Goal: Task Accomplishment & Management: Manage account settings

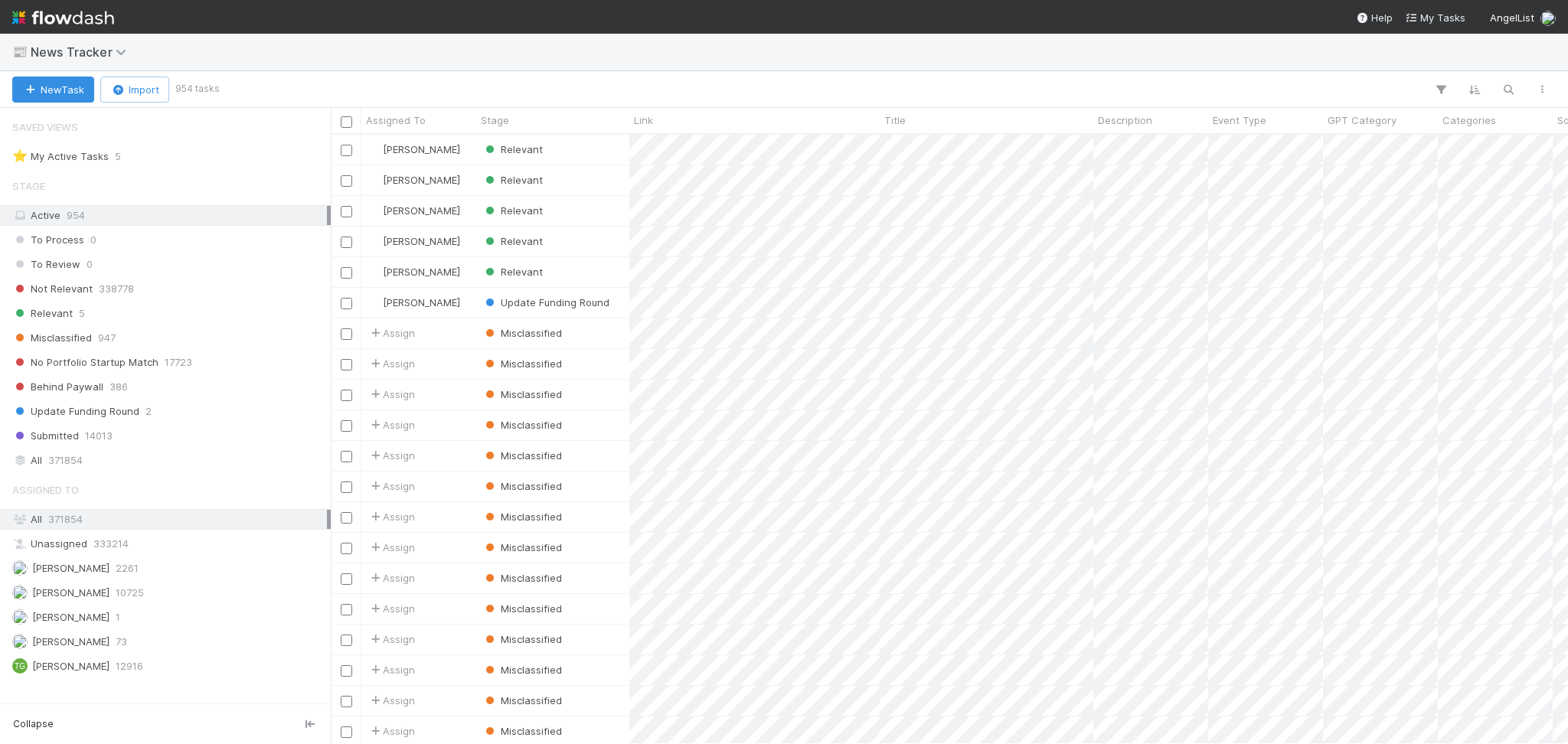
scroll to position [16, 16]
click at [118, 309] on div "Relevant 5" at bounding box center [169, 313] width 315 height 19
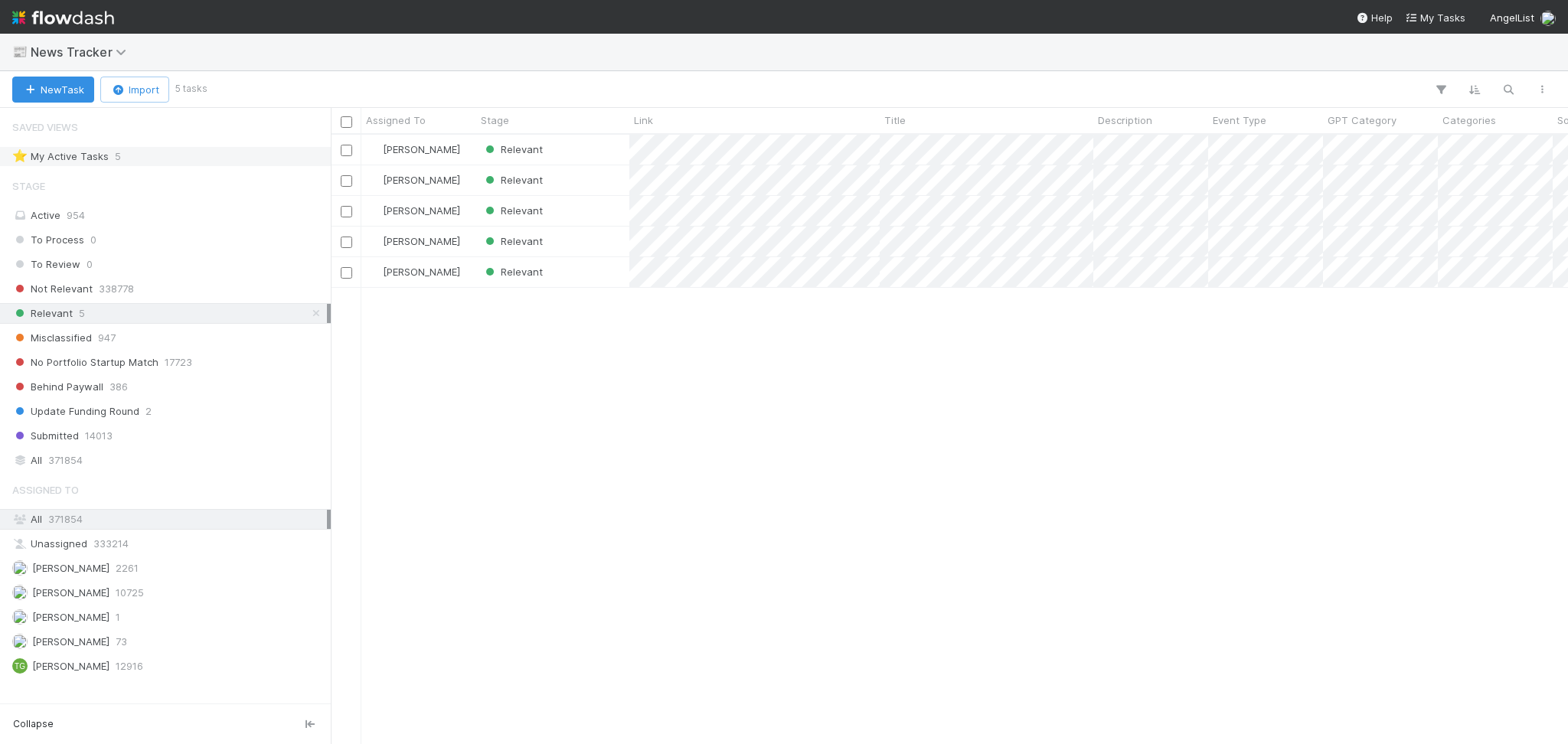
click at [159, 161] on div "⭐ My Active Tasks 5" at bounding box center [169, 156] width 315 height 19
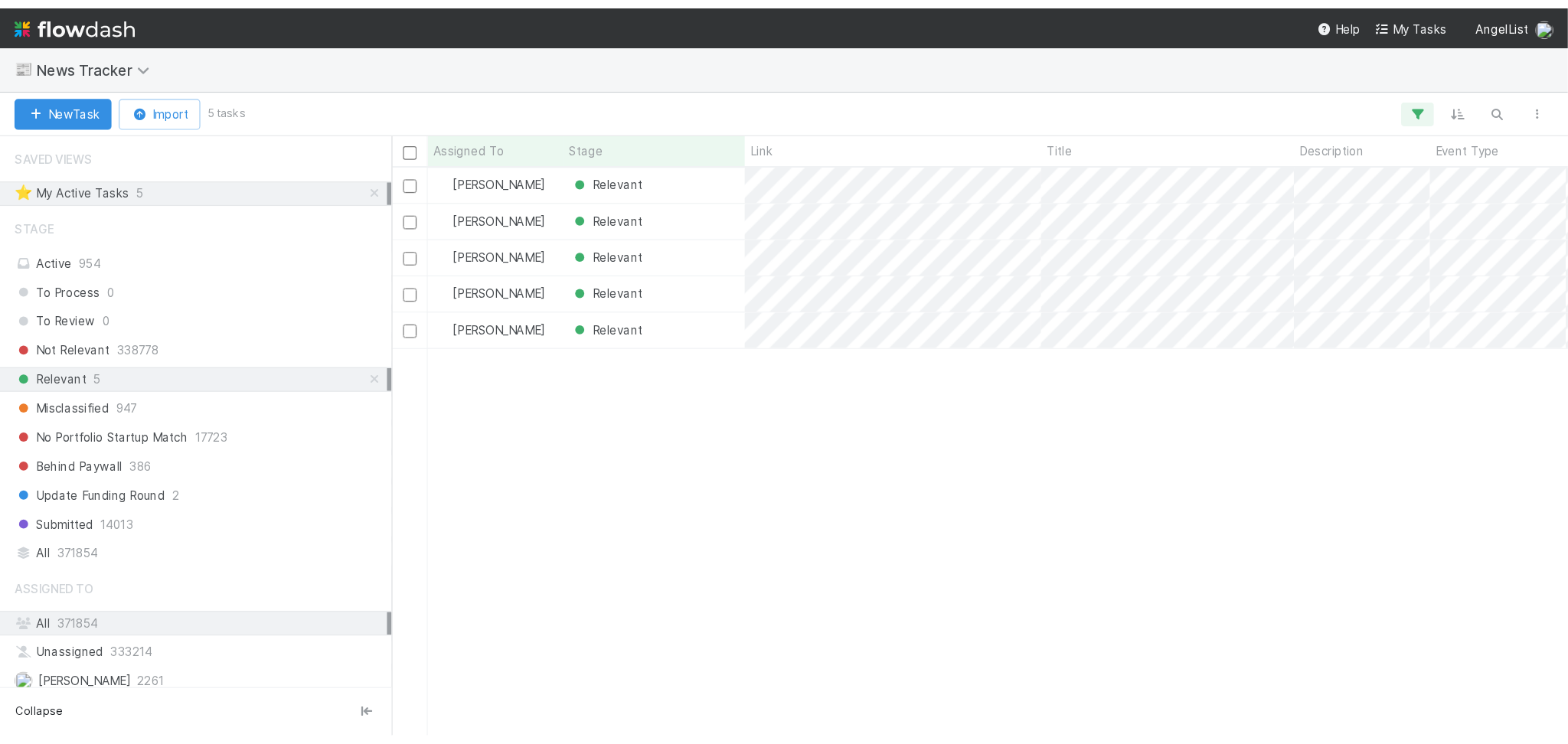
scroll to position [593, 1221]
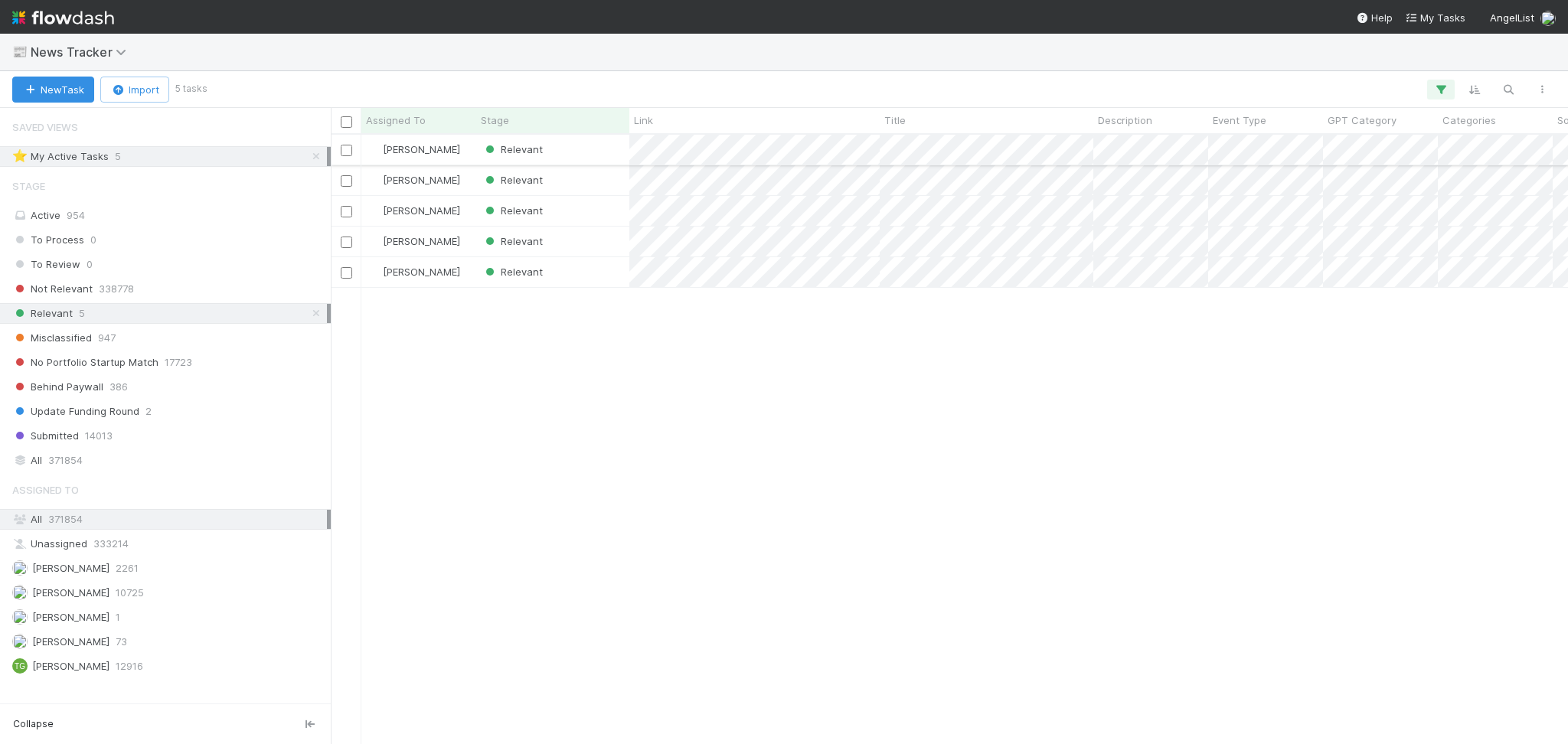
click at [575, 151] on div "Relevant" at bounding box center [553, 150] width 153 height 30
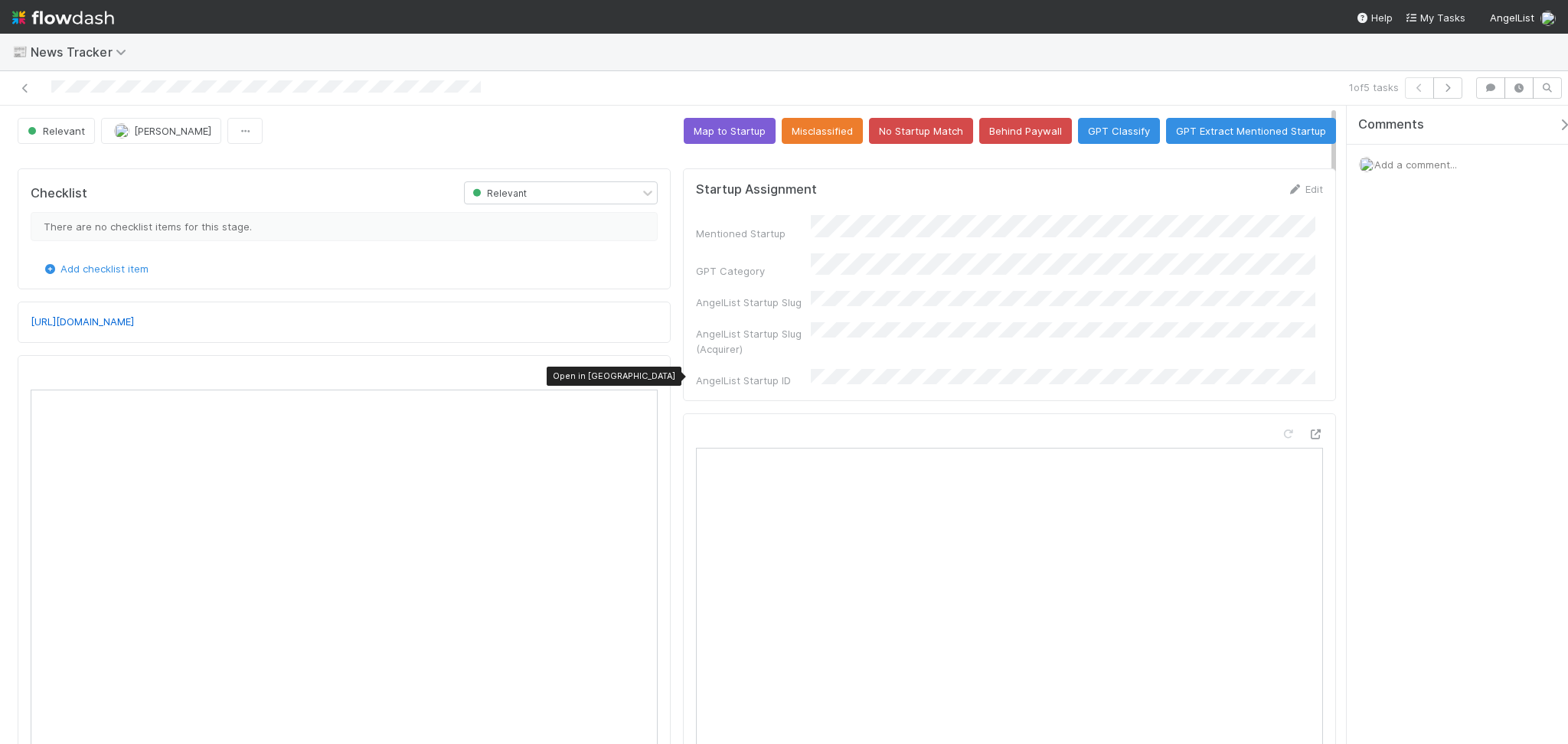
click at [643, 374] on icon at bounding box center [650, 376] width 16 height 10
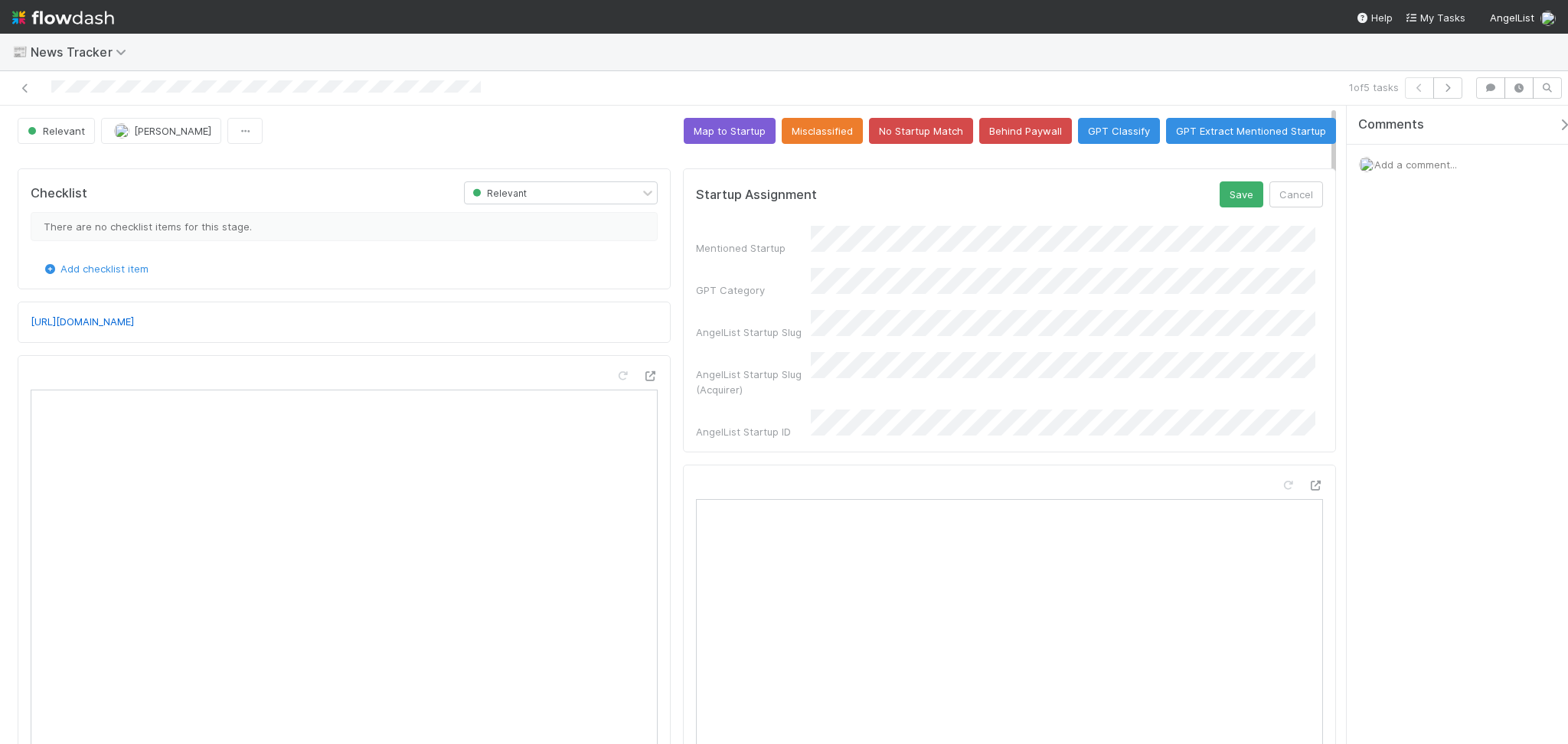
click at [829, 291] on div "Mentioned Startup GPT Category AngelList Startup Slug AngelList Startup Slug (A…" at bounding box center [1008, 333] width 627 height 213
drag, startPoint x: 1227, startPoint y: 206, endPoint x: 1230, endPoint y: 199, distance: 7.6
click at [1227, 206] on button "Save" at bounding box center [1241, 194] width 43 height 26
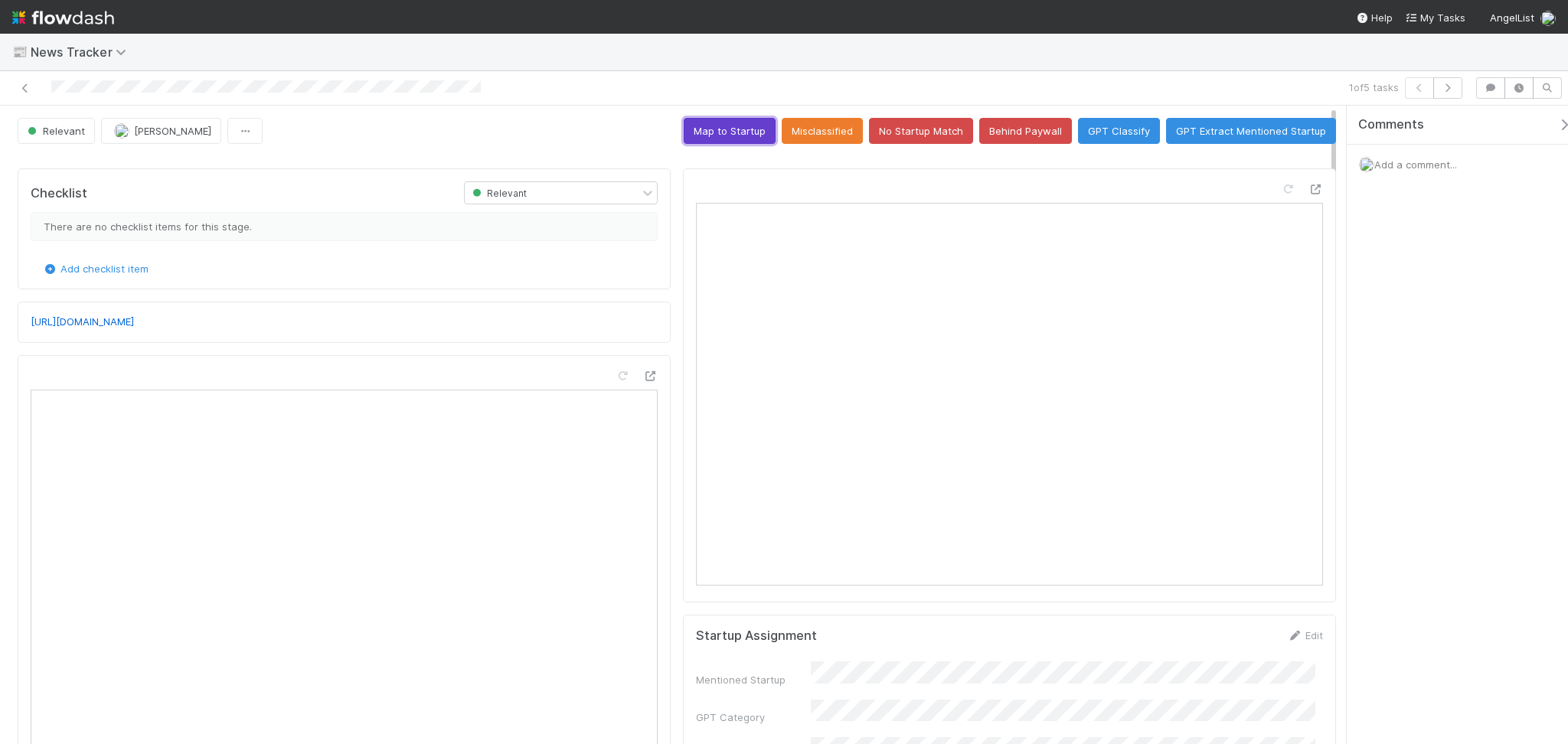
click at [732, 141] on button "Map to Startup" at bounding box center [729, 130] width 92 height 26
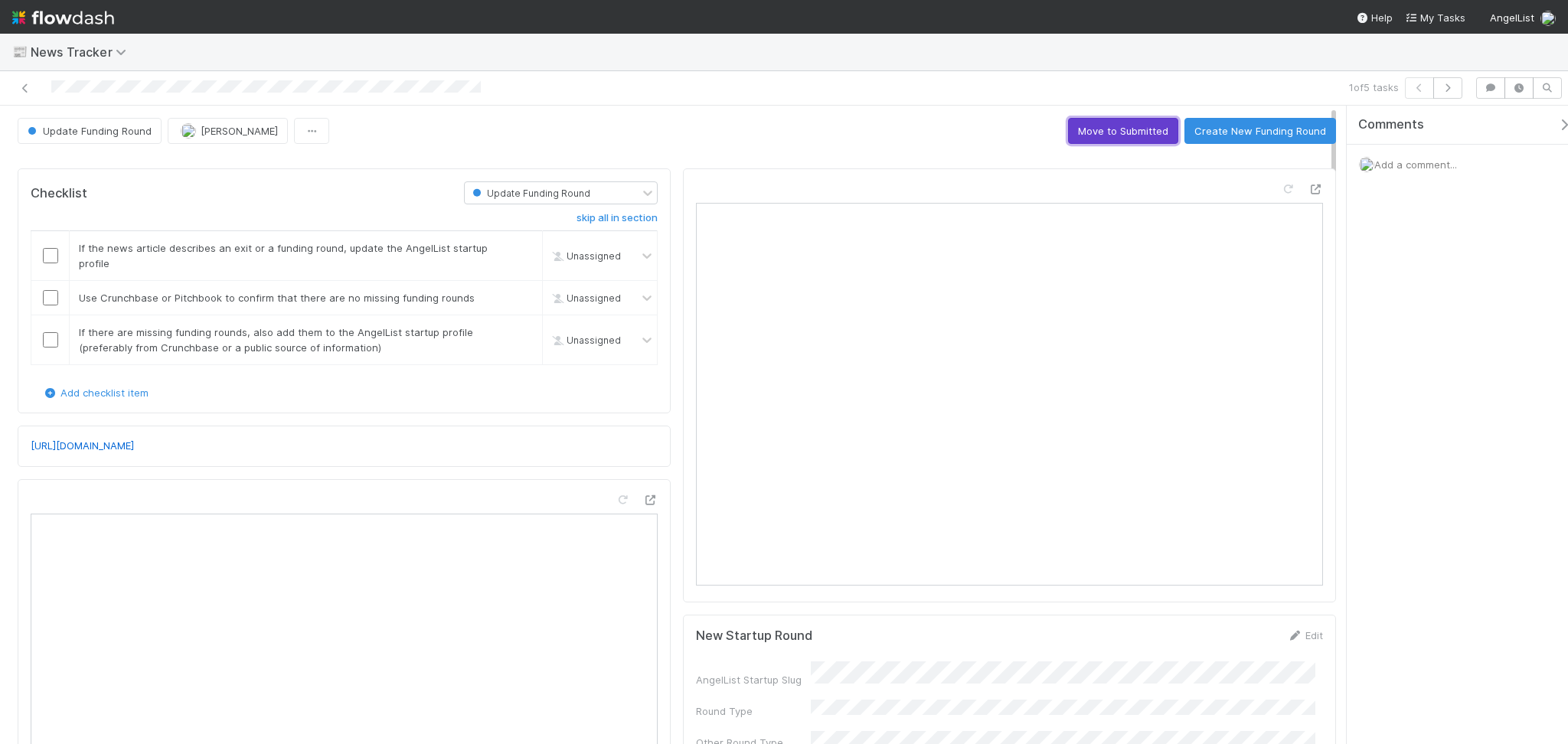
click at [1083, 128] on button "Move to Submitted" at bounding box center [1123, 130] width 111 height 26
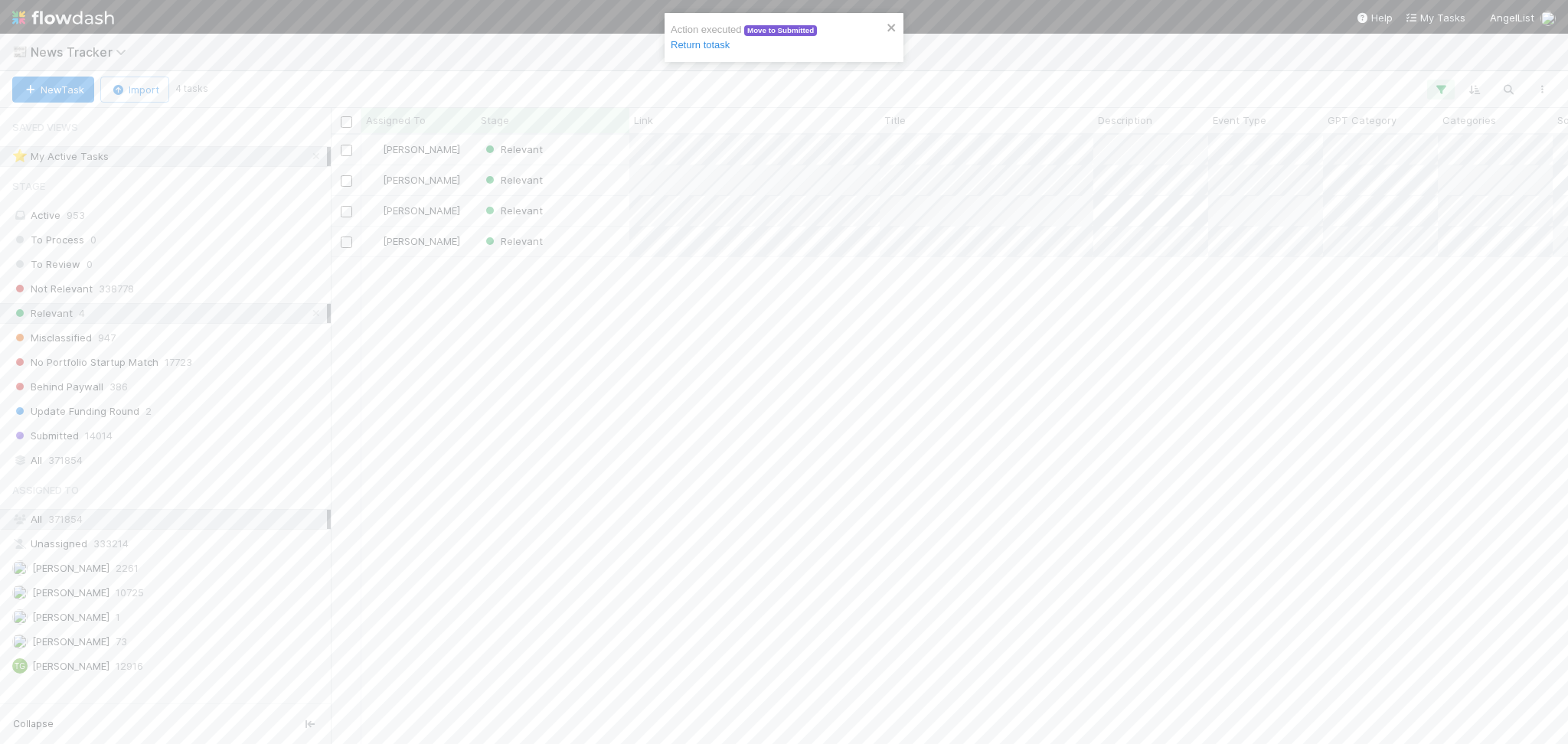
scroll to position [593, 1221]
click at [561, 148] on div "Relevant" at bounding box center [553, 150] width 153 height 30
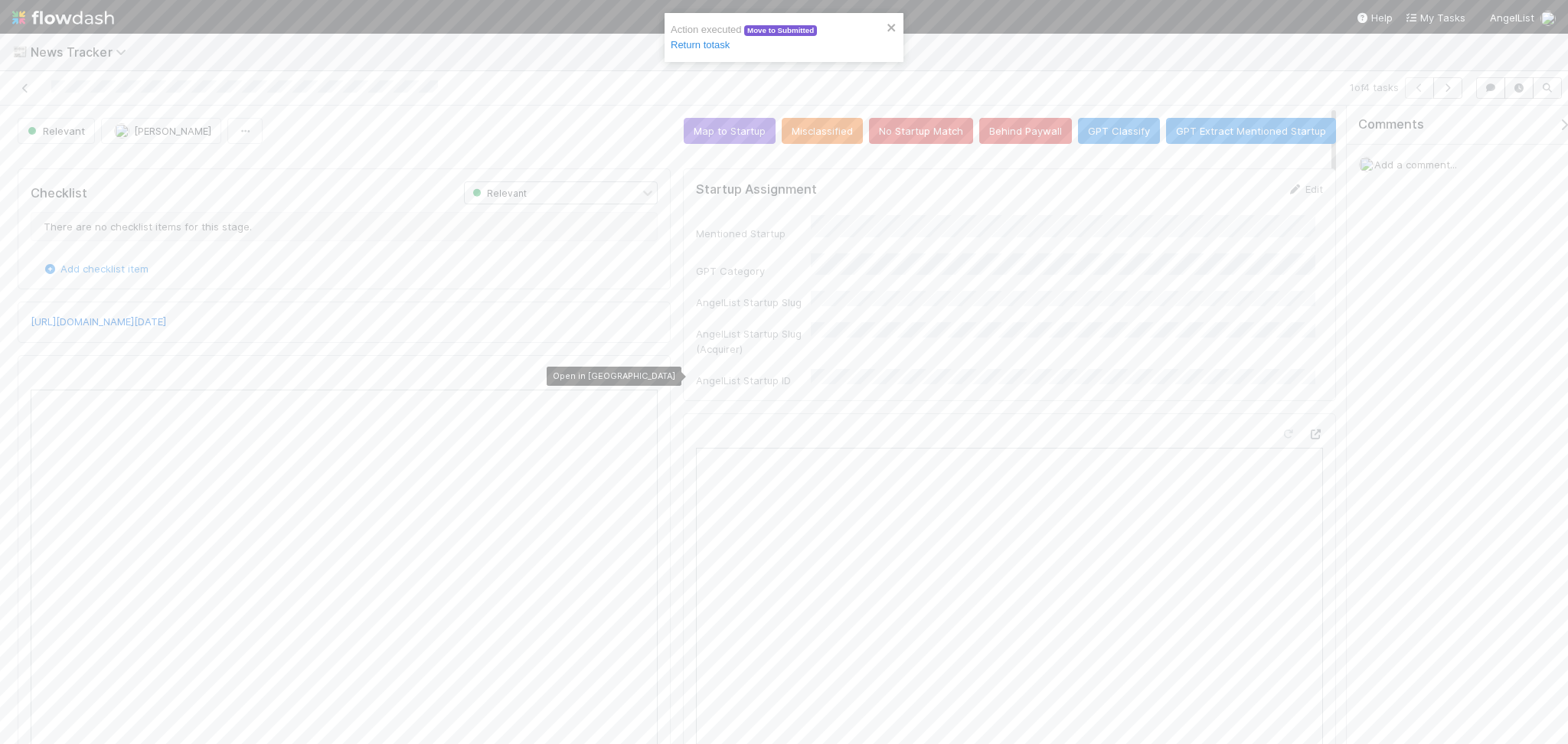
click at [642, 372] on icon at bounding box center [650, 376] width 16 height 10
click at [937, 142] on button "No Startup Match" at bounding box center [922, 130] width 105 height 26
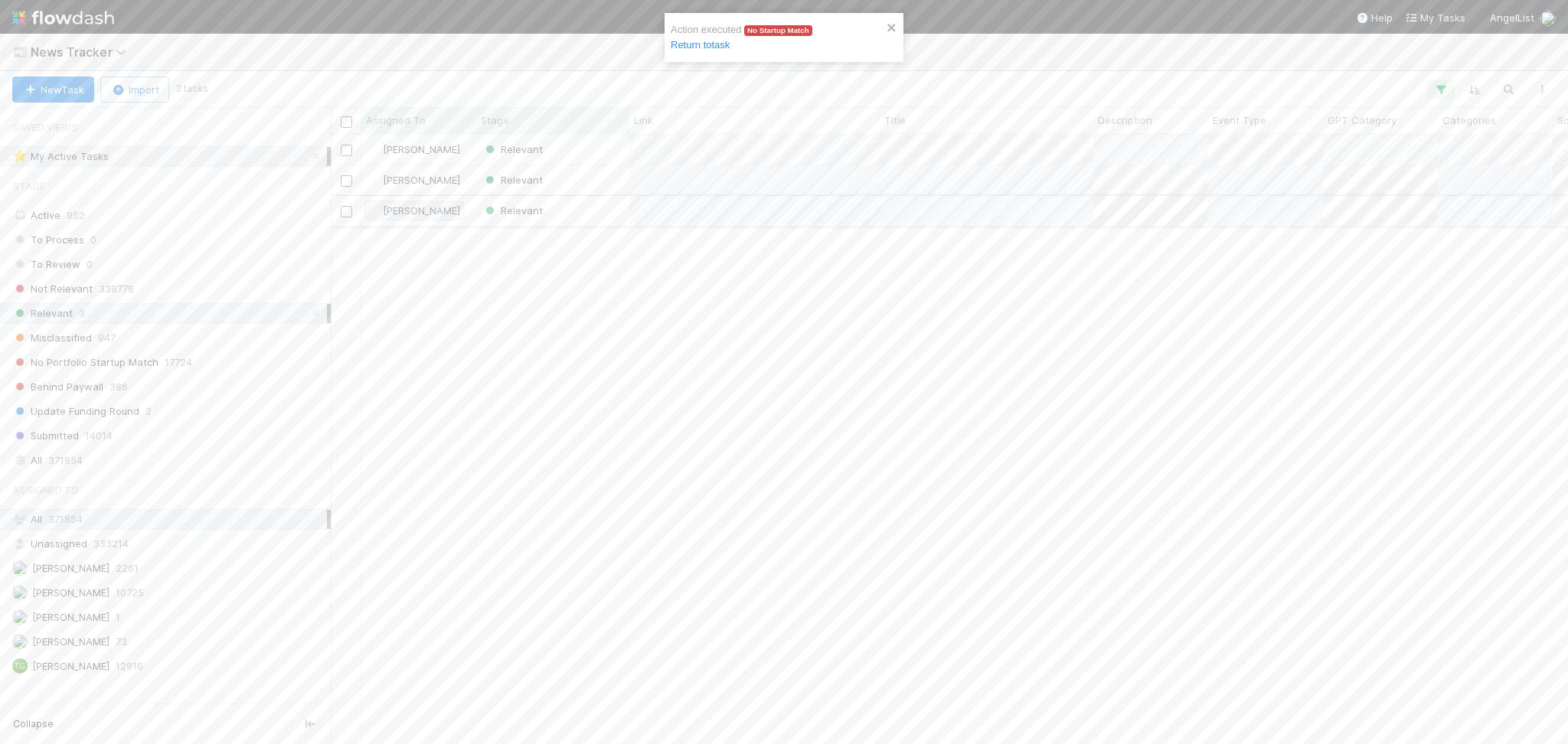
scroll to position [593, 1221]
click at [576, 151] on div "Relevant" at bounding box center [553, 150] width 153 height 30
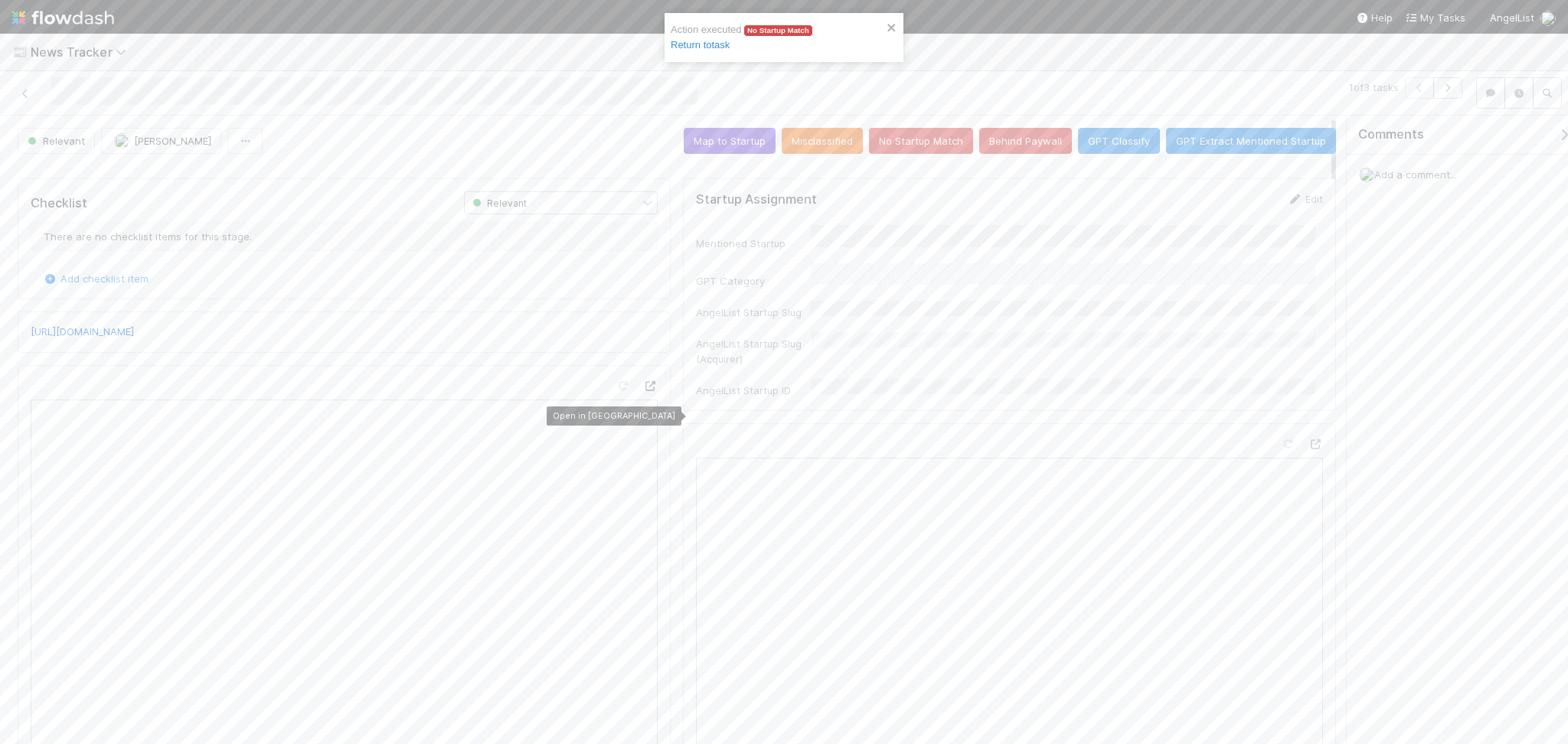
click at [643, 391] on icon at bounding box center [650, 386] width 16 height 10
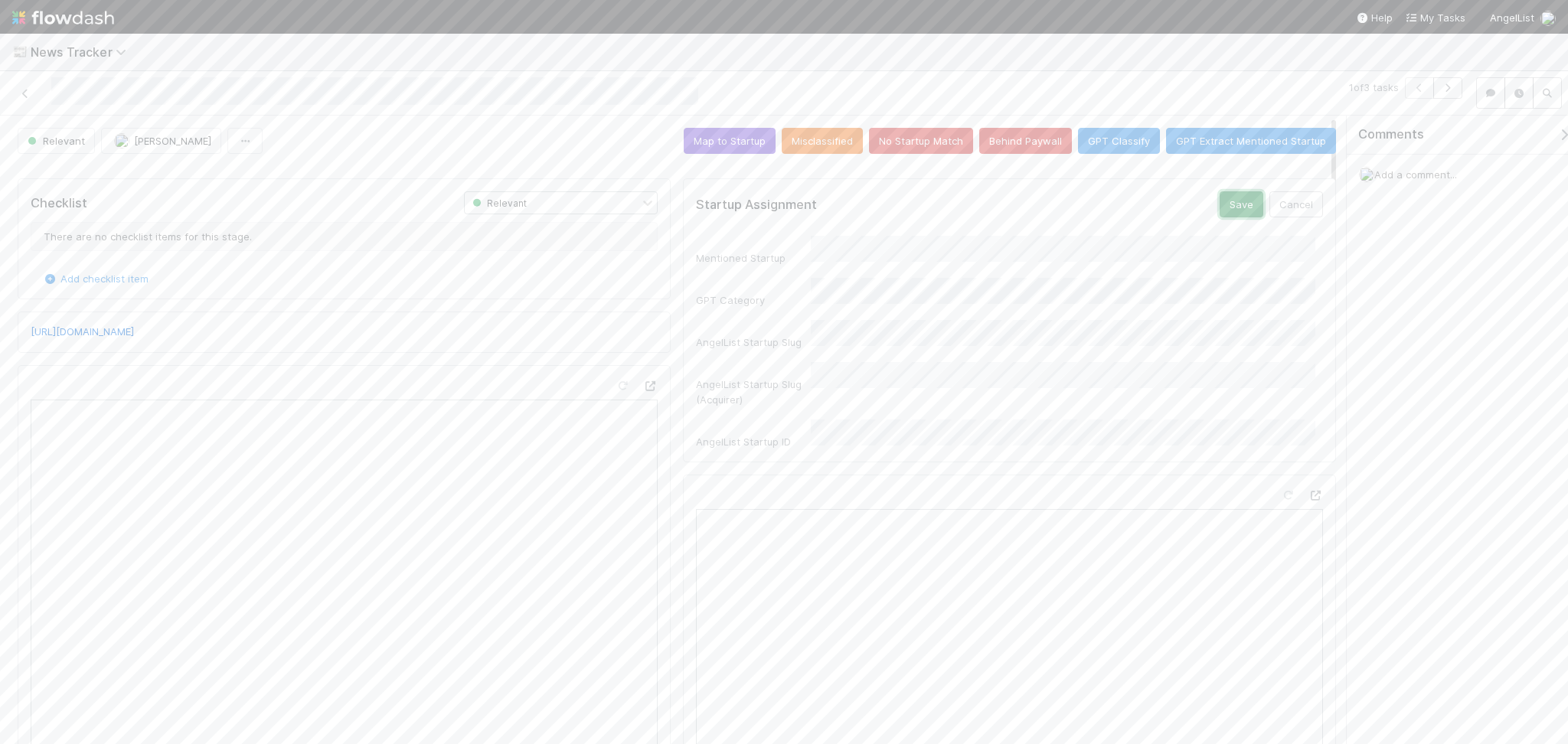
click at [1220, 206] on button "Save" at bounding box center [1241, 204] width 43 height 26
click at [721, 152] on button "Map to Startup" at bounding box center [729, 141] width 92 height 26
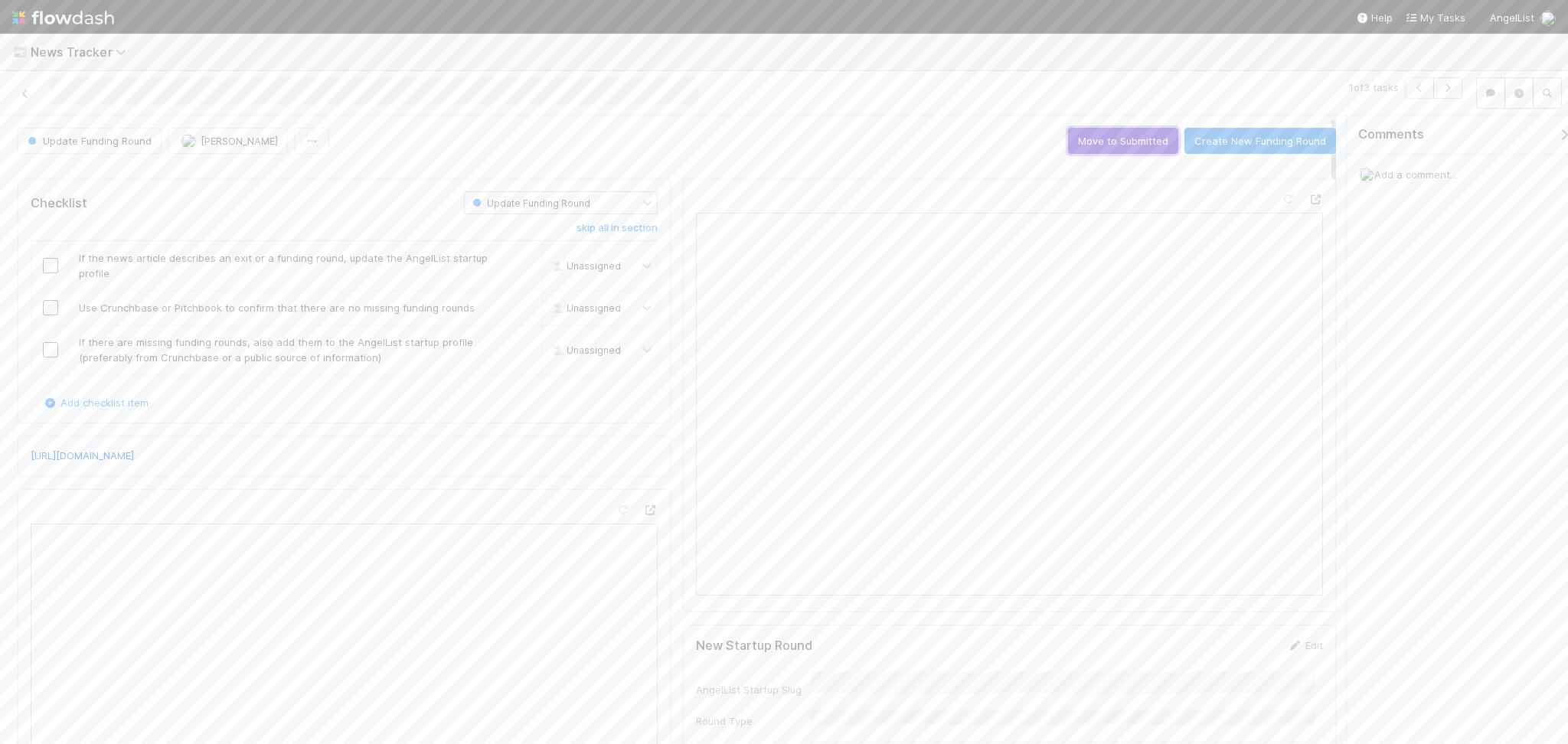
click at [1094, 138] on button "Move to Submitted" at bounding box center [1123, 141] width 111 height 26
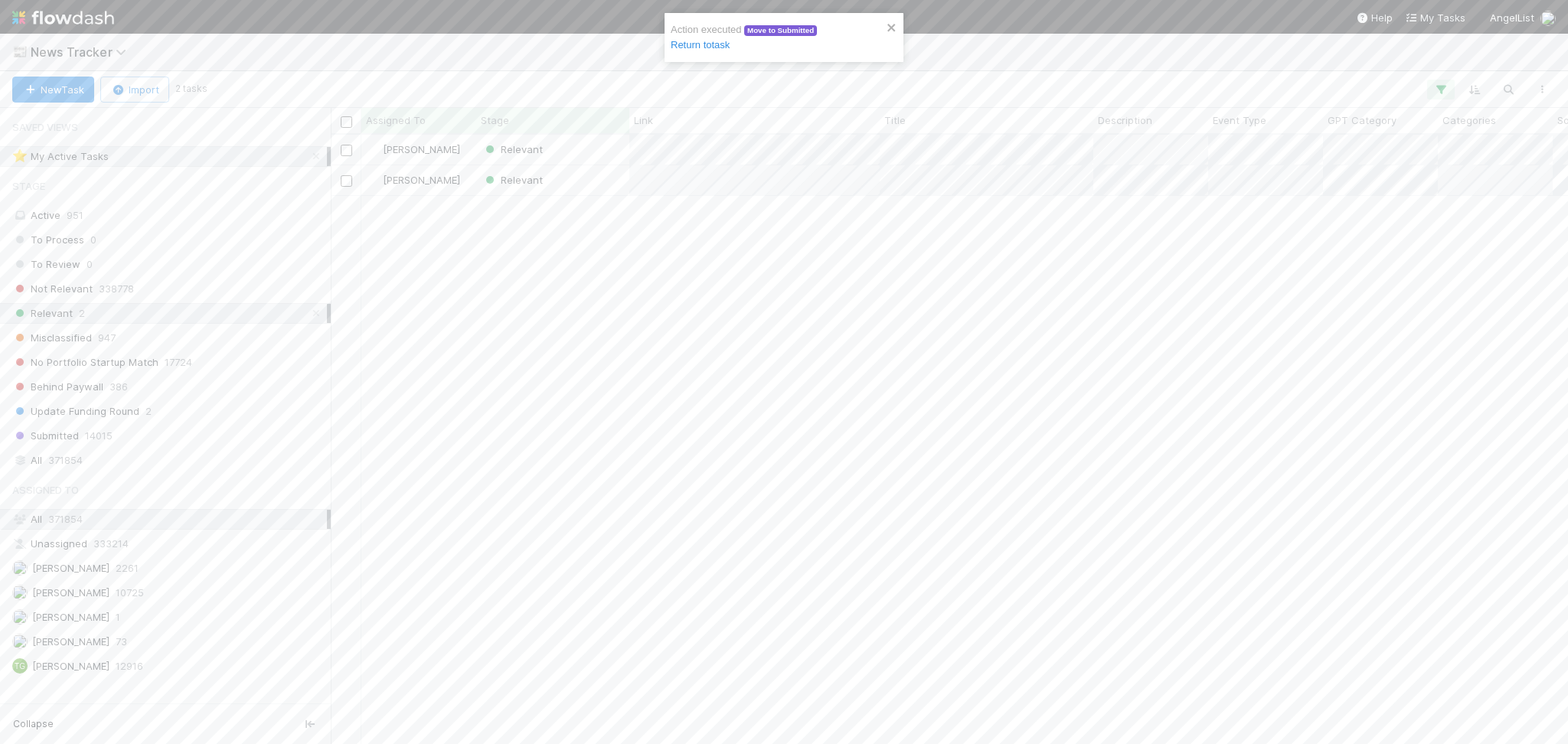
scroll to position [593, 1221]
click at [585, 150] on div "Relevant" at bounding box center [553, 150] width 153 height 30
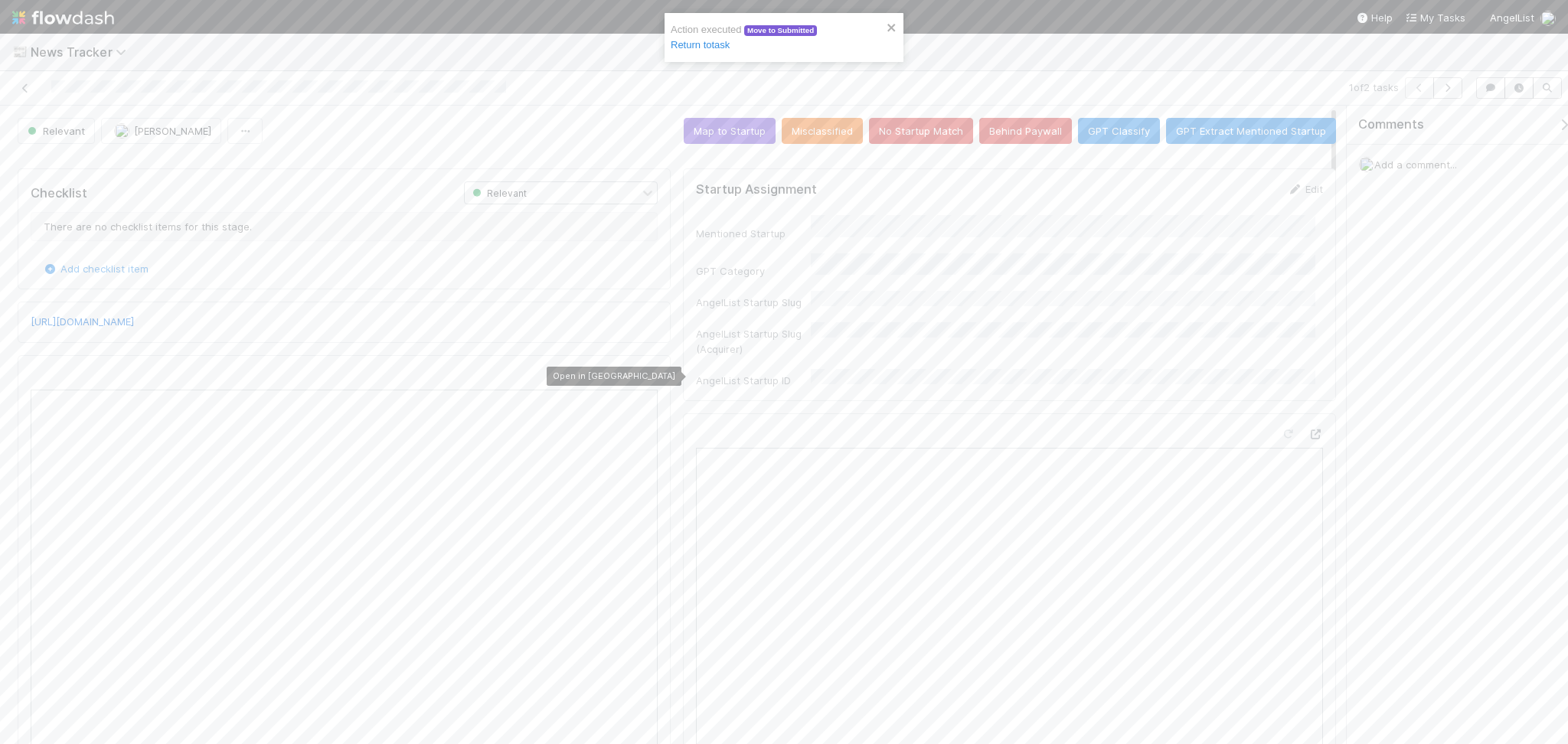
click at [642, 374] on icon at bounding box center [650, 376] width 16 height 10
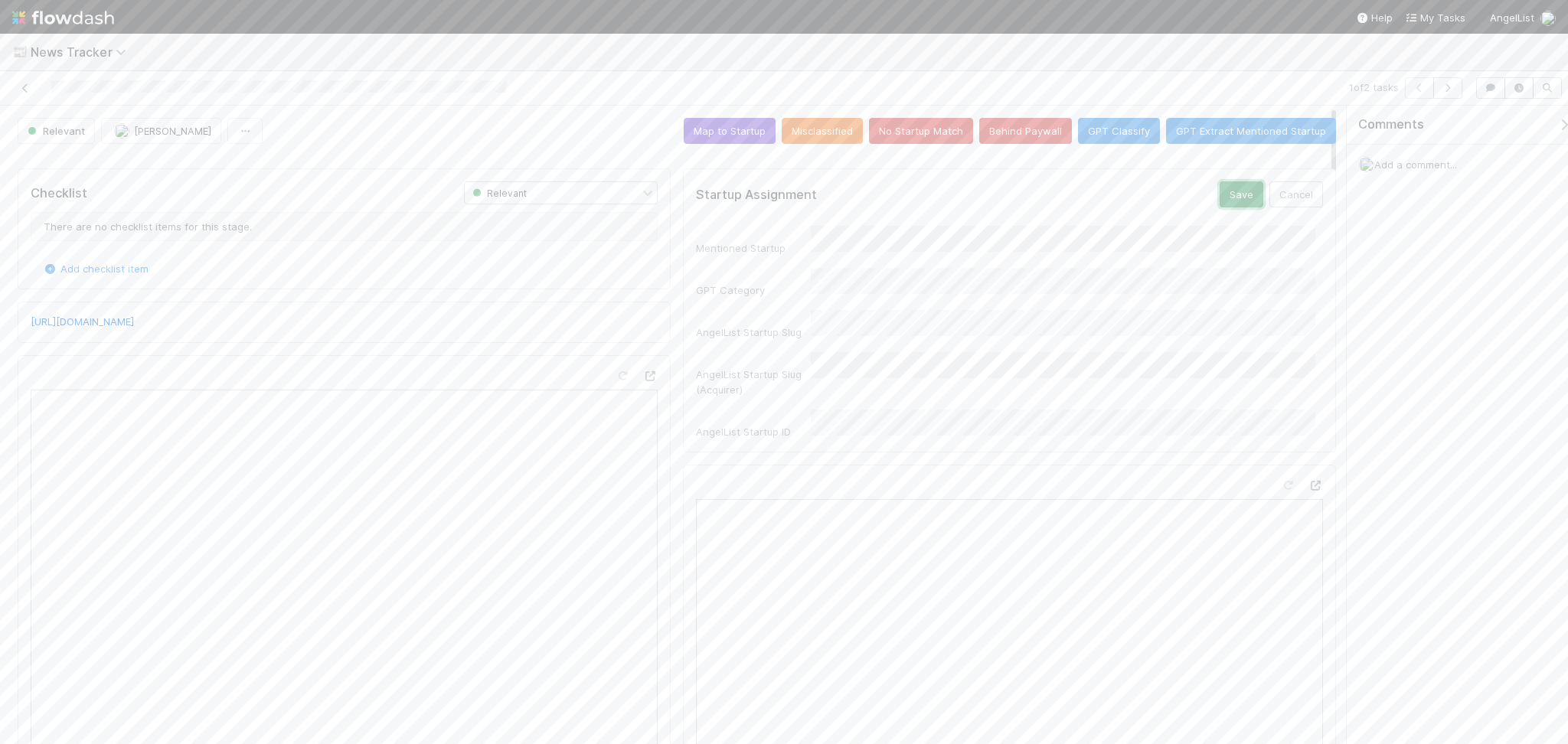
click at [1228, 193] on button "Save" at bounding box center [1241, 194] width 43 height 26
click at [736, 126] on button "Map to Startup" at bounding box center [729, 130] width 92 height 26
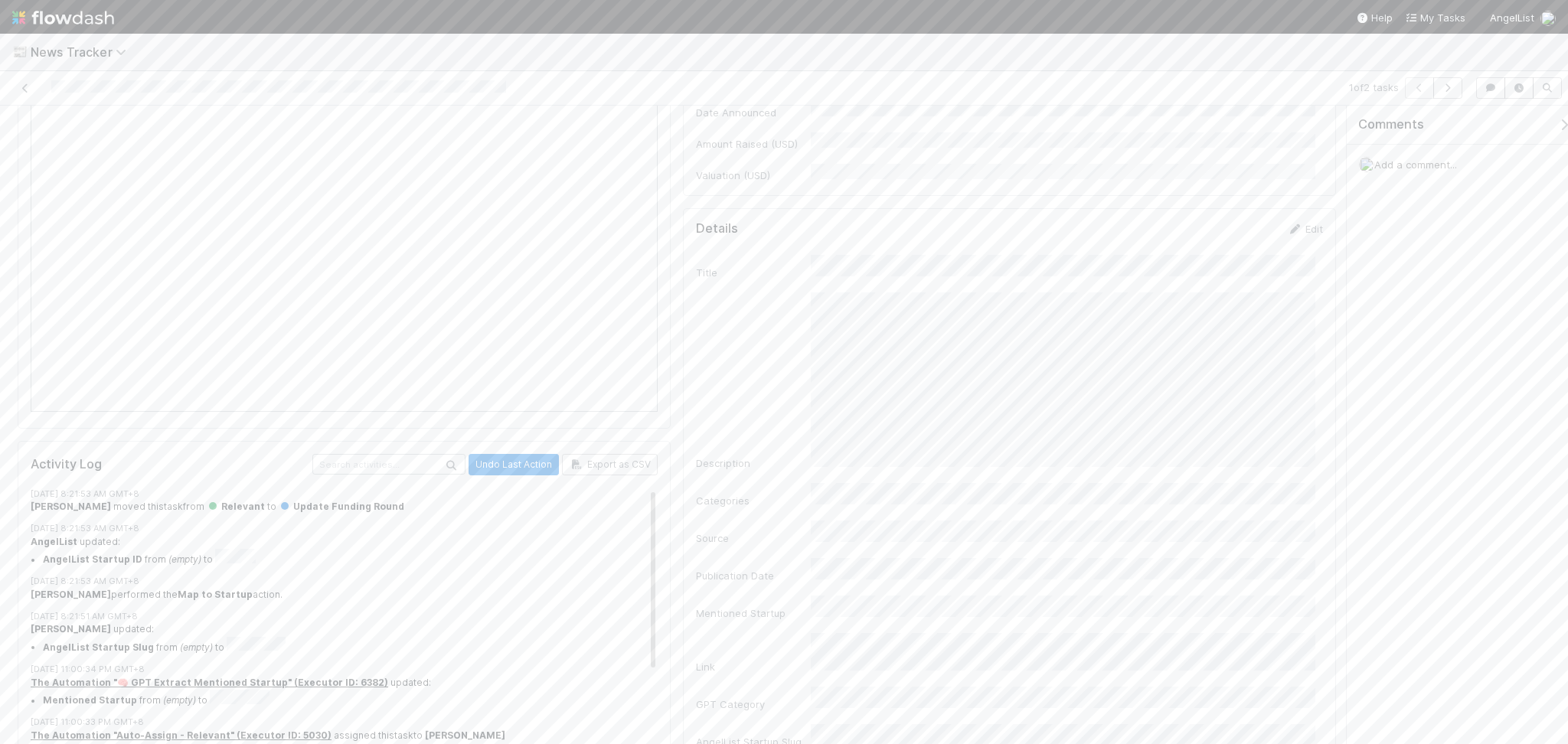
scroll to position [408, 0]
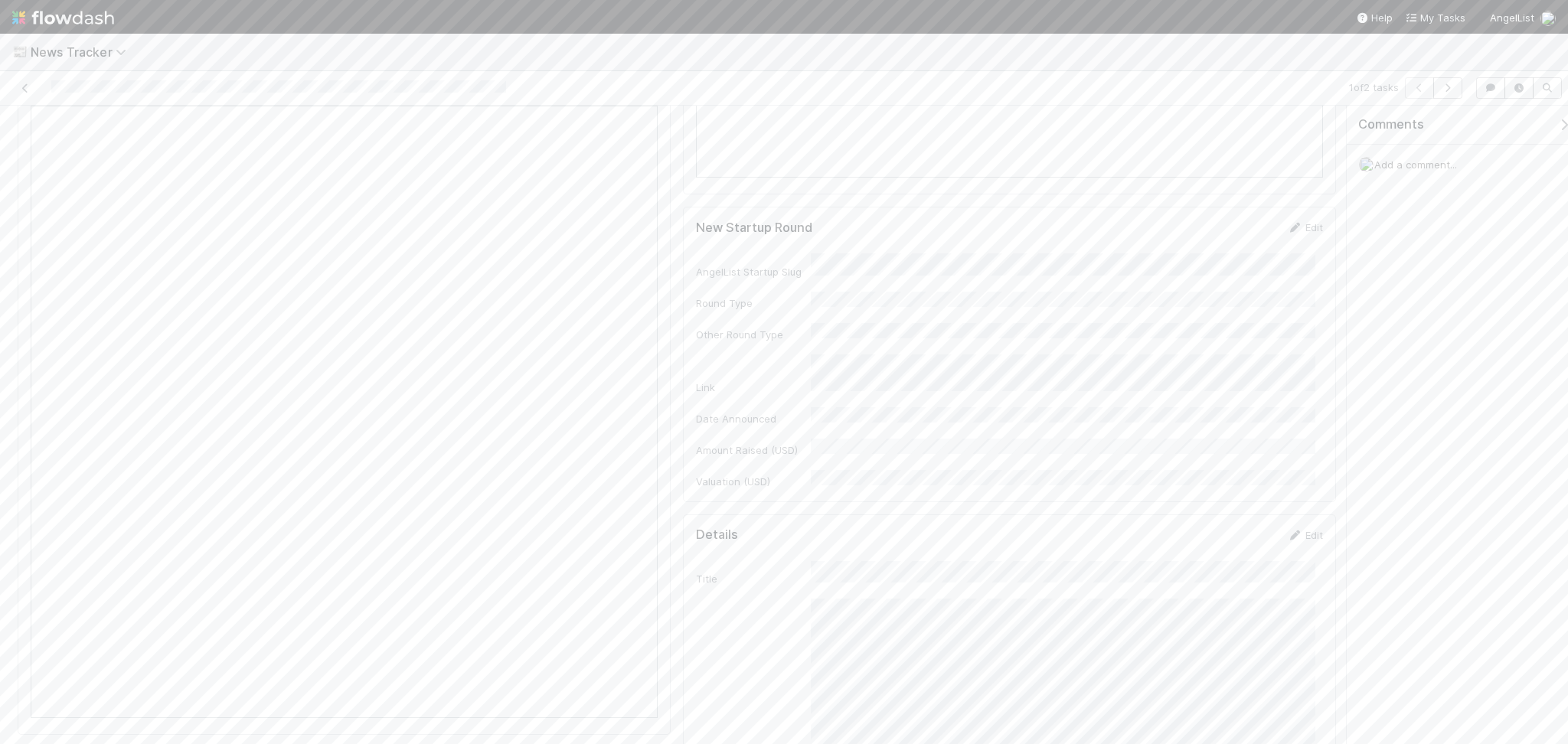
click at [1293, 235] on div "Edit" at bounding box center [1305, 228] width 36 height 16
click at [1293, 227] on link "Edit" at bounding box center [1305, 227] width 36 height 12
click at [846, 432] on div "Series B" at bounding box center [1058, 435] width 498 height 28
click at [1058, 582] on div "20" at bounding box center [1057, 589] width 21 height 21
click at [1220, 239] on button "Save" at bounding box center [1241, 233] width 43 height 26
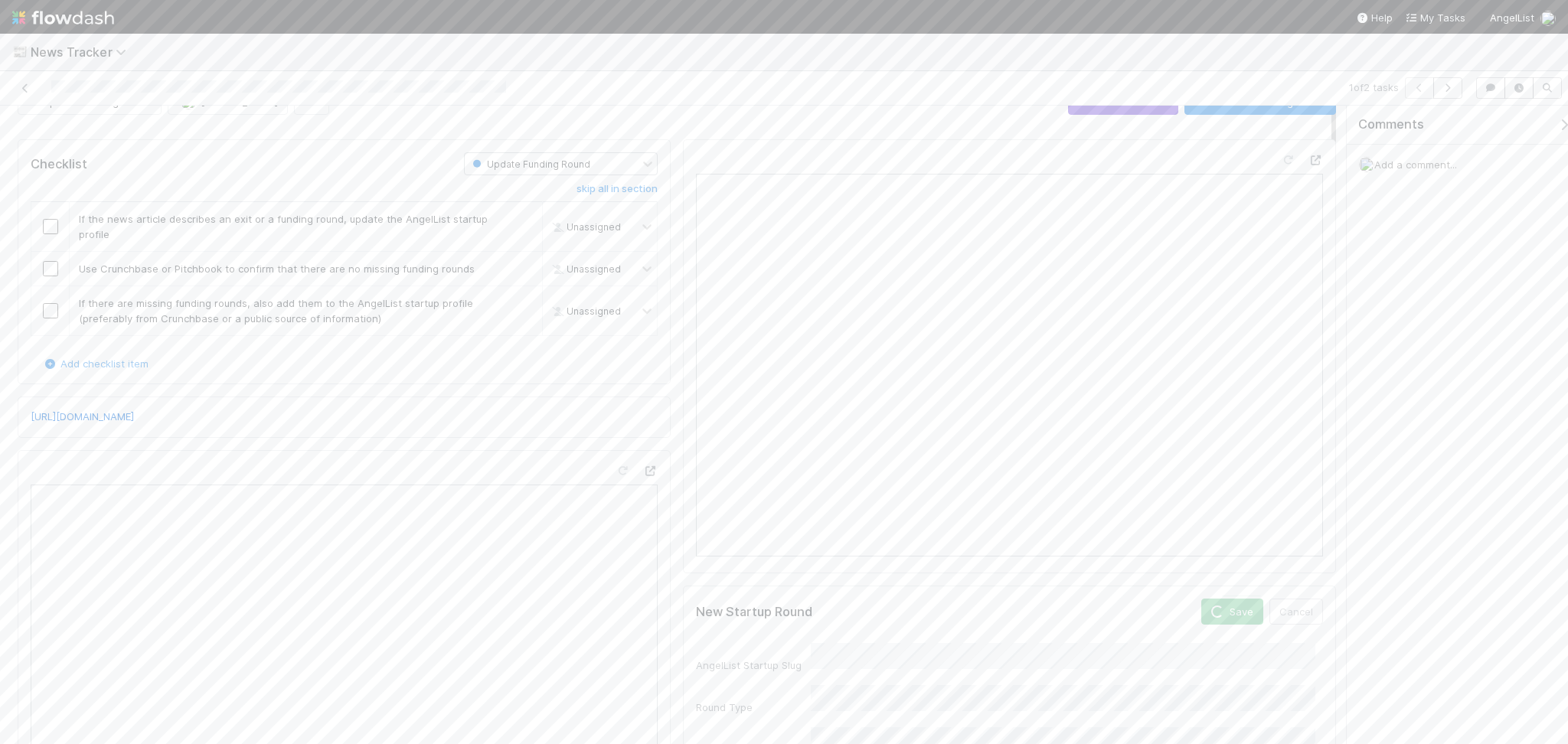
scroll to position [0, 0]
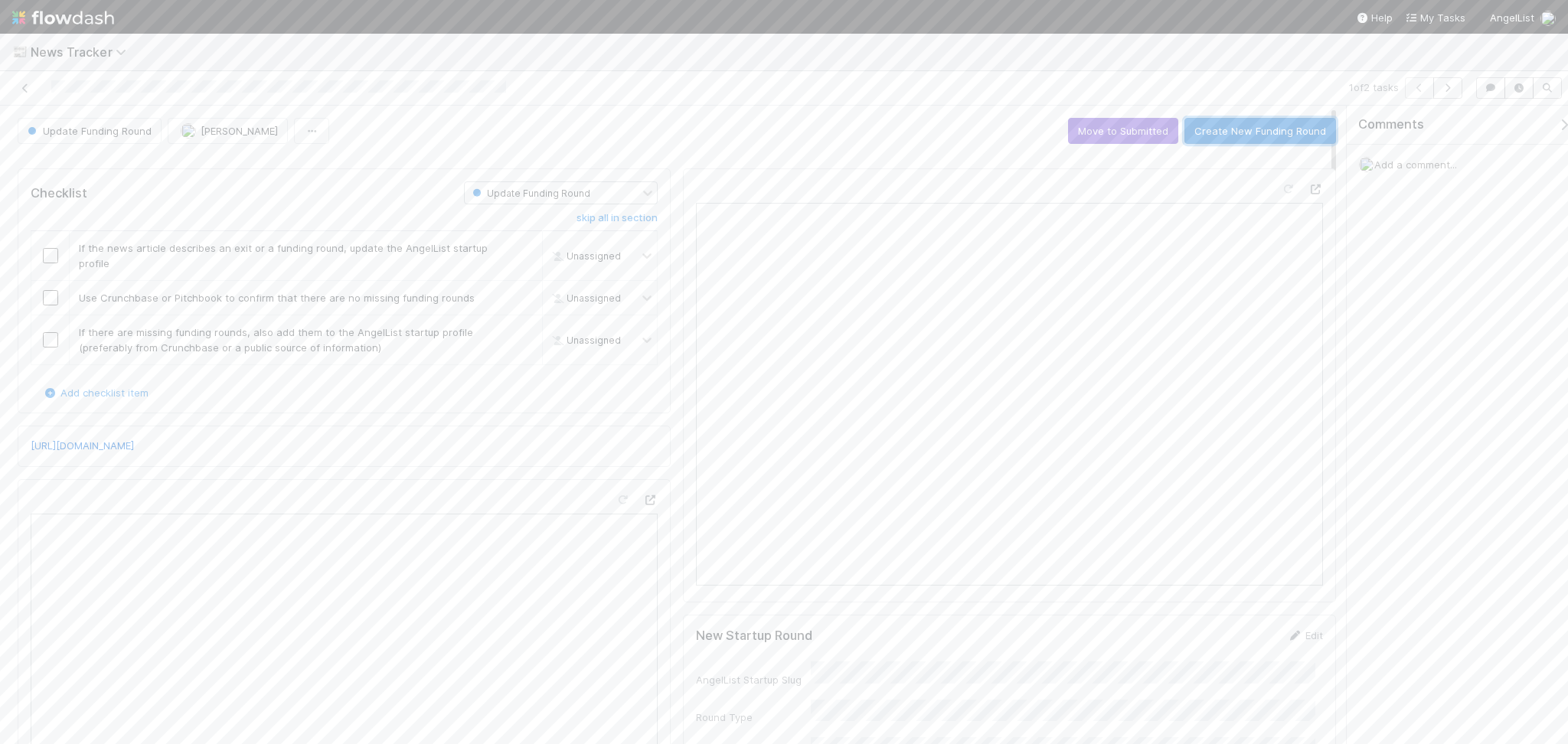
click at [1230, 127] on button "Create New Funding Round" at bounding box center [1260, 130] width 152 height 26
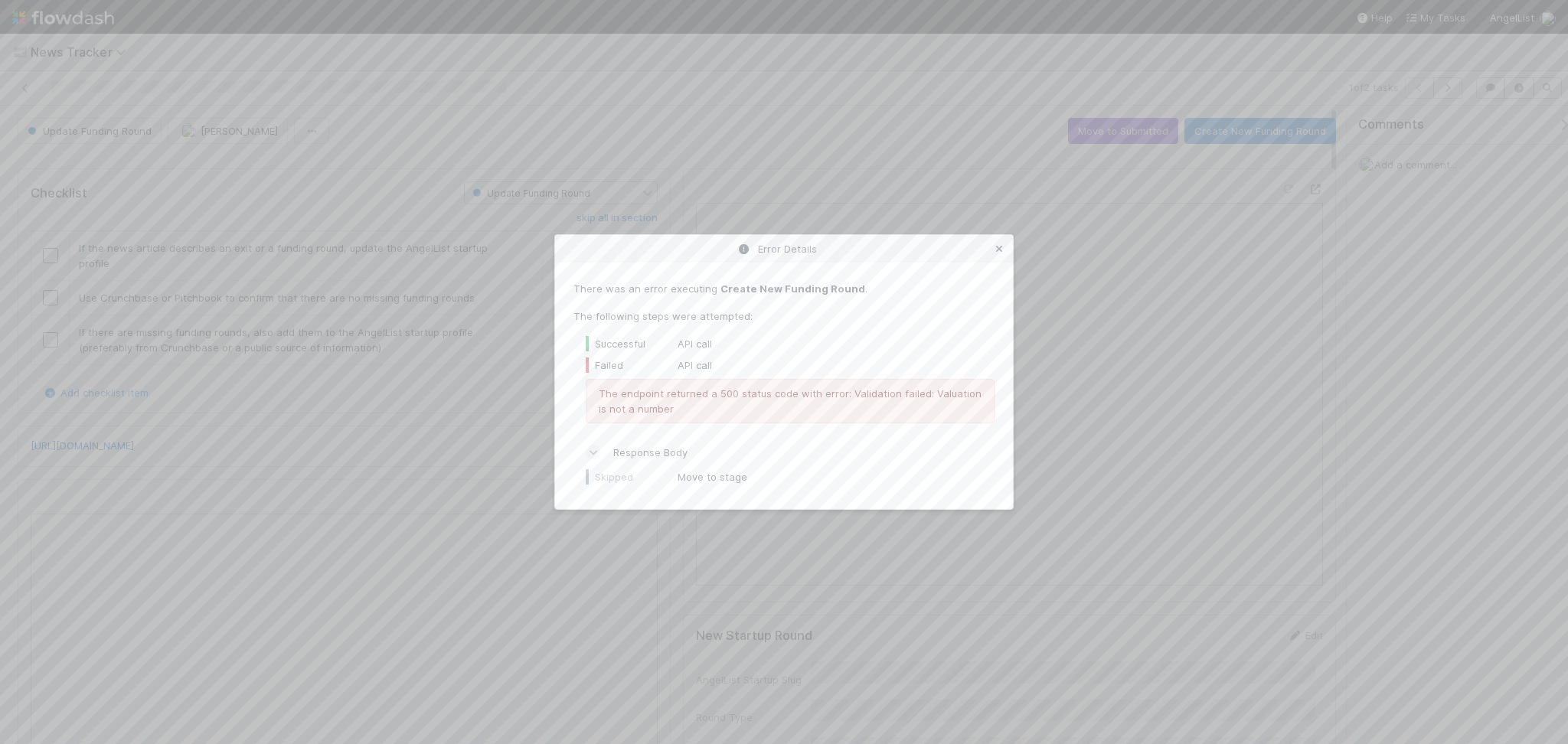
click at [997, 250] on icon at bounding box center [1000, 249] width 16 height 10
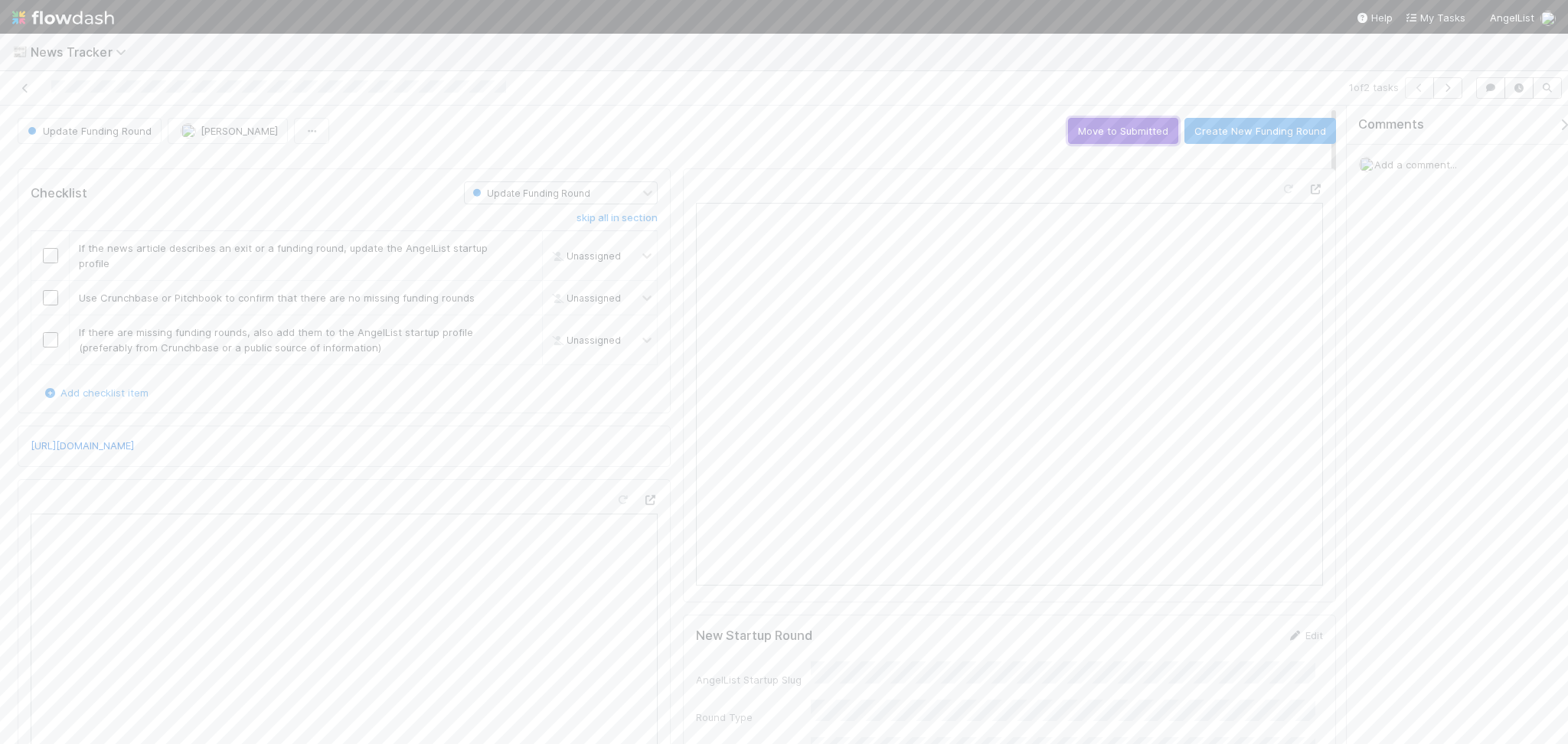
click at [1112, 131] on button "Move to Submitted" at bounding box center [1123, 130] width 111 height 26
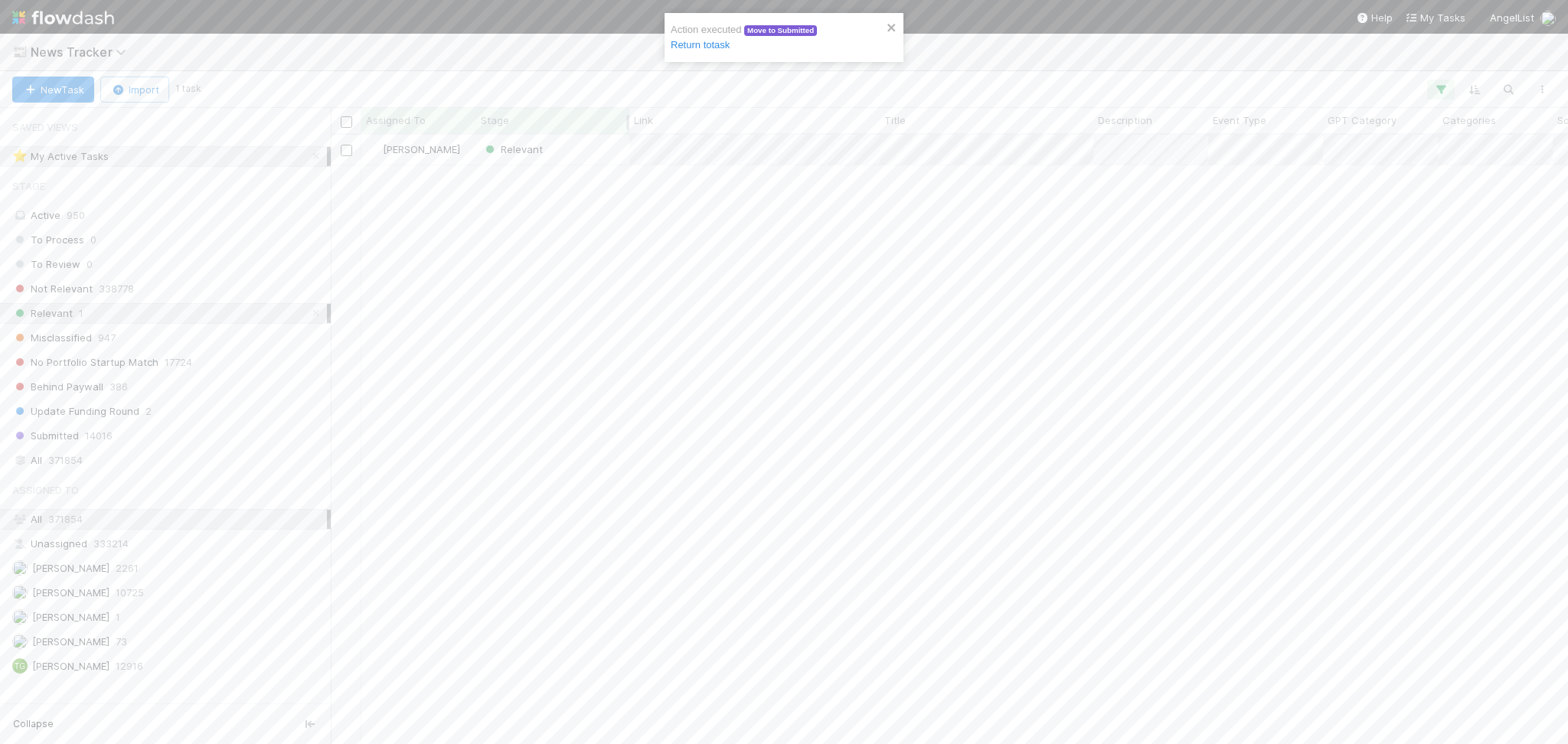
scroll to position [593, 1221]
click at [558, 155] on div "Relevant" at bounding box center [553, 150] width 153 height 30
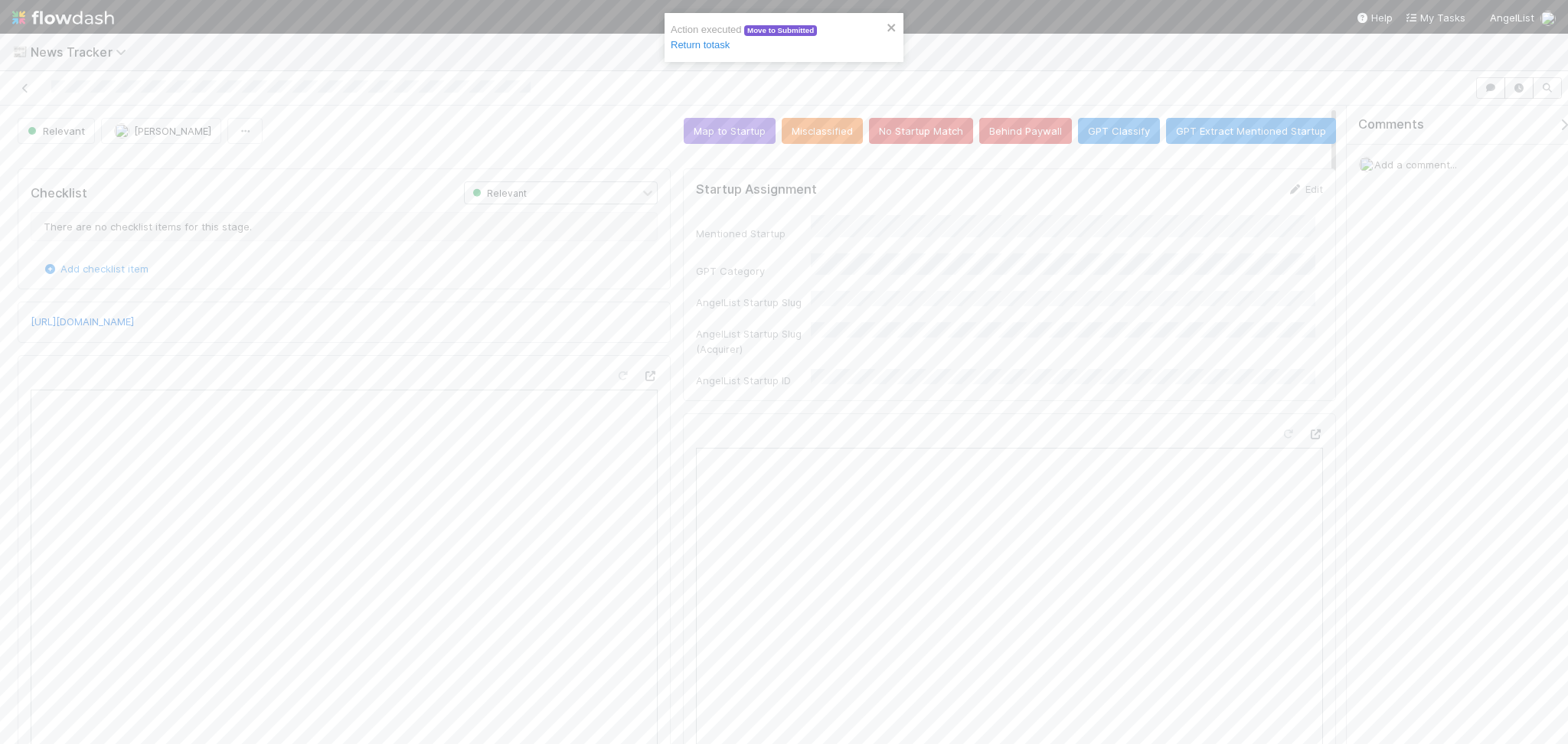
click at [652, 371] on div at bounding box center [344, 687] width 653 height 664
click at [643, 372] on icon at bounding box center [650, 376] width 16 height 10
click at [1229, 197] on button "Save" at bounding box center [1241, 194] width 43 height 26
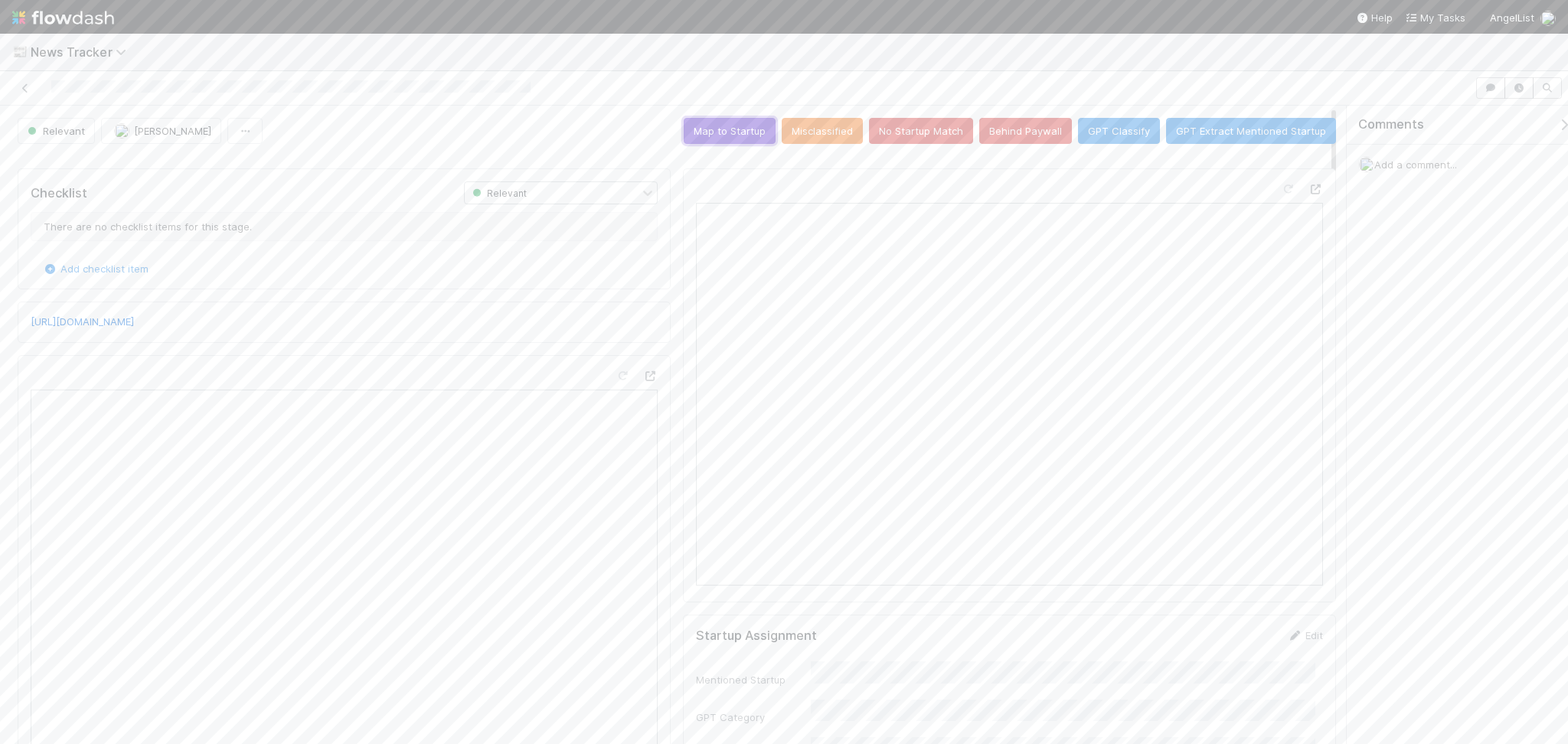
click at [732, 128] on button "Map to Startup" at bounding box center [729, 130] width 92 height 26
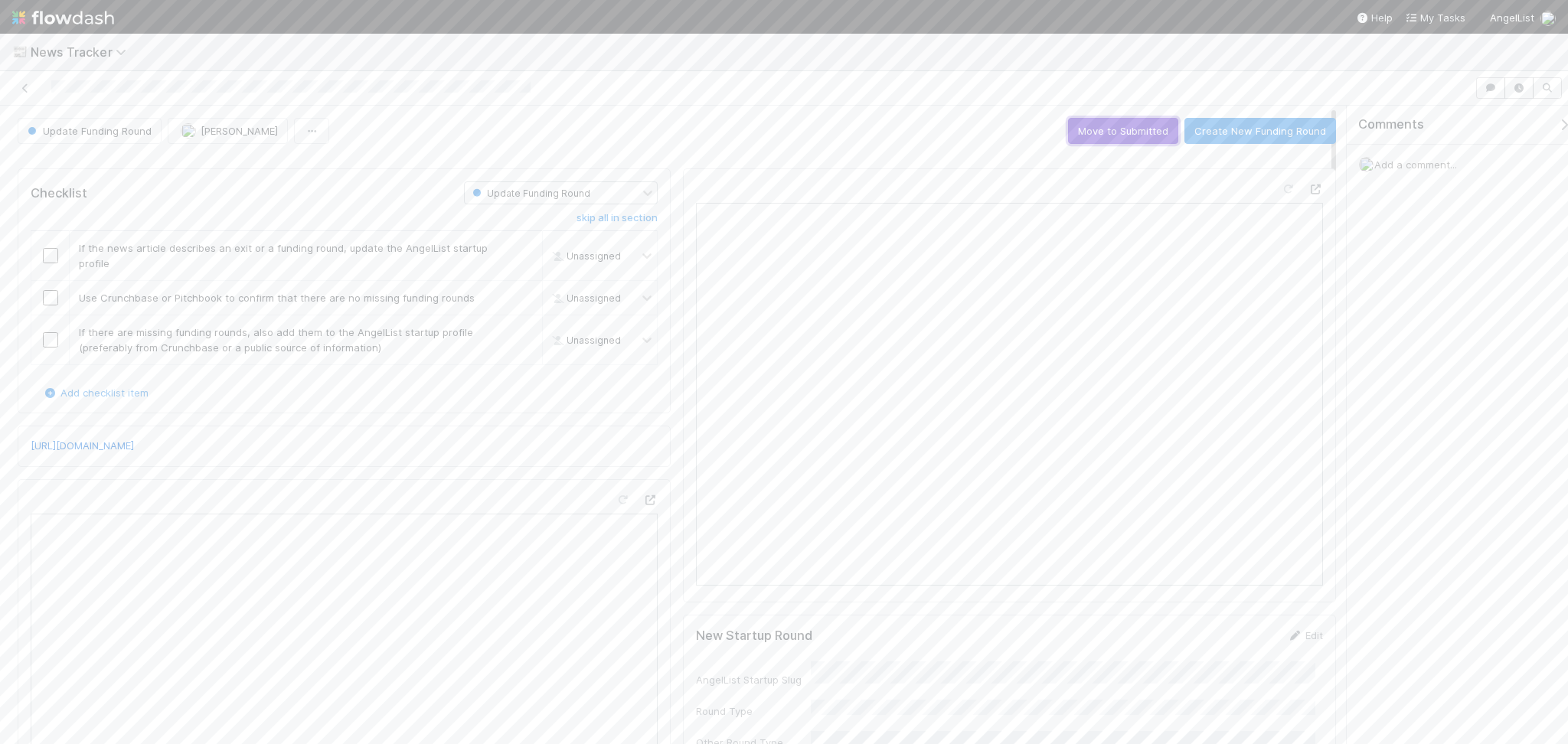
click at [1083, 125] on button "Move to Submitted" at bounding box center [1123, 130] width 111 height 26
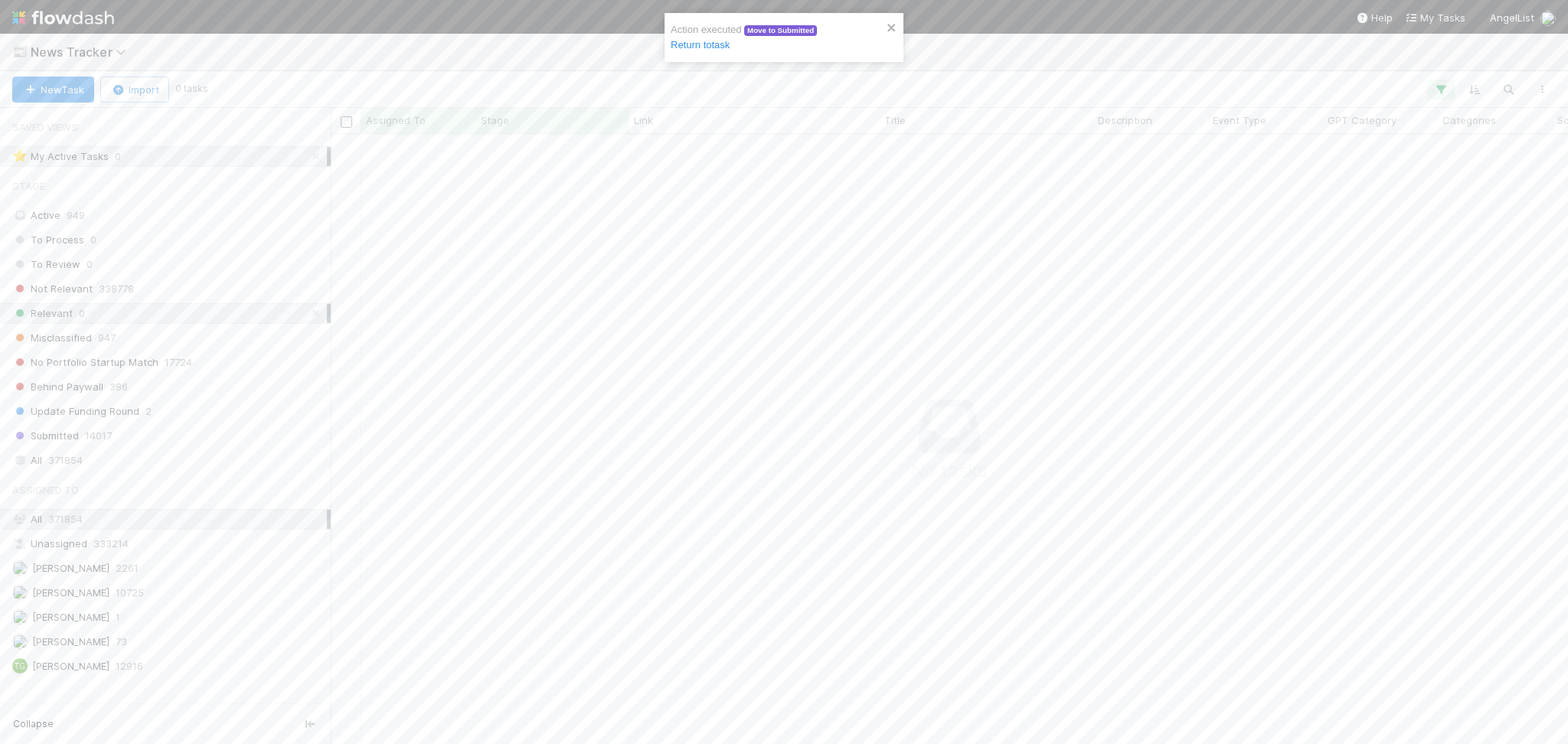
scroll to position [16, 16]
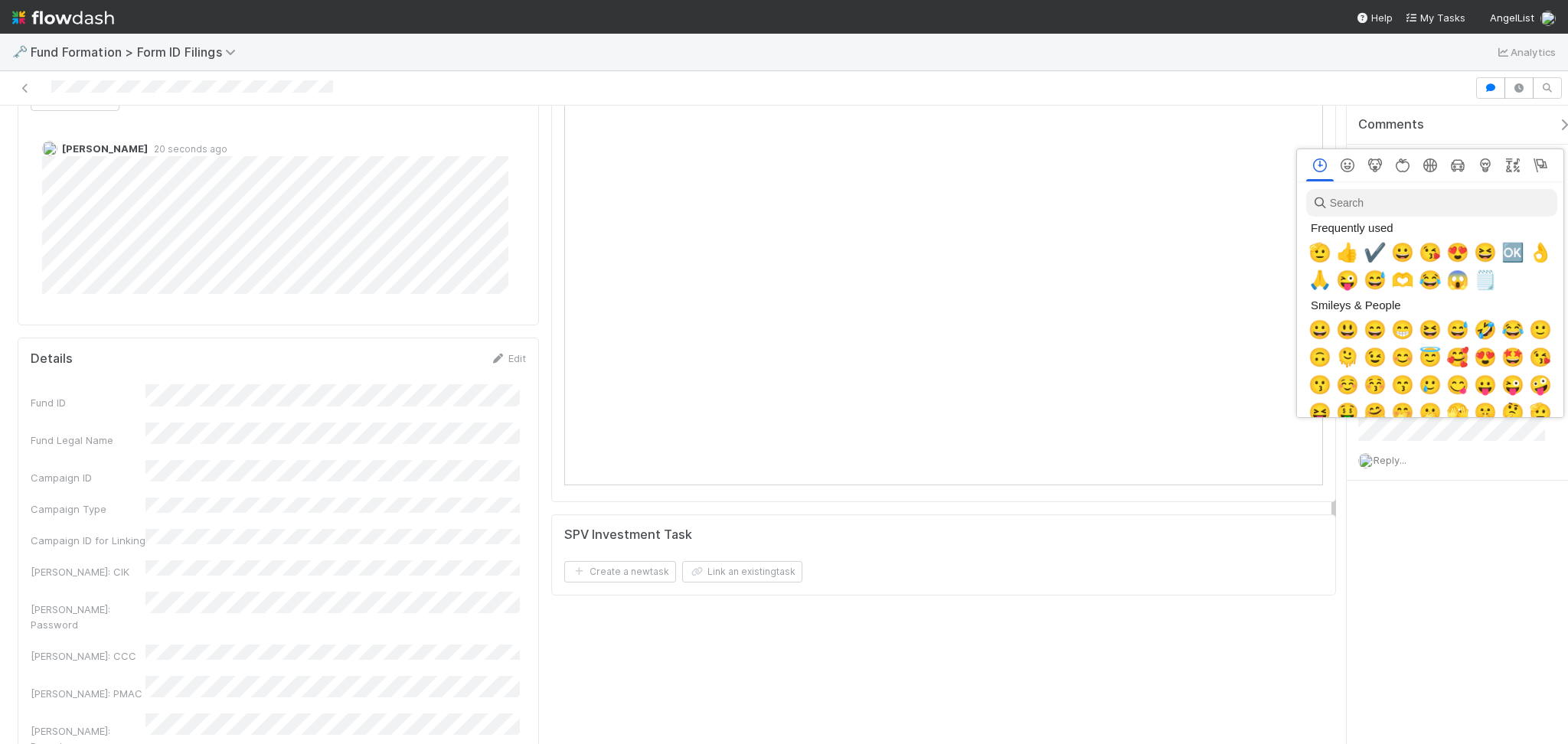
scroll to position [0, 9]
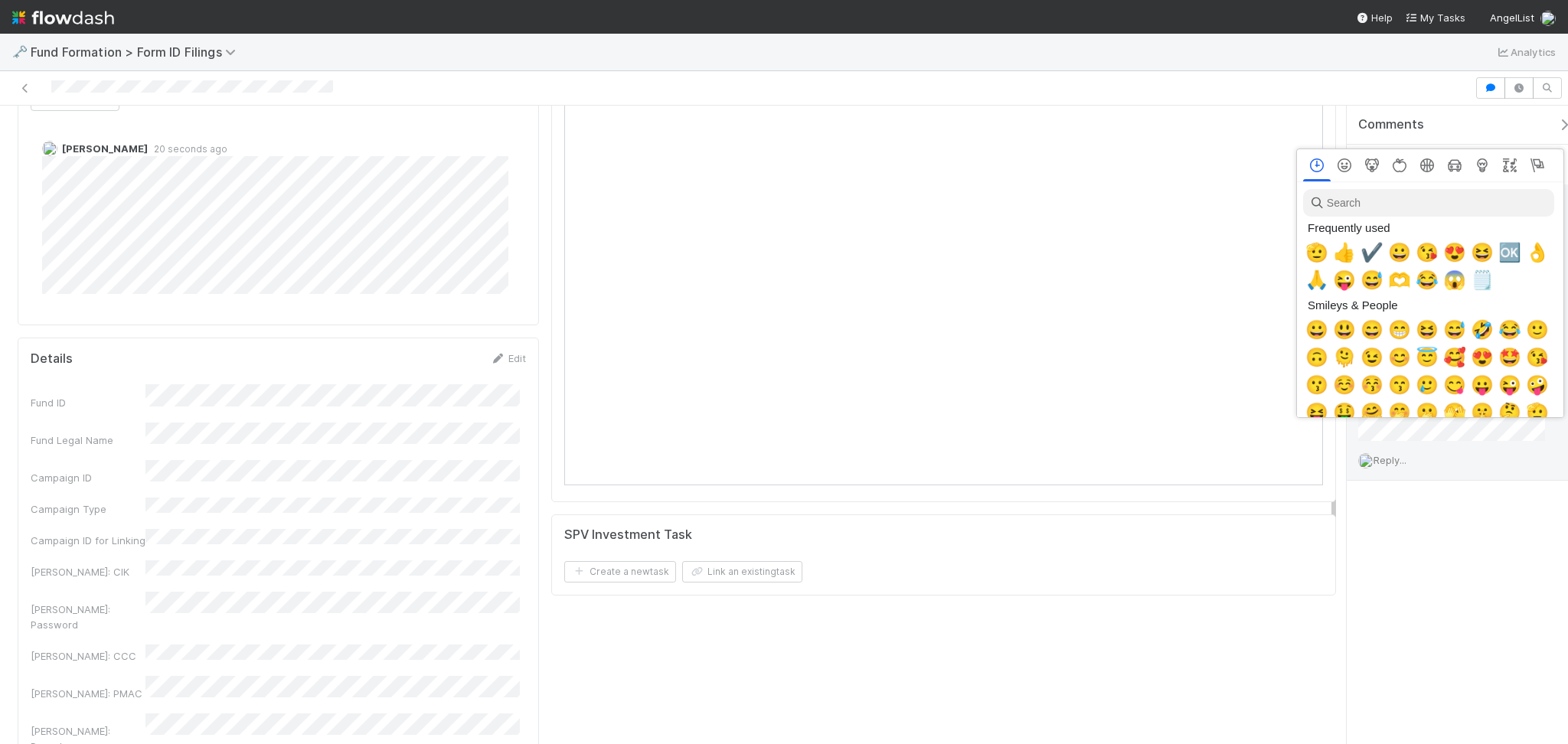
click at [1401, 481] on div at bounding box center [784, 372] width 1568 height 744
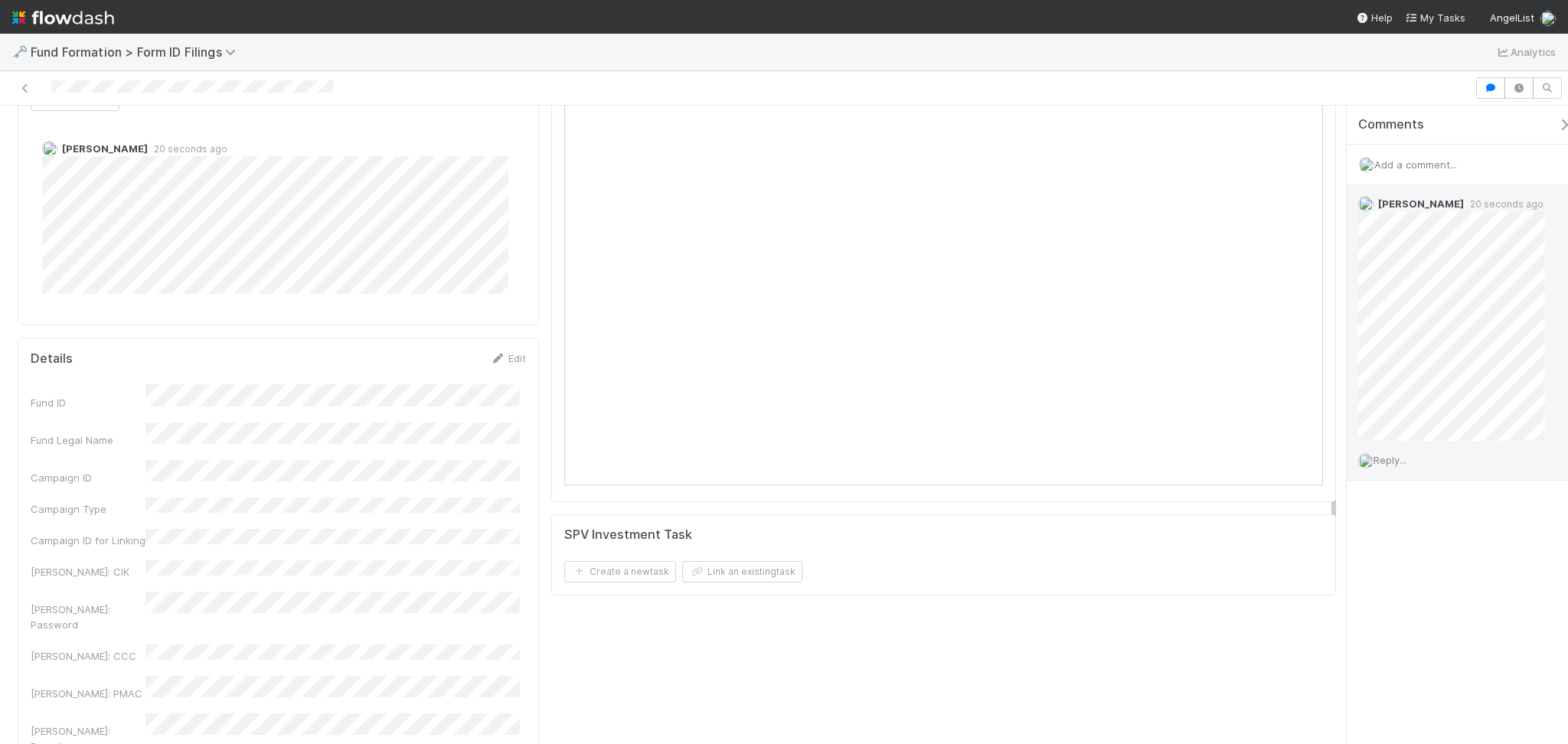
click at [1400, 466] on span "Reply..." at bounding box center [1389, 460] width 33 height 12
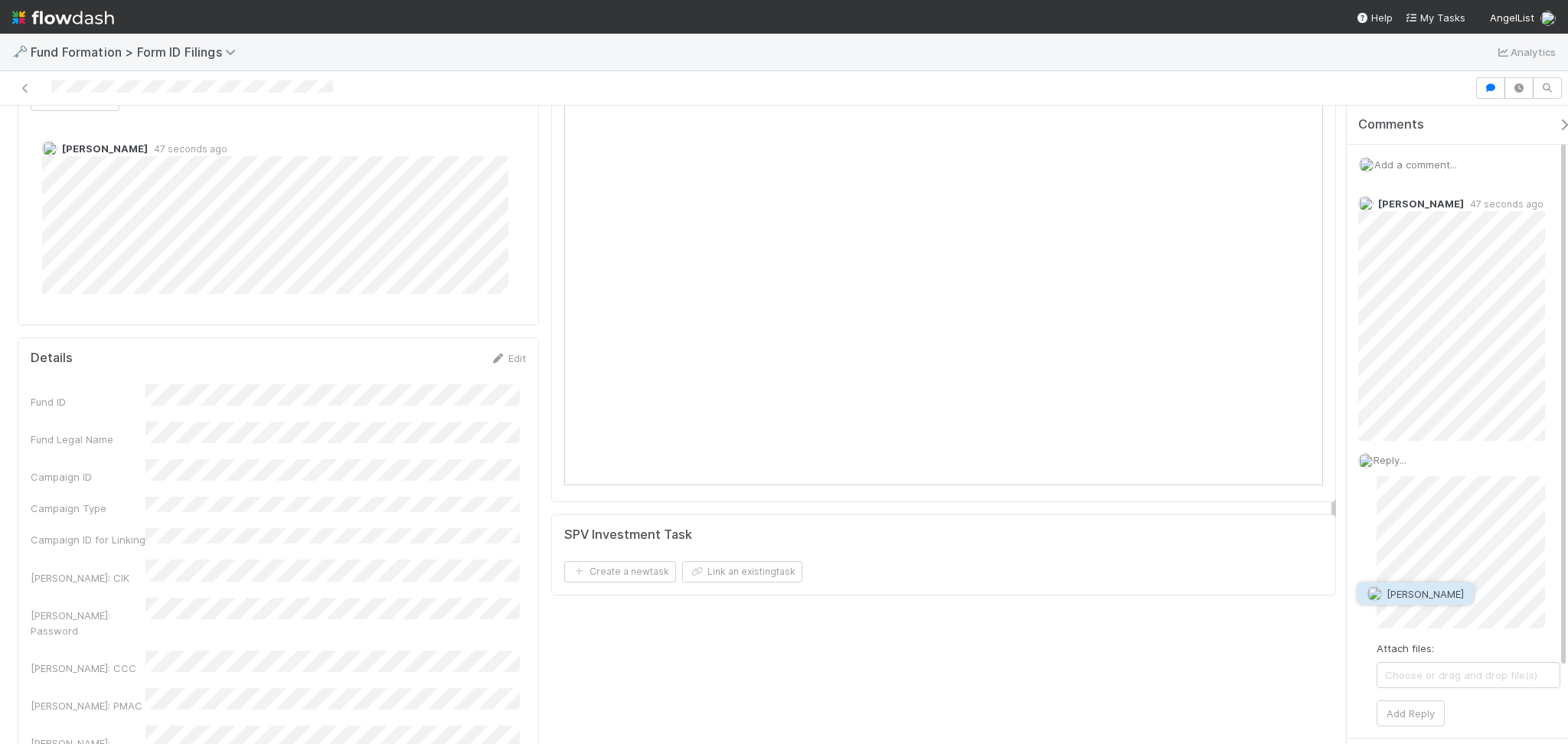
click at [1456, 597] on span "Catherine Lambright" at bounding box center [1425, 594] width 77 height 12
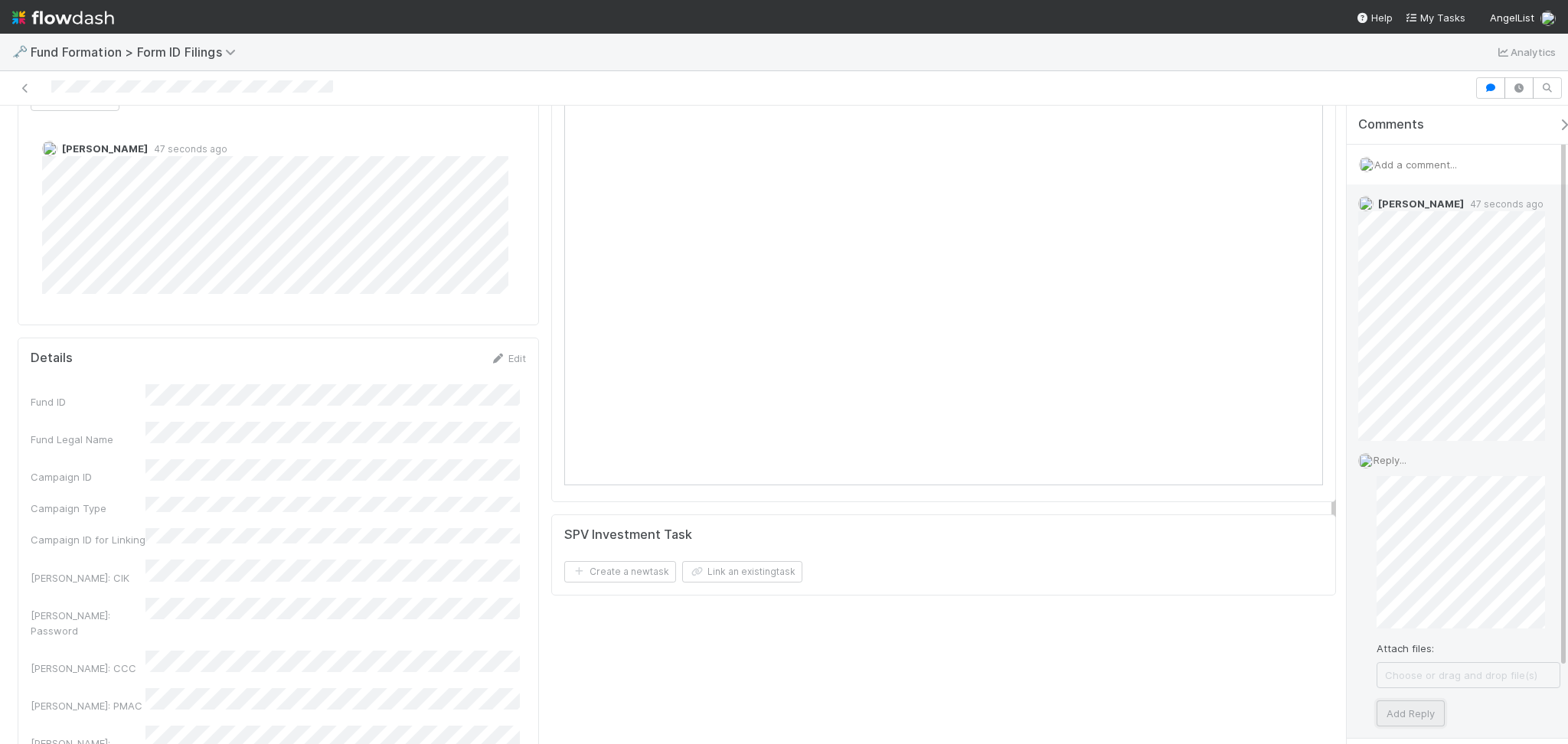
click at [1405, 718] on button "Add Reply" at bounding box center [1410, 713] width 68 height 26
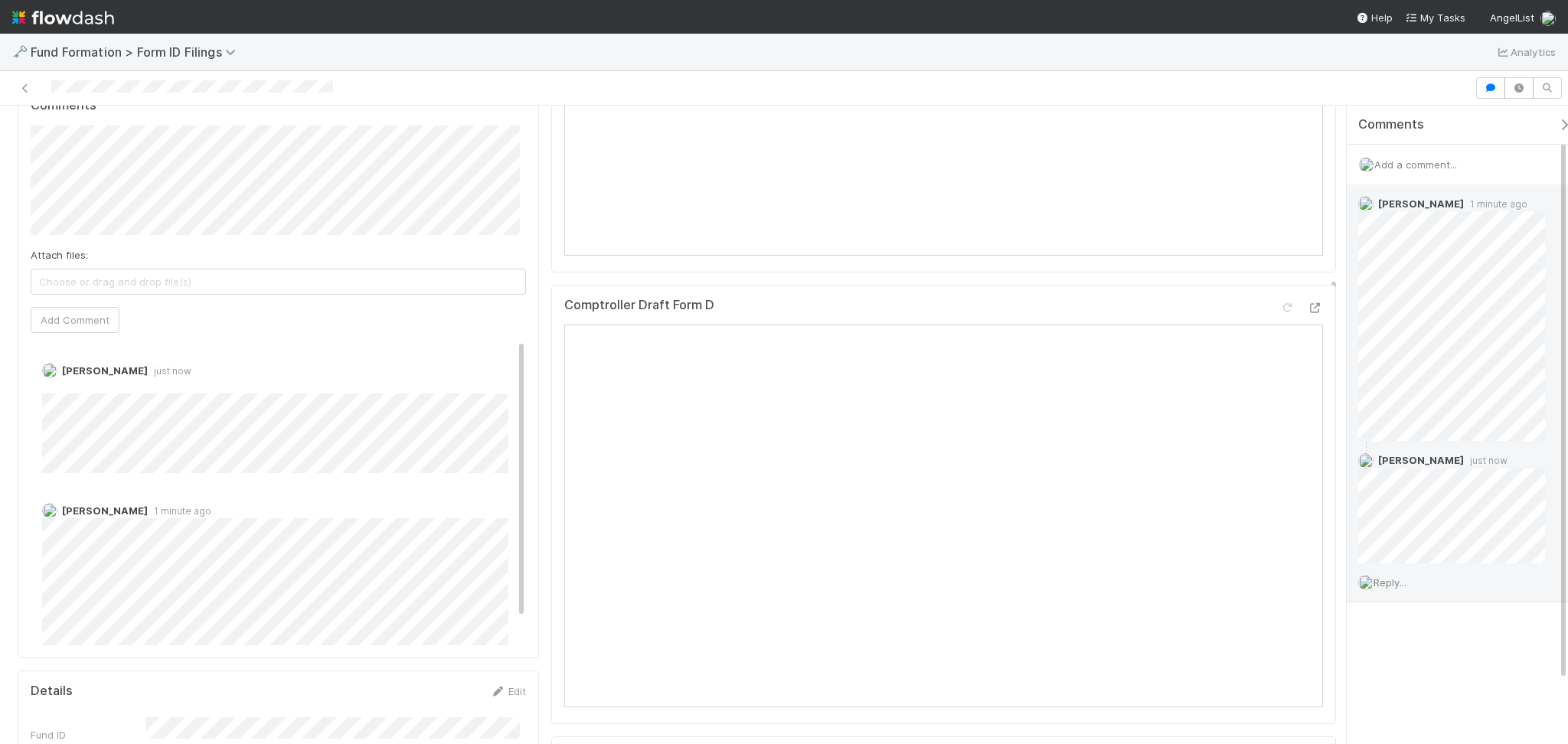
scroll to position [510, 0]
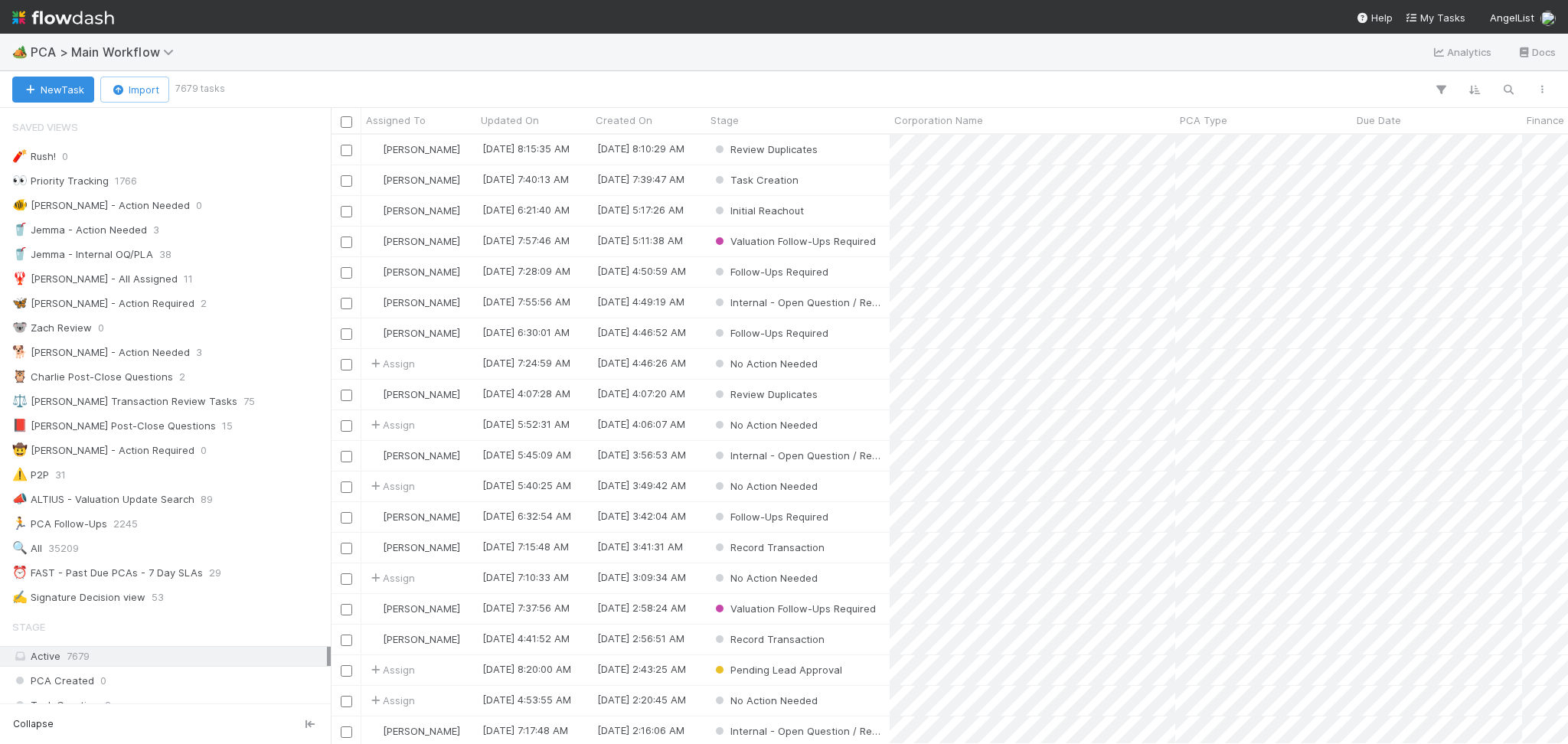
scroll to position [16, 16]
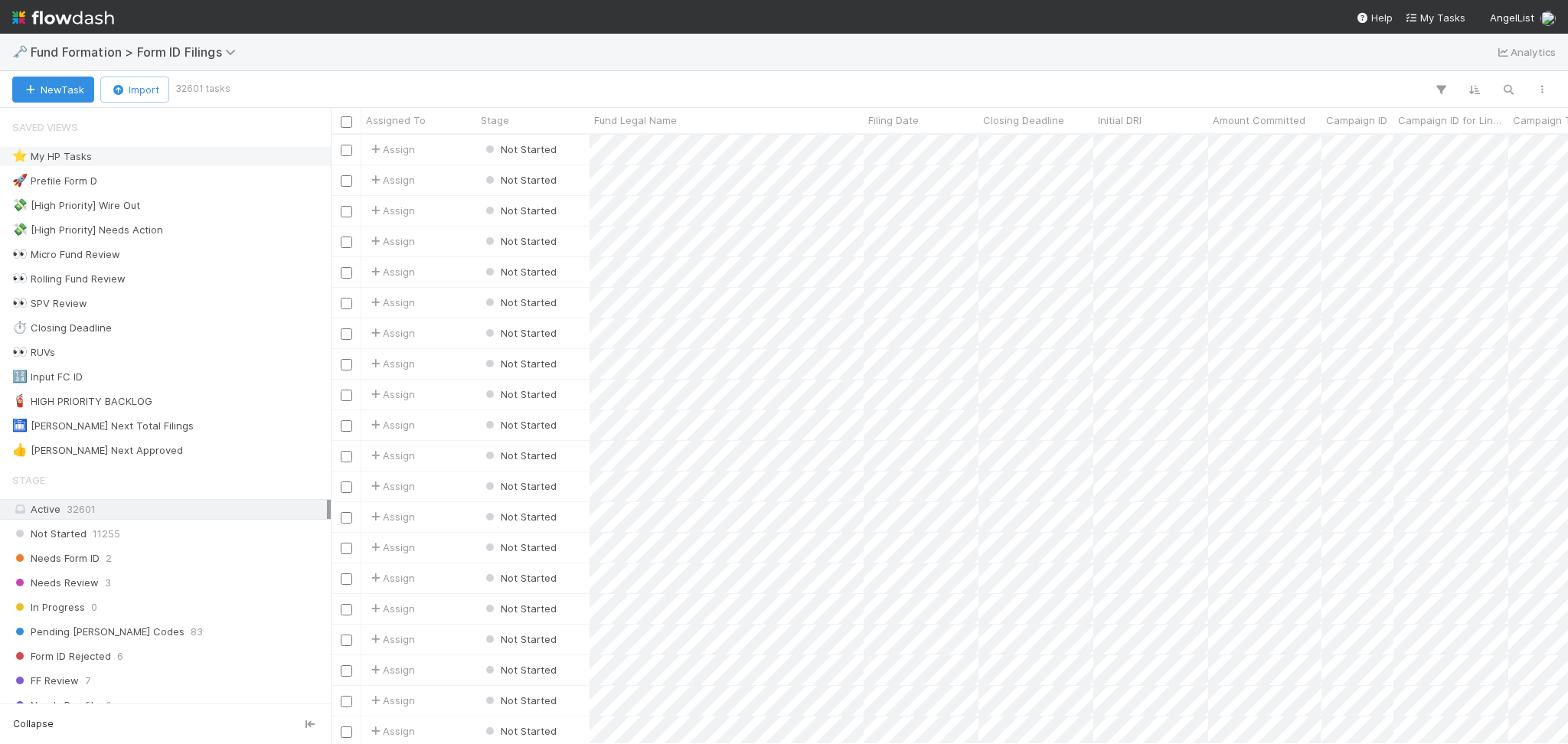
scroll to position [593, 1221]
click at [173, 563] on div "Needs Form ID 2" at bounding box center [169, 558] width 315 height 19
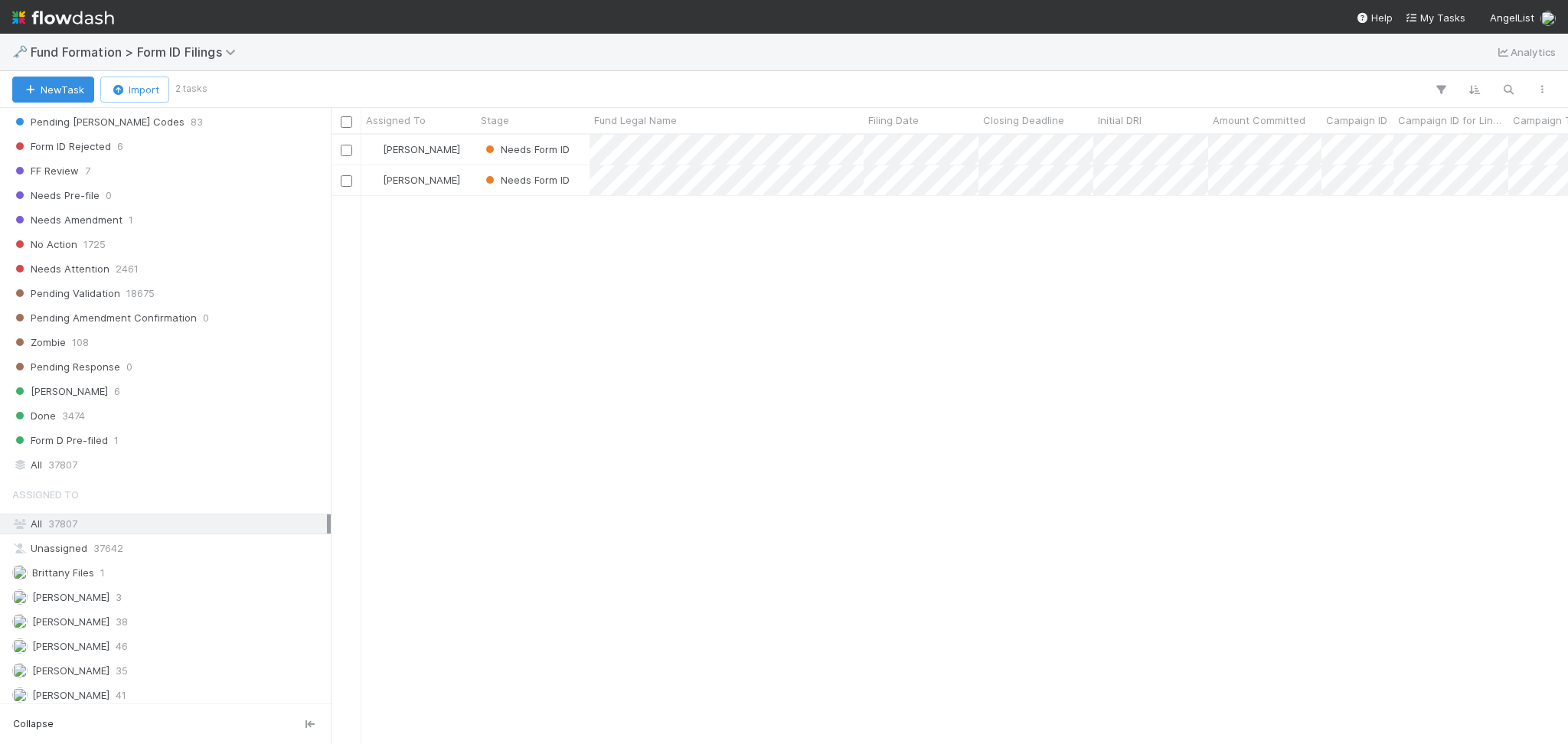
scroll to position [520, 0]
click at [784, 227] on div "Roselyn de Villa Needs Form ID 8/18/25, 2:24:47 AM 8/21/25, 7:52:06 AM Catherin…" at bounding box center [949, 439] width 1237 height 609
click at [118, 48] on span "Fund Formation > Form ID Filings" at bounding box center [137, 52] width 213 height 16
click at [160, 78] on div "Search workflows" at bounding box center [184, 82] width 350 height 25
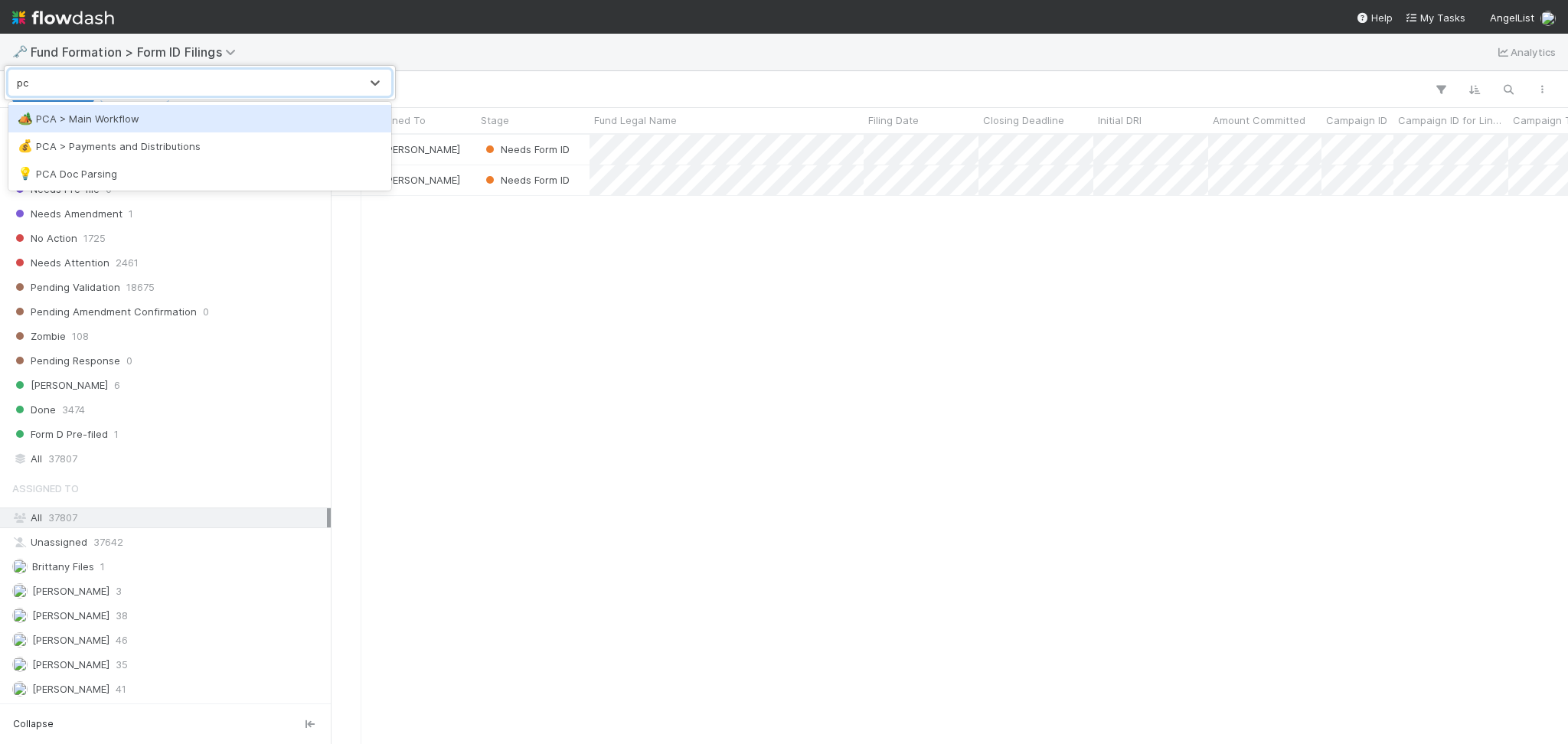
type input "pca"
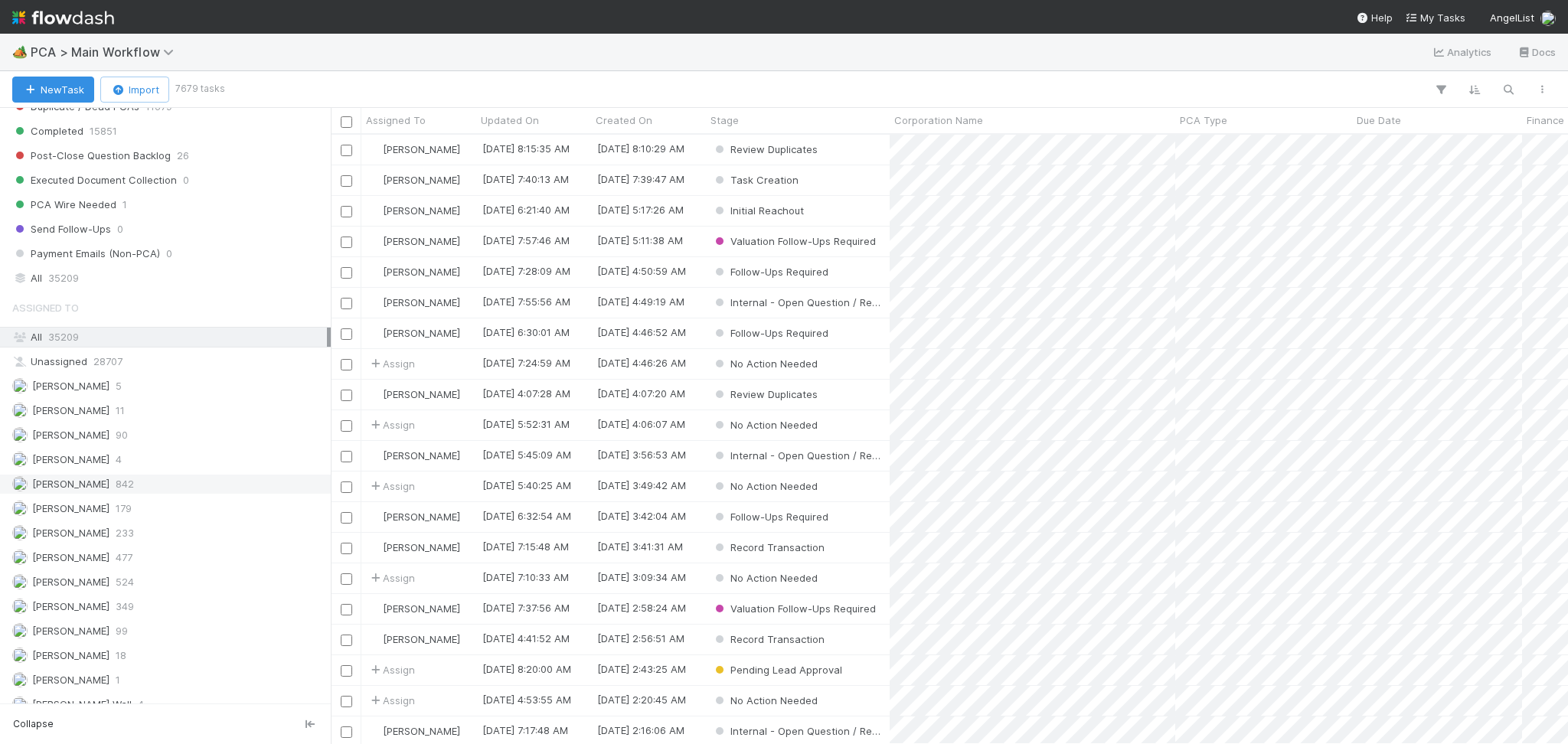
scroll to position [1735, 0]
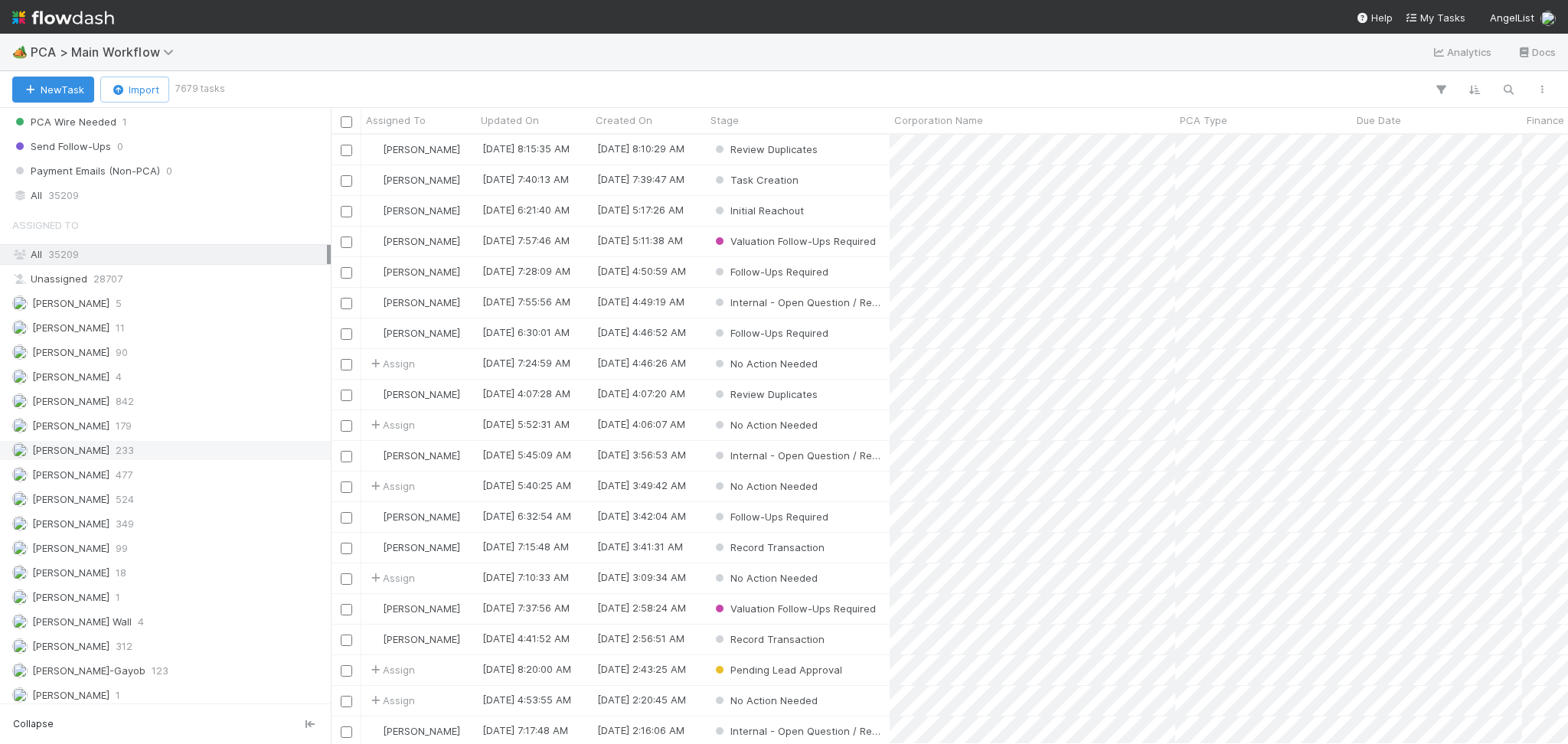
click at [131, 460] on span "233" at bounding box center [124, 450] width 19 height 19
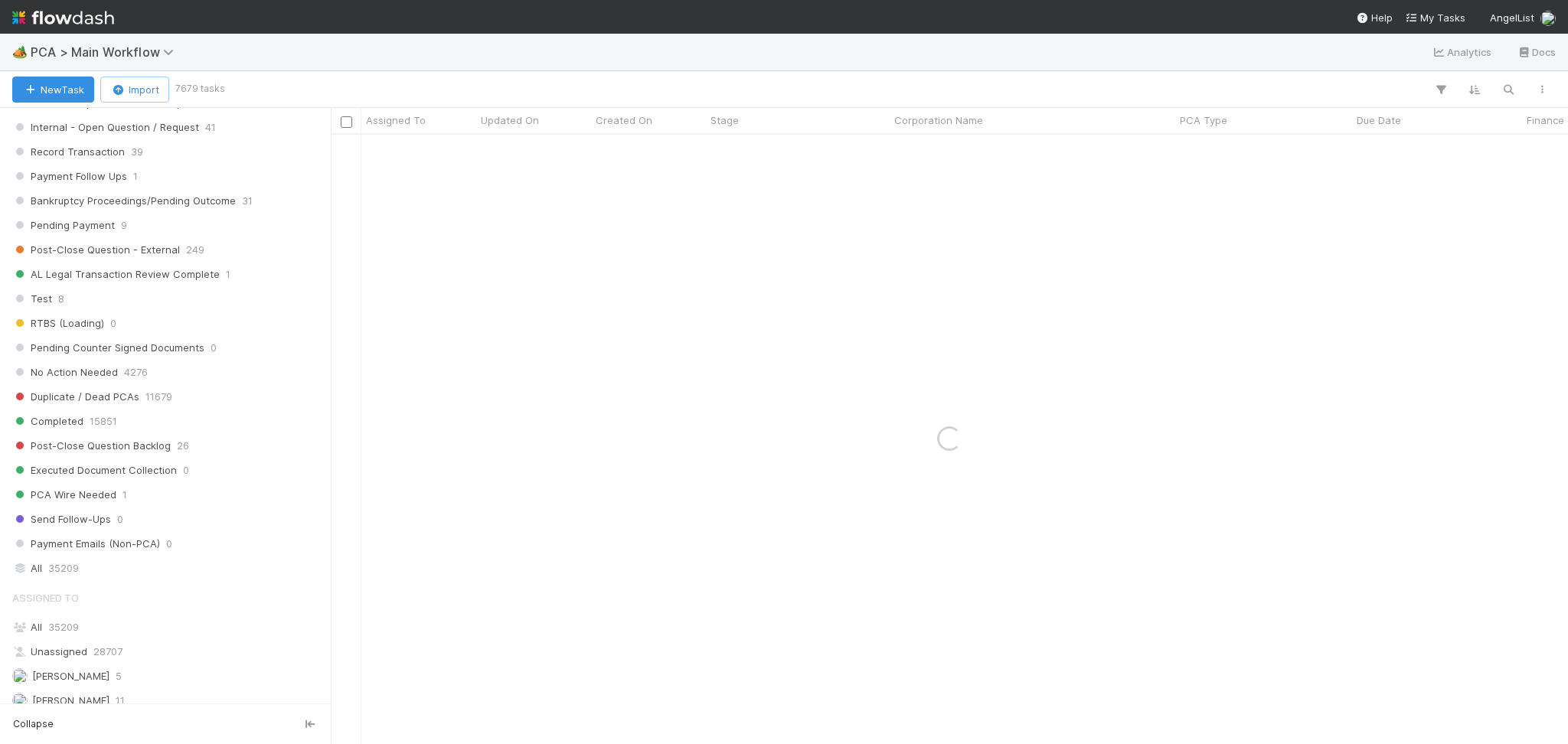
scroll to position [1326, 0]
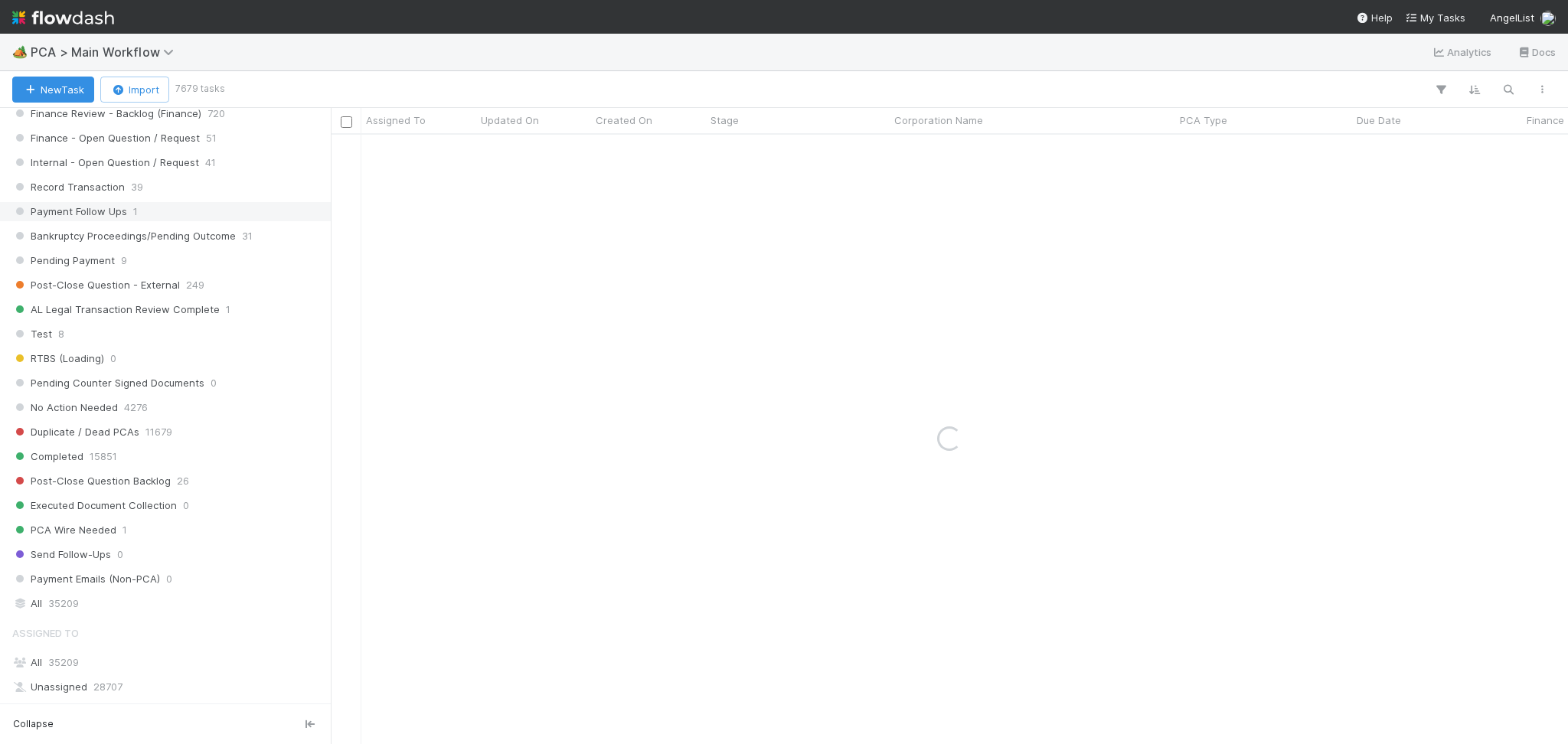
click at [151, 196] on div "Record Transaction 39" at bounding box center [169, 186] width 315 height 19
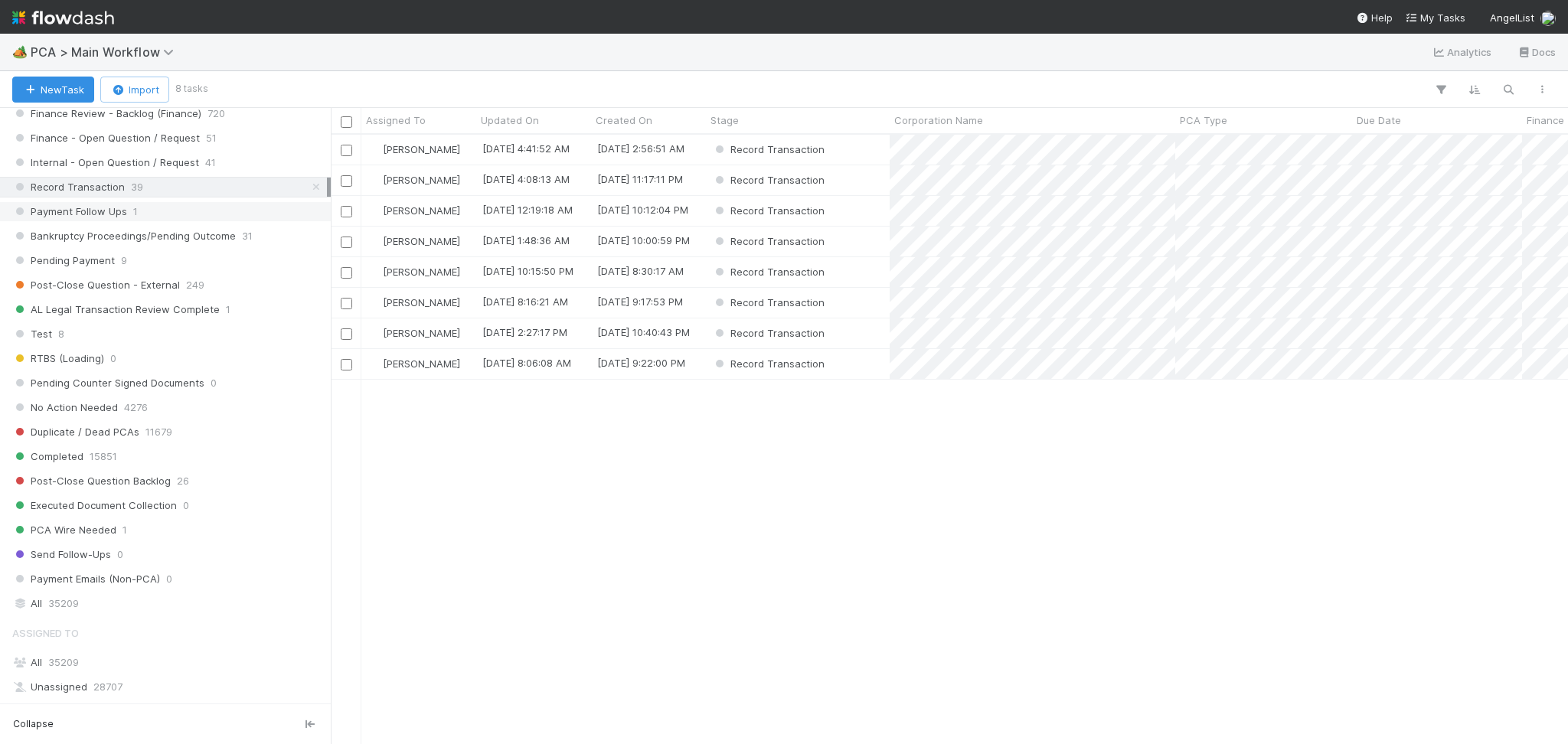
scroll to position [593, 1221]
click at [851, 160] on div "Record Transaction" at bounding box center [797, 150] width 184 height 30
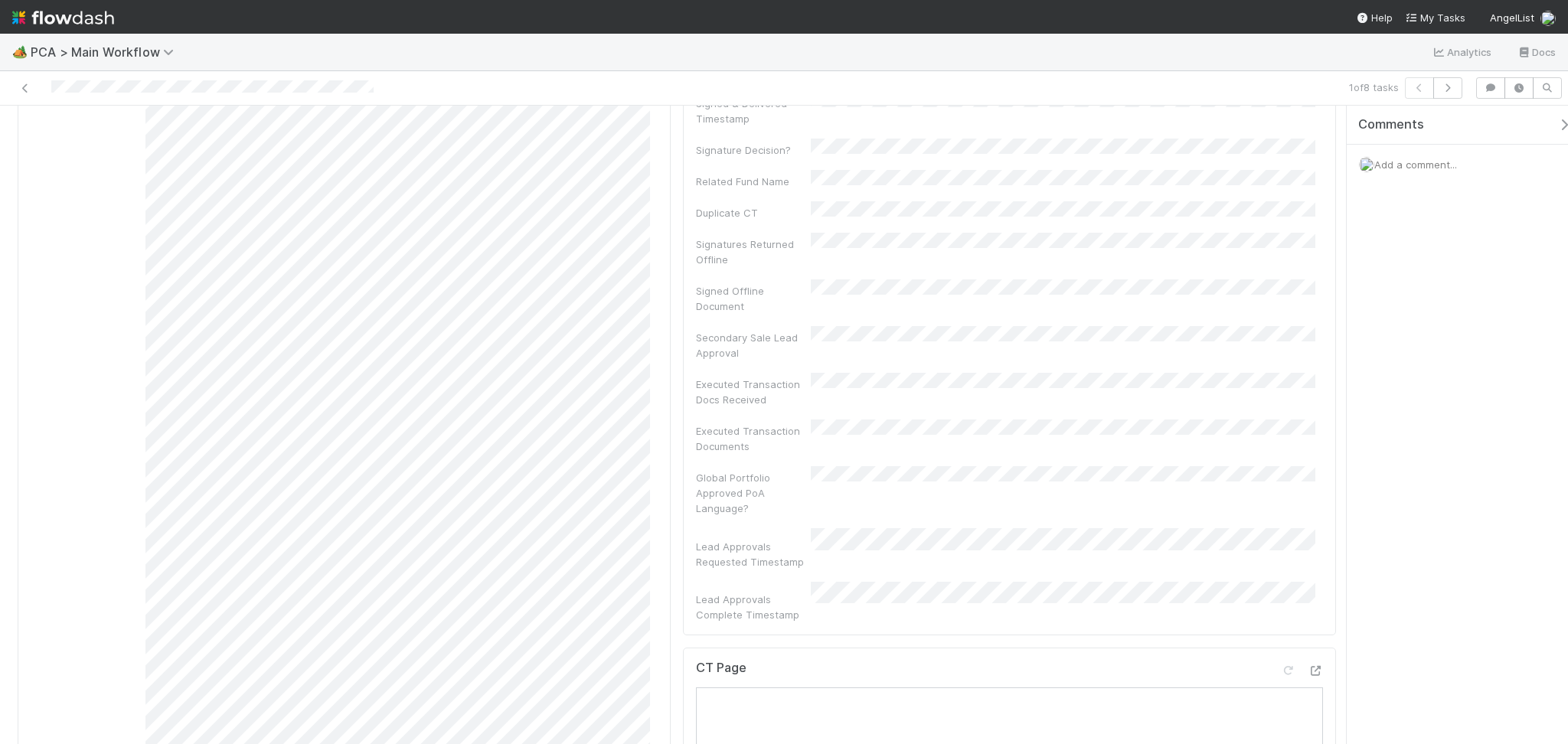
scroll to position [613, 0]
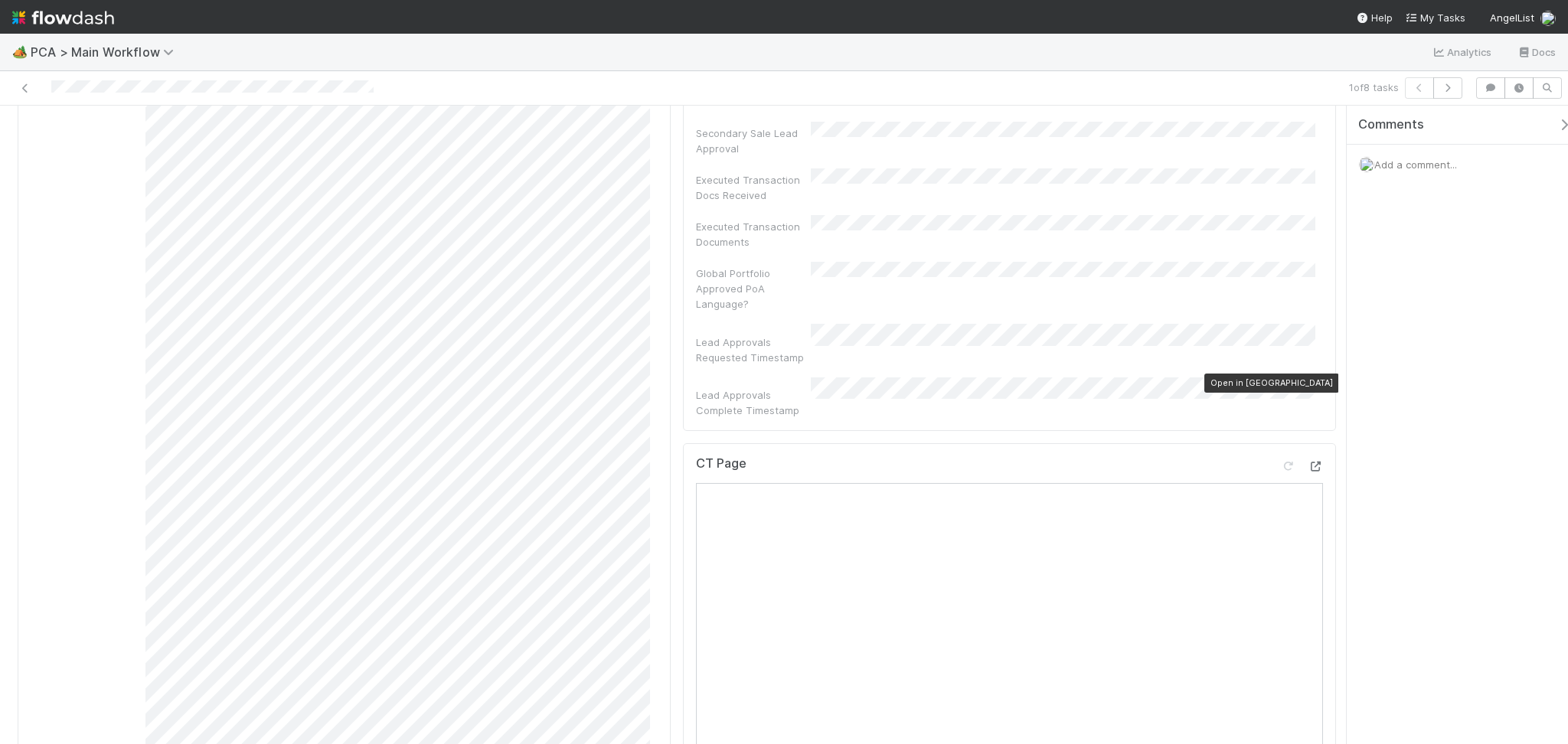
click at [1307, 459] on div at bounding box center [1315, 467] width 16 height 16
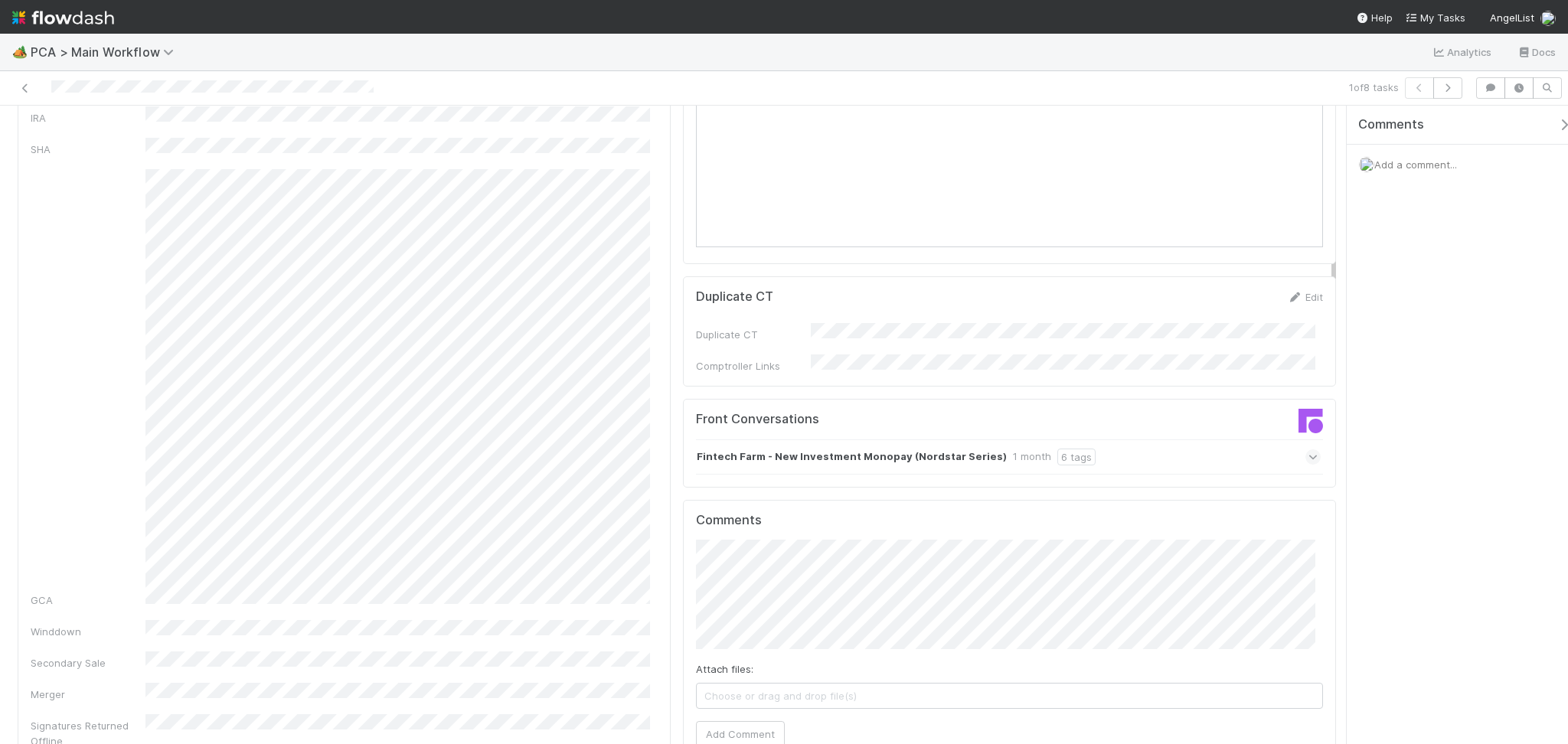
scroll to position [1531, 0]
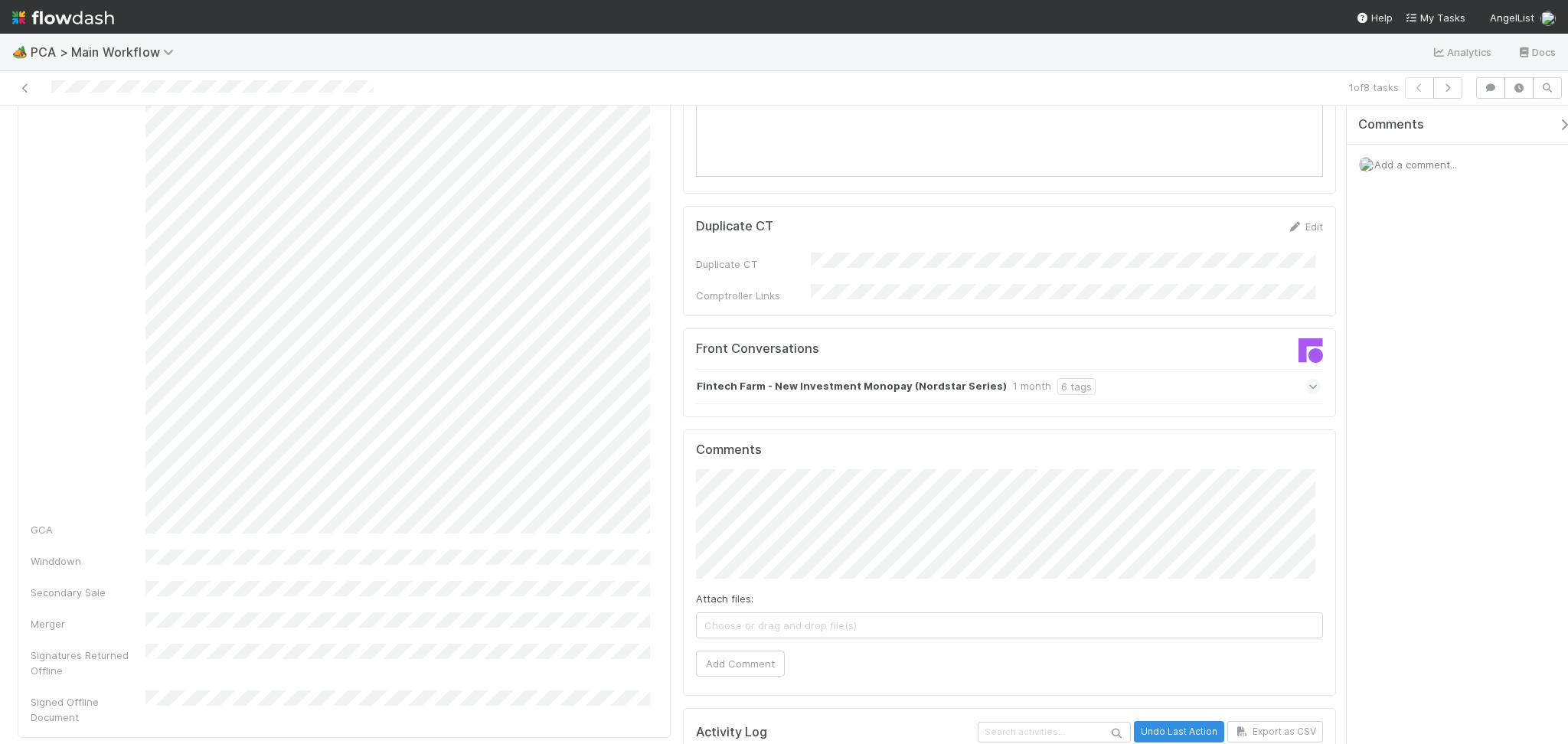
click at [1115, 369] on div "Fintech Farm - New Investment Monopay (Nordstar Series) 1 month 6 tags" at bounding box center [1008, 387] width 625 height 36
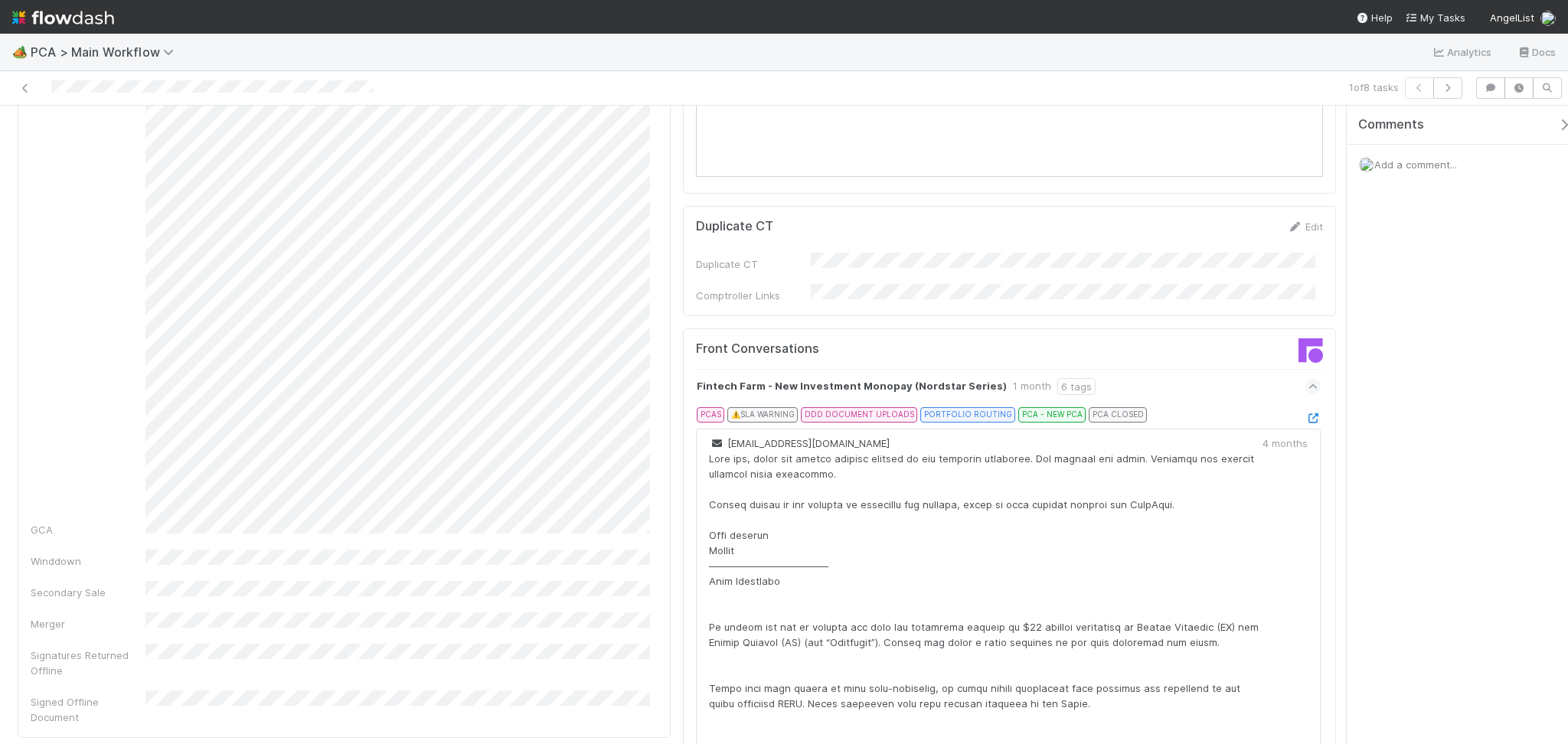
drag, startPoint x: 1281, startPoint y: 325, endPoint x: 1271, endPoint y: 316, distance: 13.5
click at [1306, 413] on icon at bounding box center [1313, 418] width 16 height 10
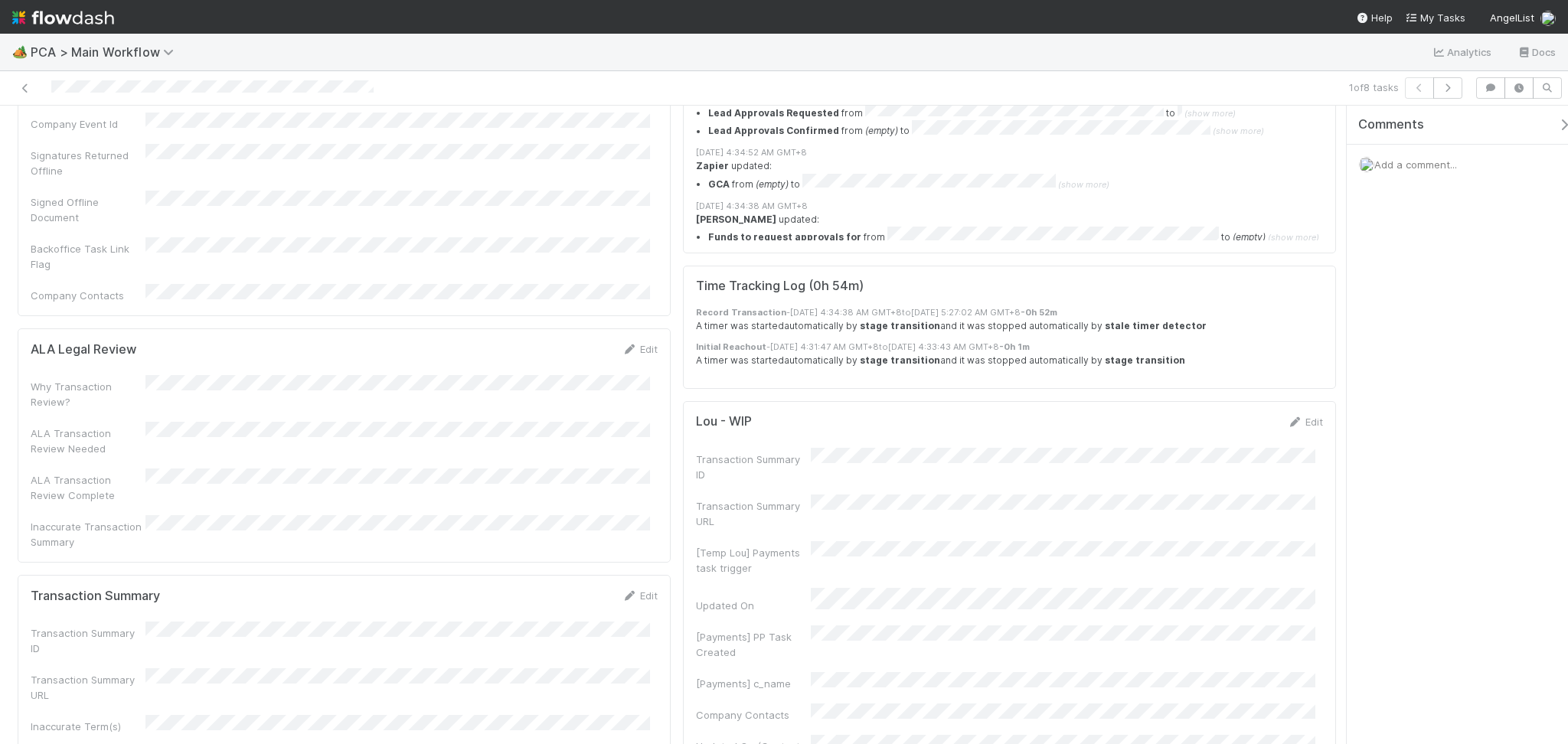
scroll to position [2858, 0]
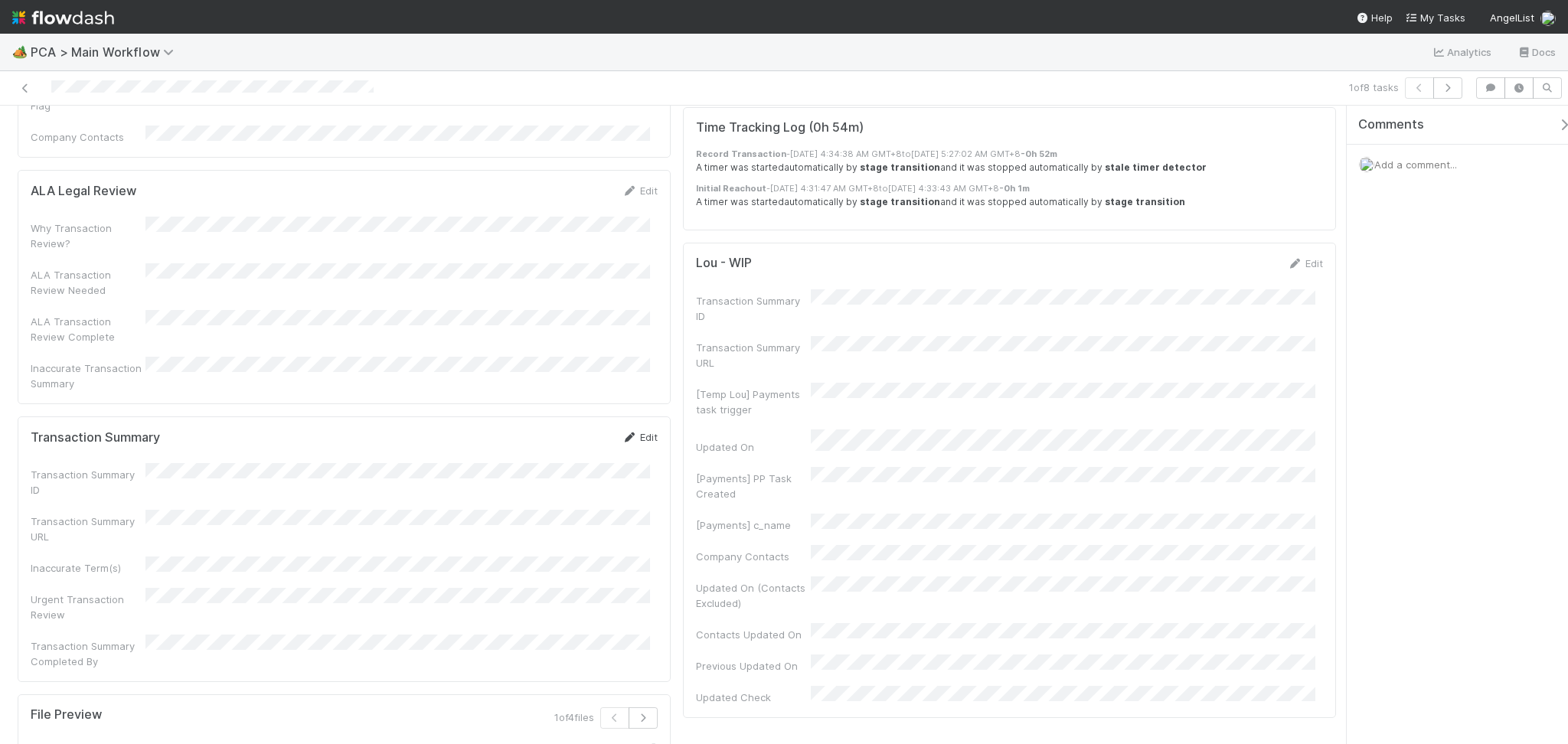
click at [634, 431] on link "Edit" at bounding box center [639, 437] width 36 height 12
click at [249, 531] on div "Transaction Summary URL" at bounding box center [343, 554] width 627 height 45
click at [244, 678] on div "Transaction Summary Completed By" at bounding box center [343, 701] width 627 height 45
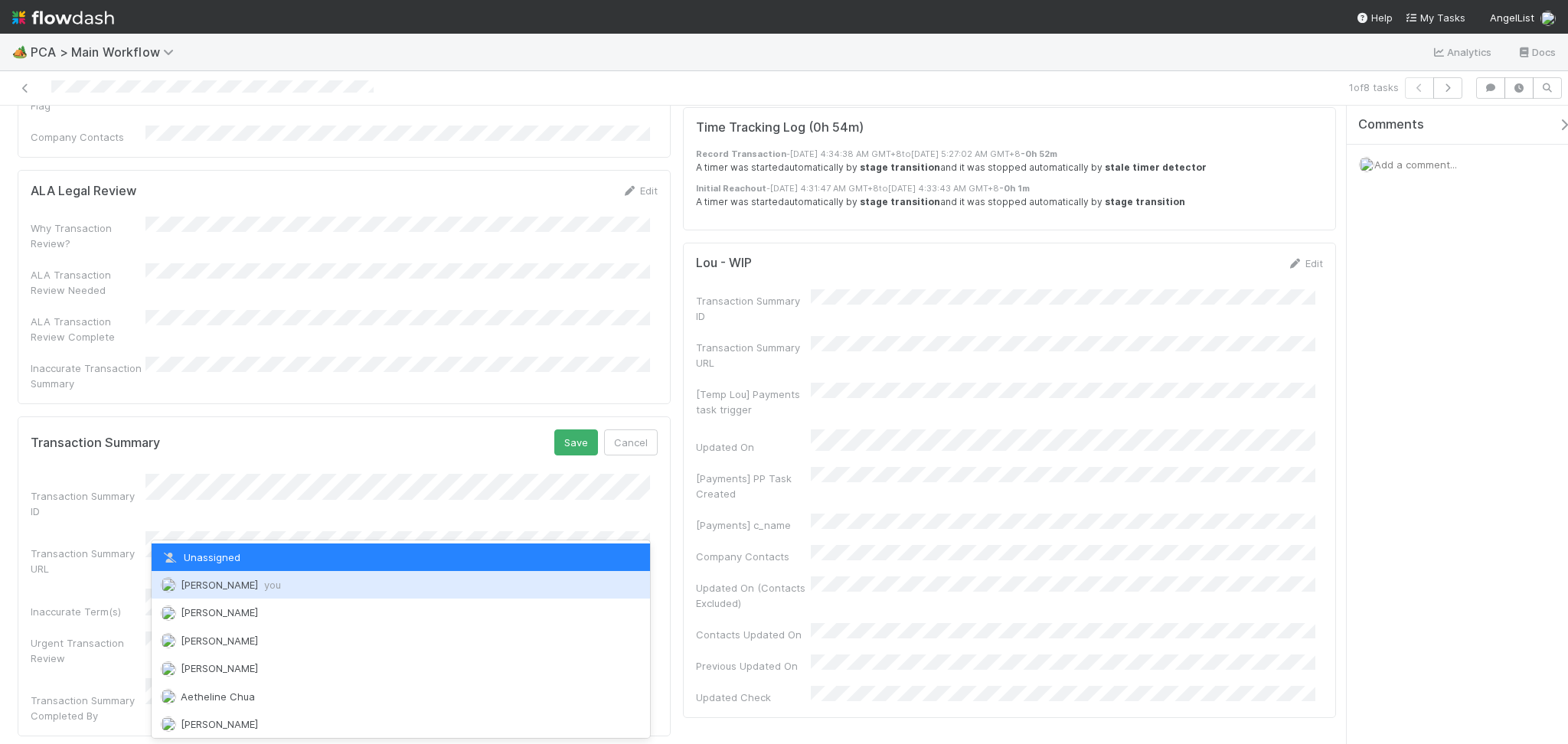
click at [241, 586] on span "Febbie Cervantes you" at bounding box center [231, 584] width 101 height 12
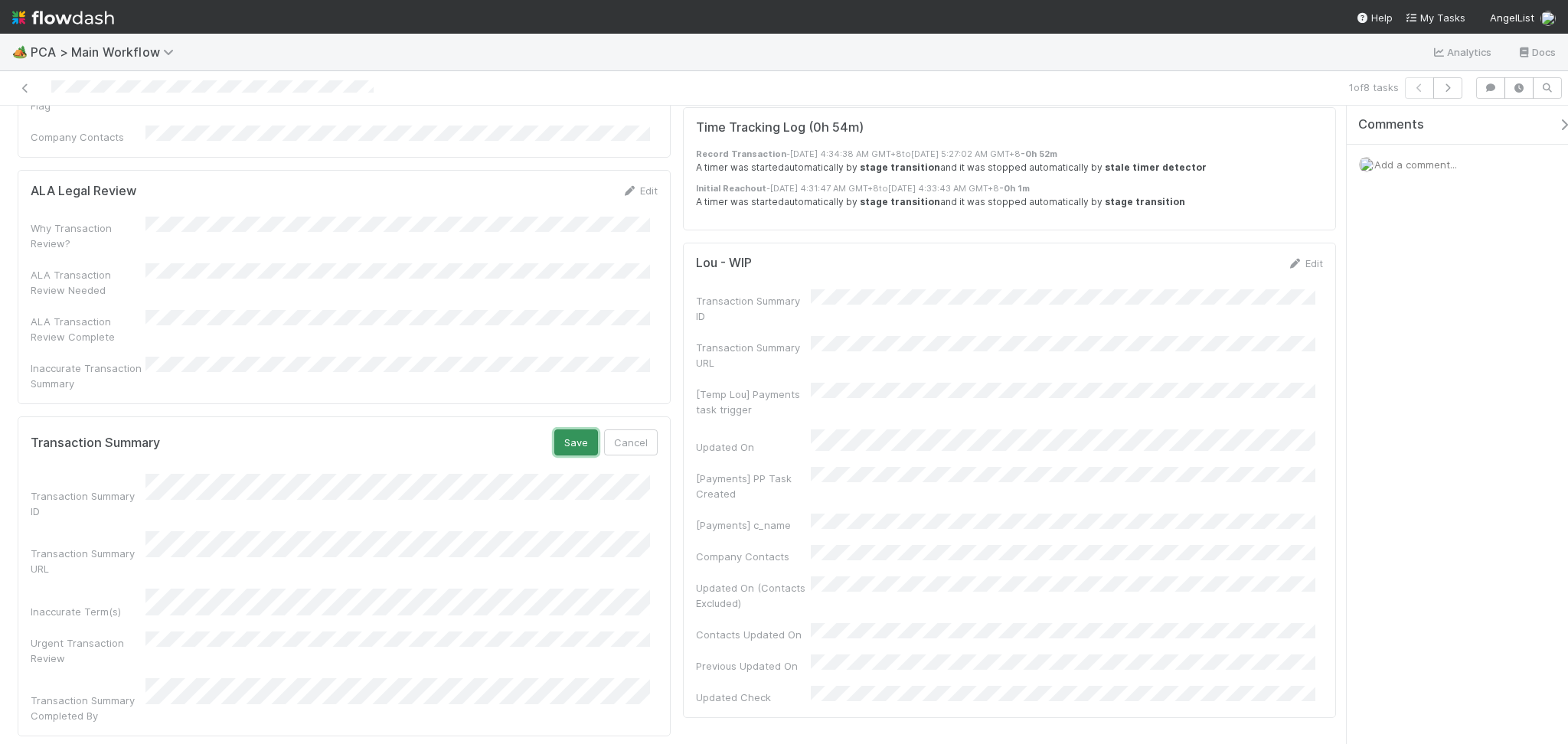
click at [567, 429] on button "Save" at bounding box center [576, 442] width 43 height 26
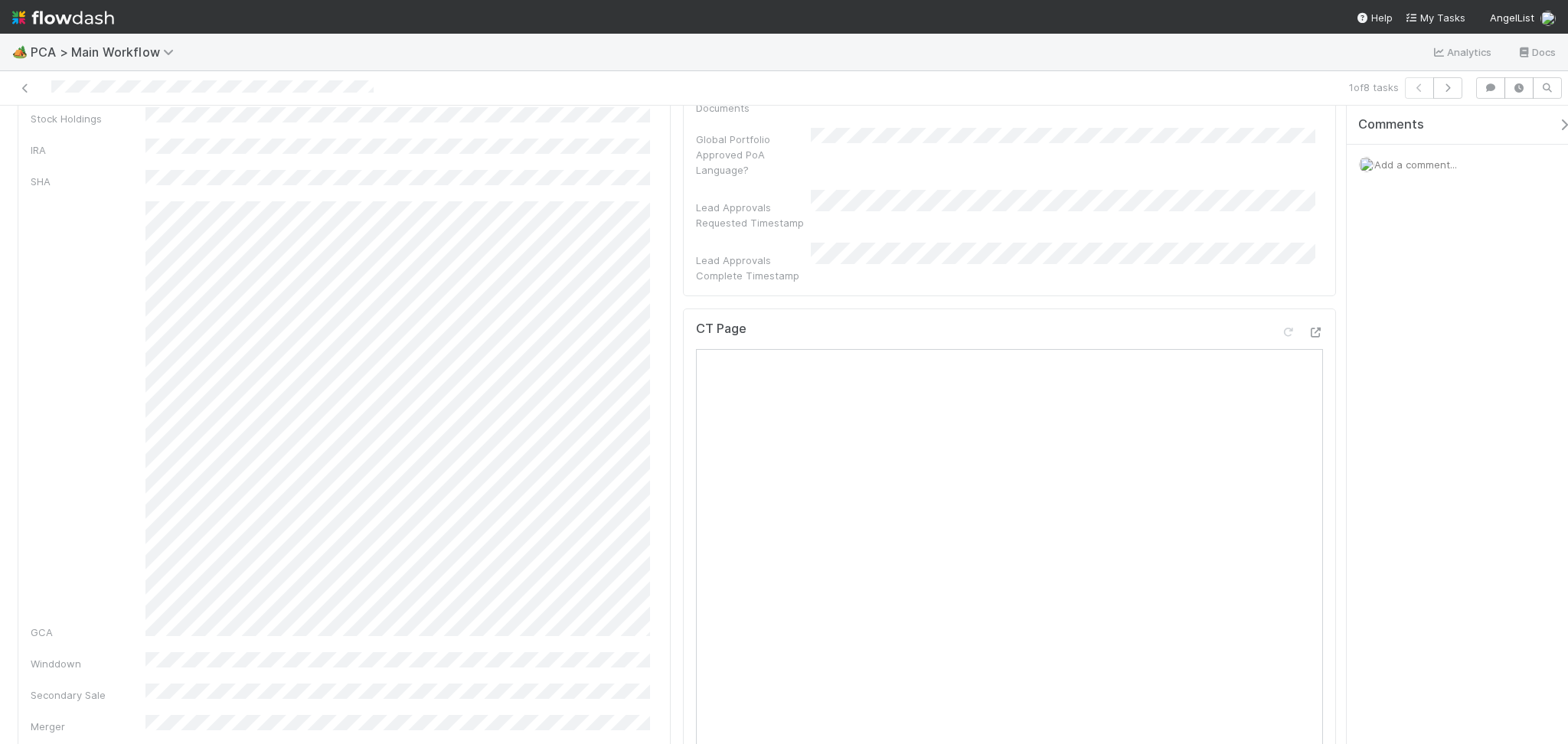
scroll to position [1122, 0]
click at [126, 594] on div "GCA" at bounding box center [343, 726] width 627 height 439
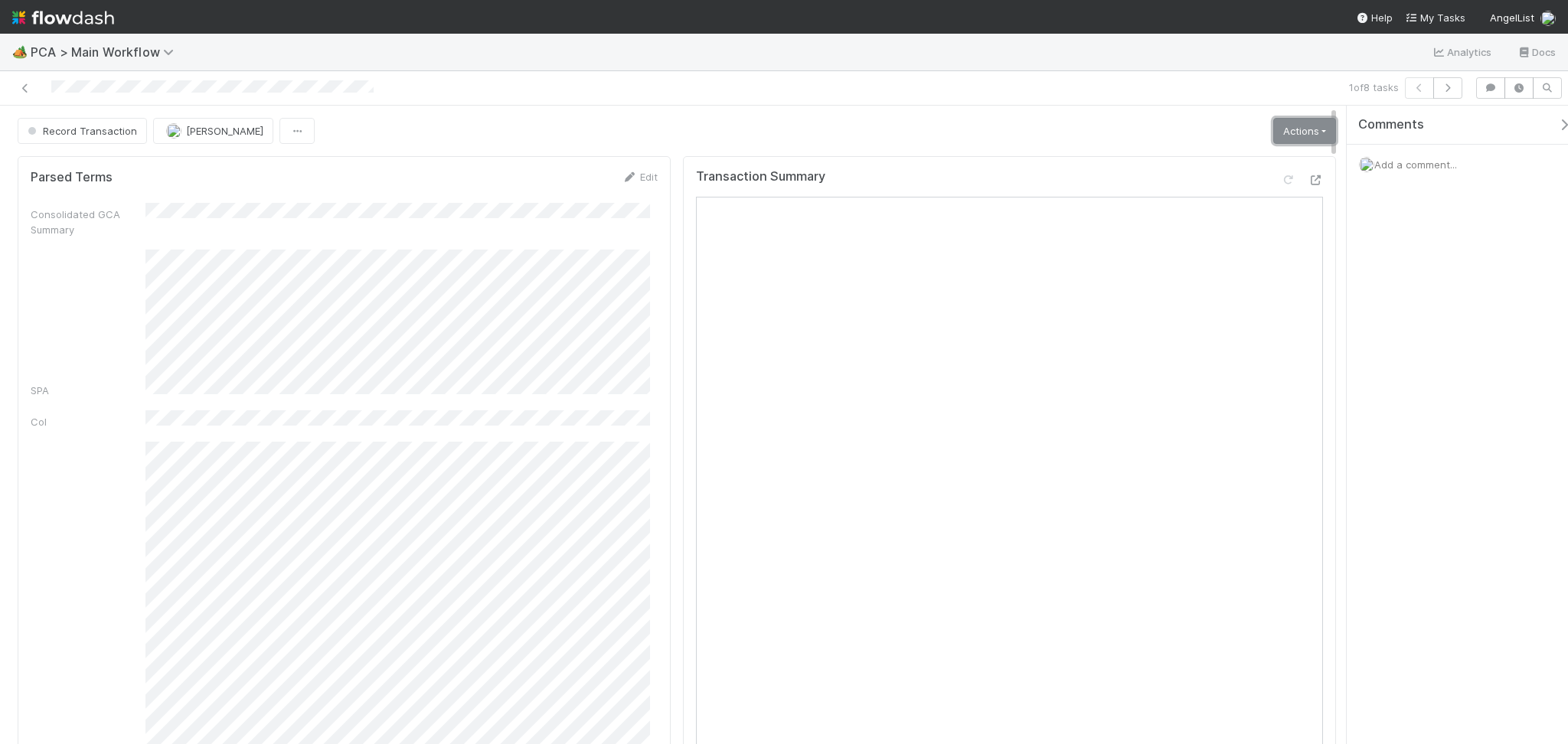
click at [1279, 131] on link "Actions" at bounding box center [1305, 130] width 63 height 26
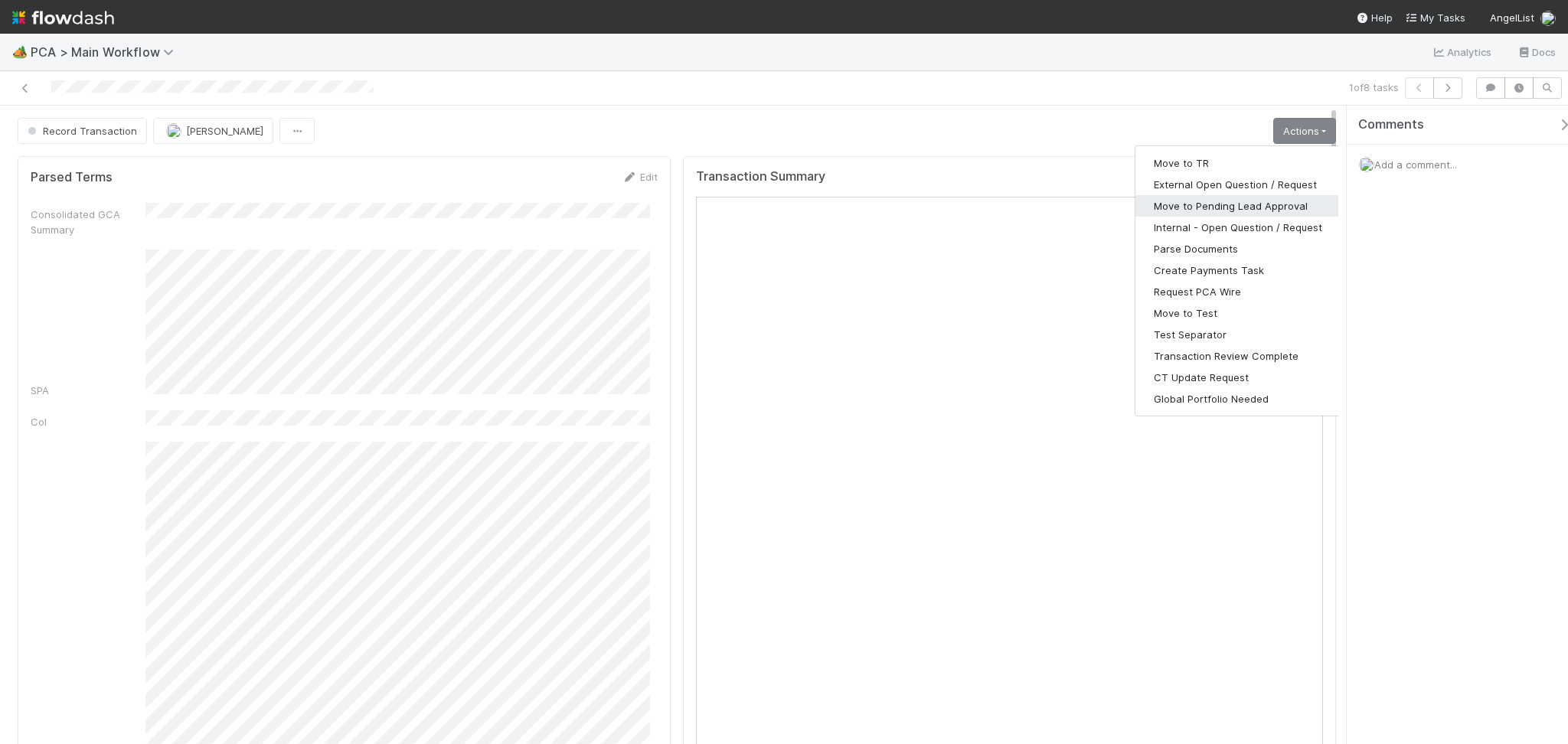
click at [1207, 203] on button "Move to Pending Lead Approval" at bounding box center [1237, 206] width 205 height 22
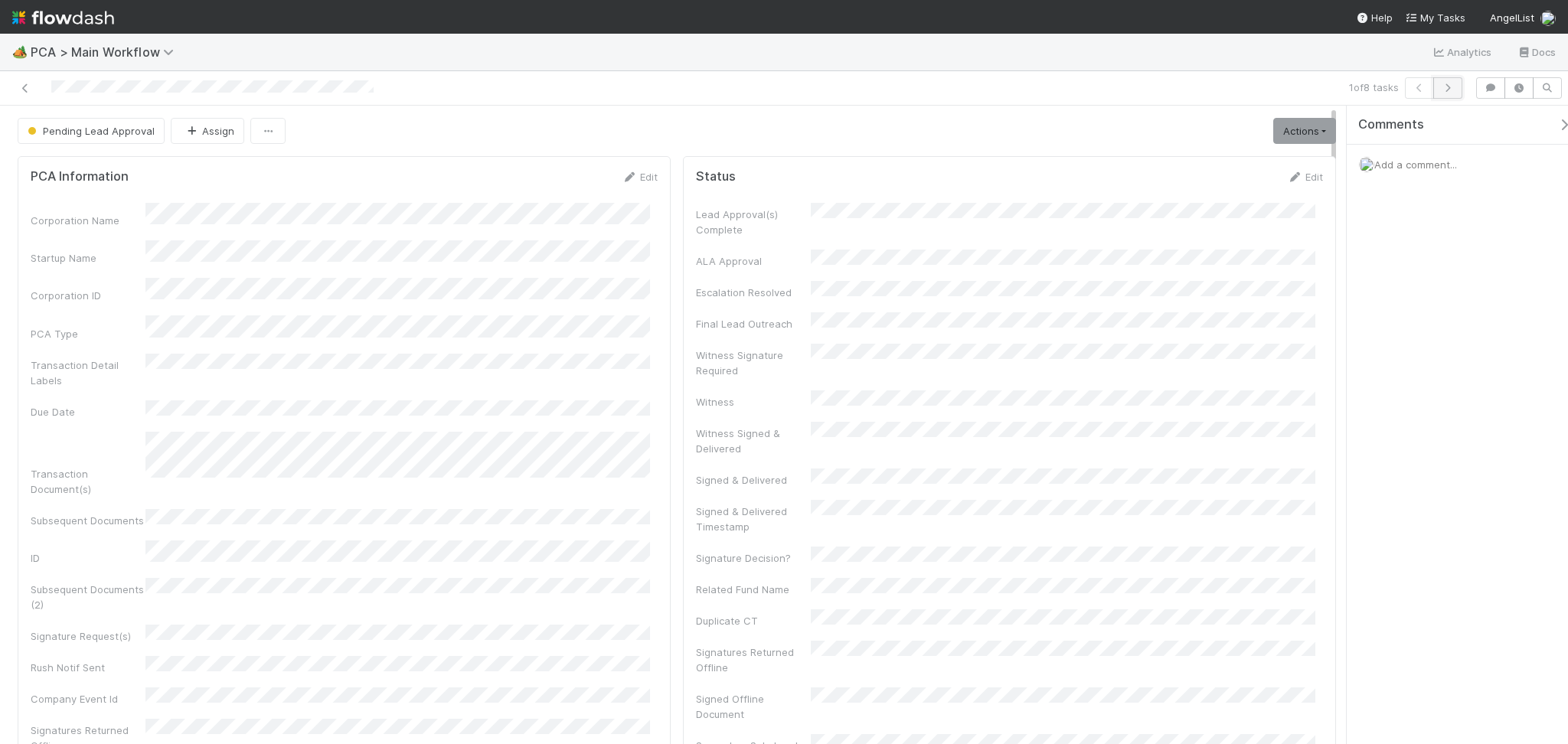
click at [1440, 93] on button "button" at bounding box center [1447, 88] width 29 height 22
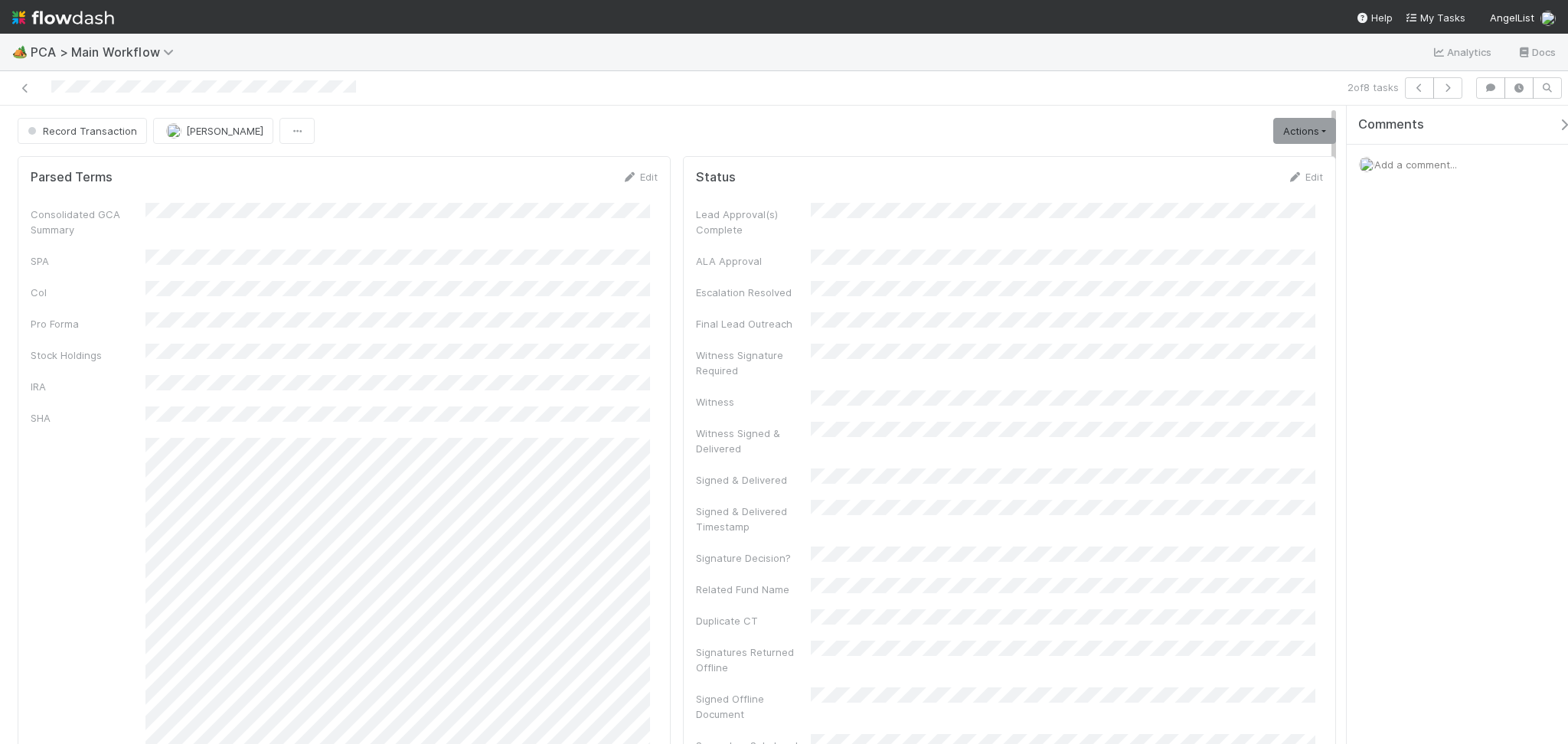
click at [272, 292] on div "Consolidated GCA Summary SPA CoI Pro Forma Stock Holdings IRA SHA GCA Winddown …" at bounding box center [343, 626] width 627 height 846
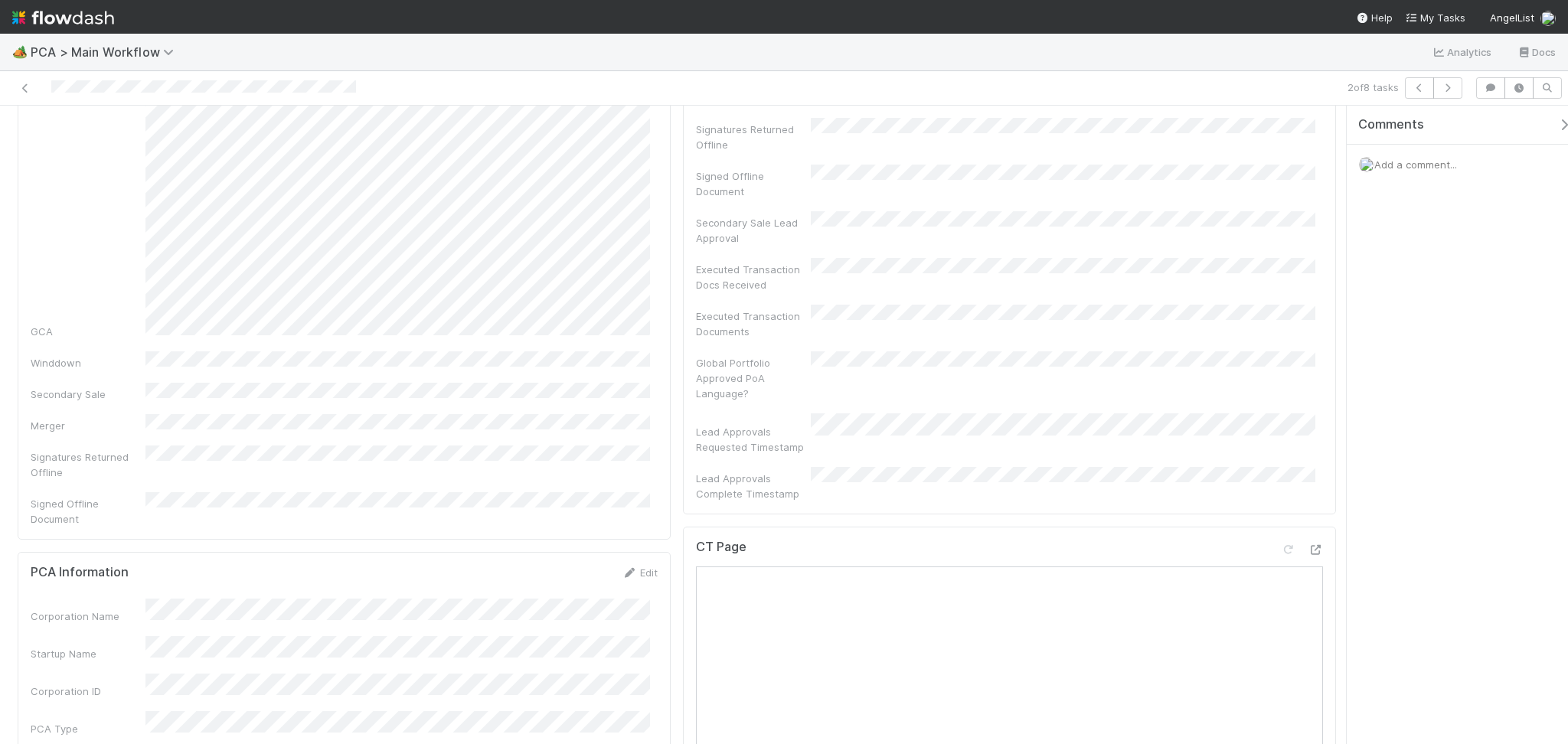
scroll to position [1020, 0]
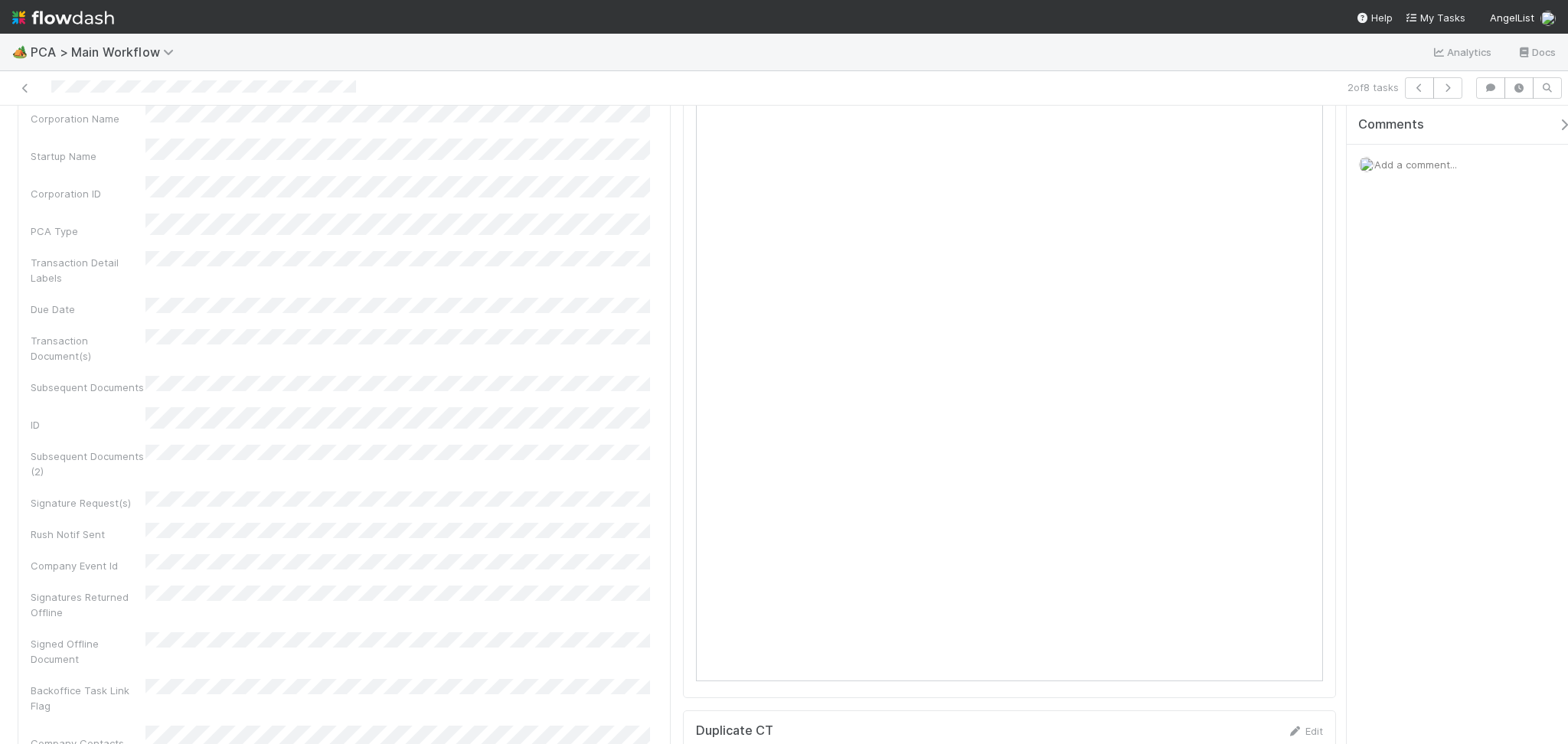
click at [237, 330] on div "Transaction Document(s)" at bounding box center [343, 346] width 627 height 35
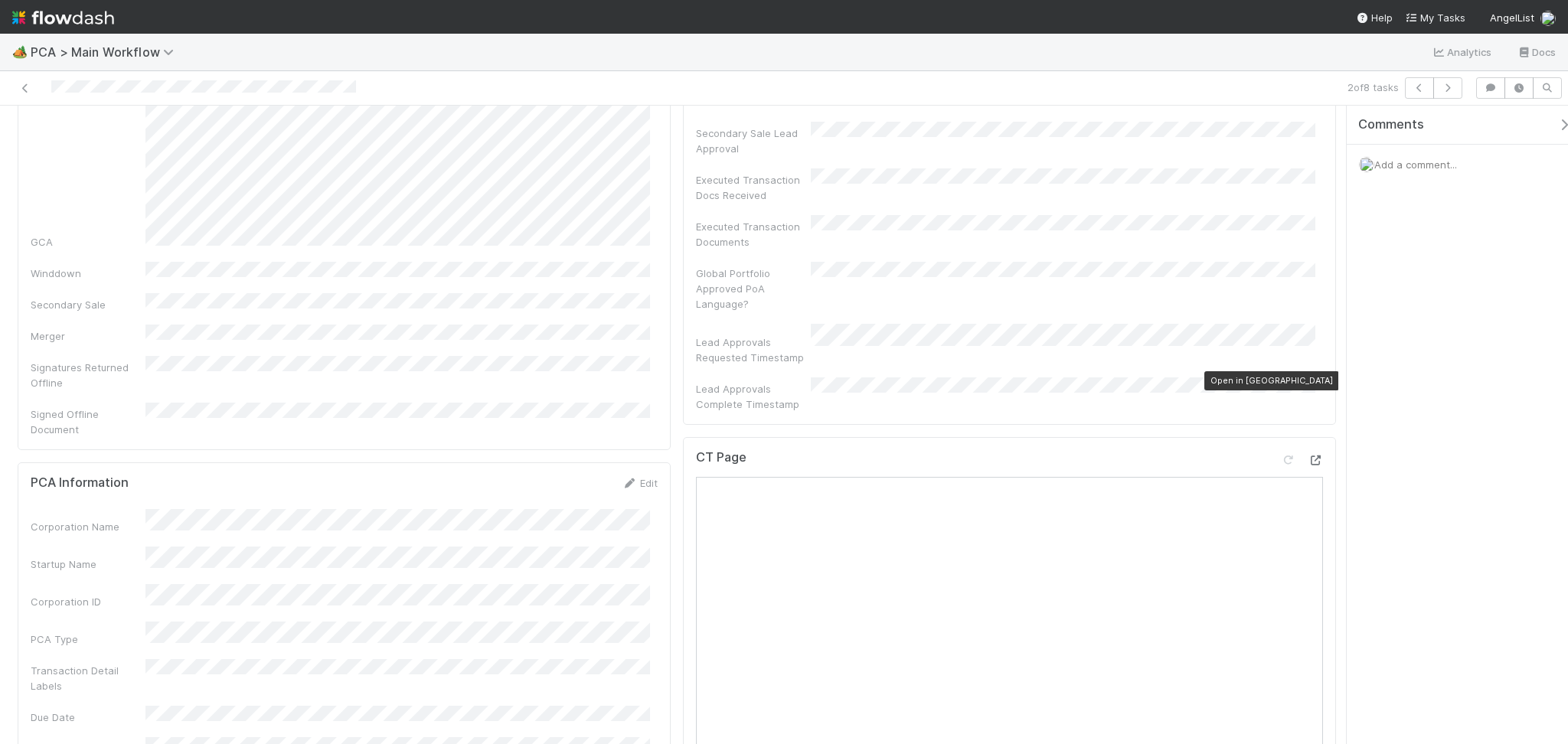
click at [1307, 456] on icon at bounding box center [1315, 461] width 16 height 10
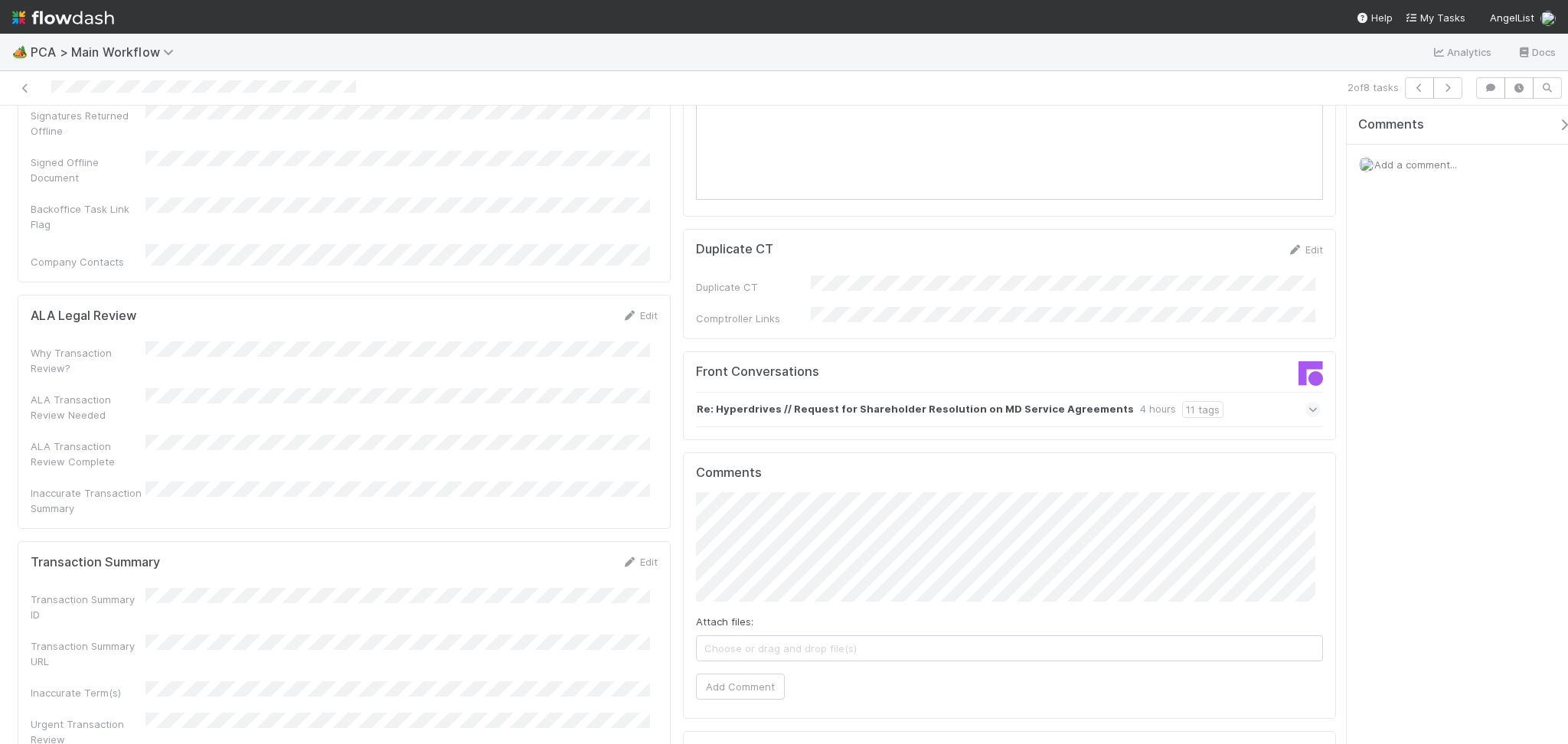
scroll to position [1531, 0]
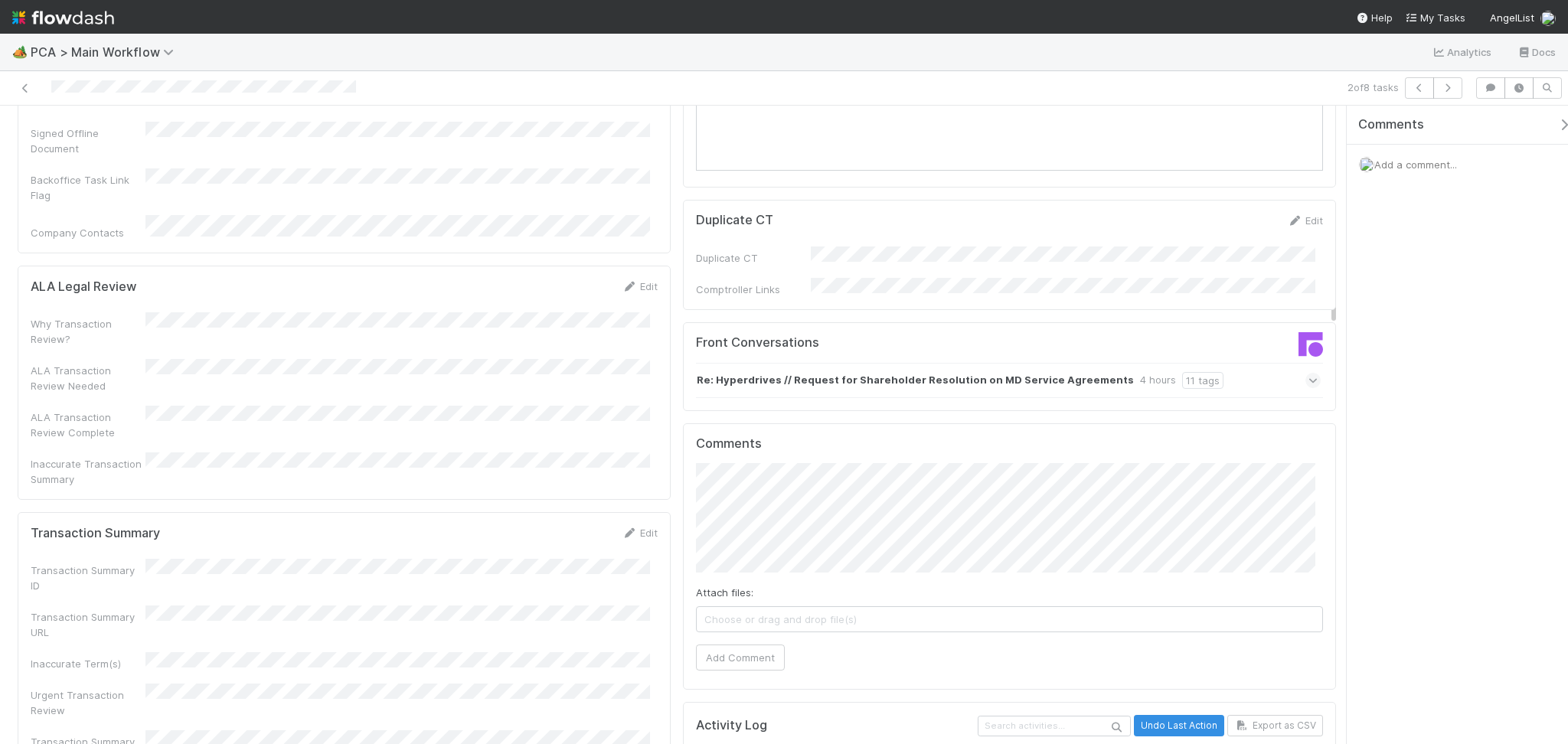
click at [1057, 363] on div "Re: Hyperdrives // Request for Shareholder Resolution on MD Service Agreements …" at bounding box center [1008, 381] width 625 height 36
click at [1058, 363] on div "Re: Hyperdrives // Request for Shareholder Resolution on MD Service Agreements …" at bounding box center [1008, 381] width 625 height 36
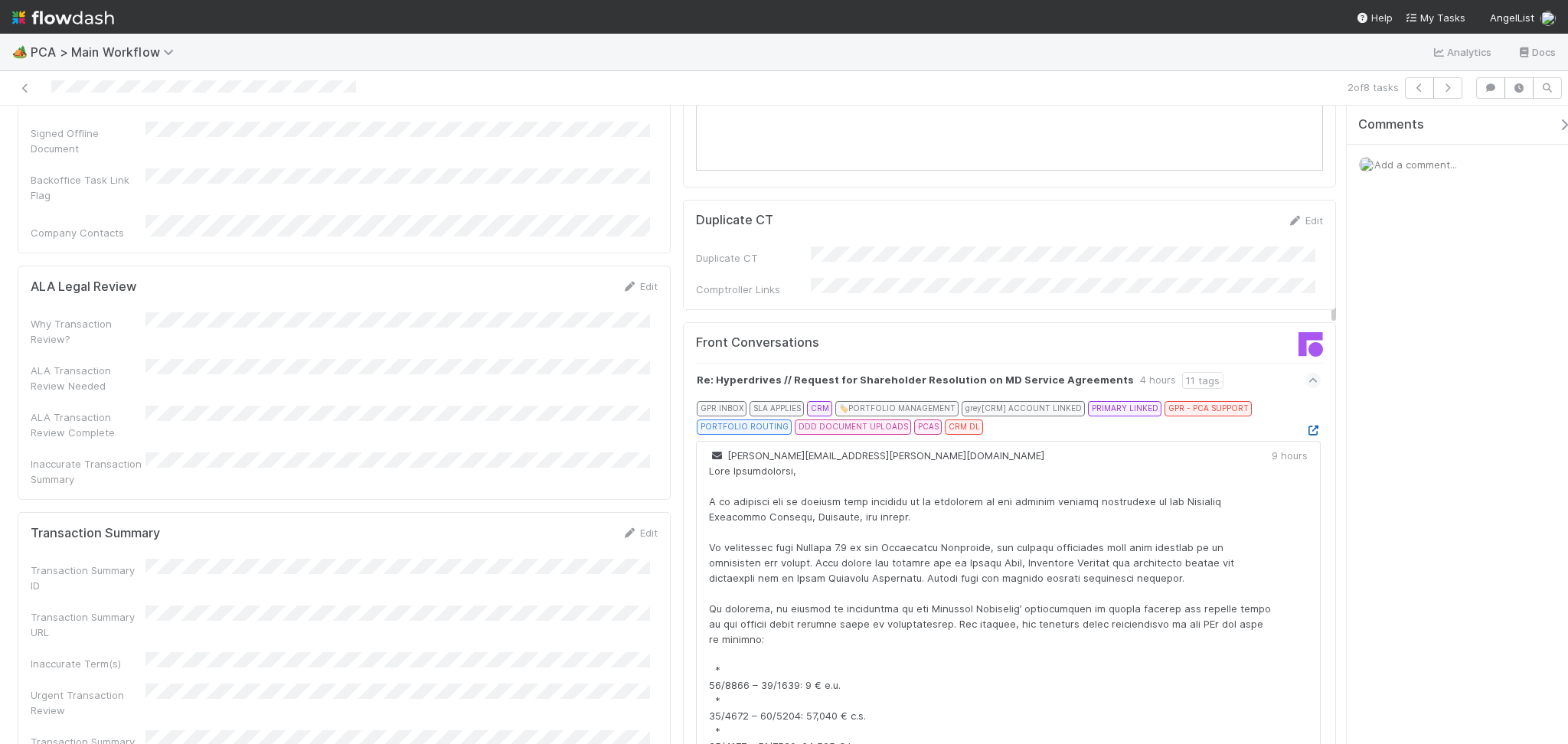
click at [1306, 425] on icon at bounding box center [1313, 430] width 16 height 10
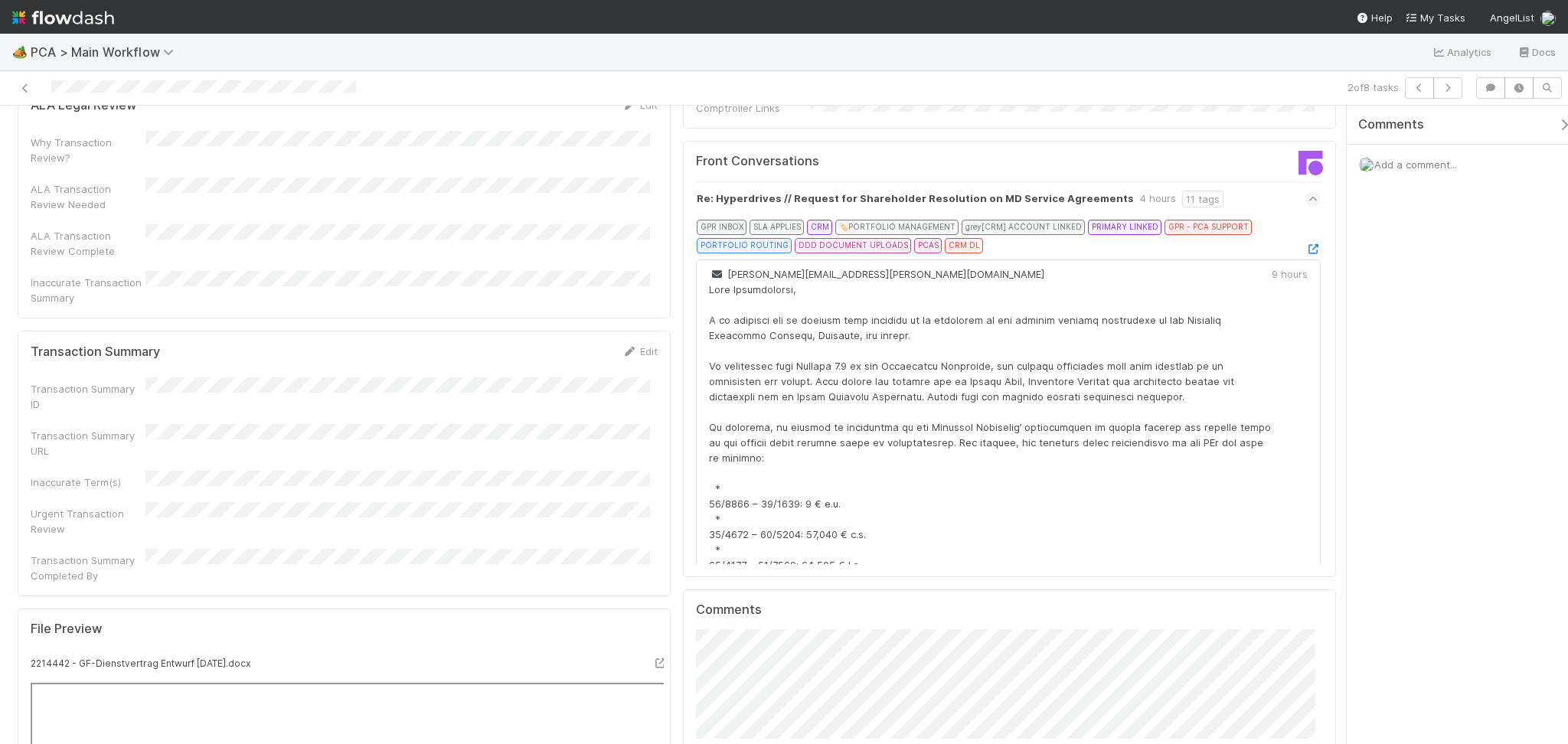
scroll to position [1633, 0]
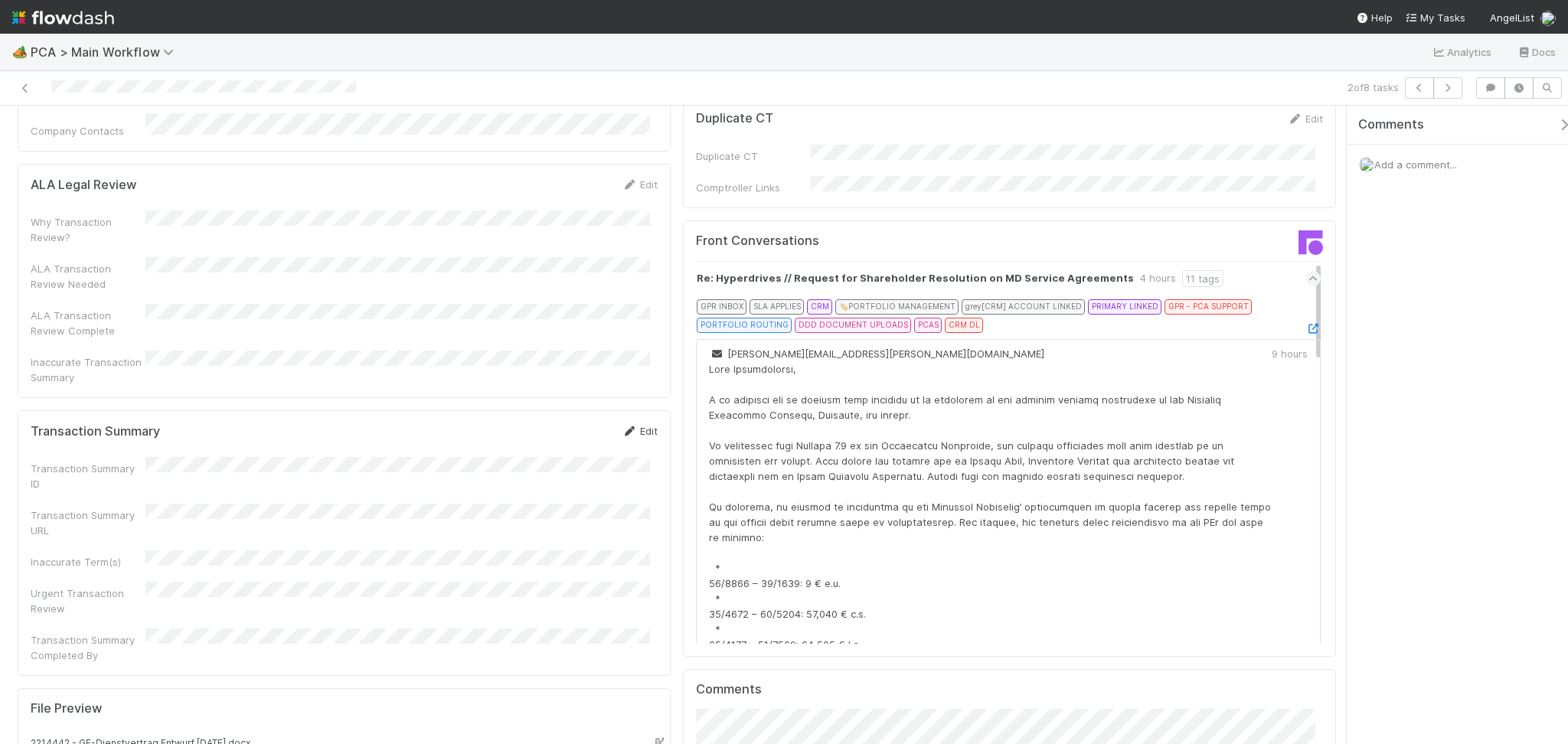
click at [633, 425] on link "Edit" at bounding box center [639, 431] width 36 height 12
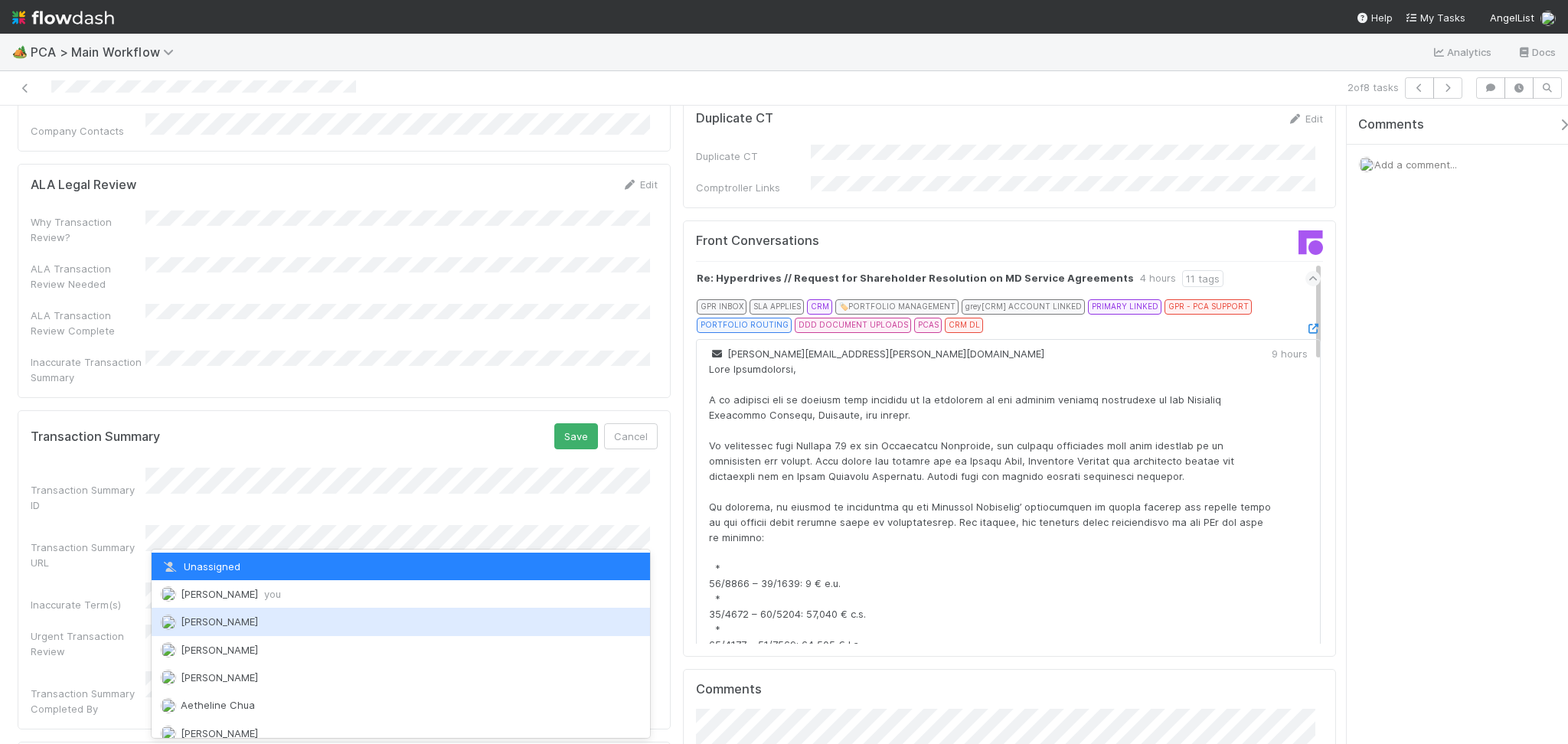
click at [231, 592] on span "Febbie Cervantes you" at bounding box center [231, 594] width 101 height 12
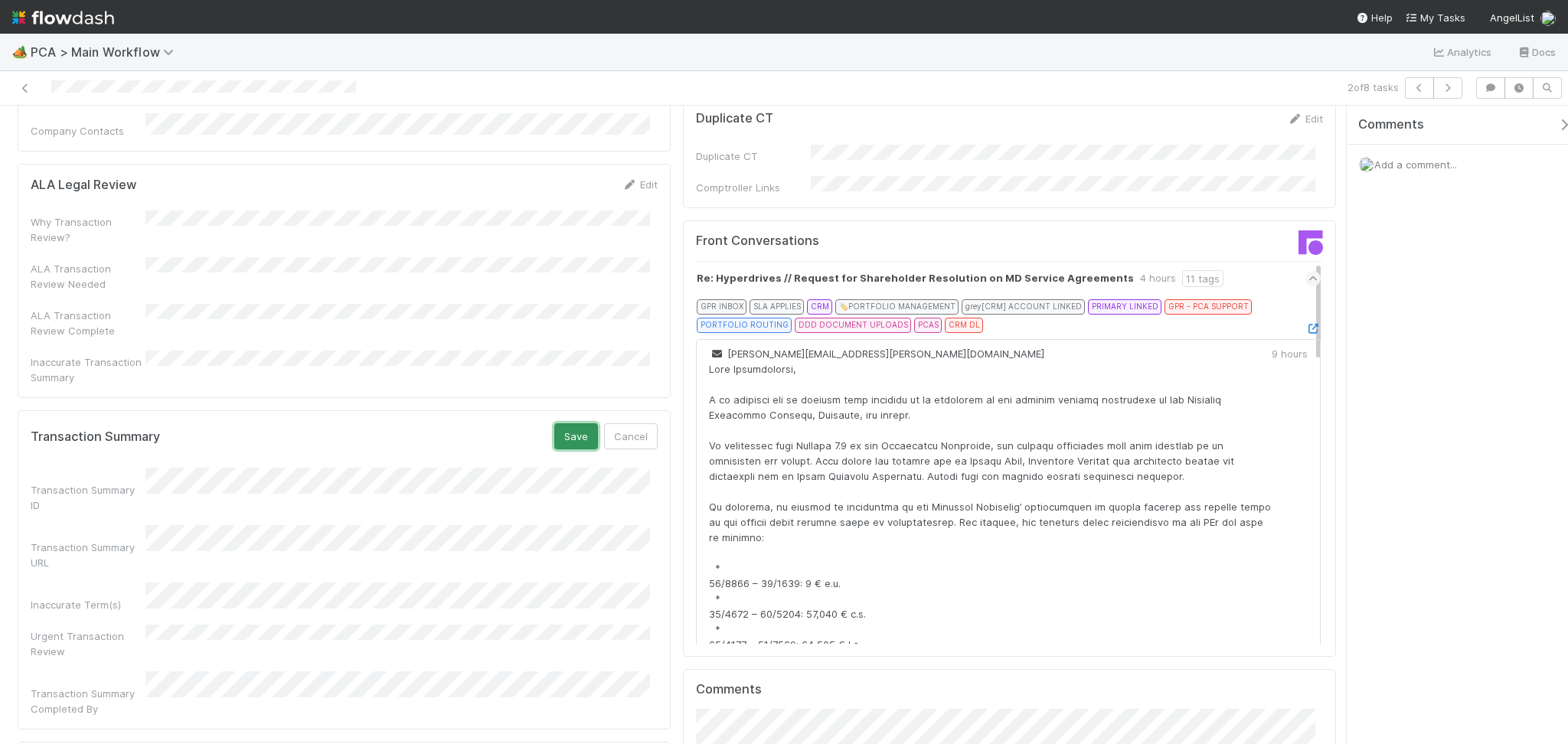
click at [559, 423] on button "Save" at bounding box center [576, 436] width 43 height 26
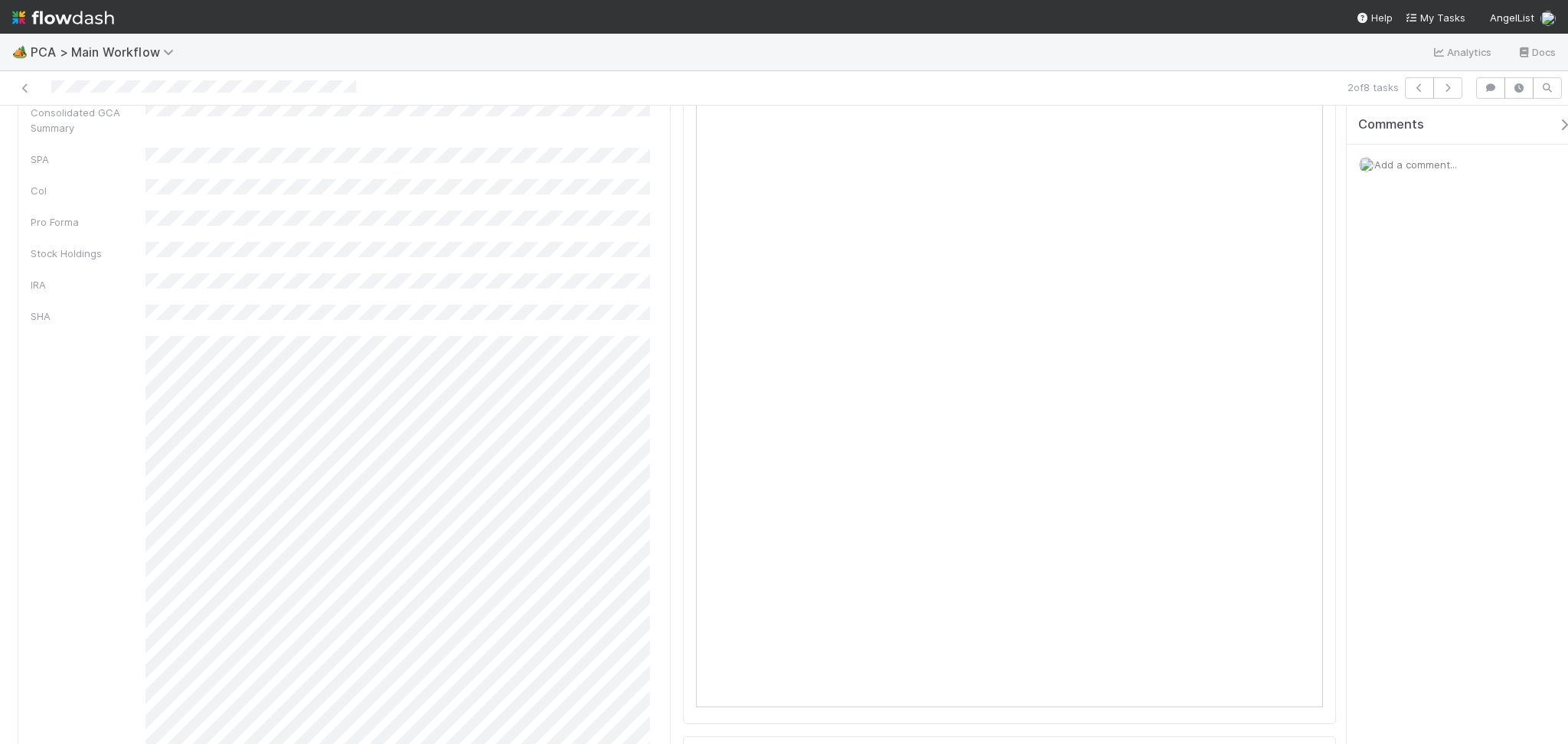
scroll to position [0, 0]
click at [1289, 130] on link "Actions" at bounding box center [1305, 130] width 63 height 26
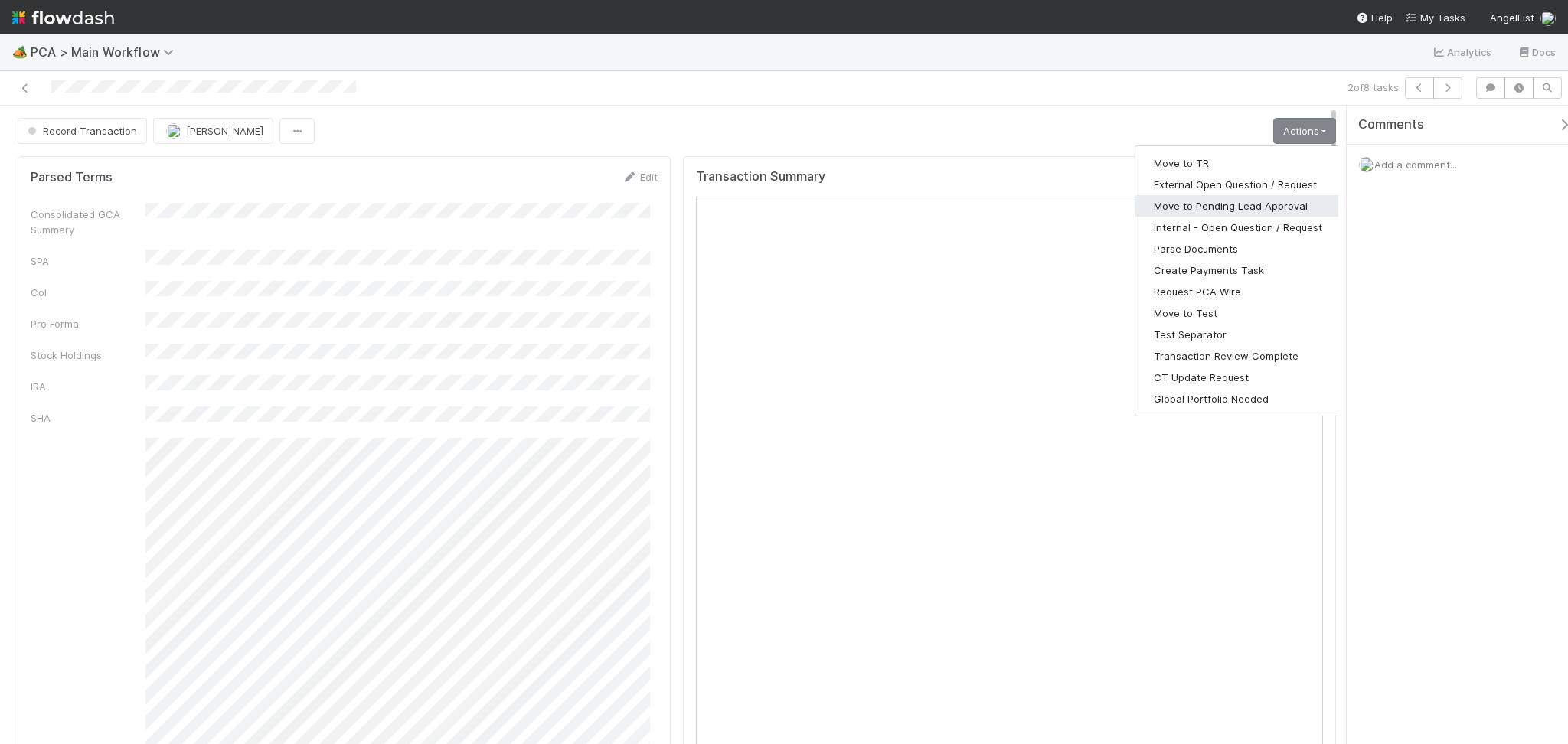
click at [1211, 201] on button "Move to Pending Lead Approval" at bounding box center [1237, 206] width 205 height 22
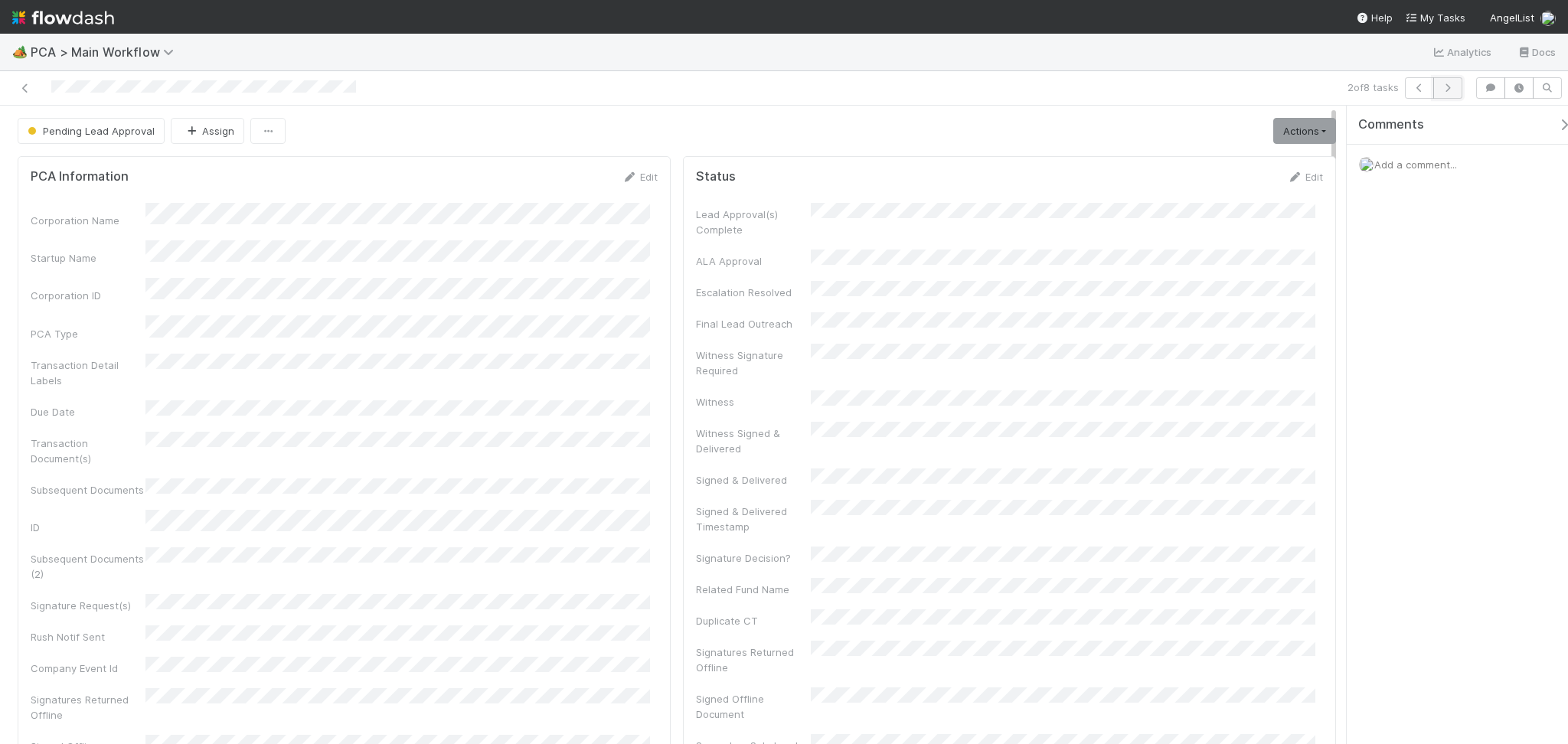
click at [1451, 83] on button "button" at bounding box center [1447, 88] width 29 height 22
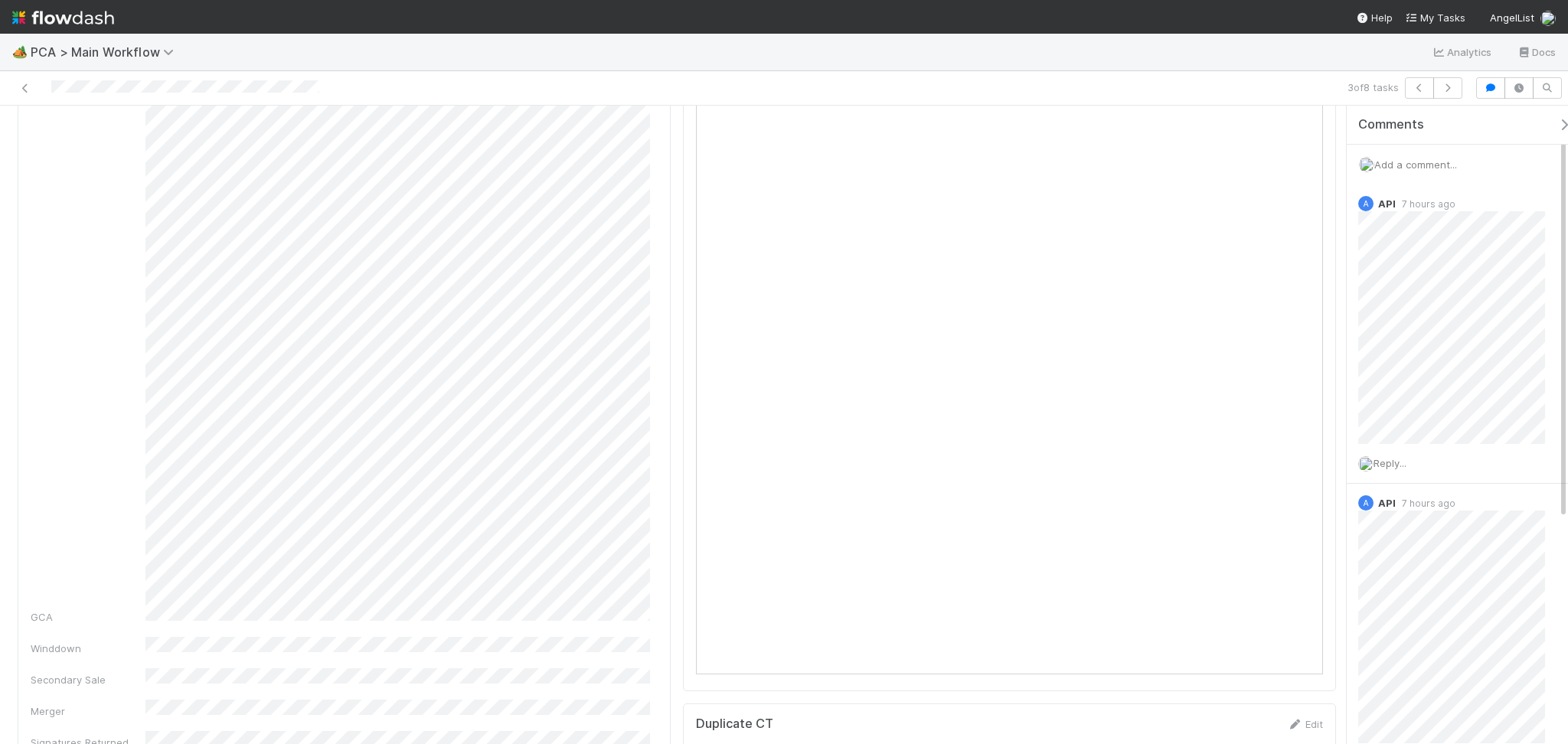
scroll to position [714, 0]
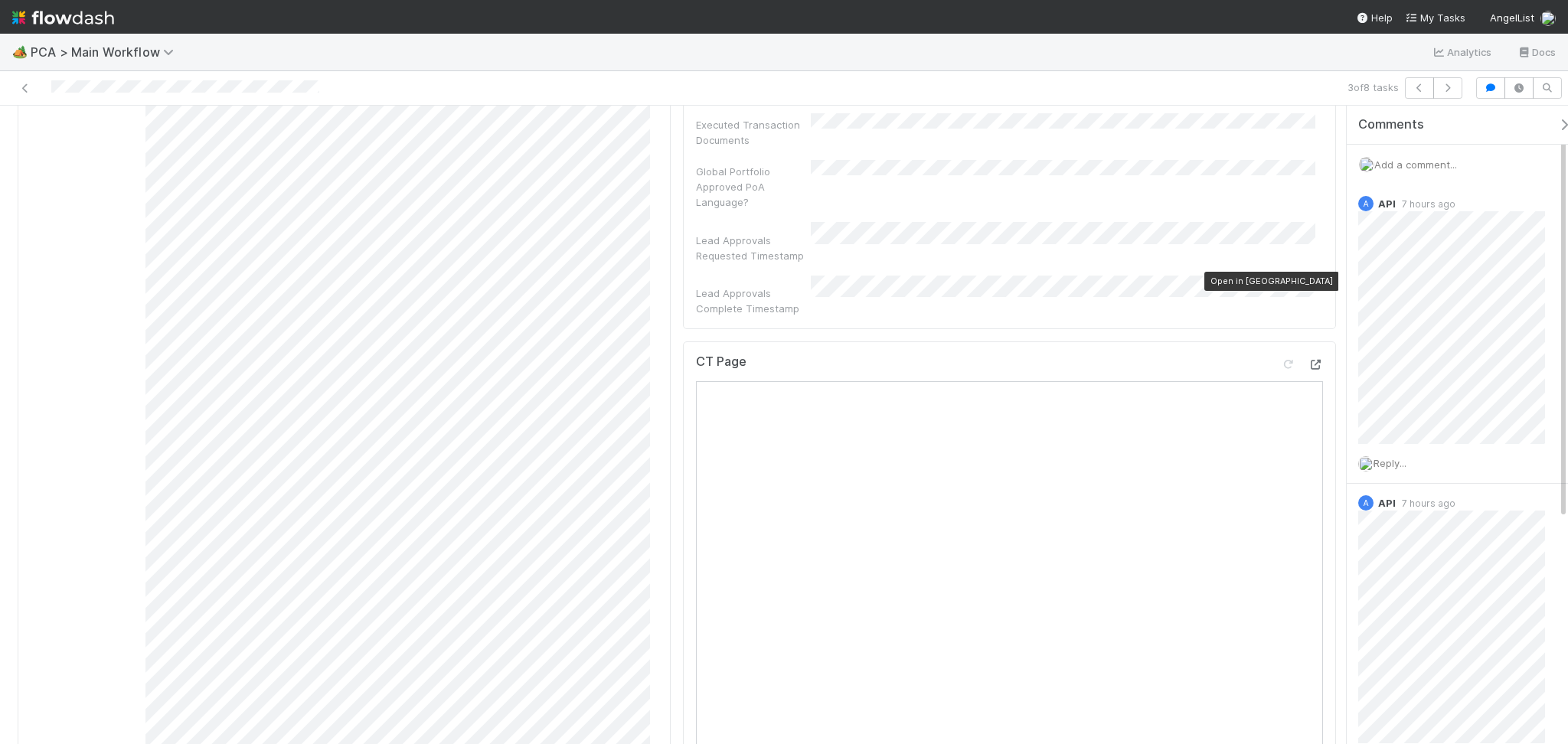
click at [1307, 360] on icon at bounding box center [1315, 365] width 16 height 10
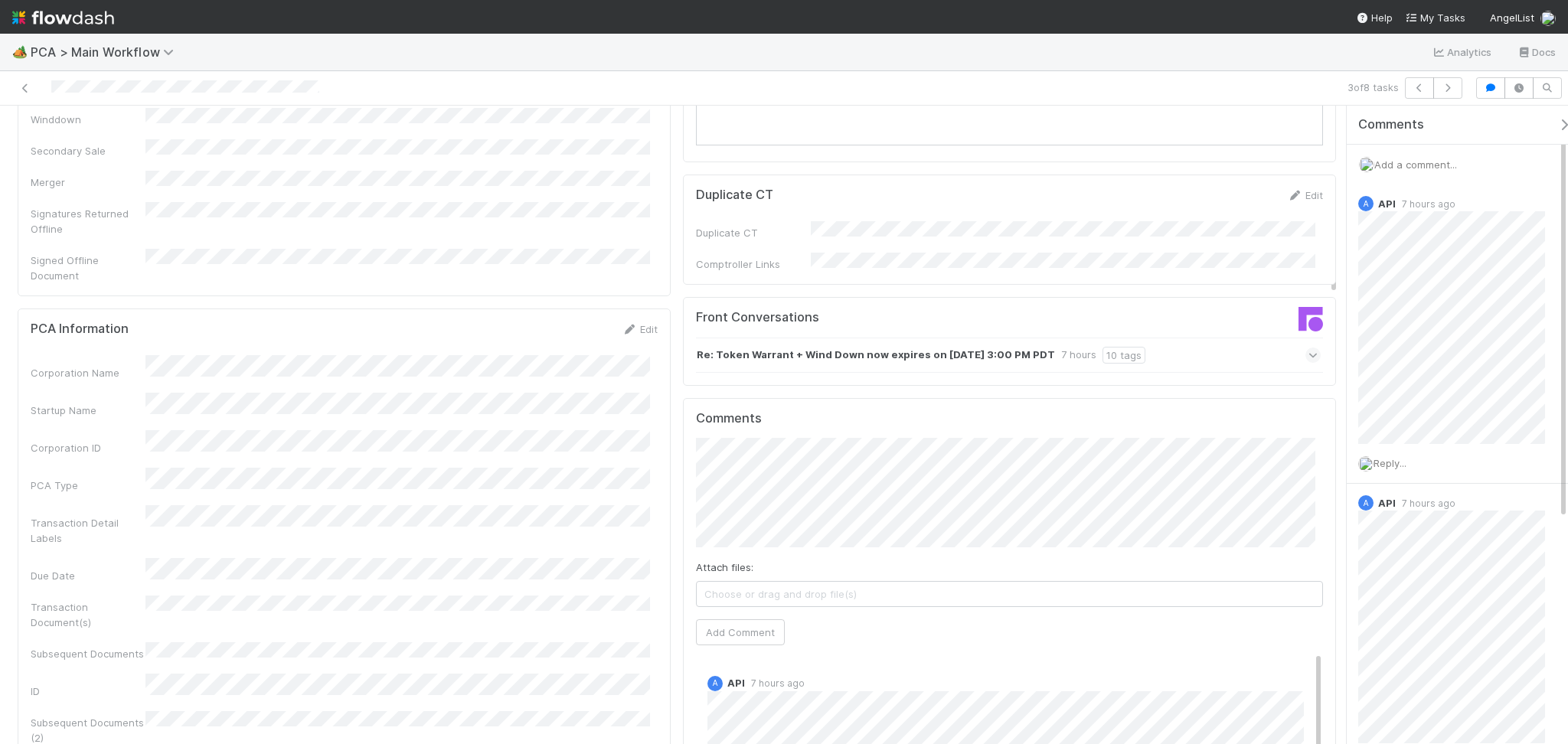
scroll to position [1531, 0]
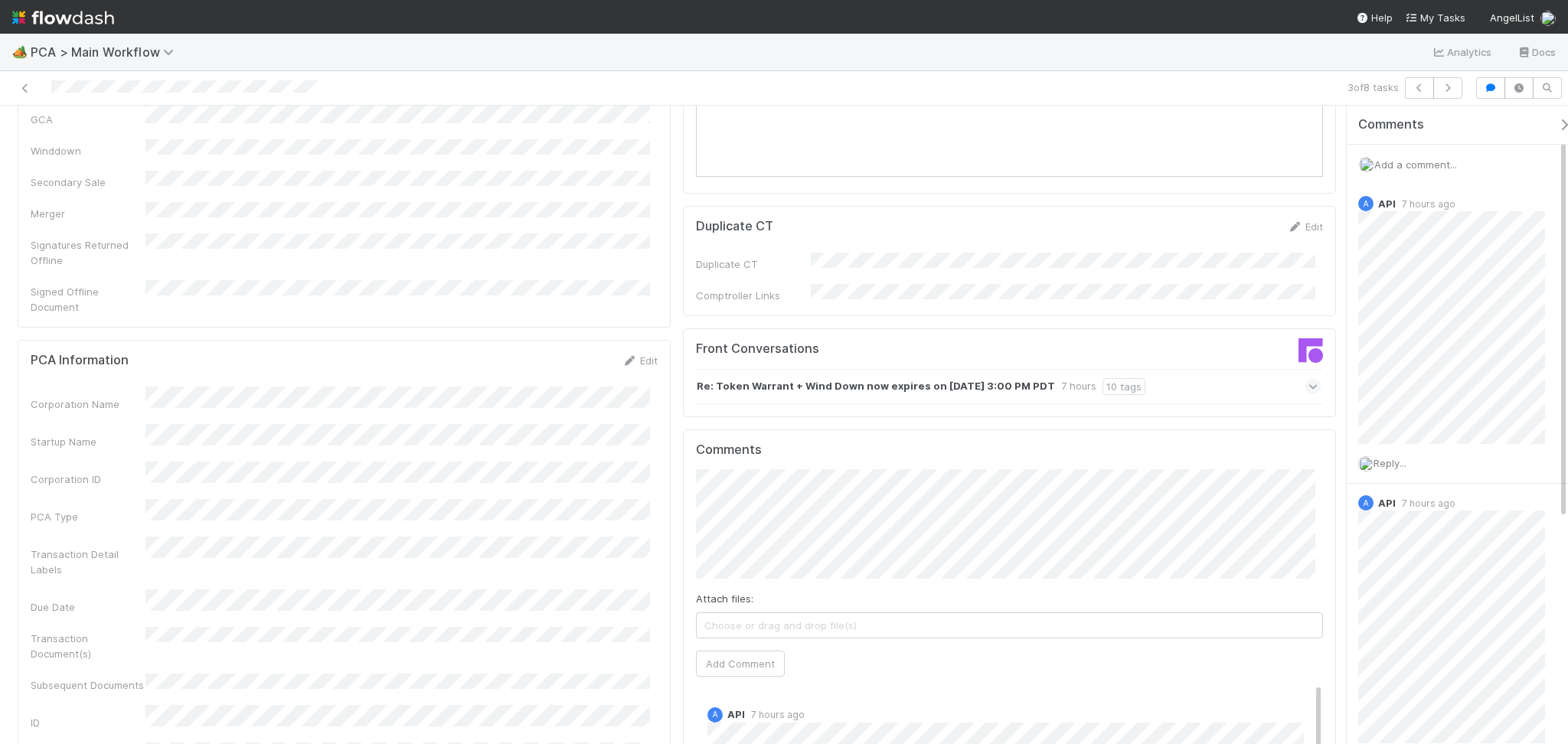
click at [859, 378] on strong "Re: Token Warrant + Wind Down now expires on September 7th at 3:00 PM PDT" at bounding box center [875, 386] width 358 height 17
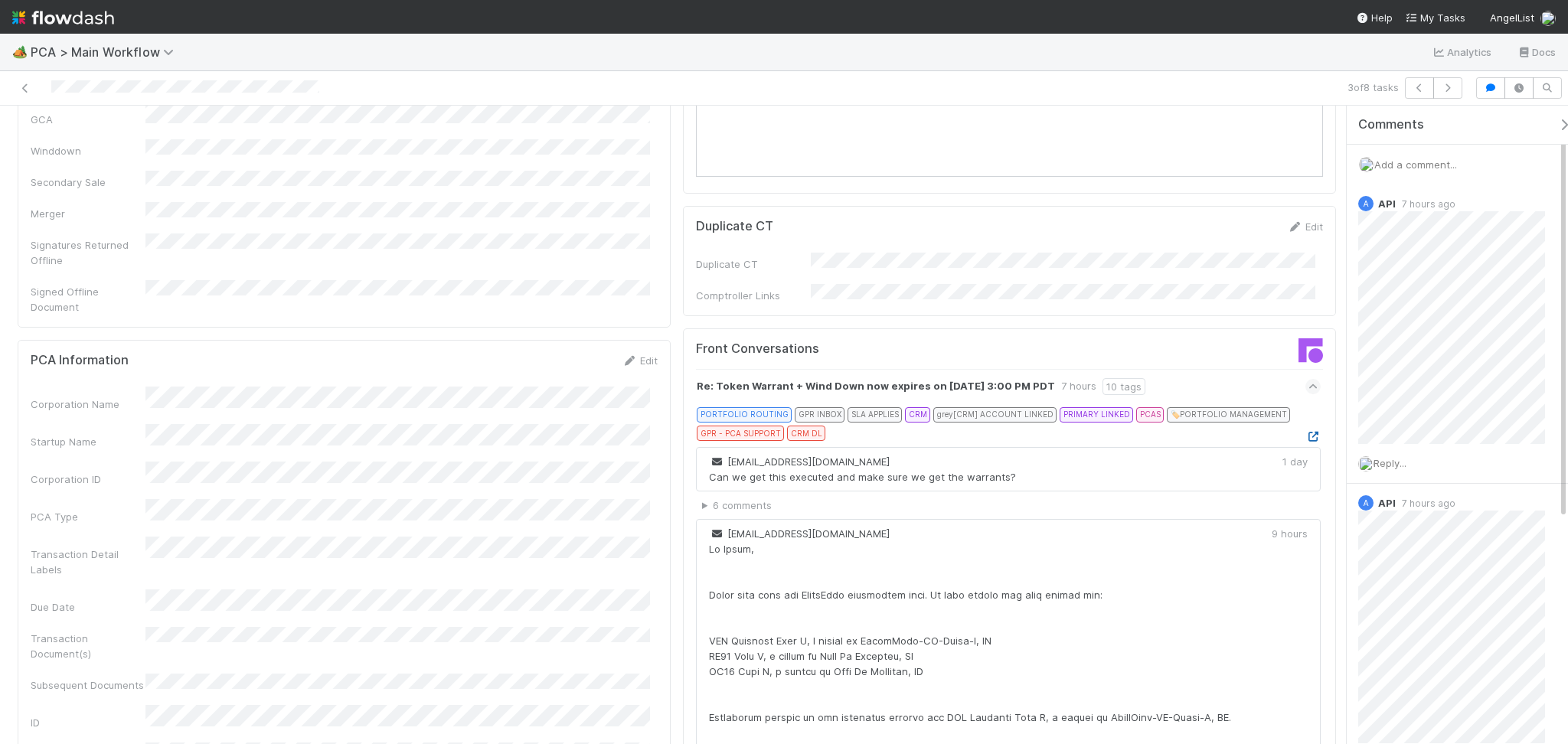
click at [1306, 432] on icon at bounding box center [1313, 437] width 16 height 10
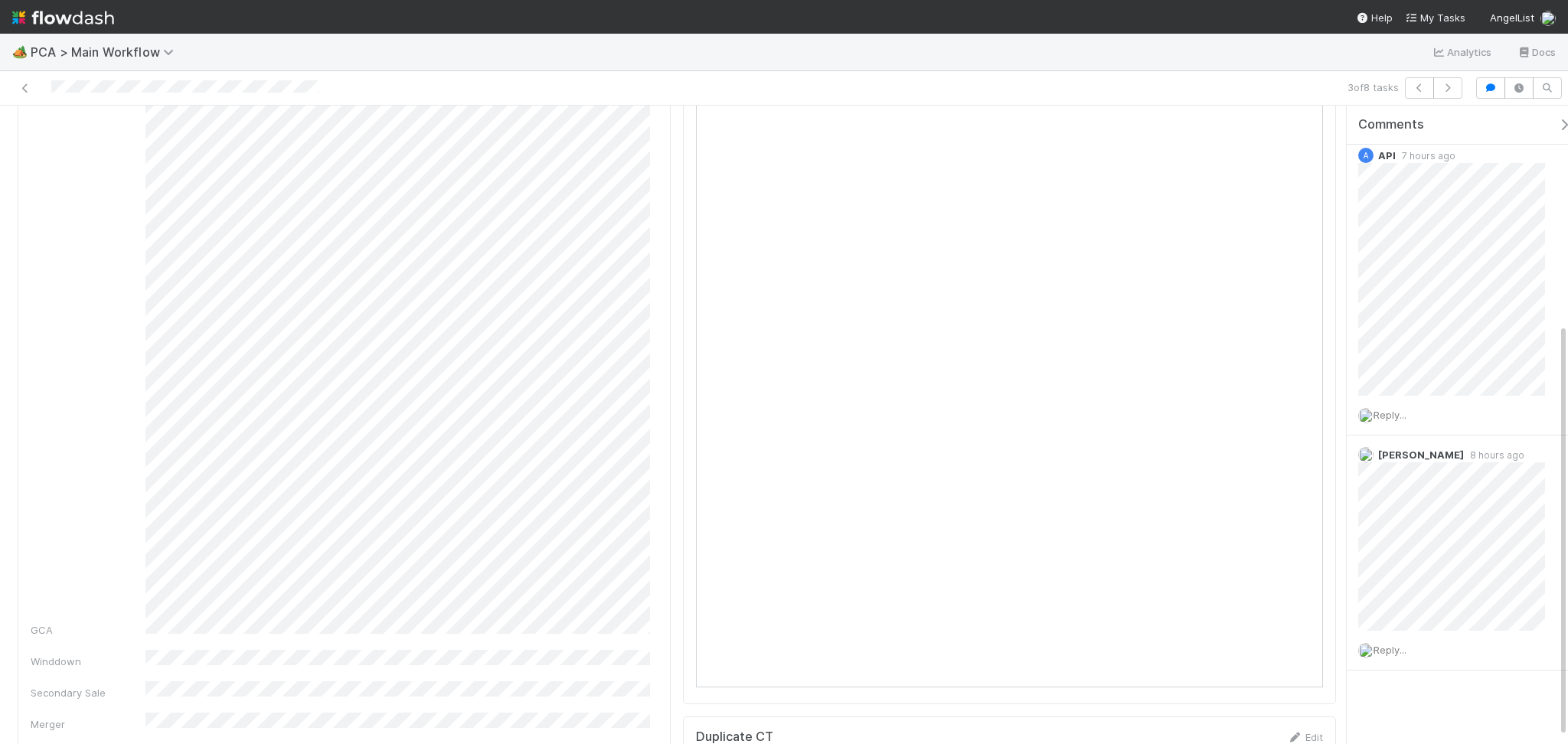
scroll to position [0, 0]
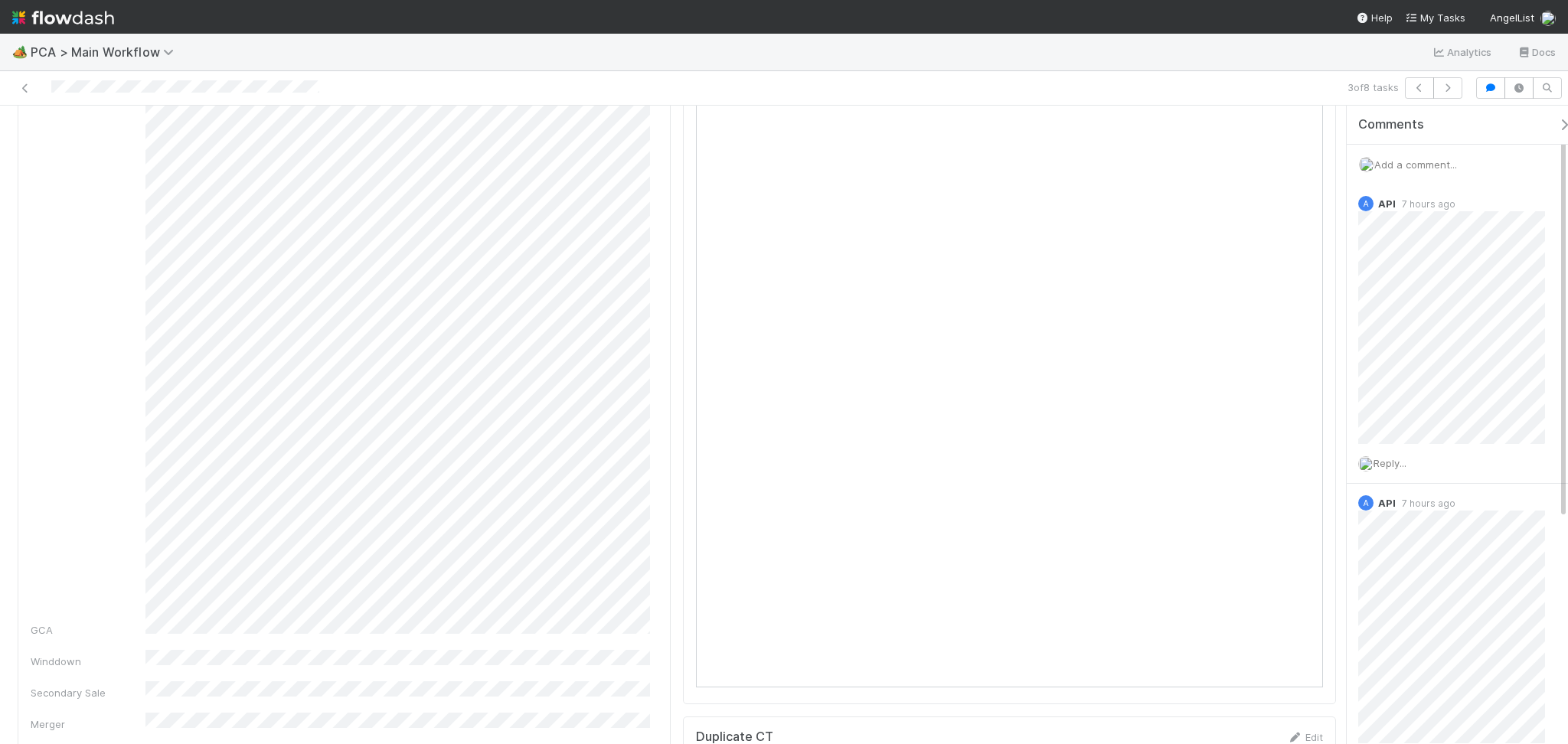
click at [1419, 169] on span "Add a comment..." at bounding box center [1416, 165] width 83 height 12
click at [1404, 418] on button "Add Comment" at bounding box center [1415, 421] width 89 height 26
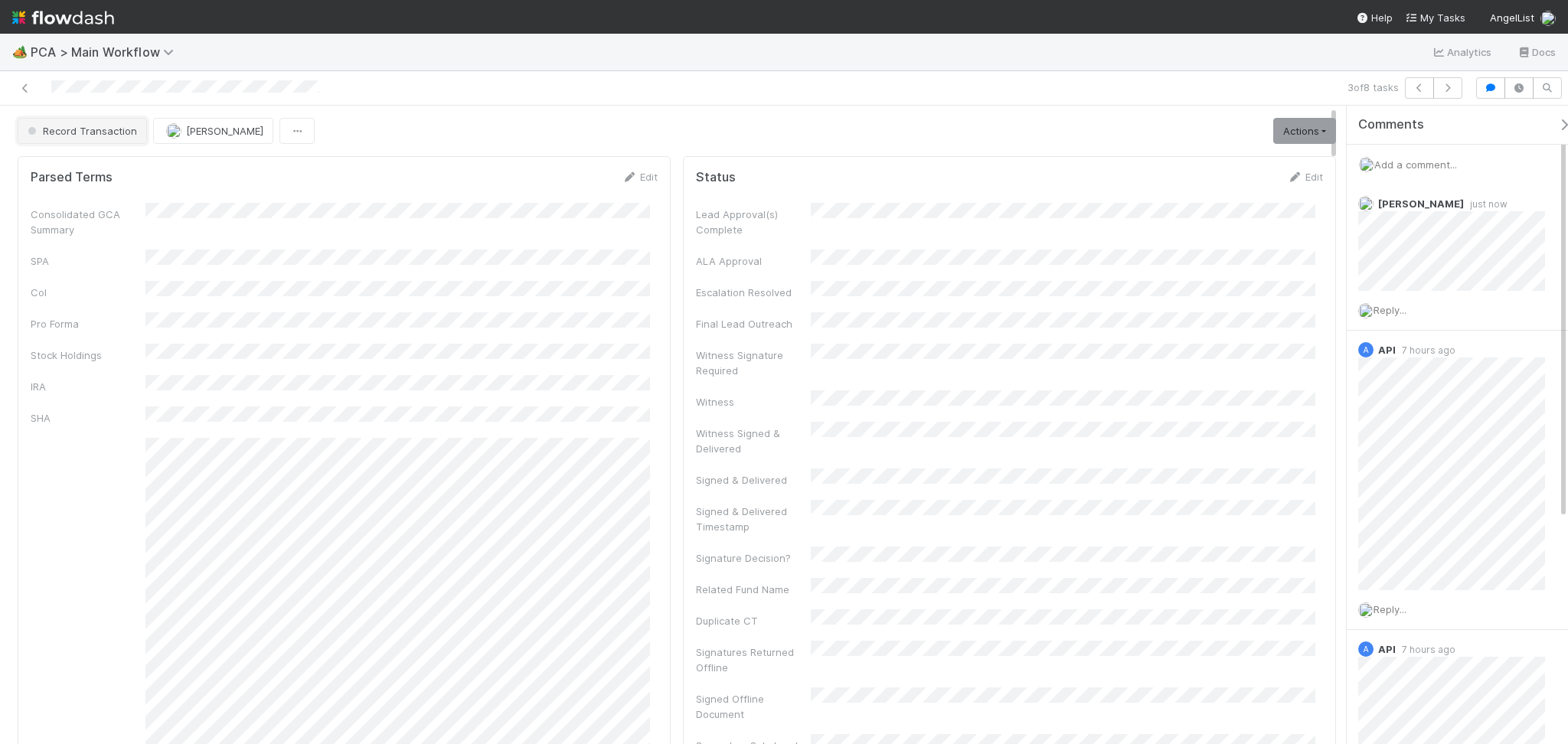
click at [107, 135] on span "Record Transaction" at bounding box center [81, 130] width 112 height 12
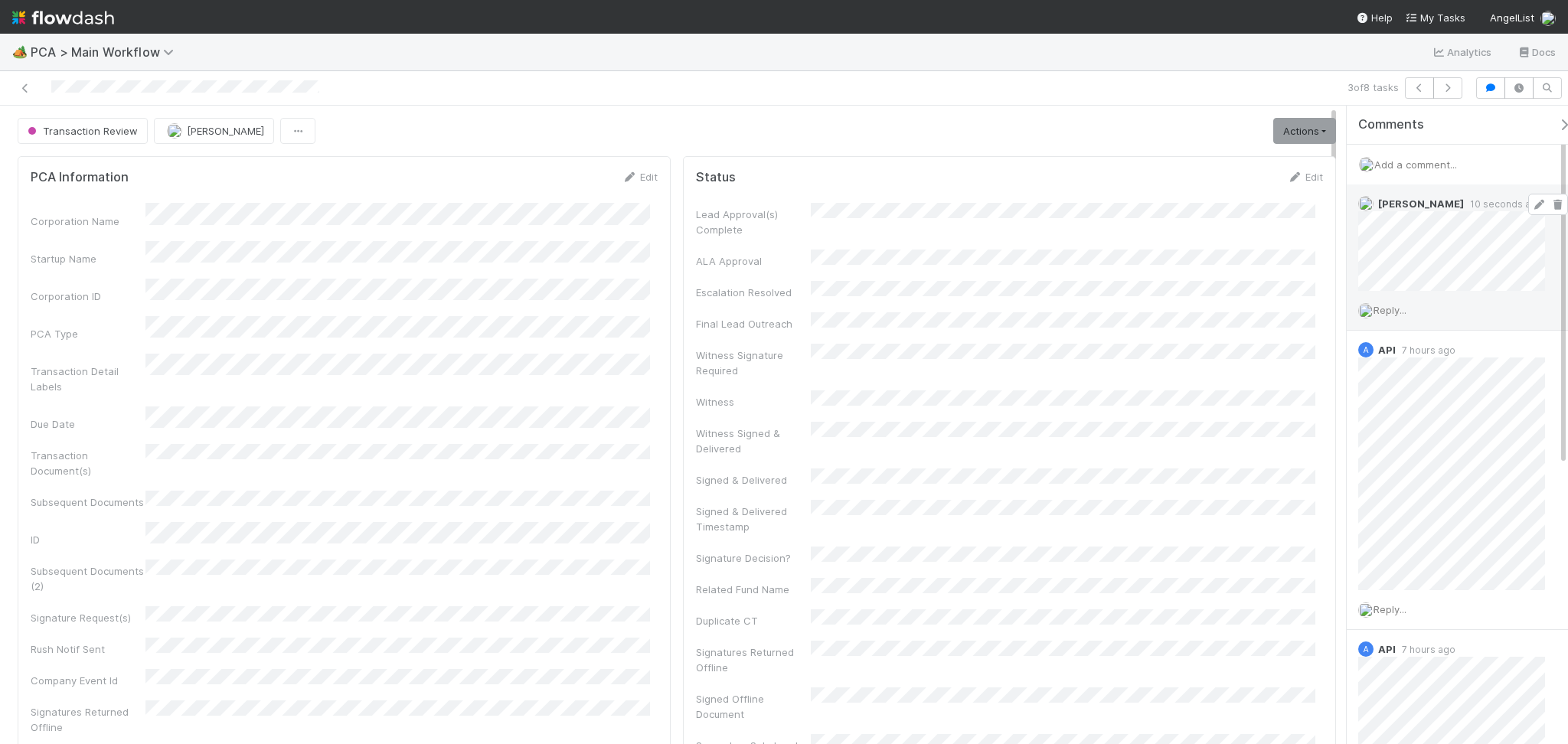
click at [1531, 206] on icon at bounding box center [1539, 204] width 16 height 10
click at [1450, 90] on icon "button" at bounding box center [1448, 88] width 16 height 9
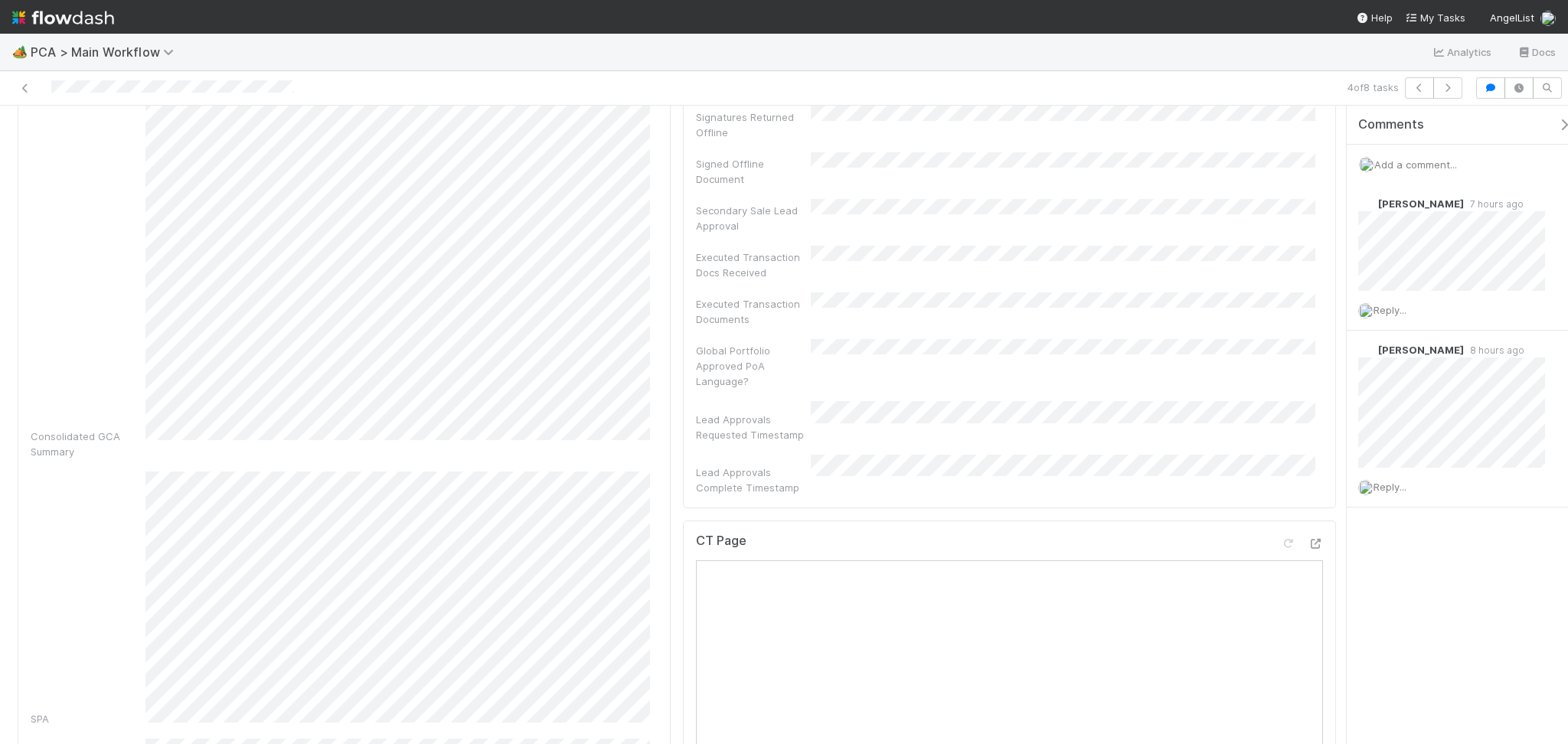
scroll to position [613, 0]
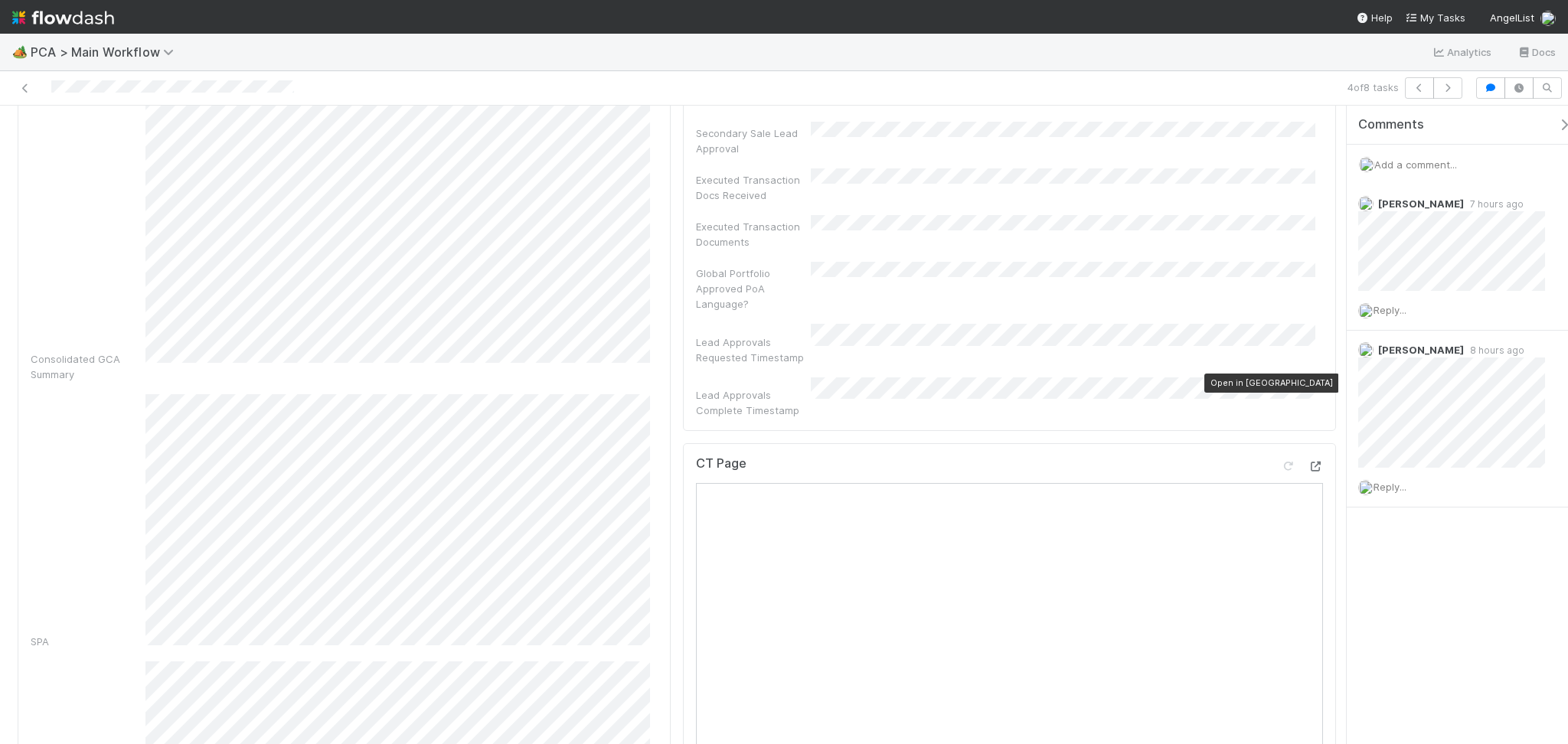
click at [1307, 462] on icon at bounding box center [1315, 467] width 16 height 10
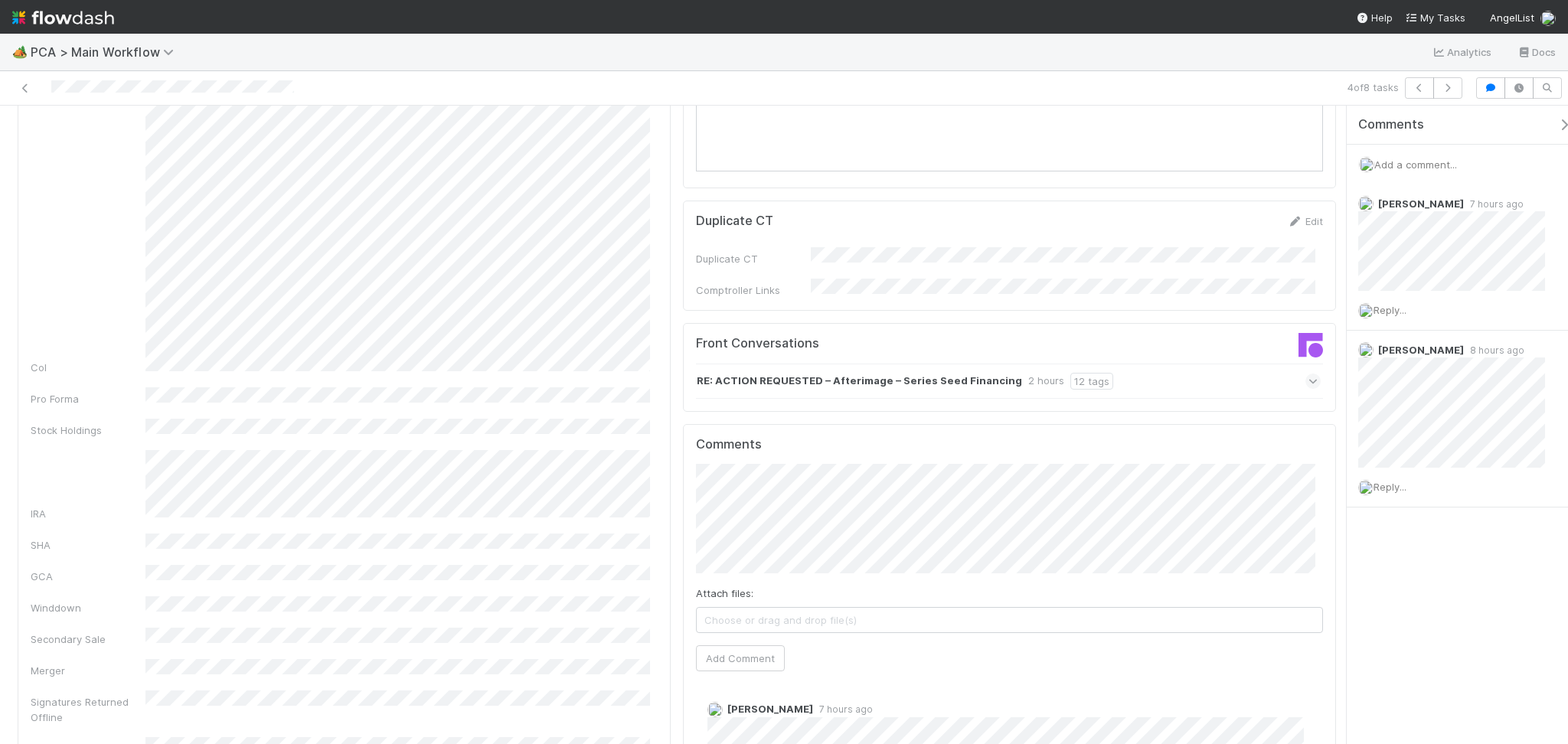
scroll to position [1326, 0]
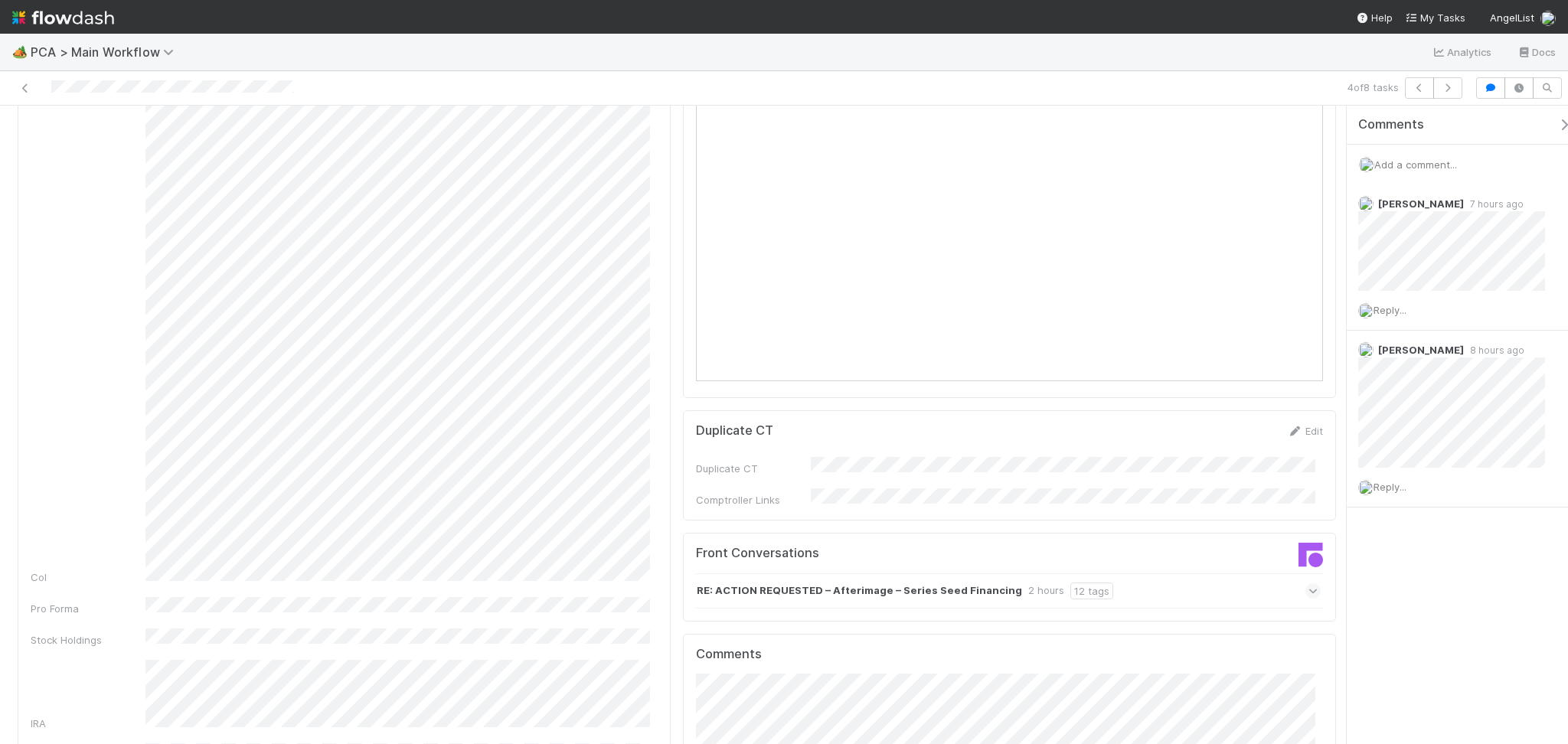
click at [1226, 573] on div "RE: ACTION REQUESTED – Afterimage – Series Seed Financing 2 hours 12 tags" at bounding box center [1008, 591] width 625 height 36
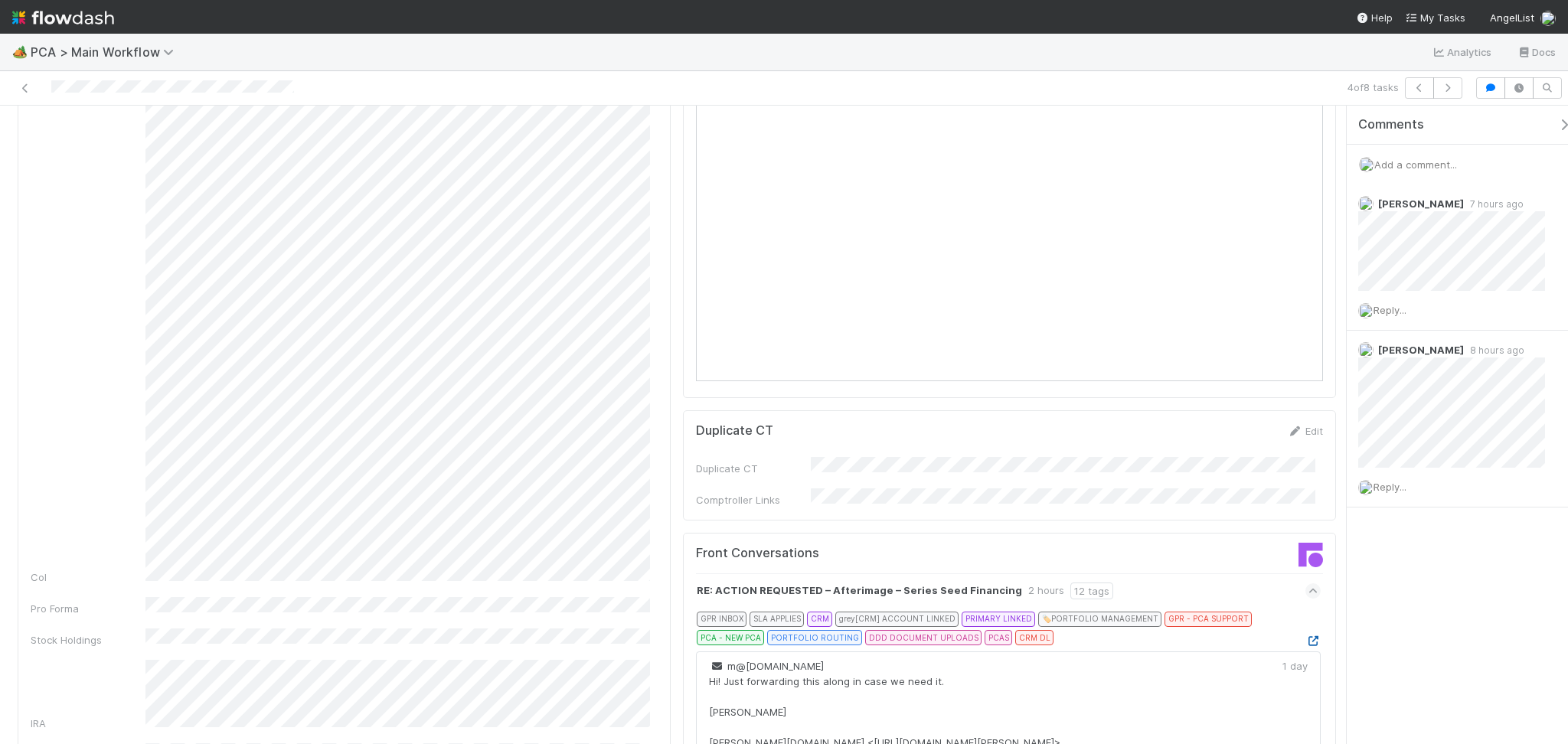
click at [1306, 636] on icon at bounding box center [1313, 641] width 16 height 10
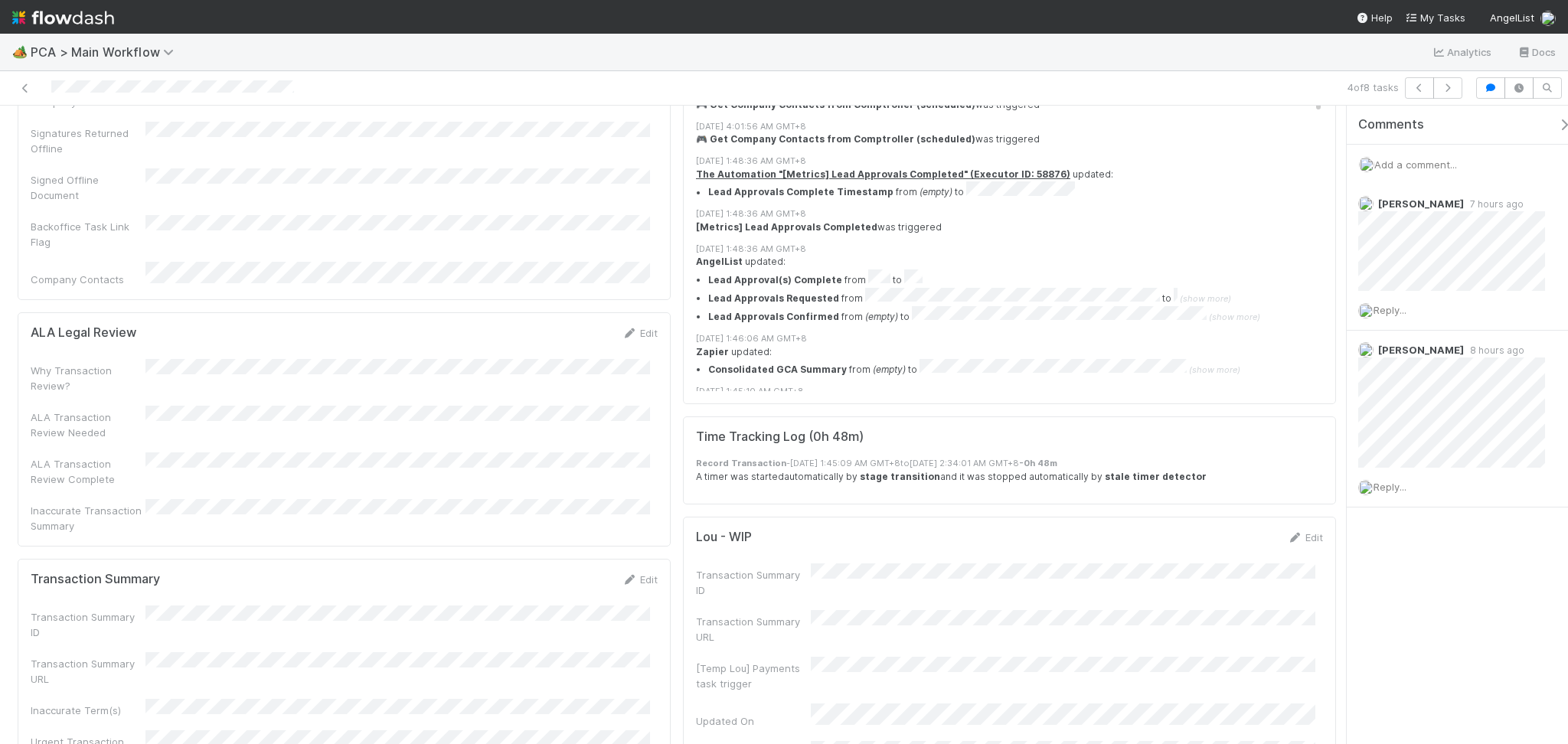
scroll to position [2959, 0]
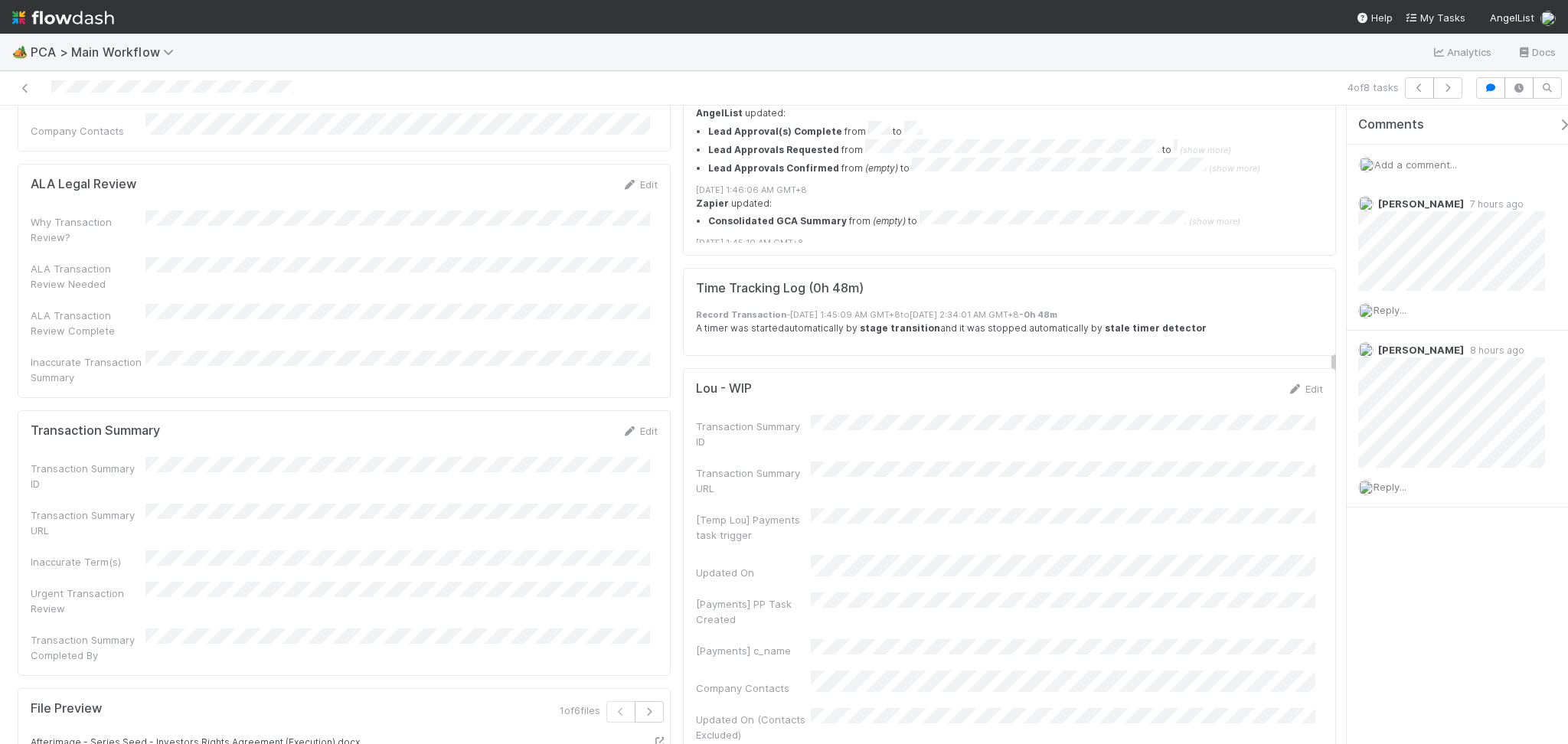
click at [651, 423] on div "Transaction Summary Edit" at bounding box center [343, 431] width 650 height 16
click at [640, 425] on link "Edit" at bounding box center [639, 431] width 36 height 12
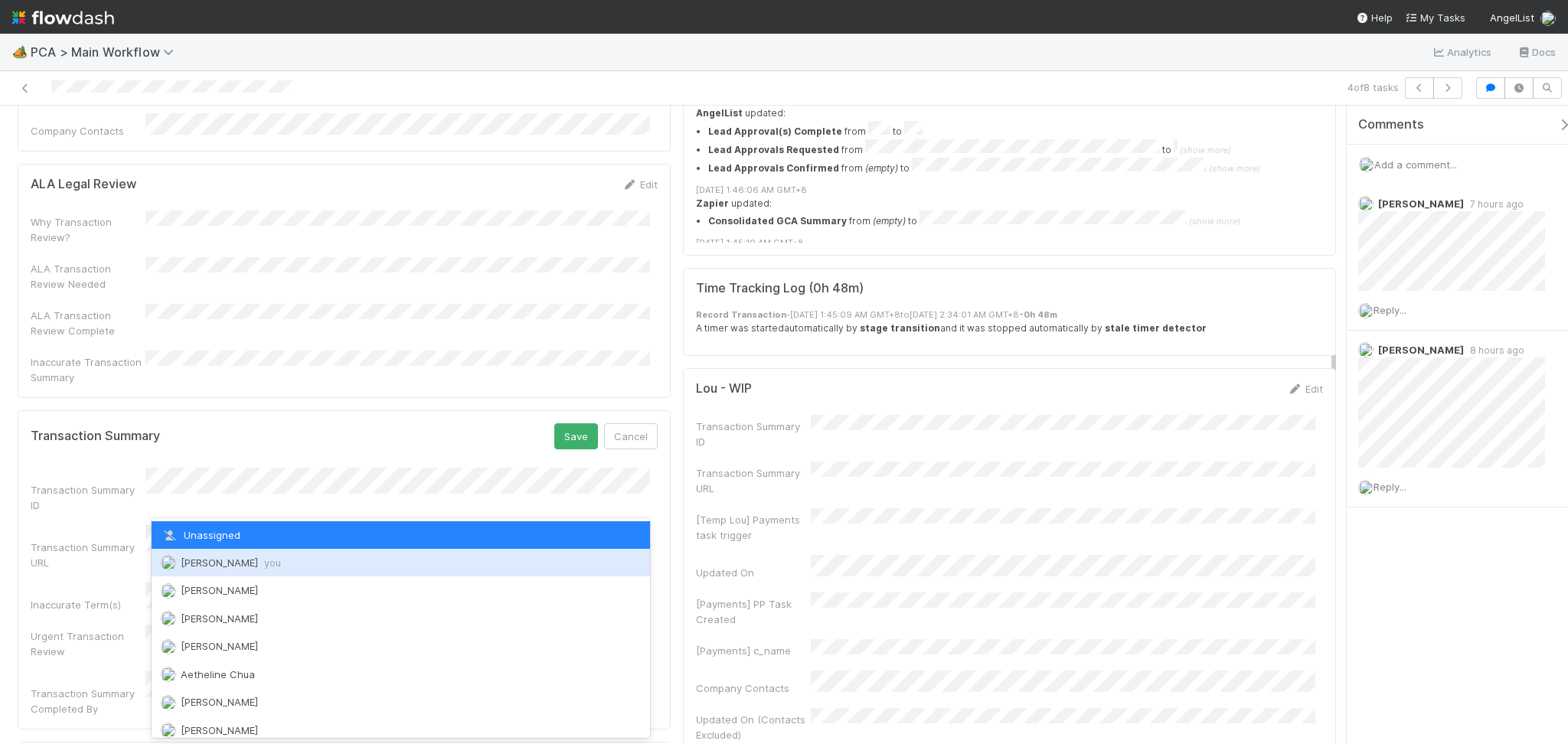
click at [222, 558] on span "Febbie Cervantes you" at bounding box center [231, 562] width 101 height 12
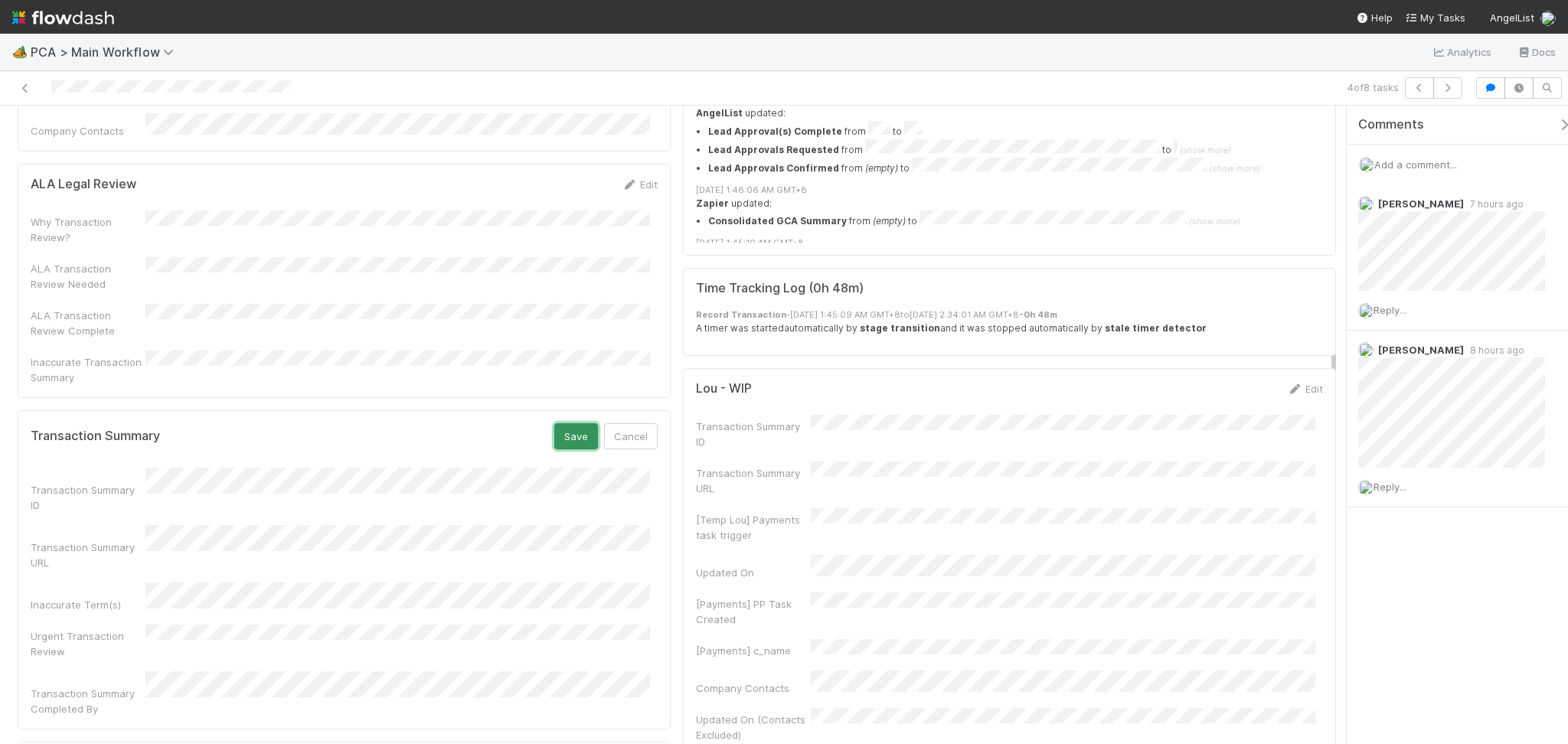
click at [557, 423] on button "Save" at bounding box center [576, 436] width 43 height 26
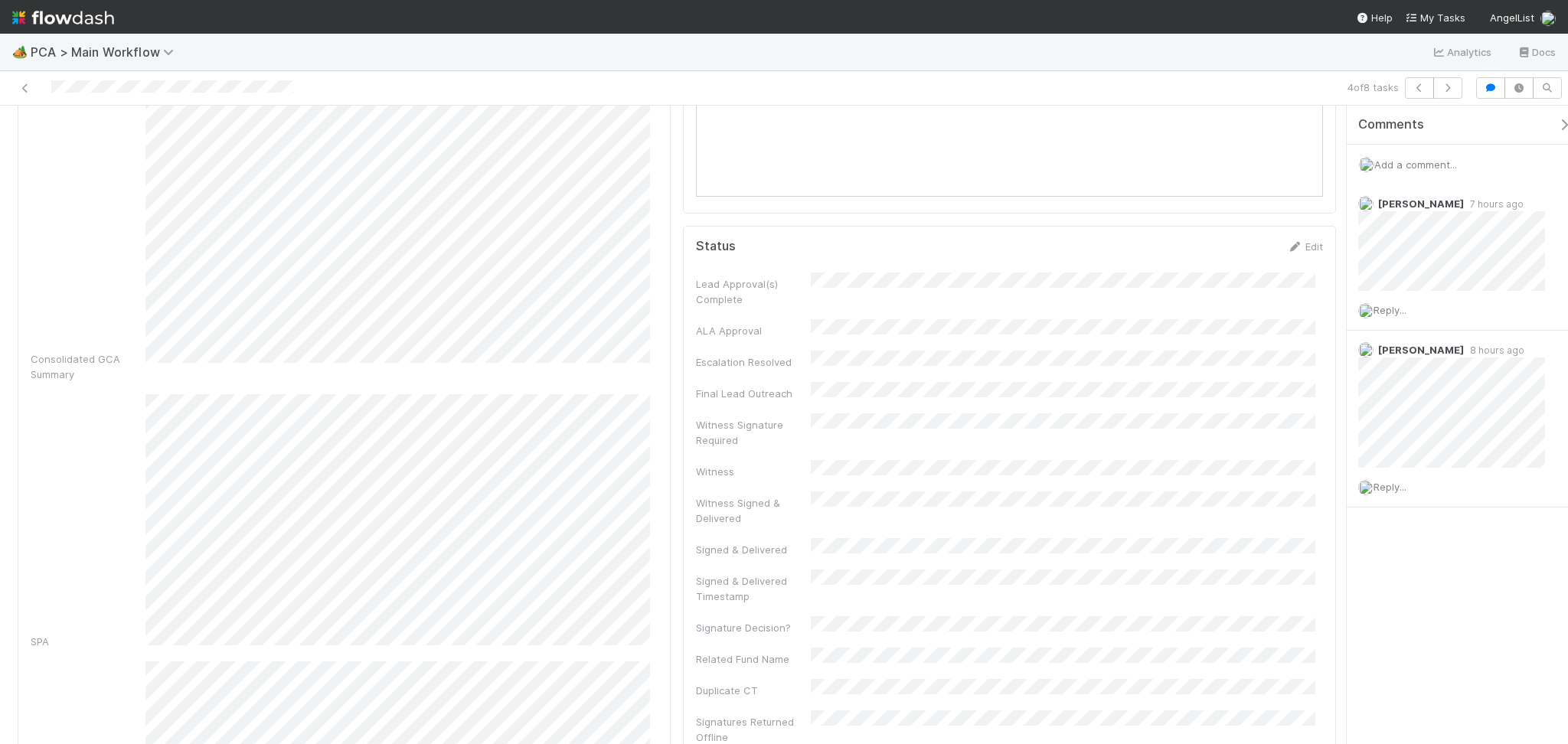
scroll to position [0, 0]
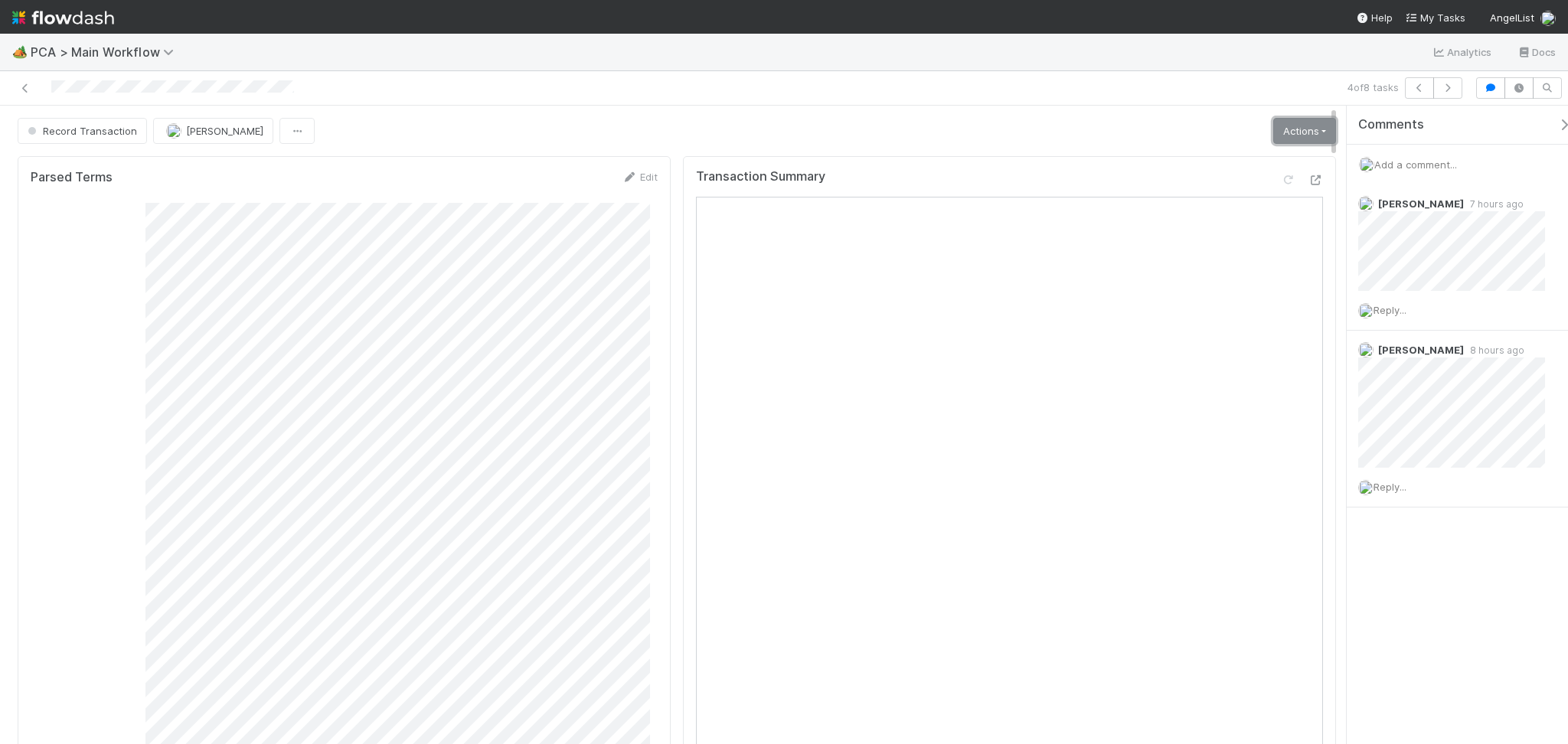
click at [1292, 128] on link "Actions" at bounding box center [1305, 130] width 63 height 26
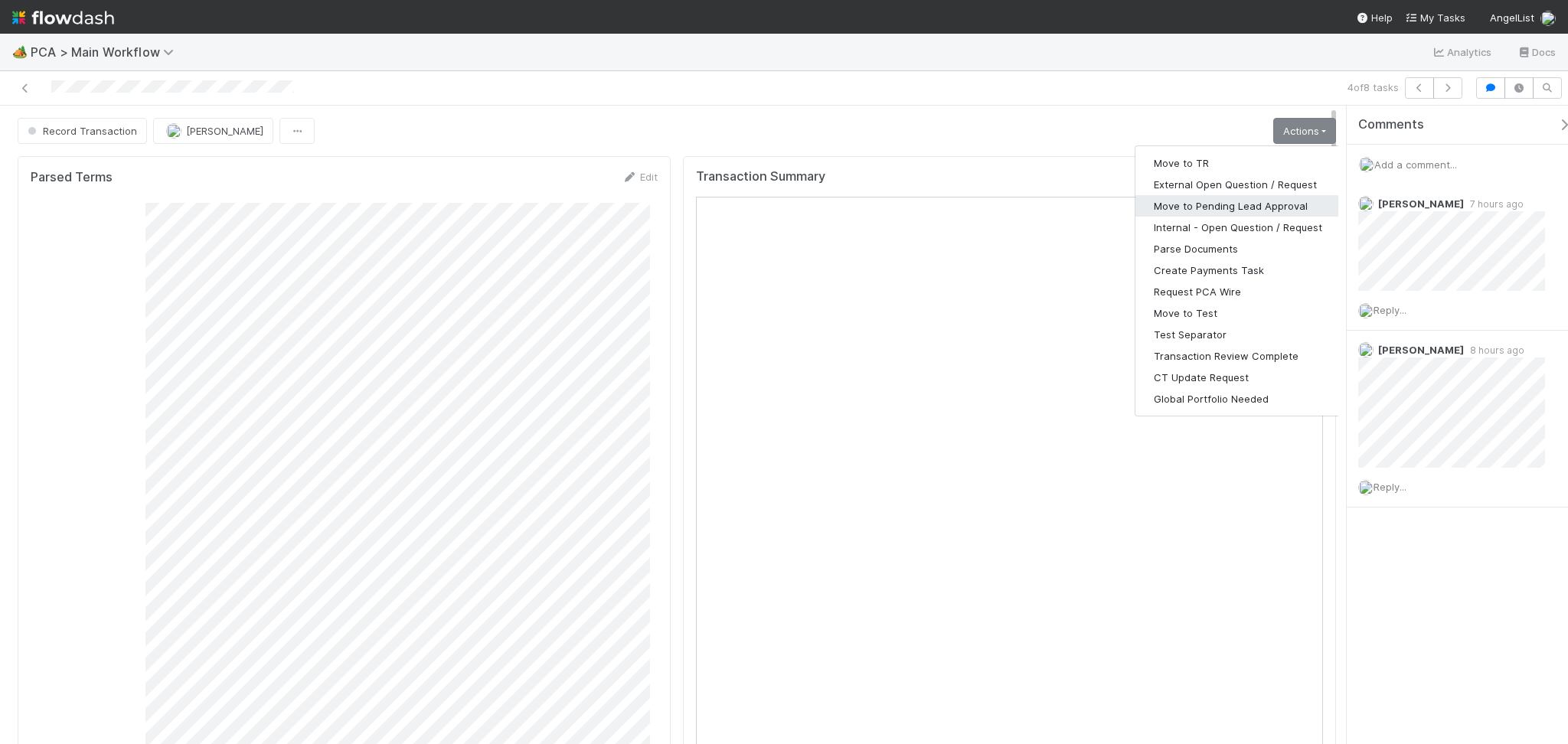
click at [1255, 201] on button "Move to Pending Lead Approval" at bounding box center [1237, 206] width 205 height 22
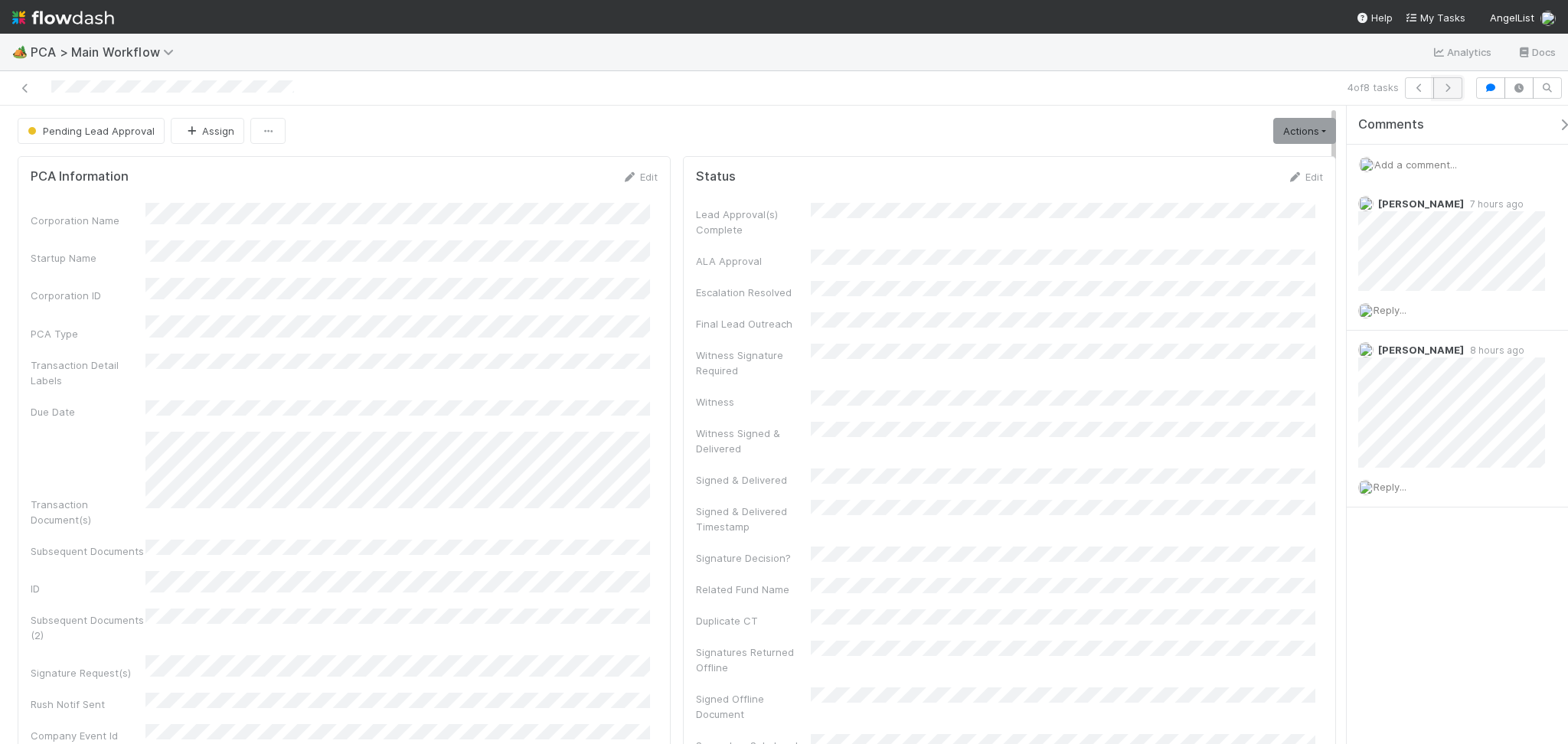
click at [1453, 91] on icon "button" at bounding box center [1448, 88] width 16 height 9
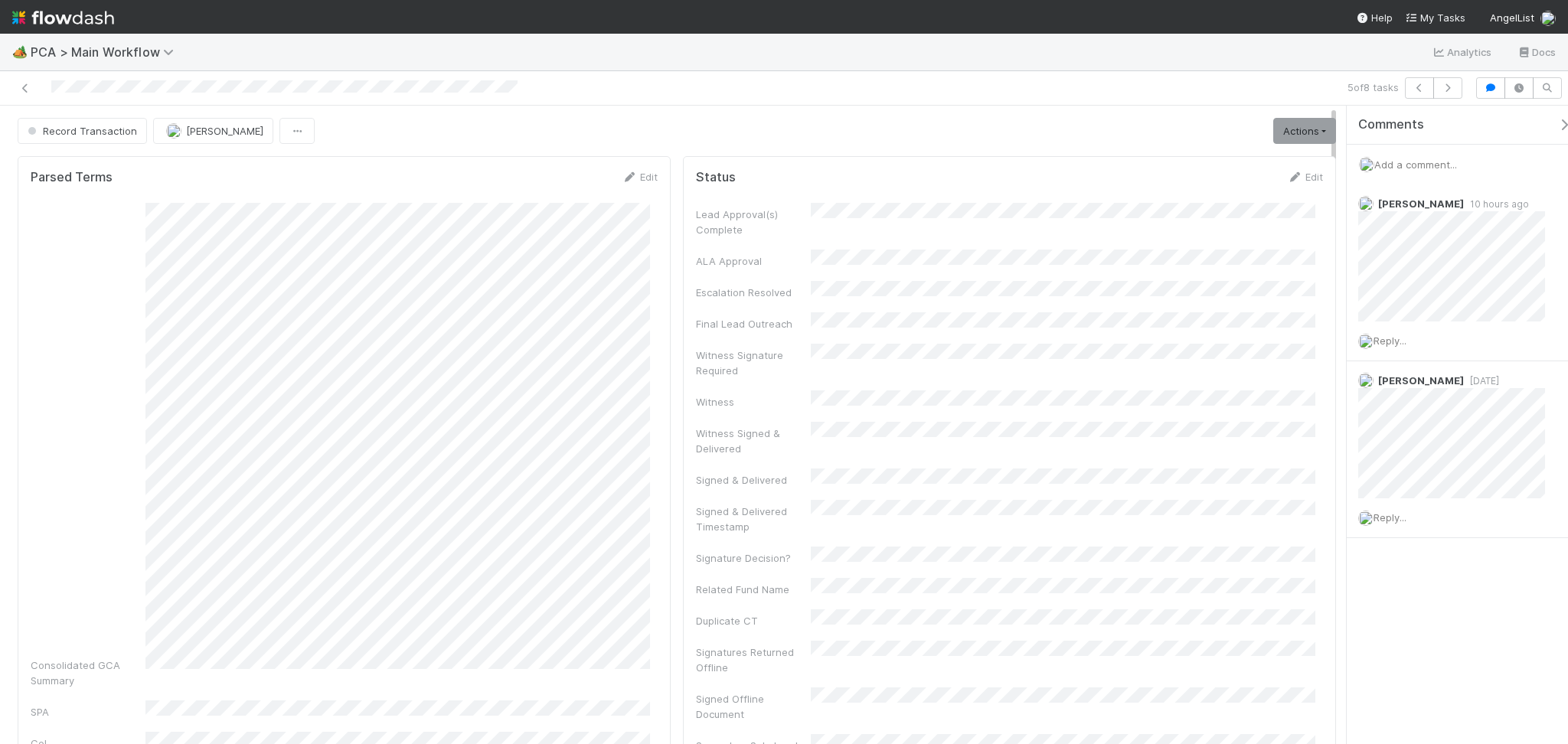
click at [416, 163] on div "Parsed Terms Edit Consolidated GCA Summary SPA CoI Pro Forma Stock Holdings IRA…" at bounding box center [344, 632] width 653 height 951
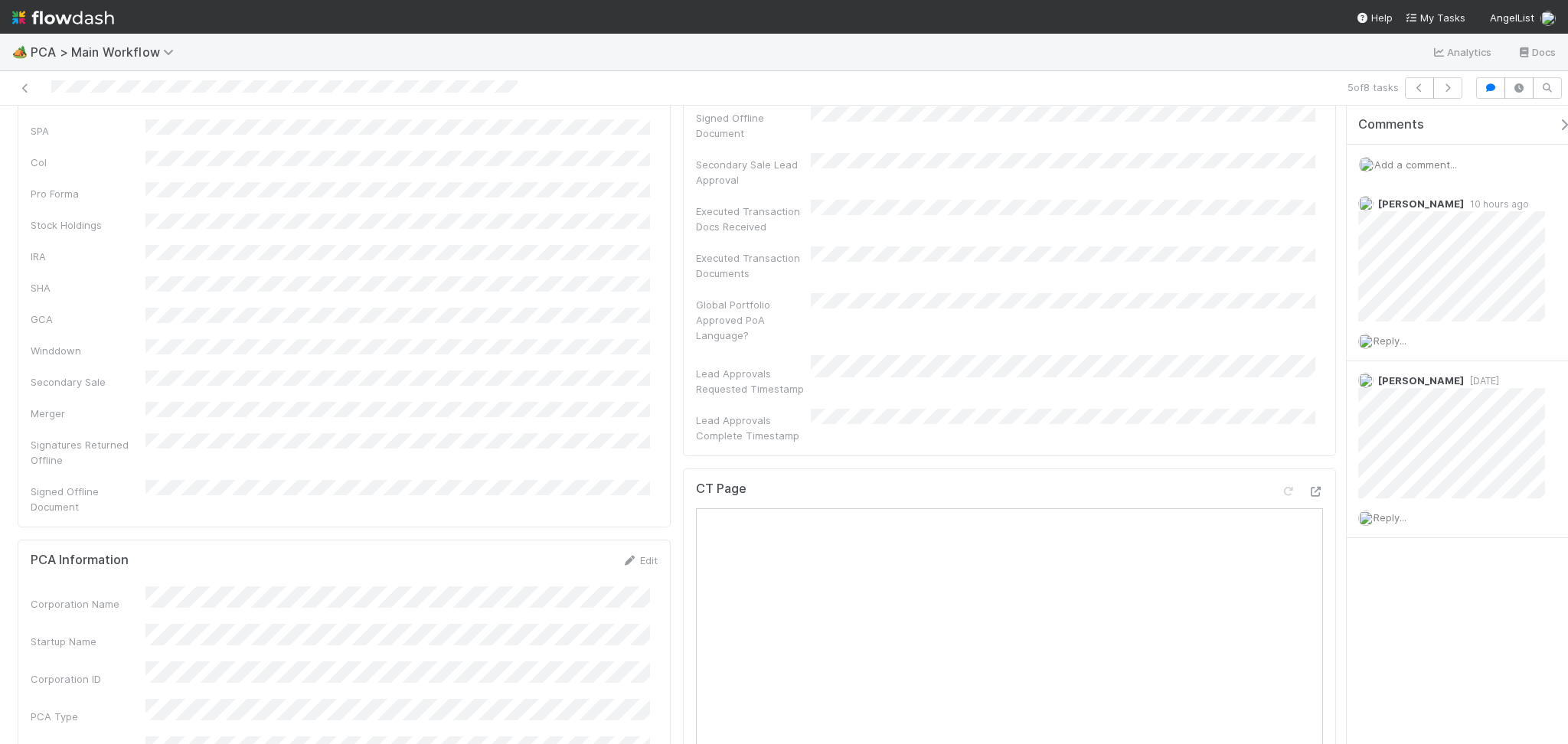
scroll to position [613, 0]
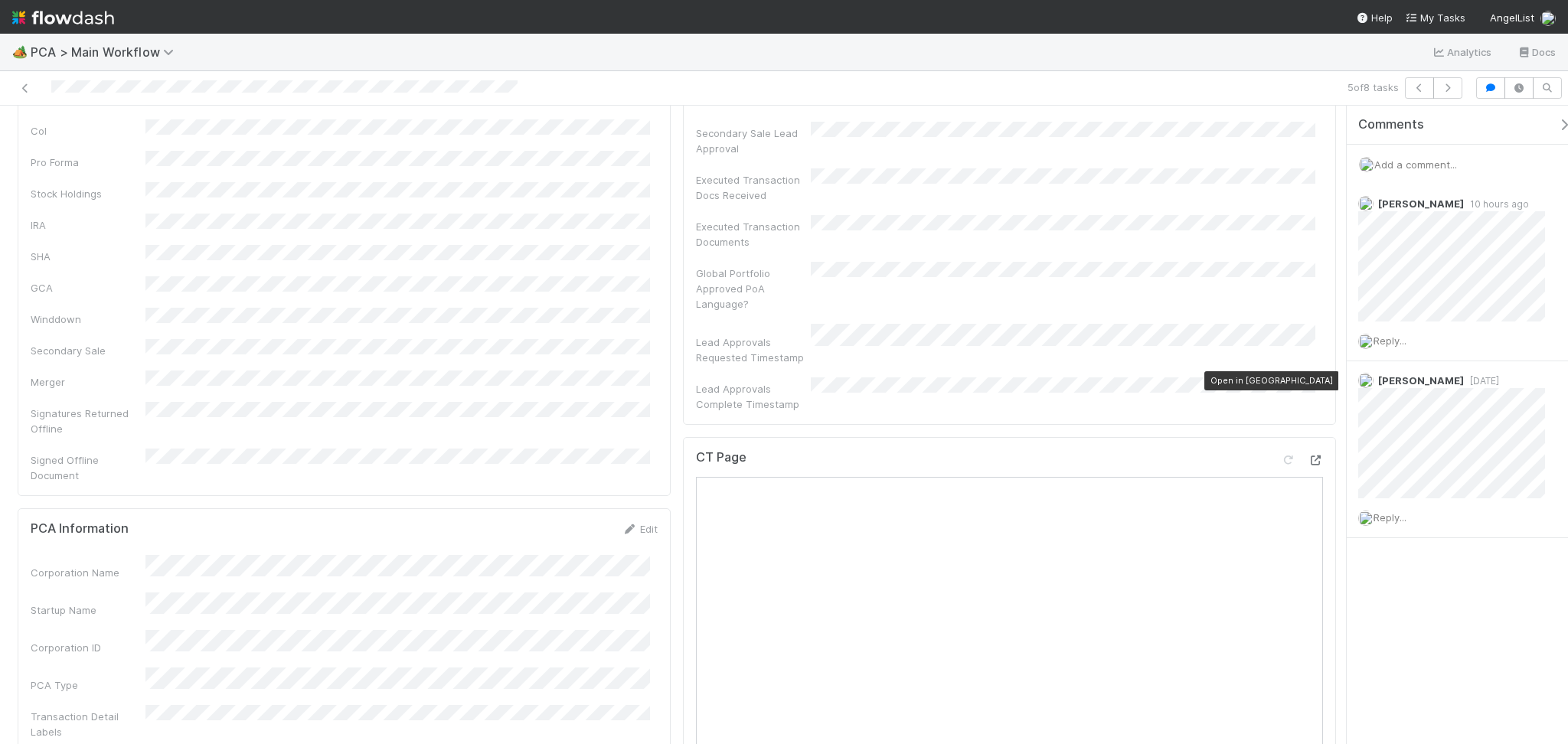
click at [1307, 456] on icon at bounding box center [1315, 461] width 16 height 10
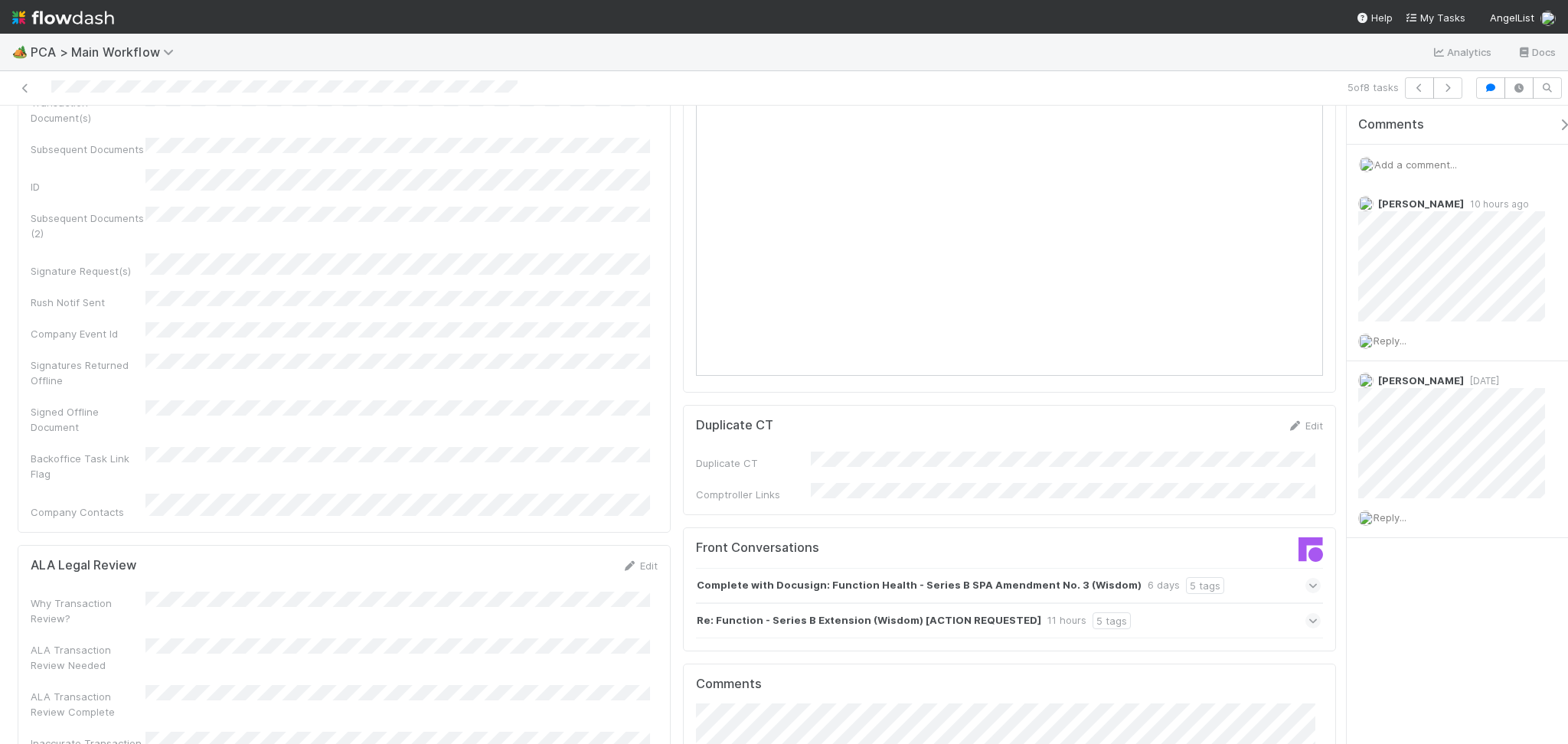
scroll to position [1326, 0]
click at [1108, 603] on div "Re: Function - Series B Extension (Wisdom) [ACTION REQUESTED] 11 hours 5 tags" at bounding box center [1008, 621] width 625 height 36
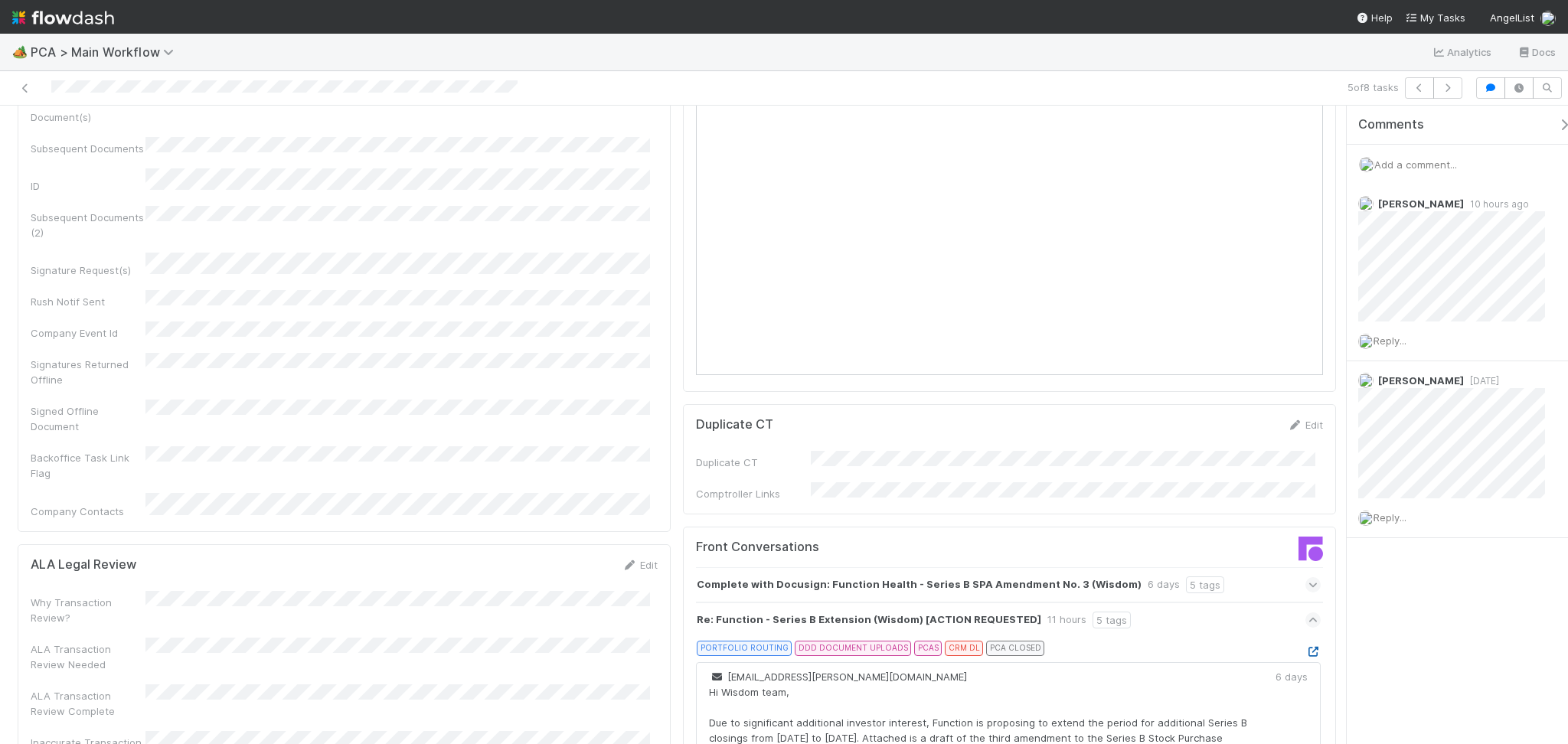
click at [1306, 647] on icon at bounding box center [1313, 652] width 16 height 10
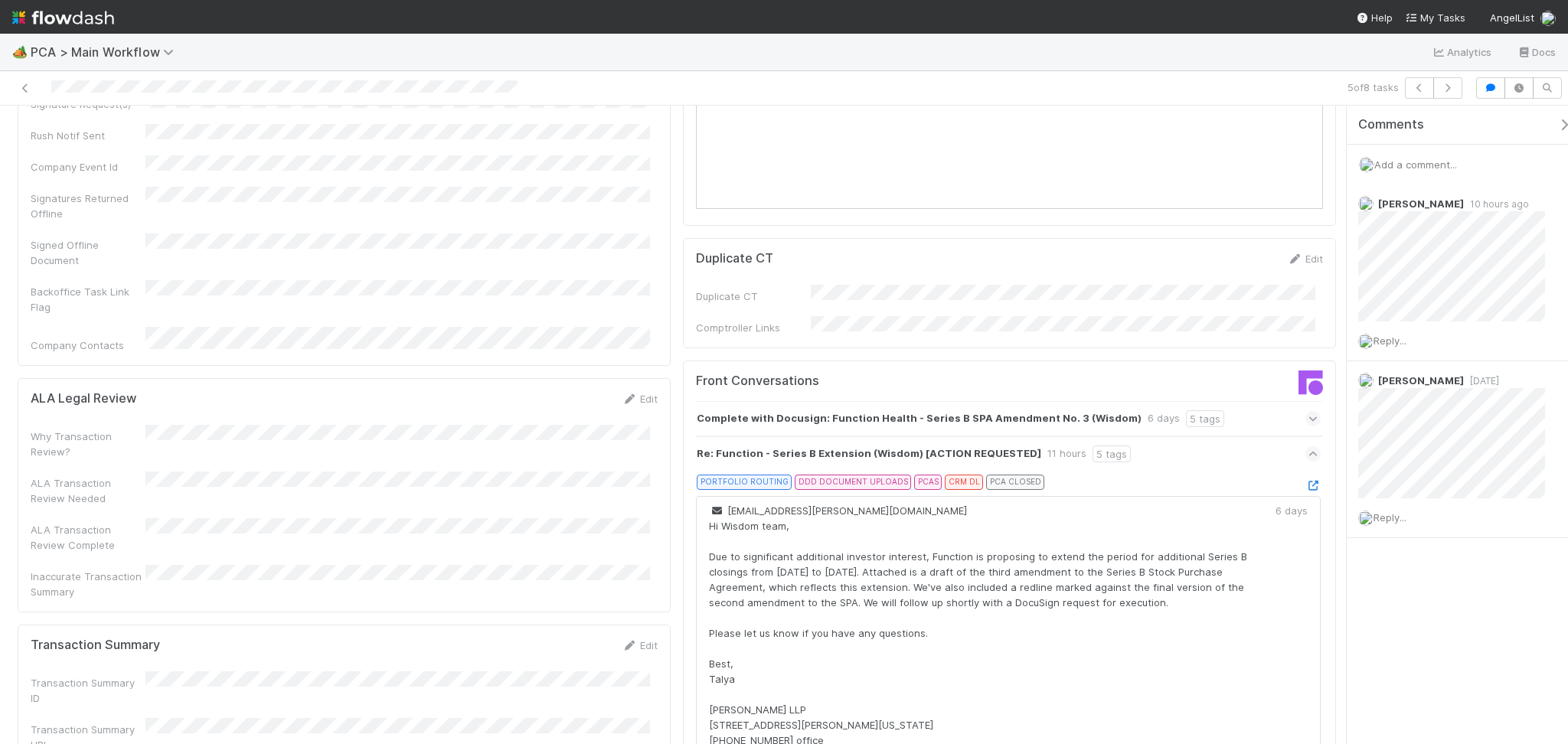
scroll to position [1531, 0]
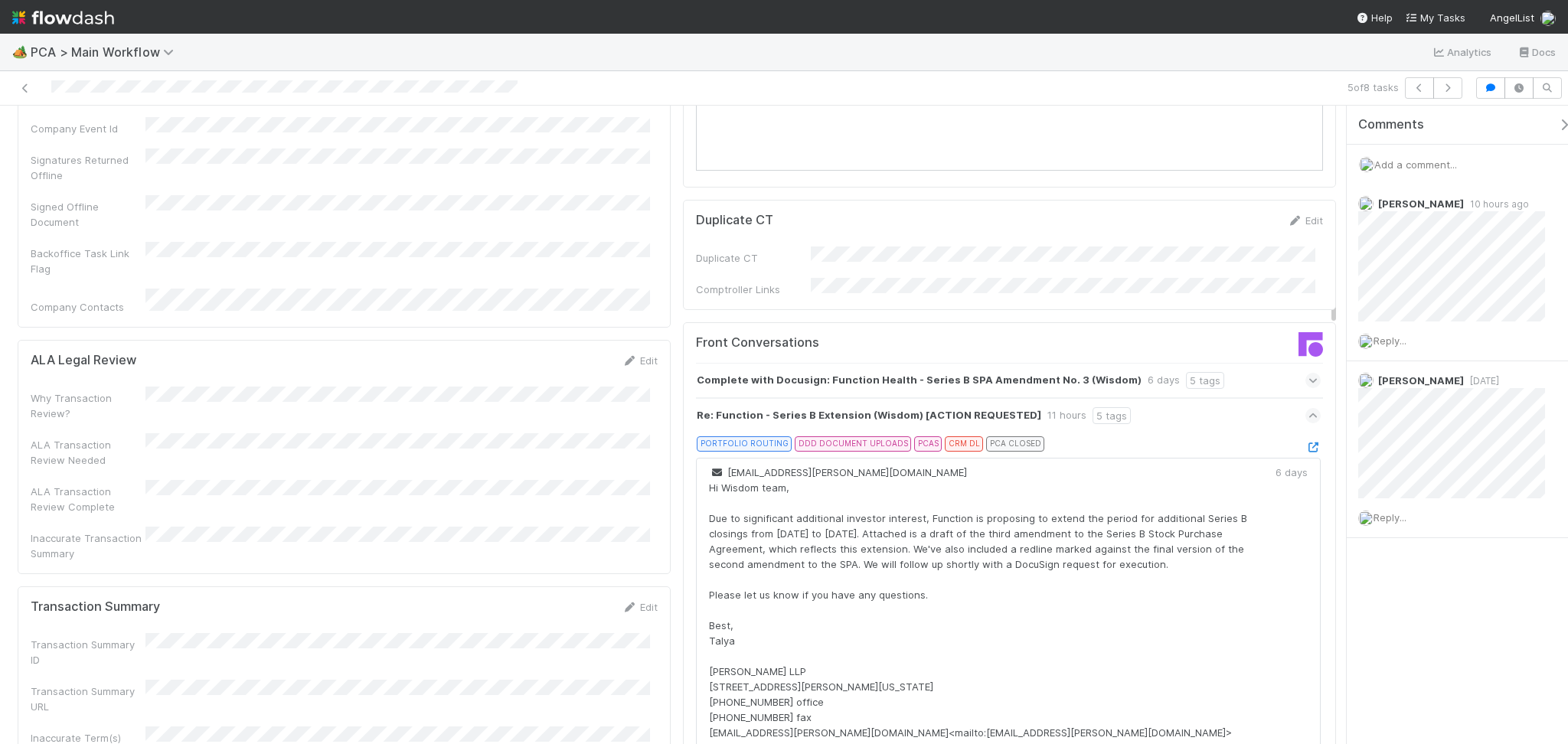
click at [644, 599] on form "Transaction Summary Edit Transaction Summary ID Transaction Summary URL Inaccur…" at bounding box center [343, 718] width 627 height 240
click at [640, 601] on link "Edit" at bounding box center [639, 607] width 36 height 12
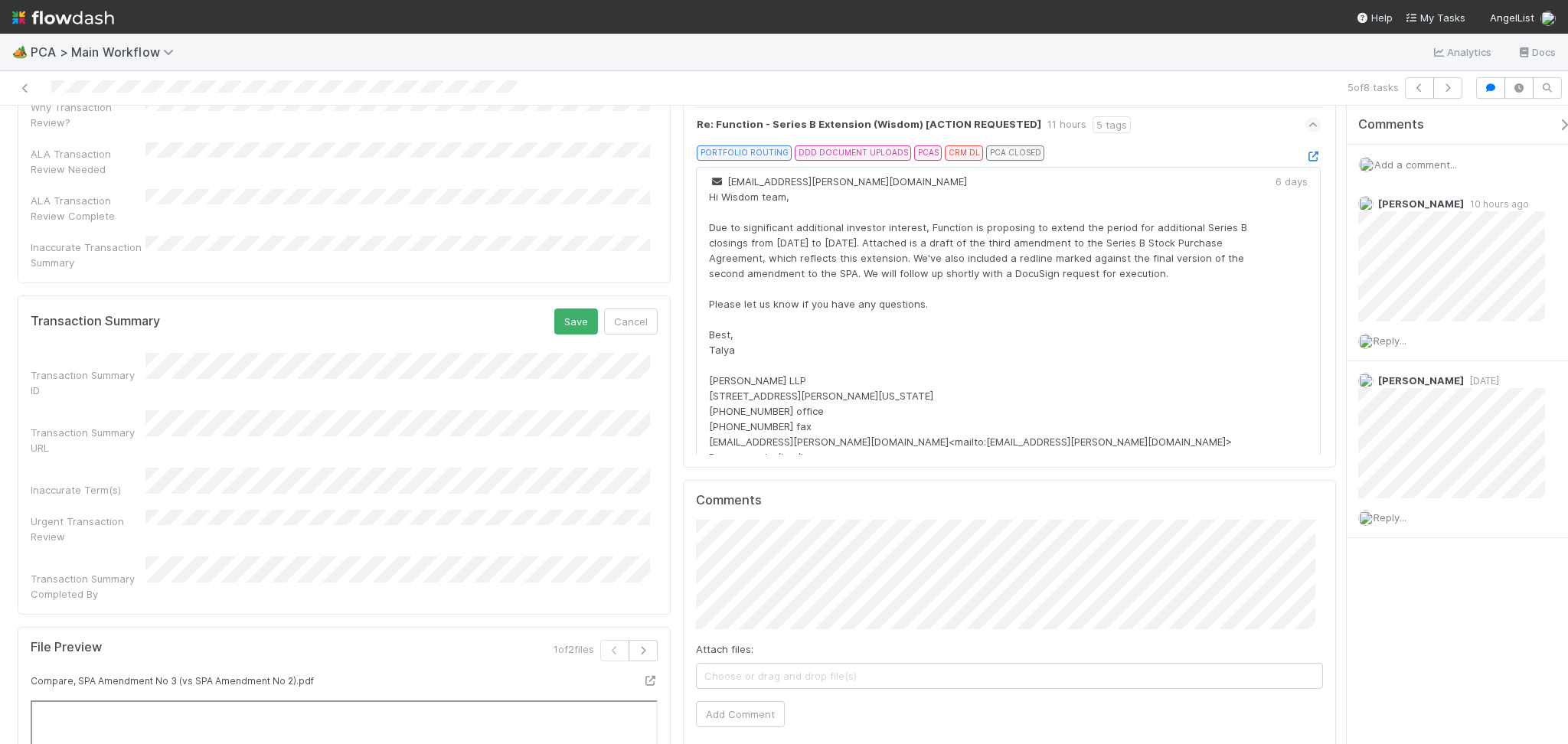
scroll to position [1837, 0]
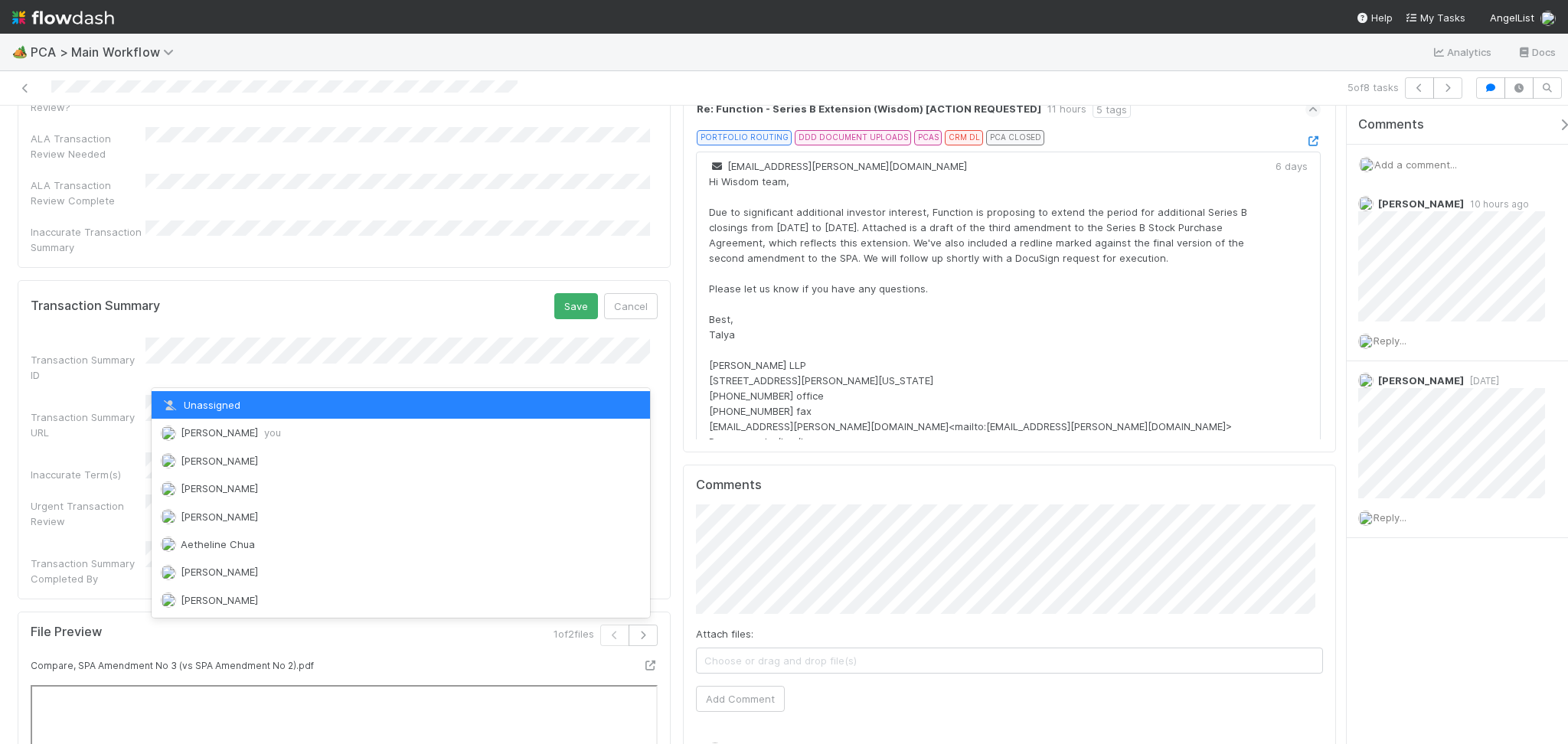
click at [245, 417] on div "Unassigned Febbie Cervantes you Aana Farooqi Abraham Wilson Adam Ricks Aethelin…" at bounding box center [401, 502] width 498 height 230
click at [248, 432] on span "Febbie Cervantes you" at bounding box center [231, 432] width 101 height 12
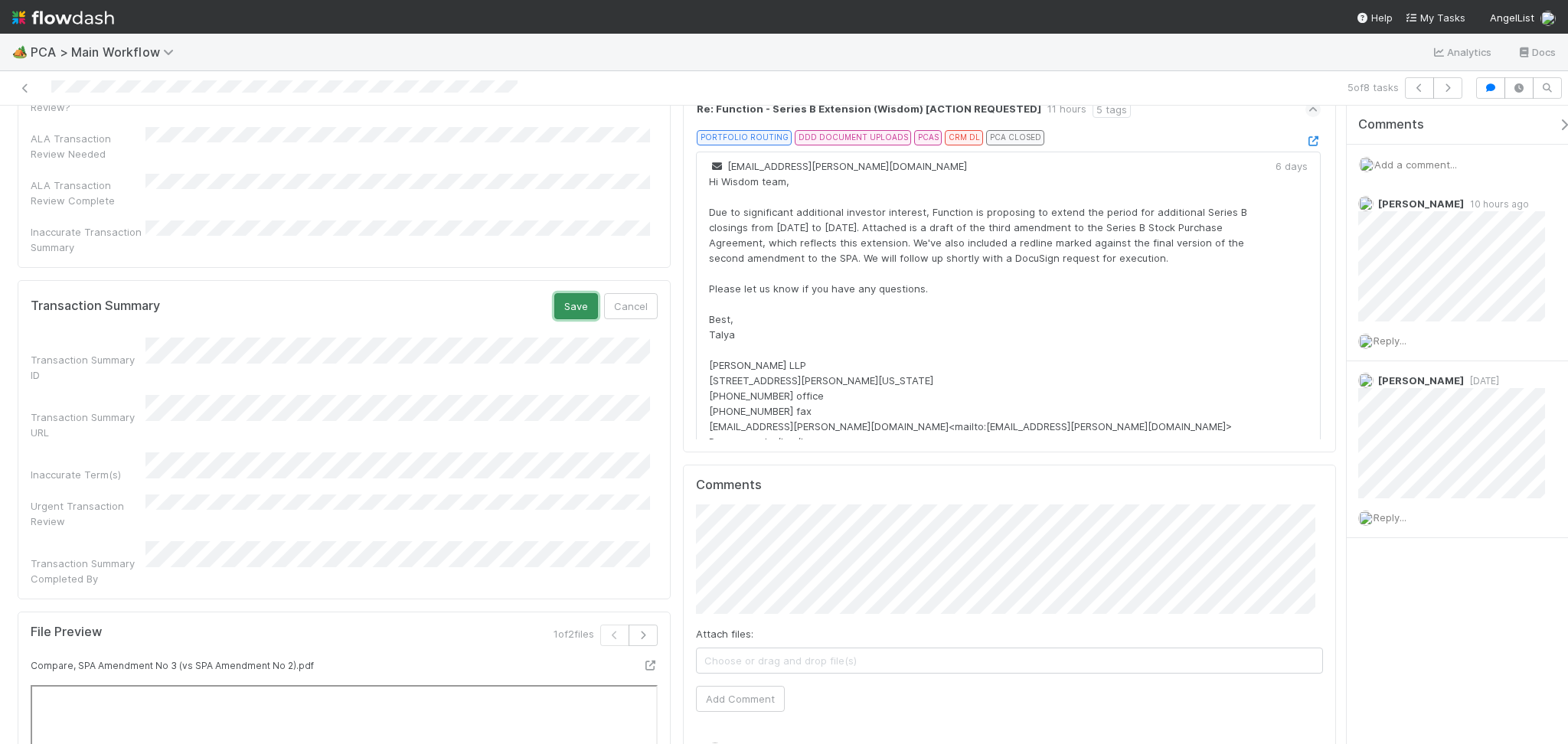
click at [556, 293] on button "Save" at bounding box center [576, 306] width 43 height 26
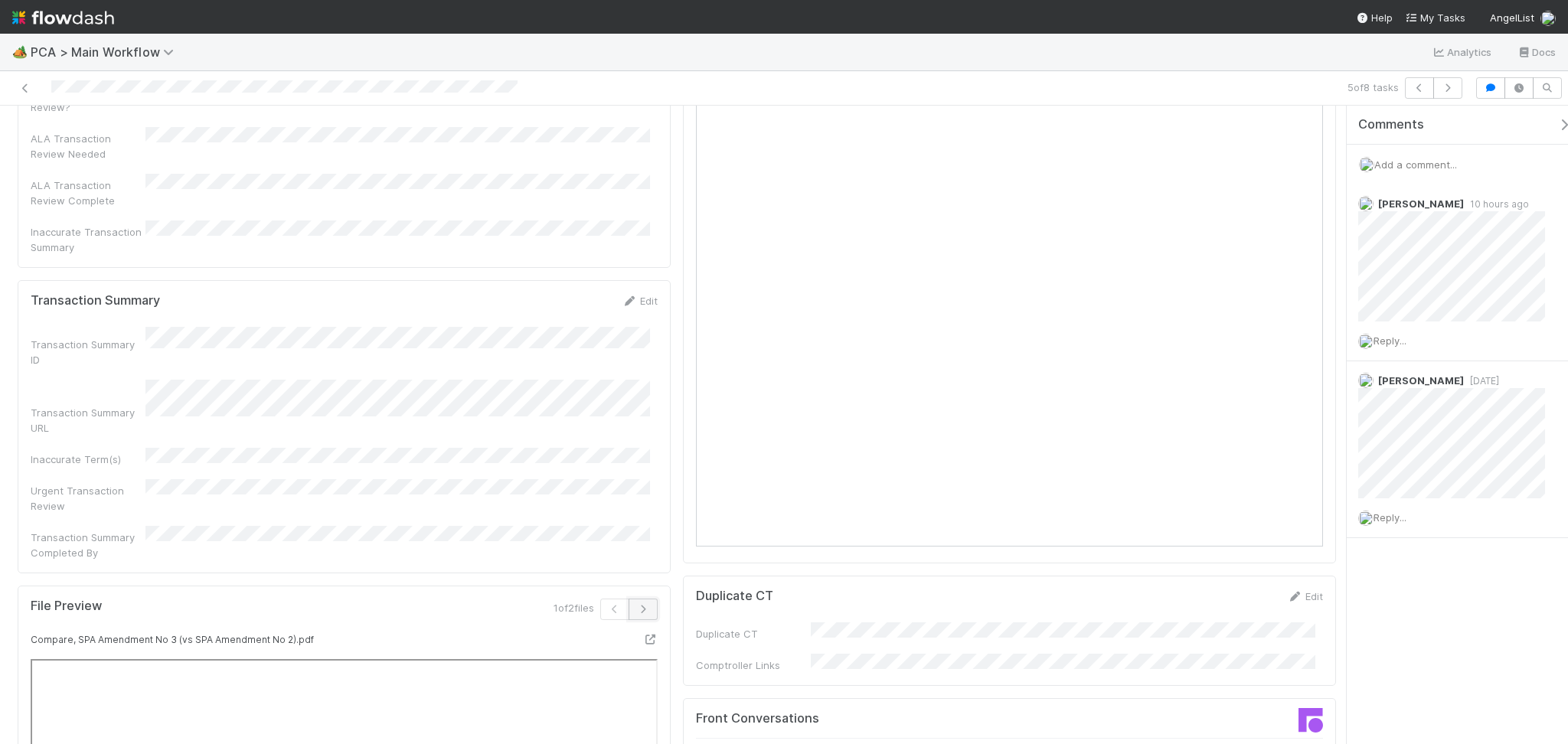
click at [635, 605] on icon "button" at bounding box center [643, 609] width 16 height 9
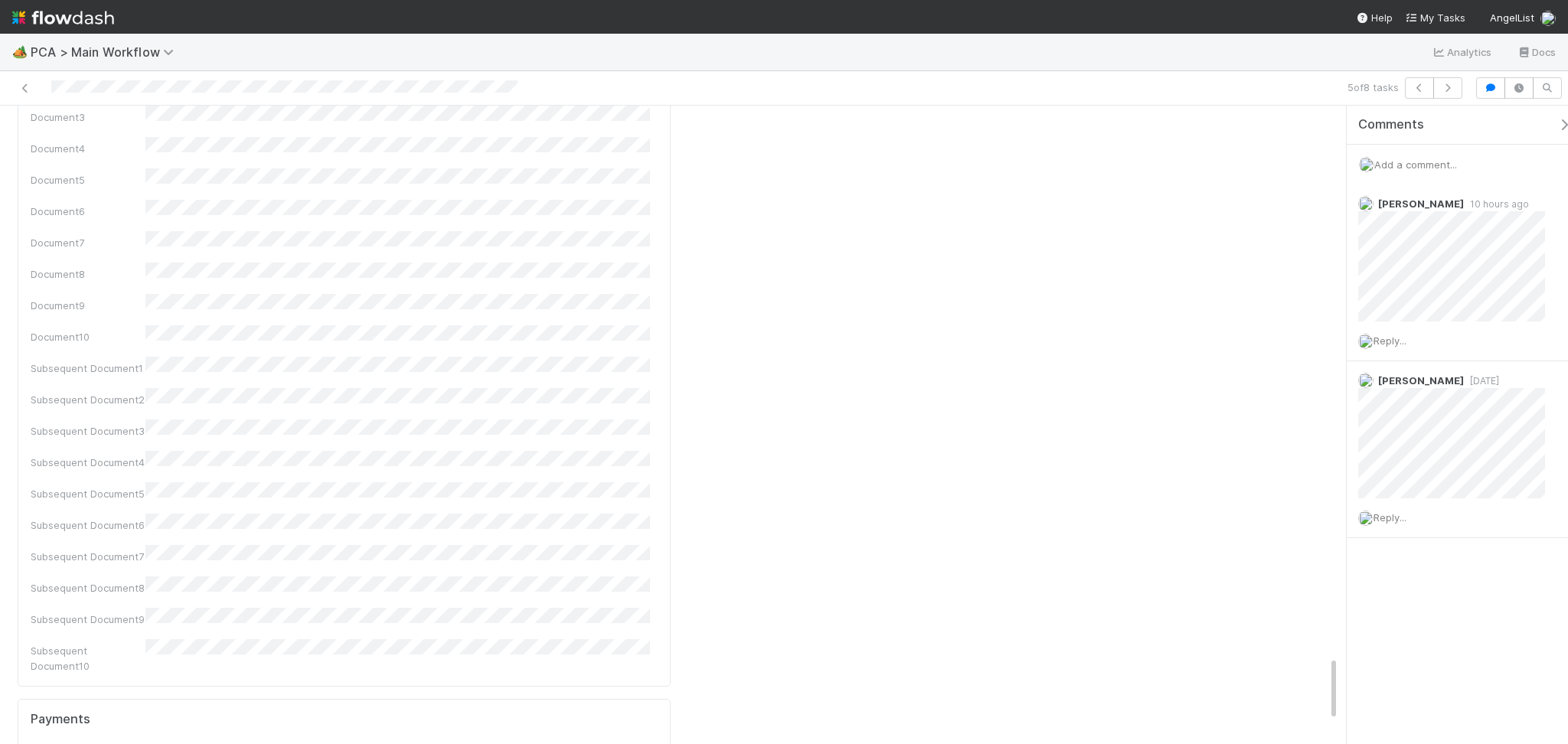
scroll to position [5614, 0]
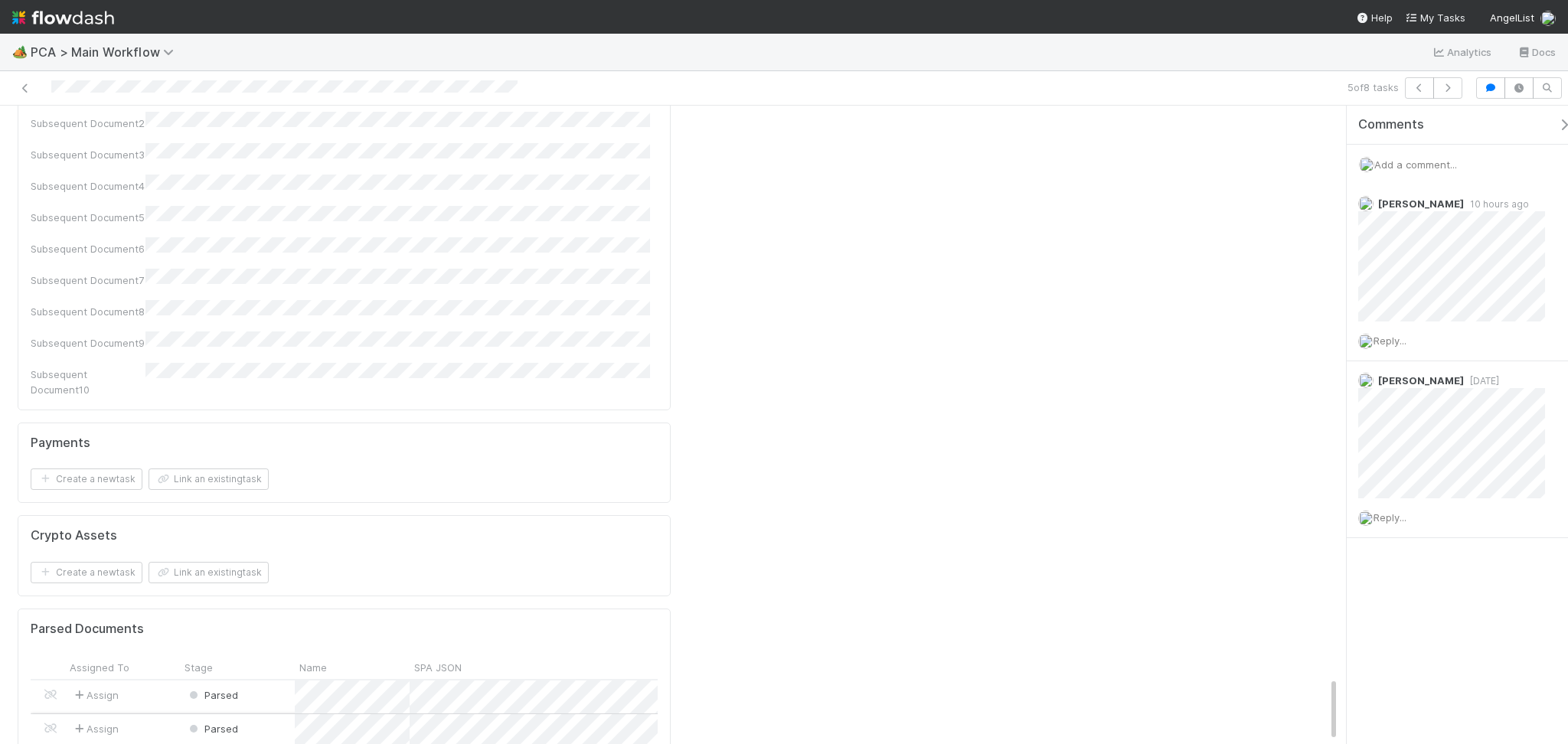
click at [265, 714] on div "Parsed" at bounding box center [237, 730] width 114 height 33
click at [253, 681] on div "Parsed" at bounding box center [237, 697] width 114 height 33
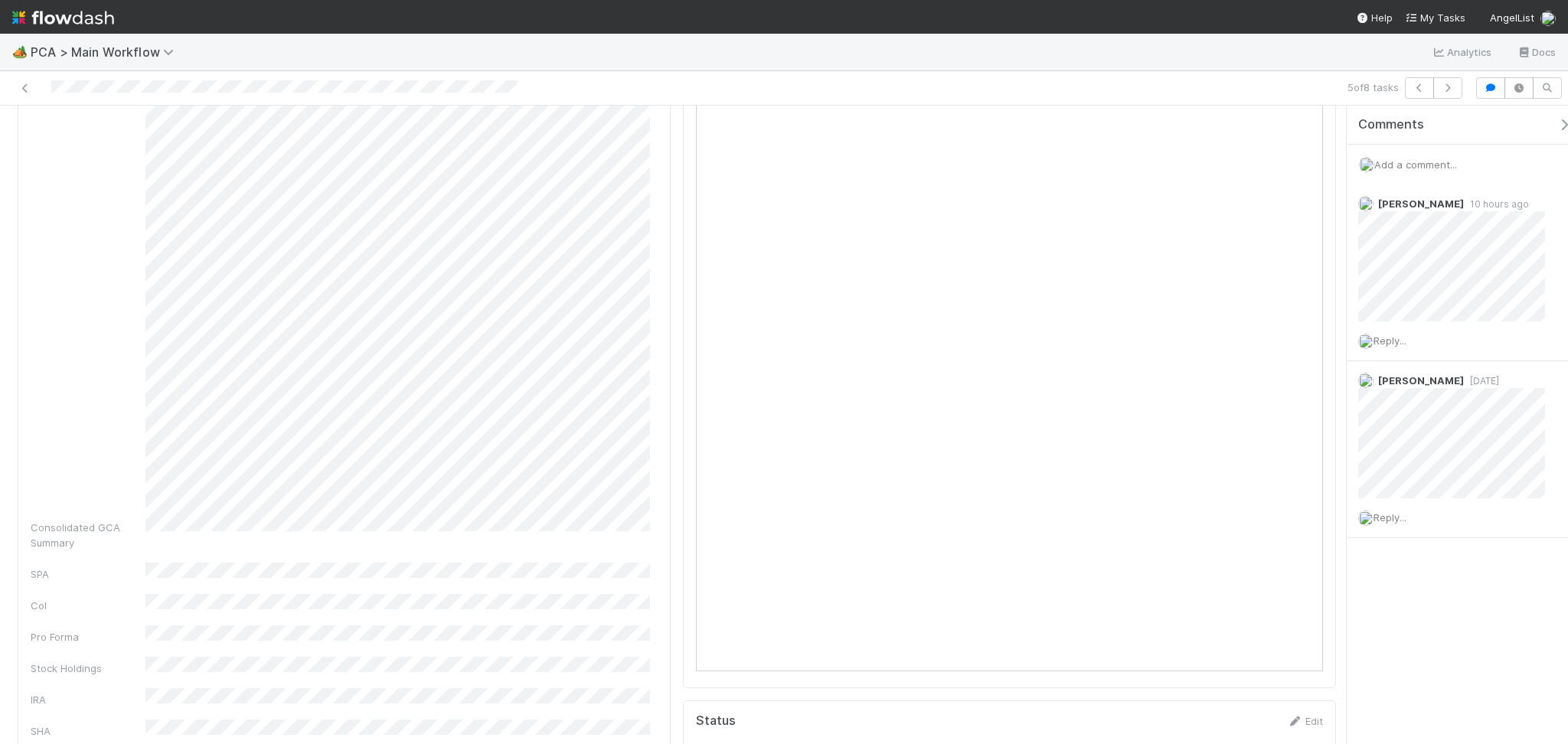
scroll to position [0, 0]
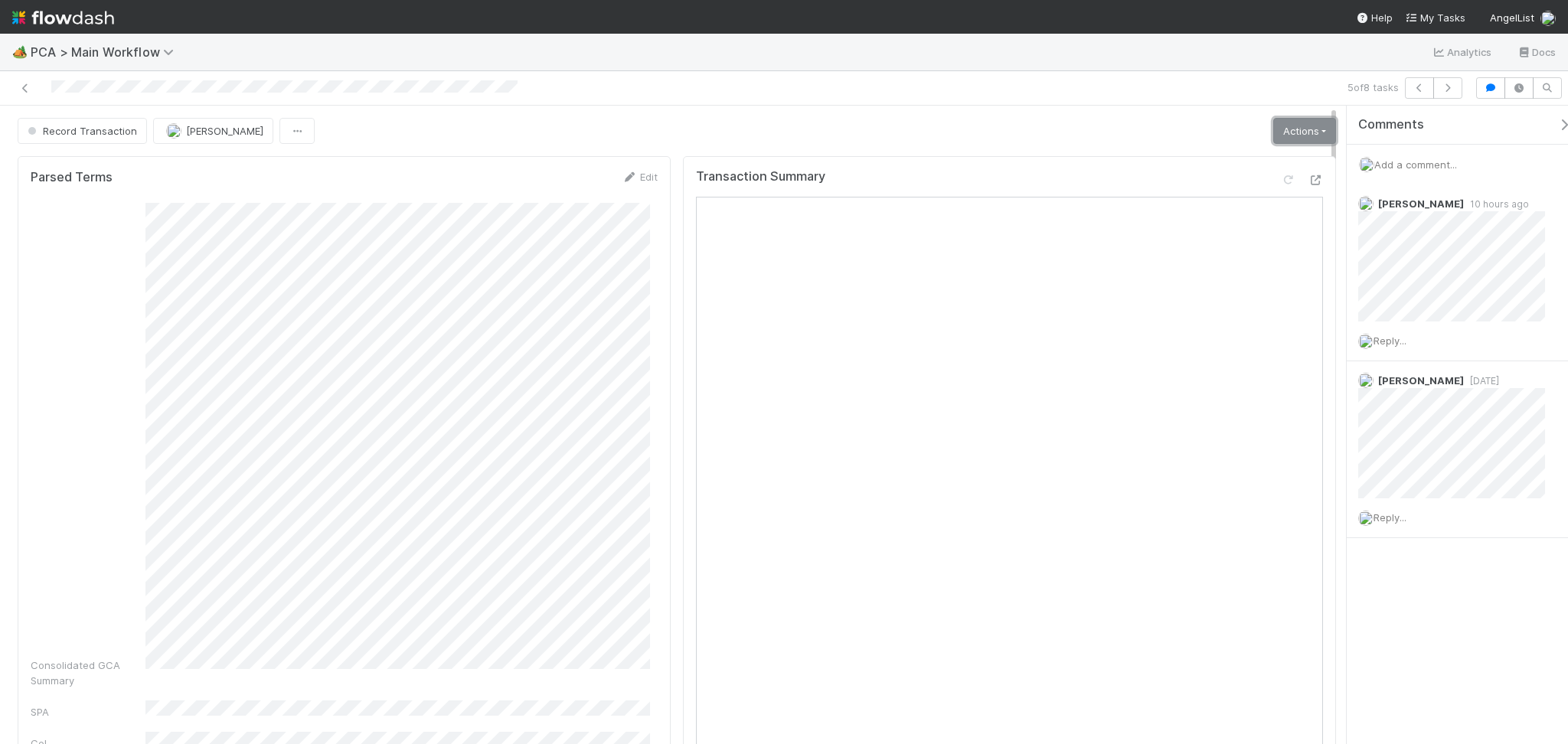
click at [1286, 124] on link "Actions" at bounding box center [1305, 130] width 63 height 26
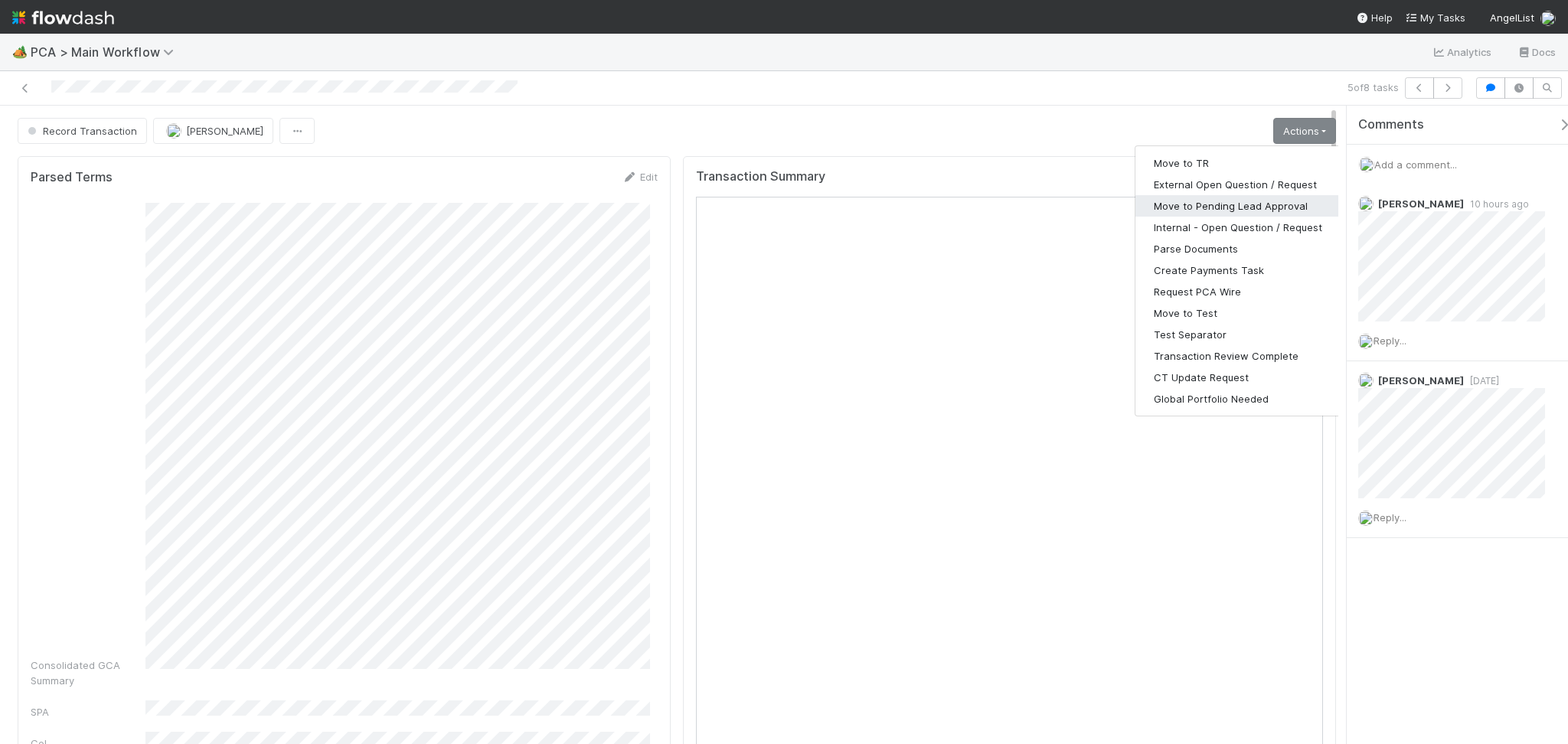
click at [1251, 212] on button "Move to Pending Lead Approval" at bounding box center [1237, 206] width 205 height 22
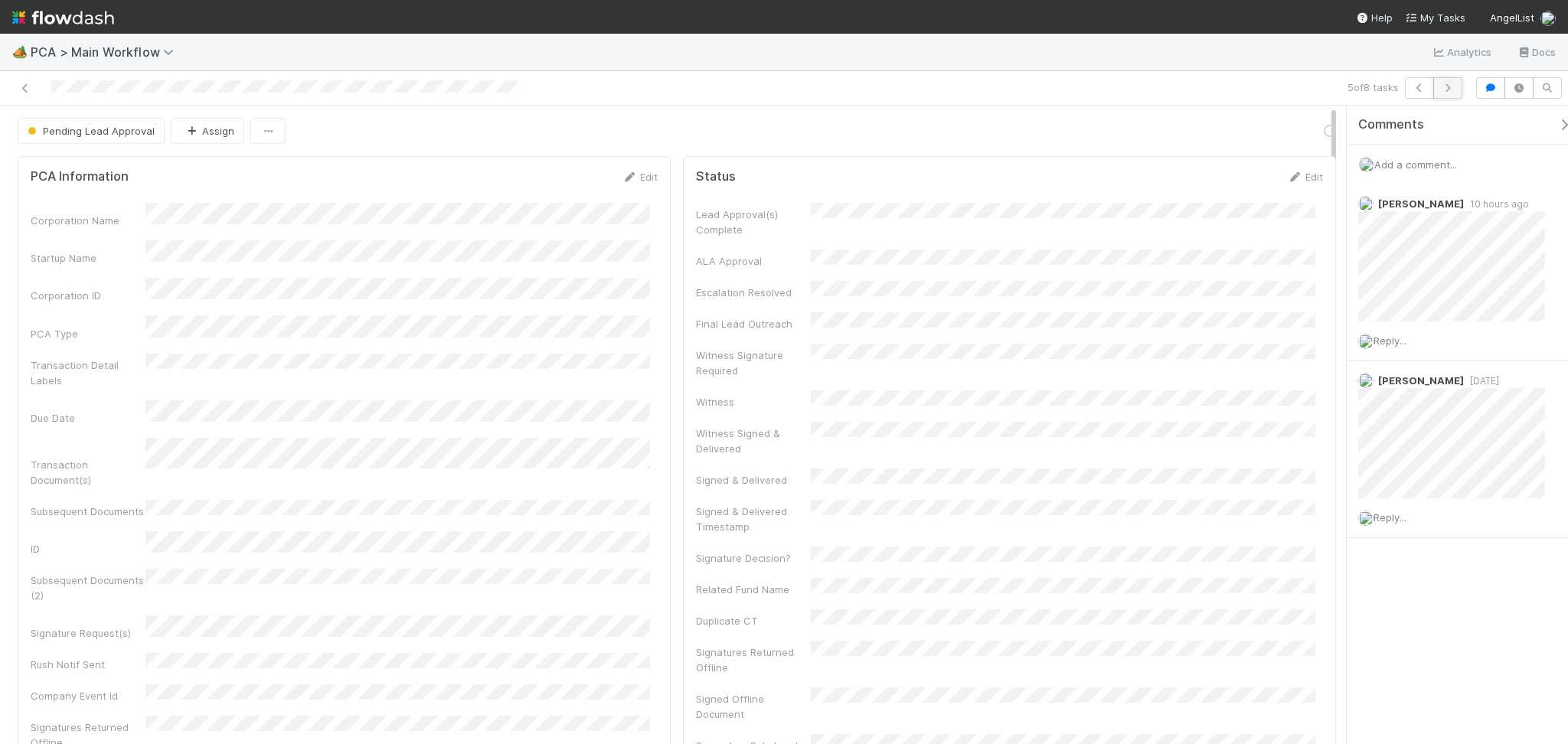
click at [1451, 91] on icon "button" at bounding box center [1448, 88] width 16 height 9
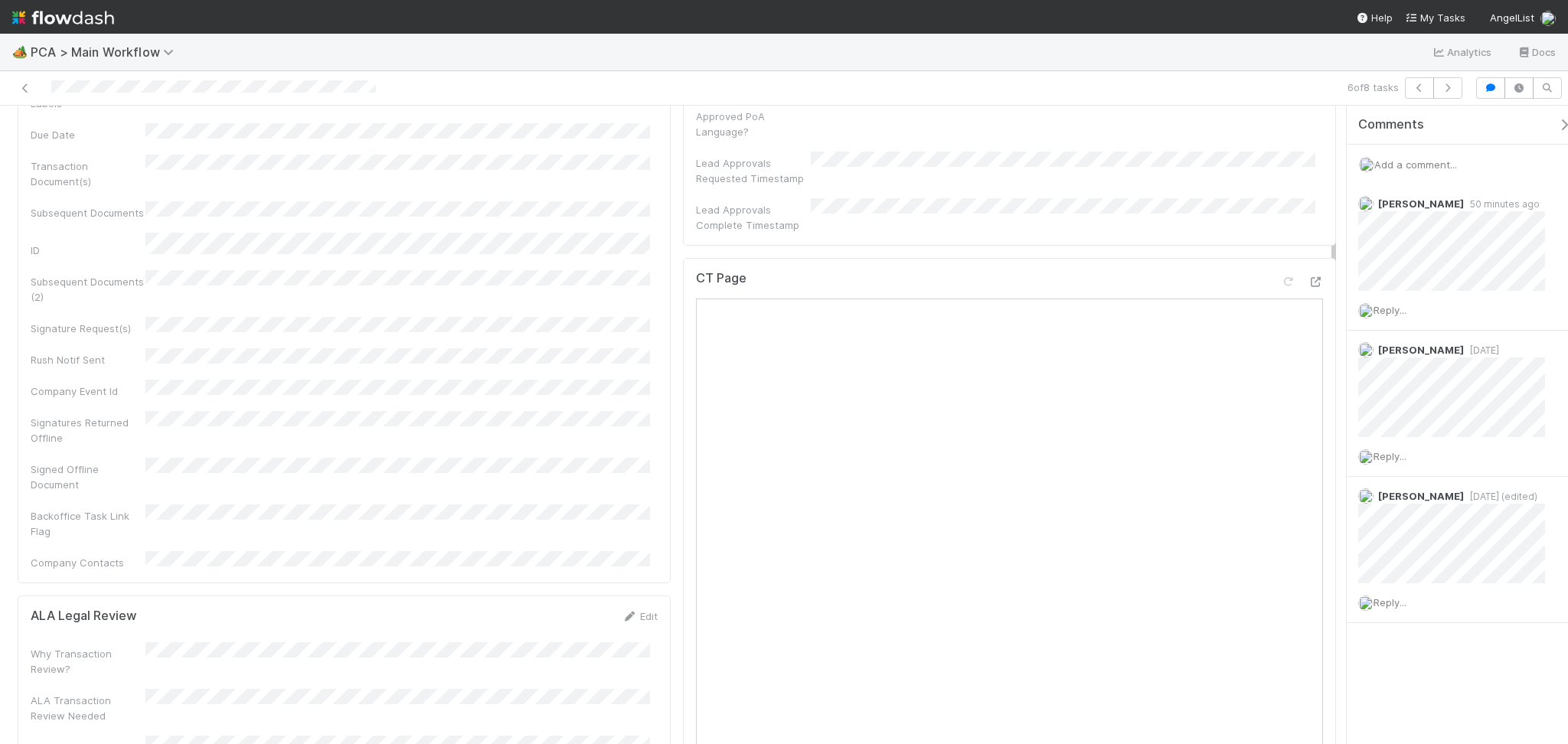
scroll to position [816, 0]
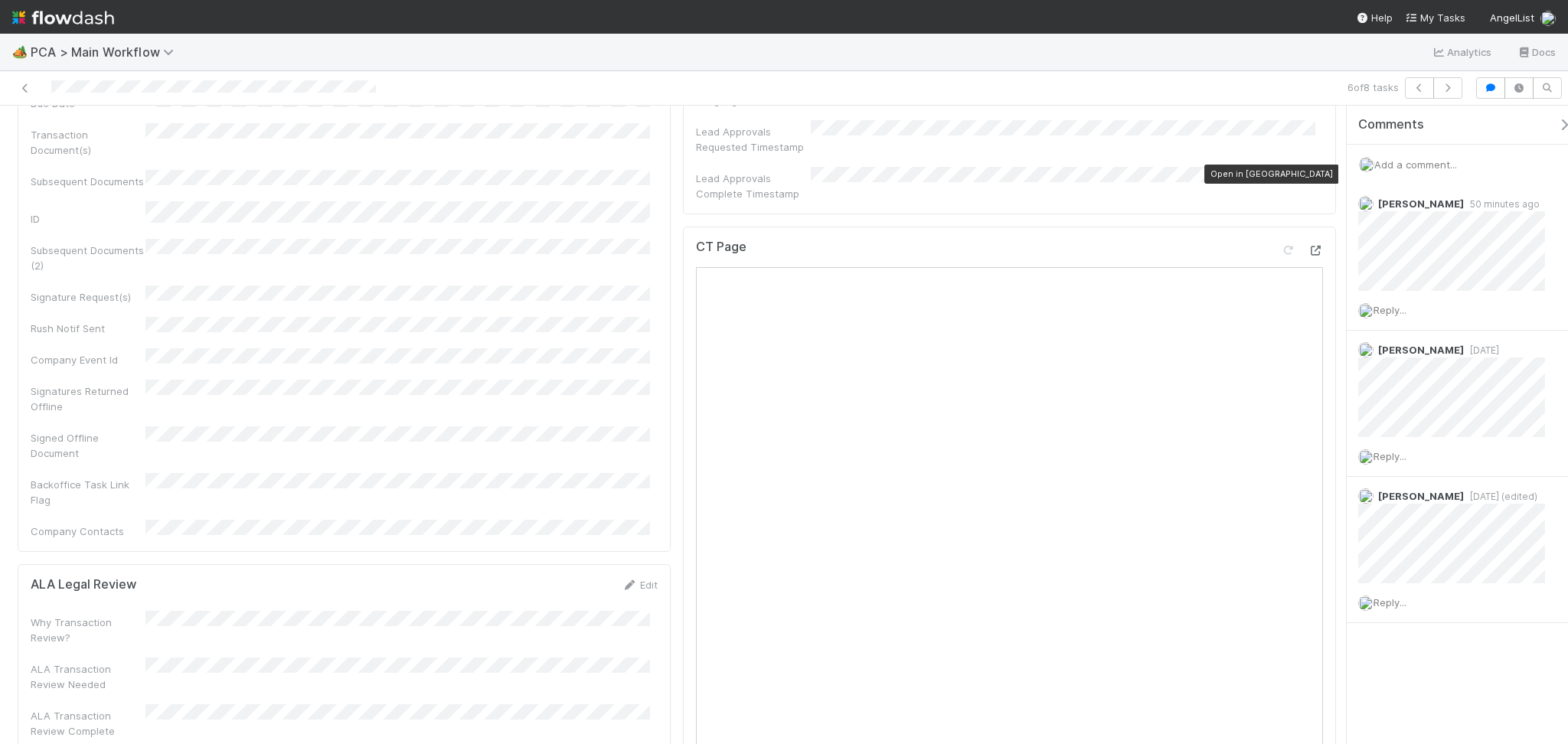
click at [1307, 246] on icon at bounding box center [1315, 251] width 16 height 10
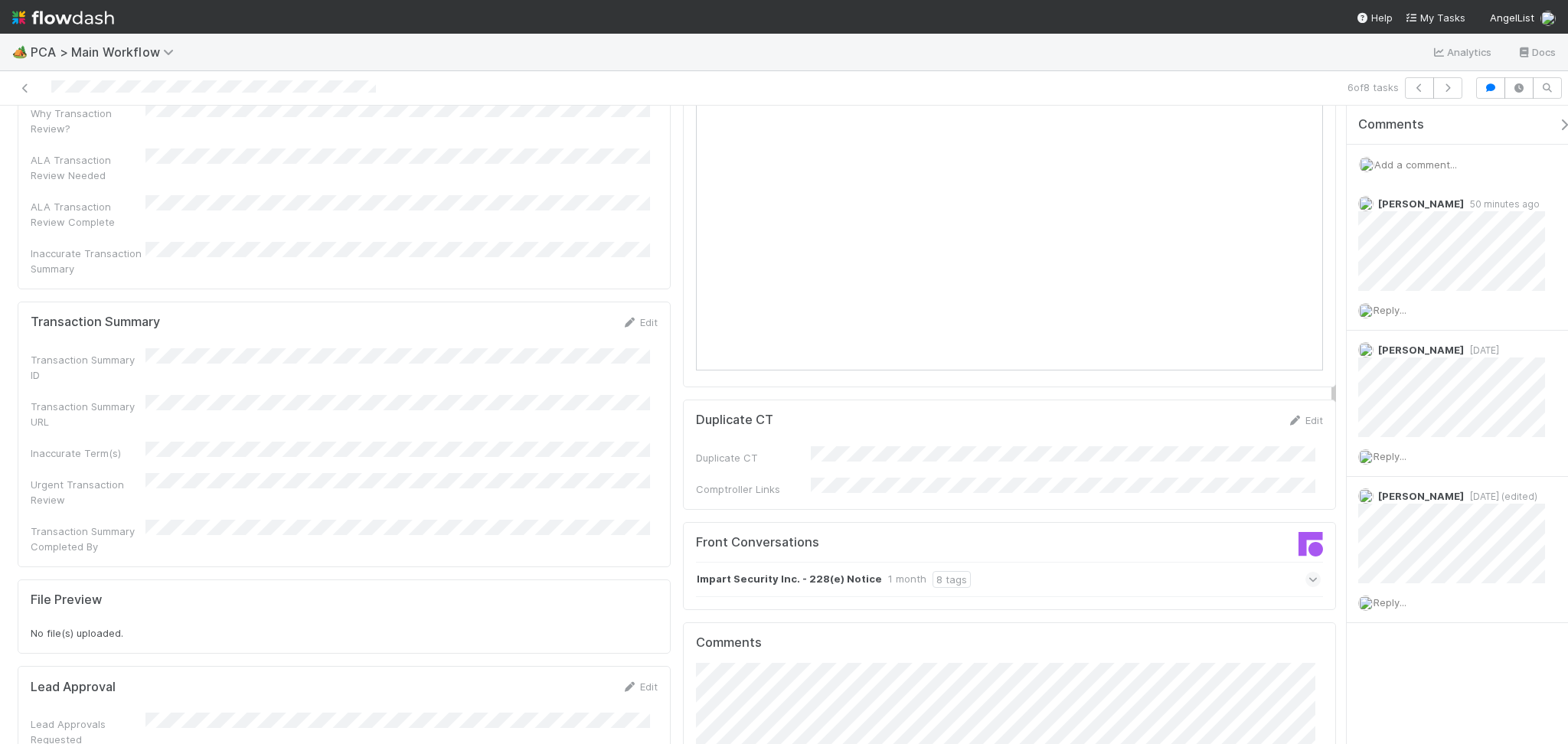
scroll to position [1429, 0]
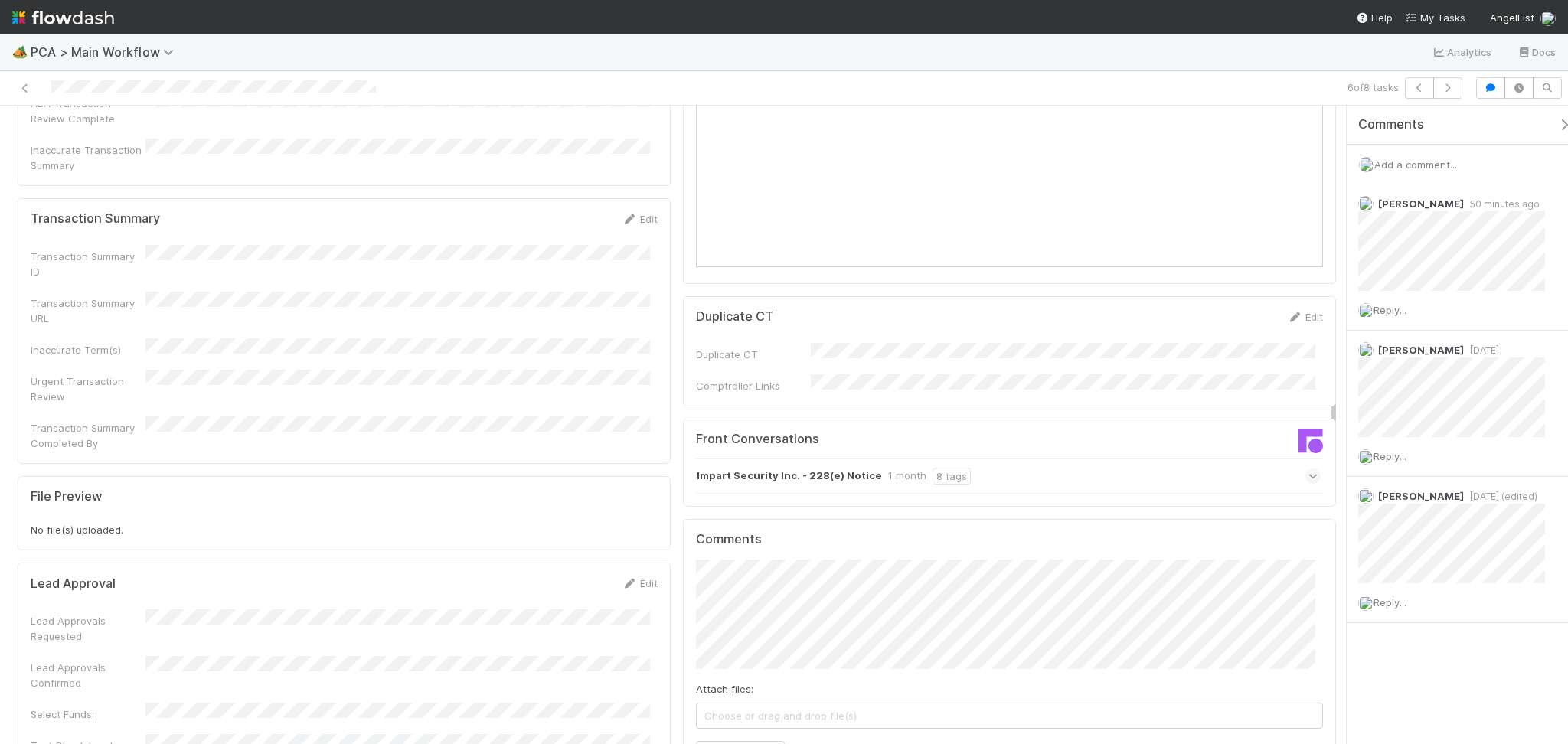
click at [1108, 459] on div "Impart Security Inc. - 228(e) Notice 1 month 8 tags" at bounding box center [1008, 477] width 625 height 36
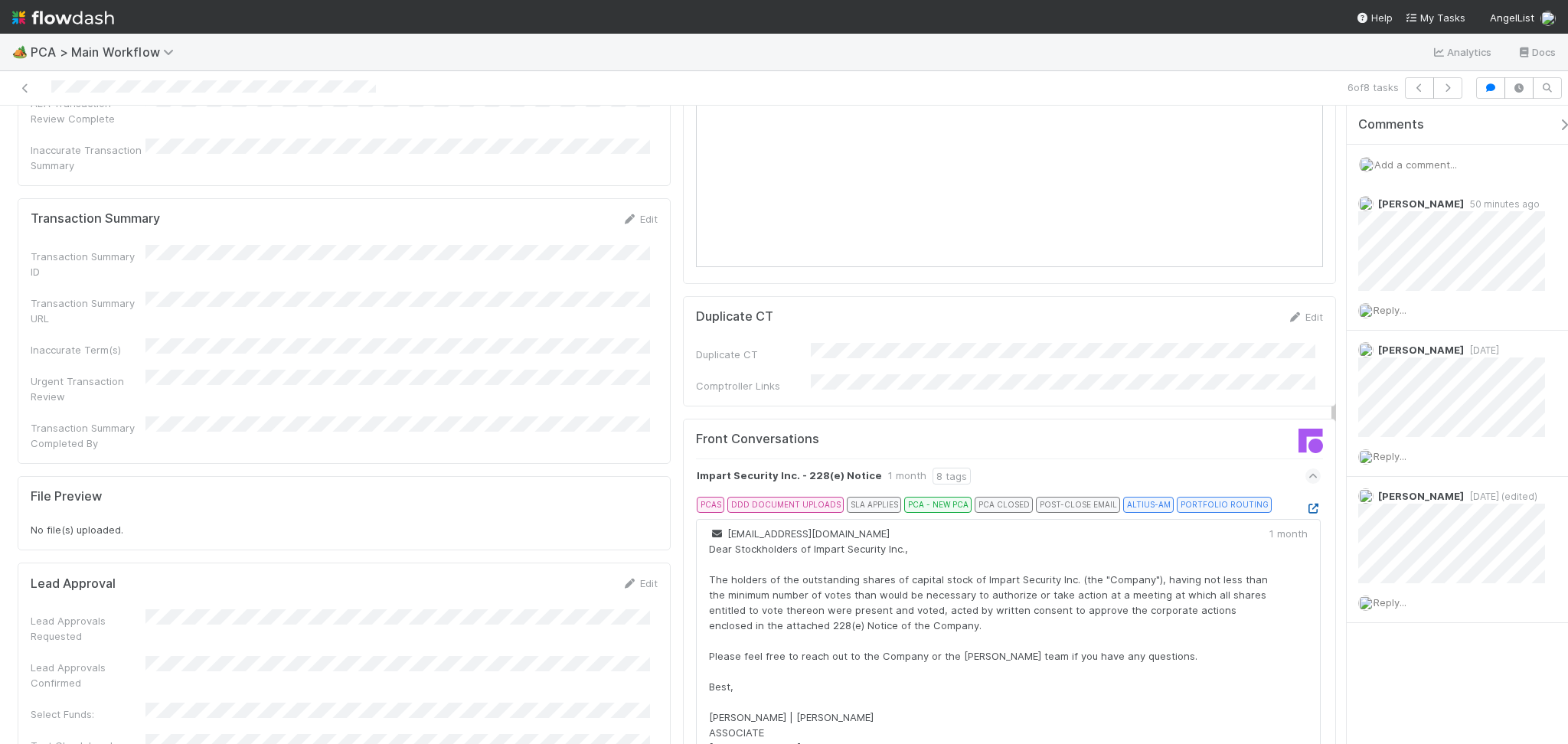
click at [1306, 503] on icon at bounding box center [1313, 508] width 16 height 10
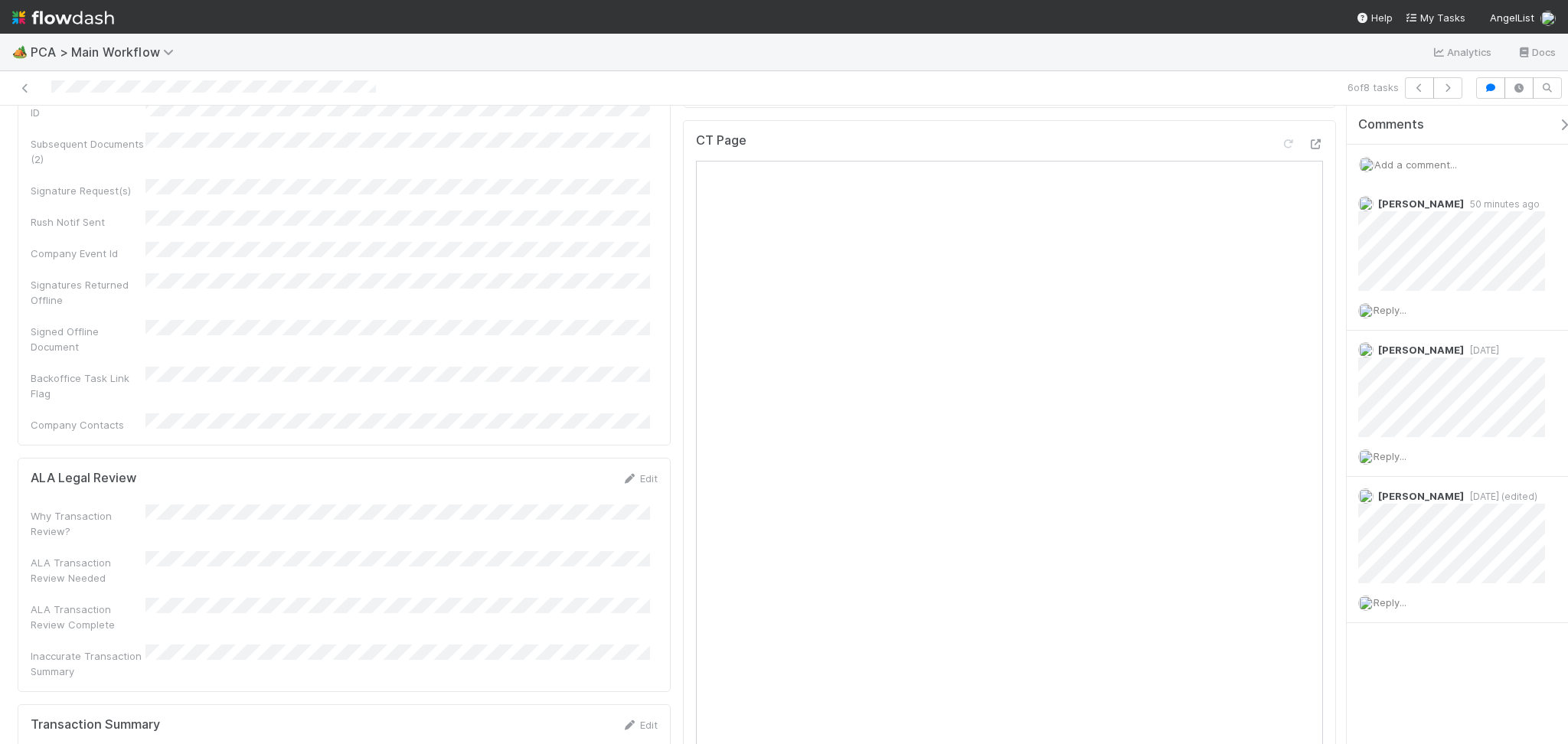
scroll to position [919, 0]
click at [642, 721] on div "Edit" at bounding box center [639, 729] width 36 height 16
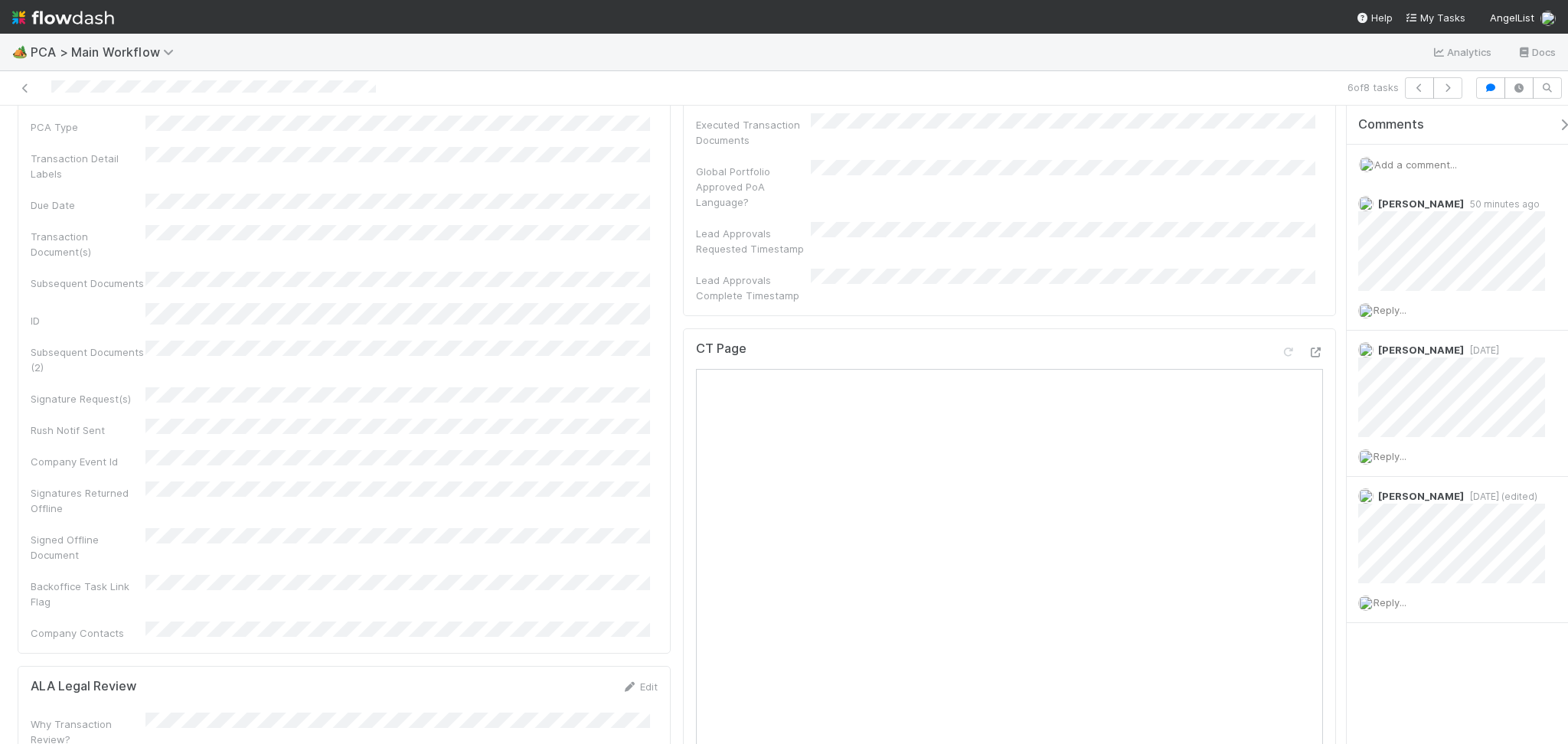
scroll to position [408, 0]
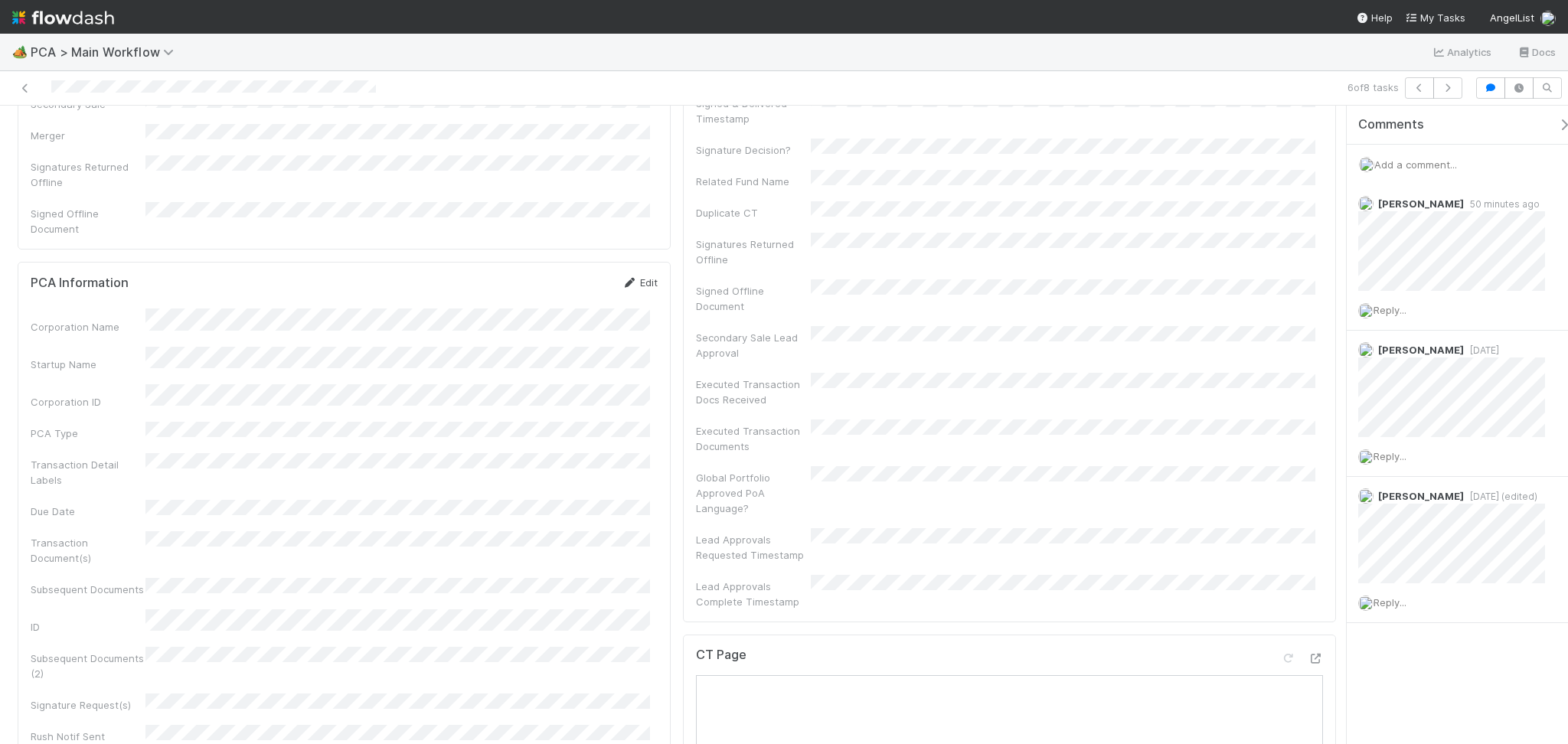
click at [635, 276] on link "Edit" at bounding box center [639, 282] width 36 height 12
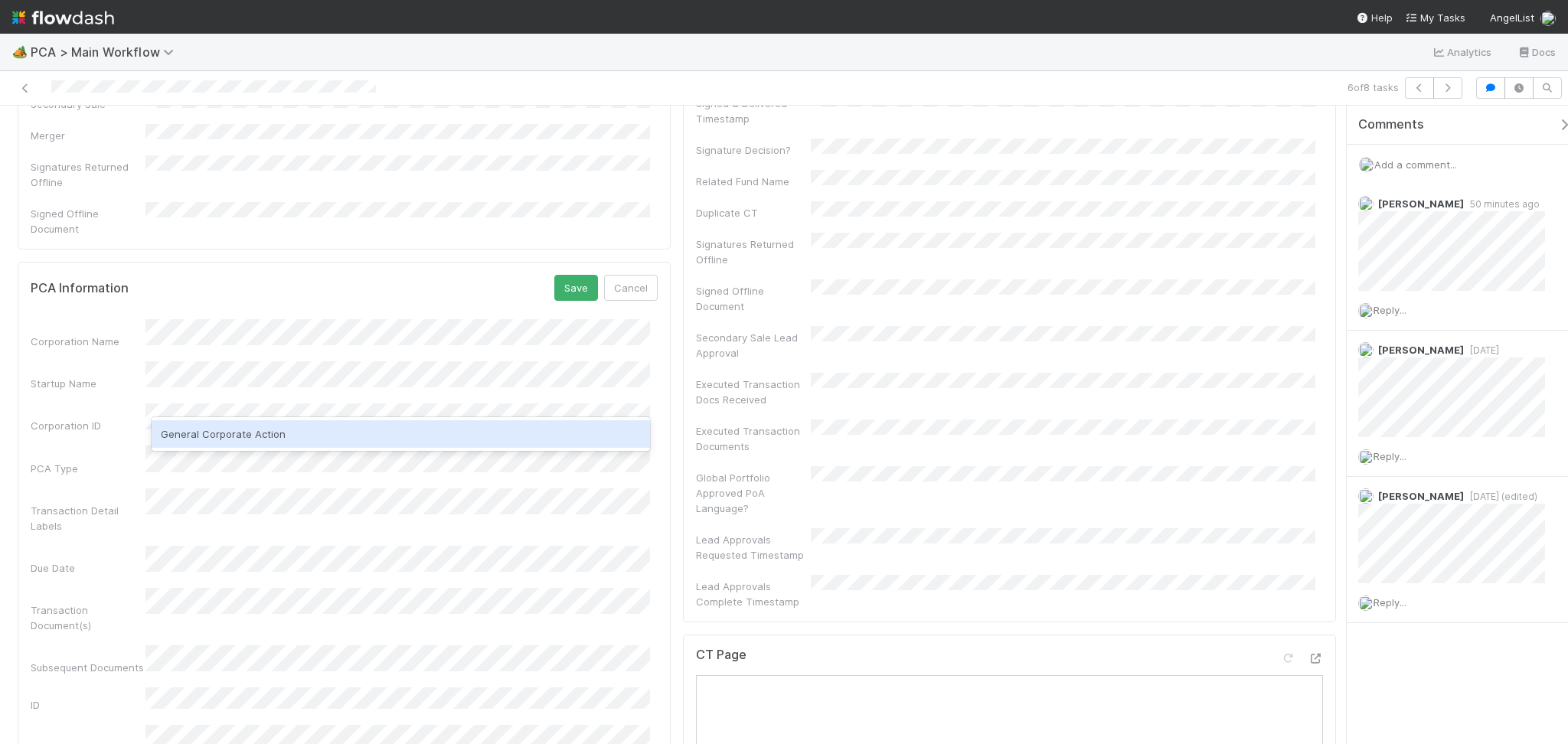
click at [278, 428] on div "General Corporate Action" at bounding box center [401, 434] width 498 height 28
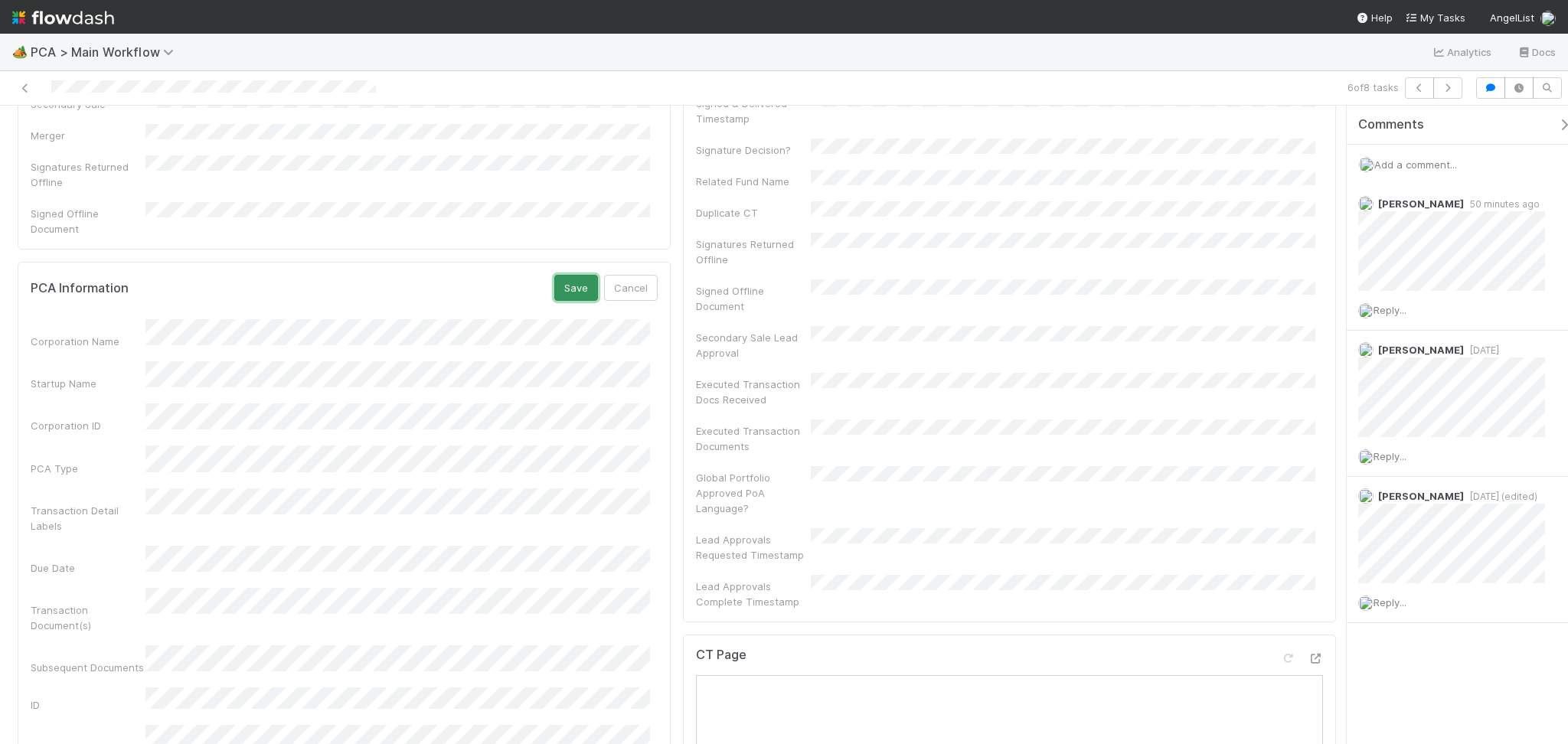
click at [574, 275] on button "Save" at bounding box center [576, 288] width 43 height 26
click at [634, 276] on link "Edit" at bounding box center [639, 282] width 36 height 12
click at [576, 275] on button "Save" at bounding box center [576, 288] width 43 height 26
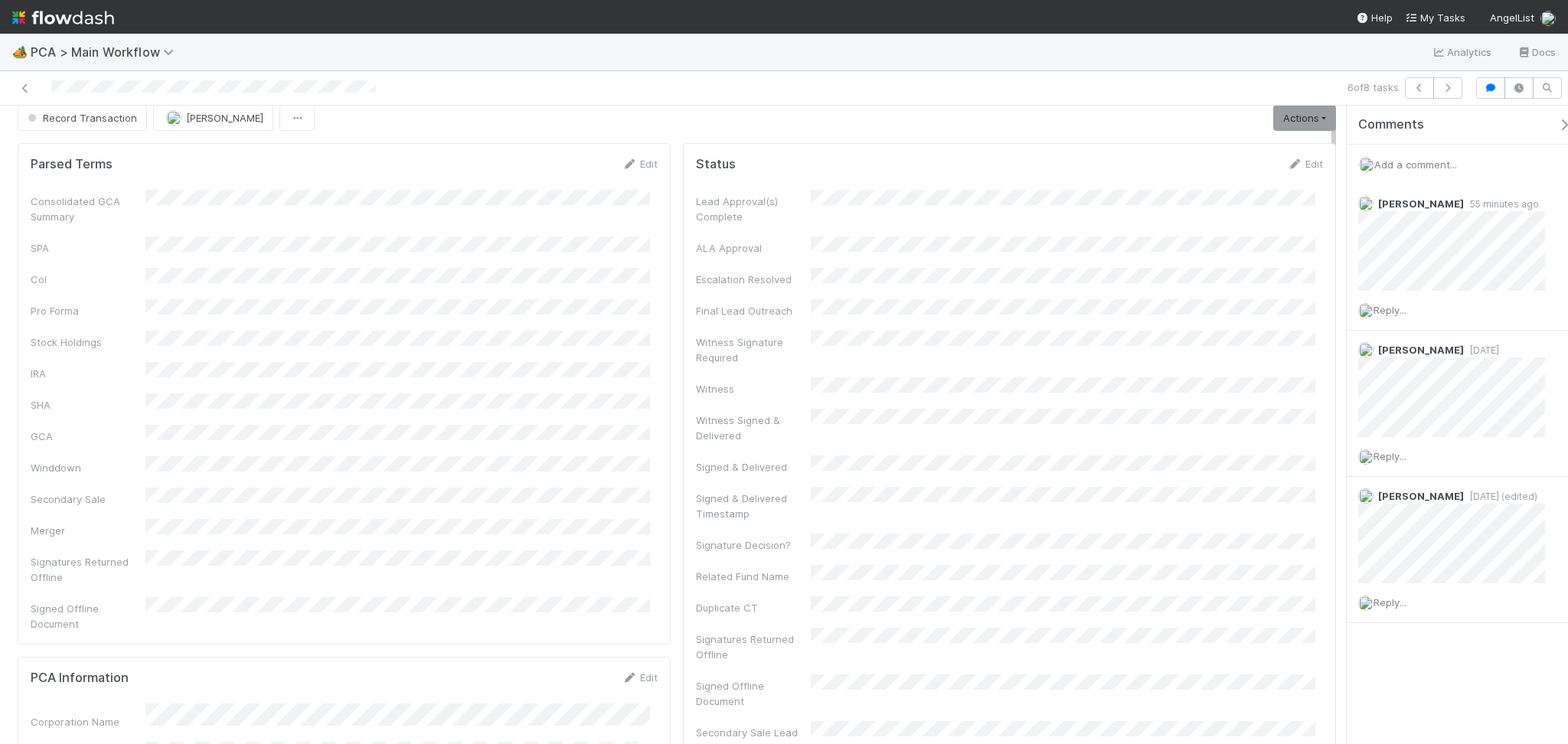
scroll to position [0, 0]
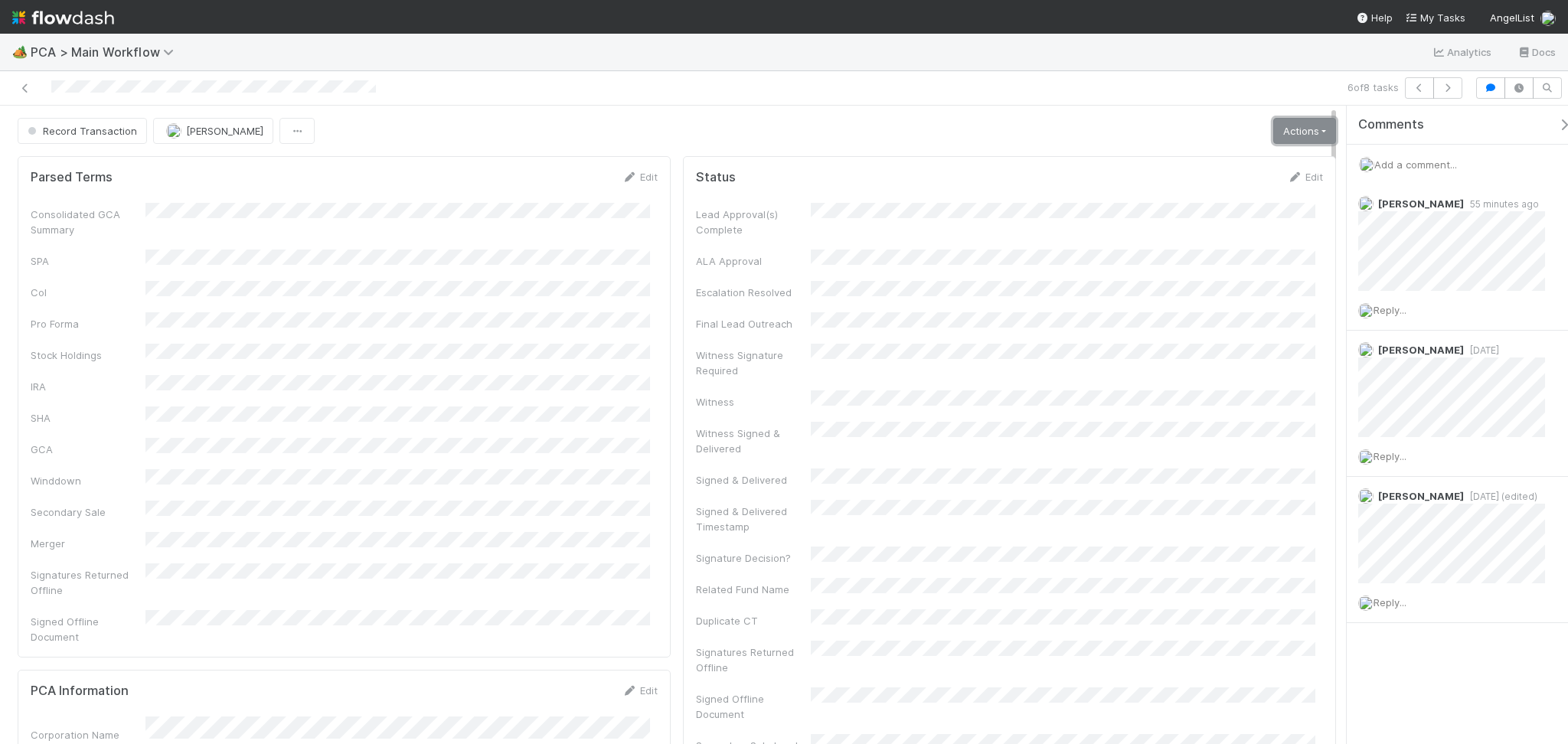
click at [1306, 134] on link "Actions" at bounding box center [1305, 130] width 63 height 26
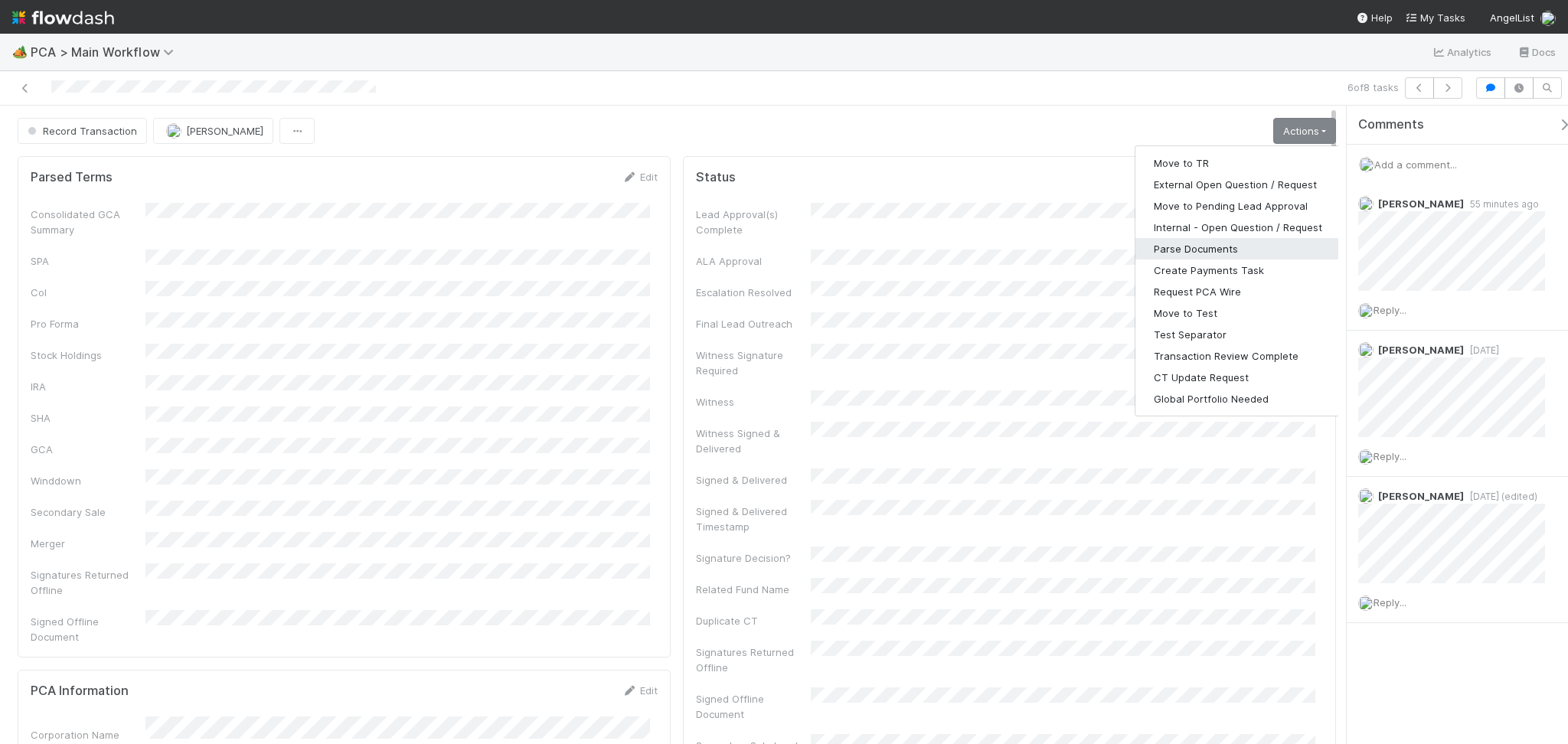
click at [1223, 252] on button "Parse Documents" at bounding box center [1237, 249] width 205 height 22
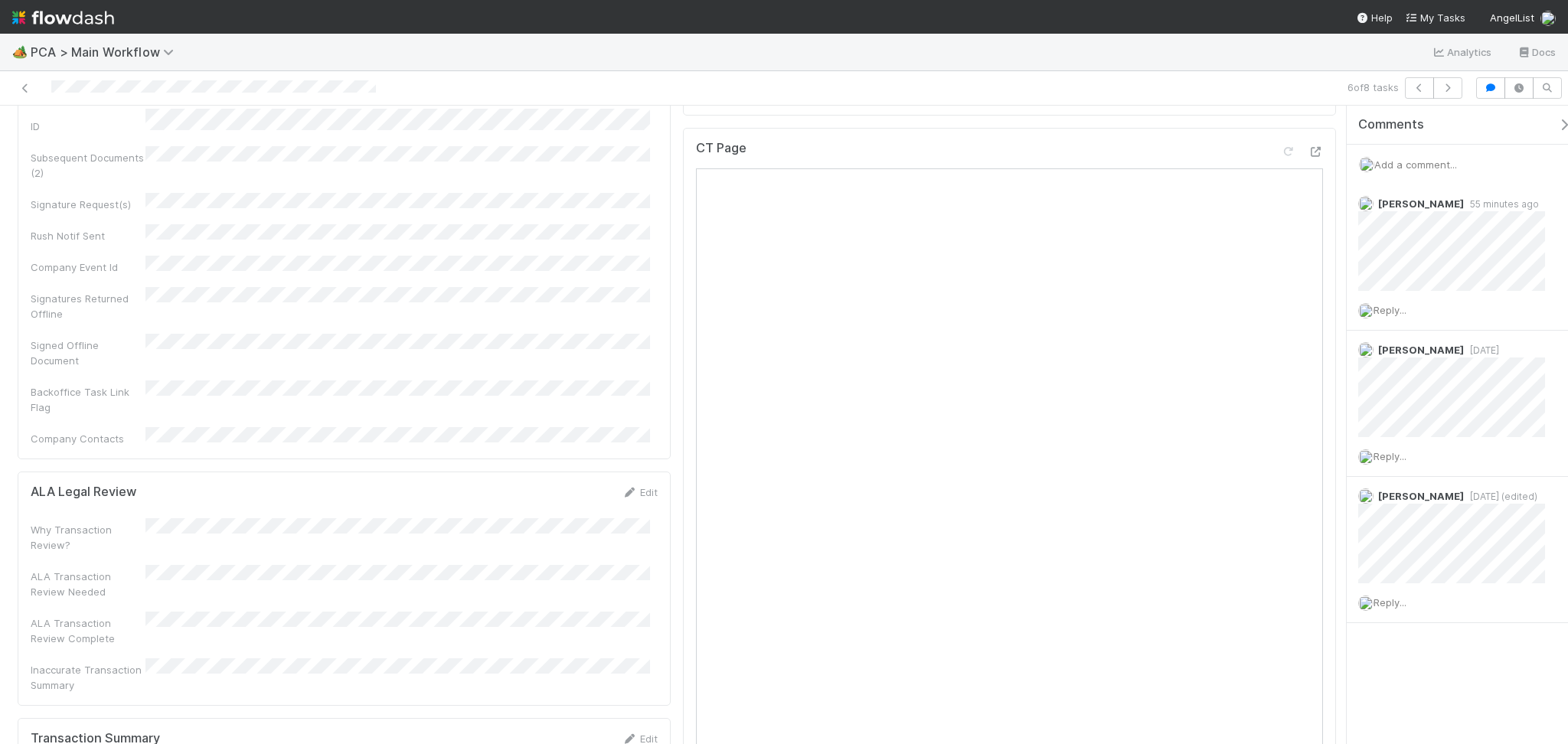
scroll to position [1020, 0]
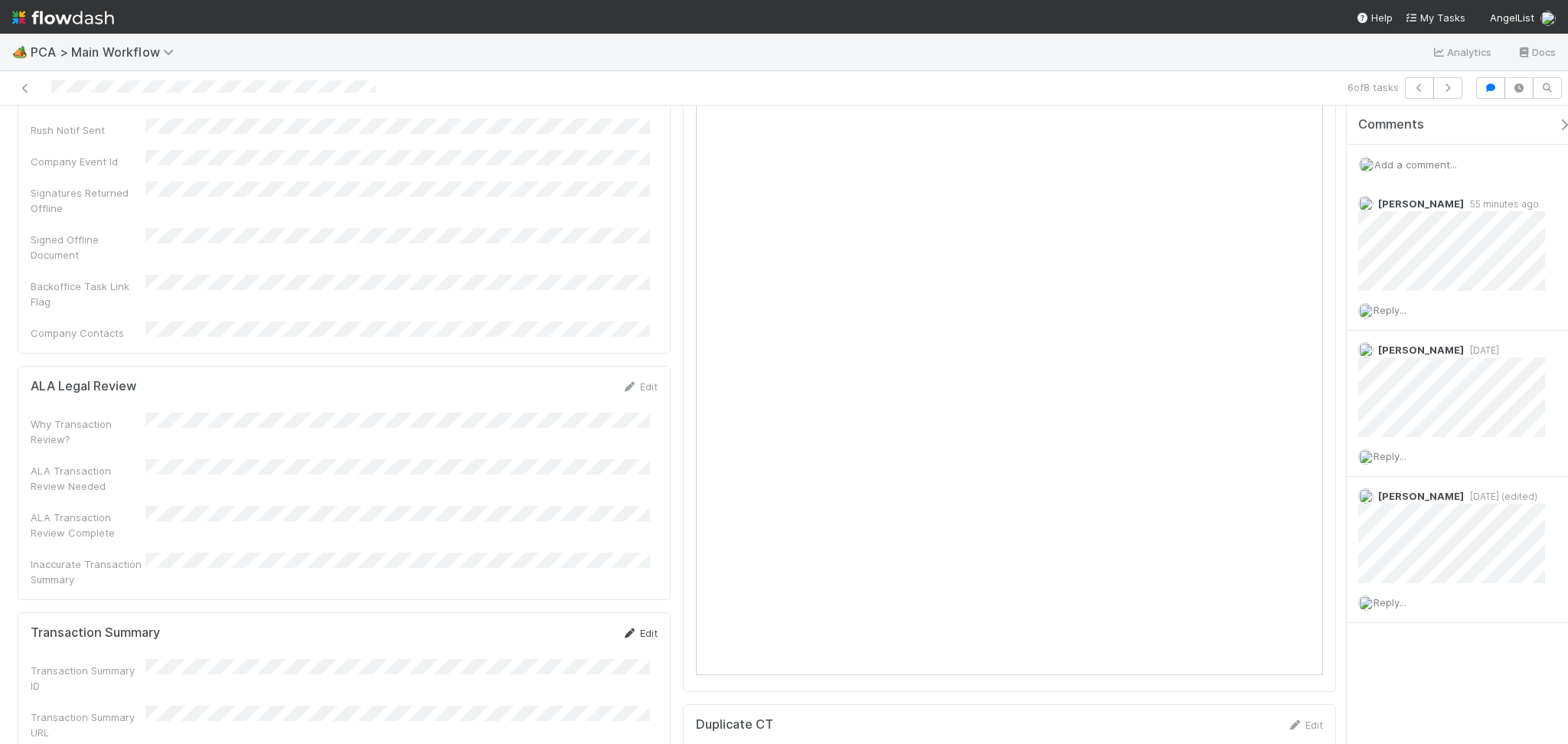
click at [622, 629] on icon at bounding box center [630, 633] width 16 height 10
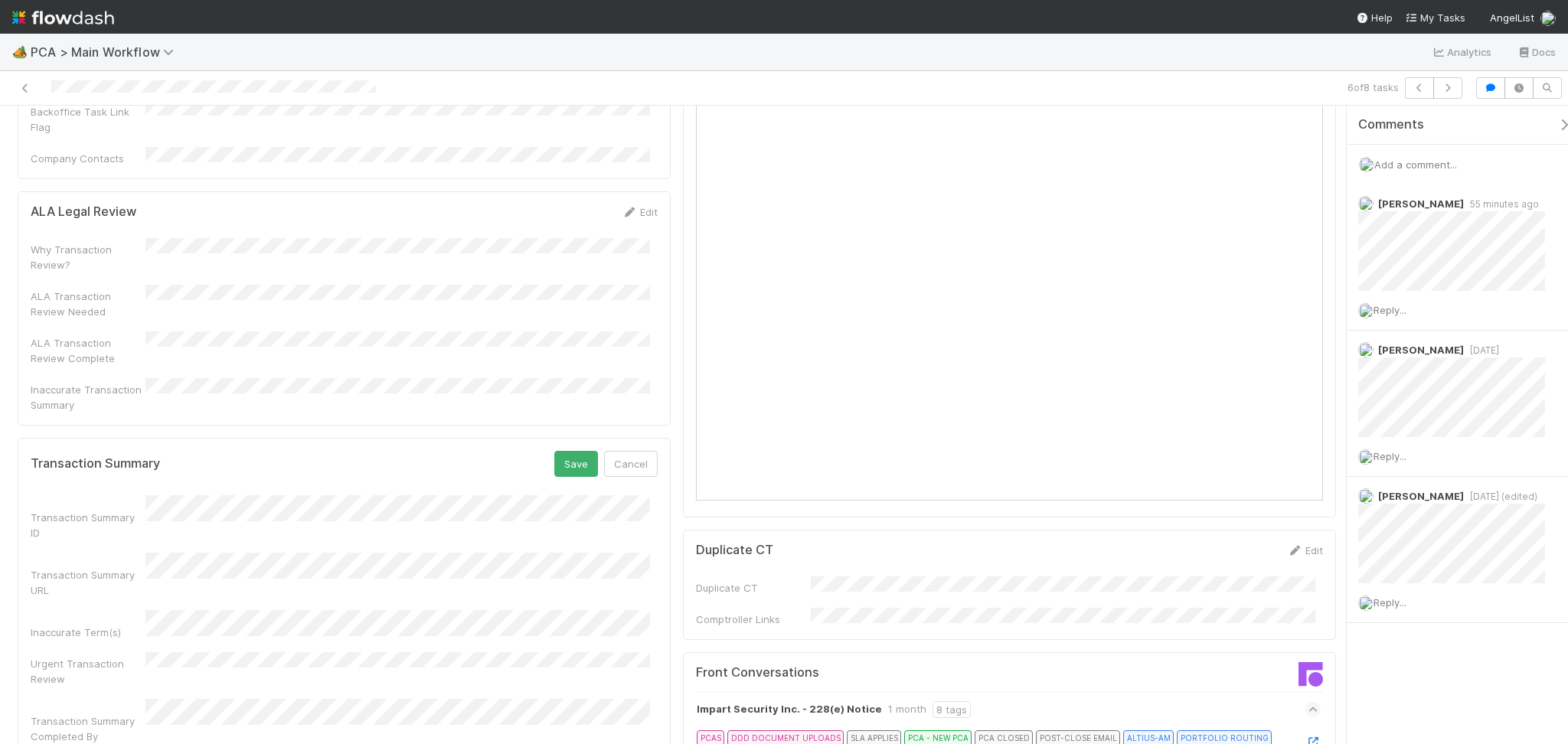
scroll to position [1225, 0]
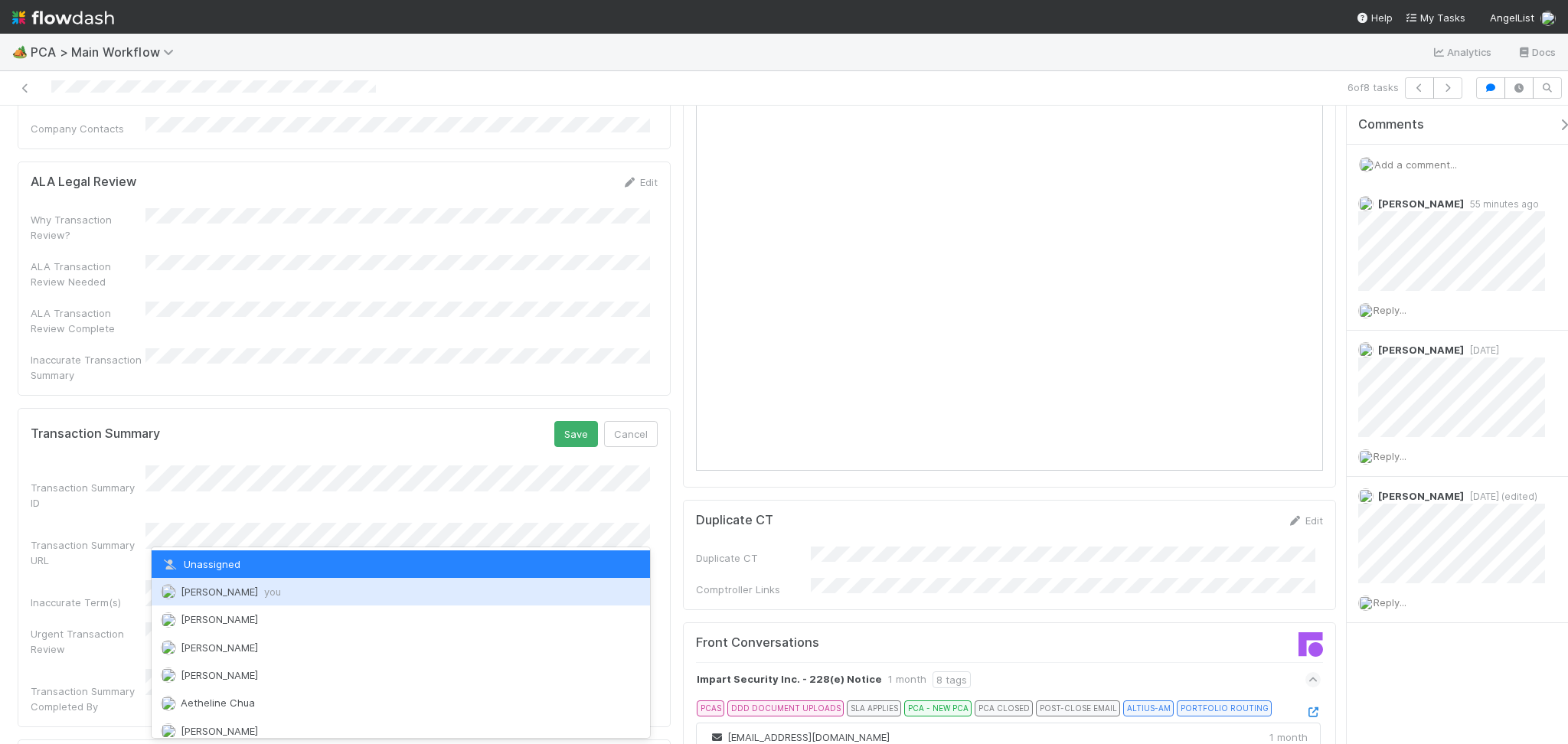
click at [287, 591] on div "Febbie Cervantes you" at bounding box center [401, 592] width 498 height 28
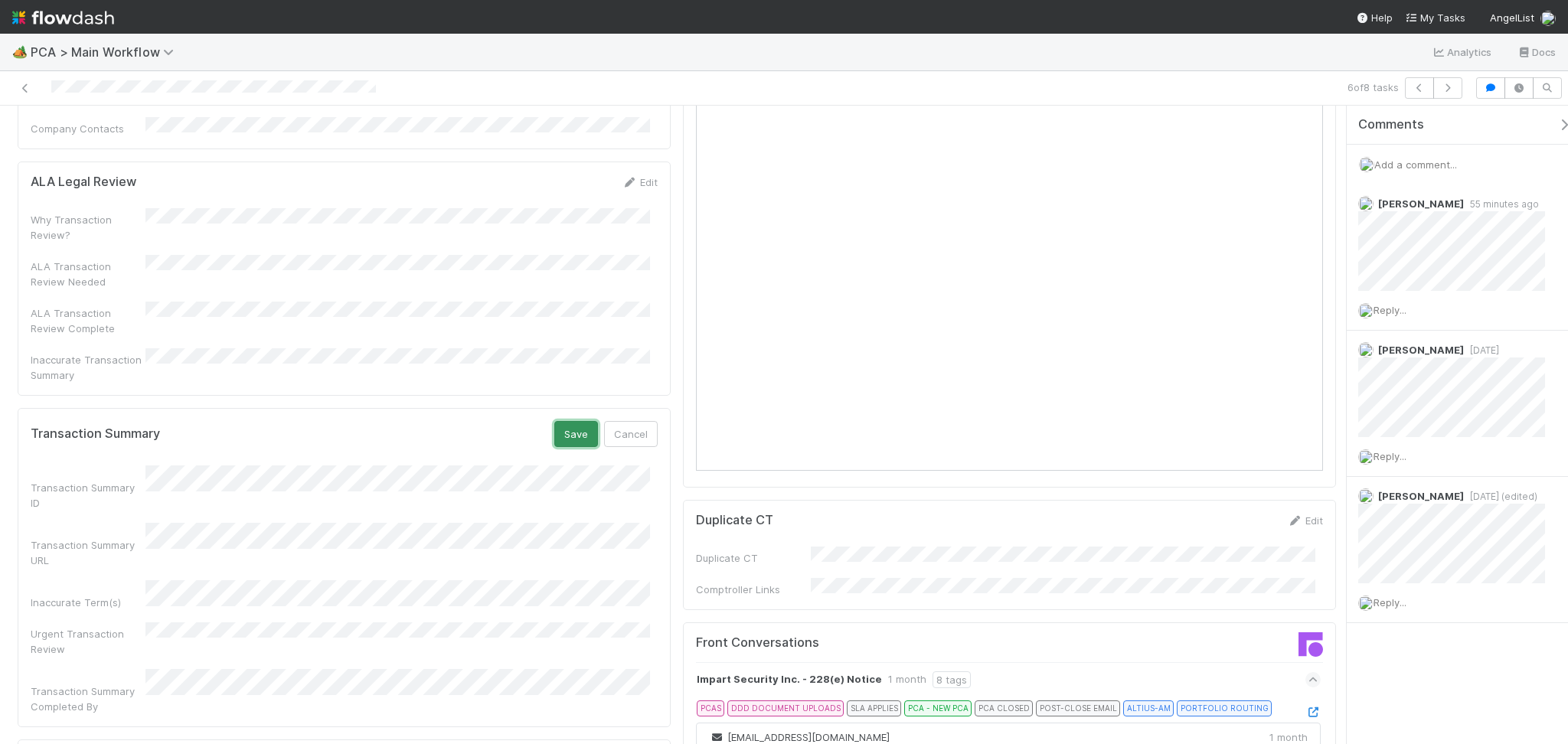
click at [558, 421] on button "Save" at bounding box center [576, 434] width 43 height 26
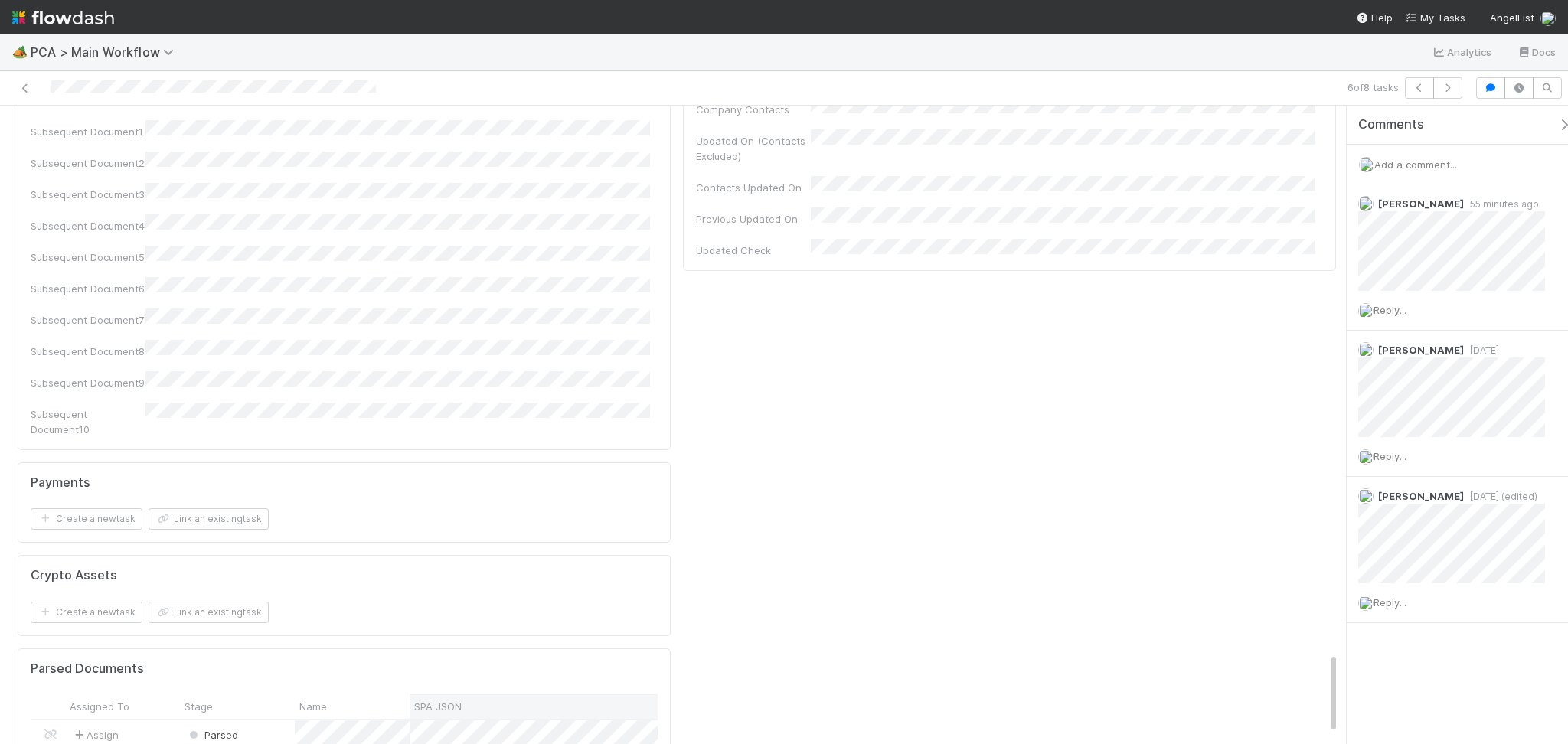
scroll to position [4286, 0]
click at [264, 718] on div "Parsed" at bounding box center [237, 734] width 114 height 33
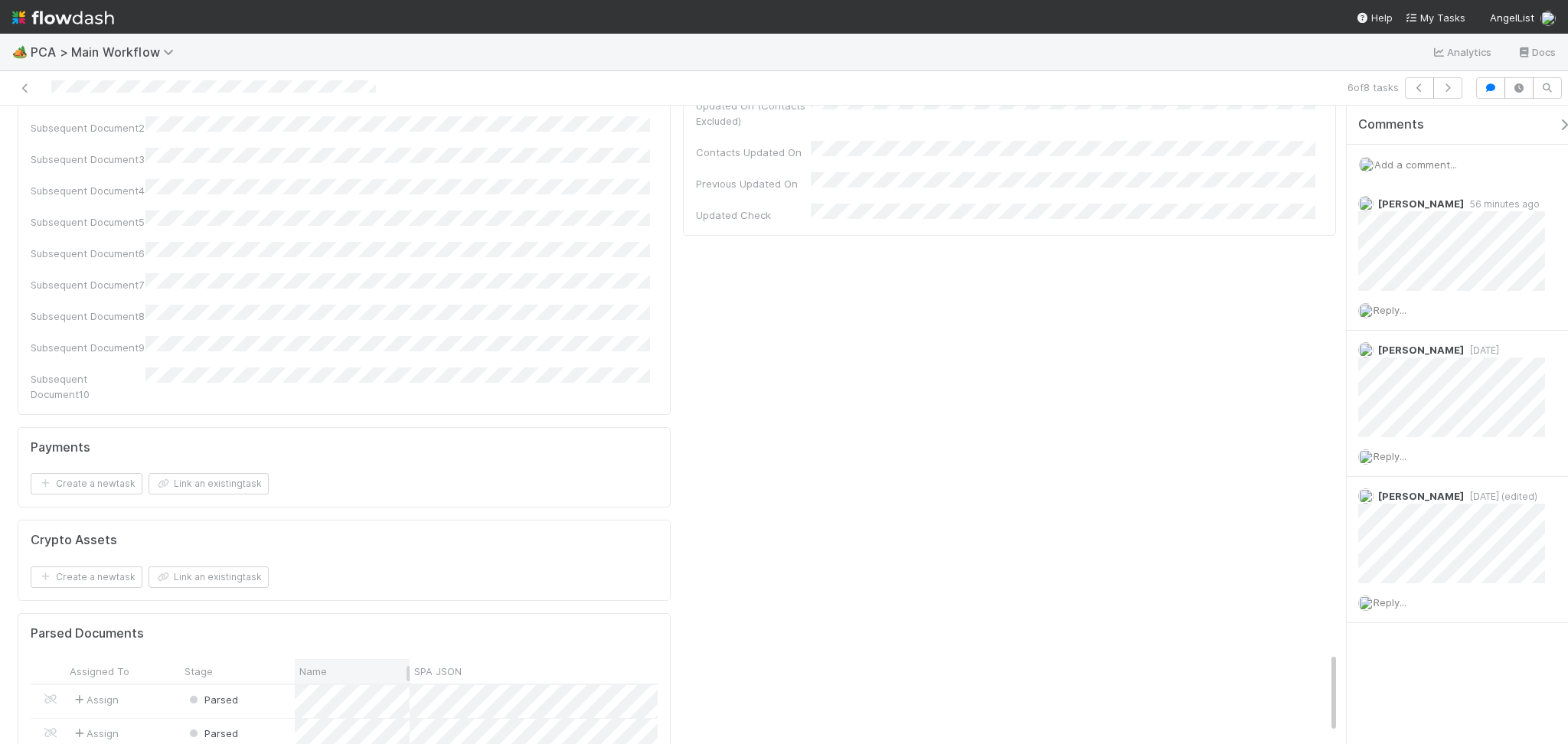
scroll to position [4289, 0]
click at [256, 689] on div "Parsed" at bounding box center [237, 705] width 114 height 33
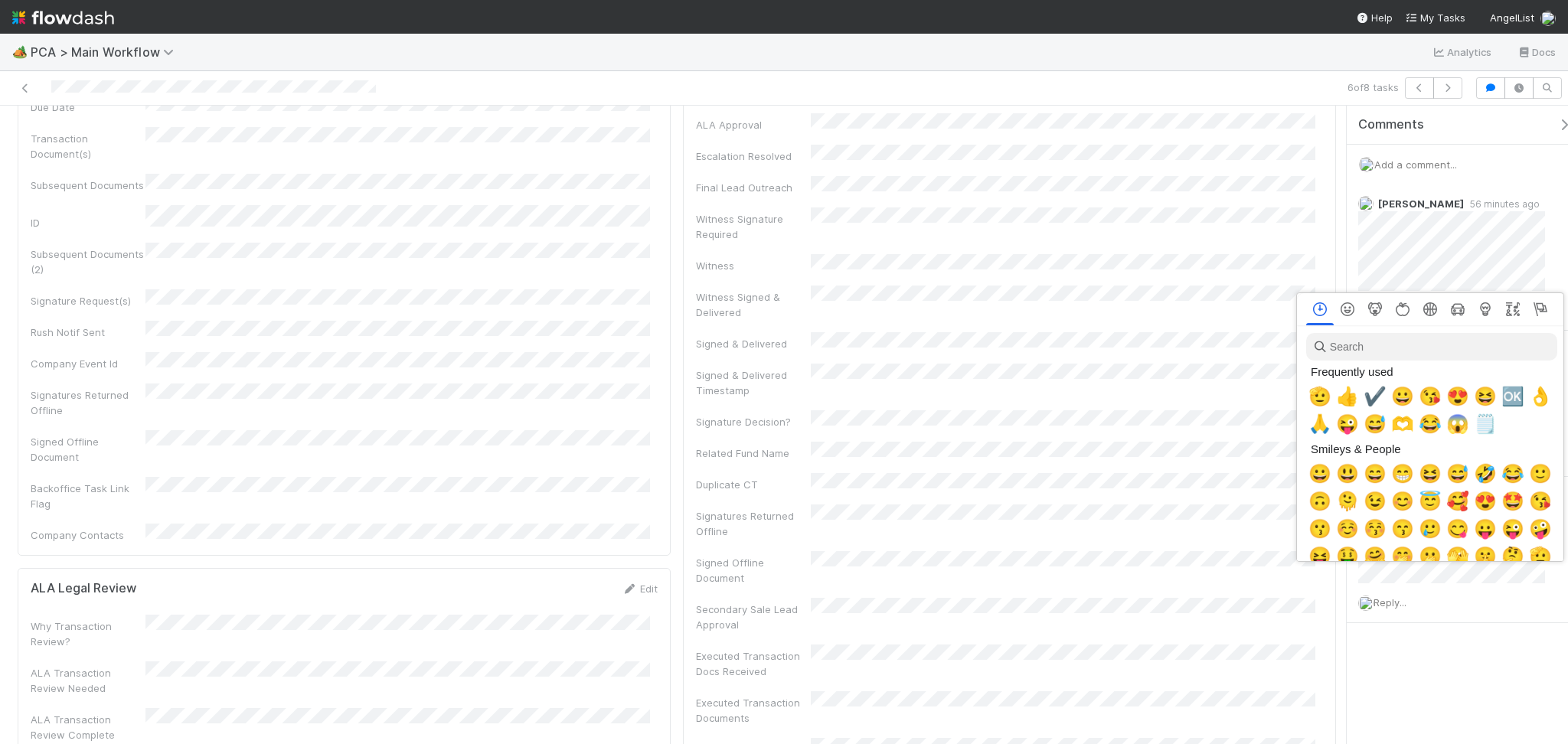
scroll to position [0, 9]
click at [1312, 395] on span "🫡" at bounding box center [1316, 397] width 23 height 22
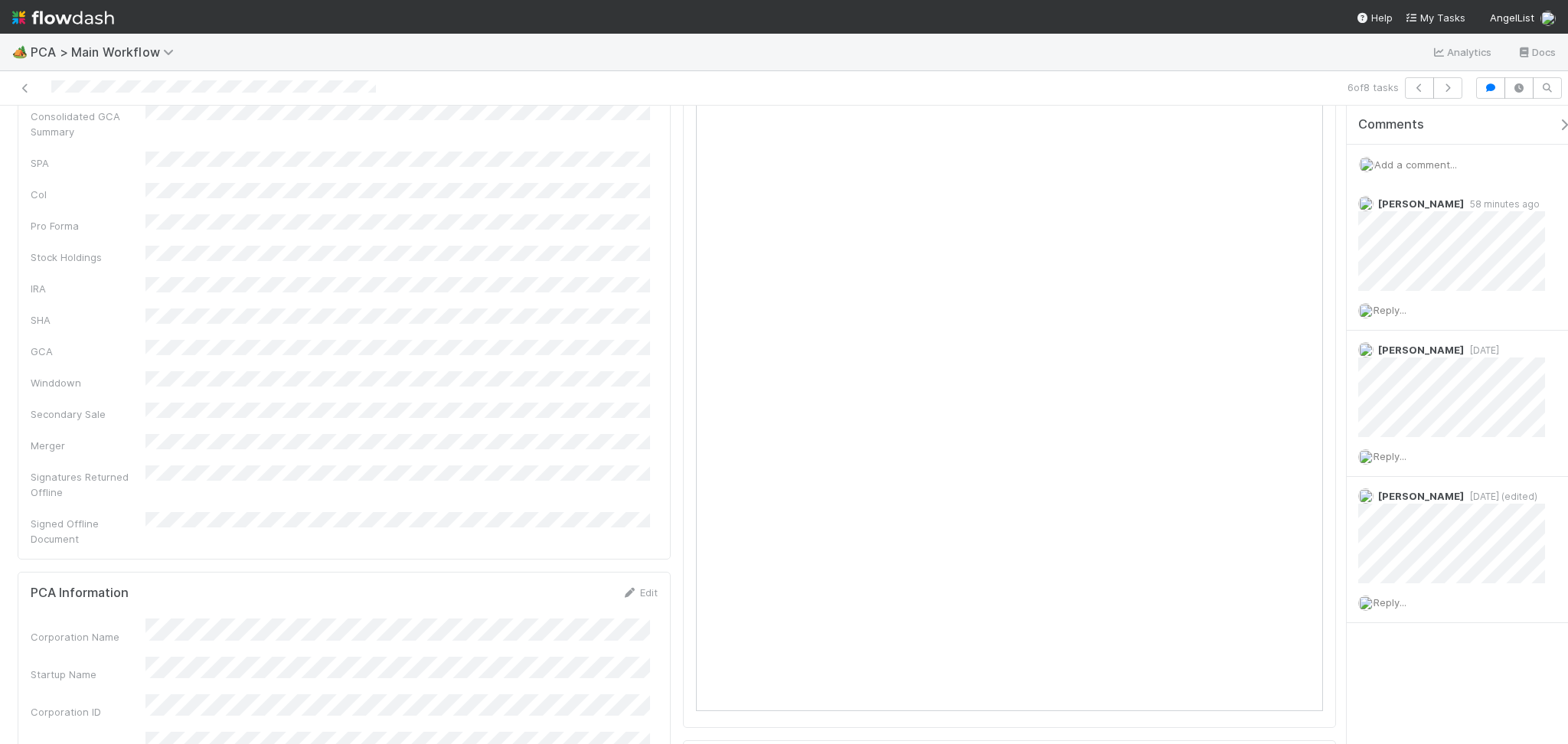
scroll to position [0, 0]
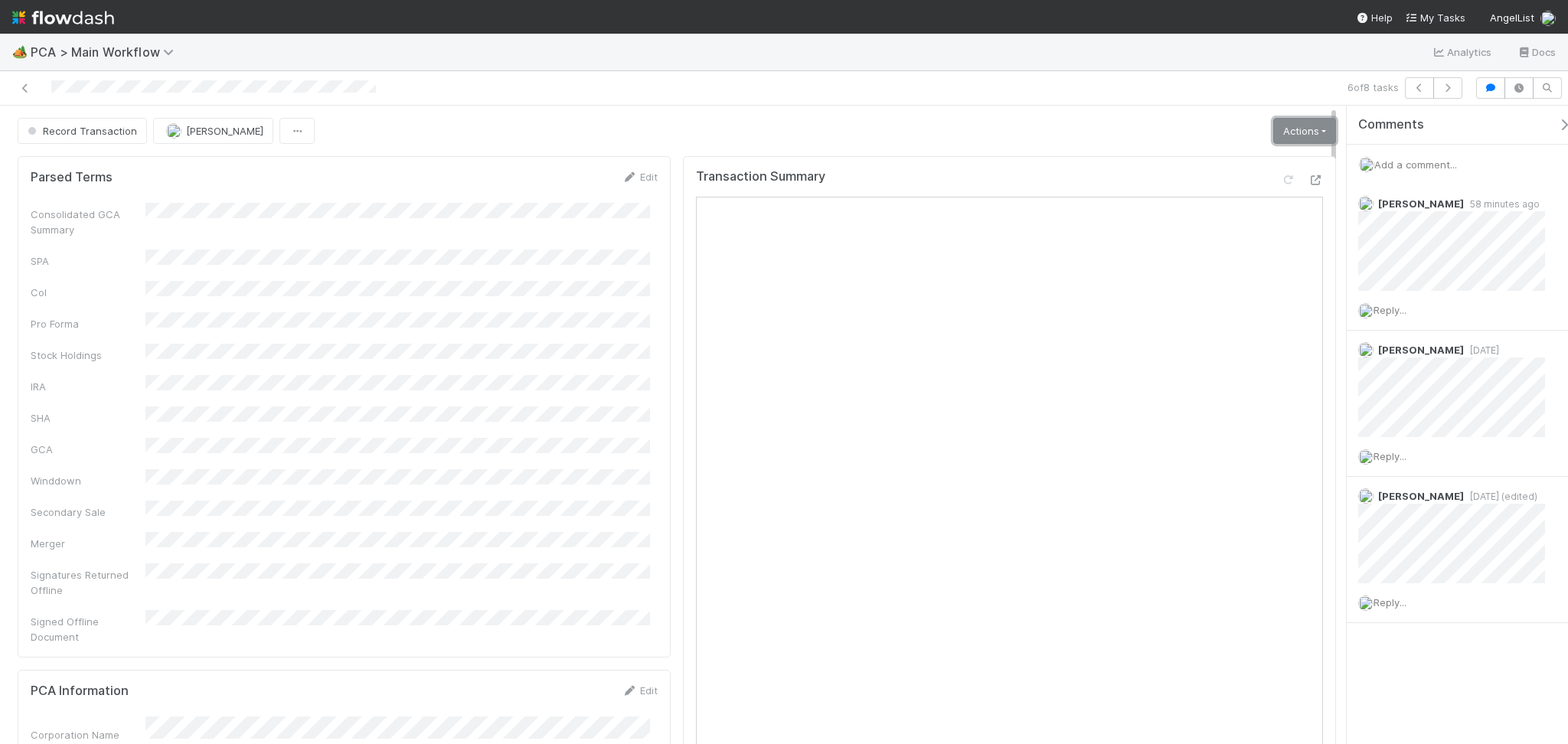
click at [1282, 128] on link "Actions" at bounding box center [1305, 130] width 63 height 26
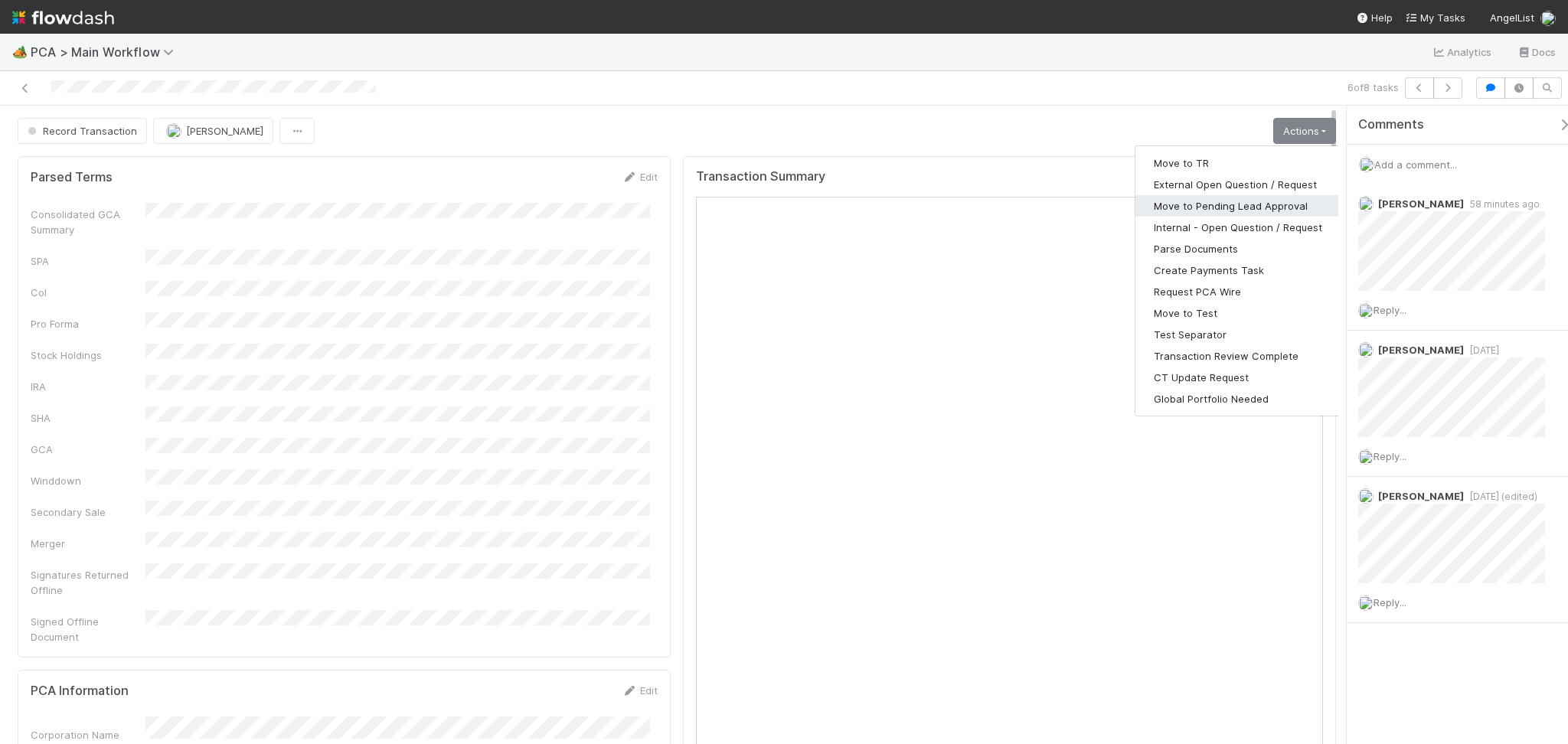
click at [1230, 201] on button "Move to Pending Lead Approval" at bounding box center [1237, 206] width 205 height 22
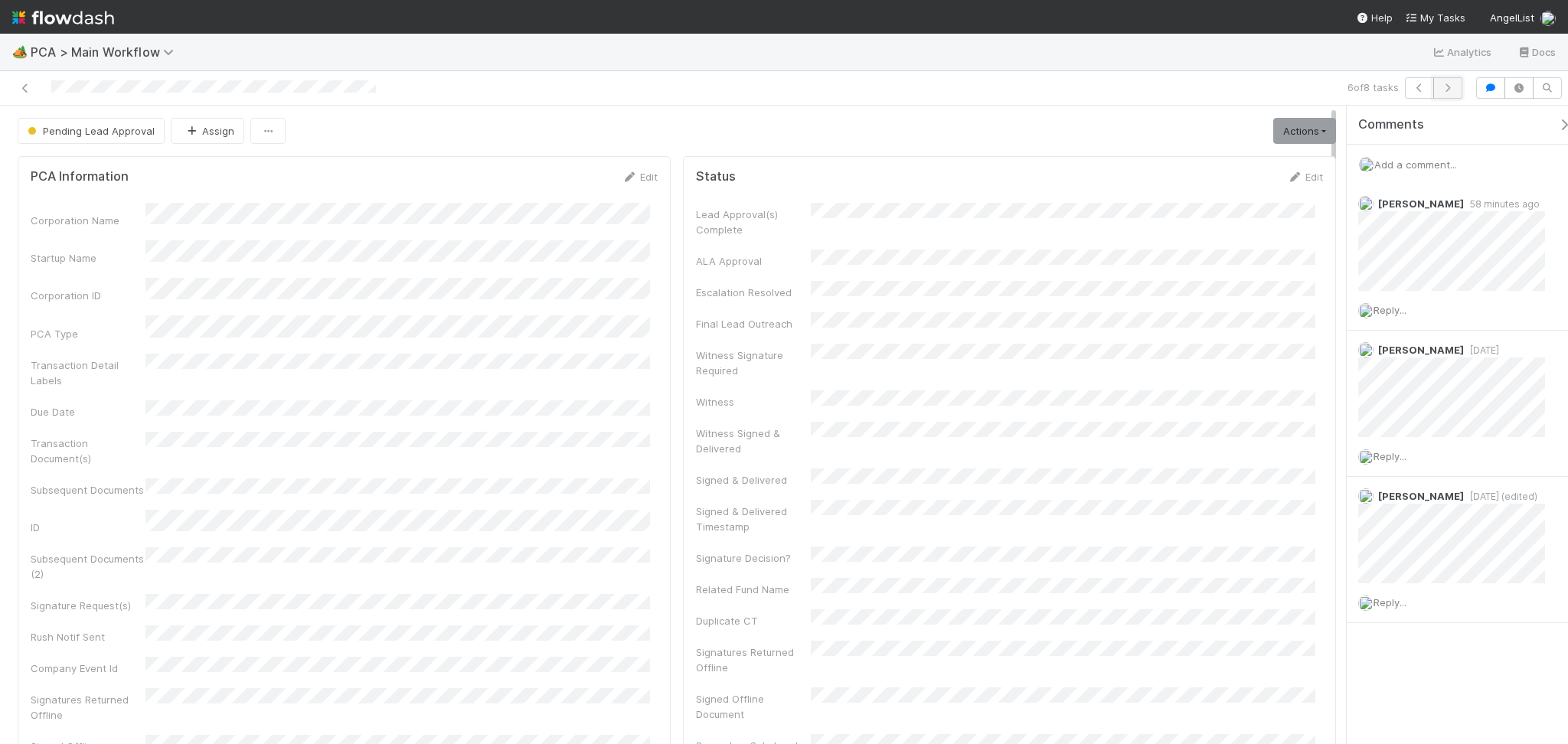
click at [1457, 87] on button "button" at bounding box center [1447, 88] width 29 height 22
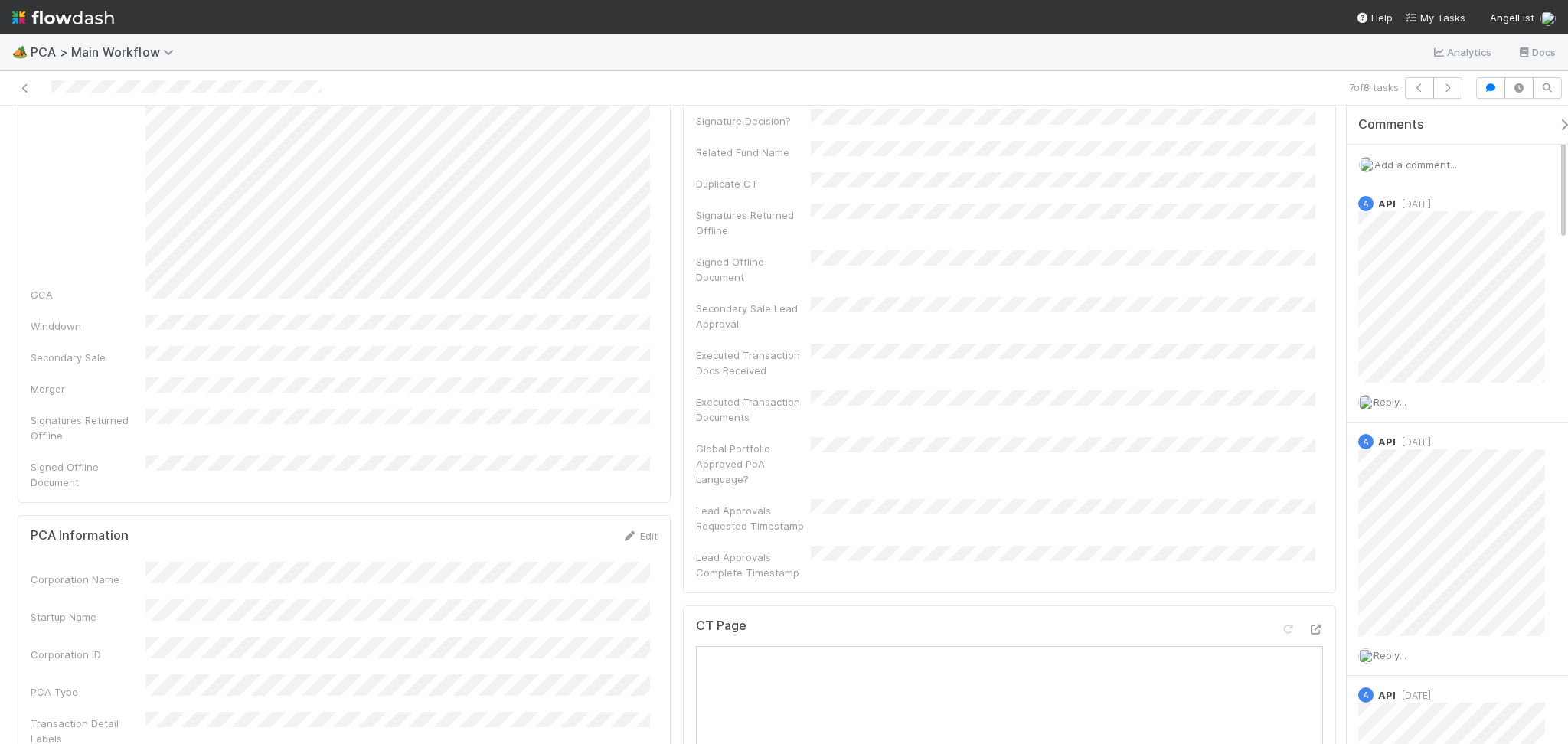
scroll to position [510, 0]
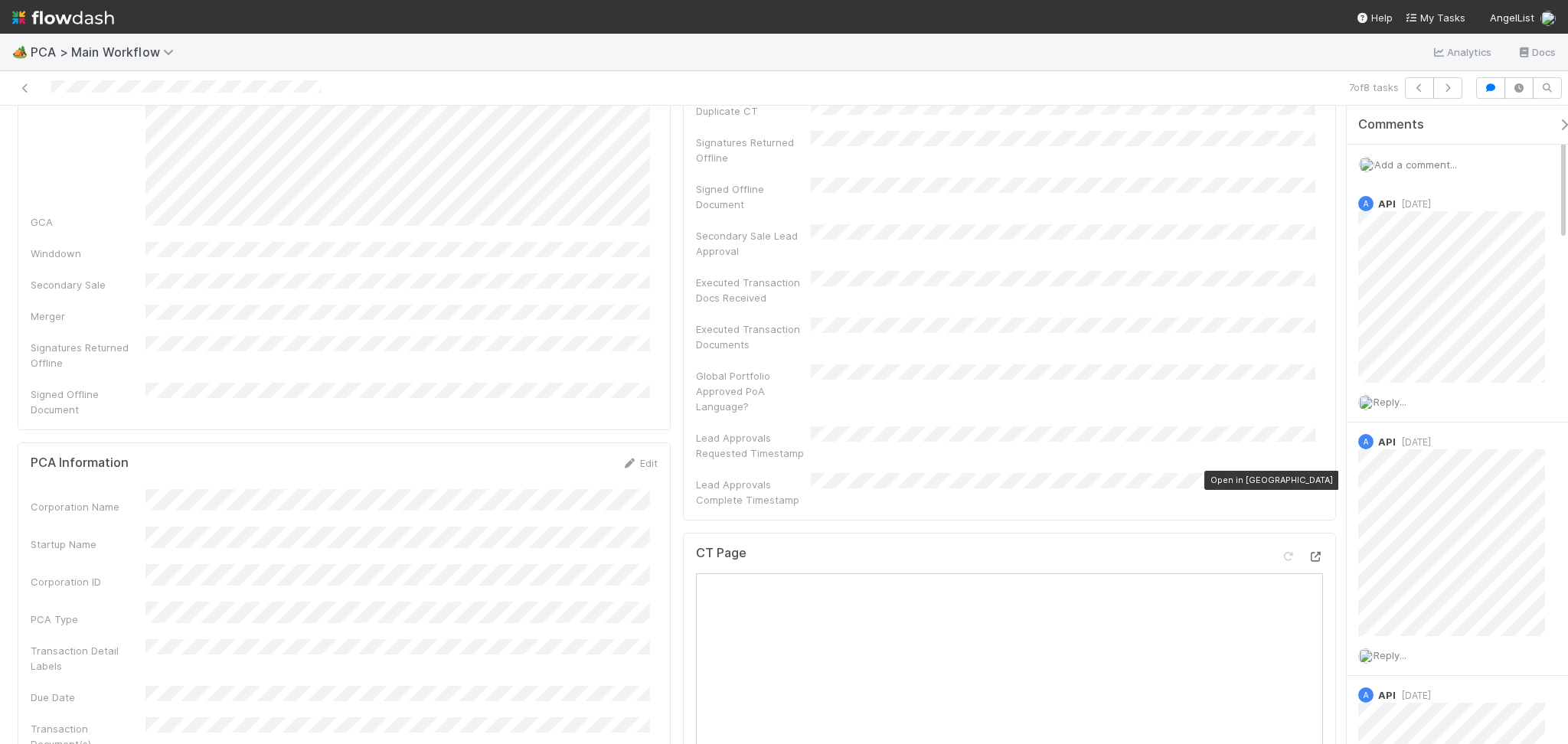
click at [1307, 552] on icon at bounding box center [1315, 557] width 16 height 10
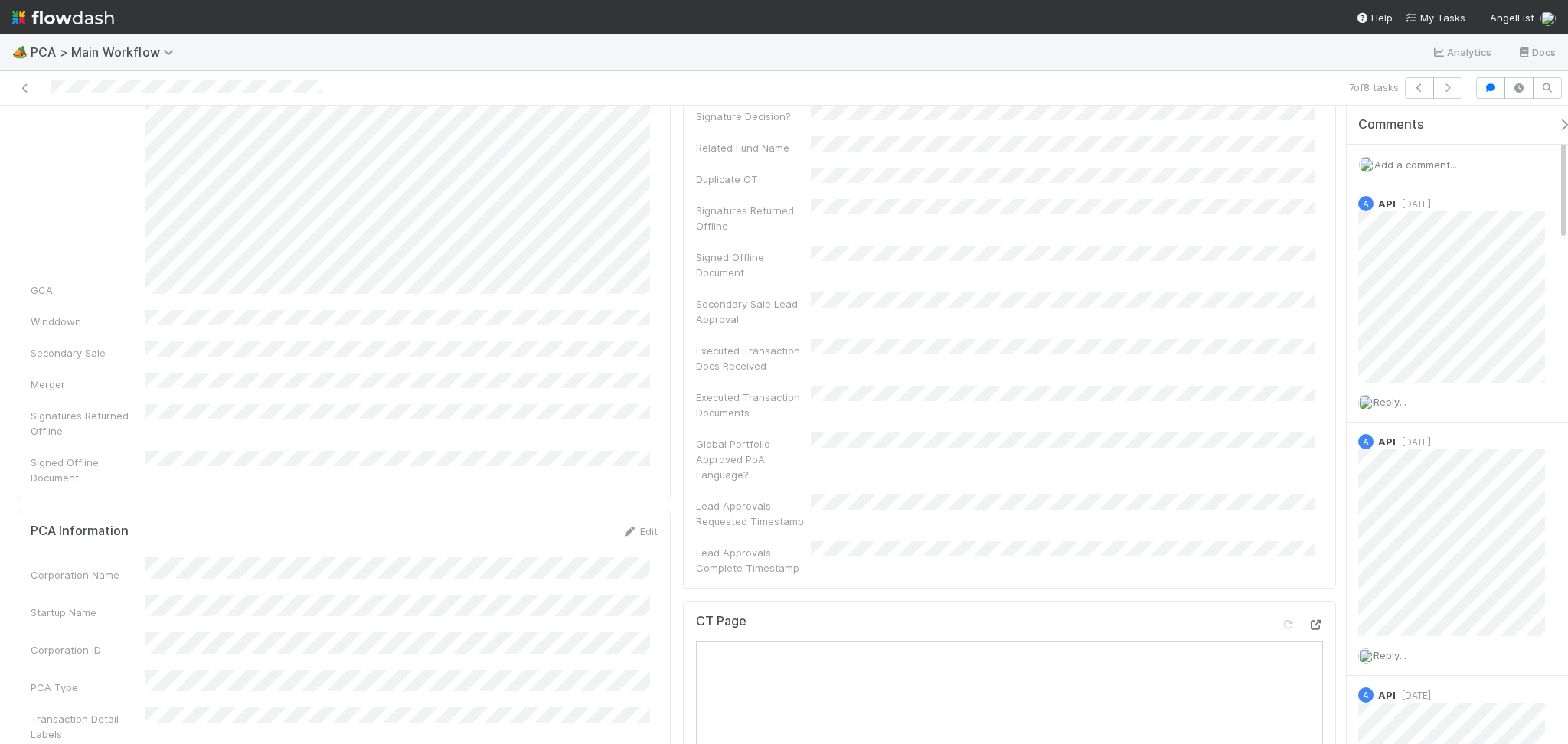
scroll to position [306, 0]
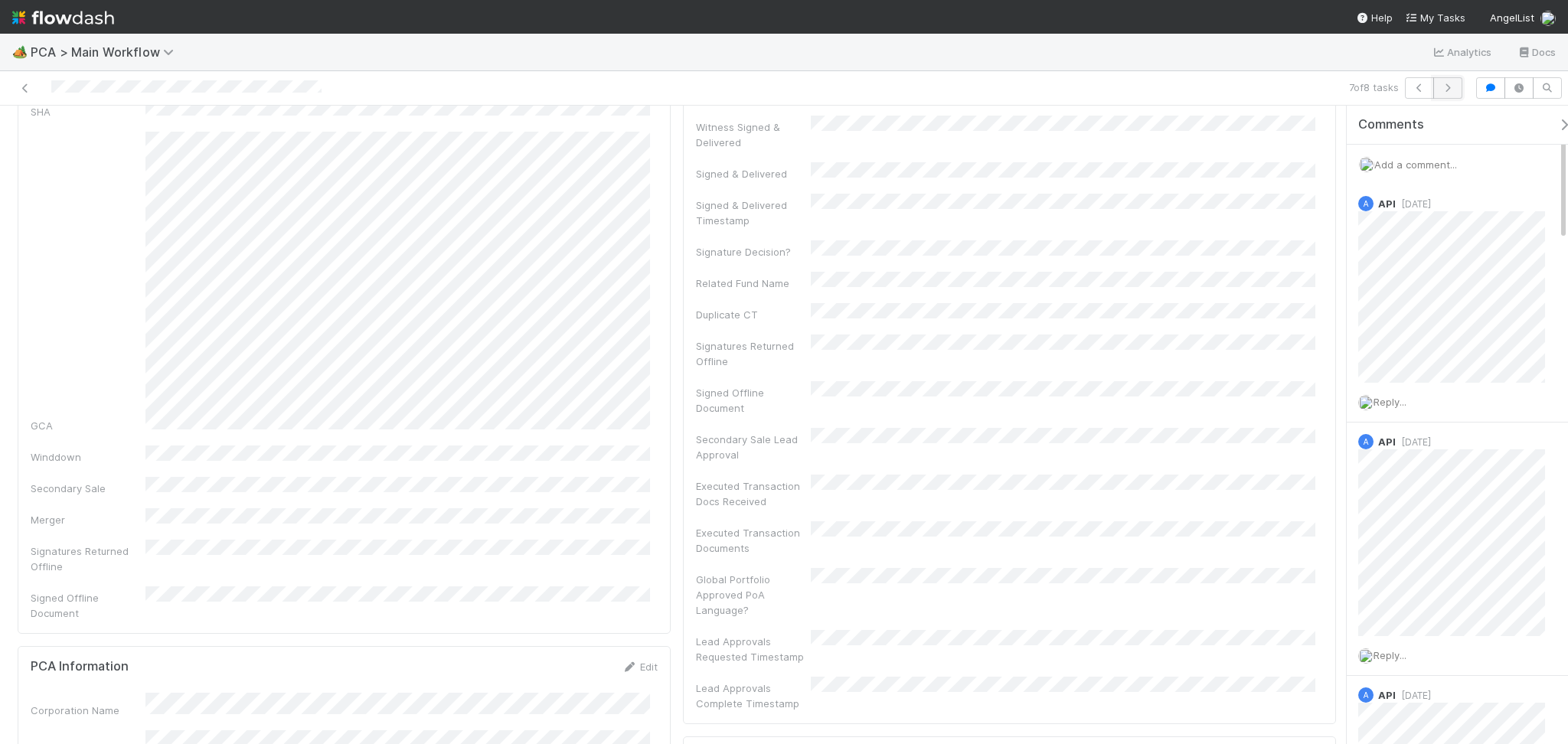
click at [1453, 84] on icon "button" at bounding box center [1448, 88] width 16 height 9
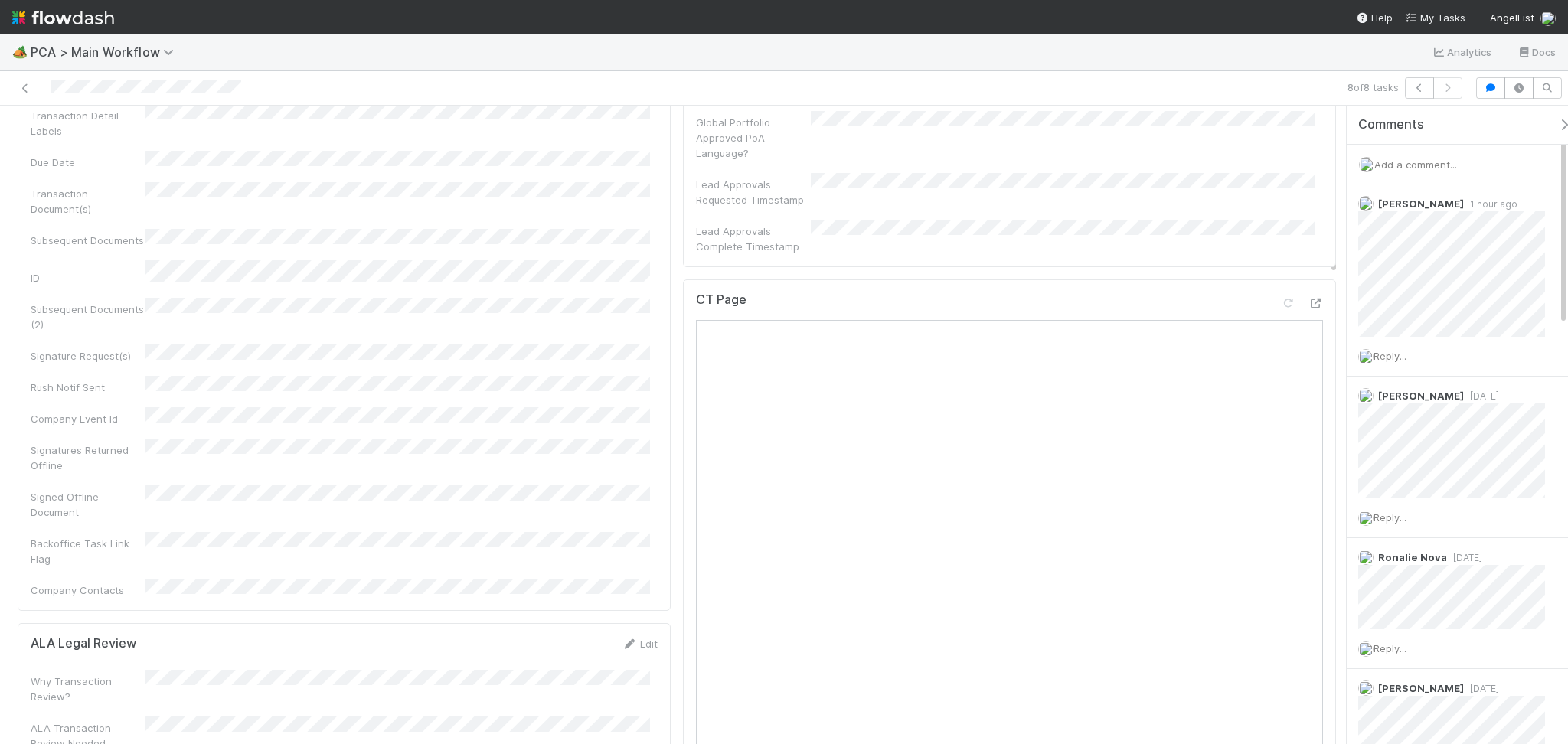
scroll to position [613, 0]
click at [1307, 449] on icon at bounding box center [1315, 454] width 16 height 10
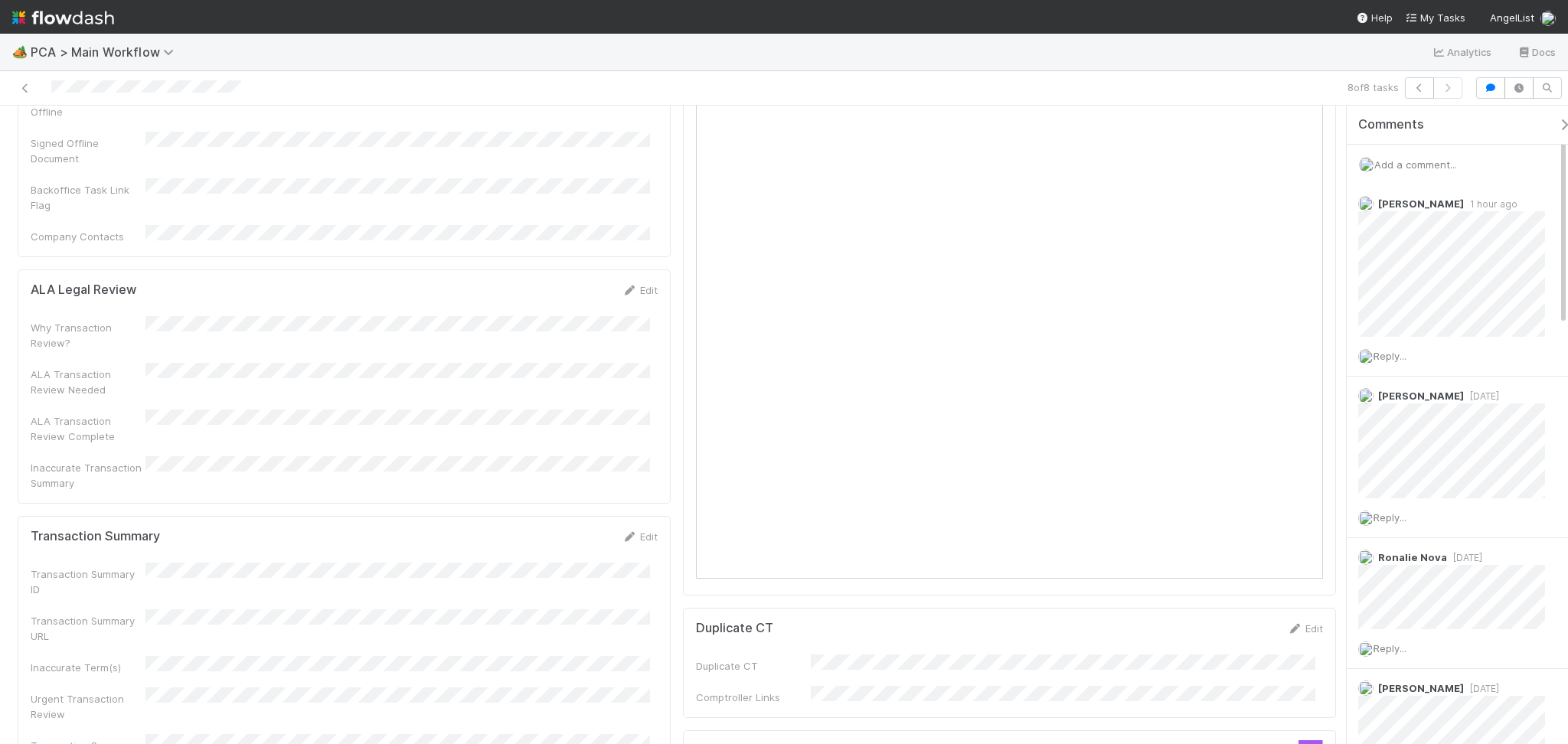
scroll to position [1225, 0]
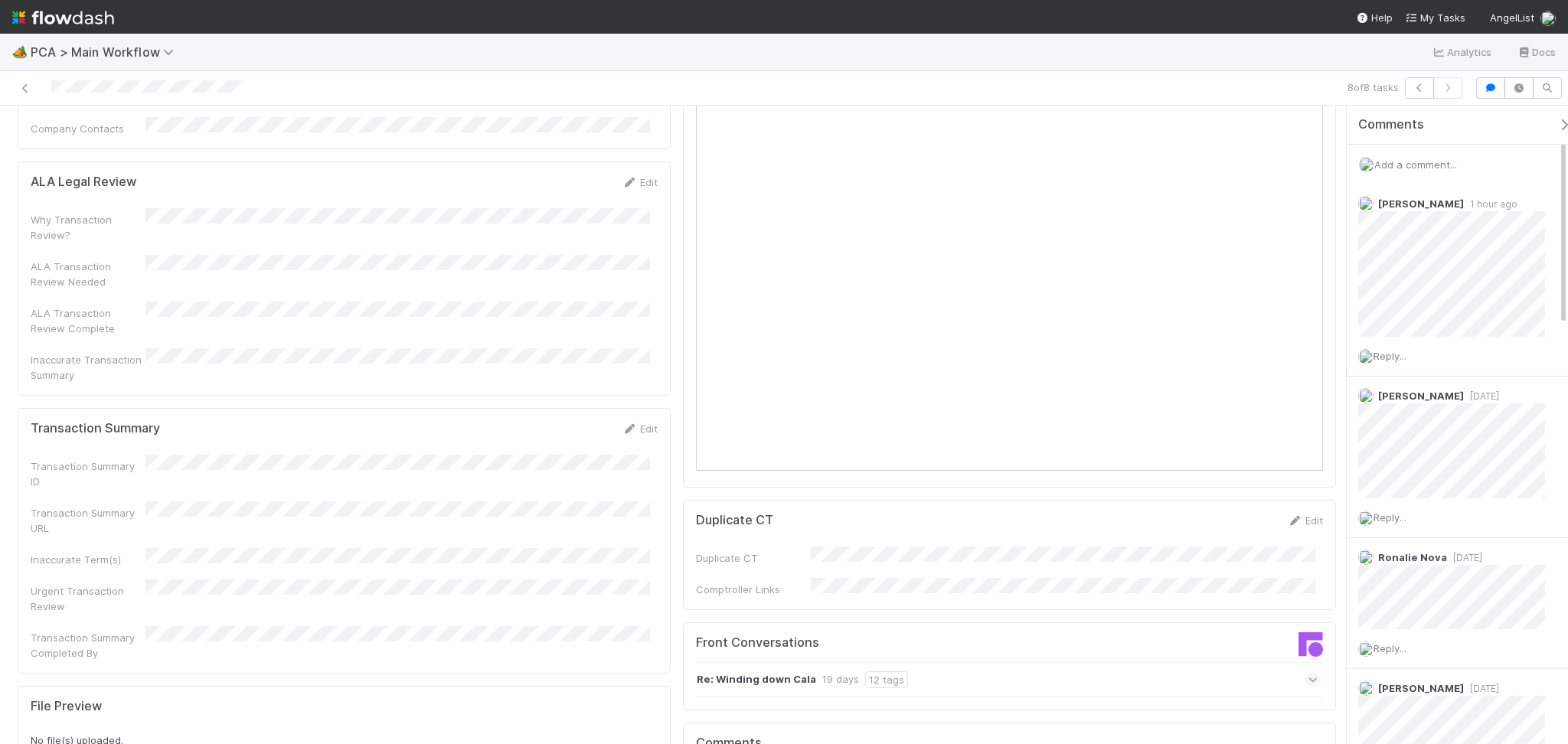
click at [610, 421] on div "Transaction Summary Edit" at bounding box center [343, 429] width 627 height 16
click at [622, 421] on div "Edit" at bounding box center [639, 429] width 36 height 16
click at [635, 408] on div "Transaction Summary Edit Transaction Summary ID Transaction Summary URL Inaccur…" at bounding box center [344, 540] width 653 height 265
click at [630, 422] on link "Edit" at bounding box center [639, 428] width 36 height 12
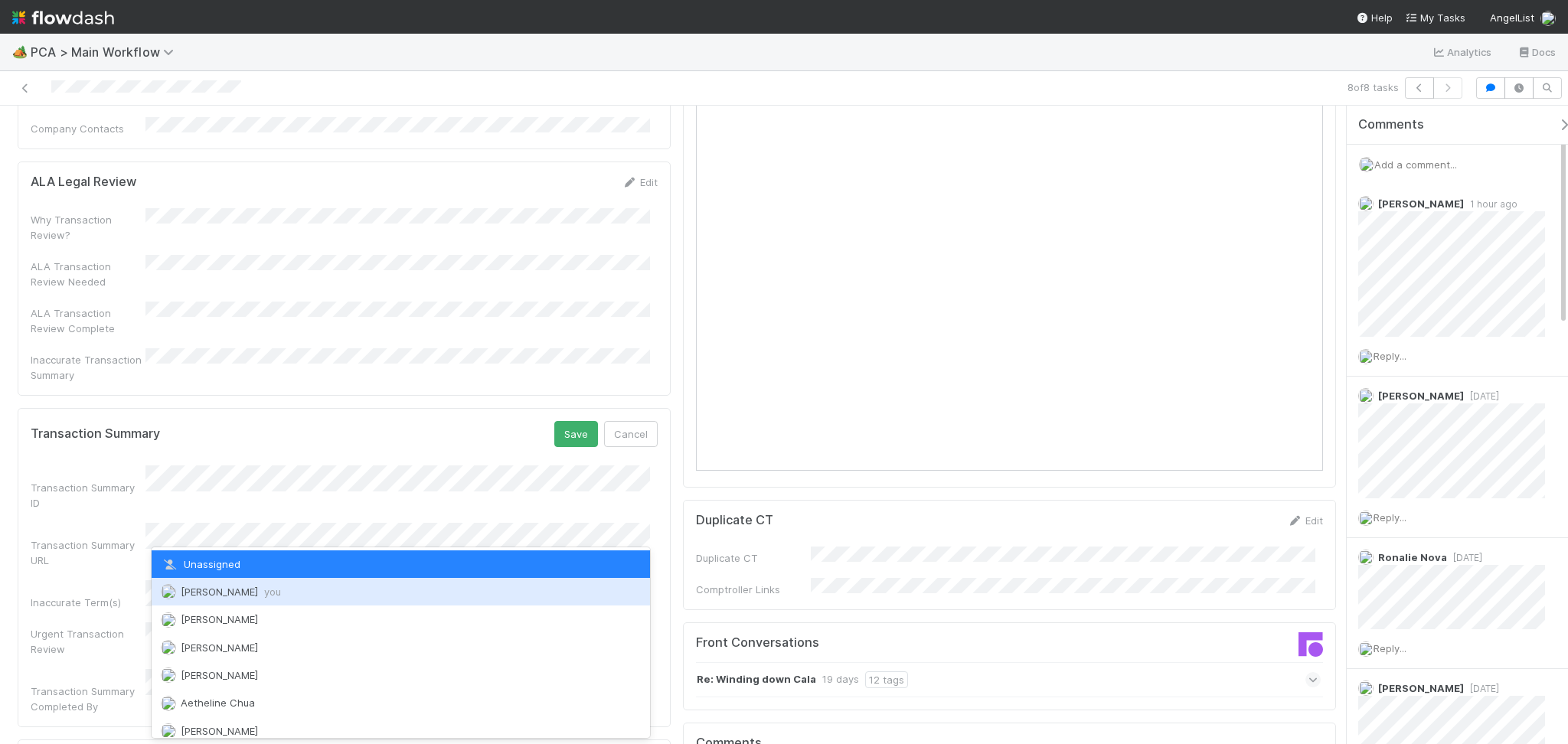
click at [275, 585] on span "you" at bounding box center [272, 591] width 17 height 12
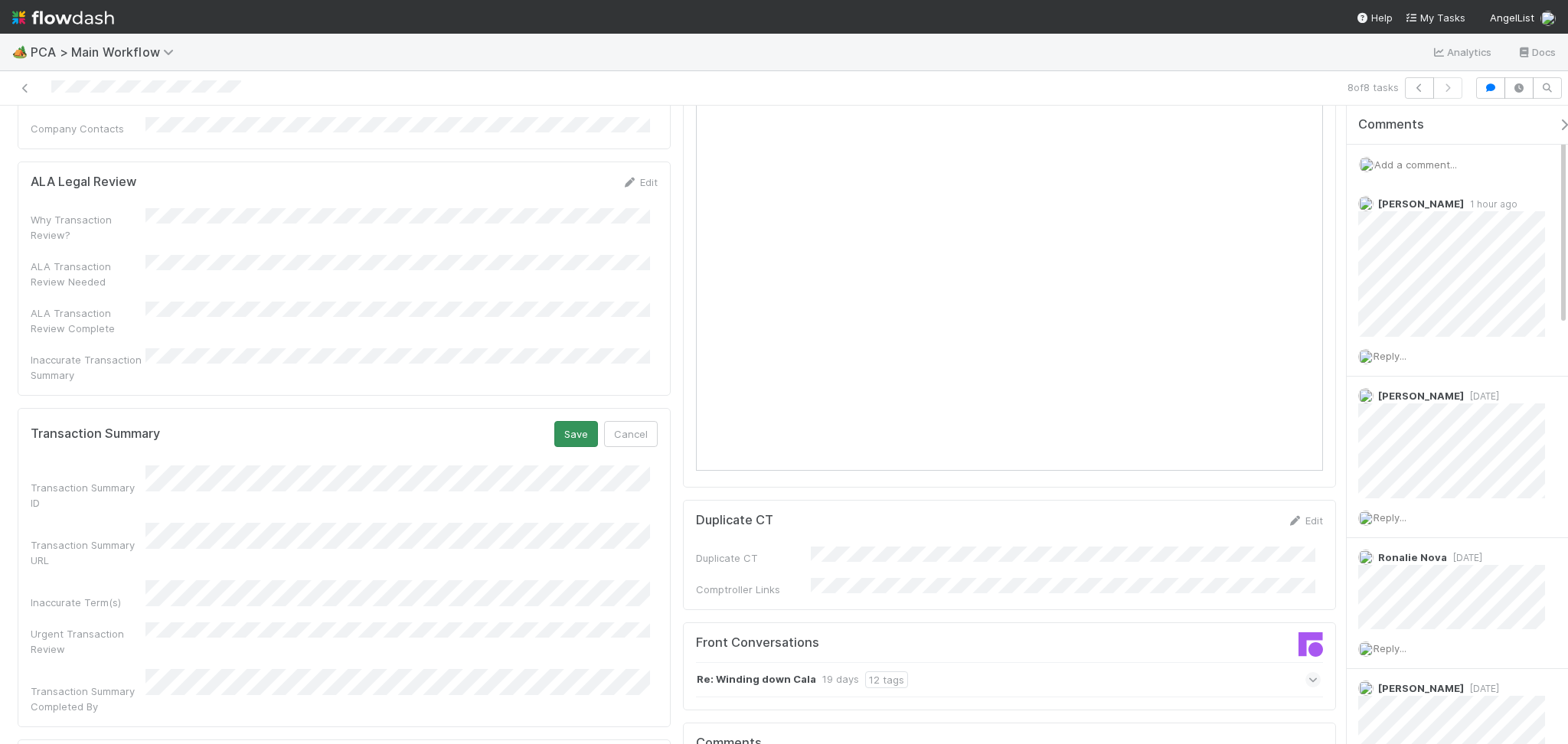
click at [548, 421] on div "Transaction Summary Save Cancel" at bounding box center [343, 434] width 627 height 26
click at [556, 421] on button "Save" at bounding box center [576, 434] width 43 height 26
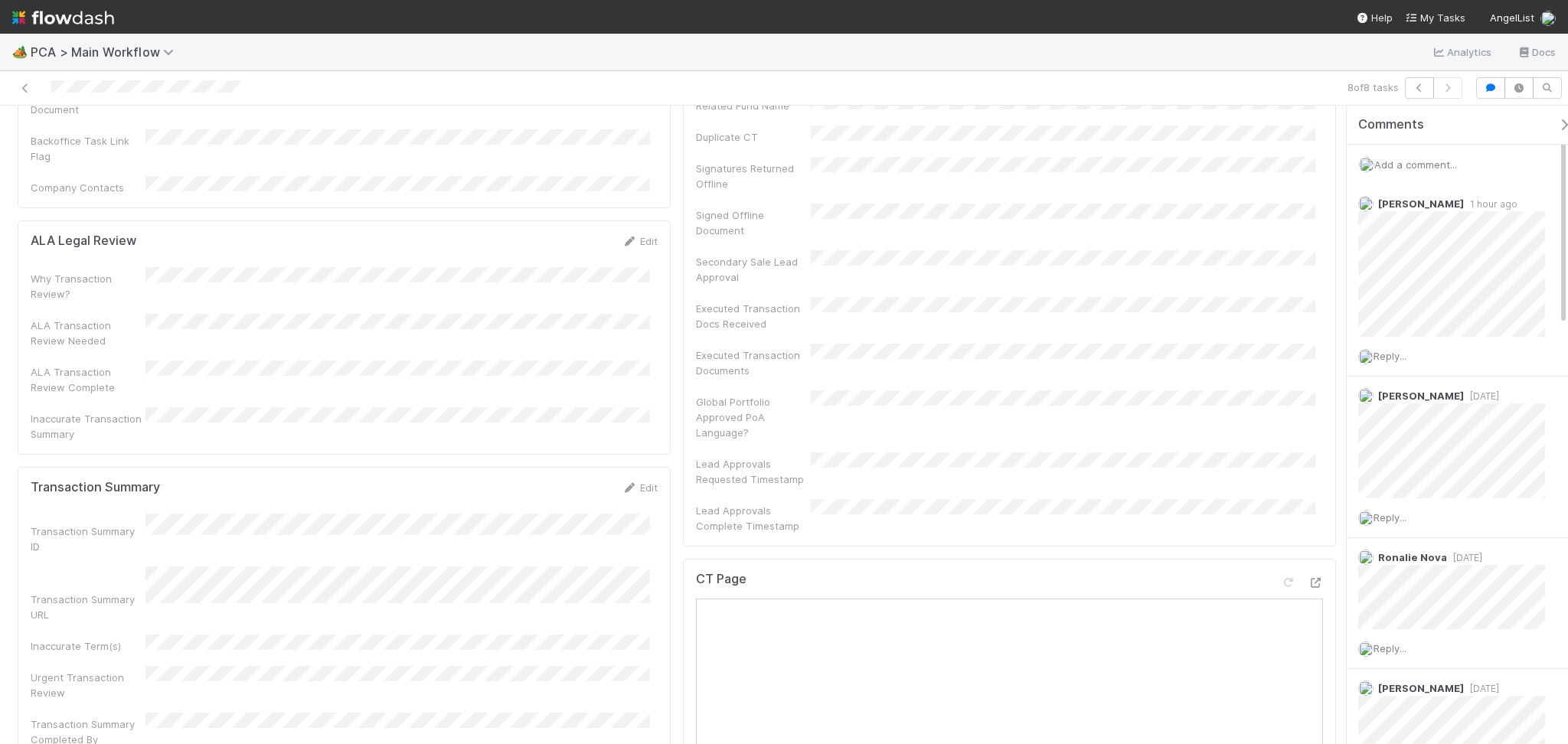
scroll to position [1122, 0]
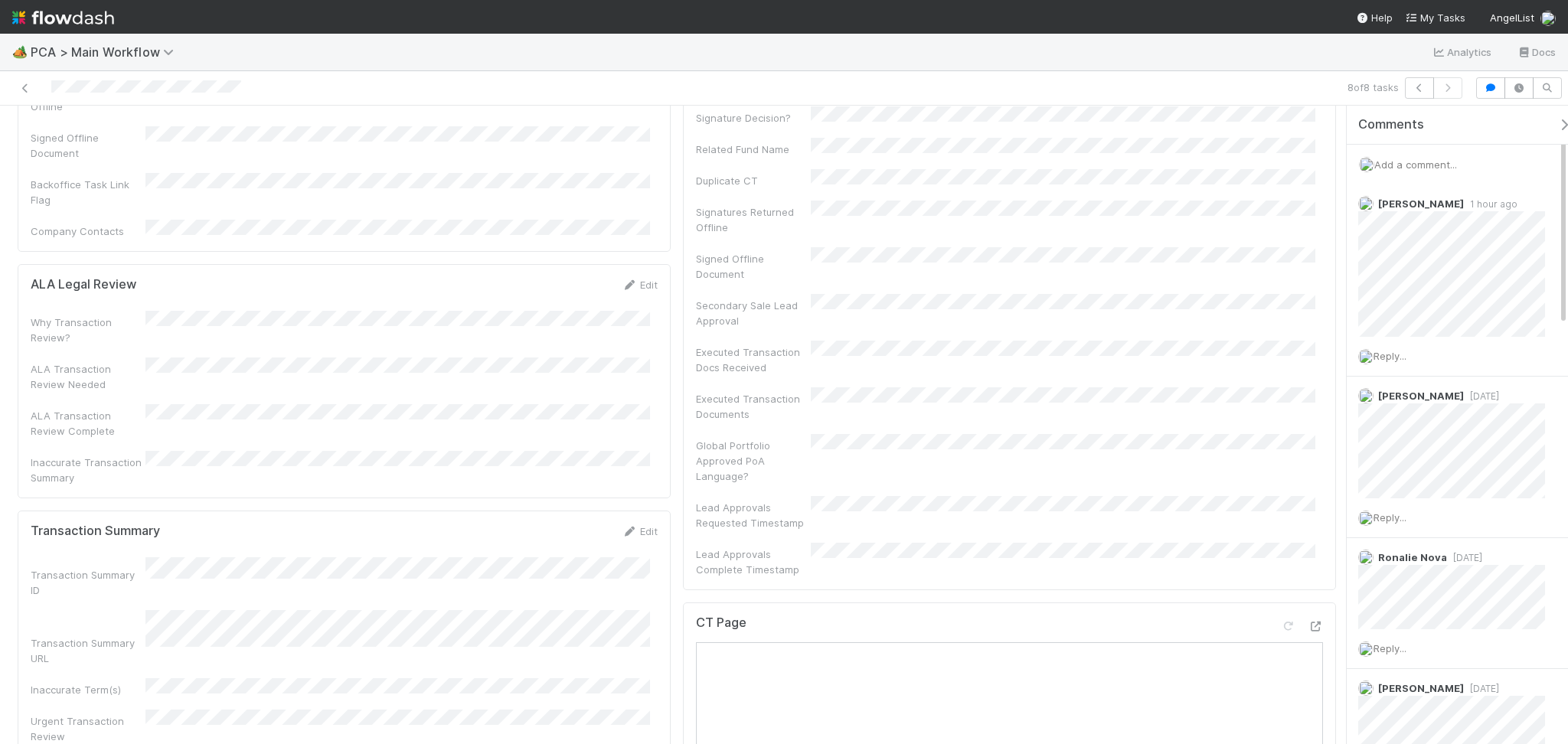
click at [1442, 159] on span "Add a comment..." at bounding box center [1416, 165] width 83 height 12
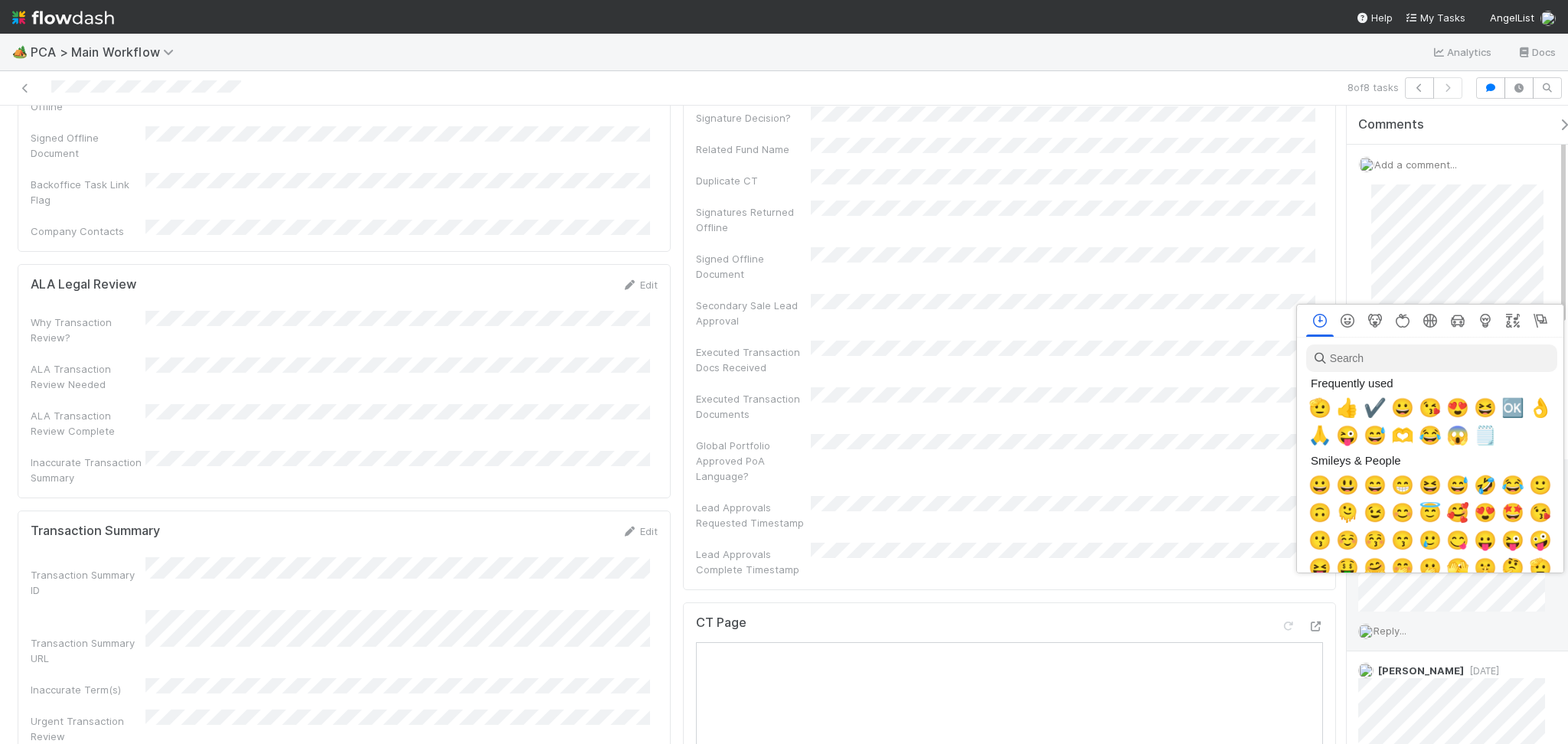
scroll to position [0, 9]
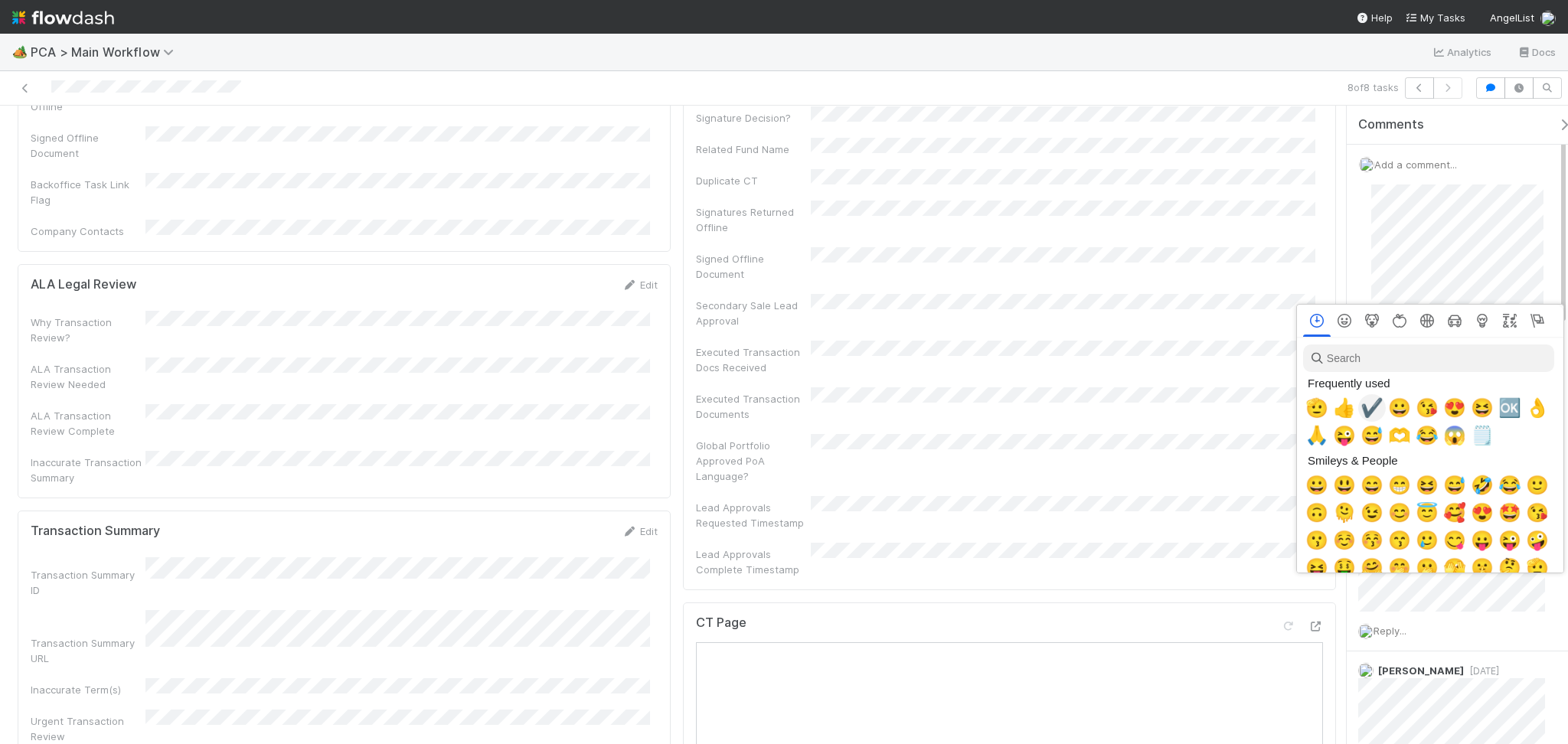
click at [1367, 407] on span "✔️" at bounding box center [1372, 409] width 23 height 22
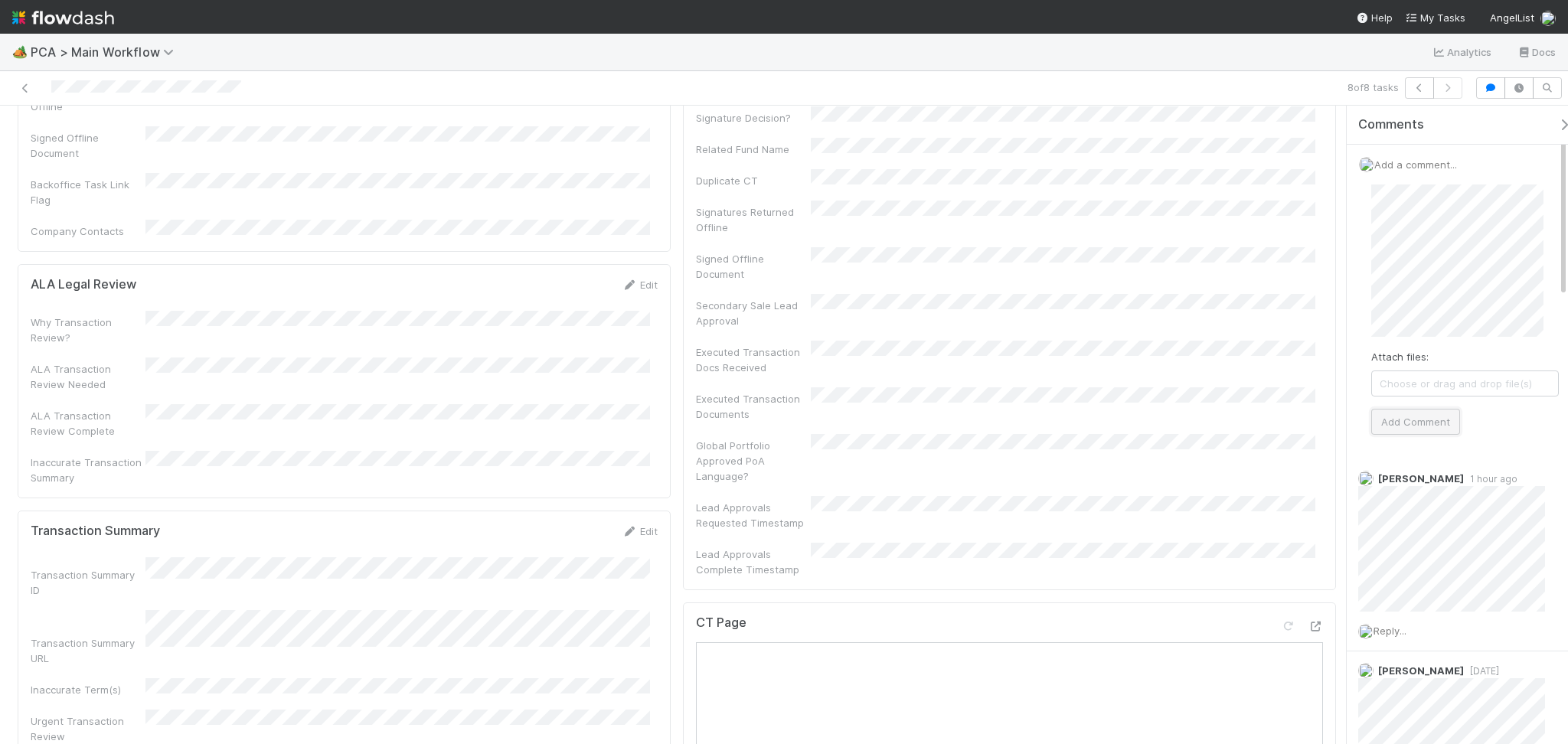
click at [1429, 422] on button "Add Comment" at bounding box center [1415, 421] width 89 height 26
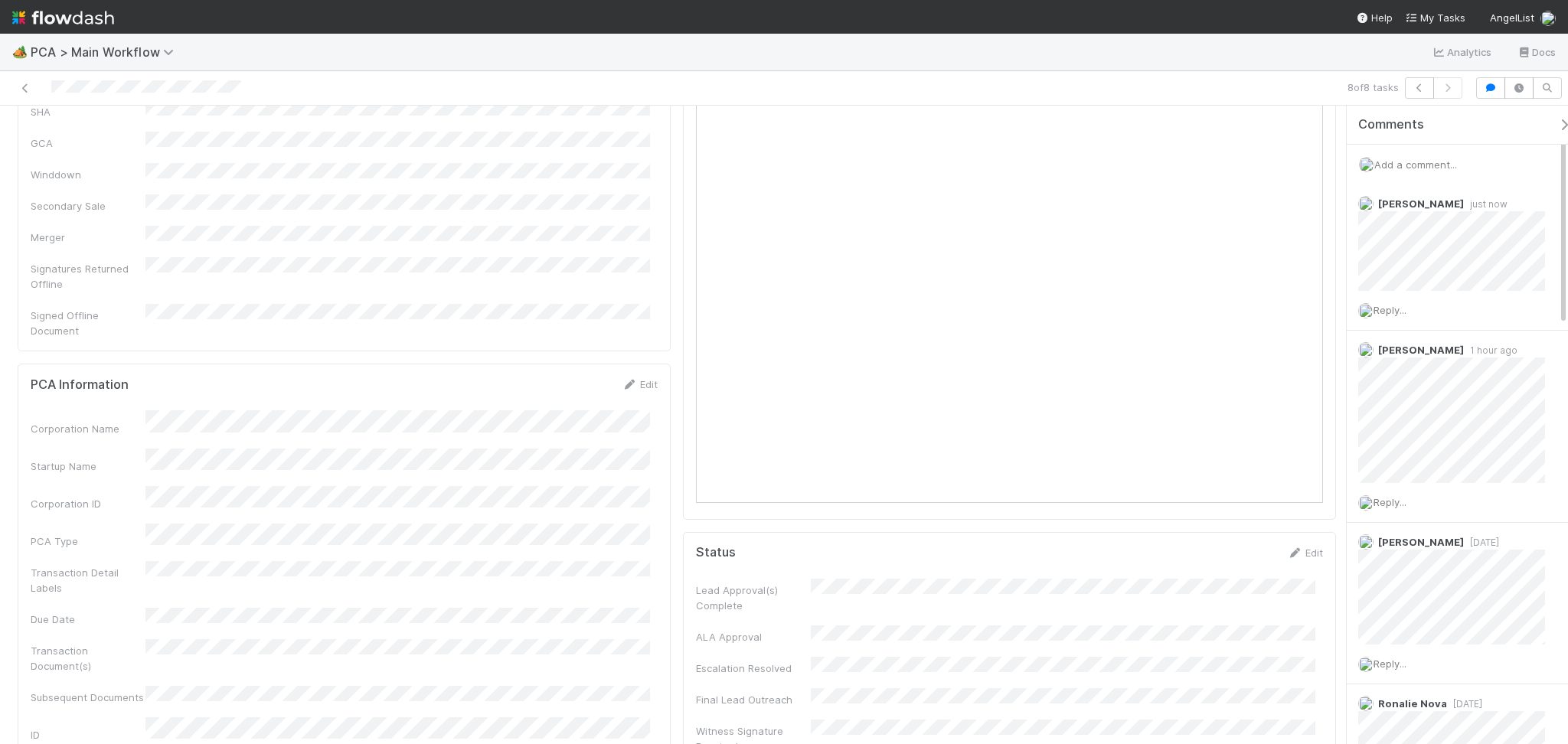
scroll to position [0, 0]
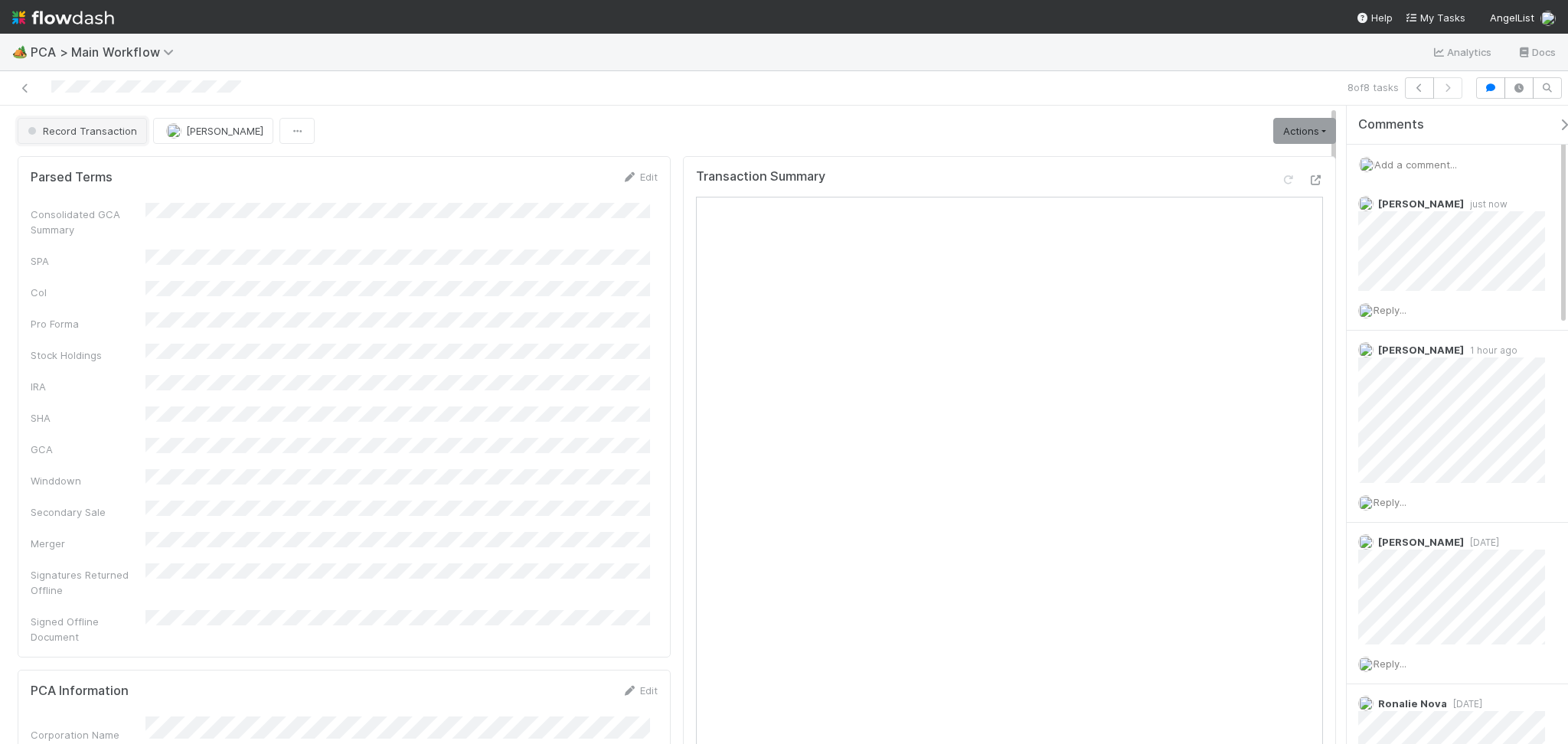
click at [88, 128] on span "Record Transaction" at bounding box center [81, 130] width 112 height 12
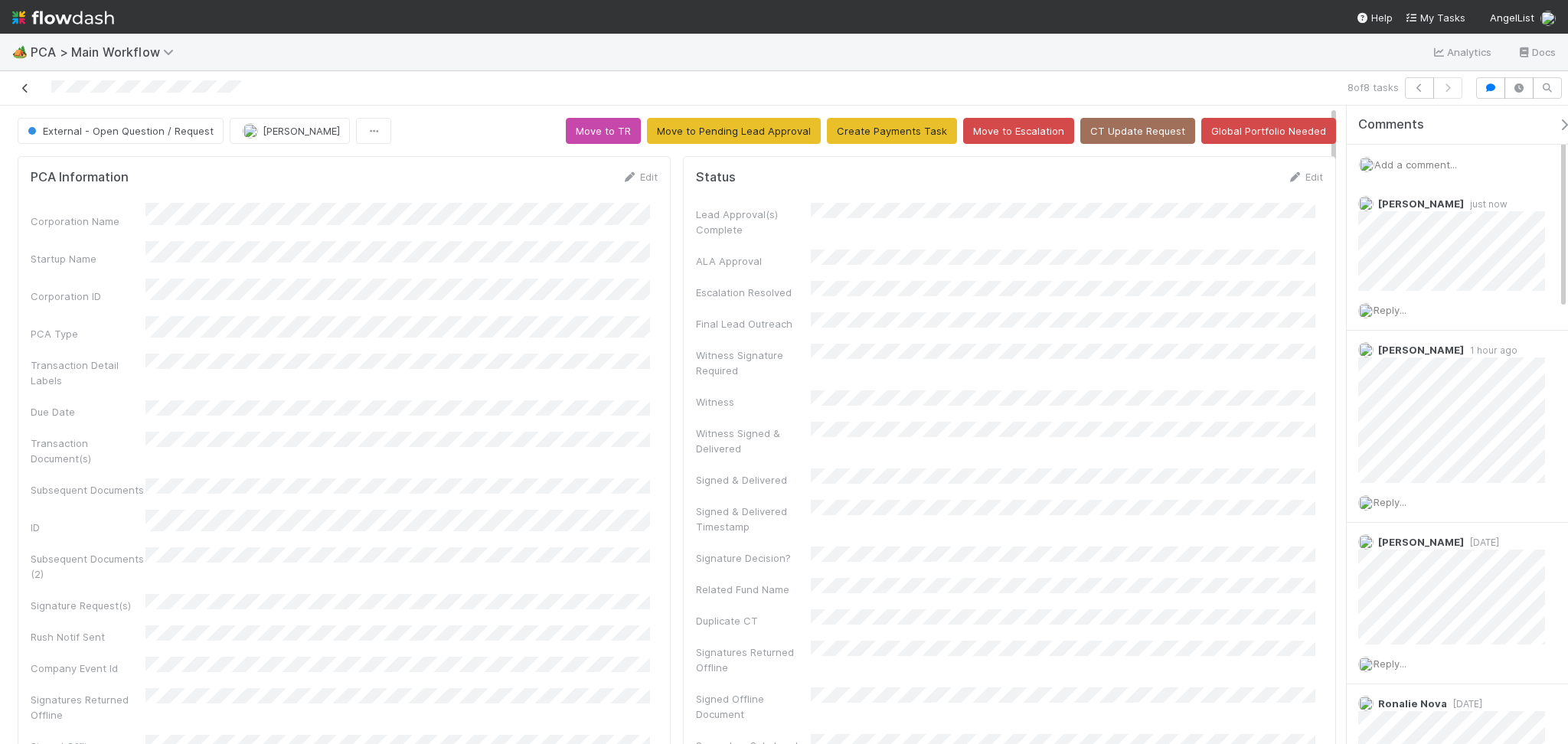
click at [23, 84] on icon at bounding box center [26, 89] width 16 height 10
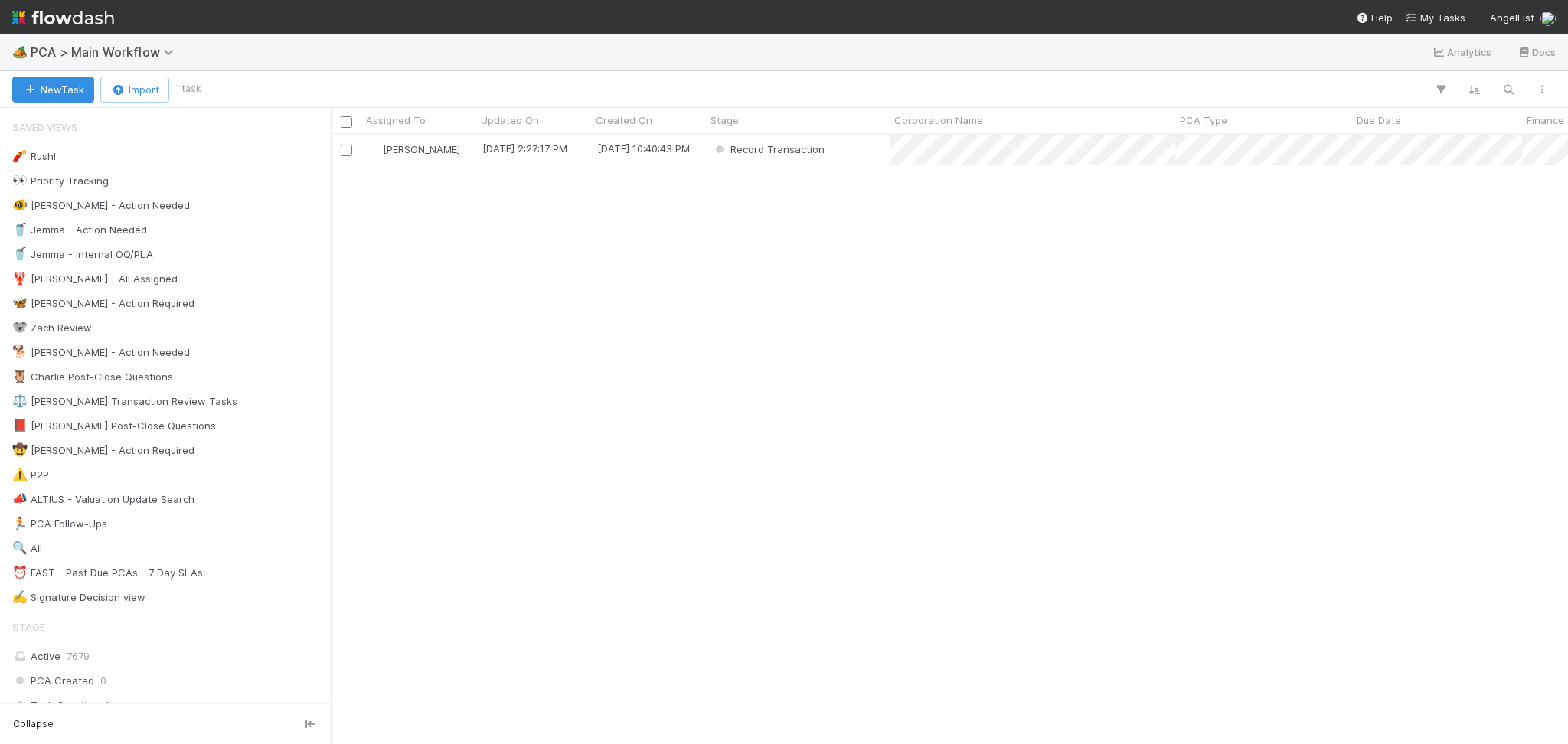
scroll to position [593, 1221]
click at [900, 425] on div "Febbie Cervantes 8/19/25, 2:27:17 PM 7/7/25, 10:40:43 PM Record Transaction 0 0…" at bounding box center [949, 439] width 1237 height 609
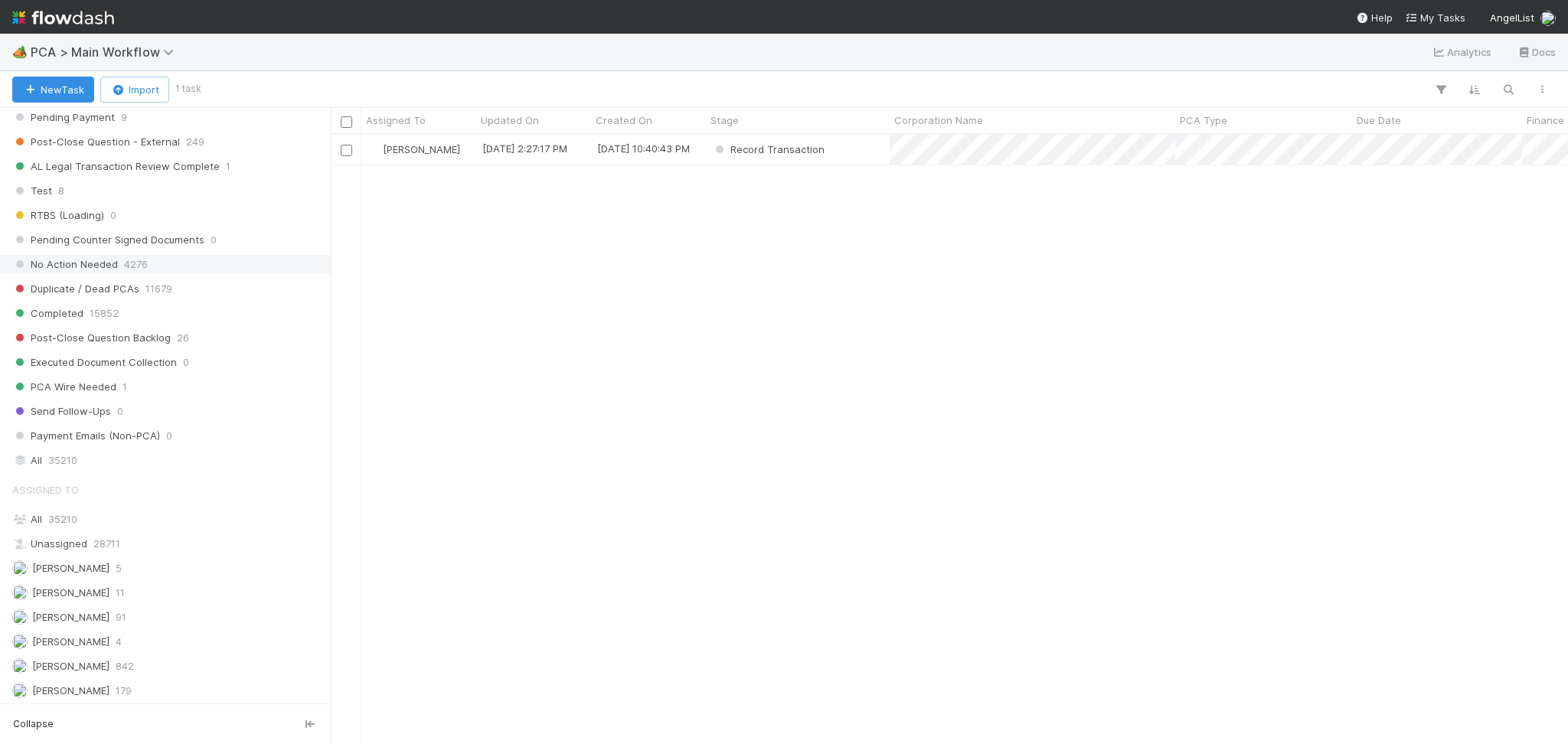
scroll to position [1302, 0]
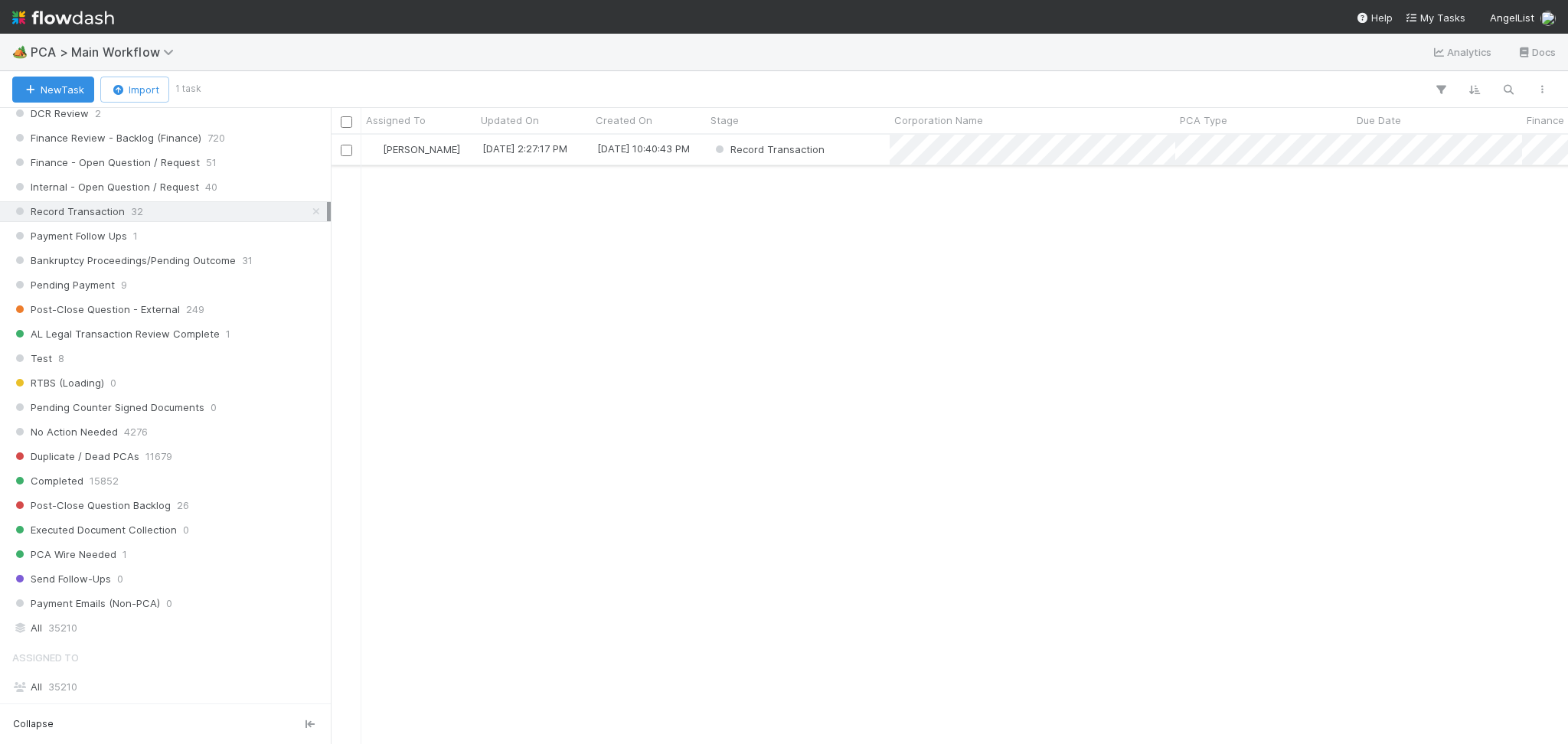
click at [854, 148] on div "Record Transaction" at bounding box center [797, 150] width 184 height 30
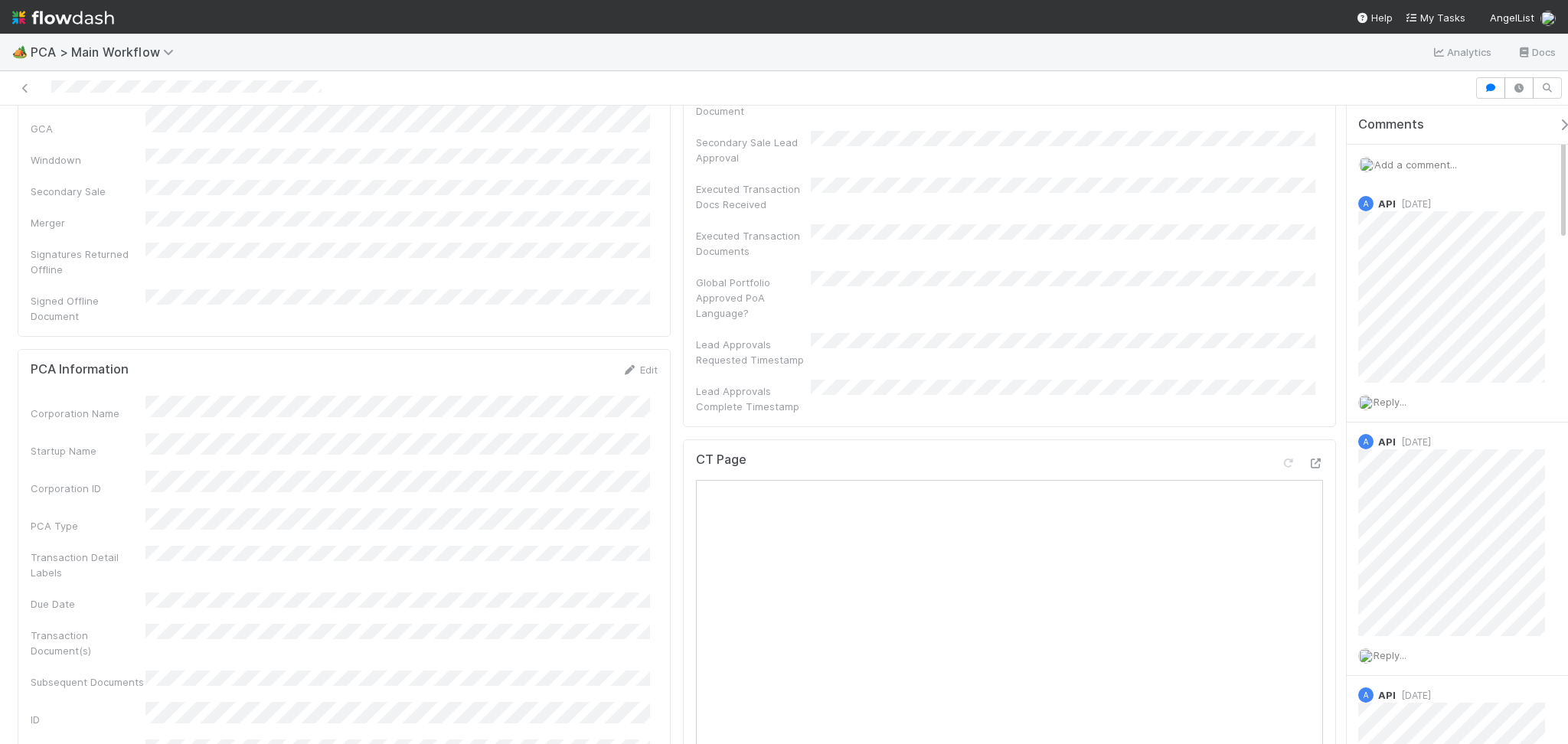
scroll to position [613, 0]
click at [1307, 449] on icon at bounding box center [1315, 454] width 16 height 10
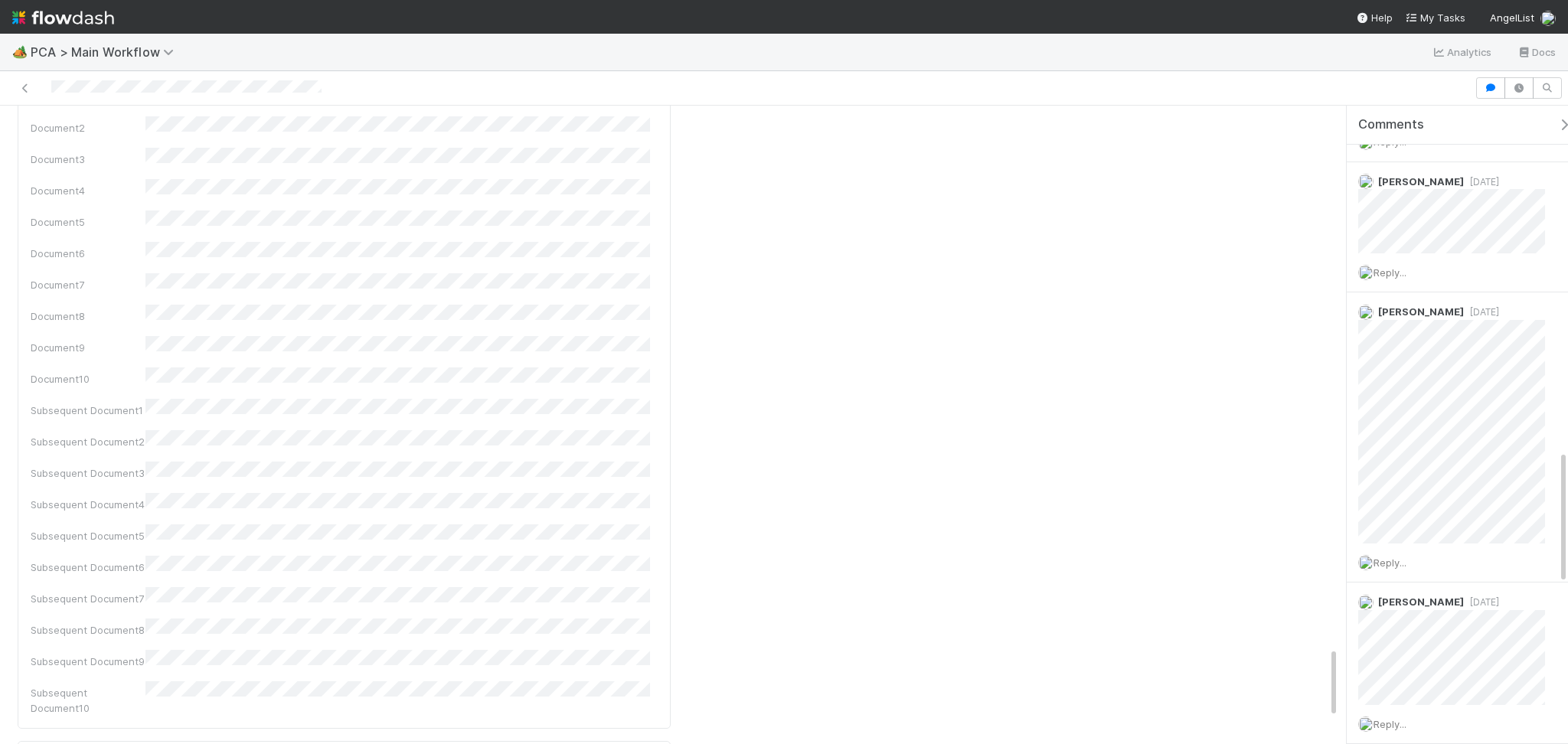
scroll to position [5102, 0]
click at [263, 591] on div "Parsed" at bounding box center [237, 607] width 114 height 33
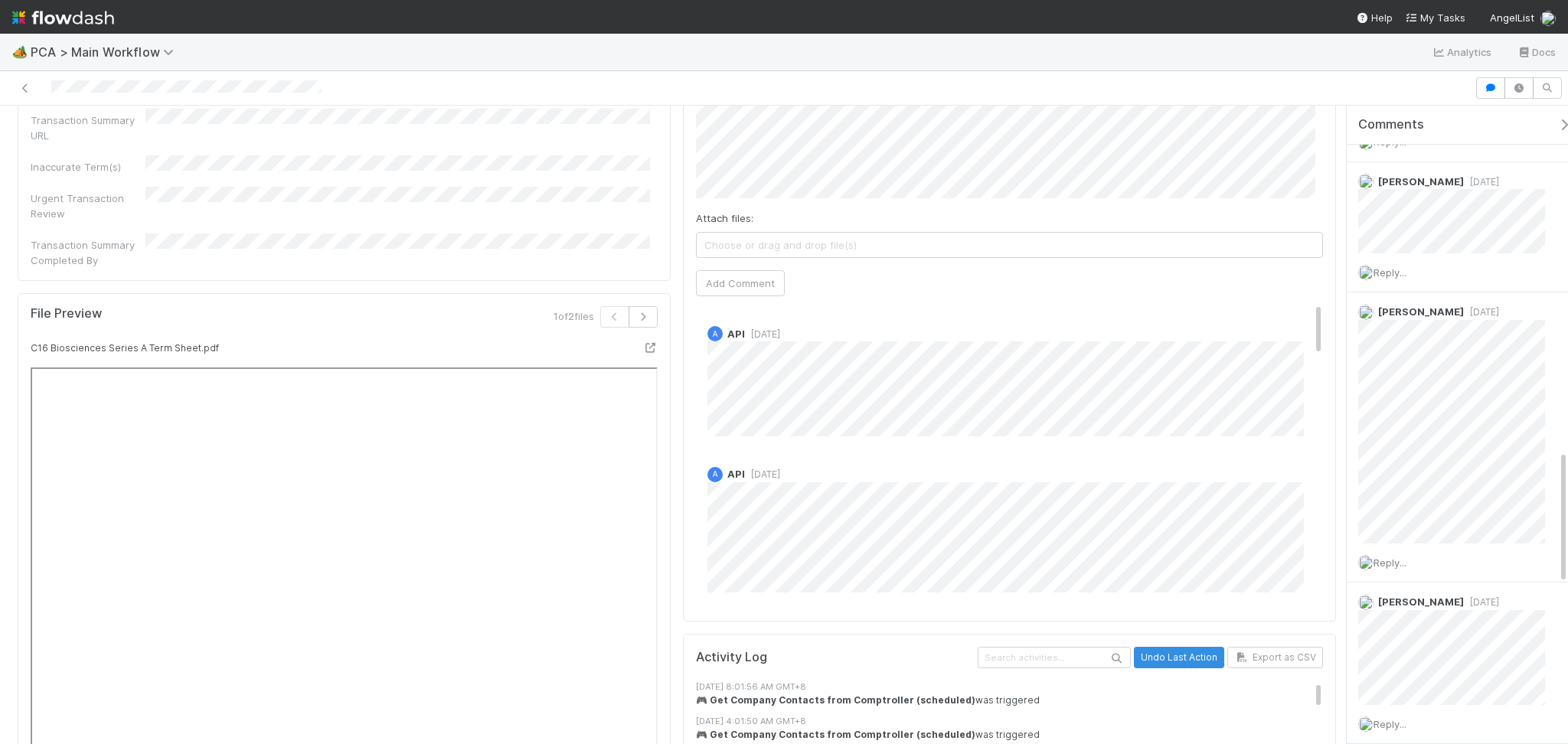
scroll to position [1634, 0]
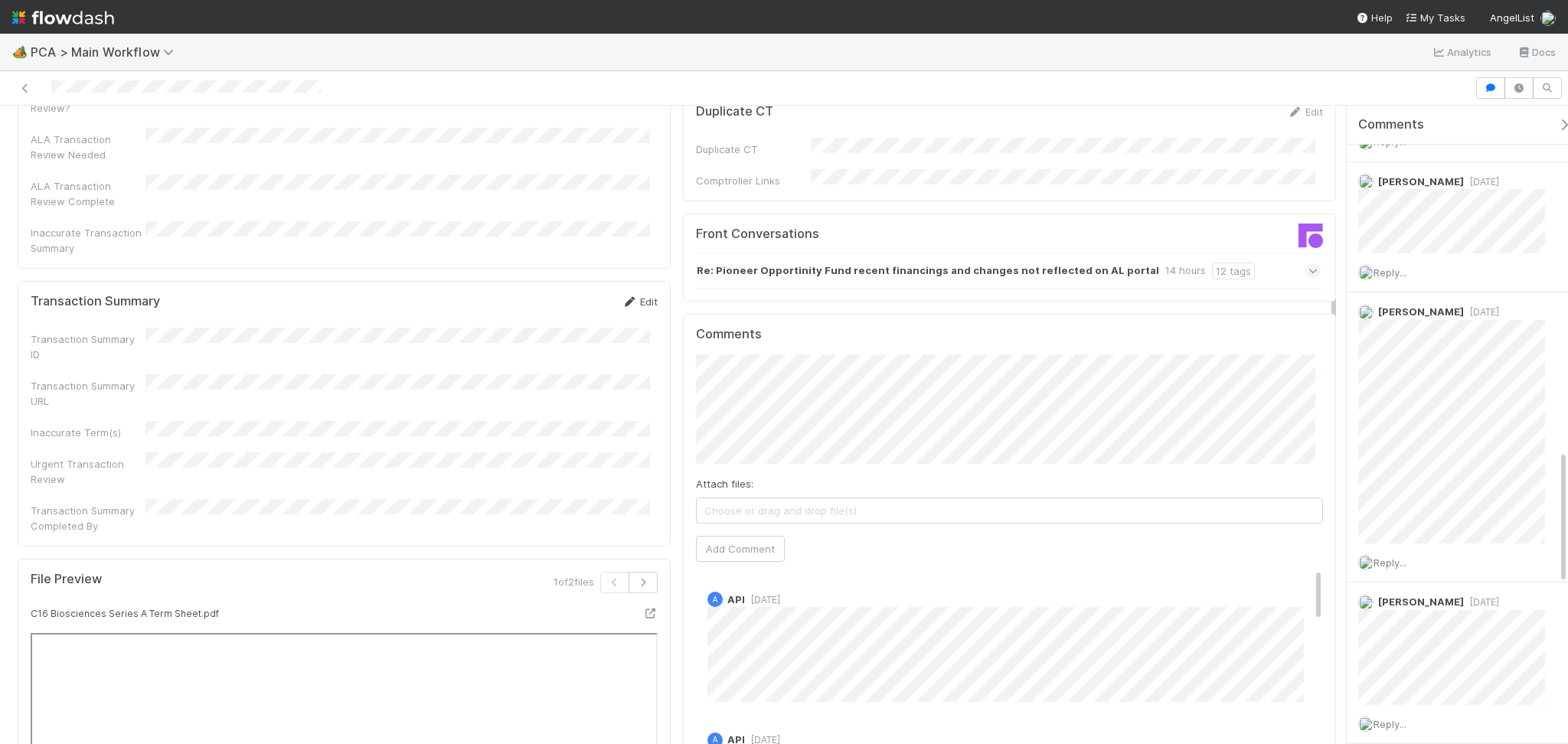
drag, startPoint x: 643, startPoint y: 164, endPoint x: 356, endPoint y: 286, distance: 311.9
click at [634, 295] on link "Edit" at bounding box center [639, 301] width 36 height 12
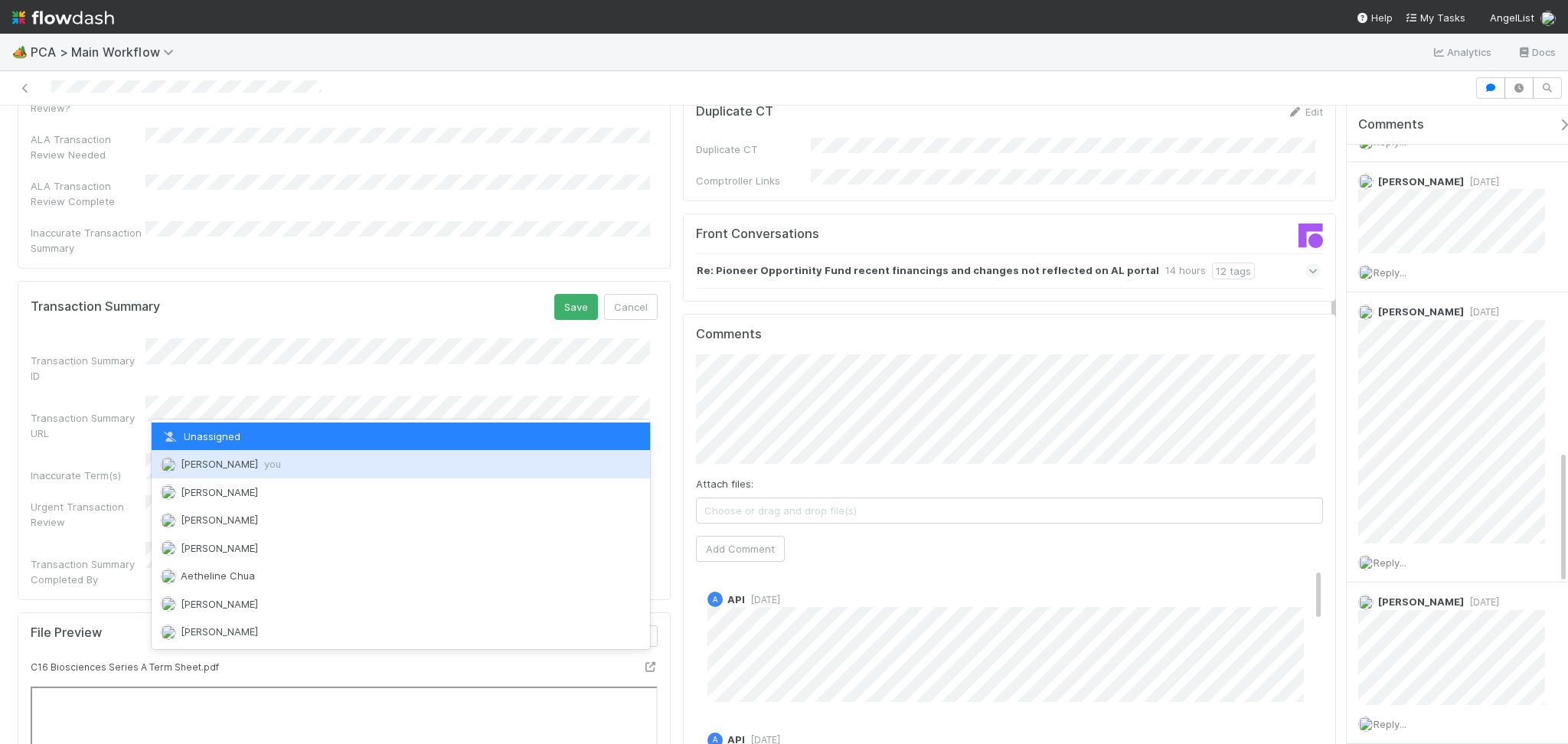
click at [235, 460] on span "Febbie Cervantes you" at bounding box center [231, 464] width 101 height 12
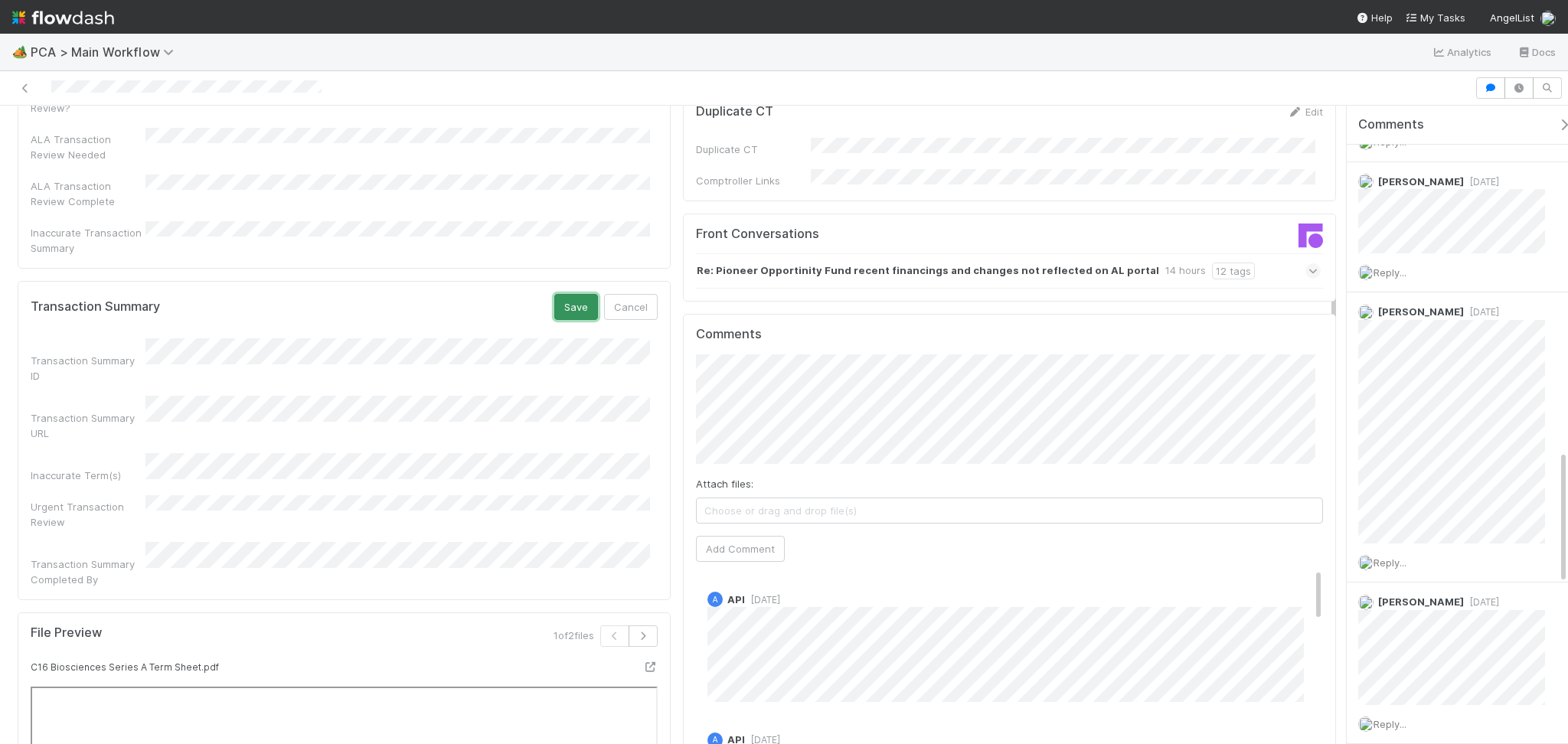
click at [560, 294] on button "Save" at bounding box center [576, 307] width 43 height 26
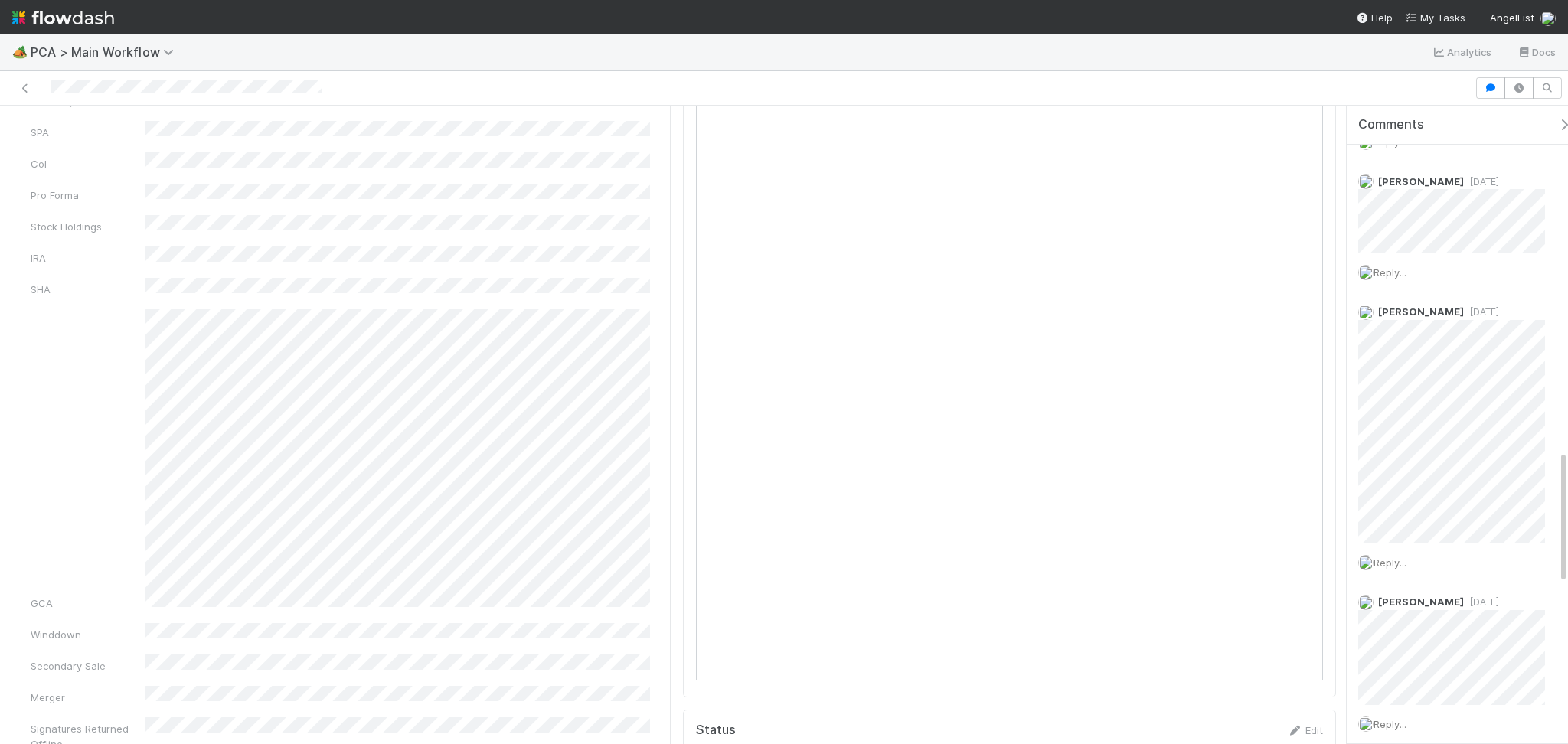
scroll to position [0, 0]
click at [1275, 130] on link "Actions" at bounding box center [1305, 130] width 63 height 26
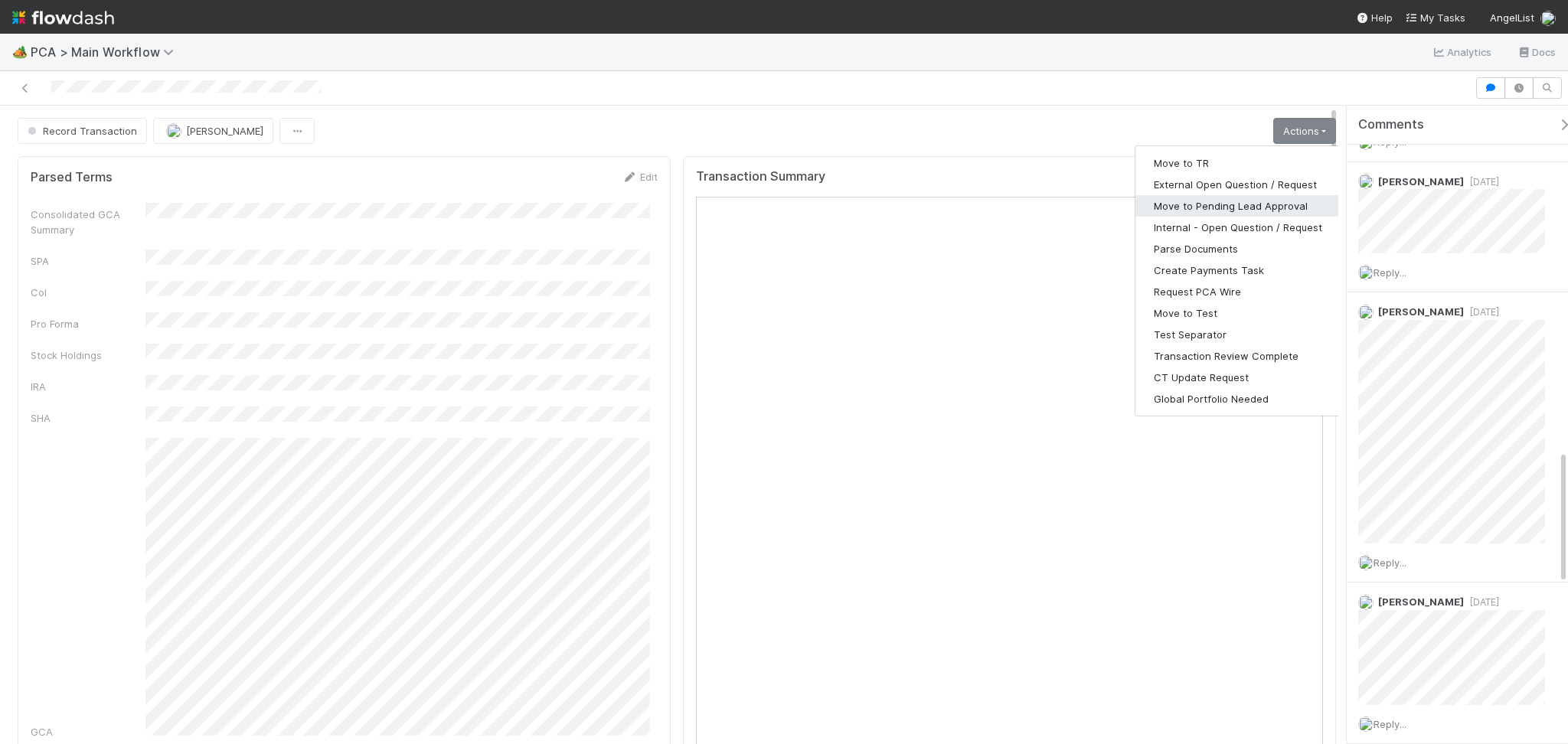
click at [1245, 202] on button "Move to Pending Lead Approval" at bounding box center [1237, 206] width 205 height 22
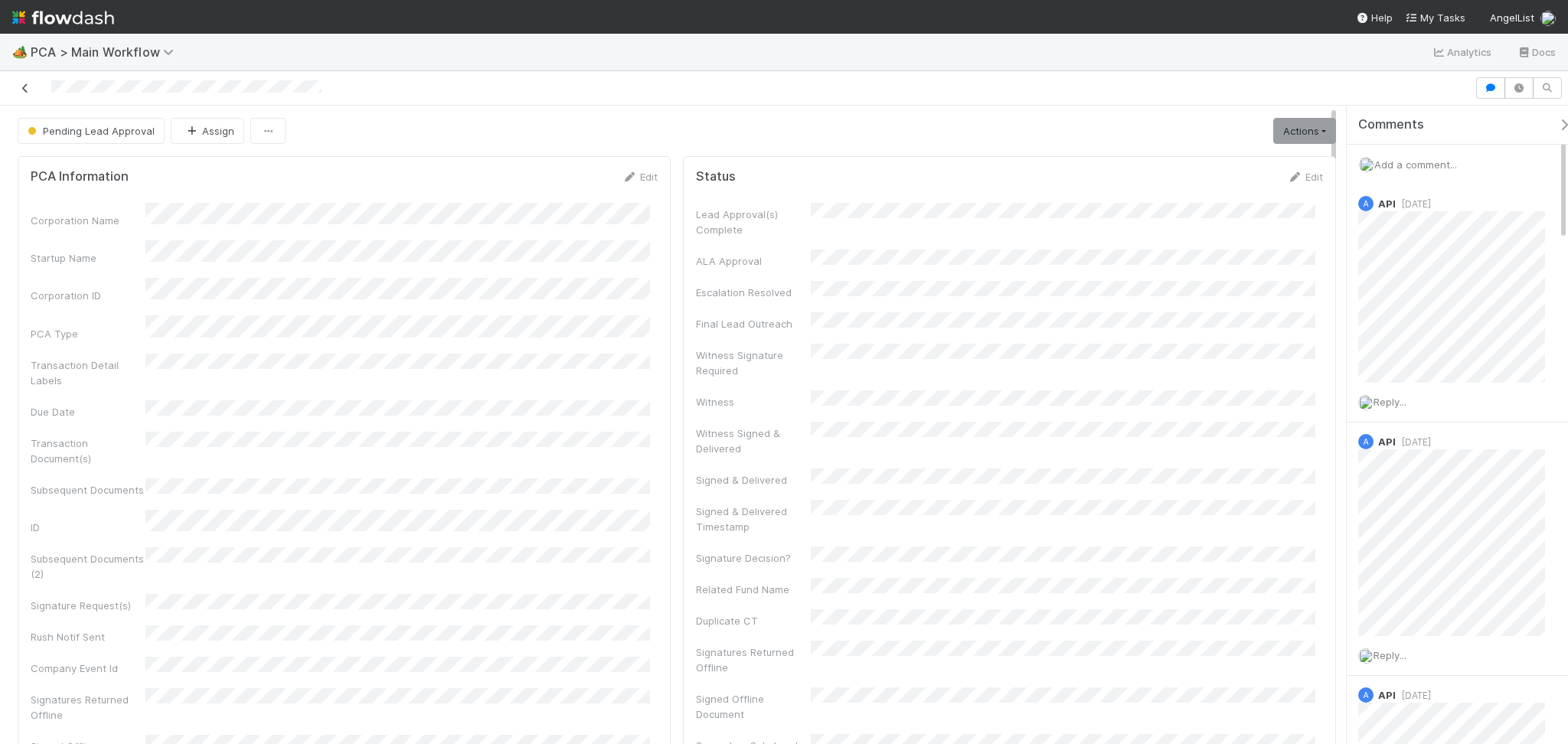
click at [23, 87] on icon at bounding box center [26, 89] width 16 height 10
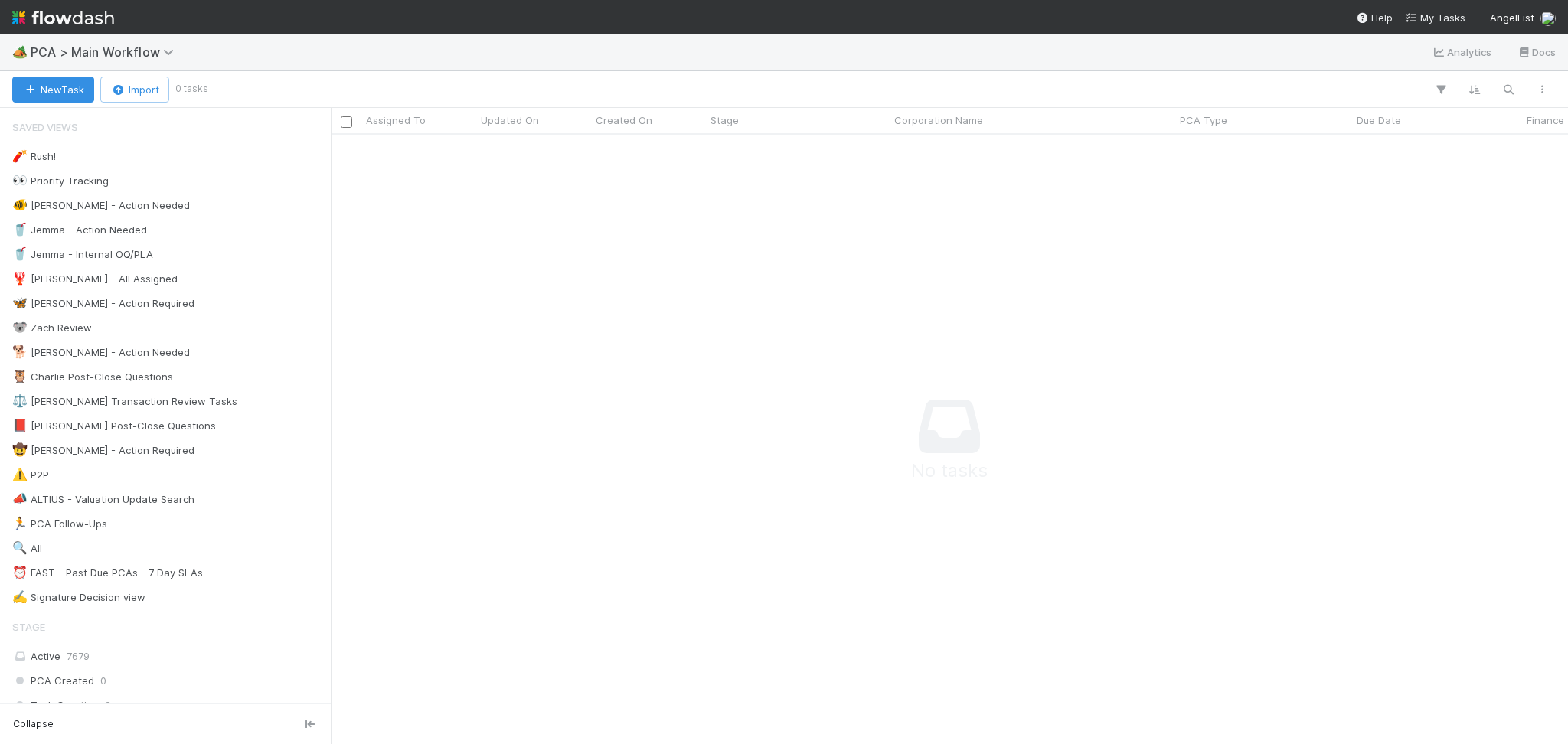
scroll to position [16, 16]
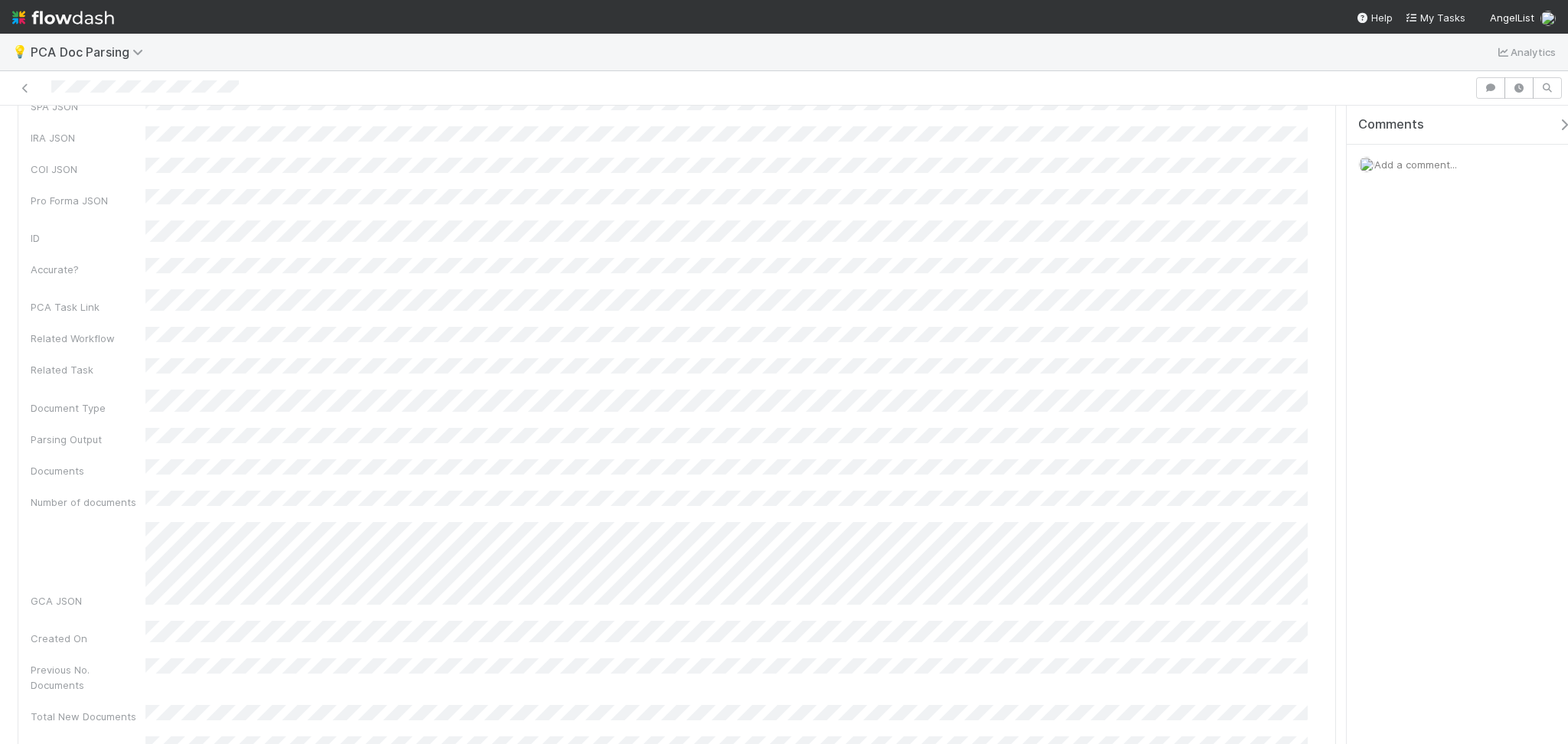
scroll to position [203, 0]
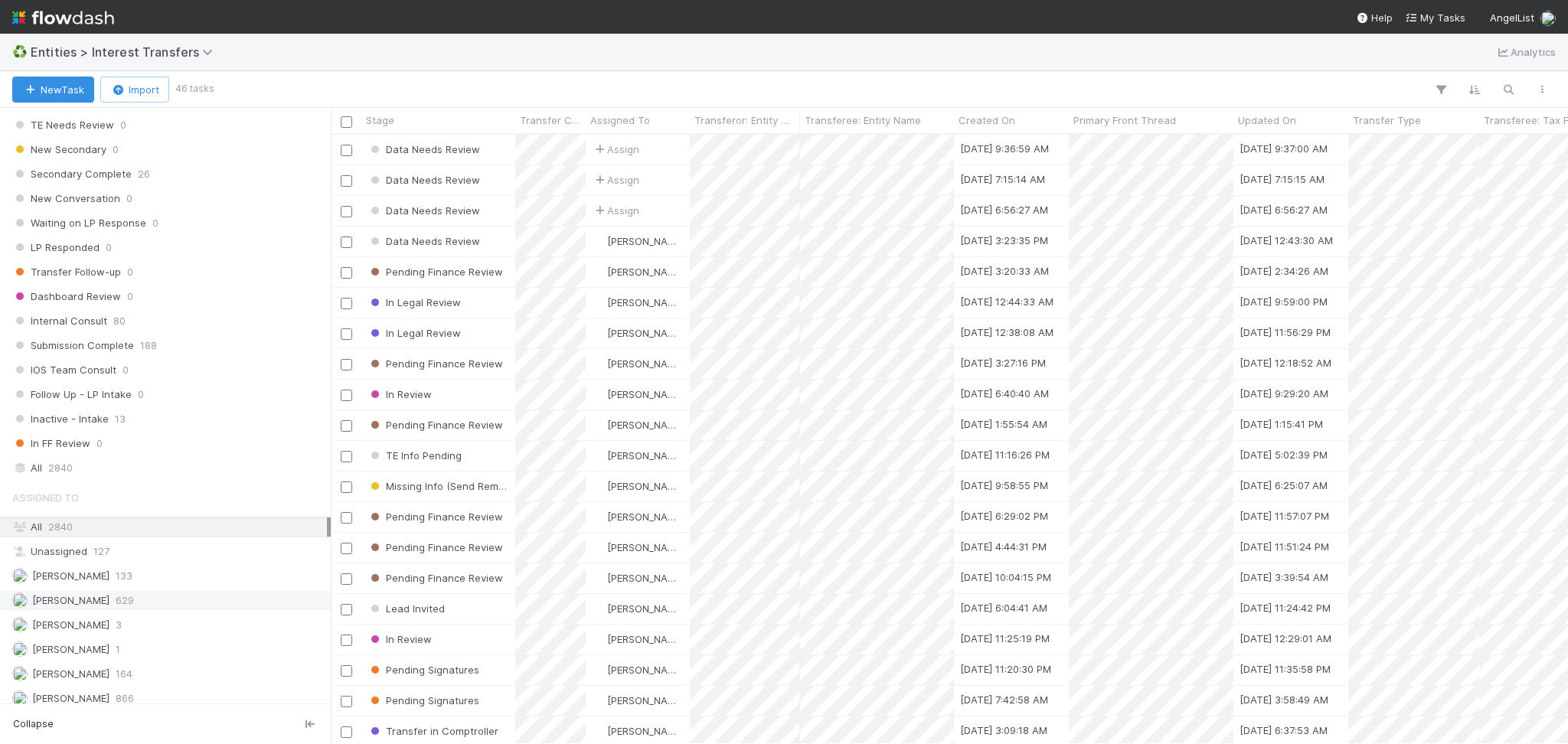
scroll to position [1675, 0]
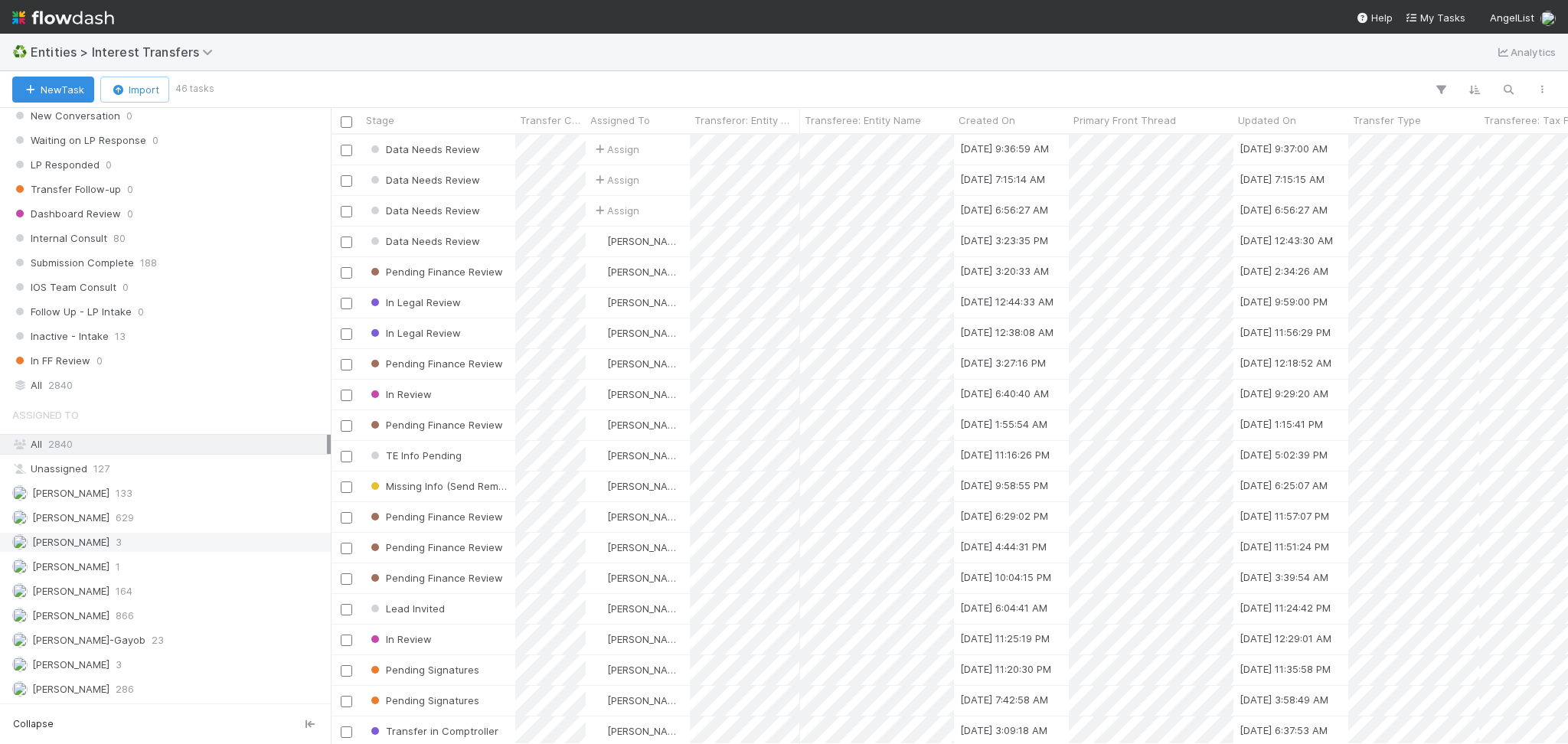
click at [149, 545] on div "[PERSON_NAME] 3" at bounding box center [169, 542] width 315 height 19
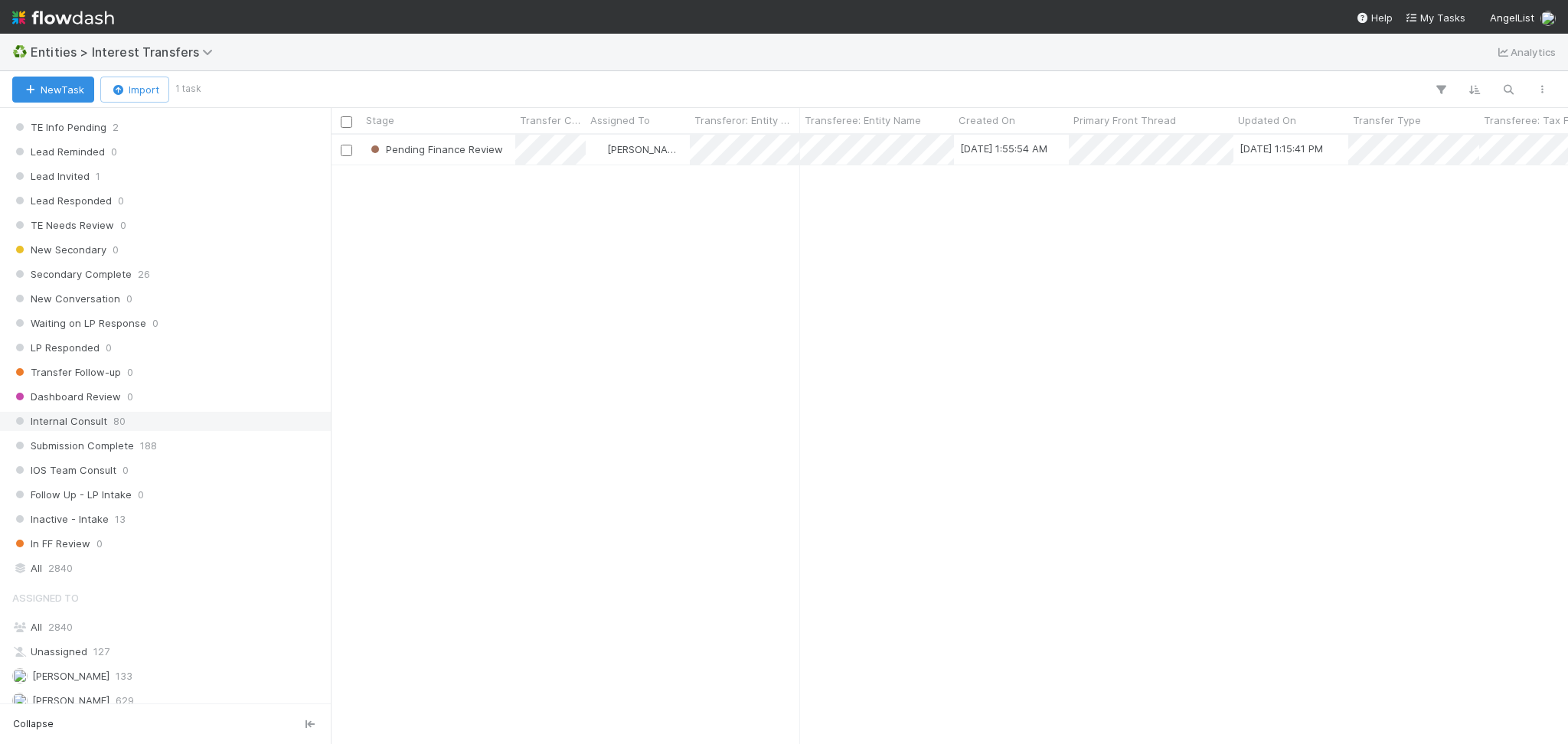
scroll to position [1675, 0]
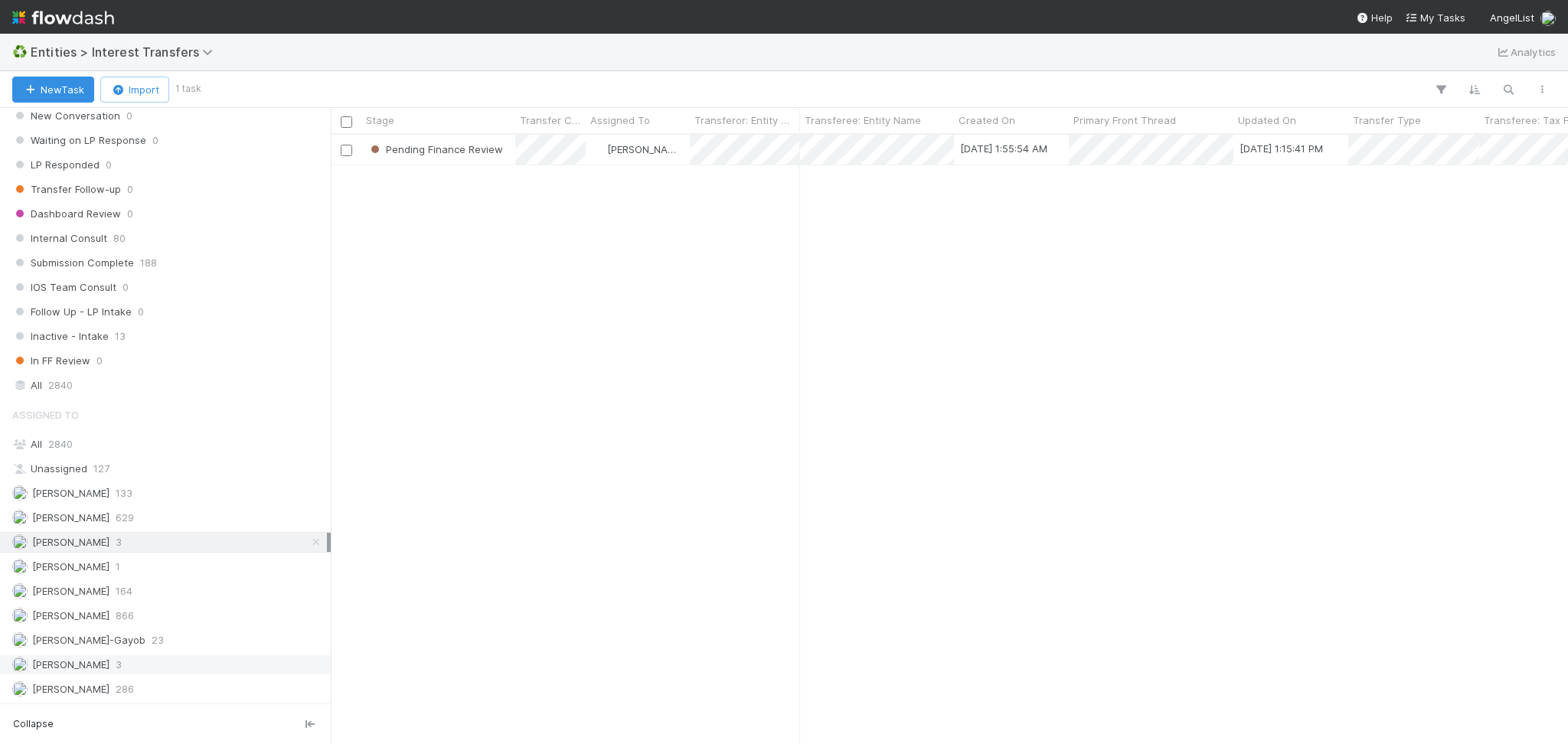
click at [130, 658] on div "[PERSON_NAME] 3" at bounding box center [169, 664] width 315 height 19
click at [161, 542] on div "[PERSON_NAME] 3" at bounding box center [169, 542] width 315 height 19
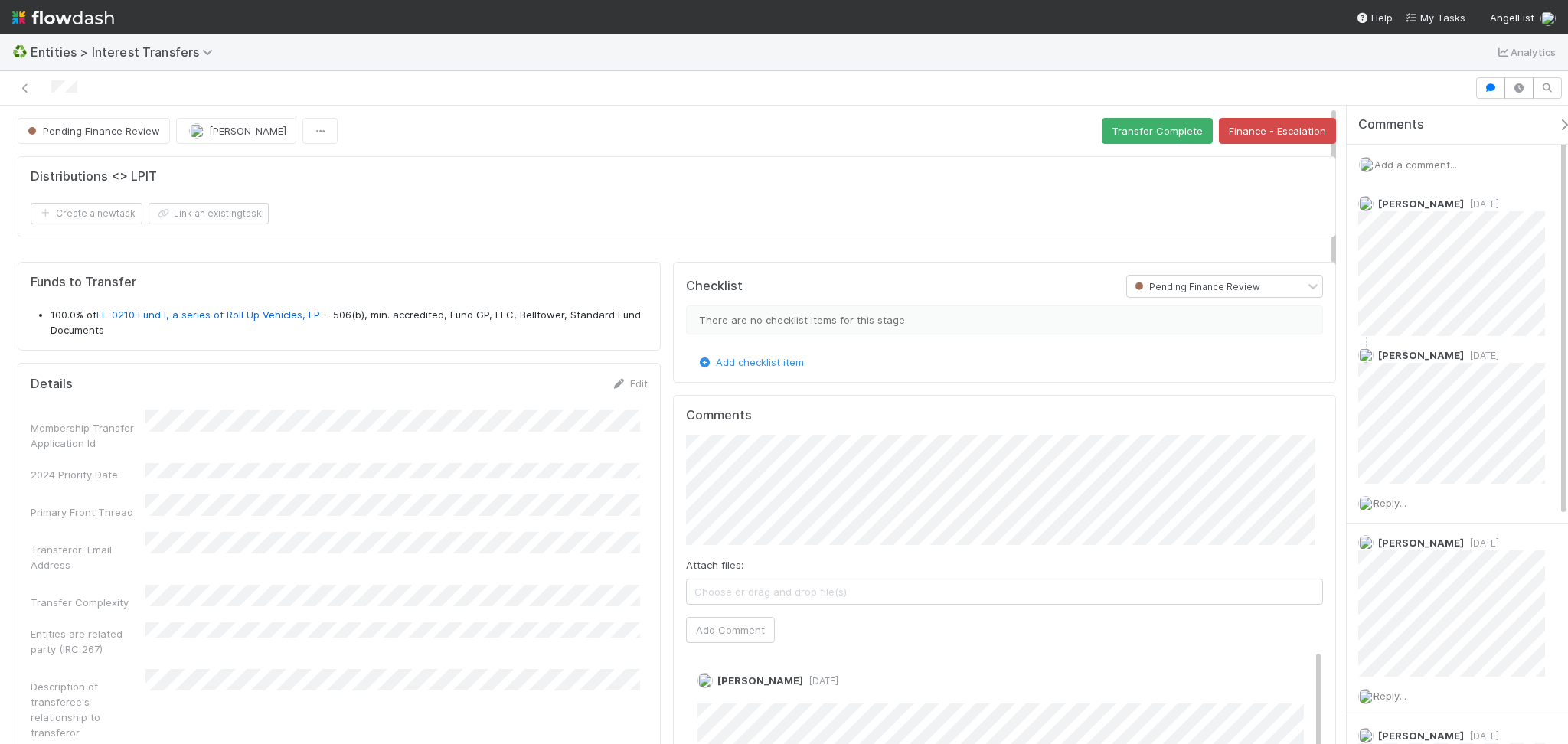
scroll to position [296, 614]
click at [1429, 152] on div "Add a comment..." at bounding box center [1465, 165] width 237 height 39
click at [1429, 166] on span "Add a comment..." at bounding box center [1416, 165] width 83 height 12
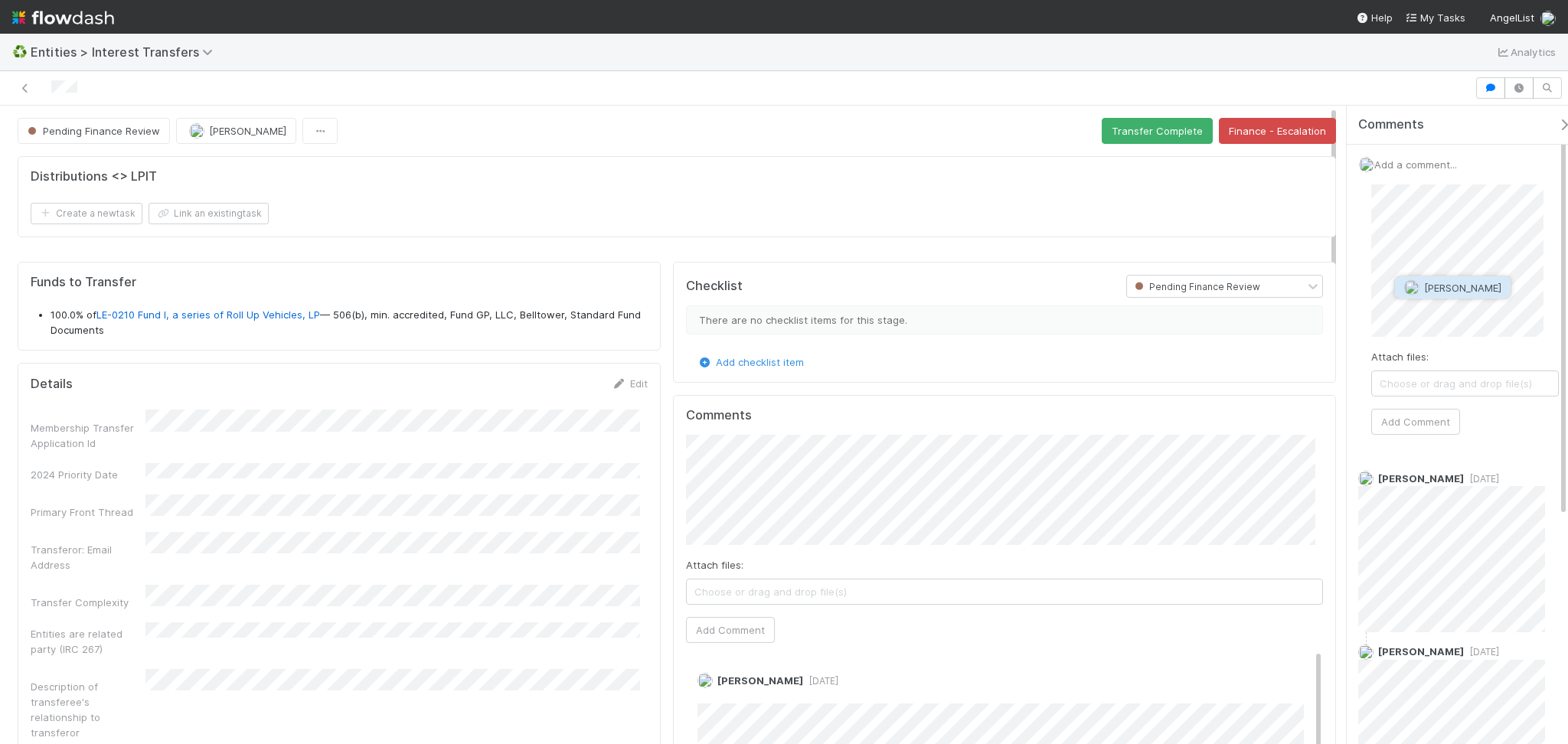
click at [1451, 287] on span "Linda Ortiz" at bounding box center [1462, 287] width 77 height 12
click at [1444, 422] on button "Add Comment" at bounding box center [1415, 421] width 89 height 26
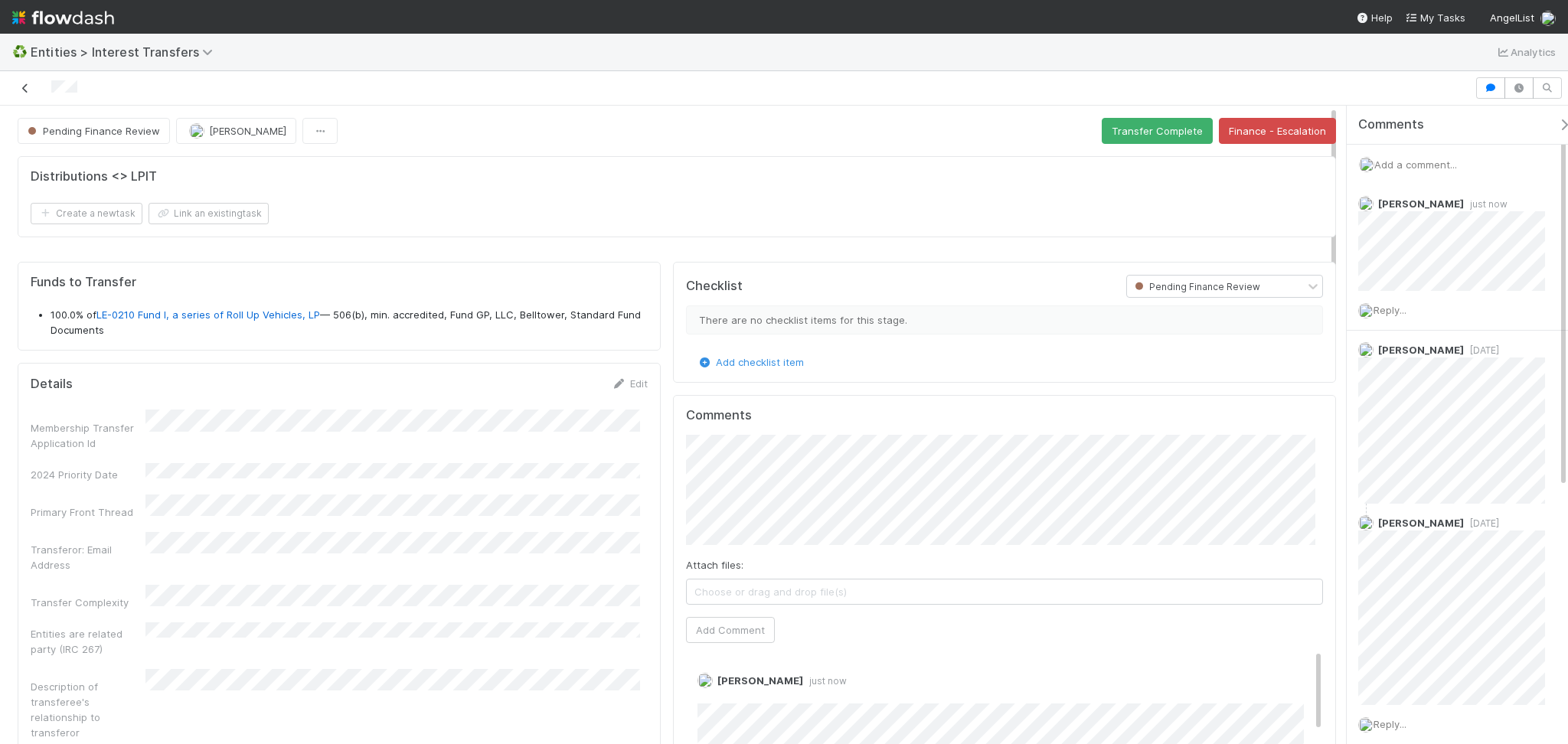
click at [22, 84] on icon at bounding box center [26, 89] width 16 height 10
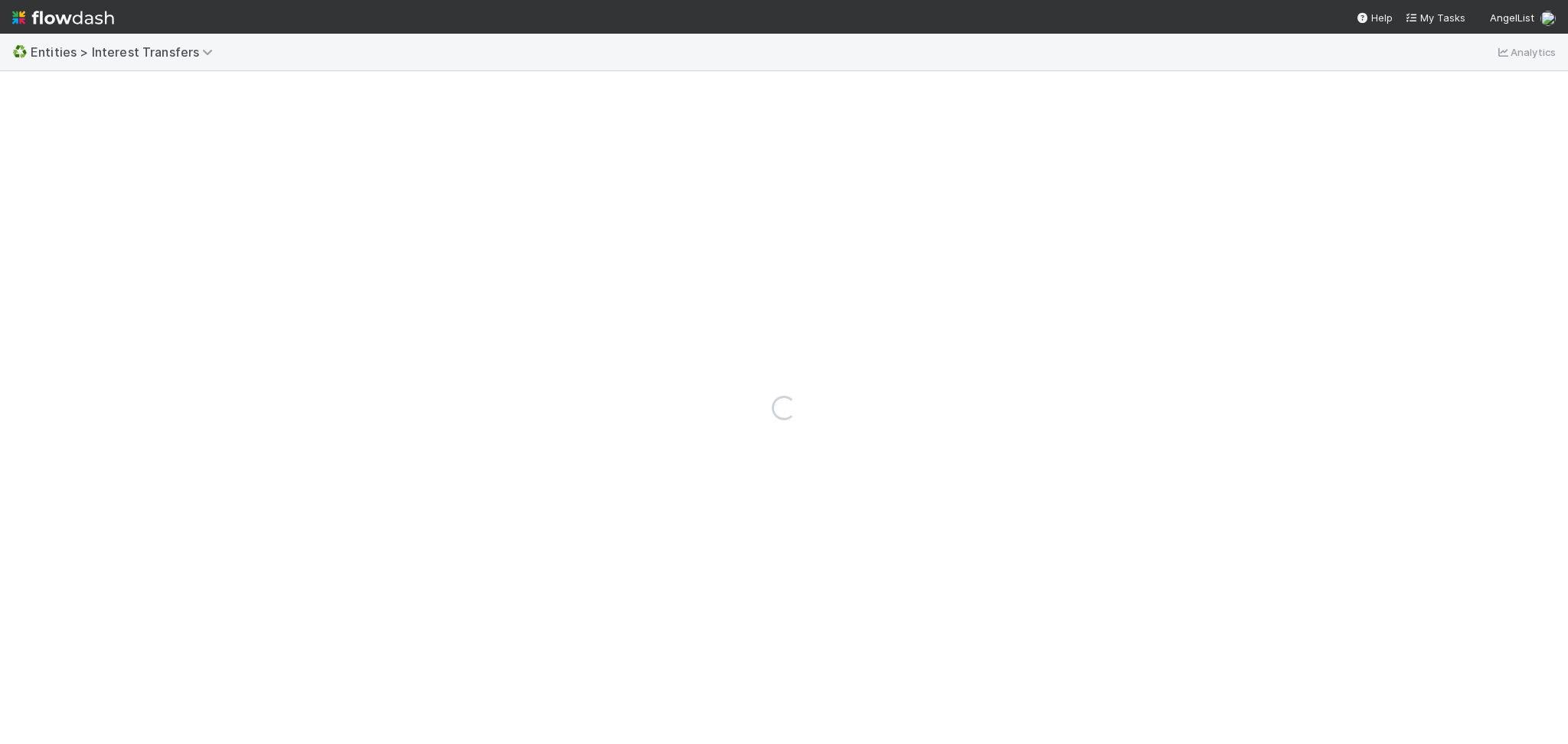
click at [117, 38] on div "♻️ Entities > Interest Transfers Analytics" at bounding box center [784, 51] width 1568 height 37
click at [124, 46] on span "Entities > Interest Transfers" at bounding box center [125, 52] width 189 height 16
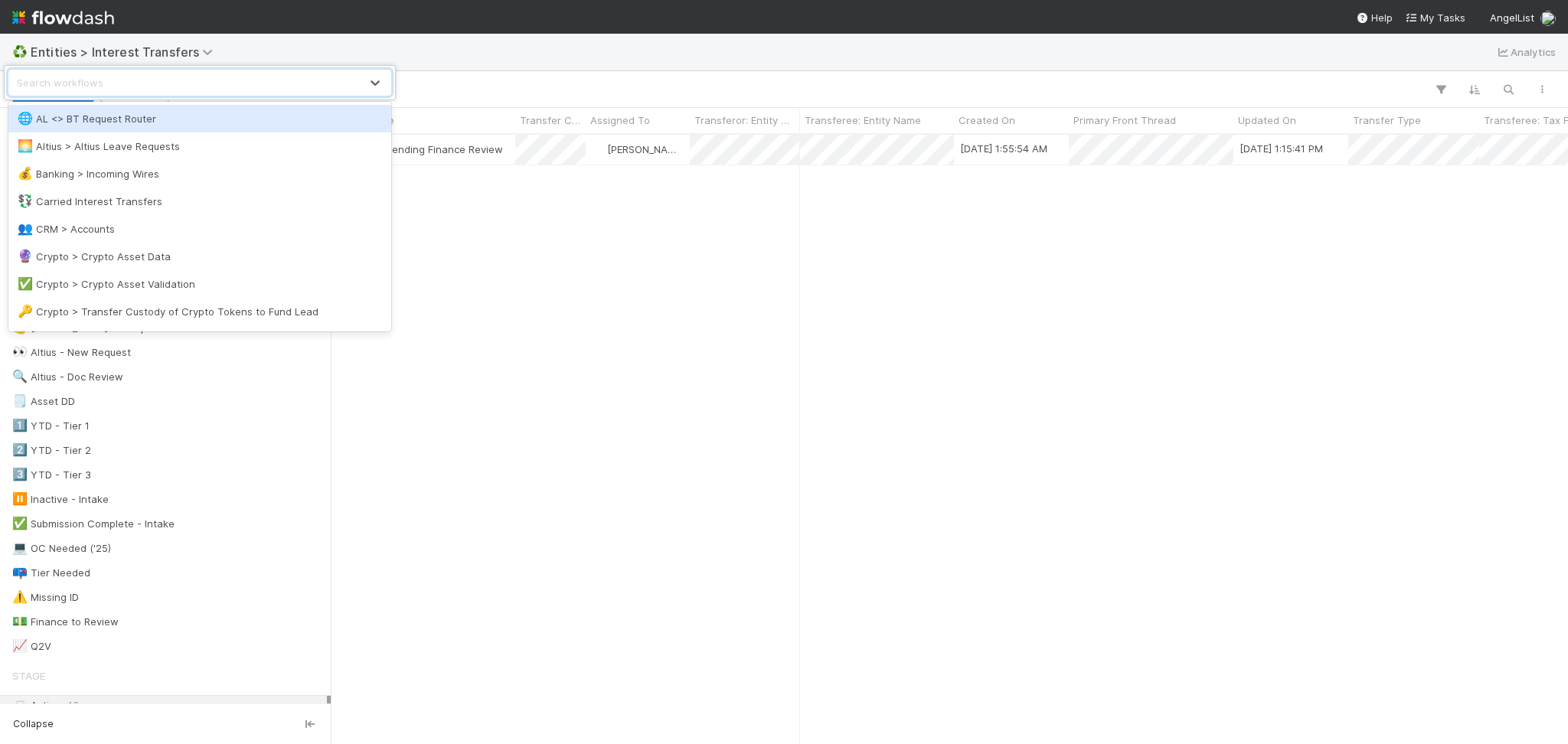
scroll to position [593, 1221]
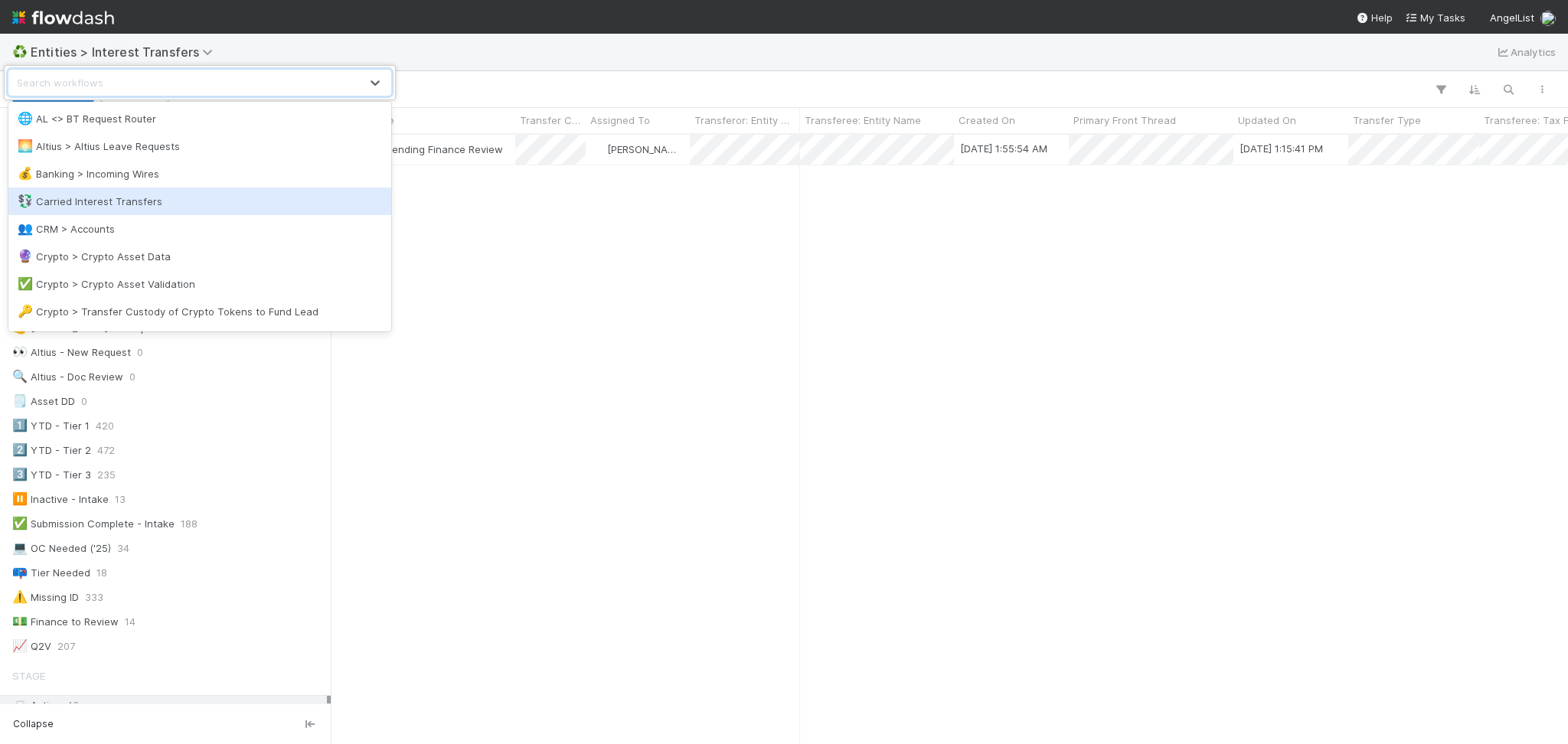
click at [152, 201] on div "💱 Carried Interest Transfers" at bounding box center [199, 201] width 364 height 16
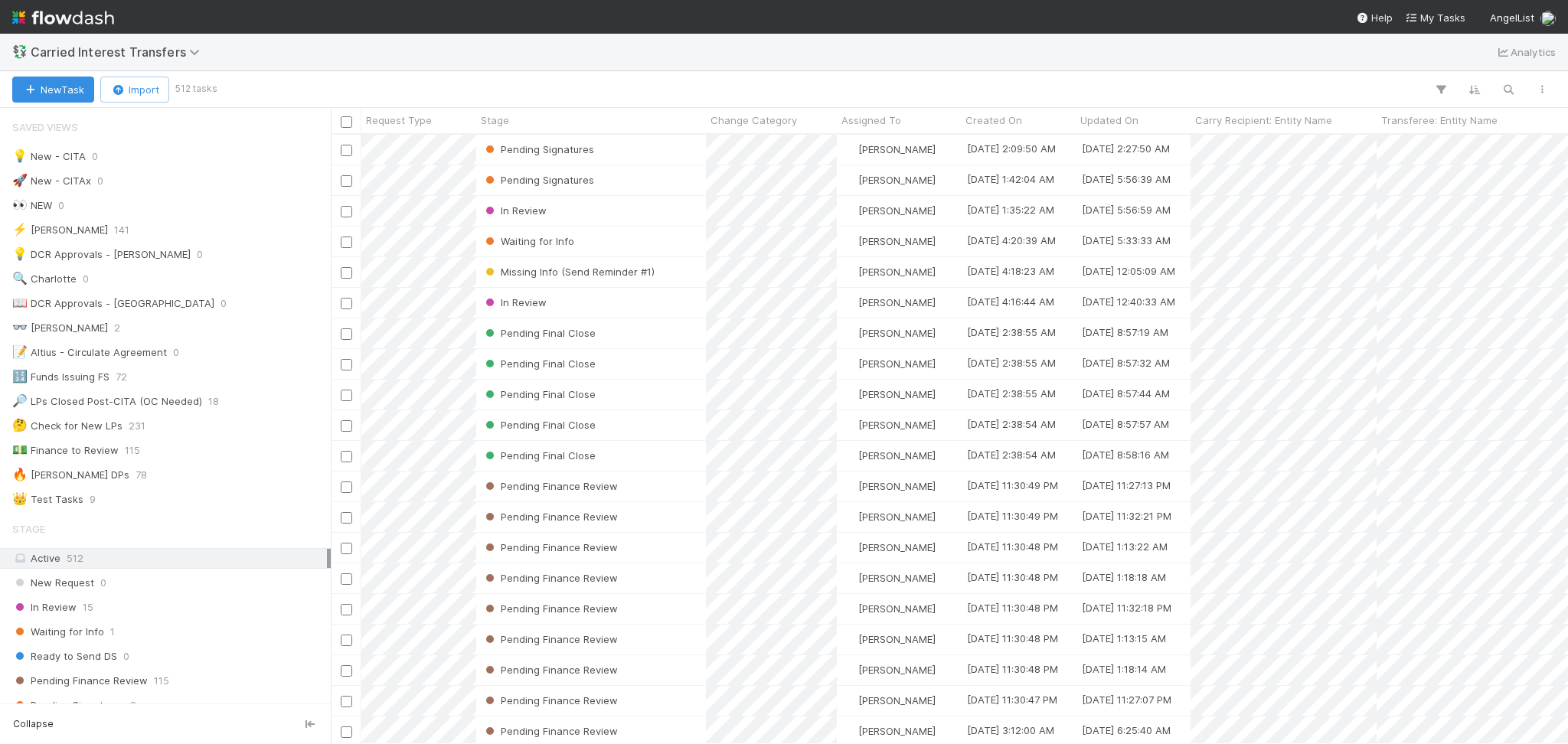
scroll to position [593, 1221]
click at [151, 49] on span "Carried Interest Transfers" at bounding box center [118, 52] width 177 height 16
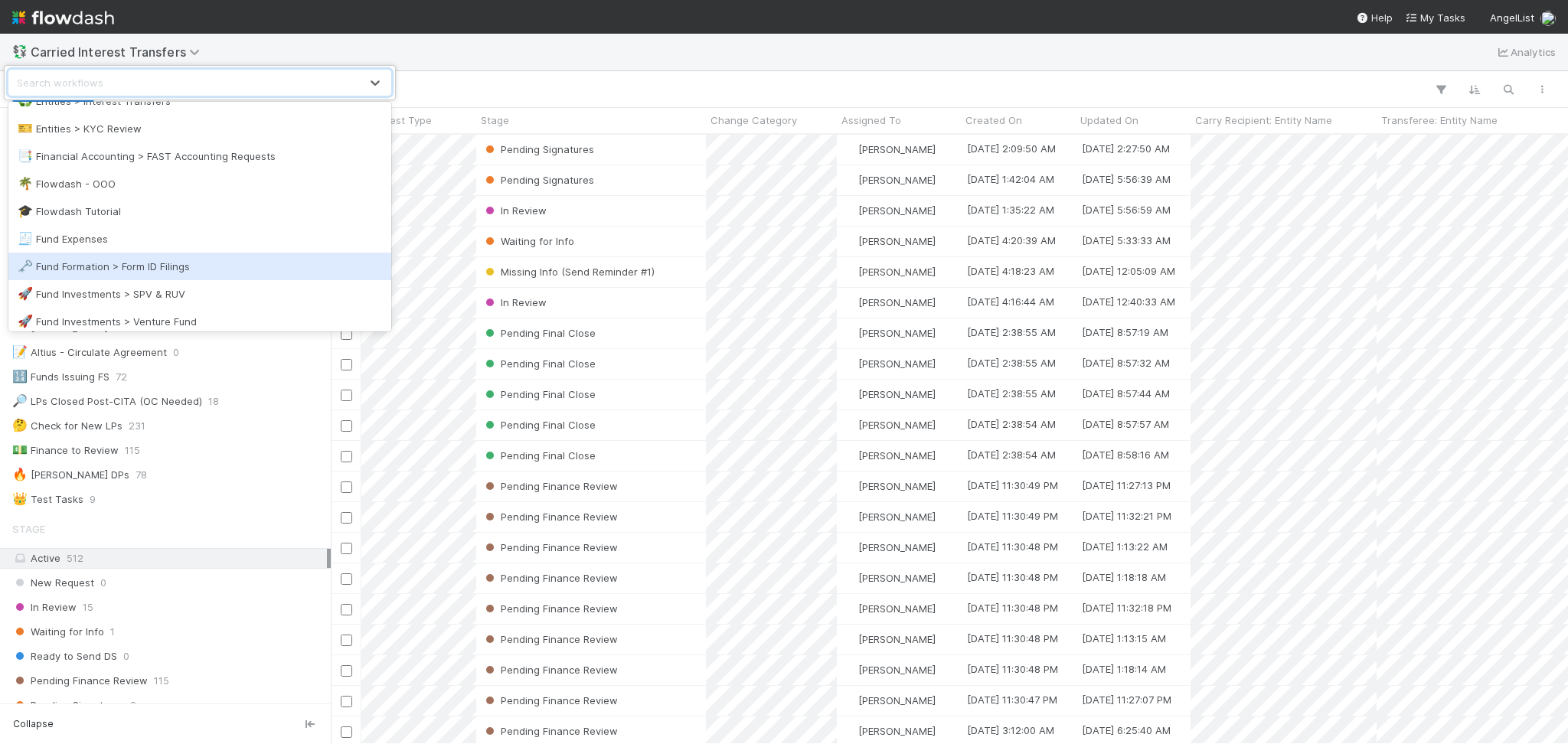
scroll to position [408, 0]
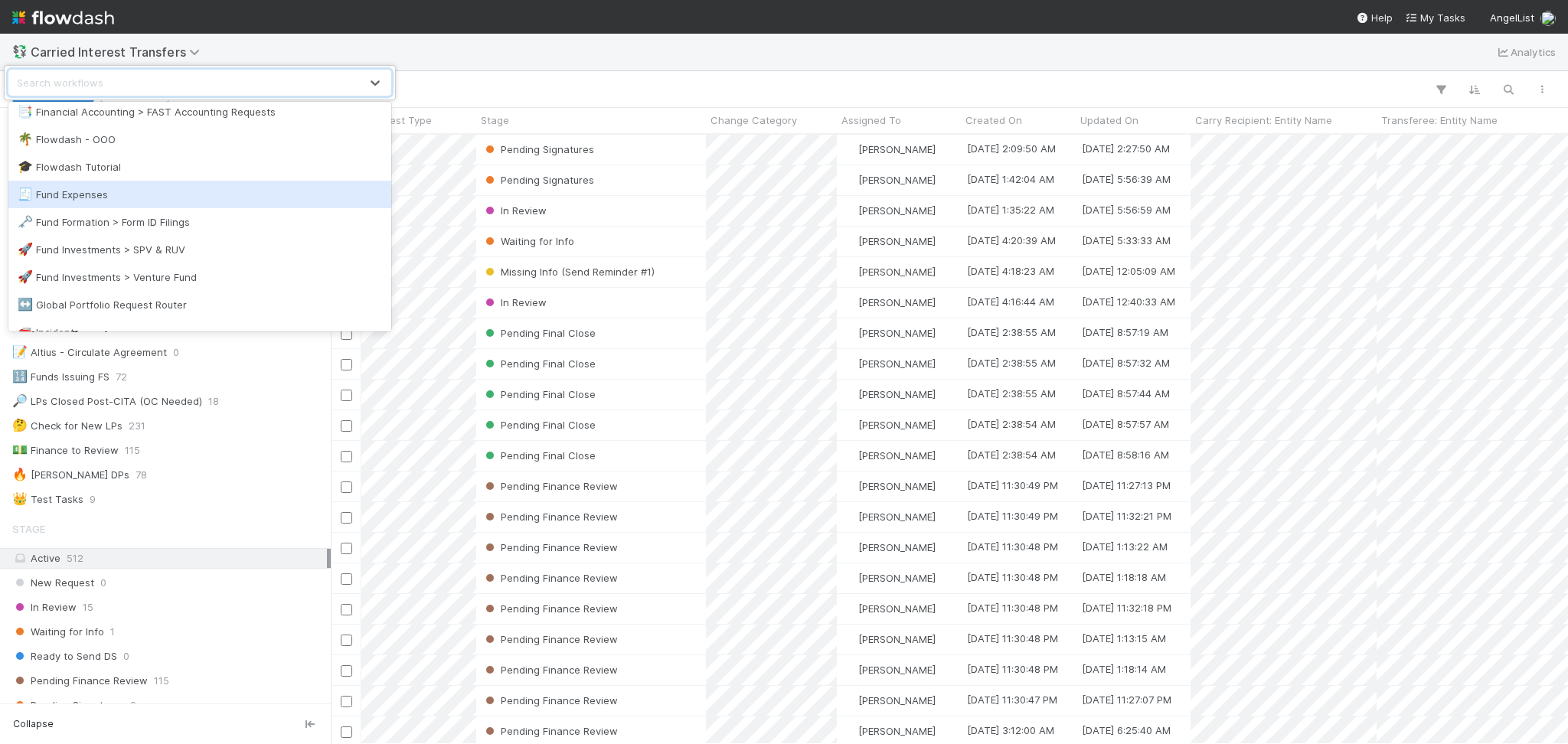
click at [126, 190] on div "🧾 Fund Expenses" at bounding box center [199, 194] width 364 height 16
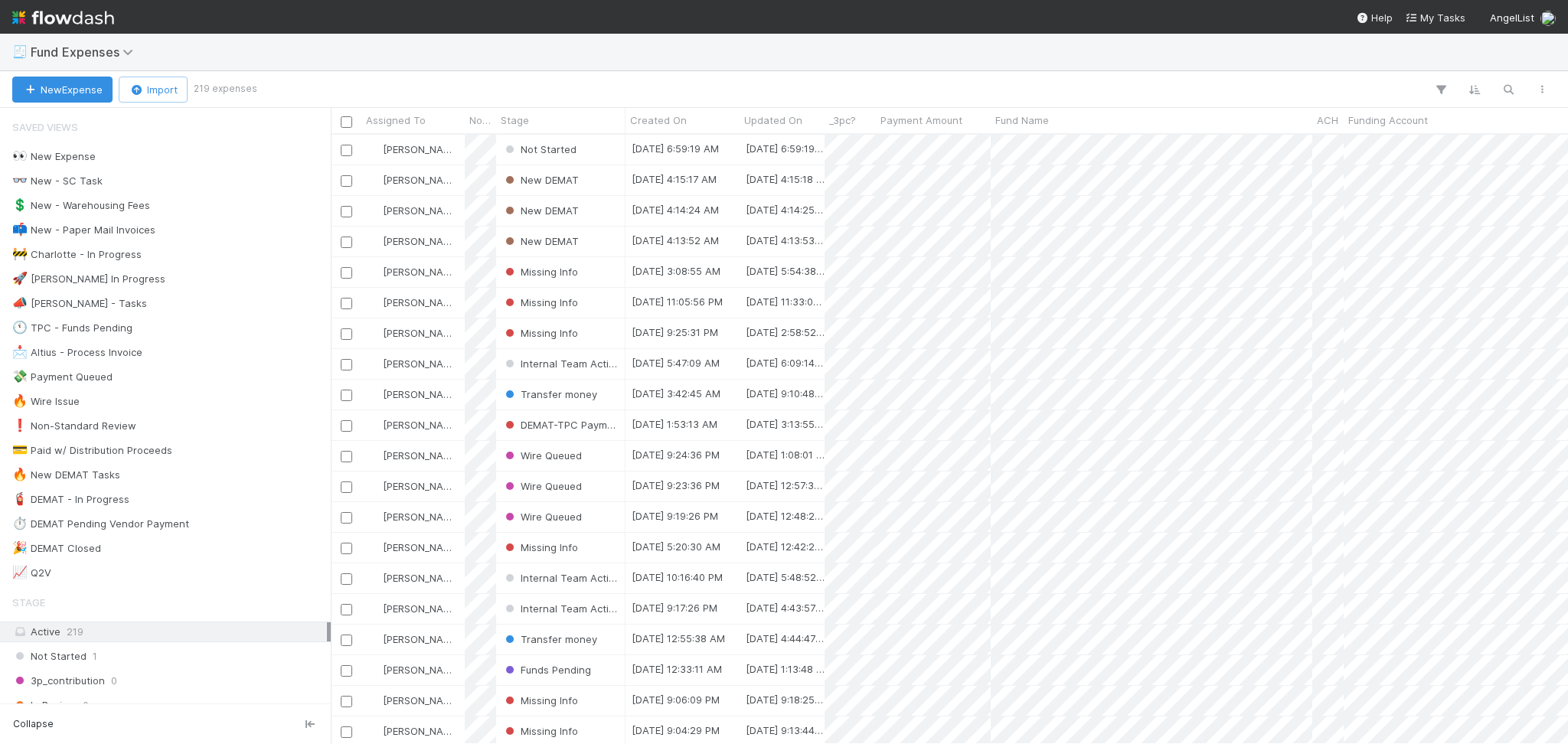
scroll to position [593, 1221]
click at [75, 150] on div "👀 New Expense" at bounding box center [53, 156] width 84 height 19
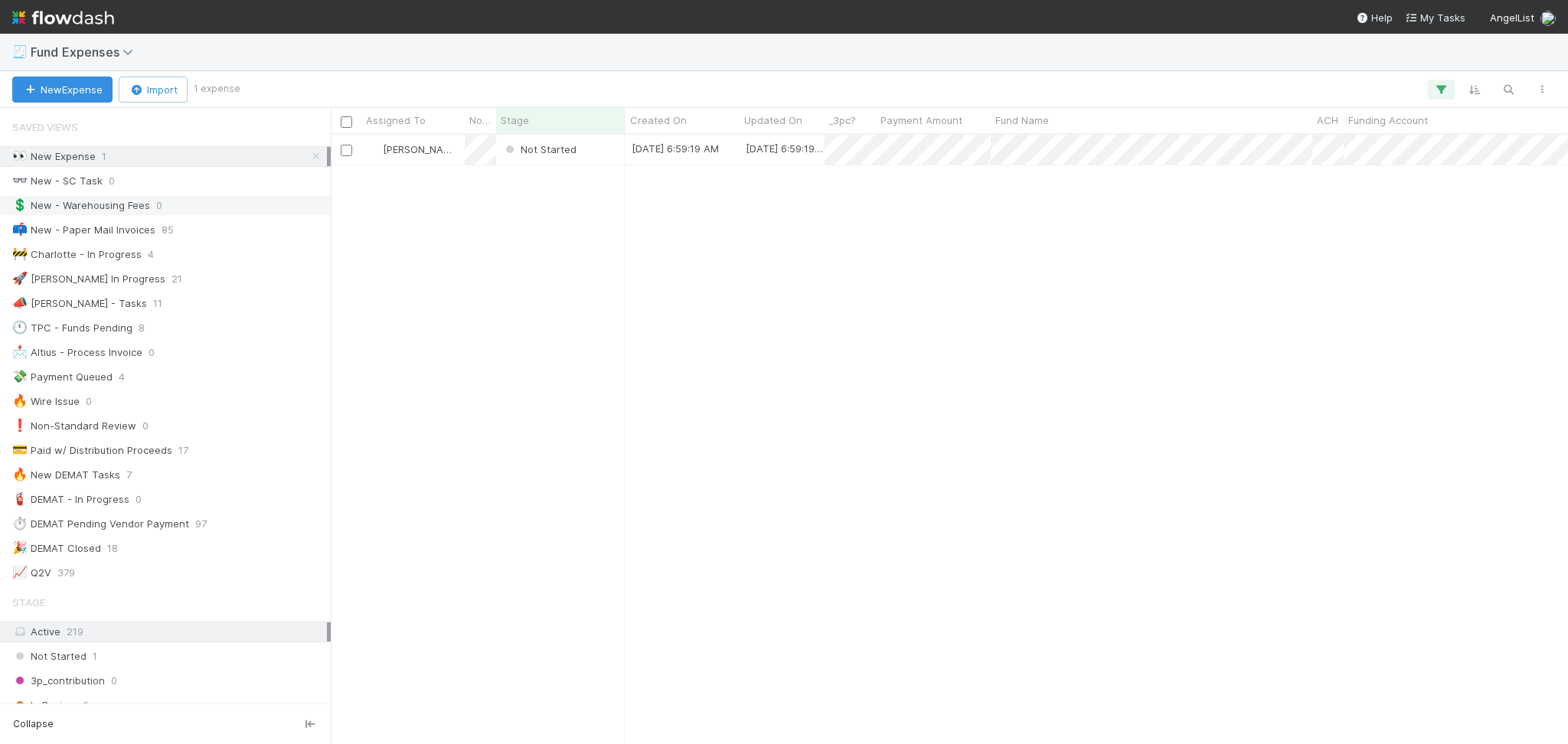
scroll to position [593, 1221]
click at [94, 343] on div "📩 Altius - Process Invoice" at bounding box center [77, 352] width 130 height 19
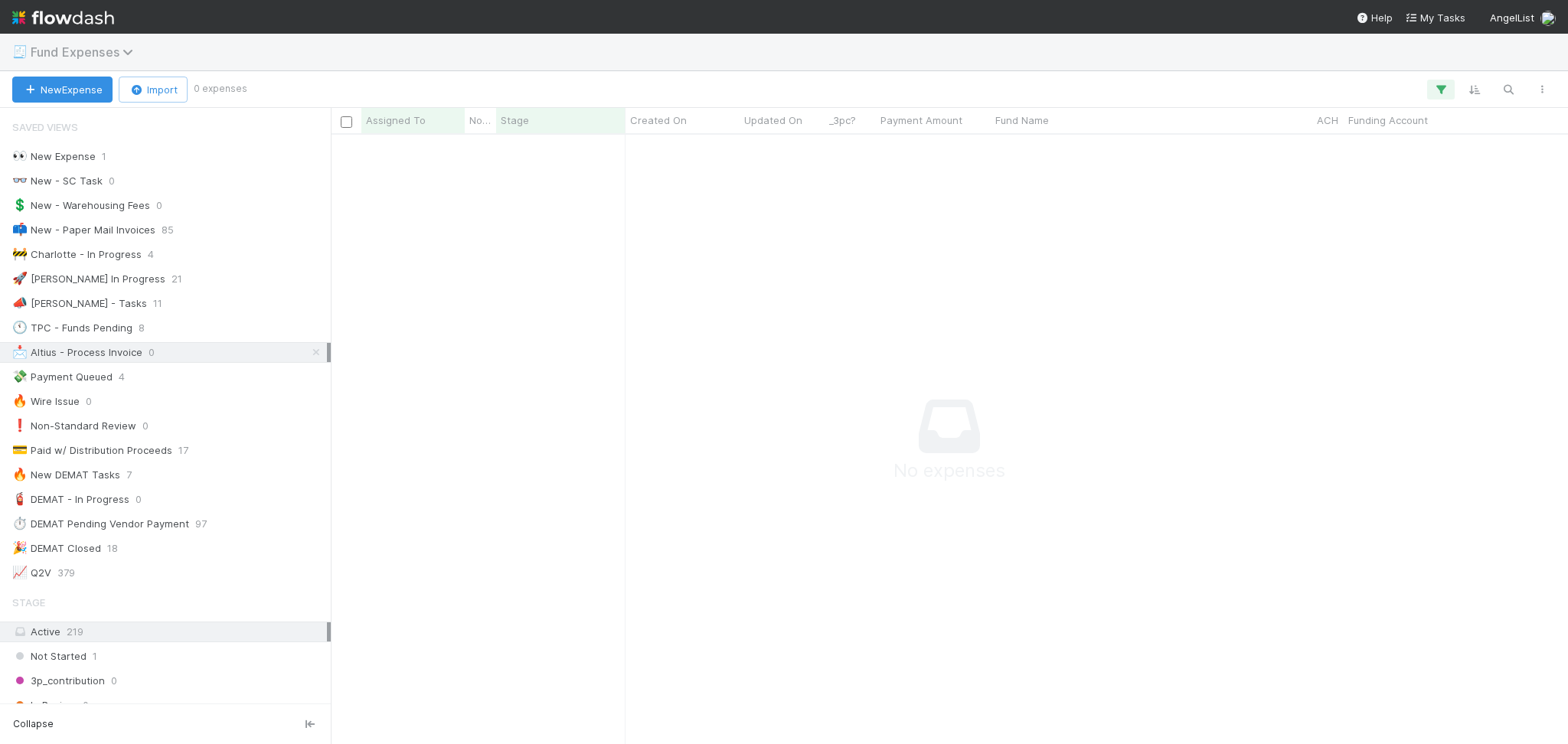
scroll to position [578, 1206]
click at [101, 55] on span "Fund Expenses" at bounding box center [86, 52] width 111 height 16
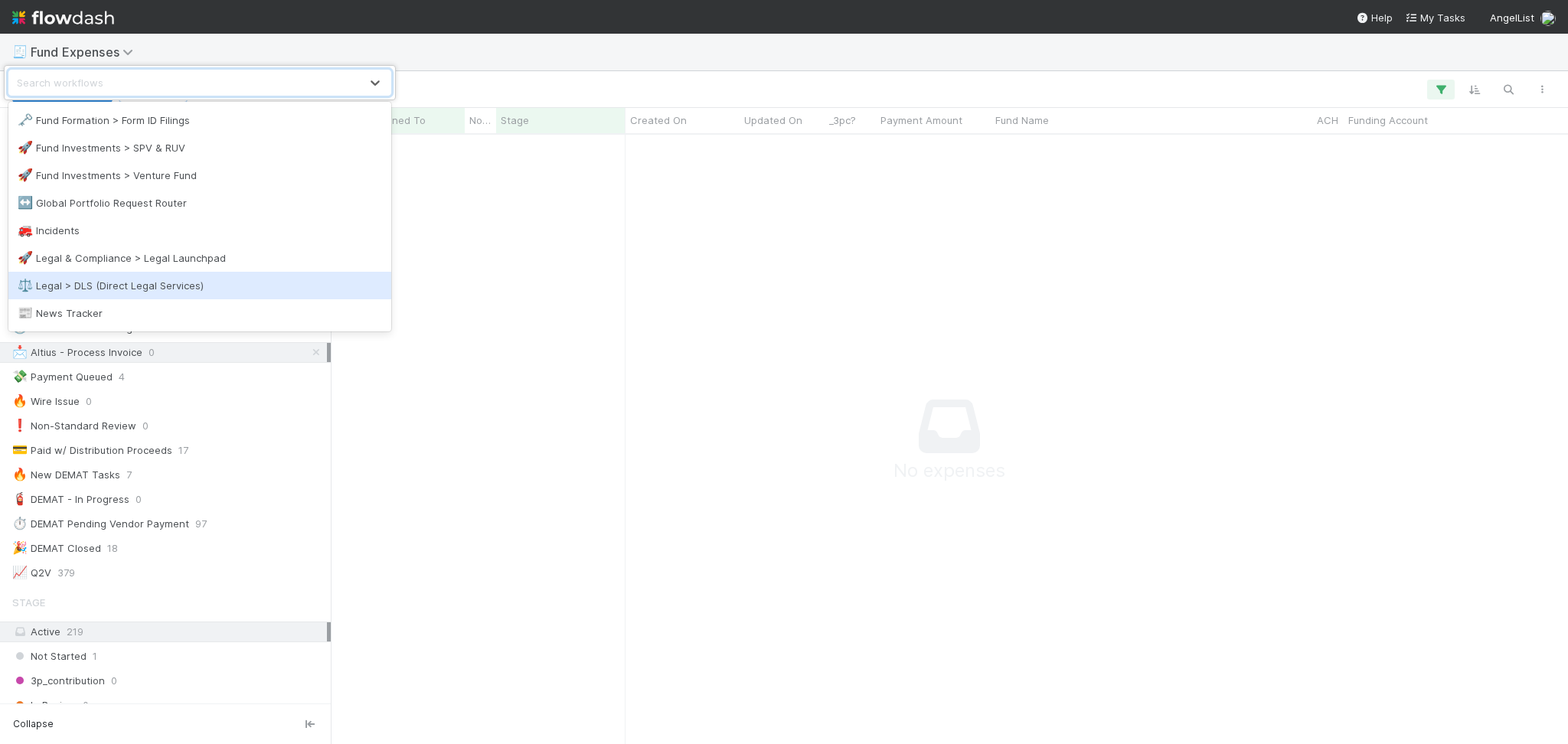
scroll to position [408, 0]
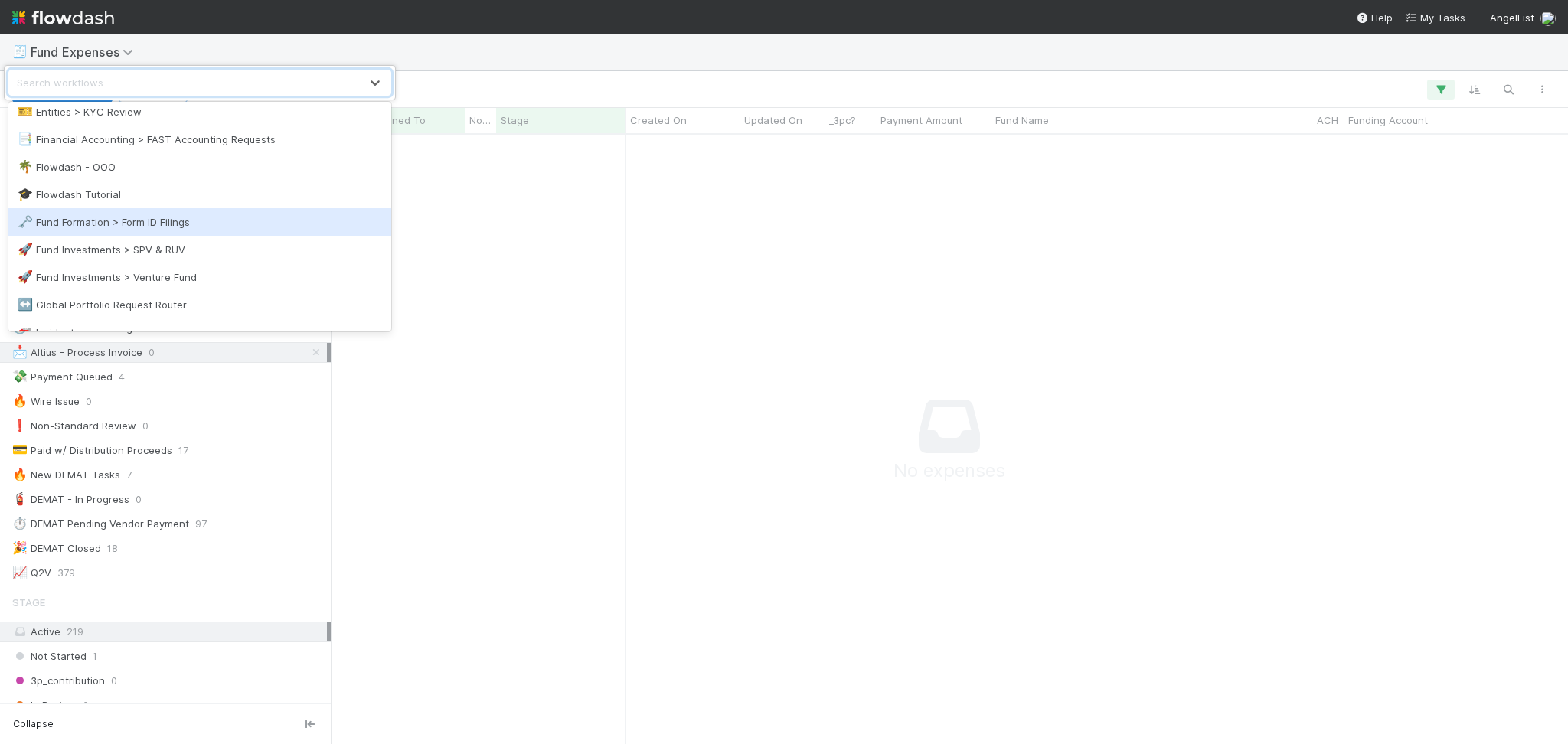
click at [149, 221] on div "🗝️ Fund Formation > Form ID Filings" at bounding box center [199, 222] width 364 height 16
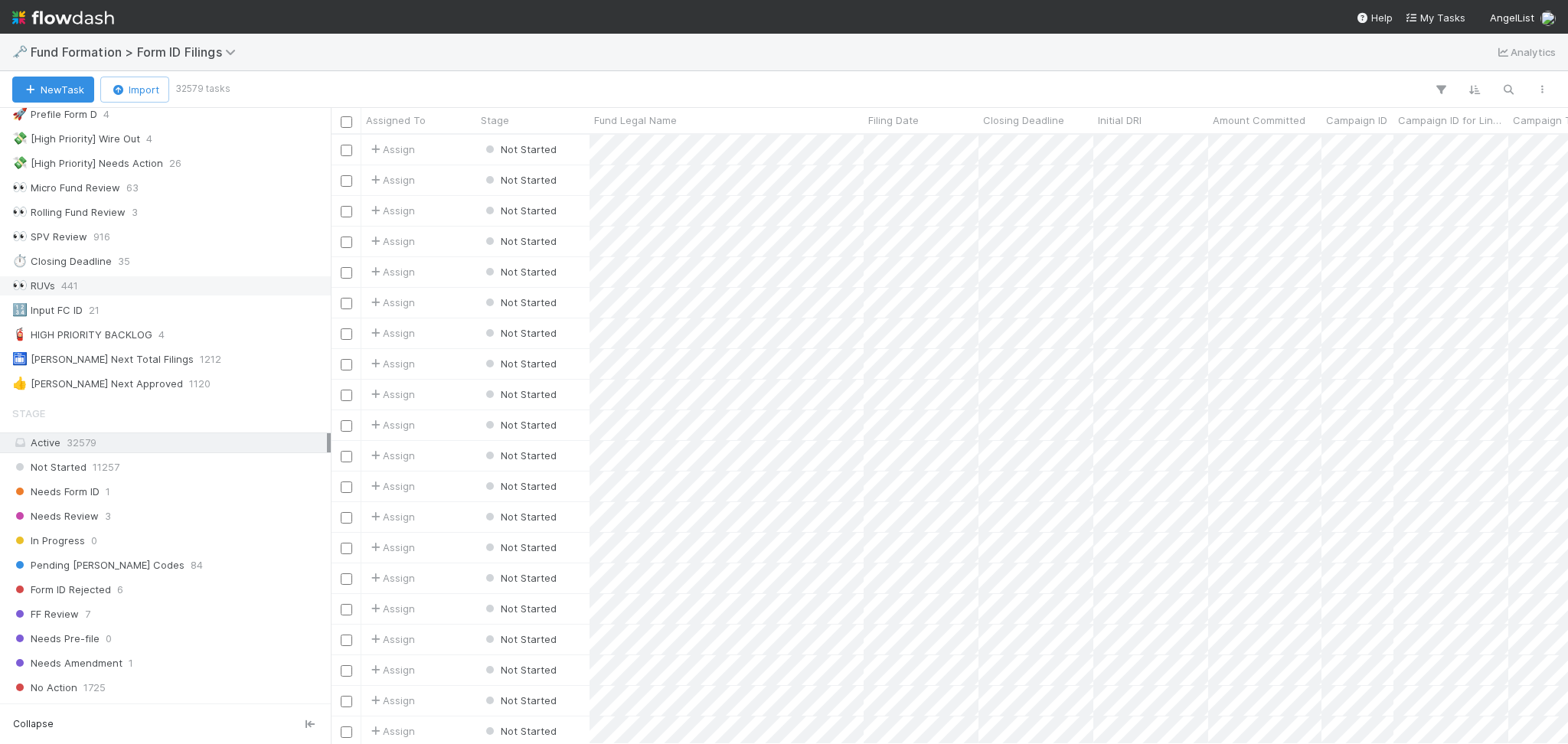
scroll to position [102, 0]
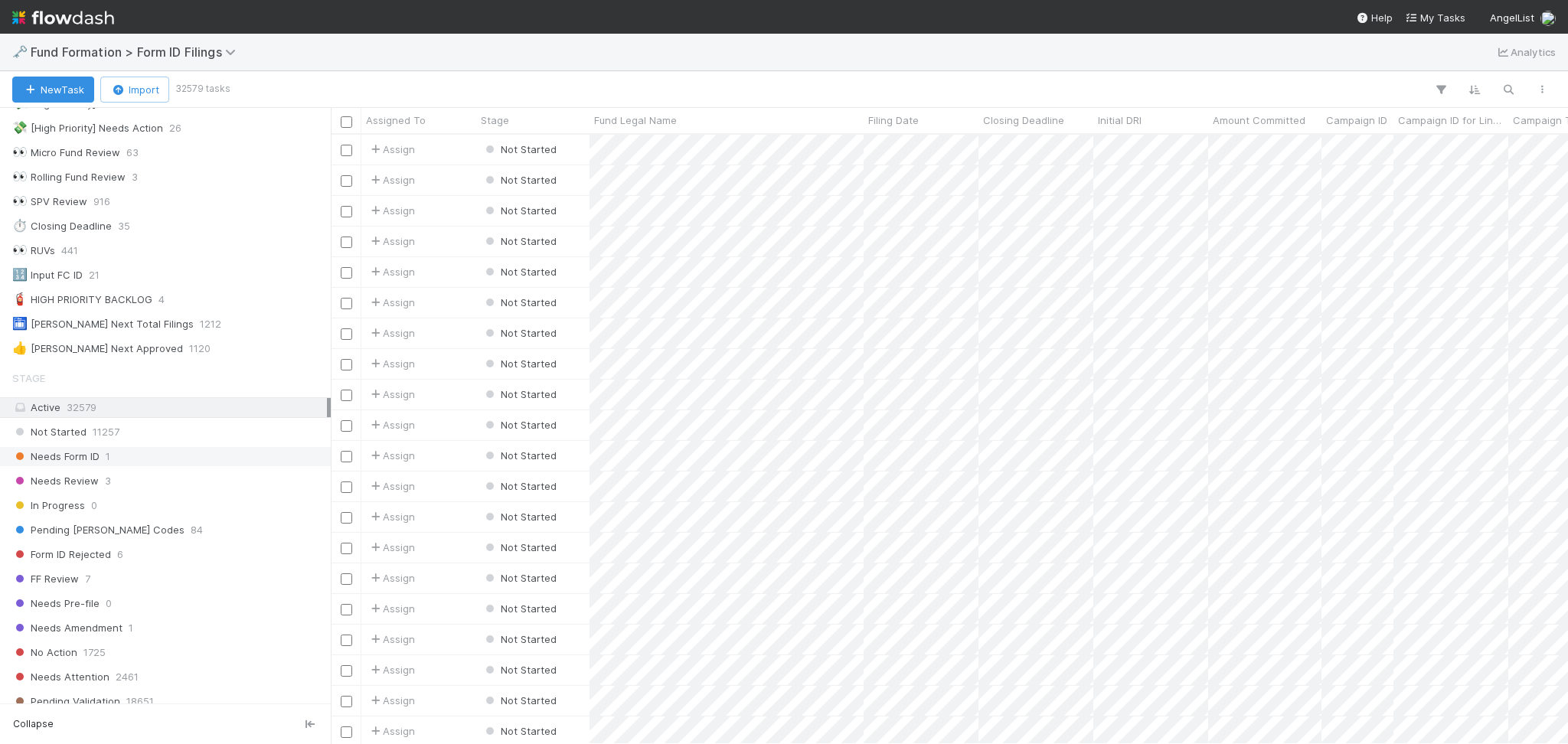
click at [145, 451] on div "Needs Form ID 1" at bounding box center [169, 456] width 315 height 19
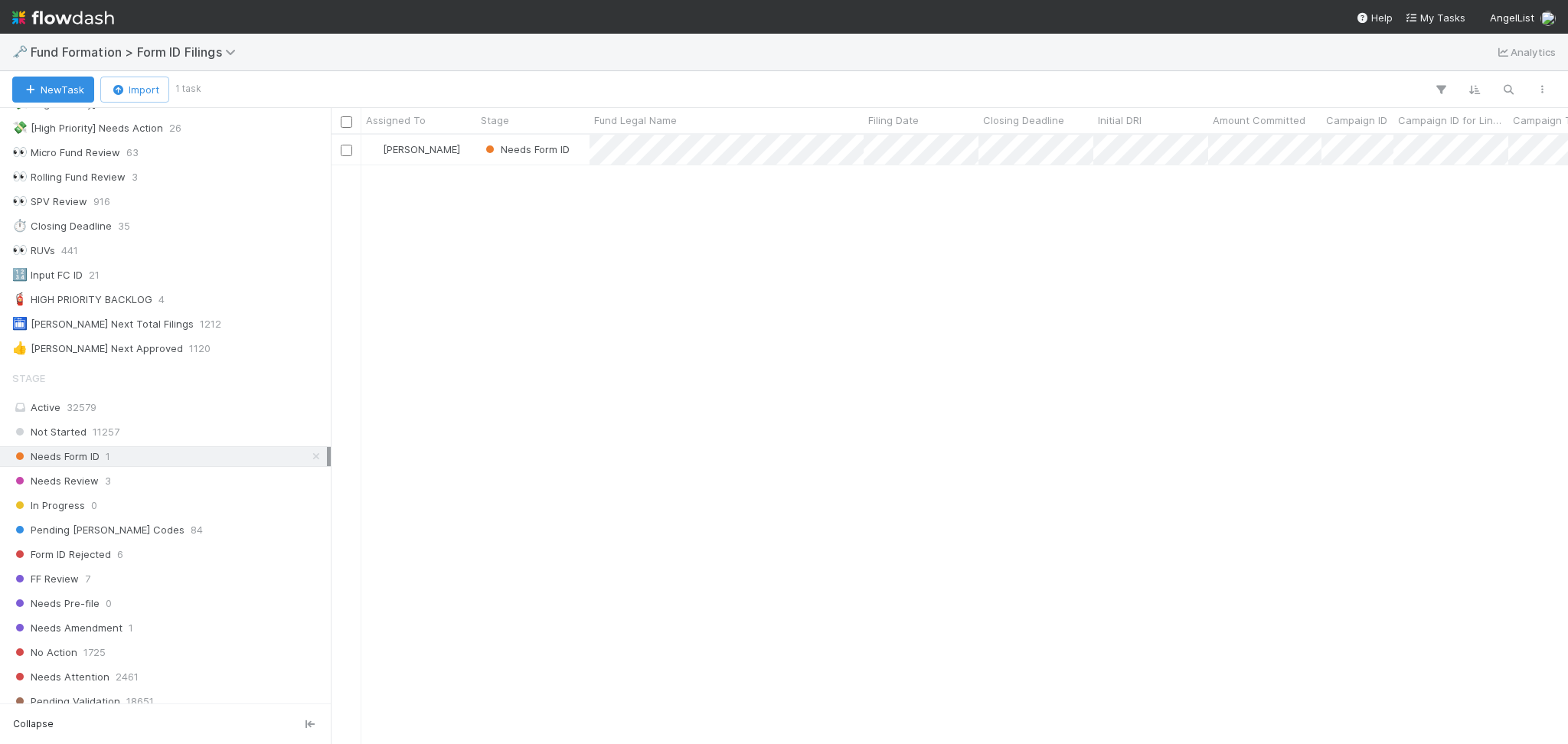
scroll to position [16, 16]
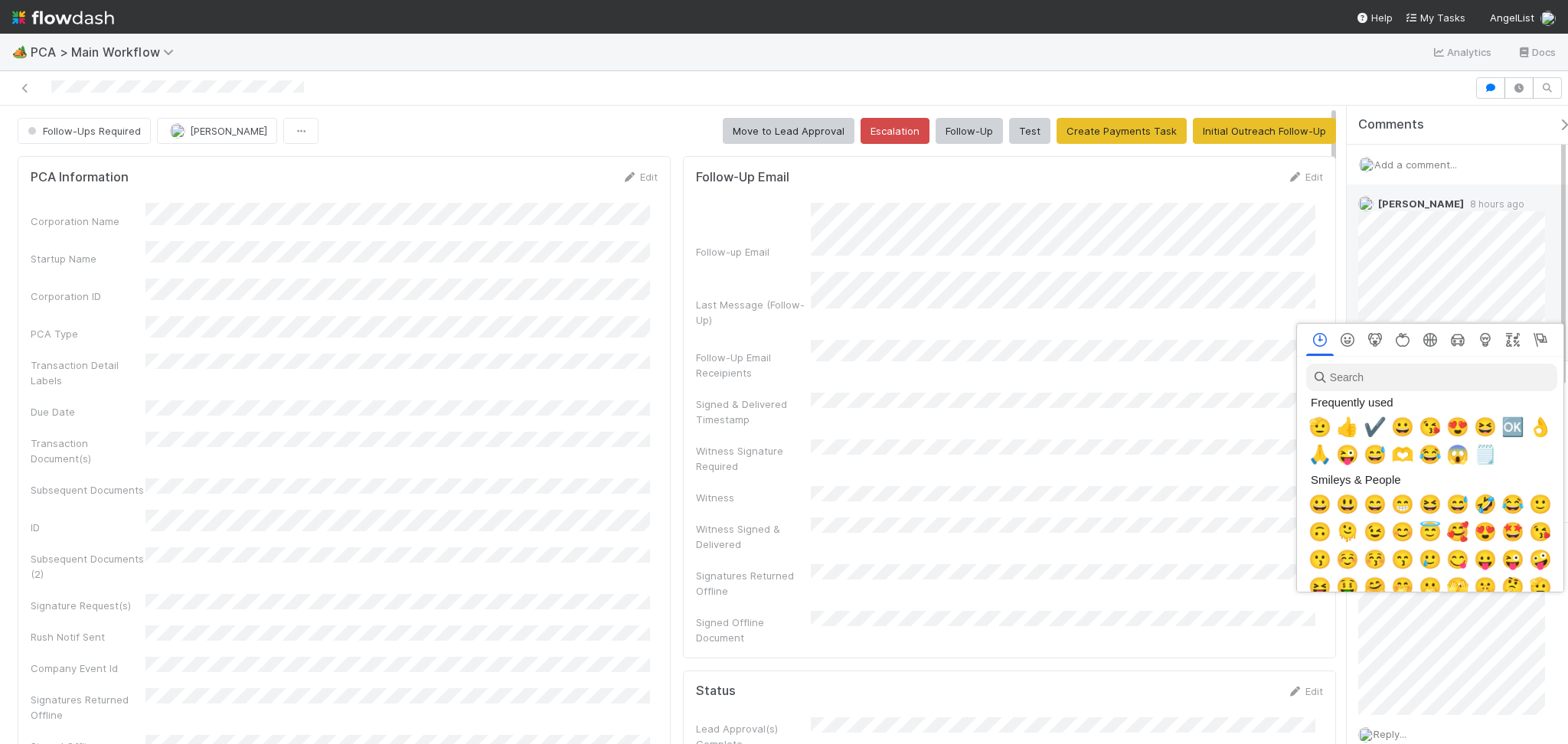
scroll to position [0, 9]
click at [1314, 453] on span "🙏" at bounding box center [1316, 455] width 23 height 22
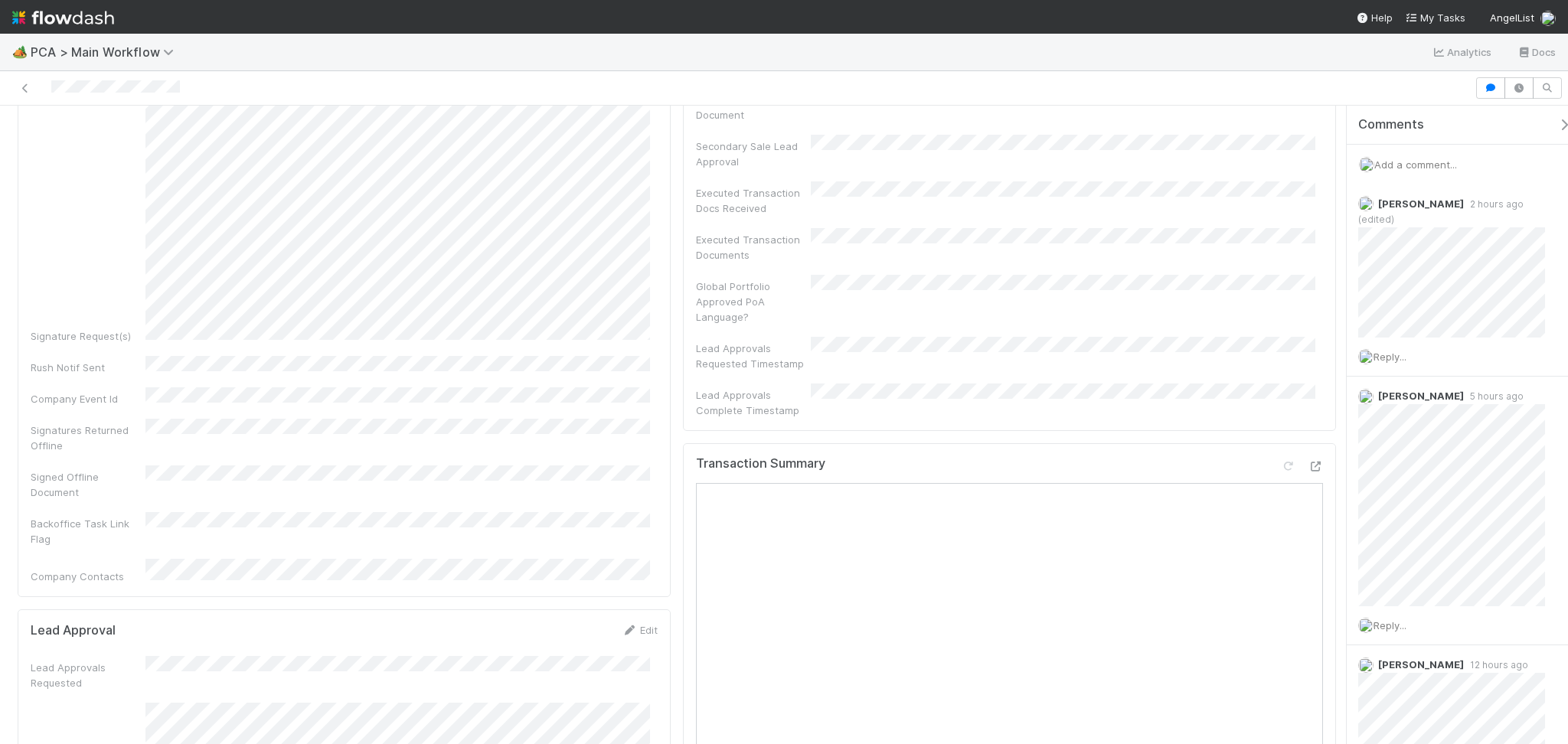
click at [1429, 163] on span "Add a comment..." at bounding box center [1416, 165] width 83 height 12
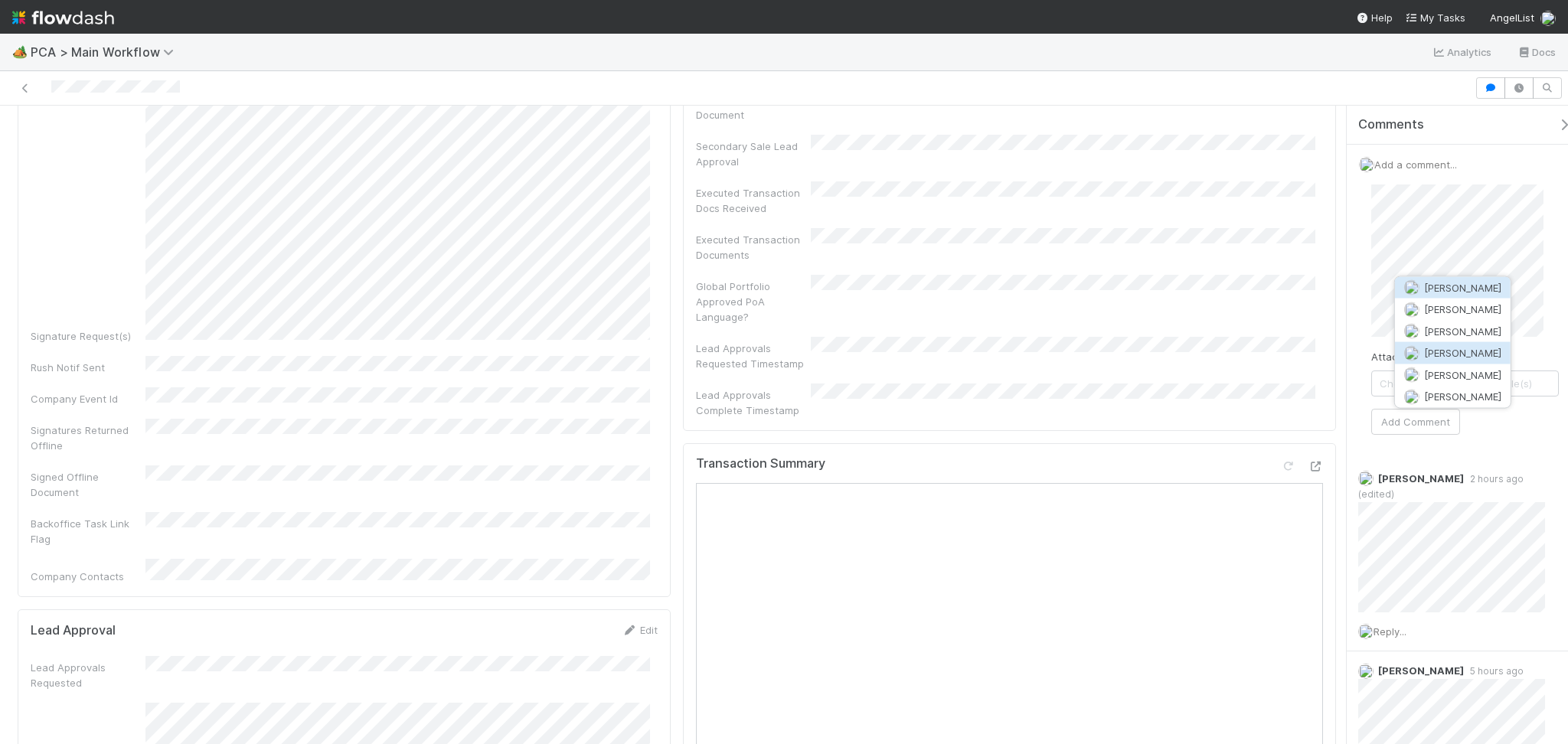
click at [1441, 342] on button "Josh Tarr" at bounding box center [1452, 353] width 115 height 22
click at [1409, 357] on button "Nathalie Gualito" at bounding box center [1423, 353] width 115 height 22
click at [1461, 389] on span "Choose or drag and drop file(s)" at bounding box center [1464, 383] width 187 height 25
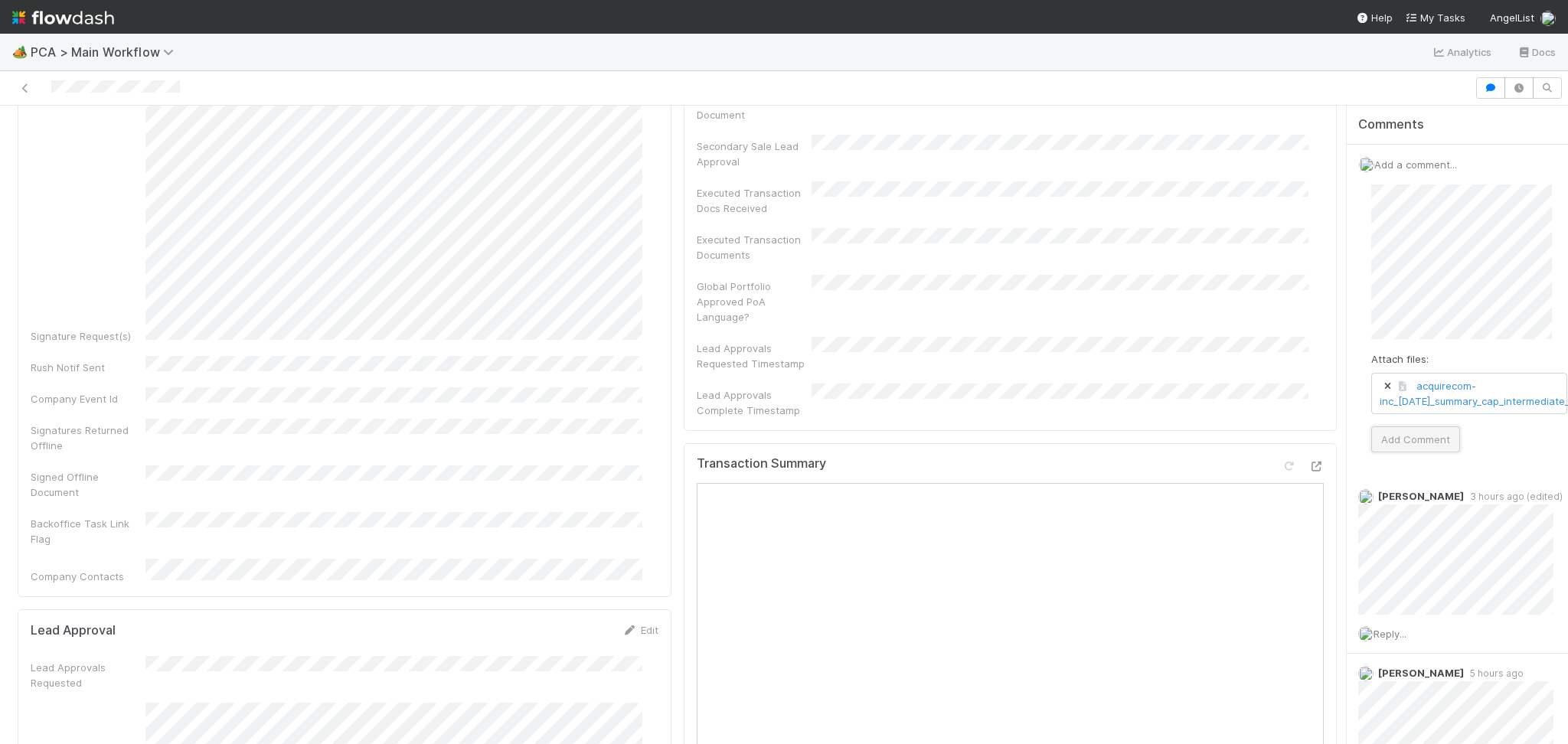
click at [1405, 444] on button "Add Comment" at bounding box center [1415, 439] width 89 height 26
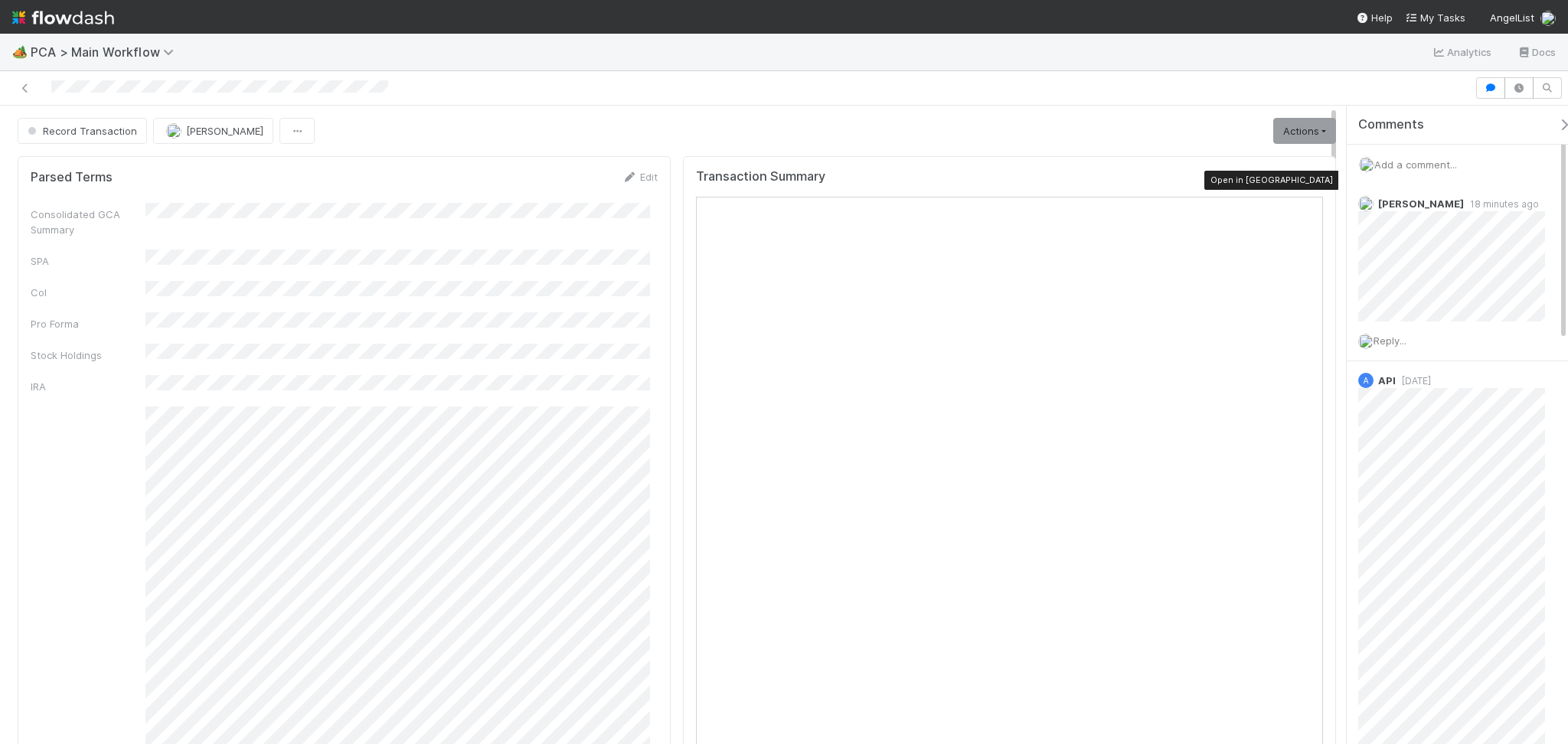
click at [1307, 178] on icon at bounding box center [1315, 181] width 16 height 10
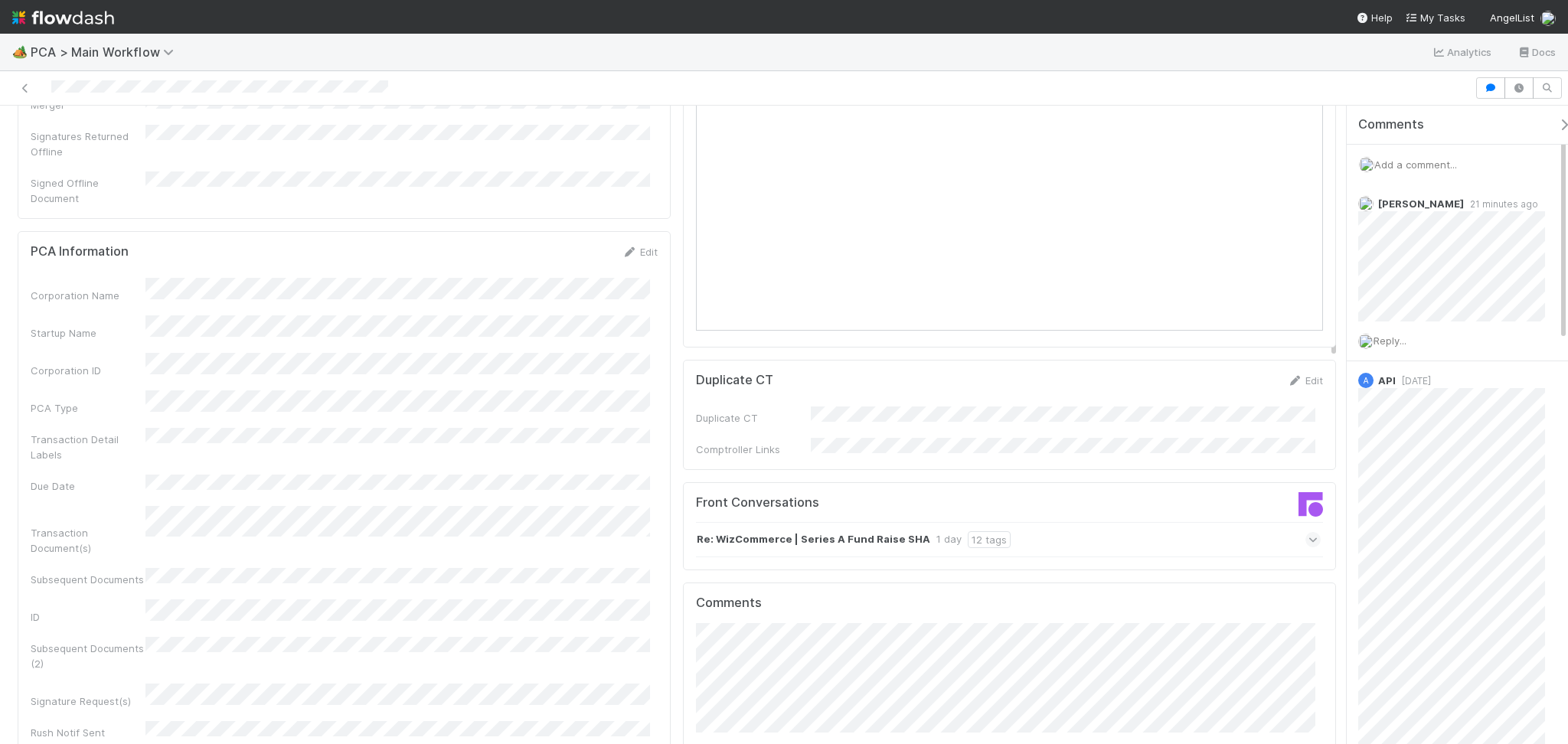
scroll to position [1939, 0]
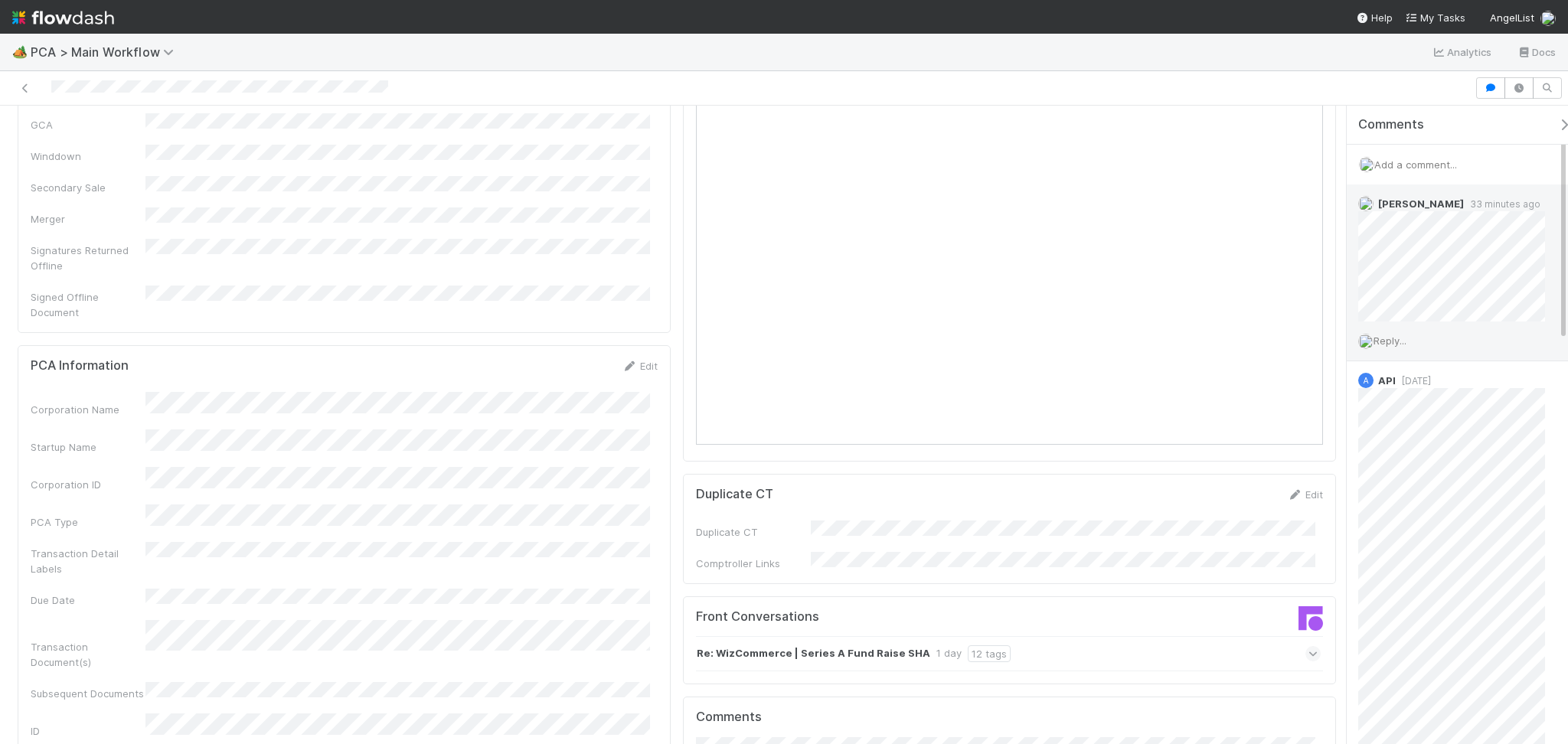
click at [1391, 339] on span "Reply..." at bounding box center [1389, 340] width 33 height 12
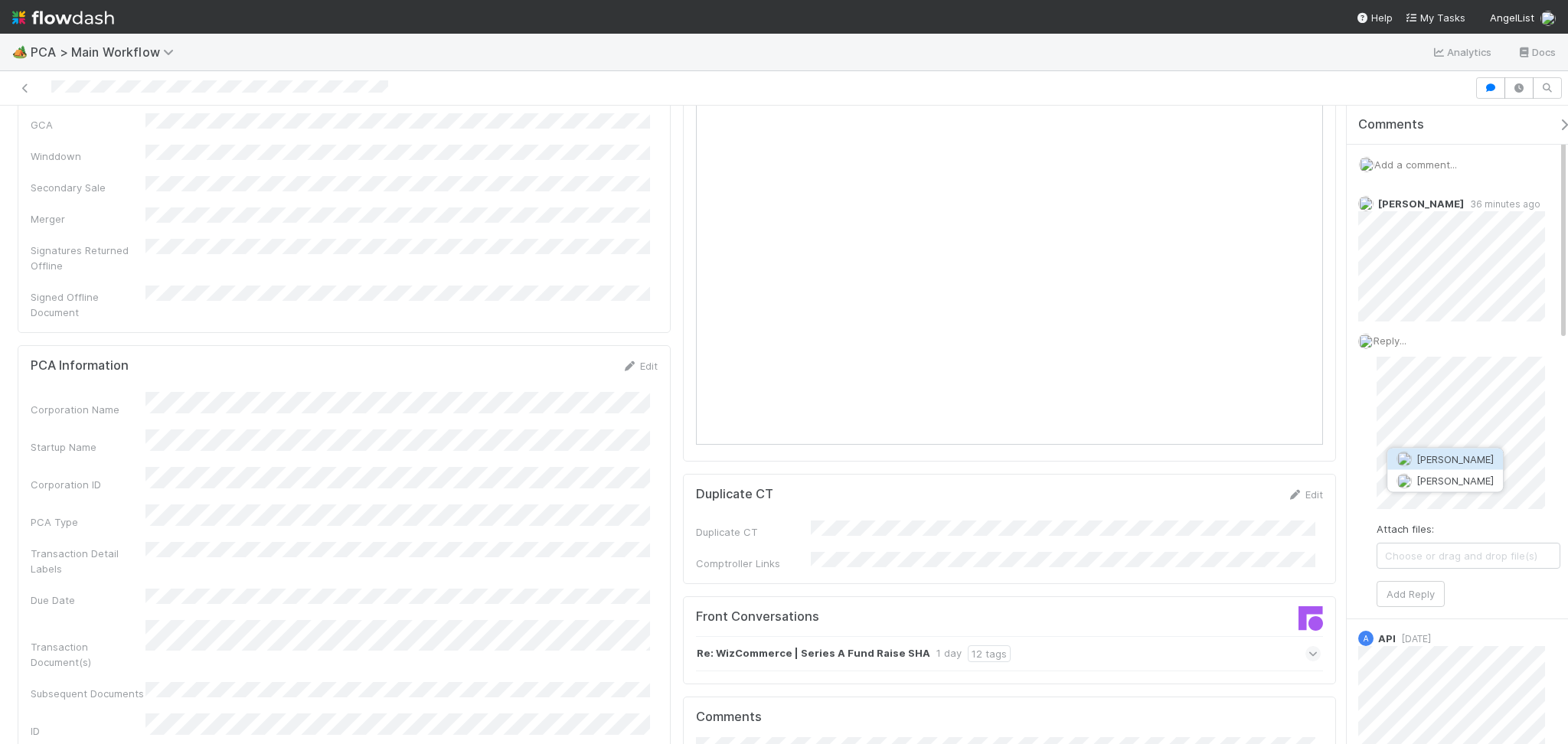
click at [1452, 465] on button "[PERSON_NAME]" at bounding box center [1445, 460] width 115 height 22
click at [1338, 525] on div "Comments Add a comment... Roselyn de Villa 37 minutes ago Reply... Attach files…" at bounding box center [1453, 424] width 230 height 638
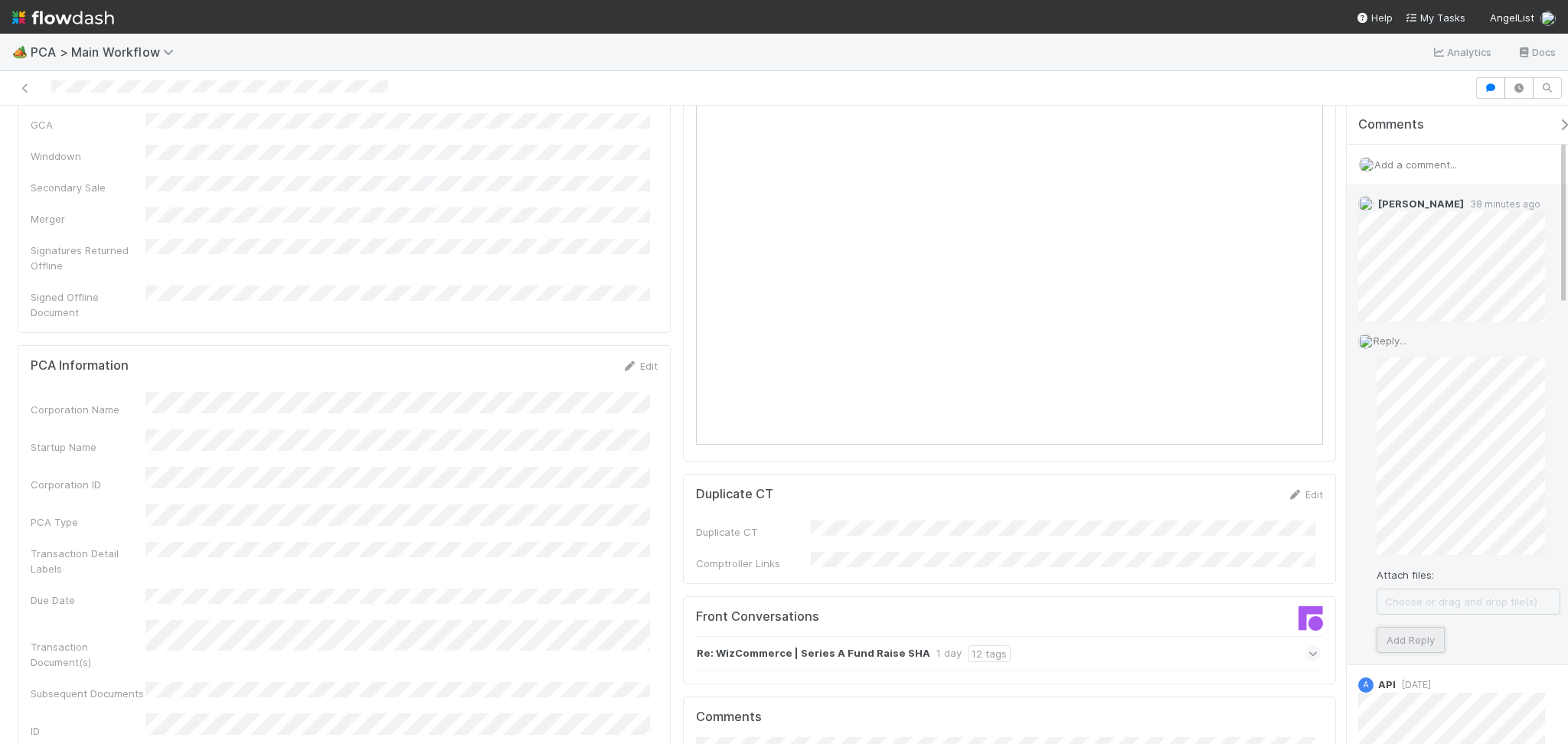
click at [1419, 636] on button "Add Reply" at bounding box center [1410, 639] width 68 height 26
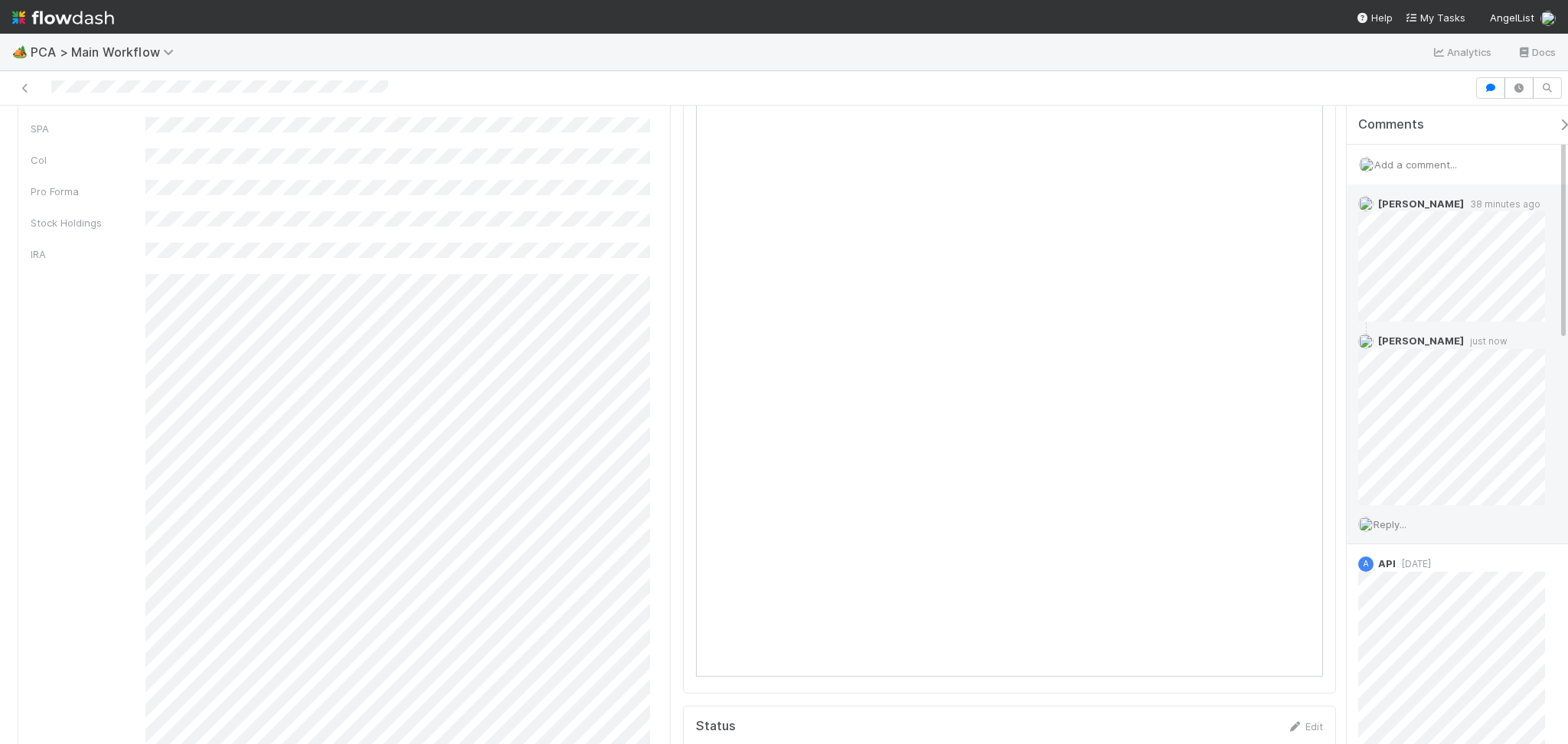
scroll to position [0, 0]
click at [1280, 130] on link "Actions" at bounding box center [1305, 130] width 63 height 26
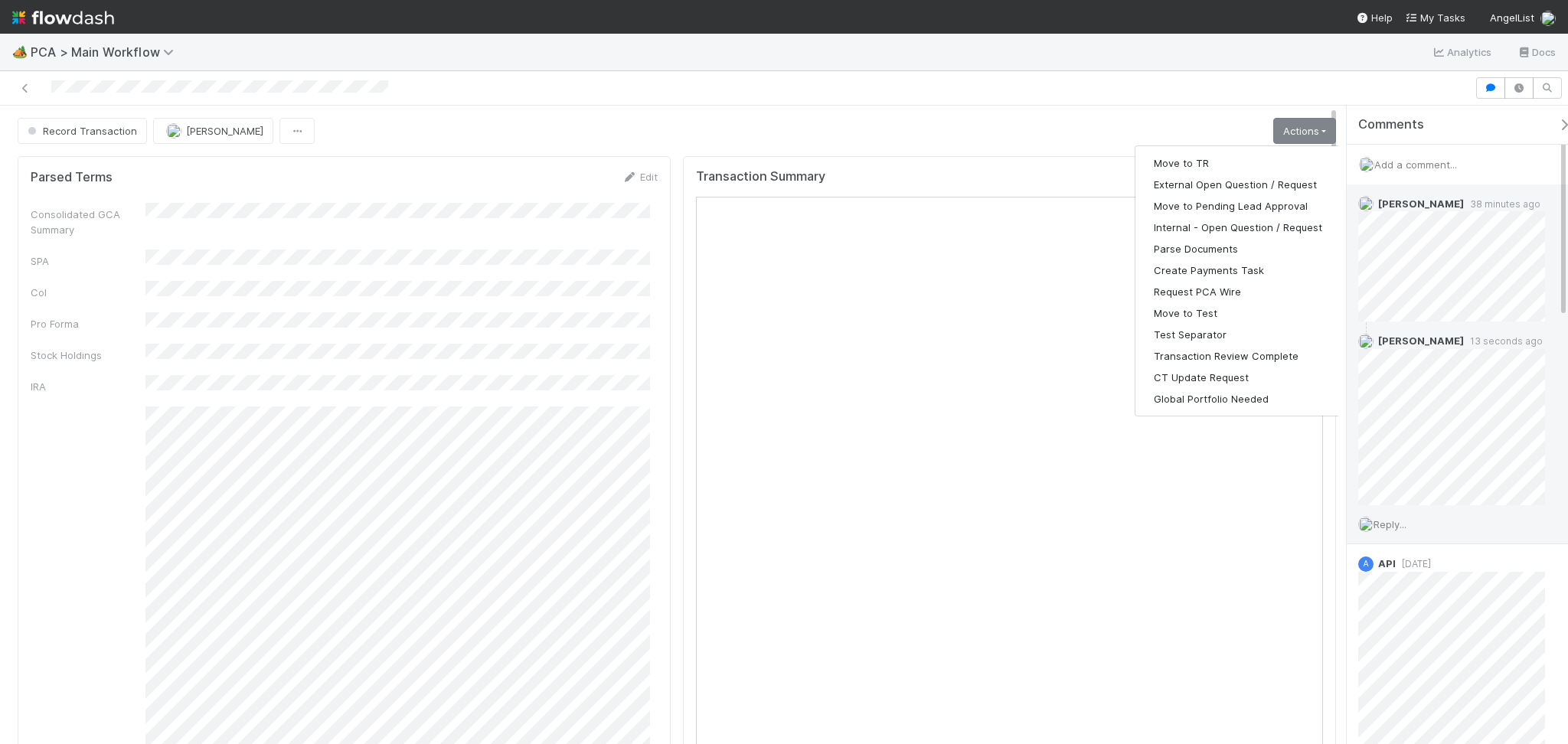
click at [752, 126] on div "Record Transaction Febbie Cervantes Actions Move to TR External Open Question /…" at bounding box center [677, 130] width 1318 height 26
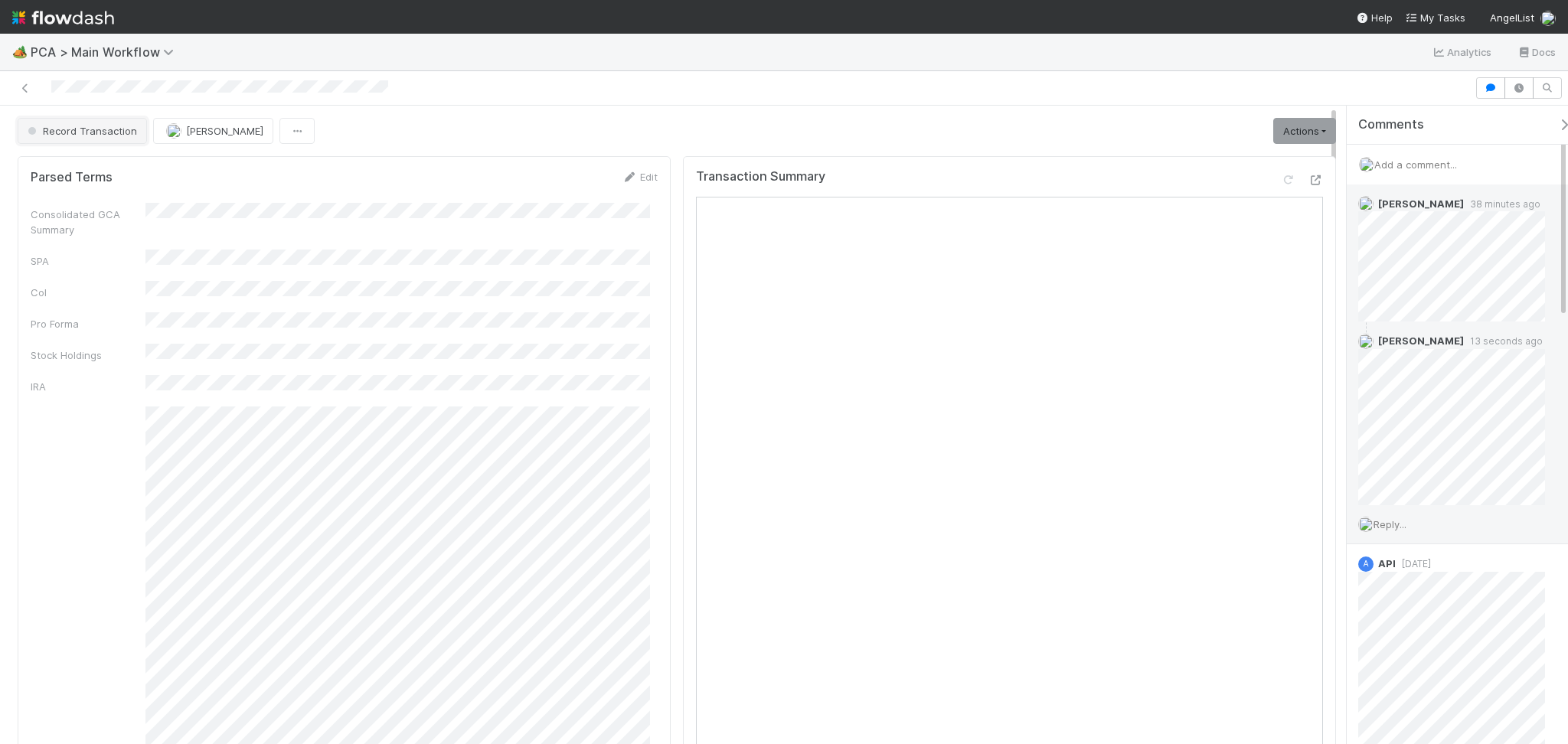
click at [107, 124] on span "Record Transaction" at bounding box center [81, 130] width 112 height 12
drag, startPoint x: 124, startPoint y: 167, endPoint x: 166, endPoint y: 169, distance: 42.0
click at [124, 166] on div "ICU" at bounding box center [119, 169] width 216 height 28
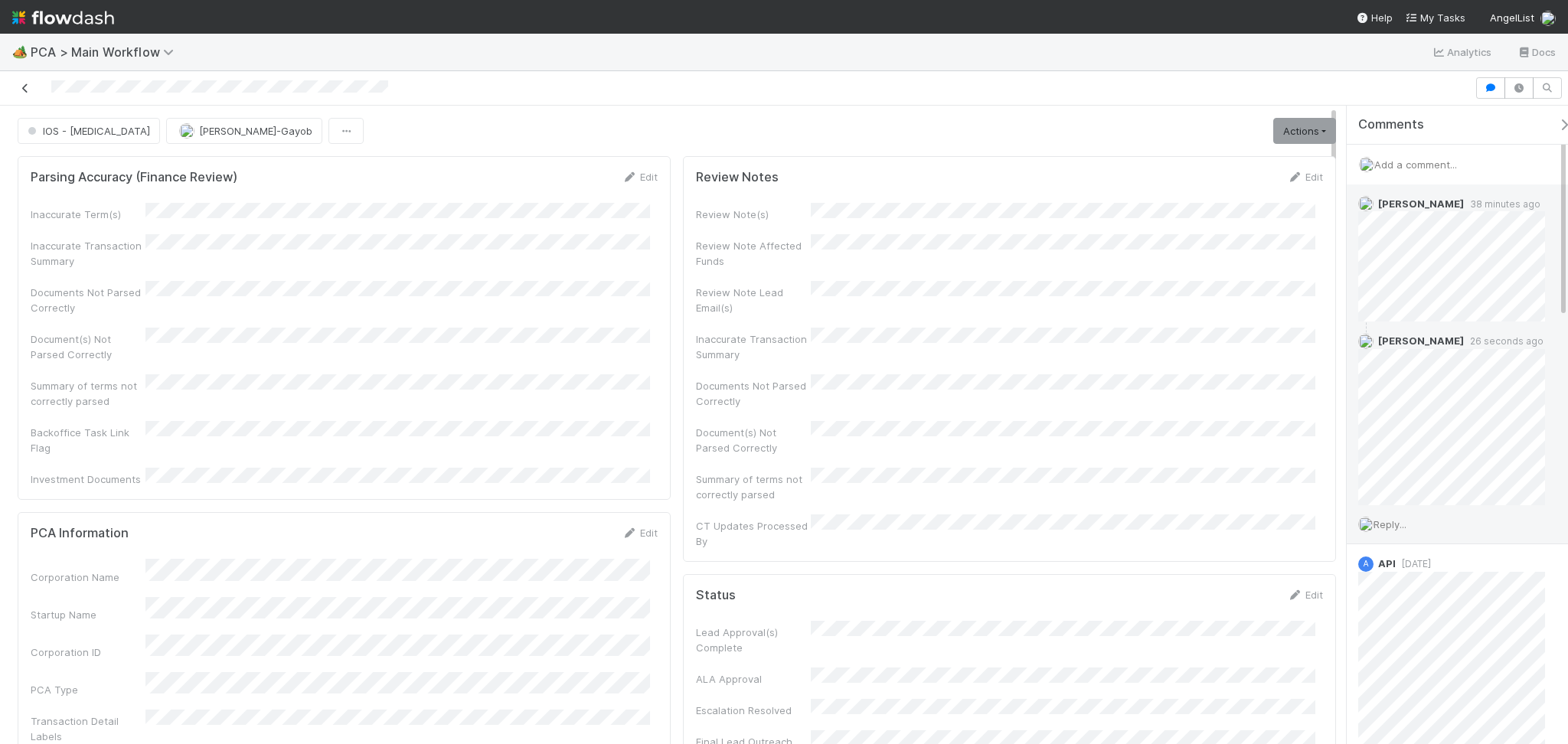
click at [22, 85] on icon at bounding box center [26, 89] width 16 height 10
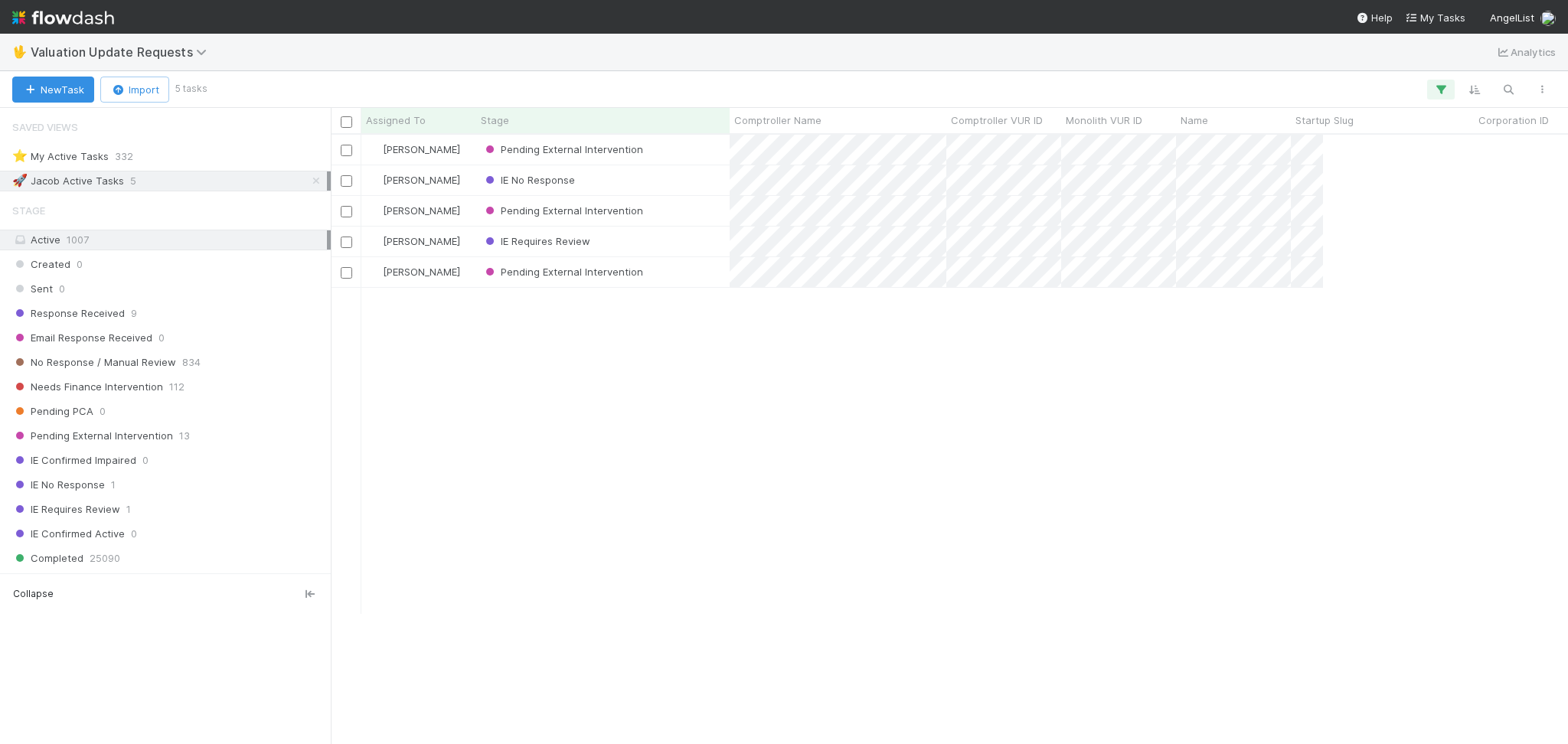
scroll to position [593, 1221]
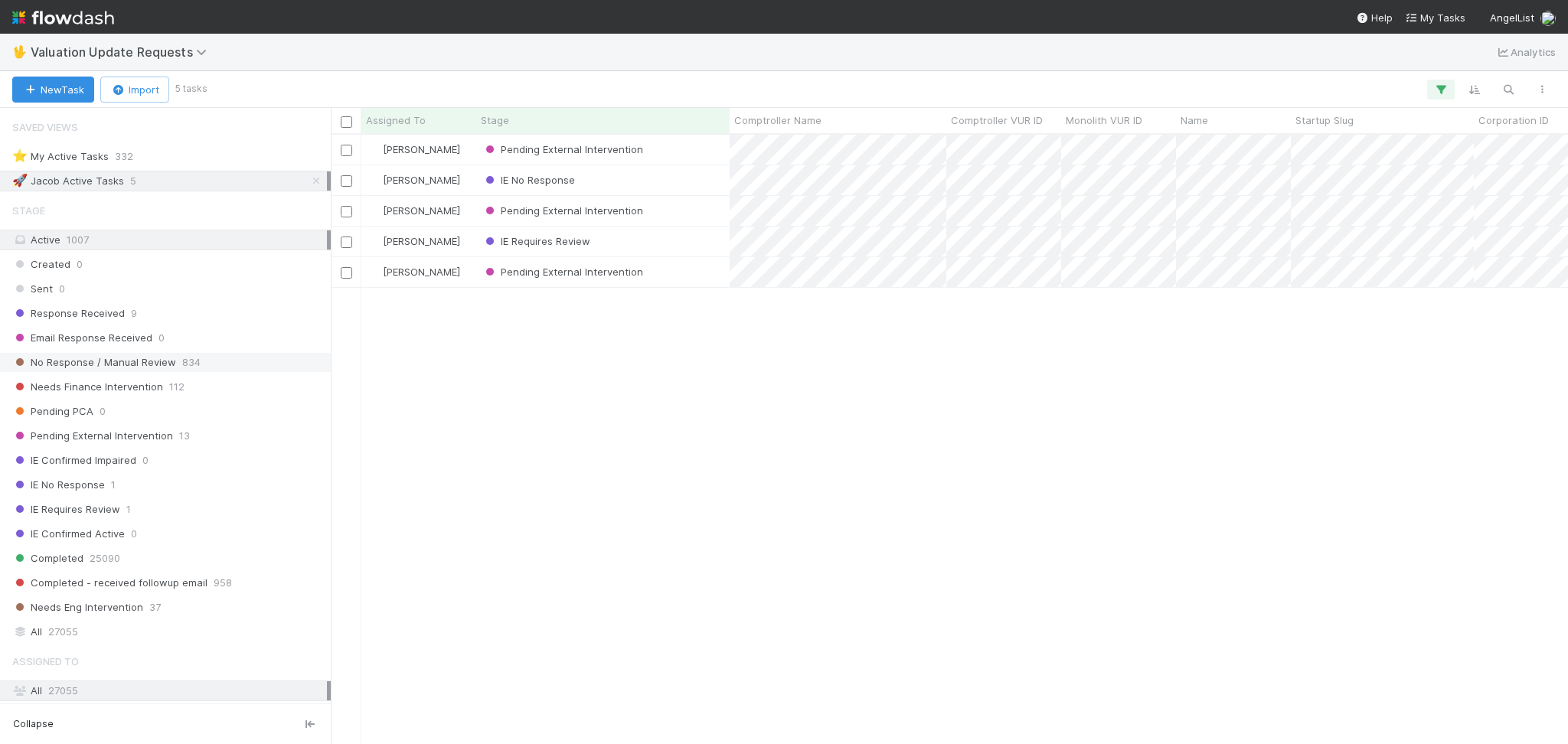
click at [162, 362] on span "No Response / Manual Review" at bounding box center [94, 362] width 164 height 19
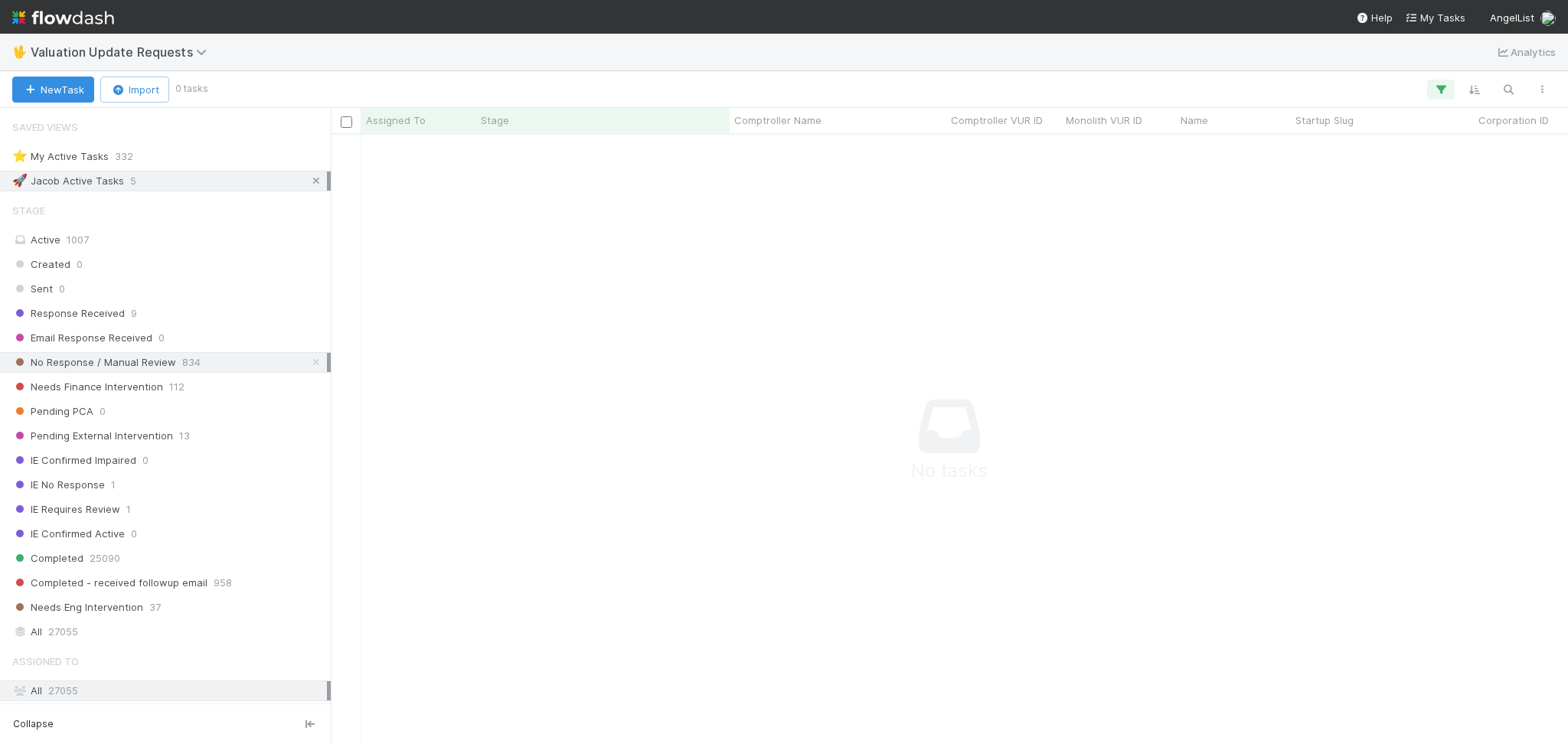
scroll to position [578, 1206]
click at [309, 181] on icon at bounding box center [317, 181] width 16 height 10
click at [216, 316] on div "Response Received 9" at bounding box center [169, 313] width 315 height 19
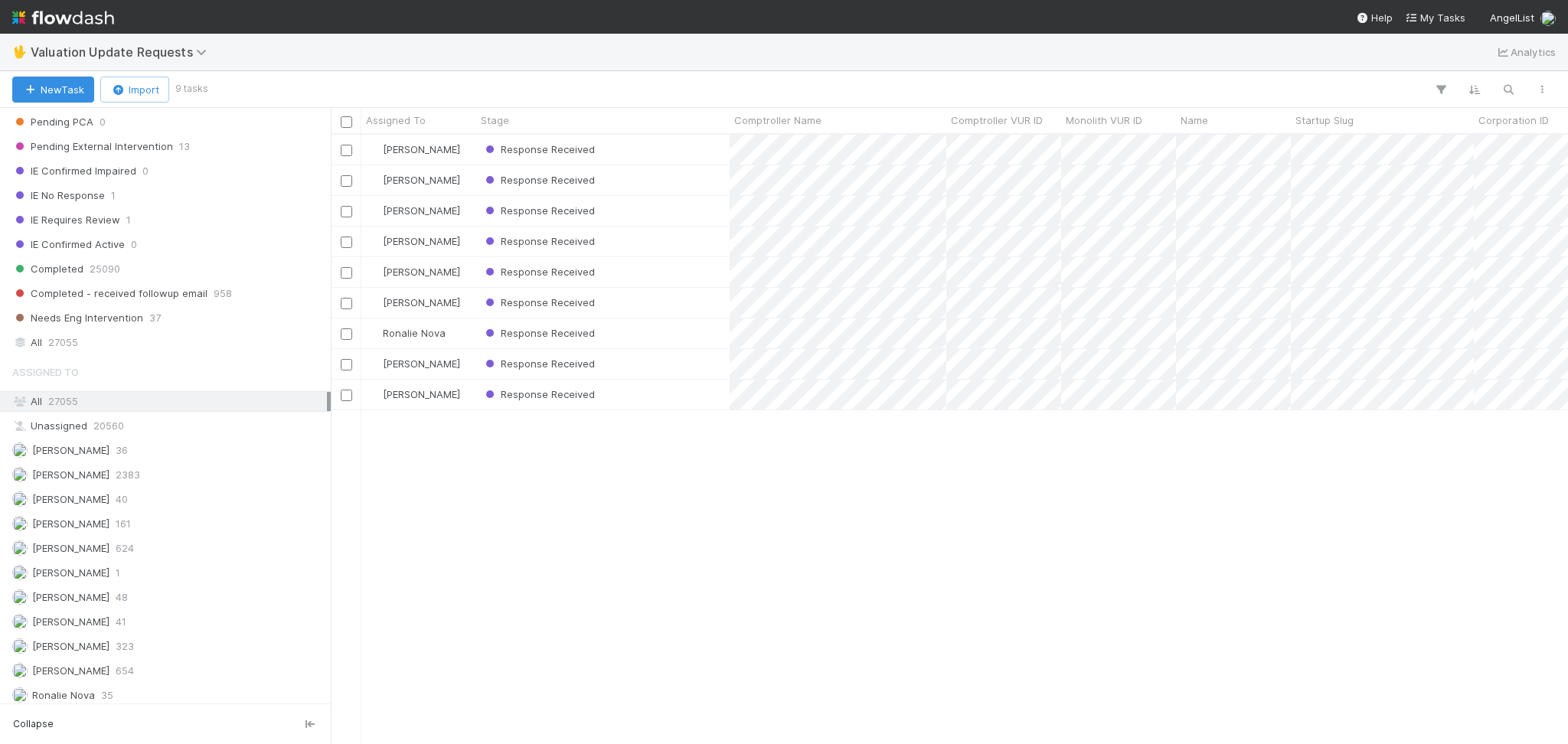
scroll to position [306, 0]
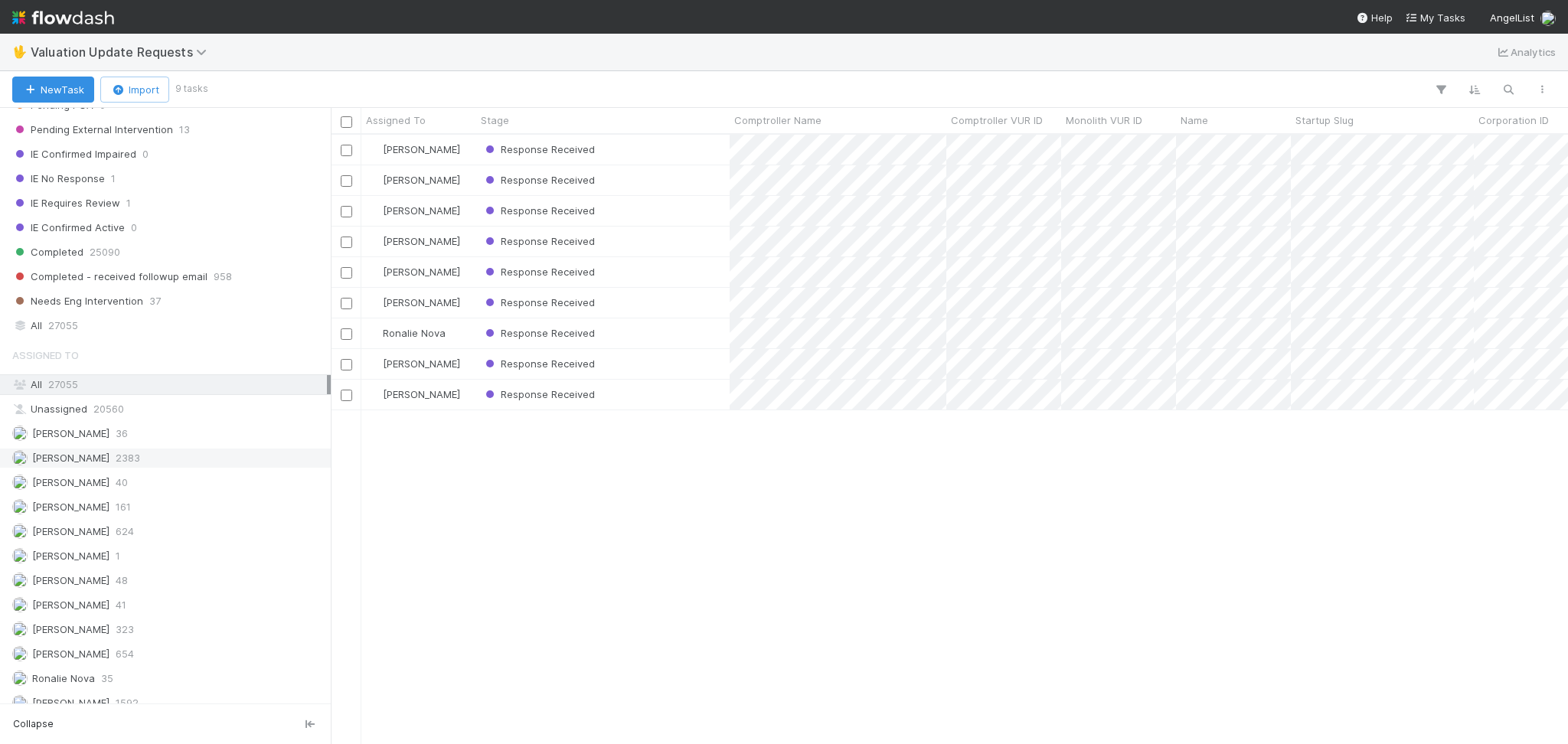
click at [192, 458] on div "Febbie Cervantes 2383" at bounding box center [169, 458] width 315 height 19
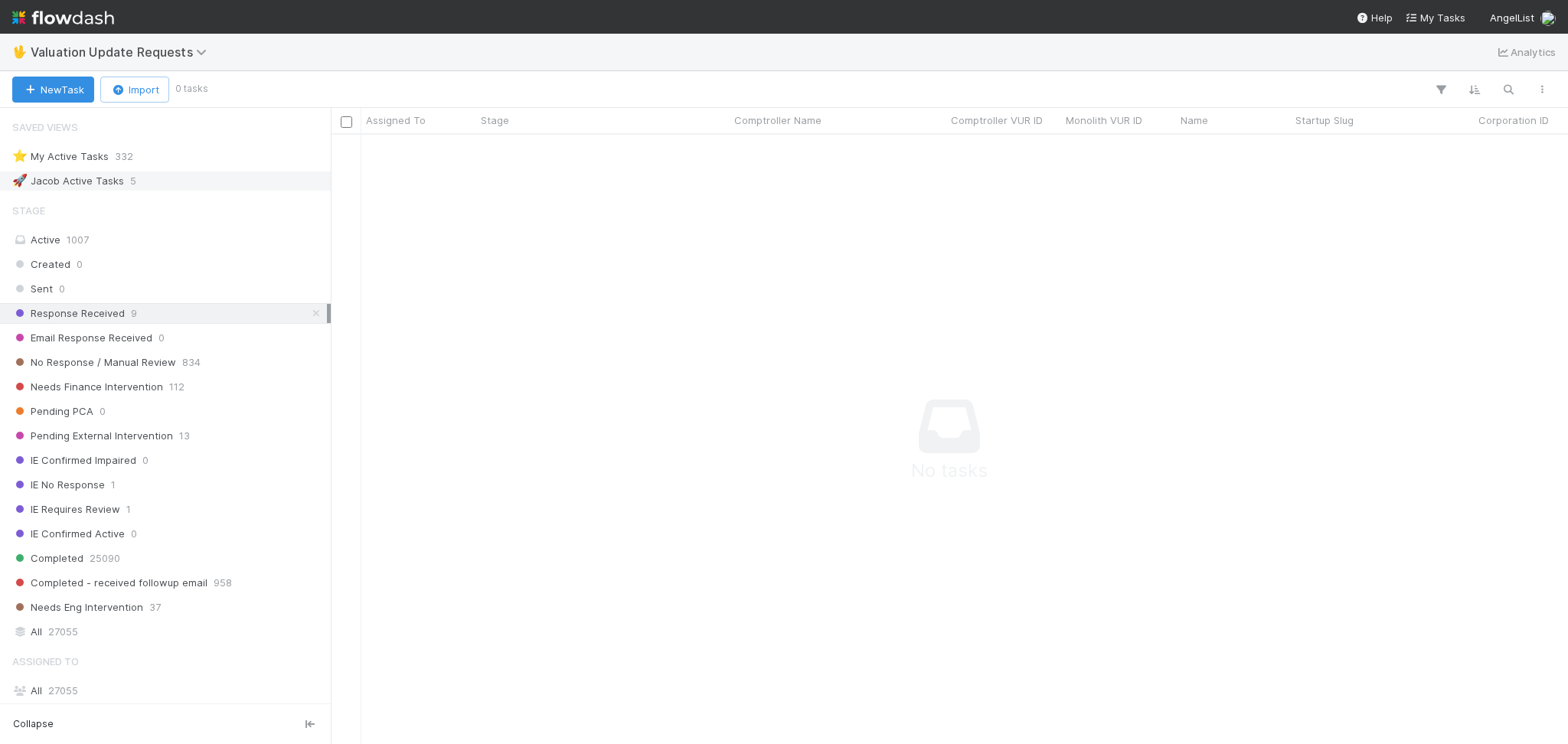
click at [249, 374] on div "Stage Active 1007 Created 0 Sent 0 Response Received 9 Email Response Received …" at bounding box center [165, 418] width 331 height 447
click at [249, 365] on div "No Response / Manual Review 834" at bounding box center [169, 362] width 315 height 19
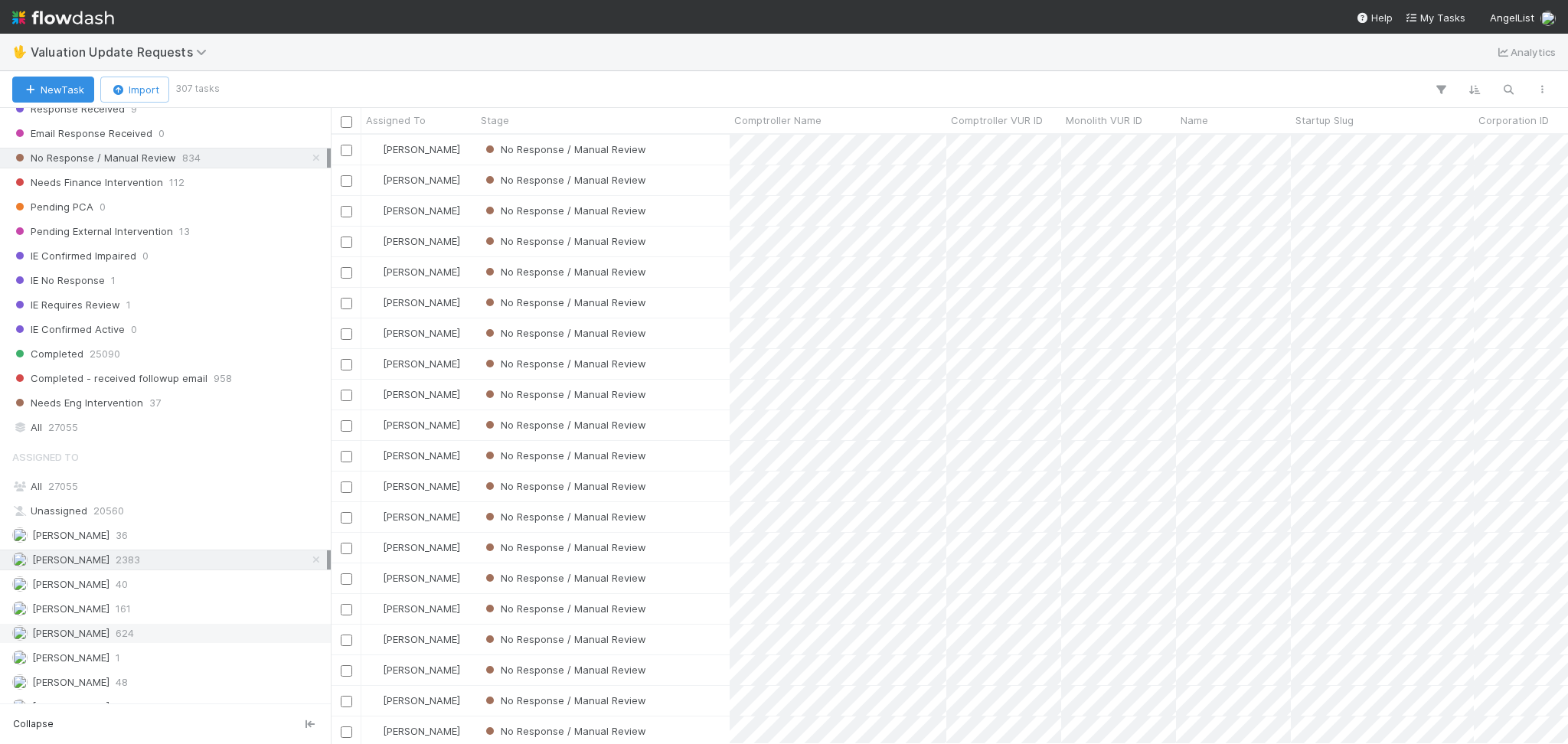
scroll to position [323, 0]
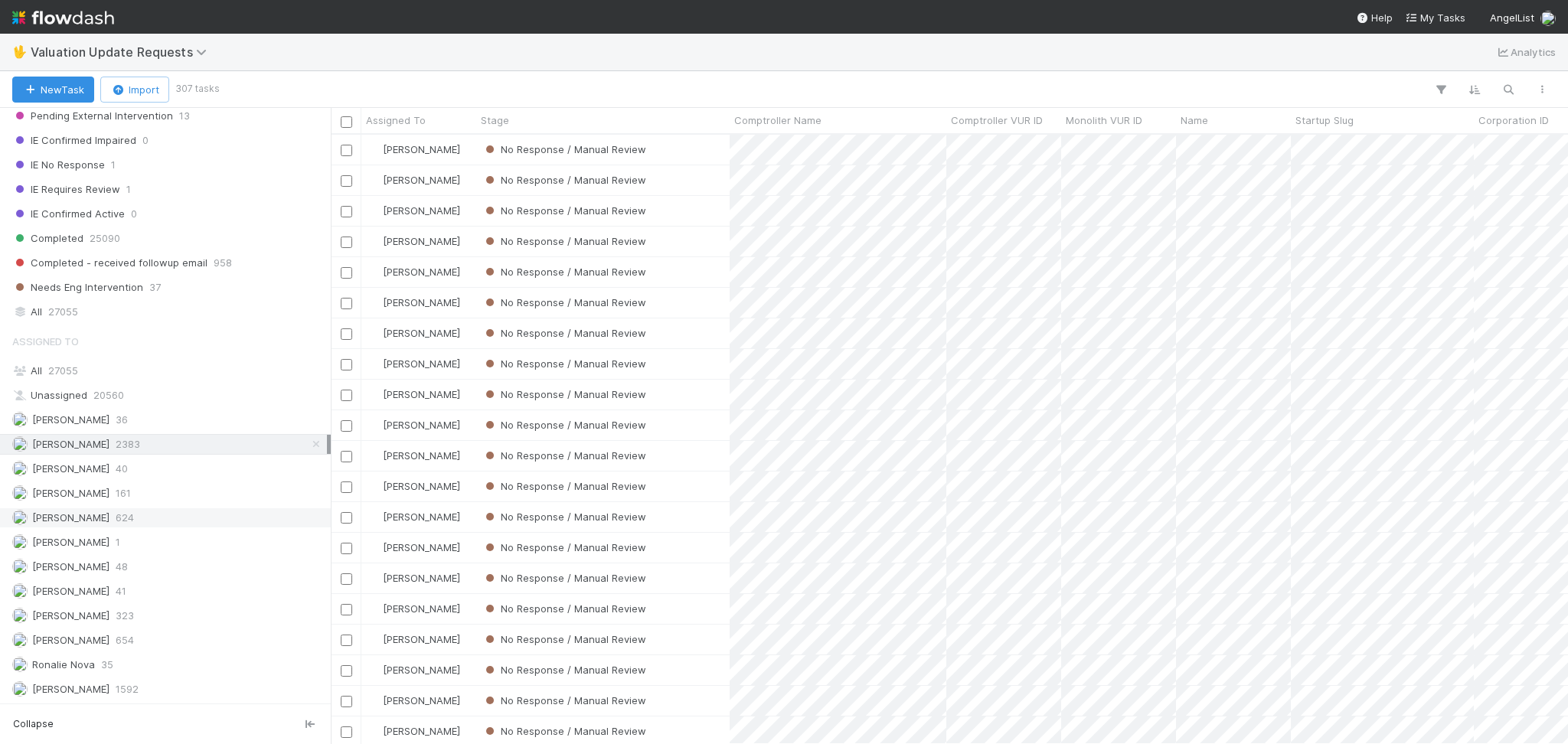
click at [162, 509] on div "Karen Jane Salcedo 624" at bounding box center [169, 517] width 315 height 19
click at [175, 435] on div "Febbie Cervantes 2383" at bounding box center [169, 444] width 315 height 19
click at [153, 646] on div "Michael Capilitan 654" at bounding box center [169, 639] width 315 height 19
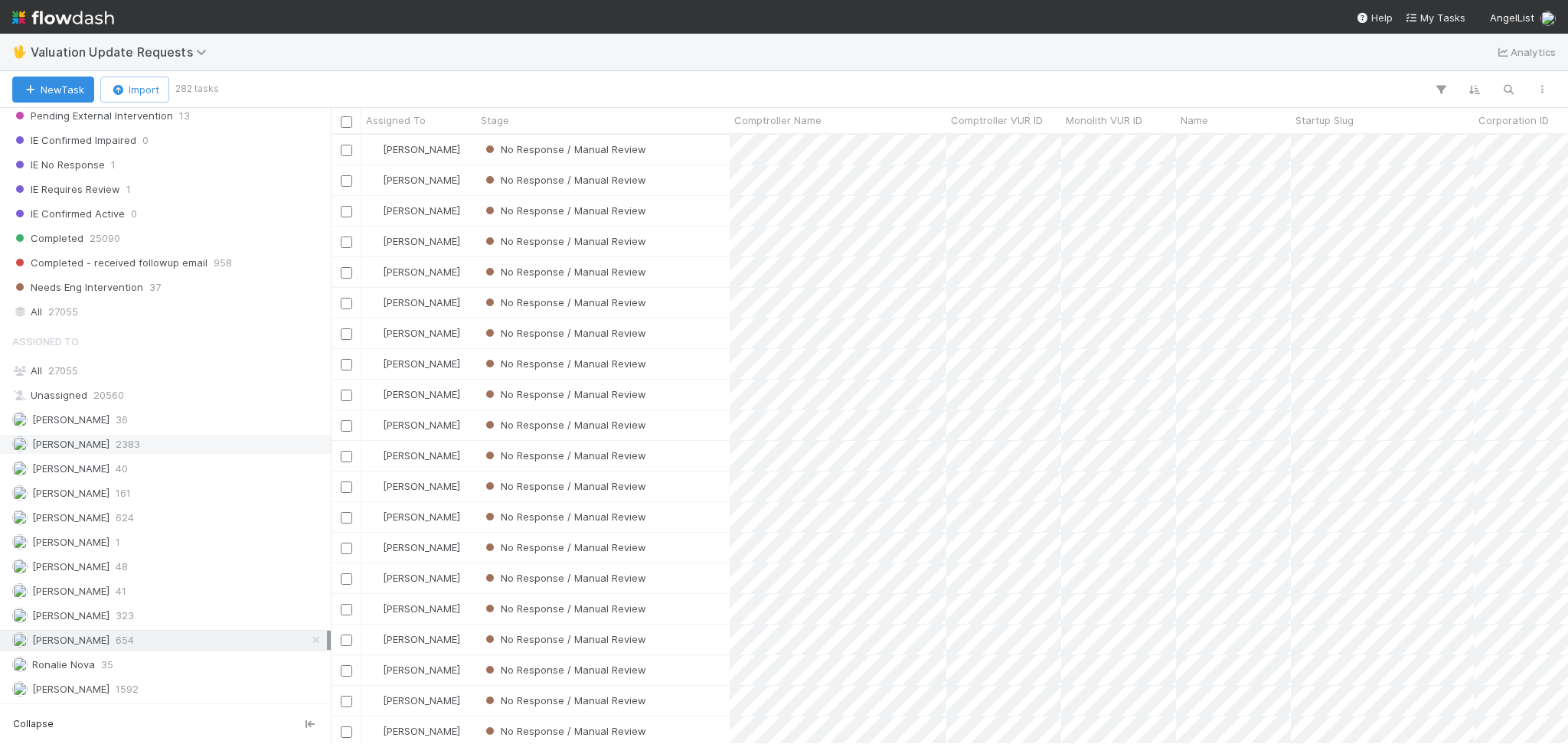
scroll to position [593, 1221]
click at [145, 665] on div "Ronalie Nova 35" at bounding box center [169, 664] width 315 height 19
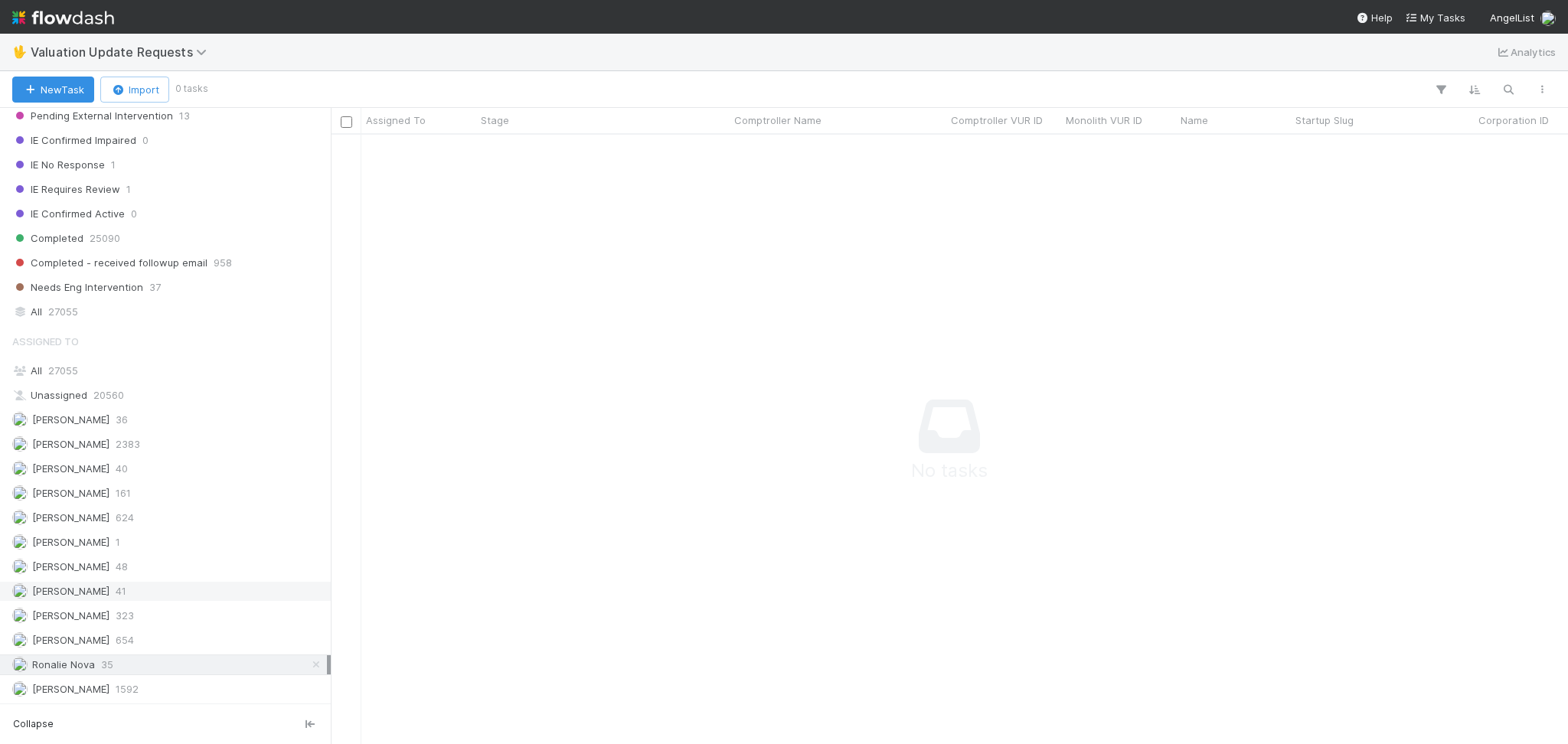
scroll to position [578, 1206]
click at [114, 589] on div "Marlon 41" at bounding box center [169, 591] width 315 height 19
click at [117, 548] on div "Lou Mahfoud 1" at bounding box center [169, 542] width 315 height 19
click at [135, 490] on div "Janice Garcia 161" at bounding box center [169, 492] width 315 height 19
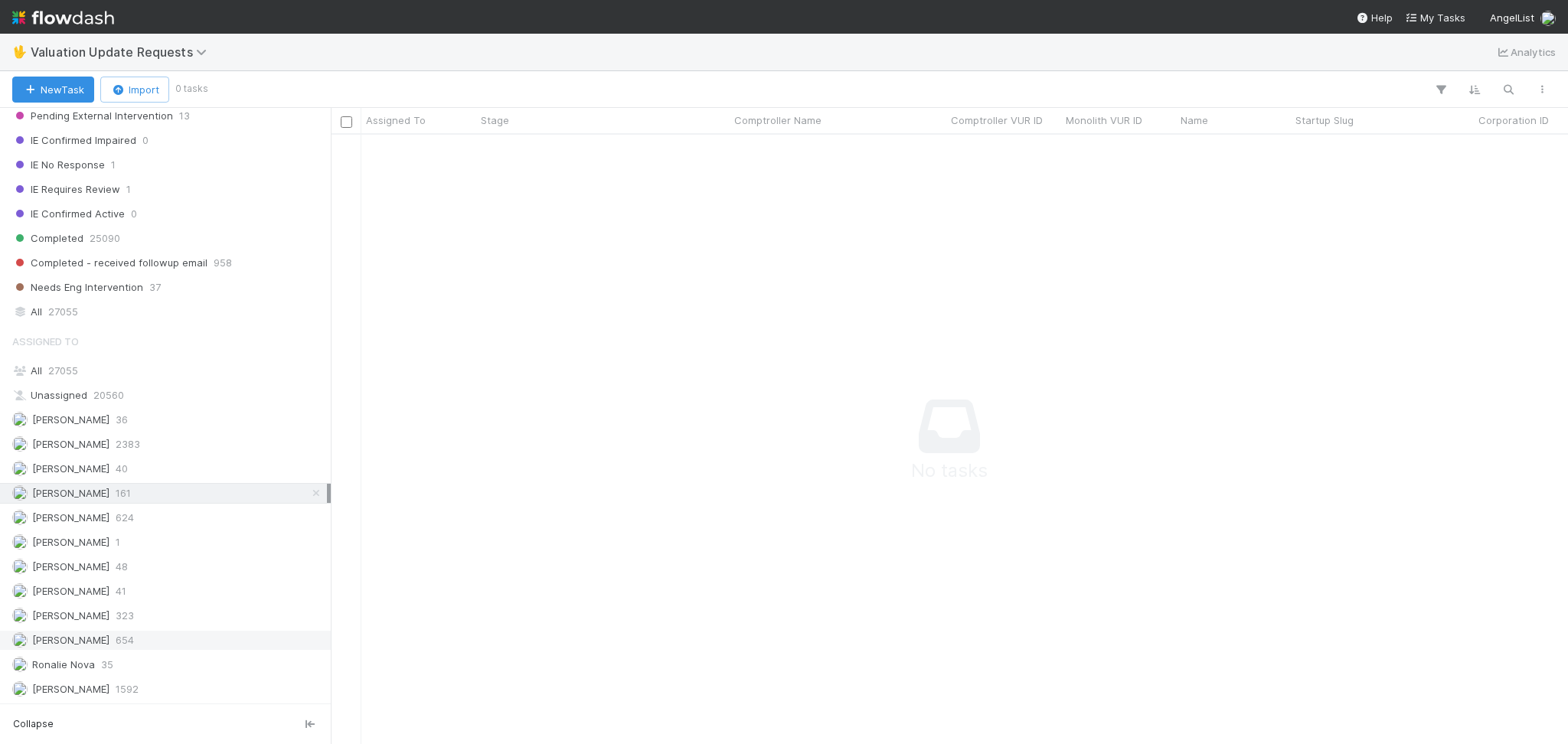
scroll to position [578, 1206]
click at [152, 448] on div "Febbie Cervantes 2383" at bounding box center [169, 444] width 315 height 19
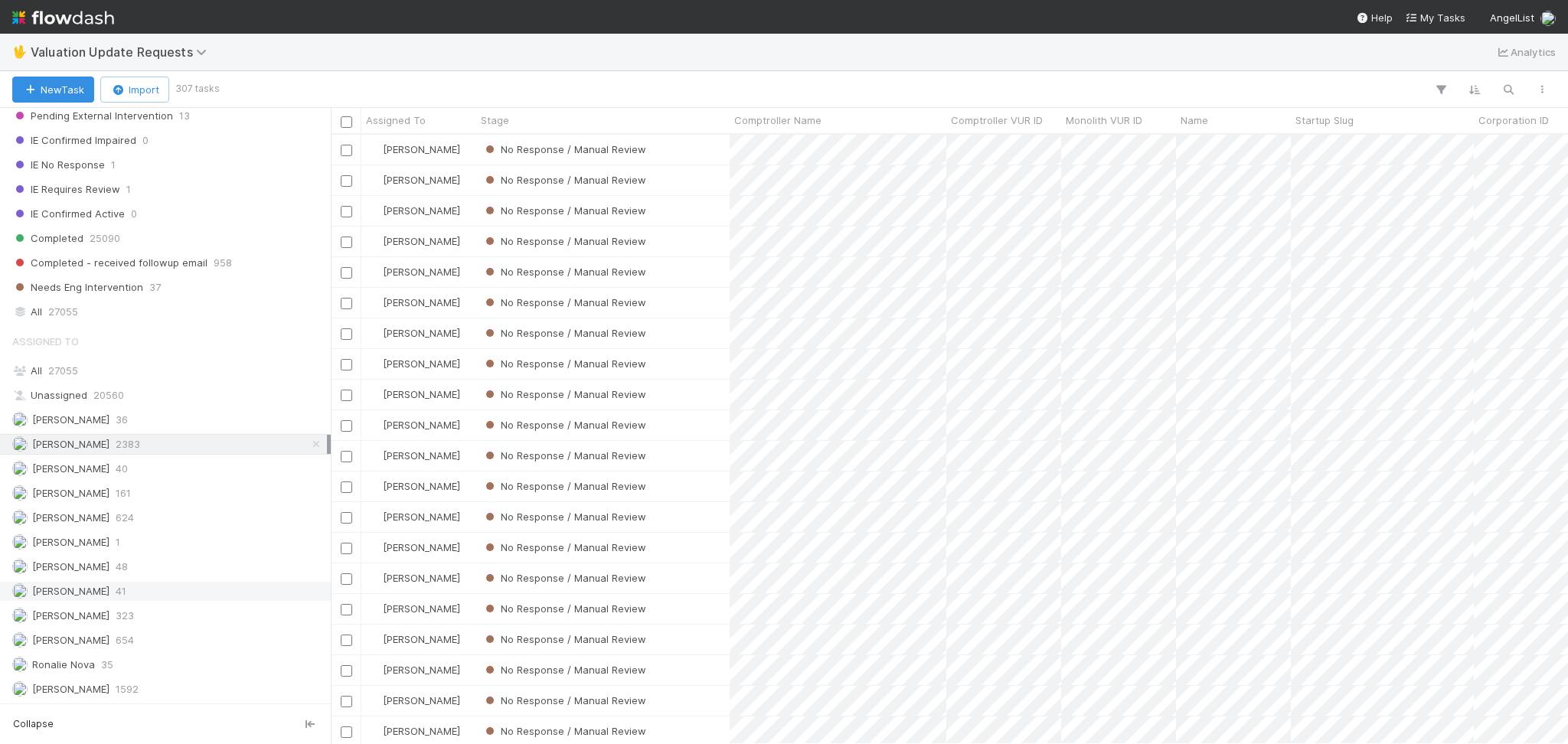
click at [133, 582] on div "Marlon 41" at bounding box center [169, 591] width 315 height 19
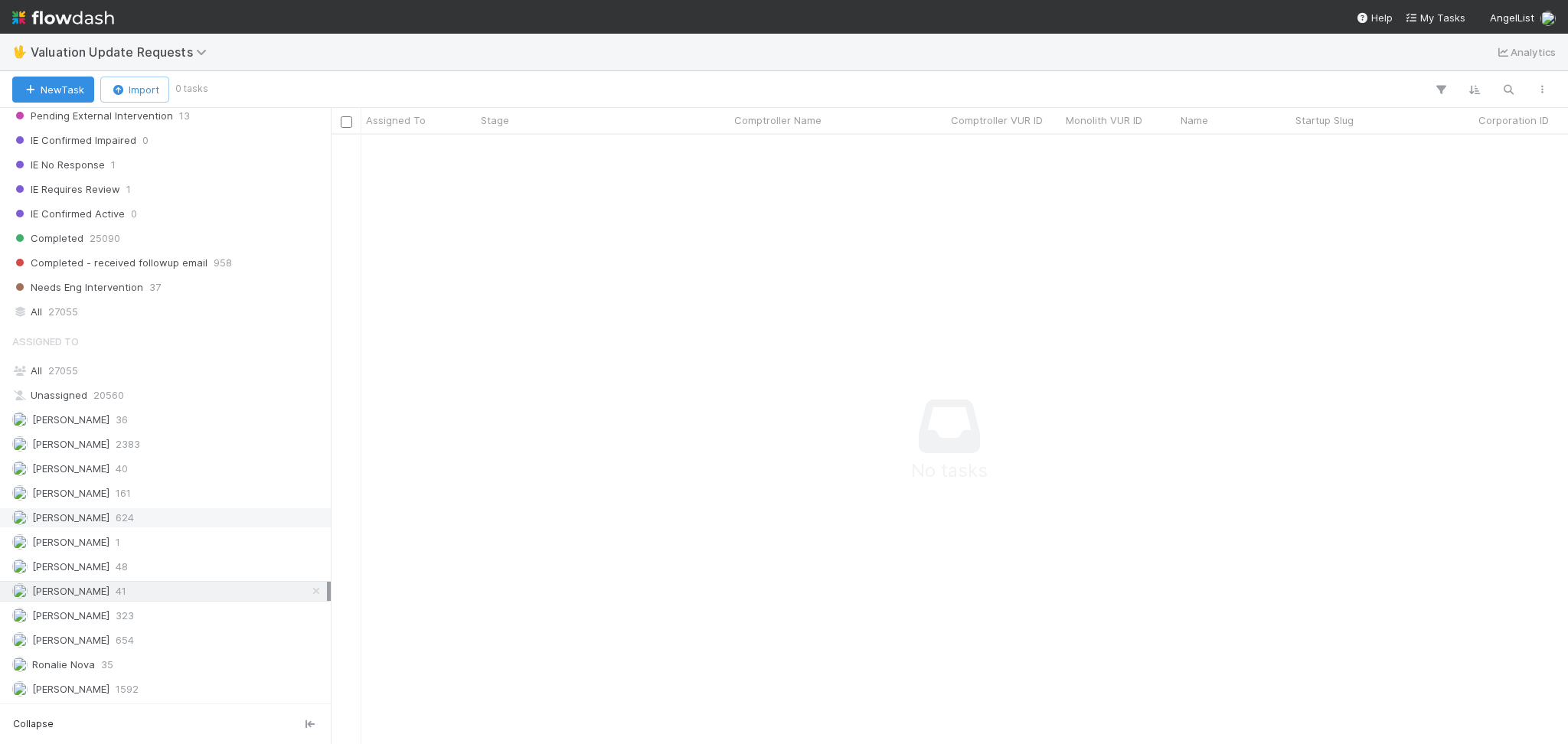
scroll to position [578, 1206]
click at [138, 493] on div "Janice Garcia 161" at bounding box center [169, 492] width 315 height 19
click at [126, 644] on span "654" at bounding box center [124, 639] width 19 height 19
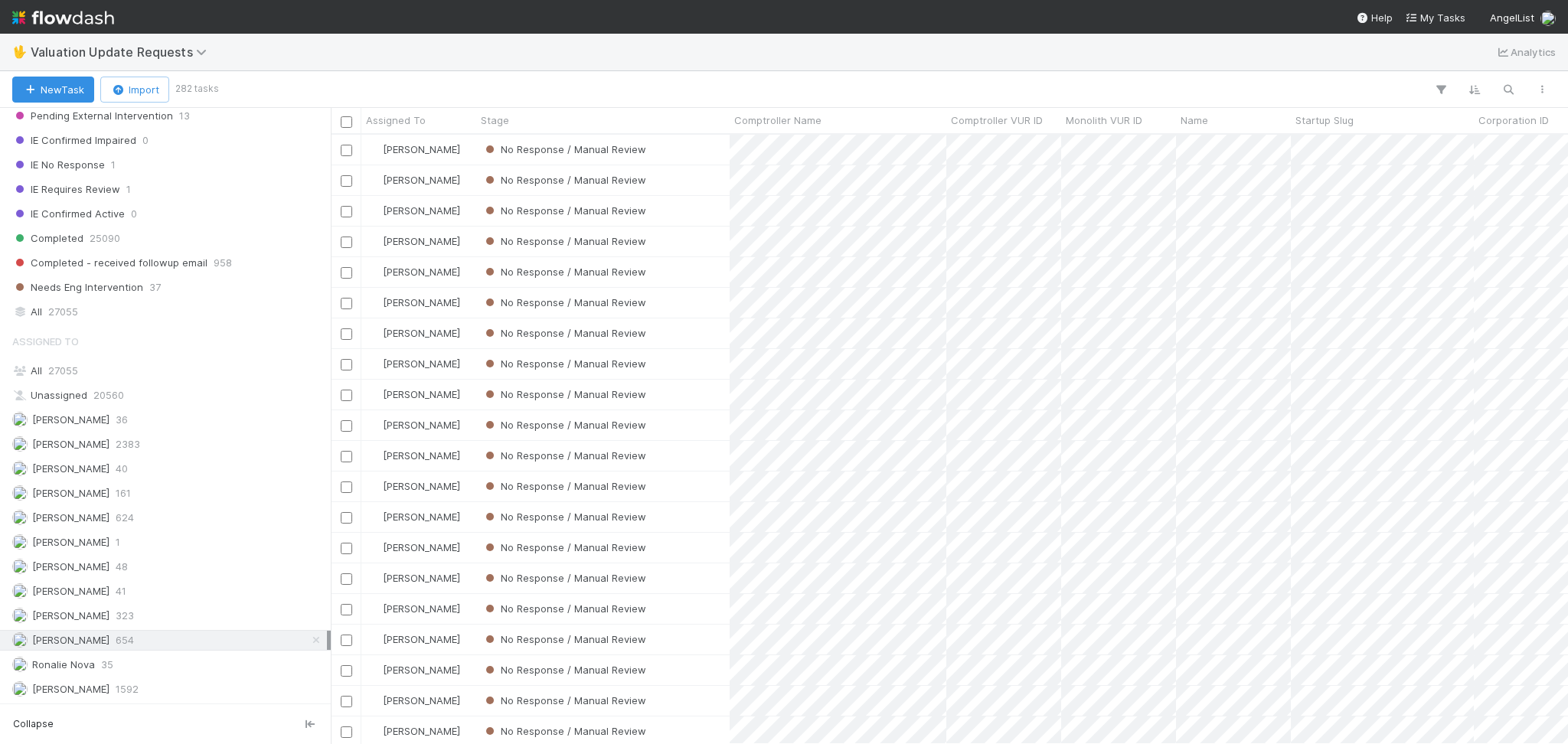
scroll to position [593, 1221]
click at [155, 512] on div "Karen Jane Salcedo 624" at bounding box center [169, 517] width 315 height 19
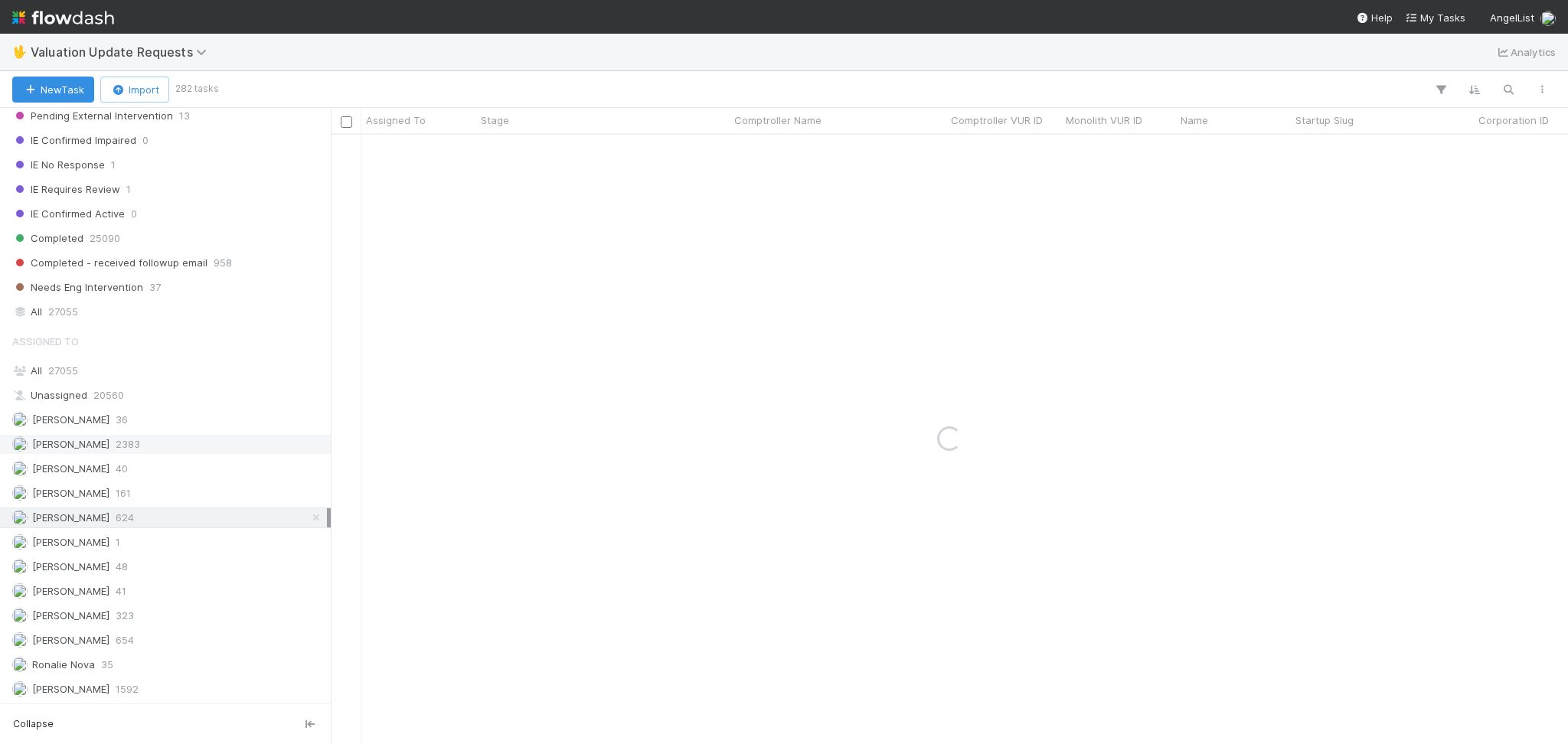
click at [160, 443] on div "Febbie Cervantes 2383" at bounding box center [169, 444] width 315 height 19
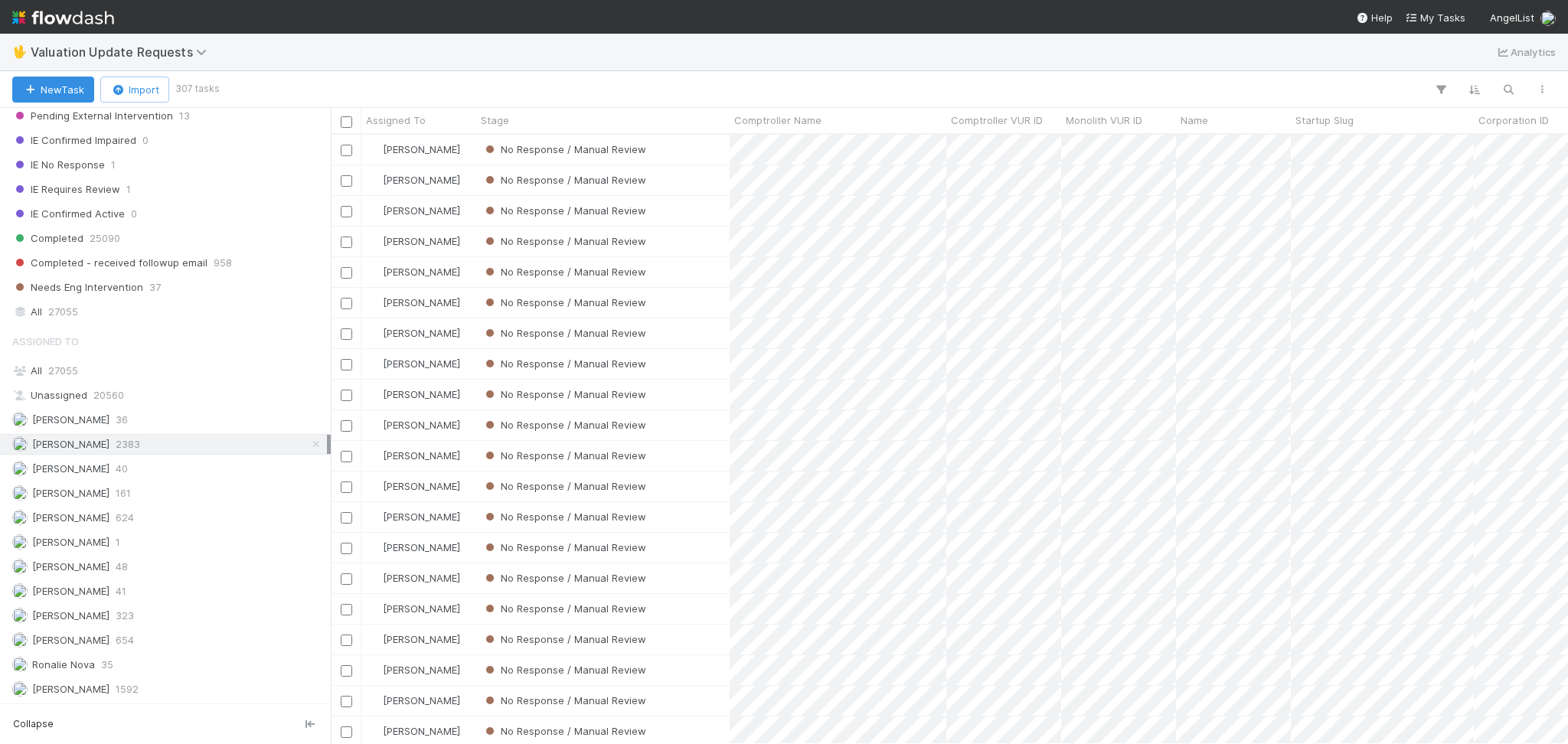
scroll to position [593, 1221]
click at [134, 639] on span "654" at bounding box center [124, 639] width 19 height 19
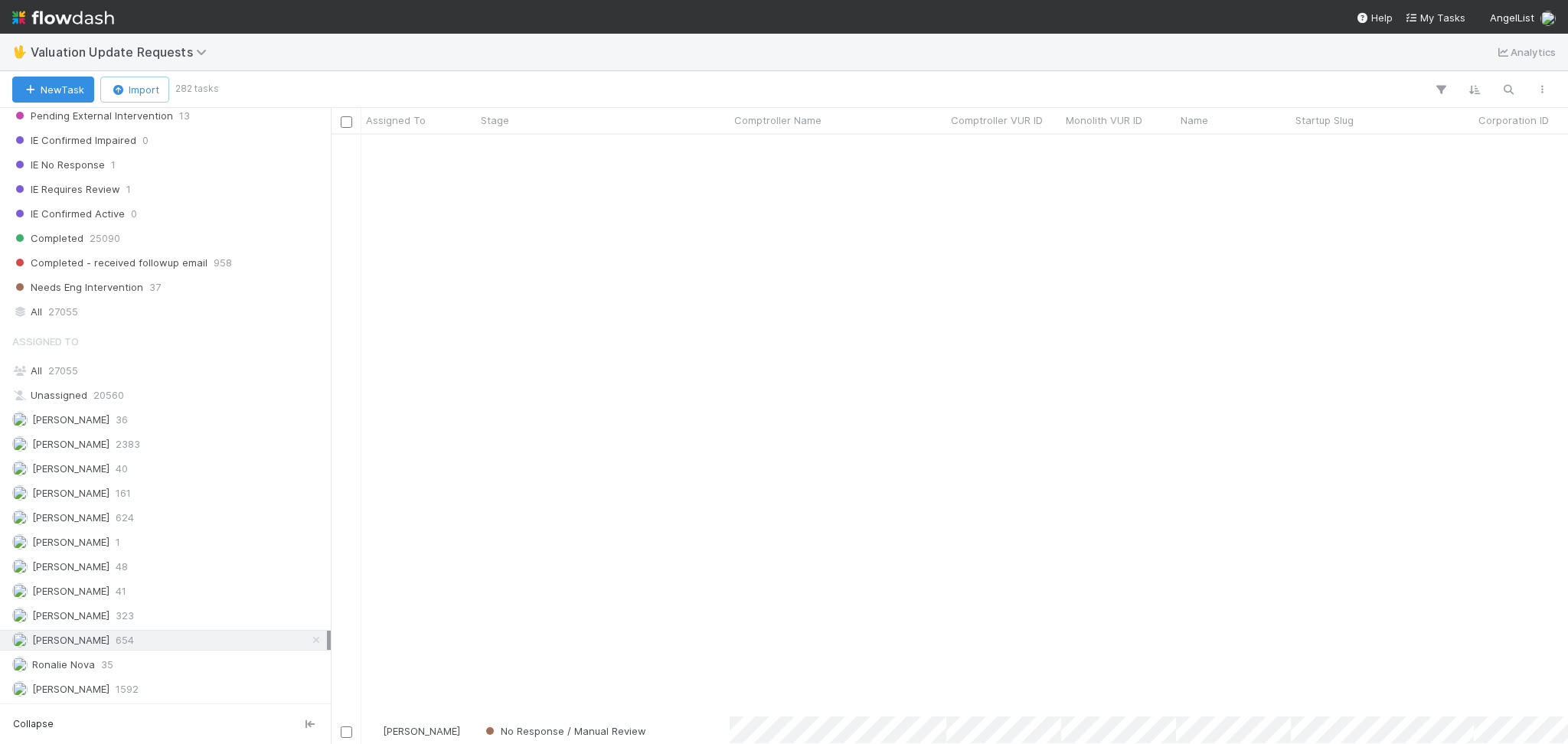
scroll to position [613, 0]
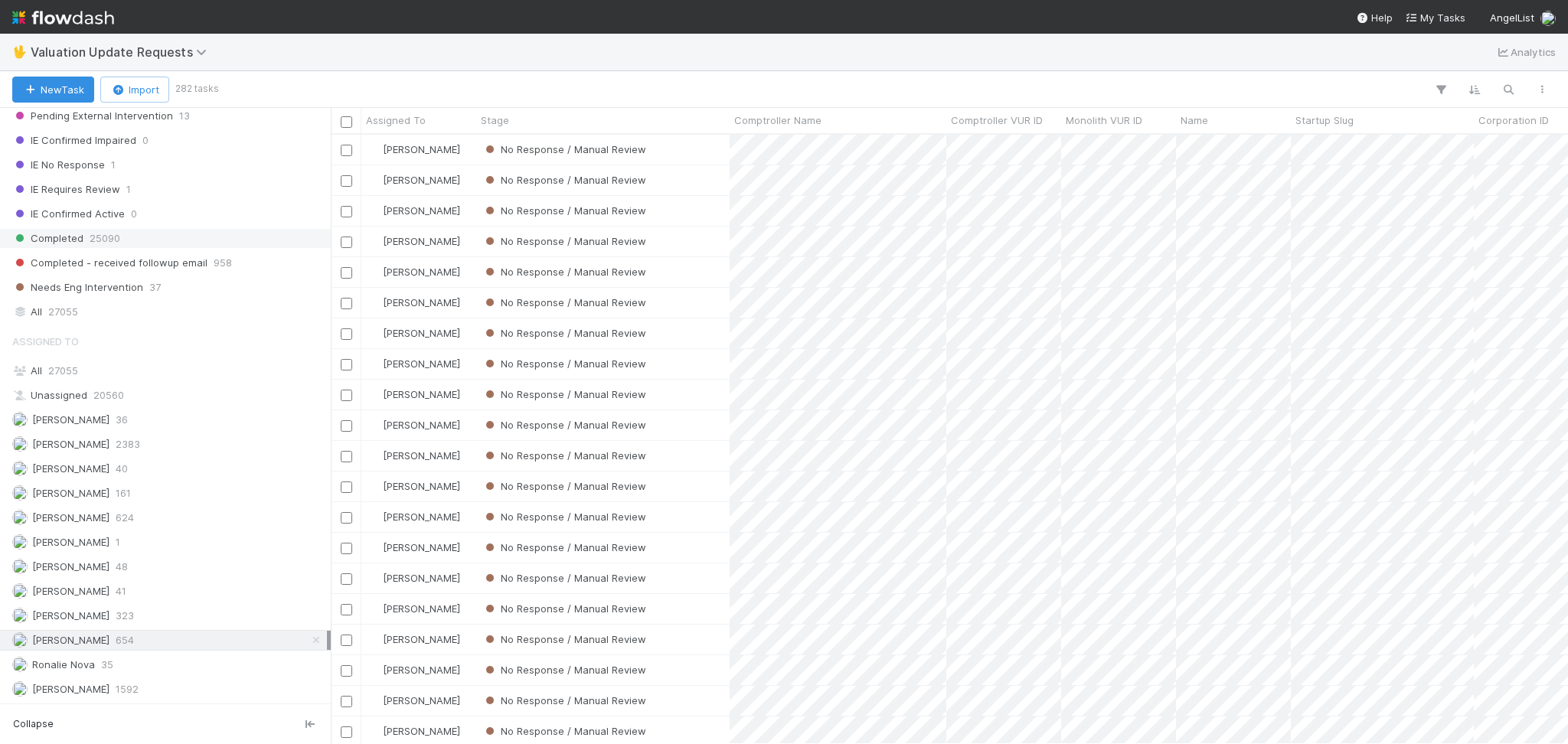
click at [128, 231] on div "Completed 25090" at bounding box center [169, 238] width 315 height 19
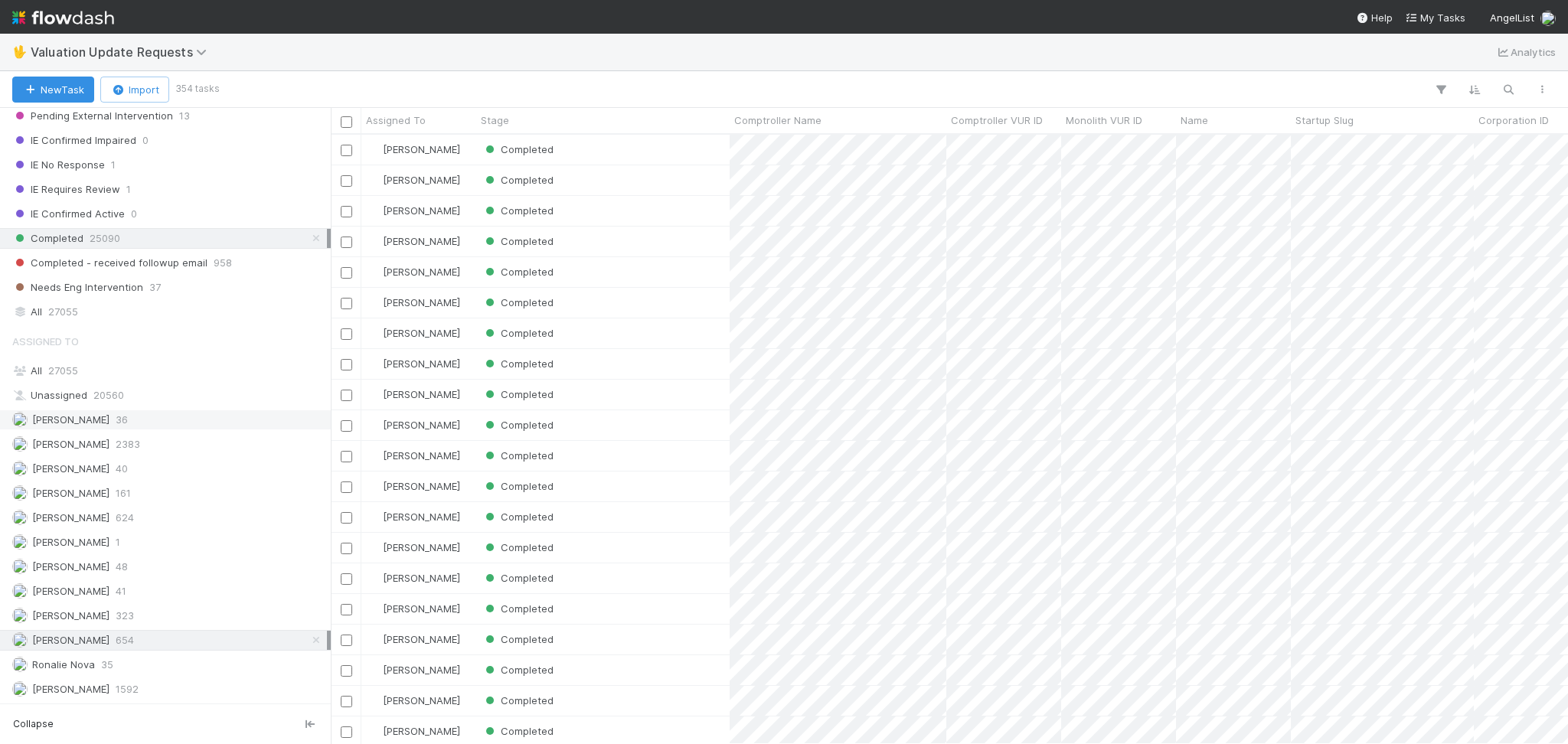
scroll to position [118, 0]
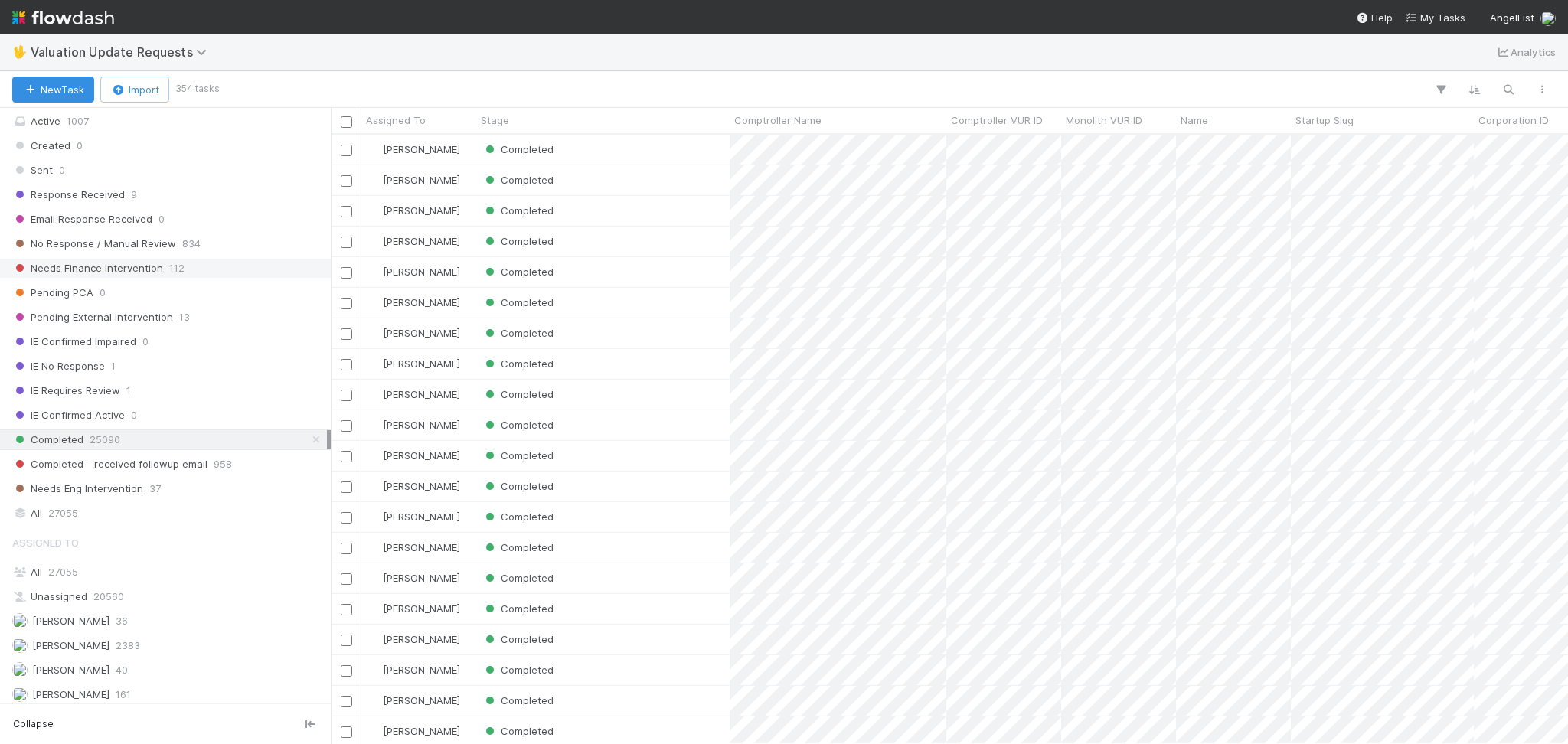
click at [173, 259] on span "112" at bounding box center [177, 267] width 16 height 19
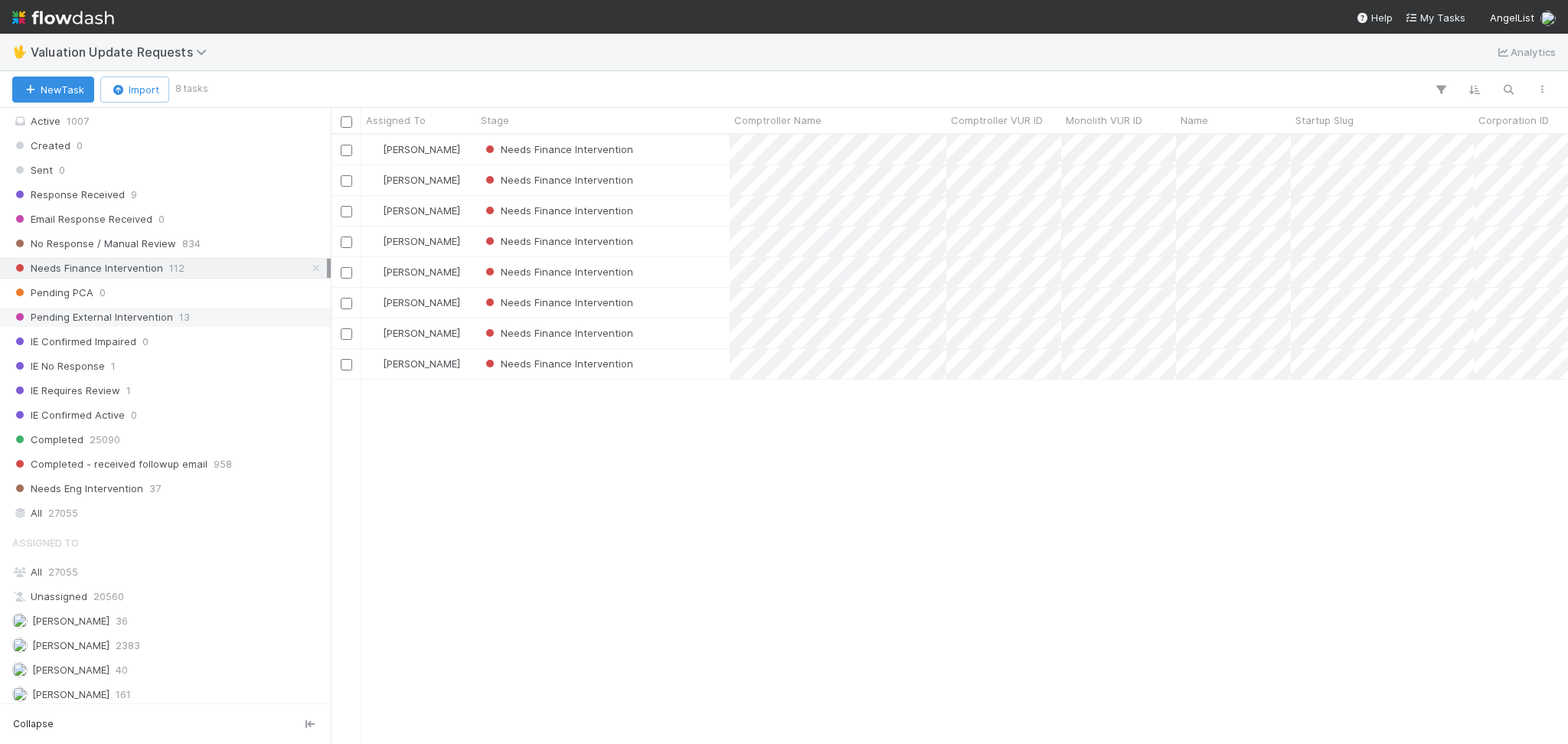
scroll to position [593, 1221]
click at [681, 149] on div "Needs Finance Intervention" at bounding box center [603, 150] width 254 height 30
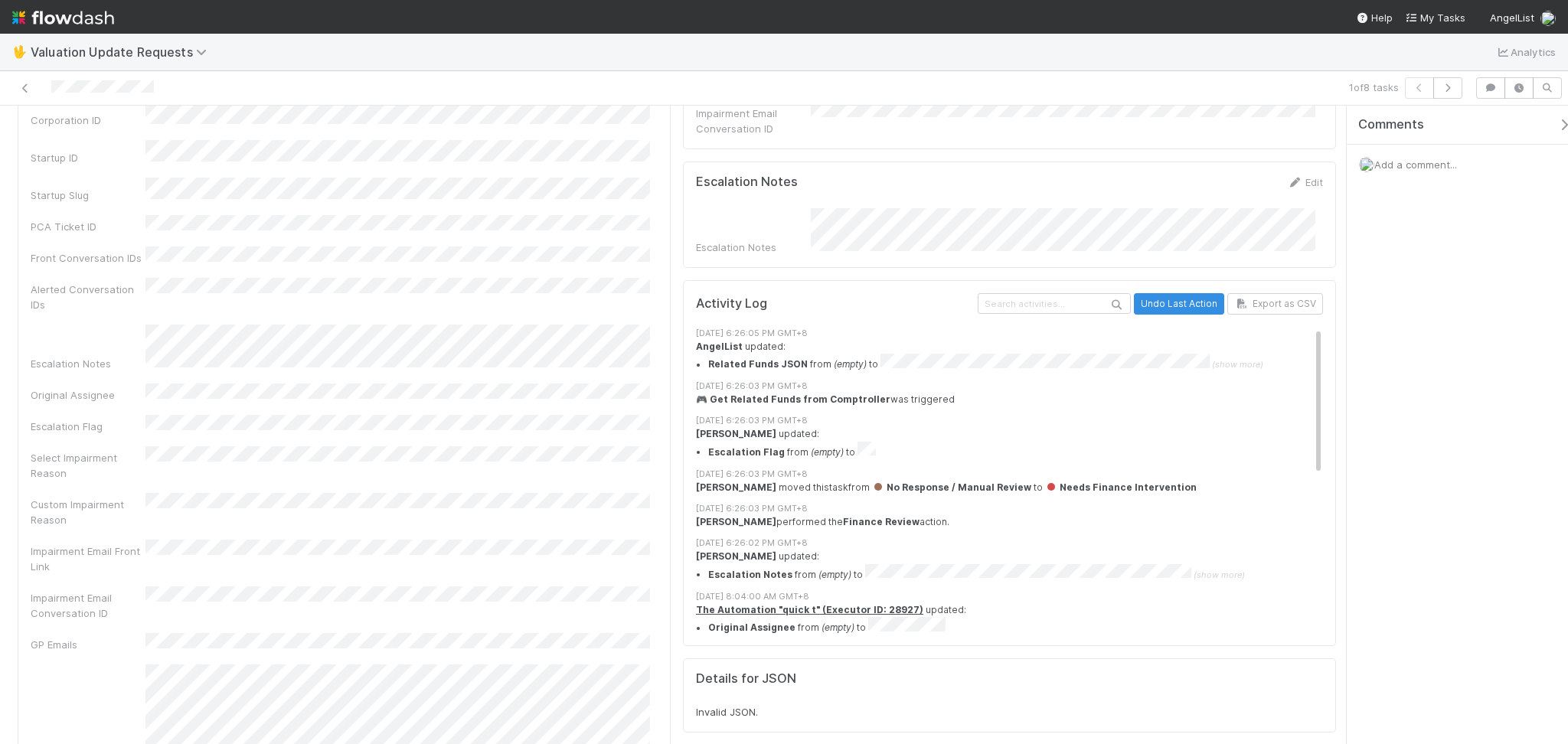
scroll to position [1837, 0]
click at [19, 89] on icon at bounding box center [26, 89] width 16 height 10
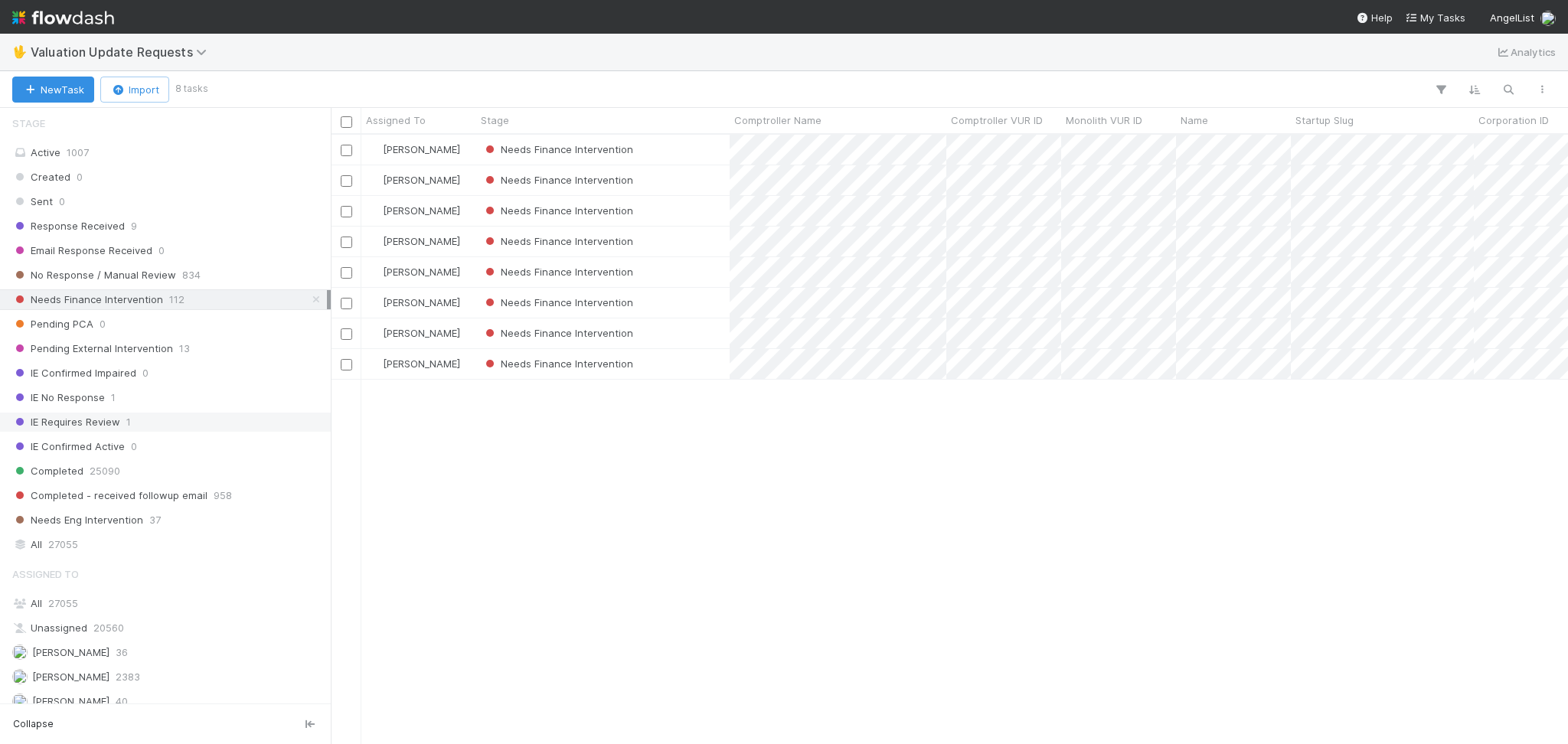
scroll to position [203, 0]
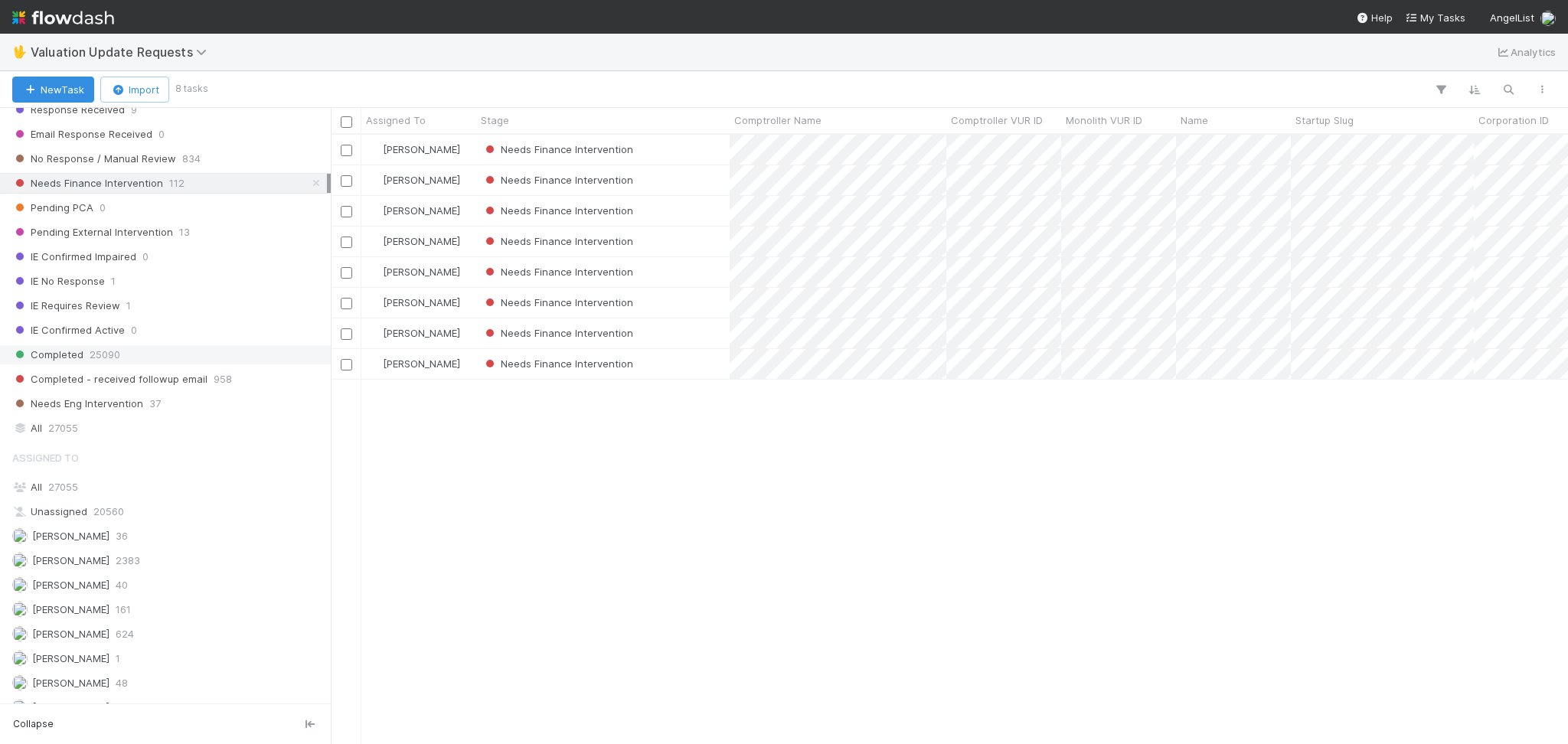
click at [144, 354] on div "Completed 25090" at bounding box center [169, 354] width 315 height 19
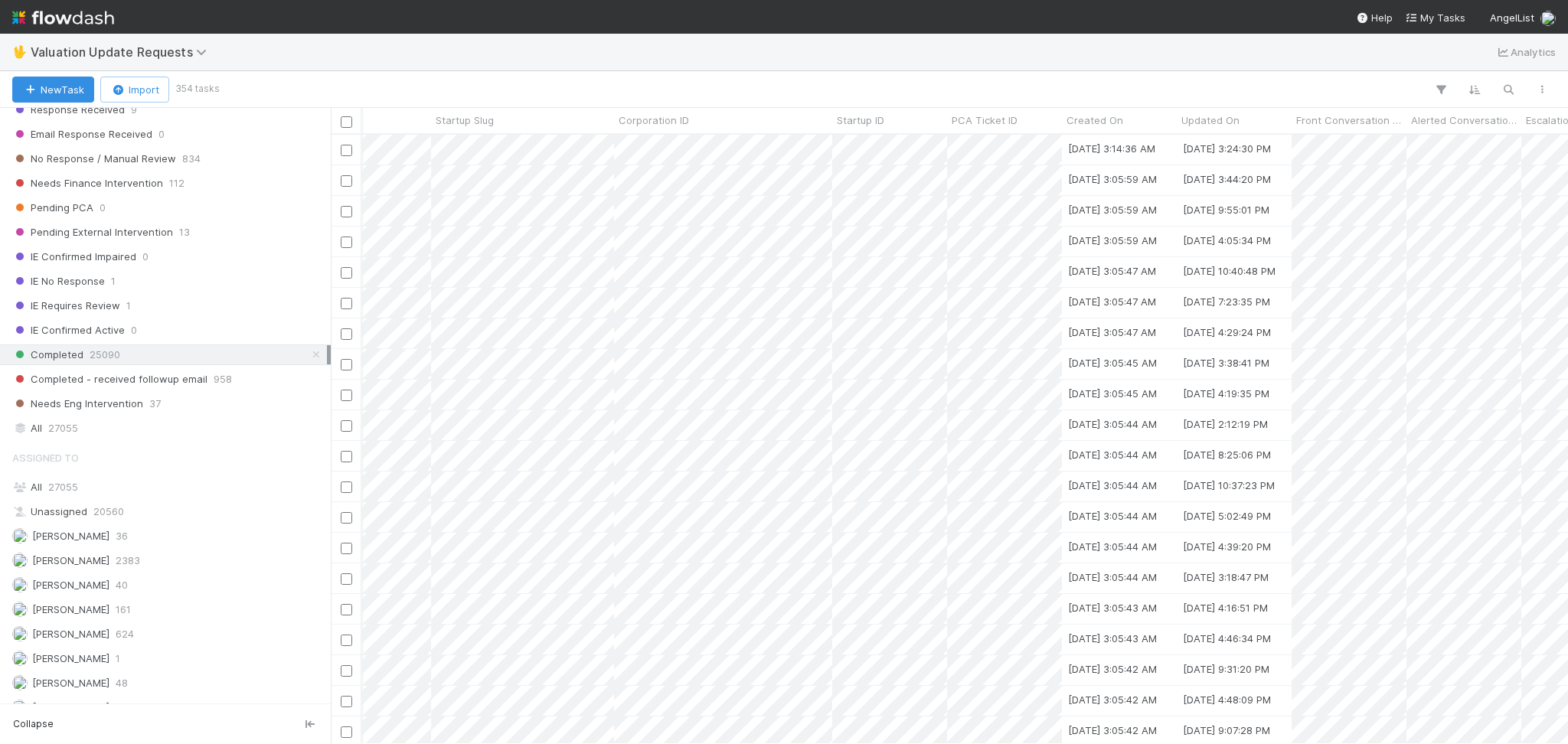
scroll to position [0, 868]
click at [1214, 121] on span "Updated On" at bounding box center [1201, 120] width 58 height 16
click at [1215, 173] on div "Sort Newest → Oldest" at bounding box center [1259, 172] width 175 height 23
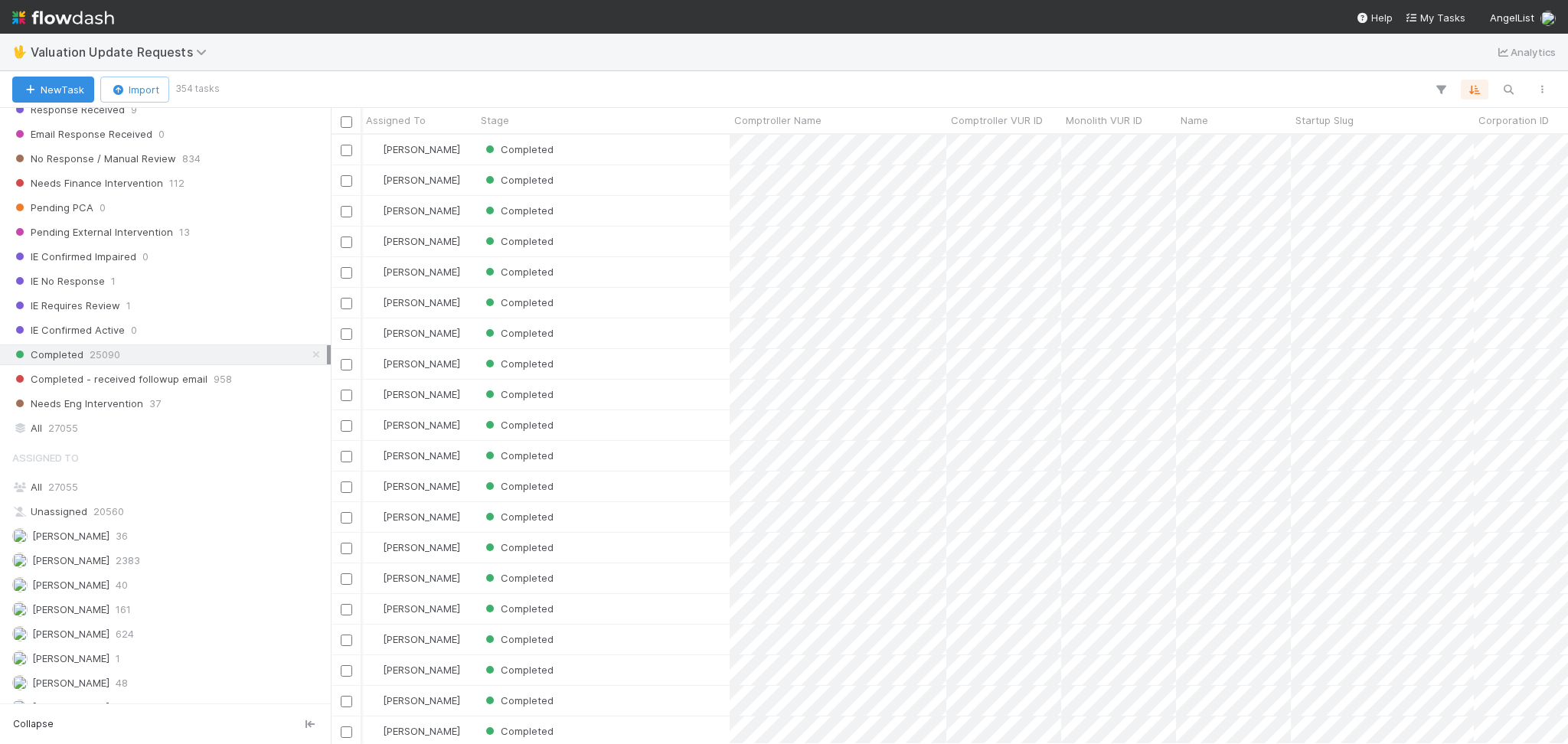
scroll to position [0, 39]
click at [170, 573] on div "Assigned To All 27055 Unassigned 20560 Andrew Sheeler 36 Febbie Cervantes 2383 …" at bounding box center [165, 629] width 331 height 374
click at [175, 568] on div "Febbie Cervantes 2383" at bounding box center [169, 560] width 315 height 19
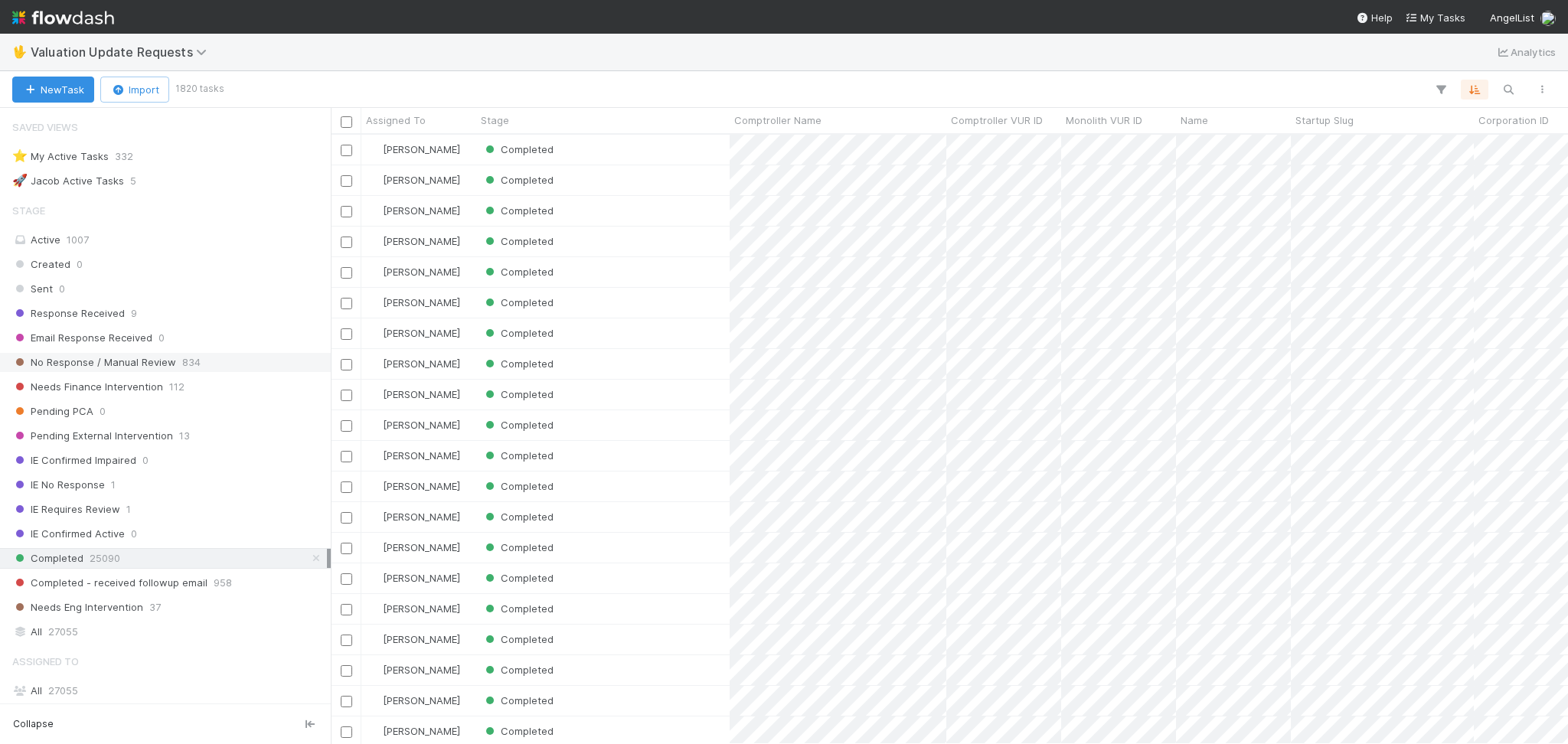
click at [183, 366] on span "834" at bounding box center [191, 362] width 19 height 19
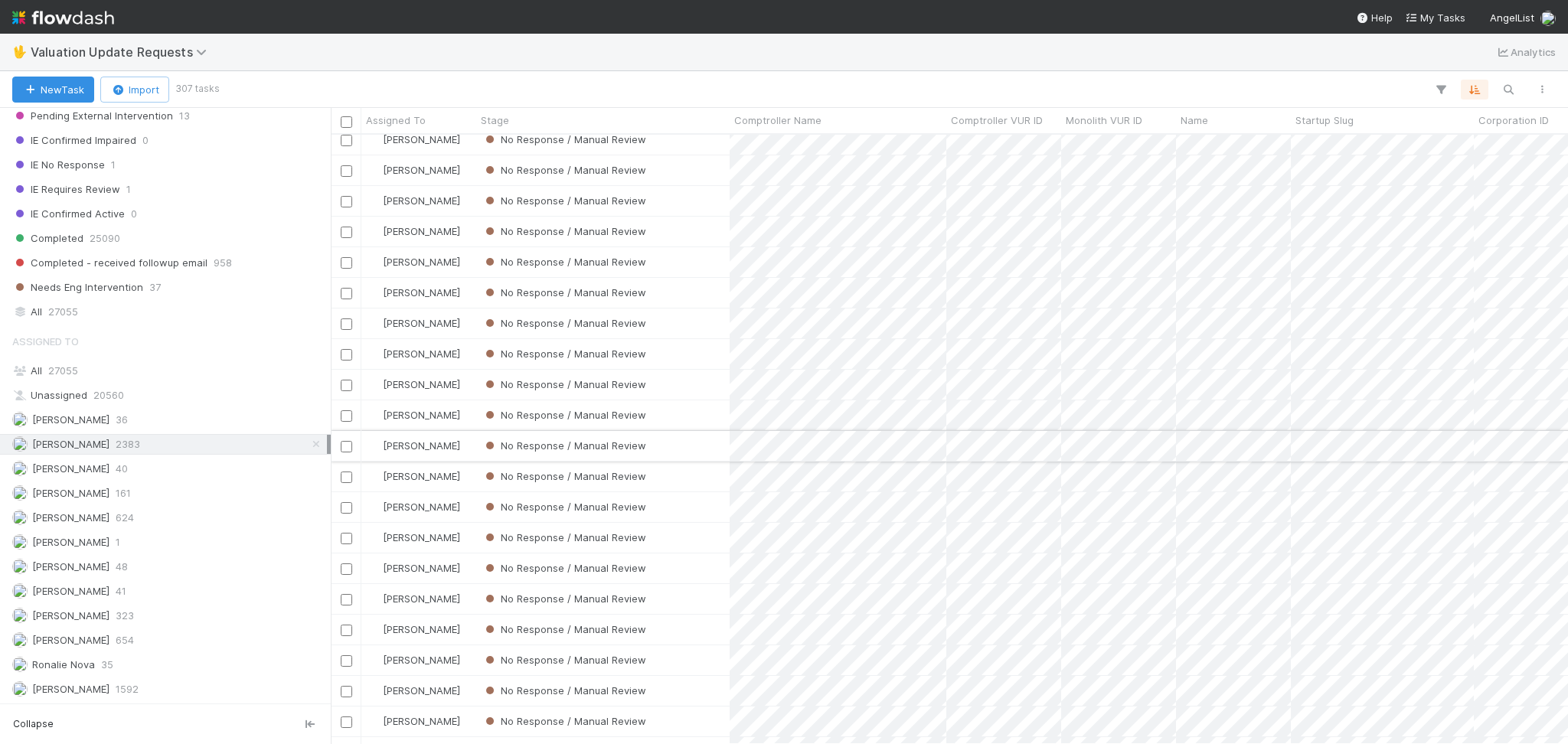
click at [681, 453] on div "No Response / Manual Review" at bounding box center [603, 446] width 254 height 30
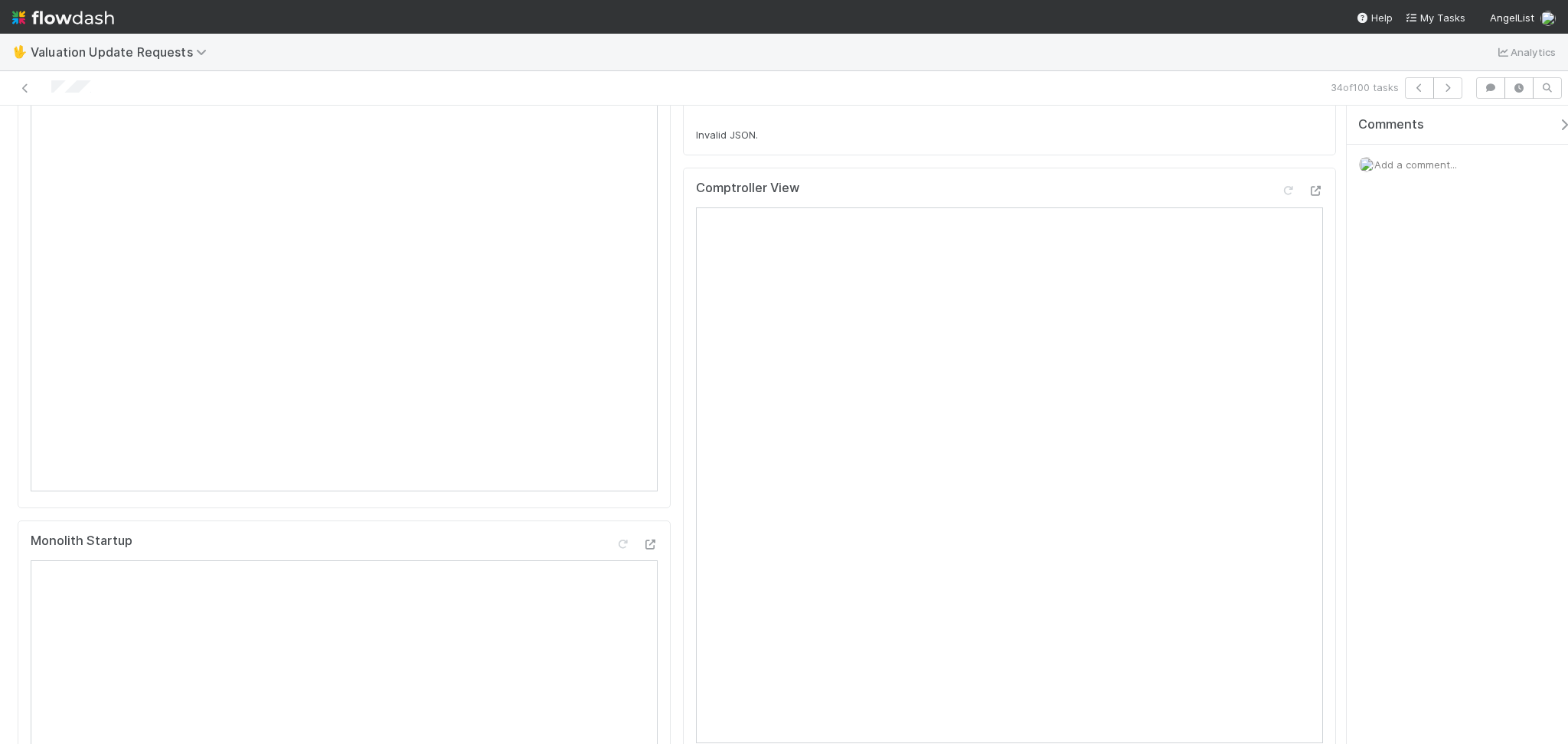
scroll to position [102, 0]
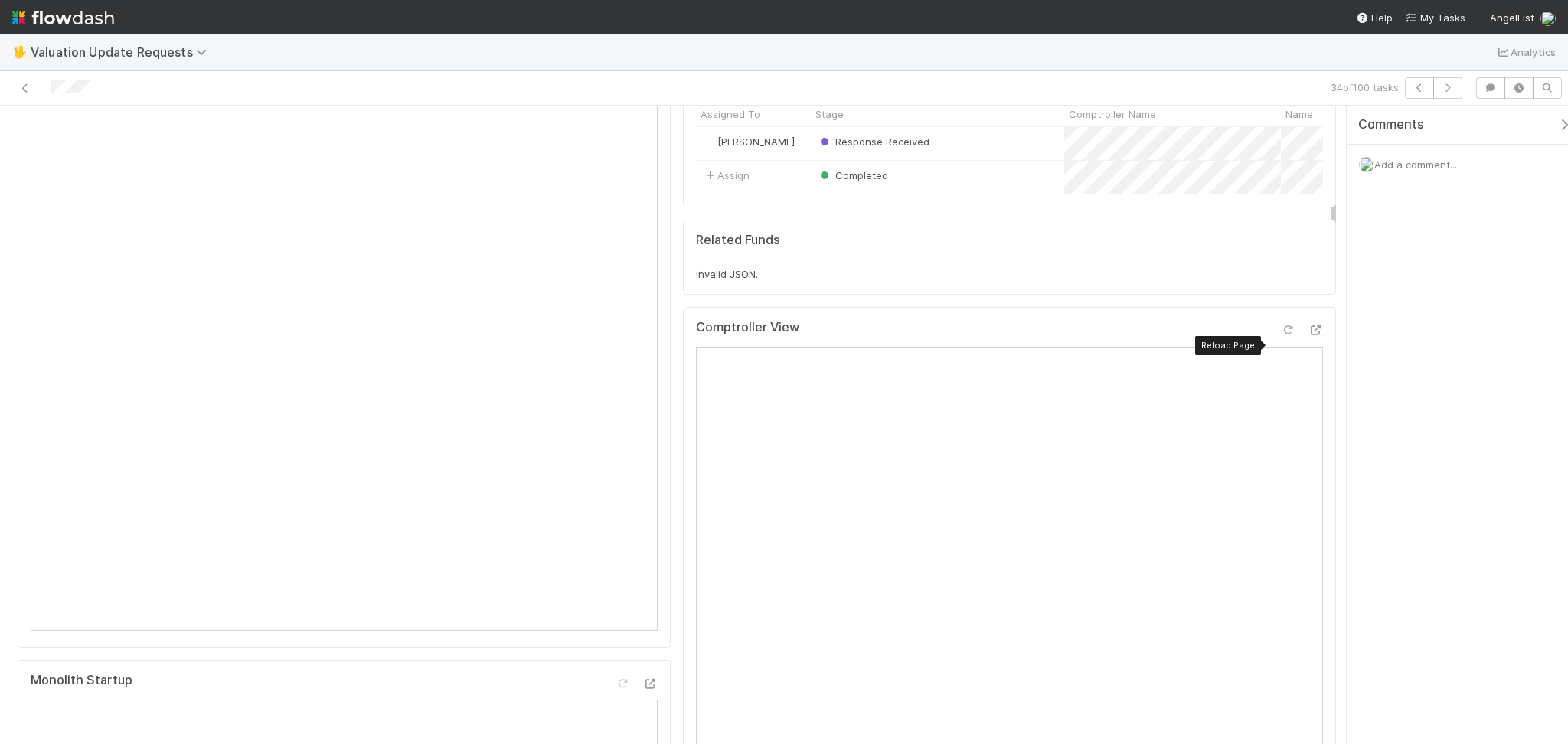
click at [1280, 335] on icon at bounding box center [1288, 331] width 16 height 10
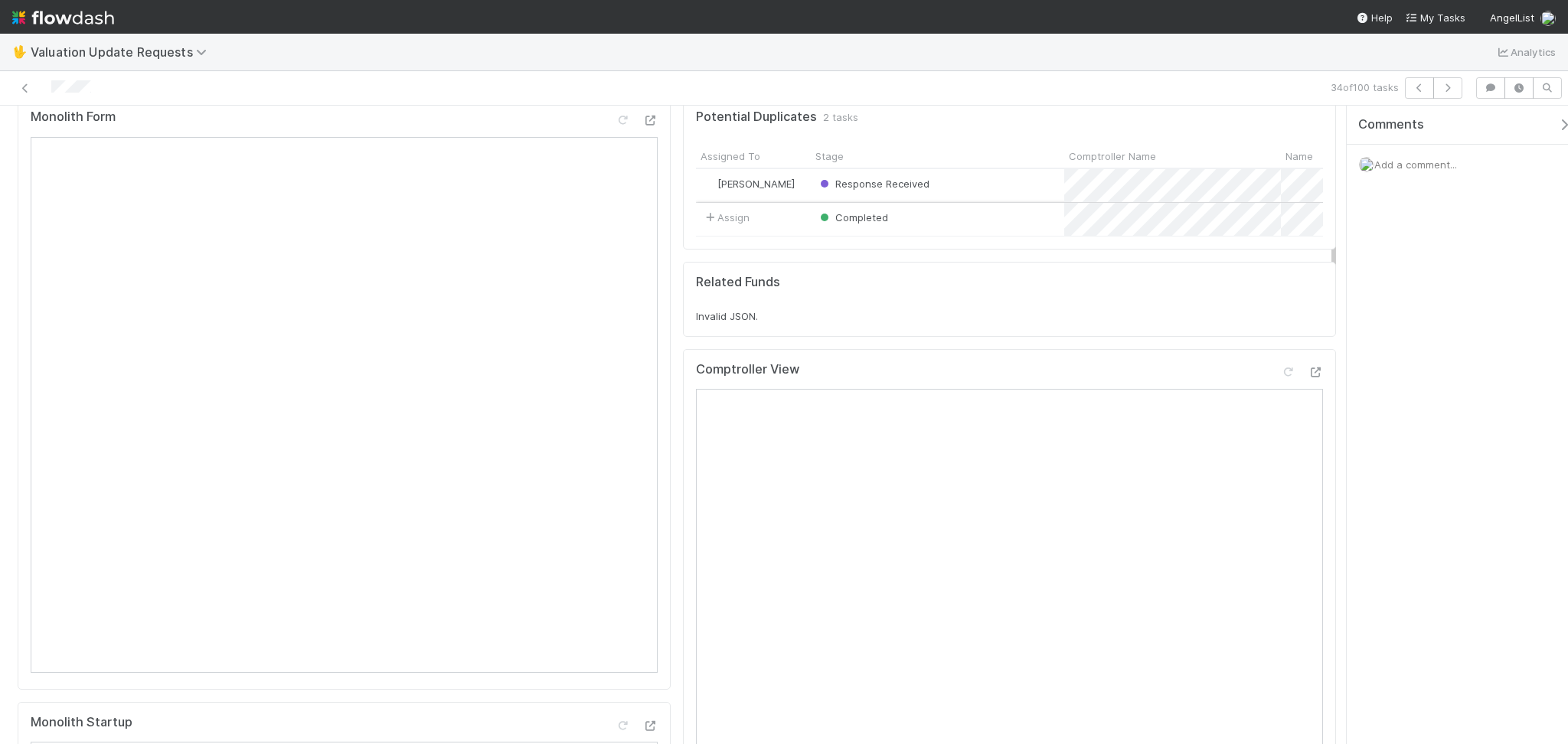
scroll to position [0, 0]
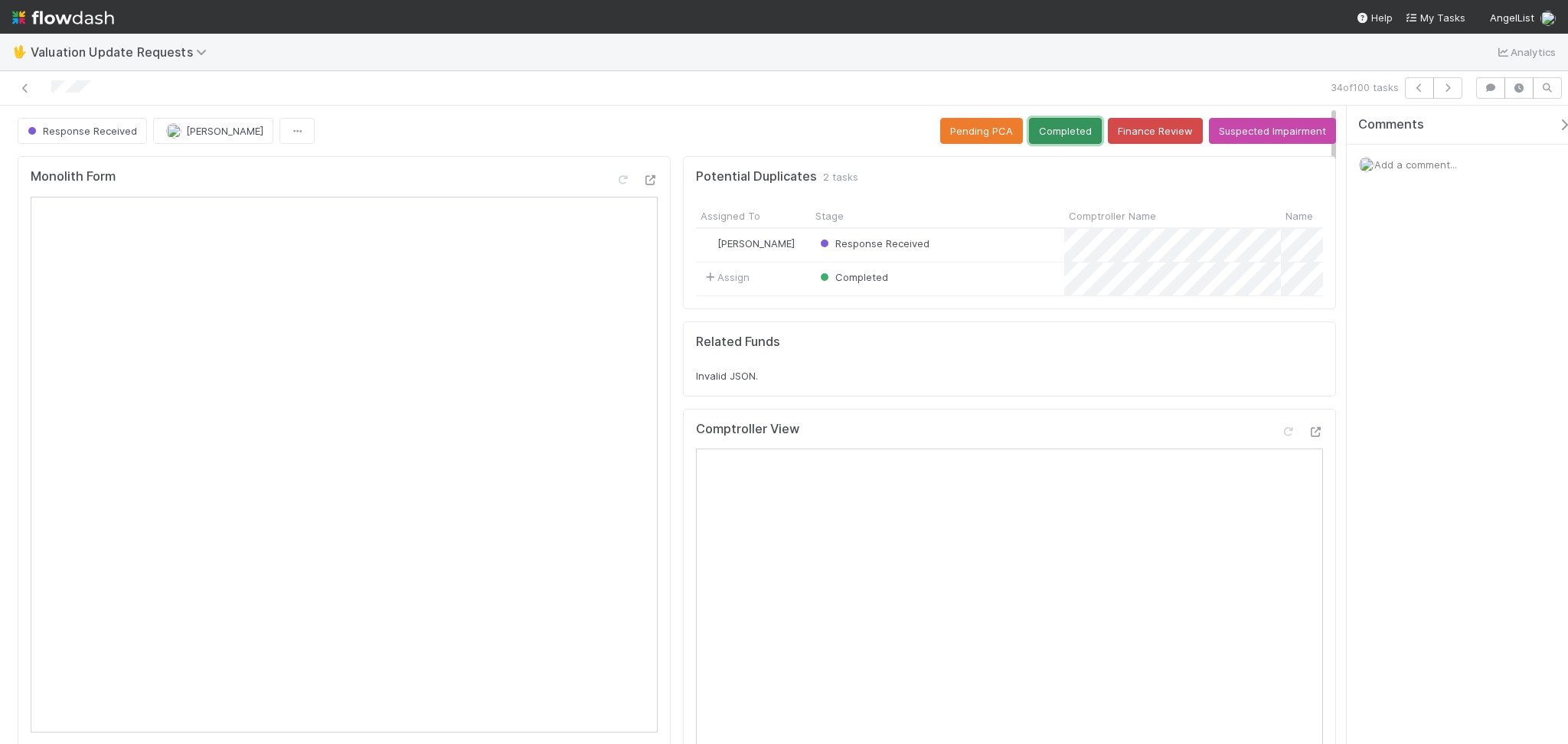
click at [1050, 124] on button "Completed" at bounding box center [1066, 130] width 73 height 26
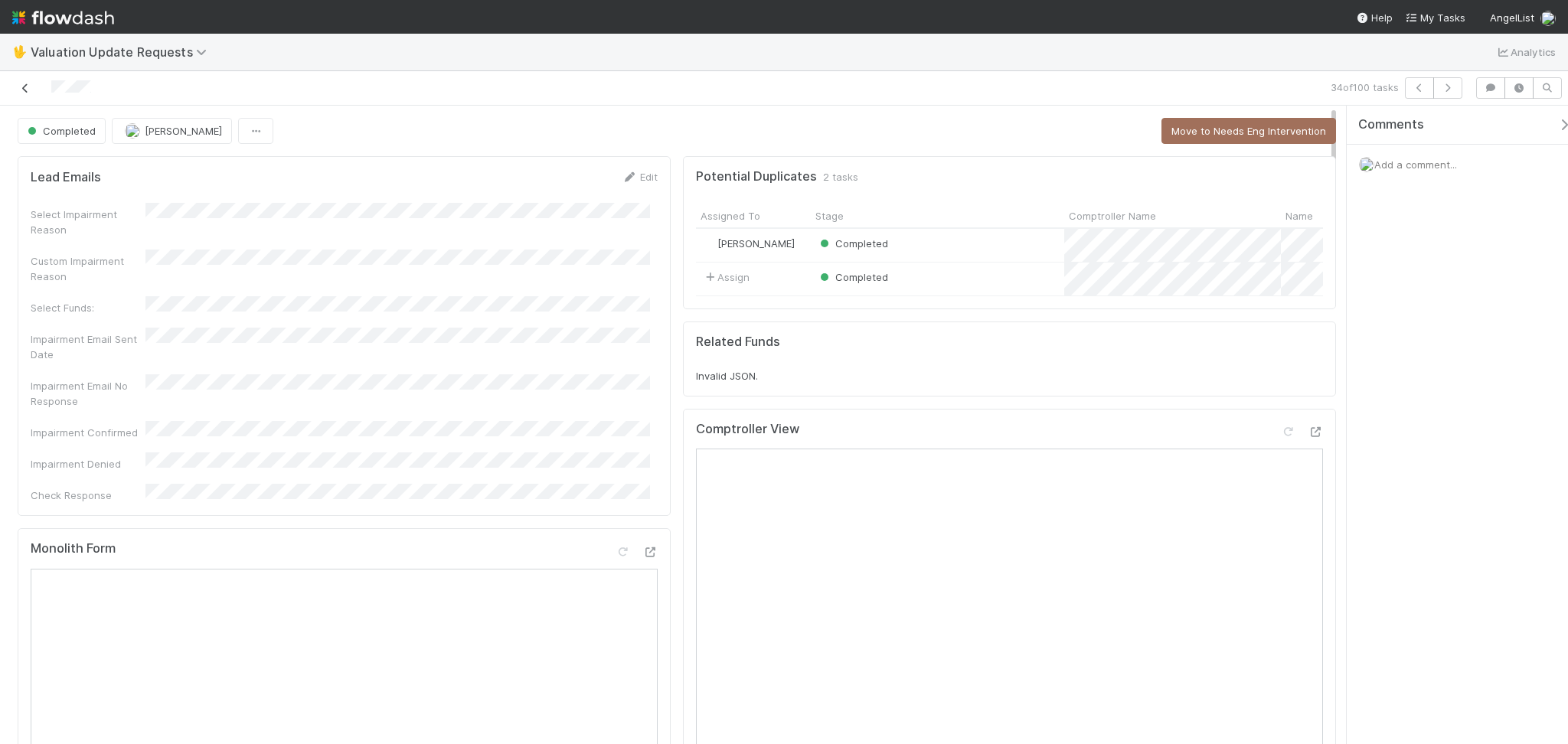
click at [23, 85] on icon at bounding box center [26, 89] width 16 height 10
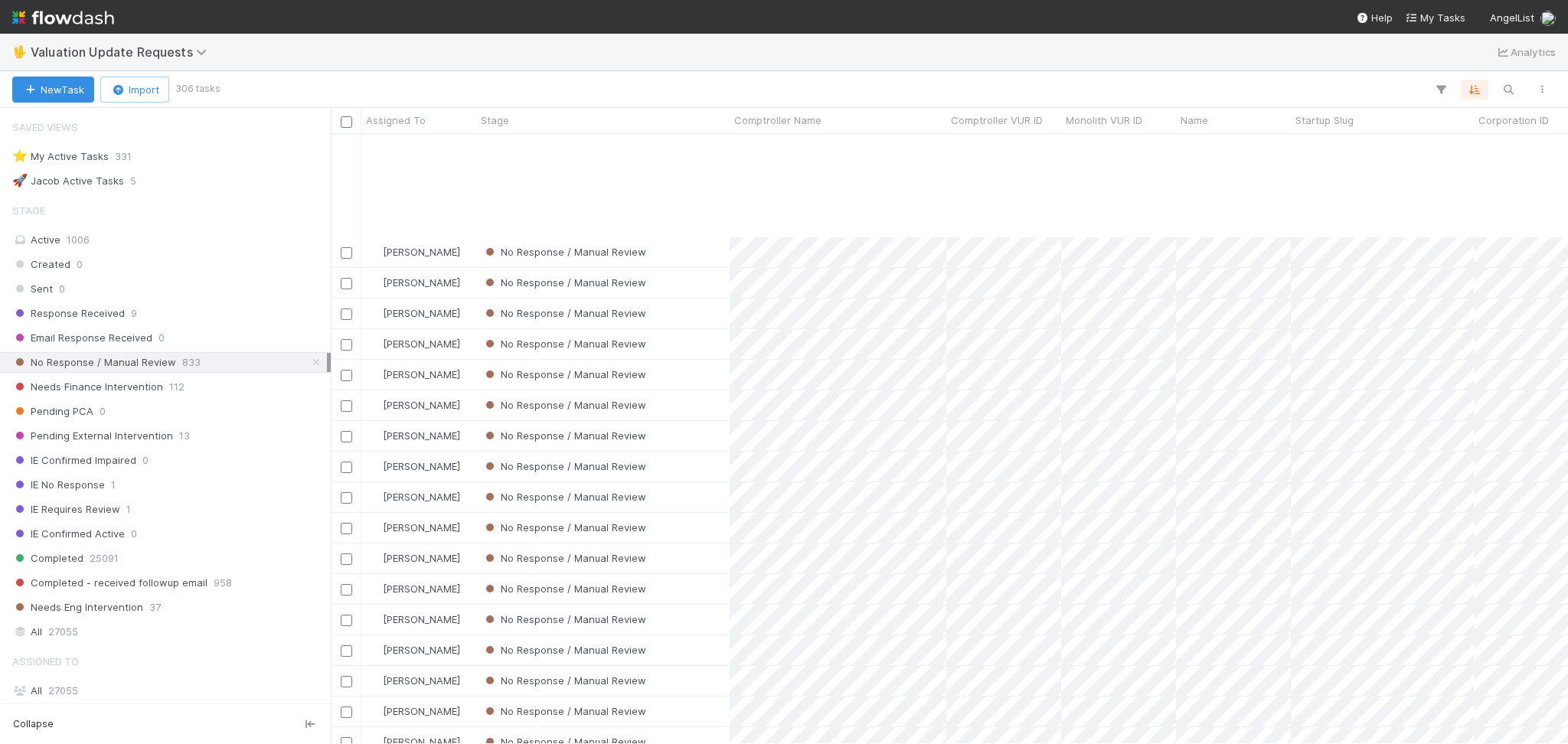
scroll to position [919, 0]
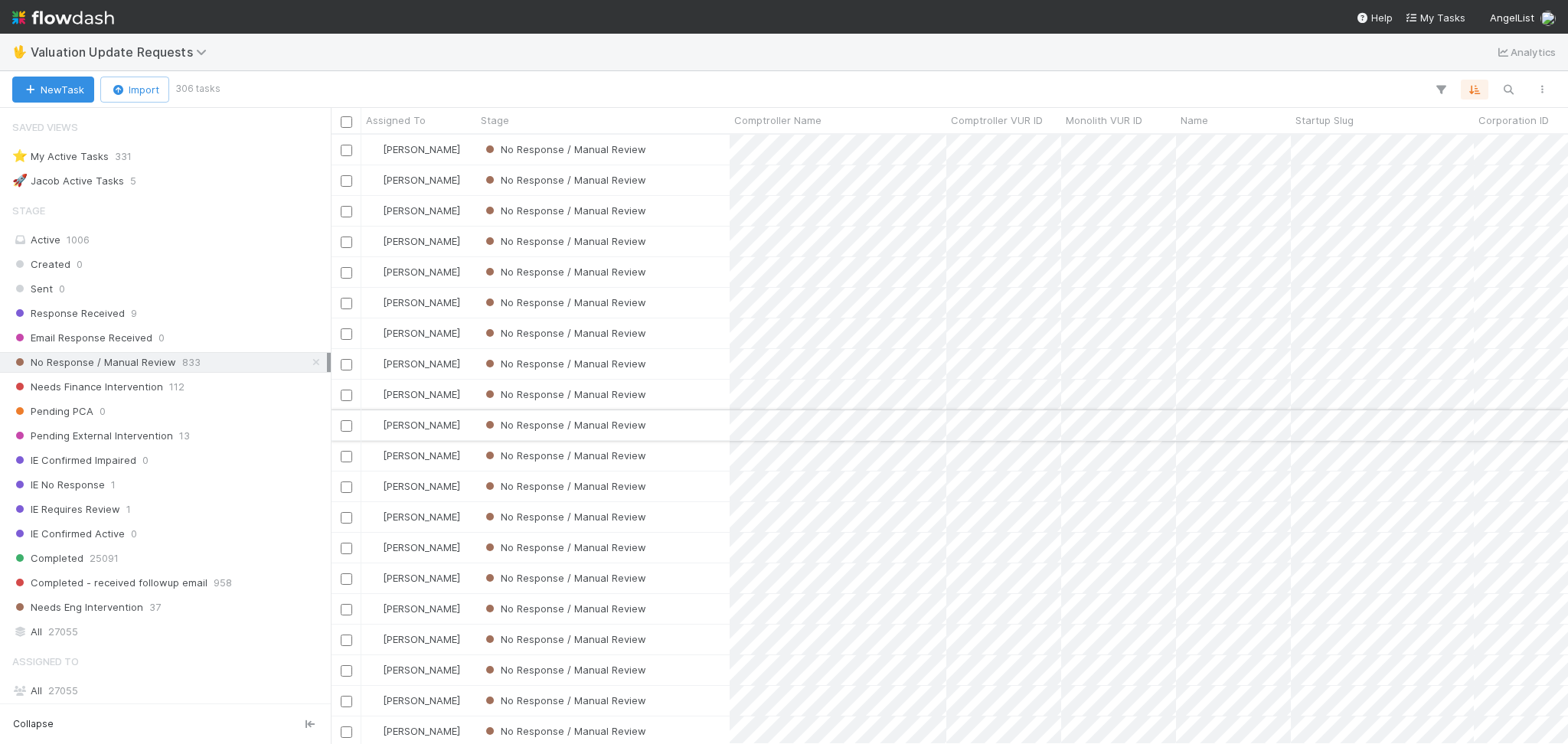
click at [674, 414] on div "No Response / Manual Review" at bounding box center [603, 425] width 254 height 30
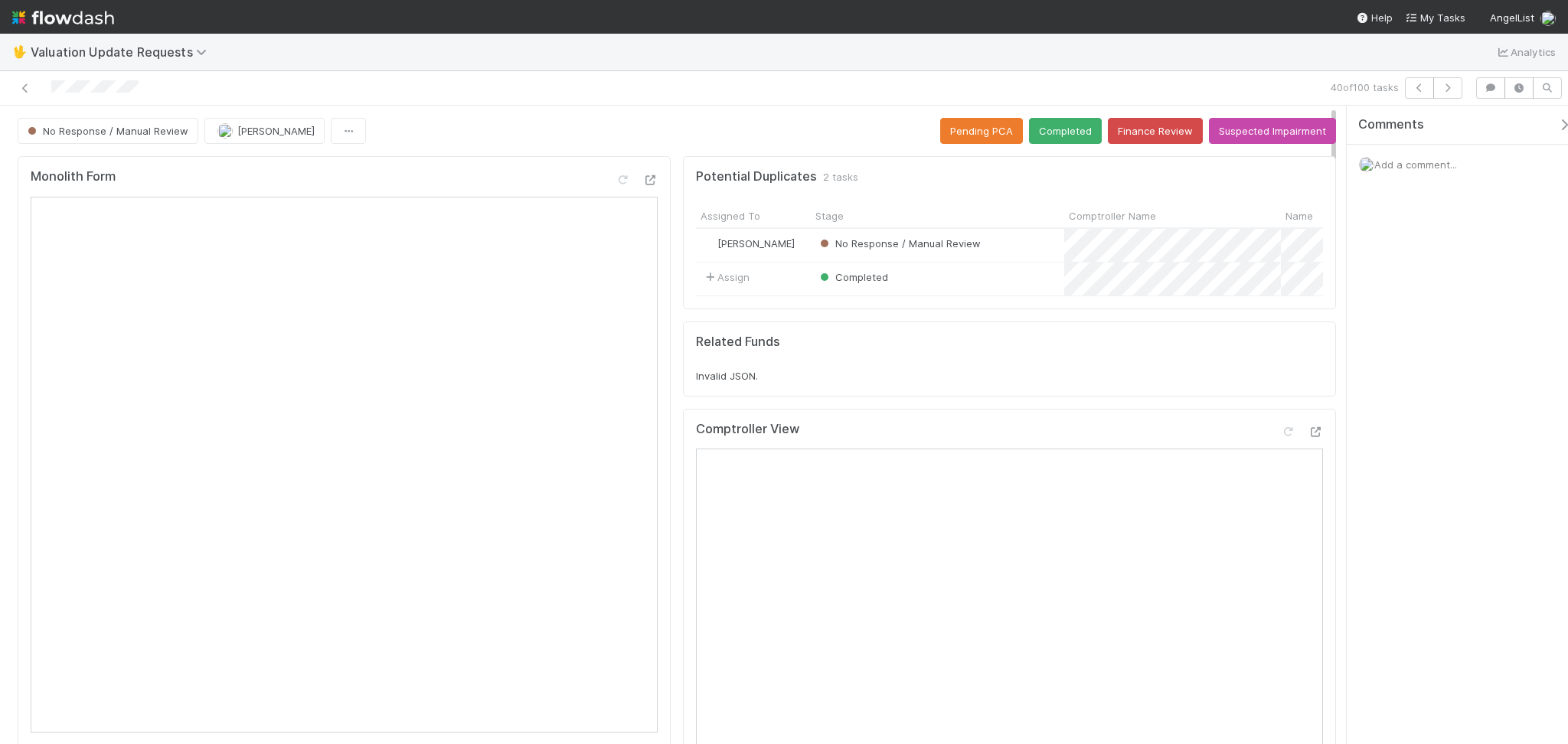
click at [425, 159] on div "Monolith Form" at bounding box center [344, 452] width 653 height 593
click at [26, 84] on icon at bounding box center [26, 89] width 16 height 10
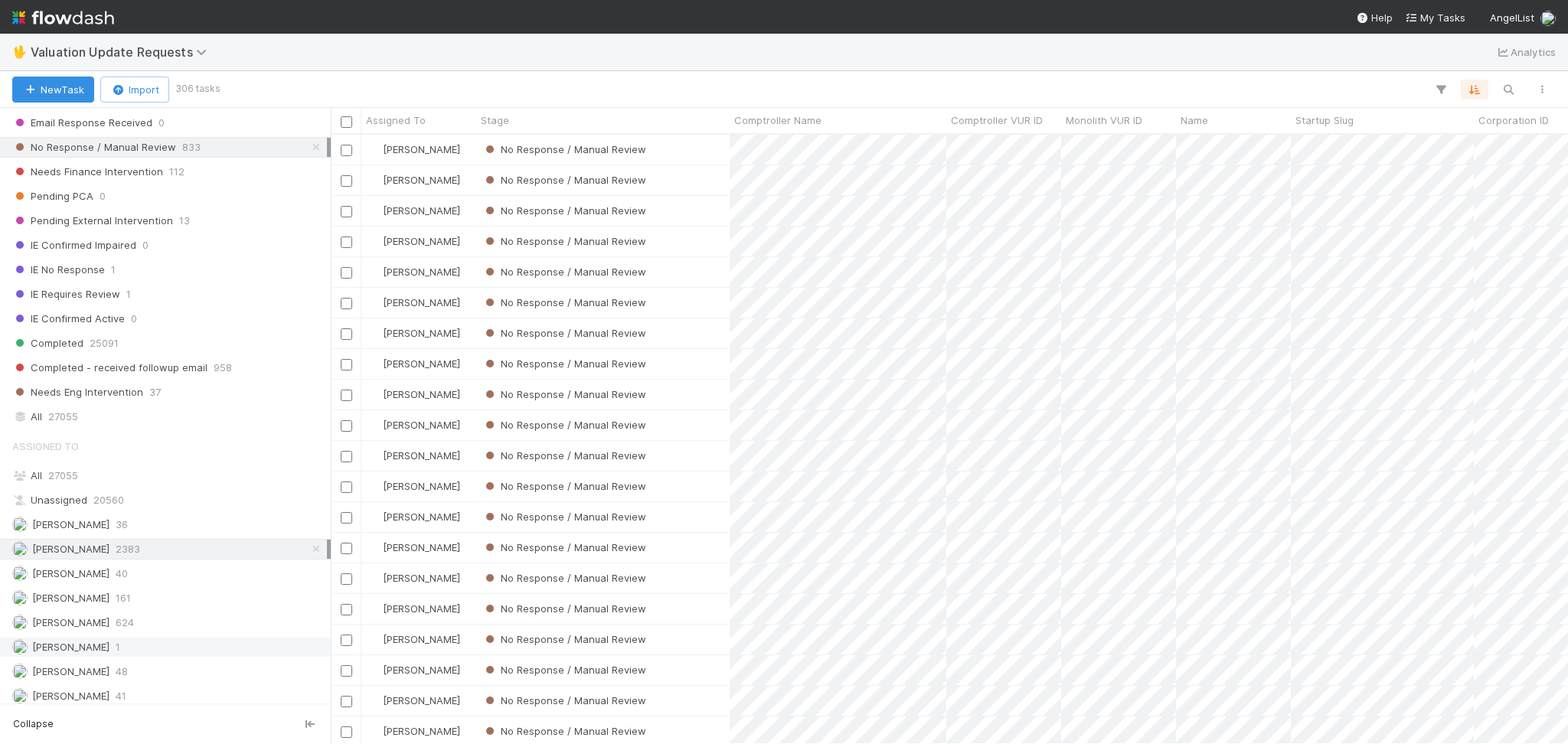
scroll to position [323, 0]
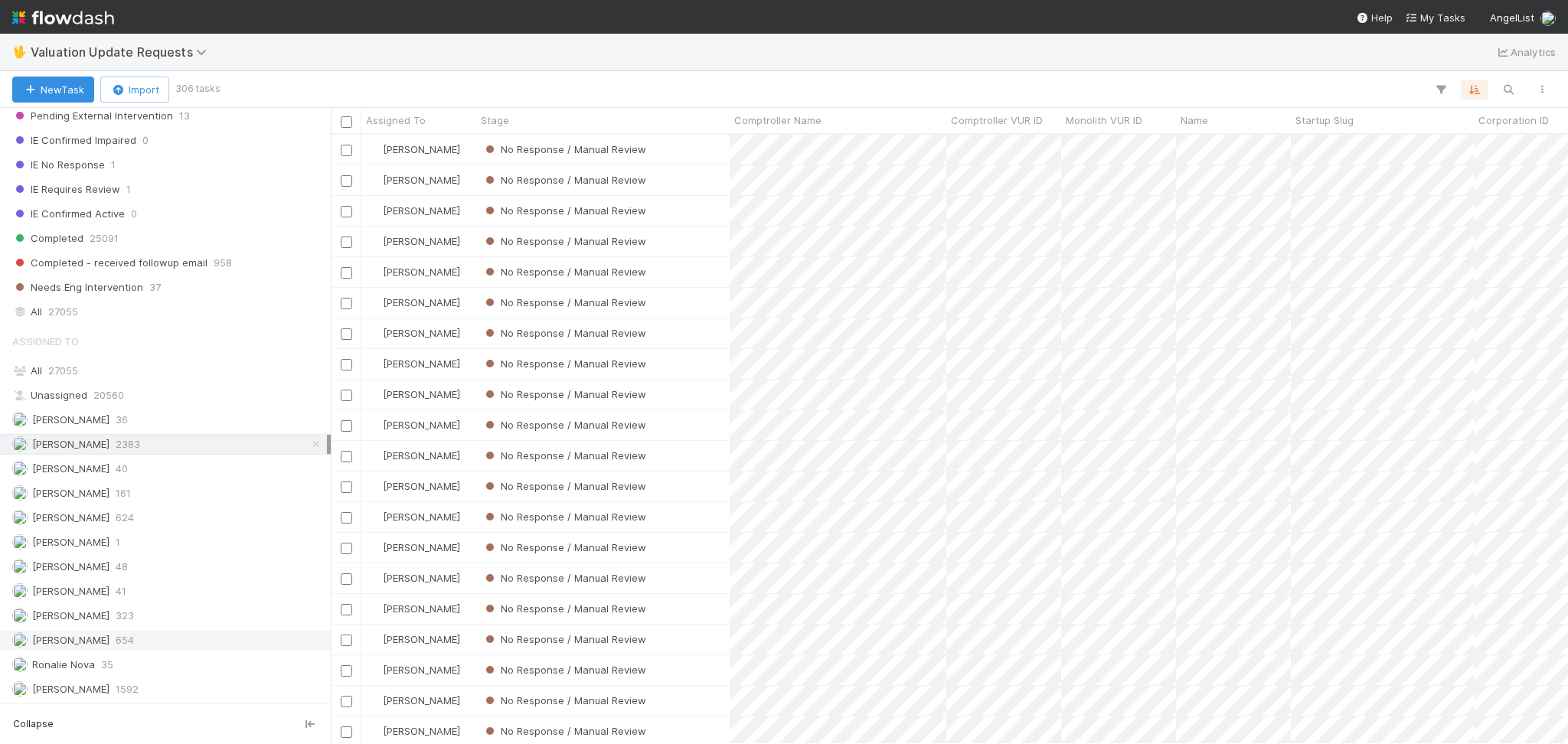
click at [172, 631] on div "Michael Capilitan 654" at bounding box center [169, 639] width 315 height 19
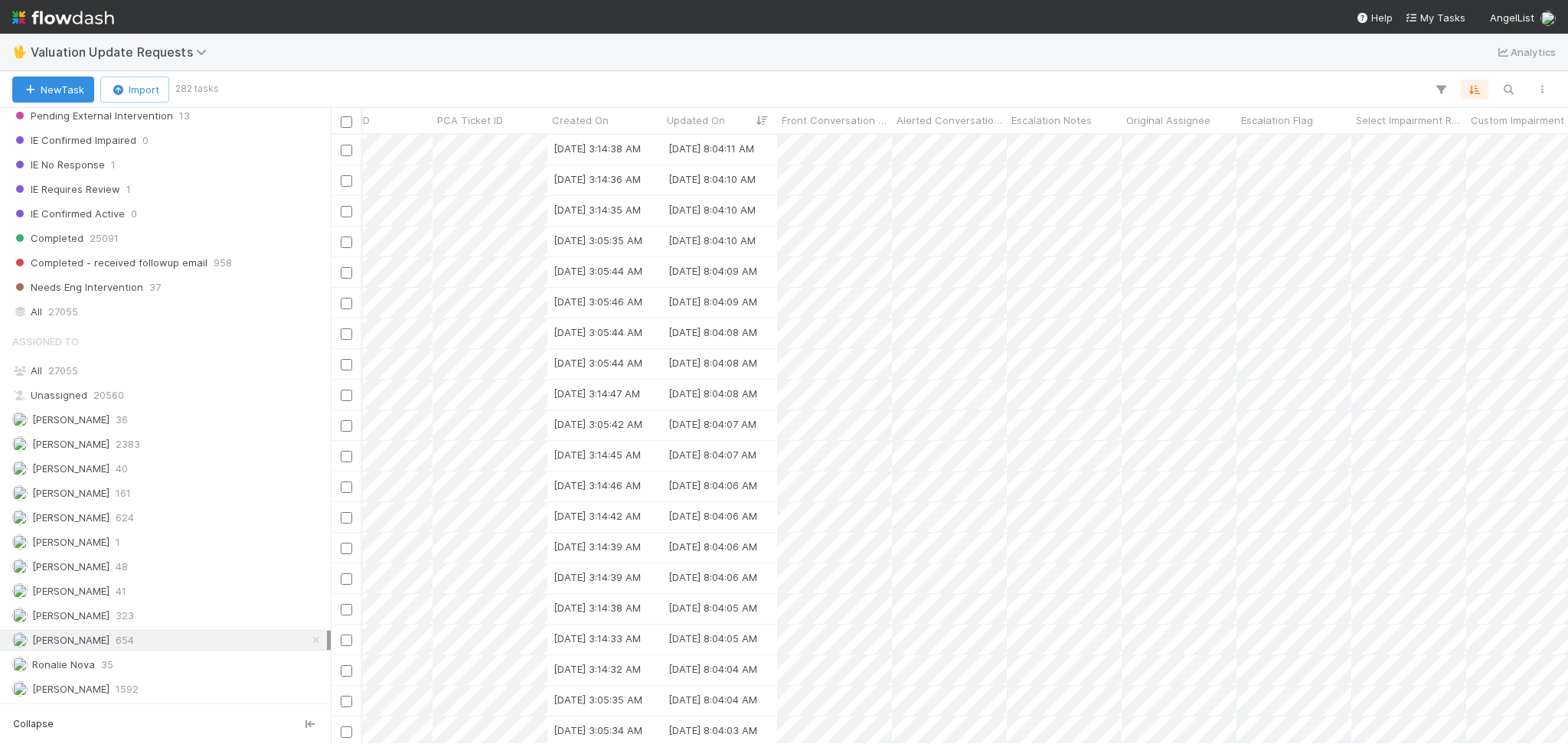
scroll to position [0, 1381]
click at [699, 125] on span "Updated On" at bounding box center [688, 120] width 58 height 16
click at [707, 176] on div "Sort Newest → Oldest" at bounding box center [746, 172] width 175 height 23
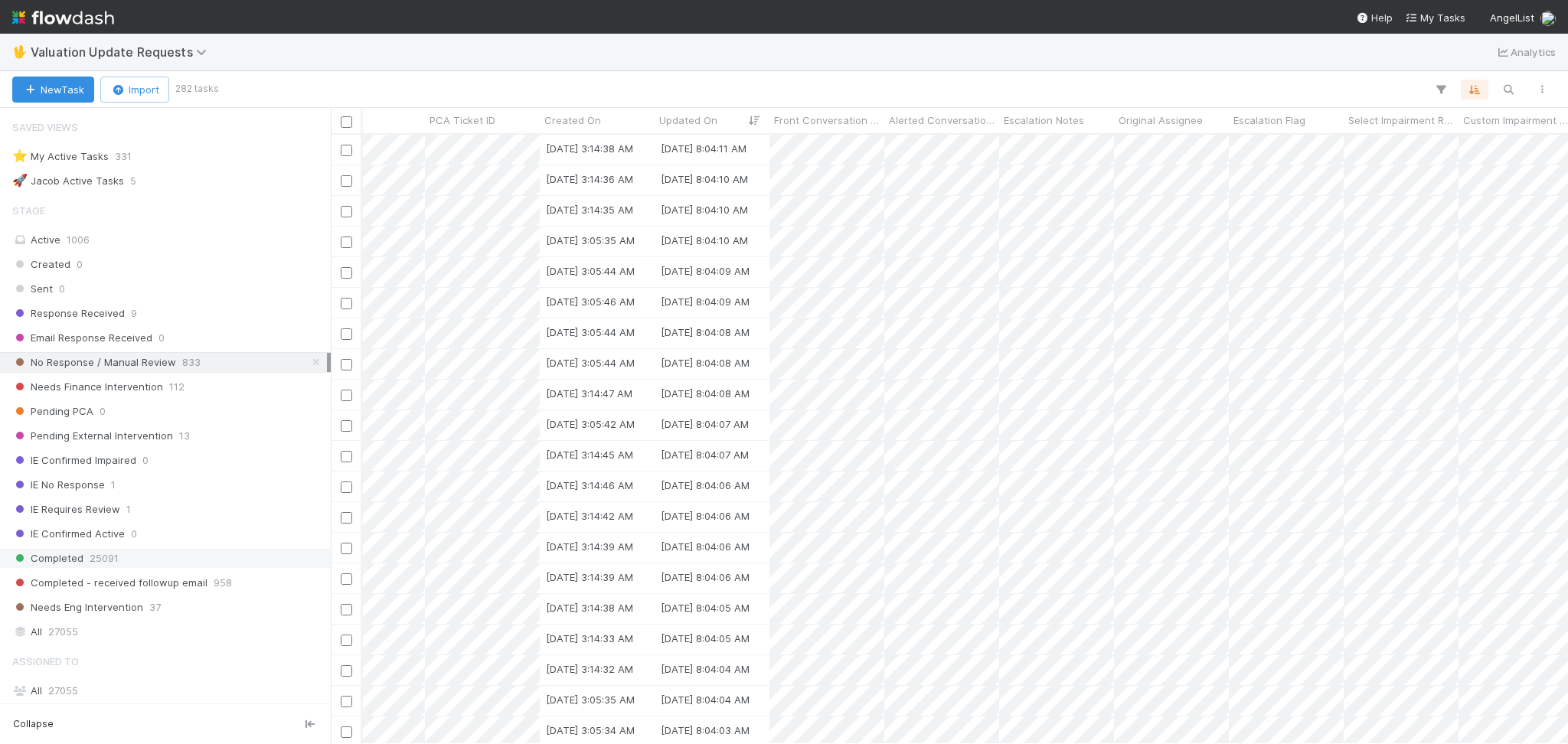
click at [148, 553] on div "Completed 25091" at bounding box center [169, 558] width 315 height 19
click at [145, 389] on span "Needs Finance Intervention" at bounding box center [87, 386] width 151 height 19
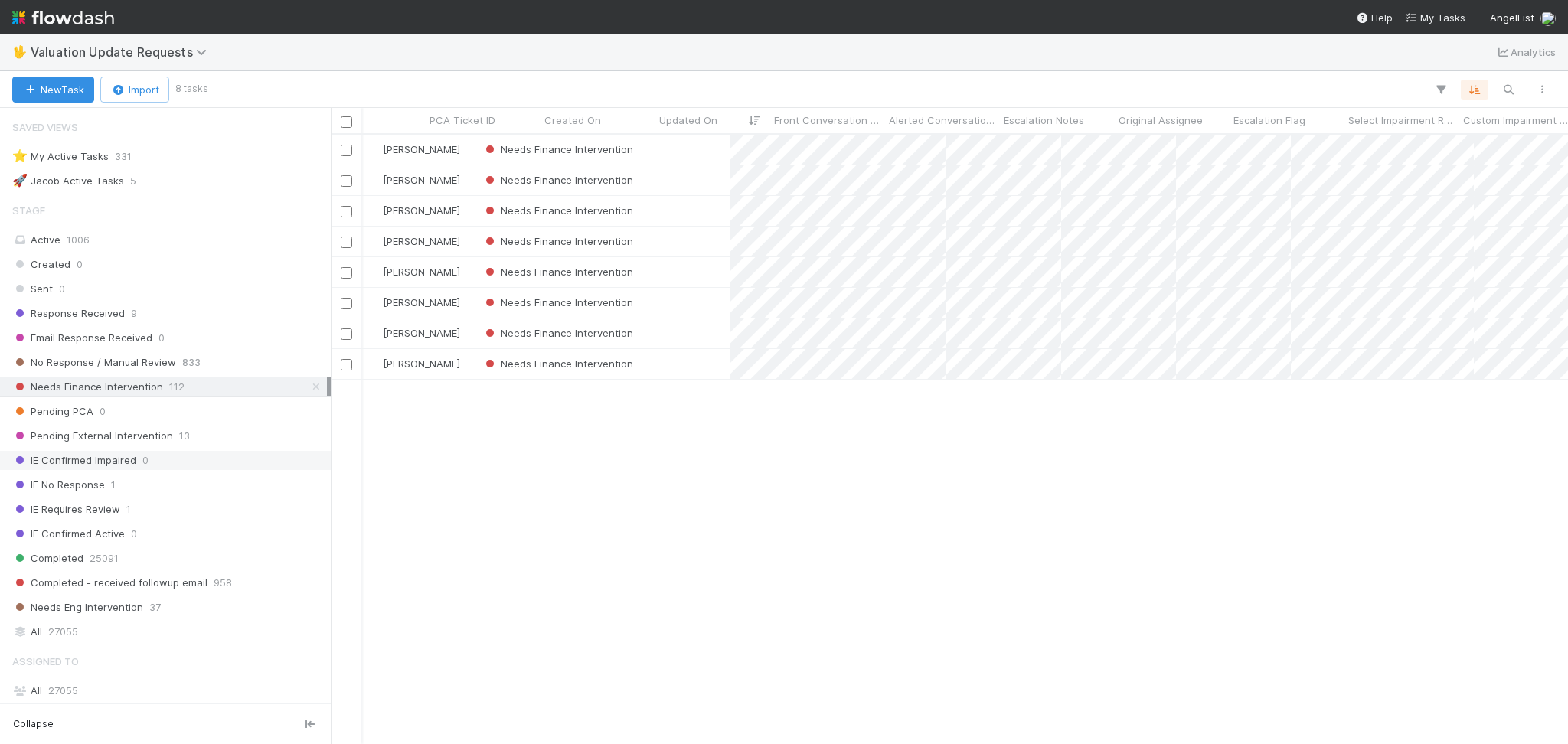
scroll to position [593, 1221]
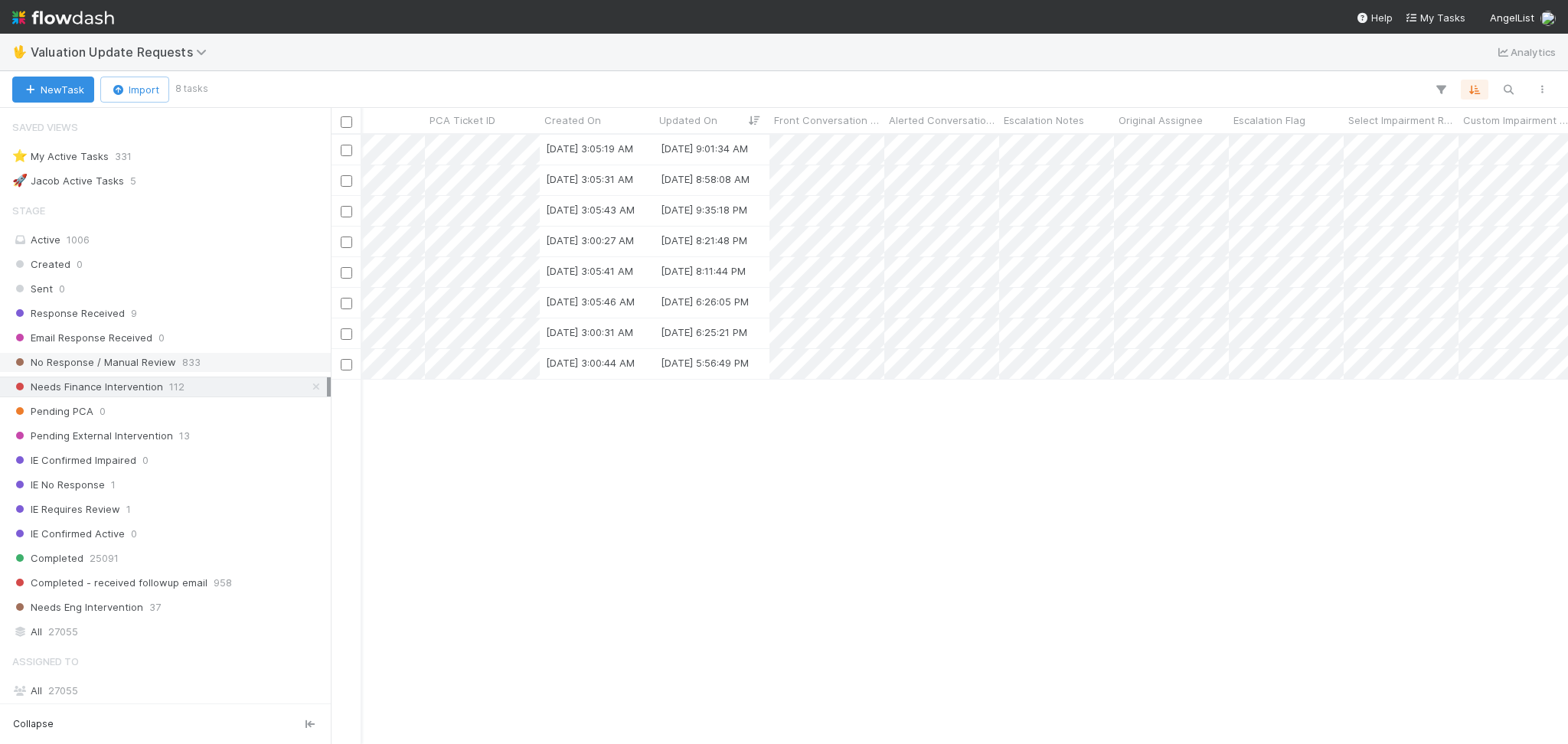
click at [183, 359] on span "833" at bounding box center [191, 362] width 19 height 19
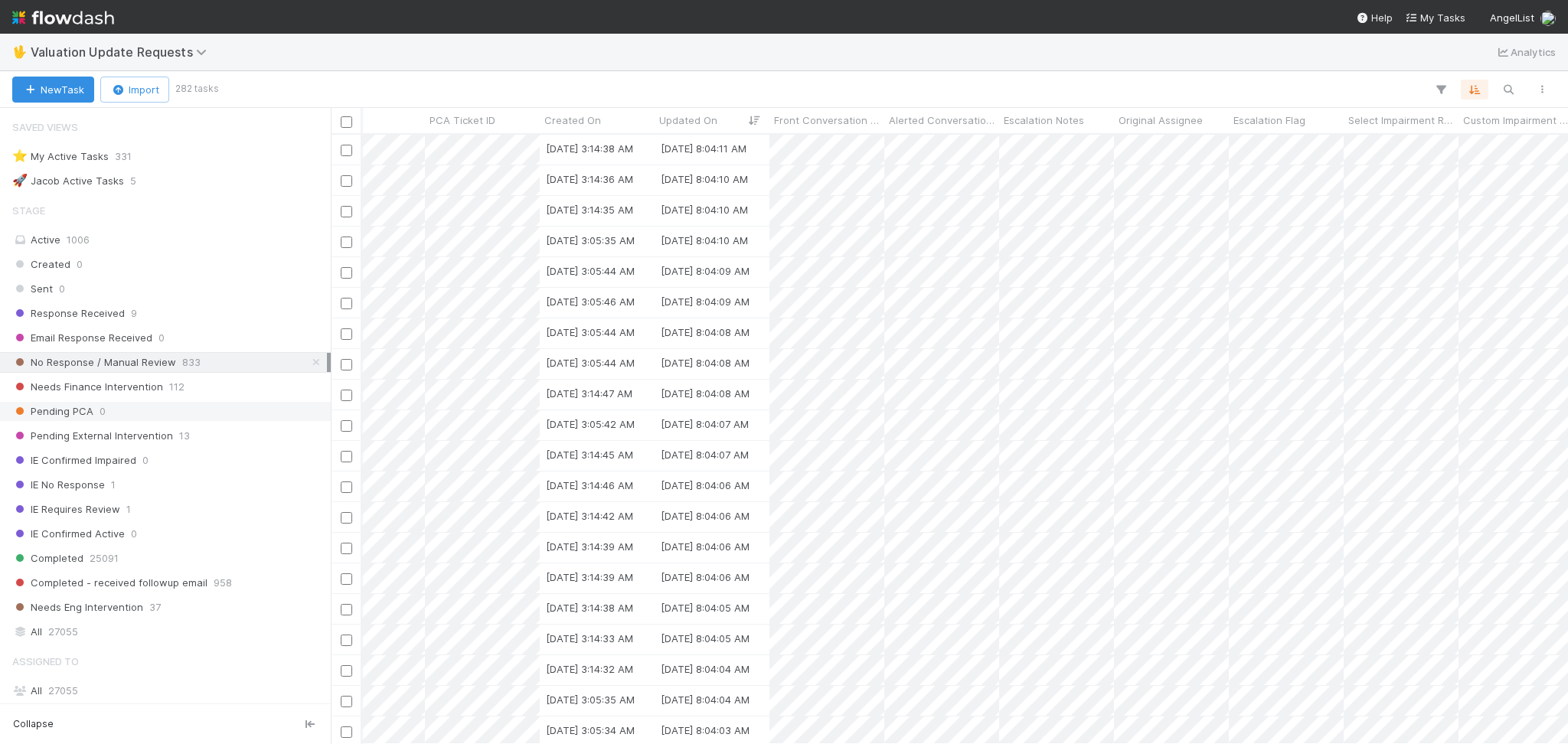
scroll to position [593, 1221]
click at [190, 309] on div "Response Received 9" at bounding box center [169, 313] width 315 height 19
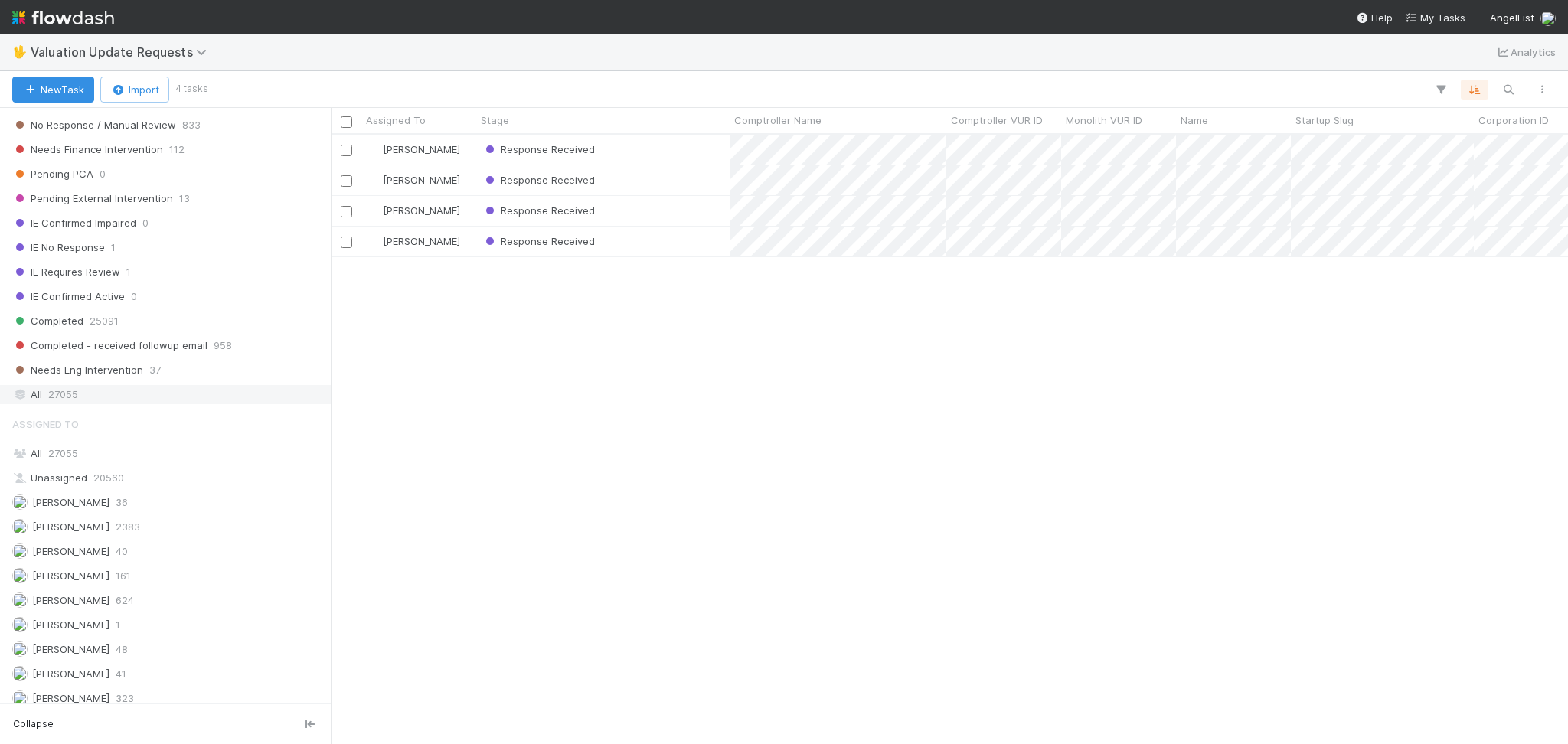
scroll to position [323, 0]
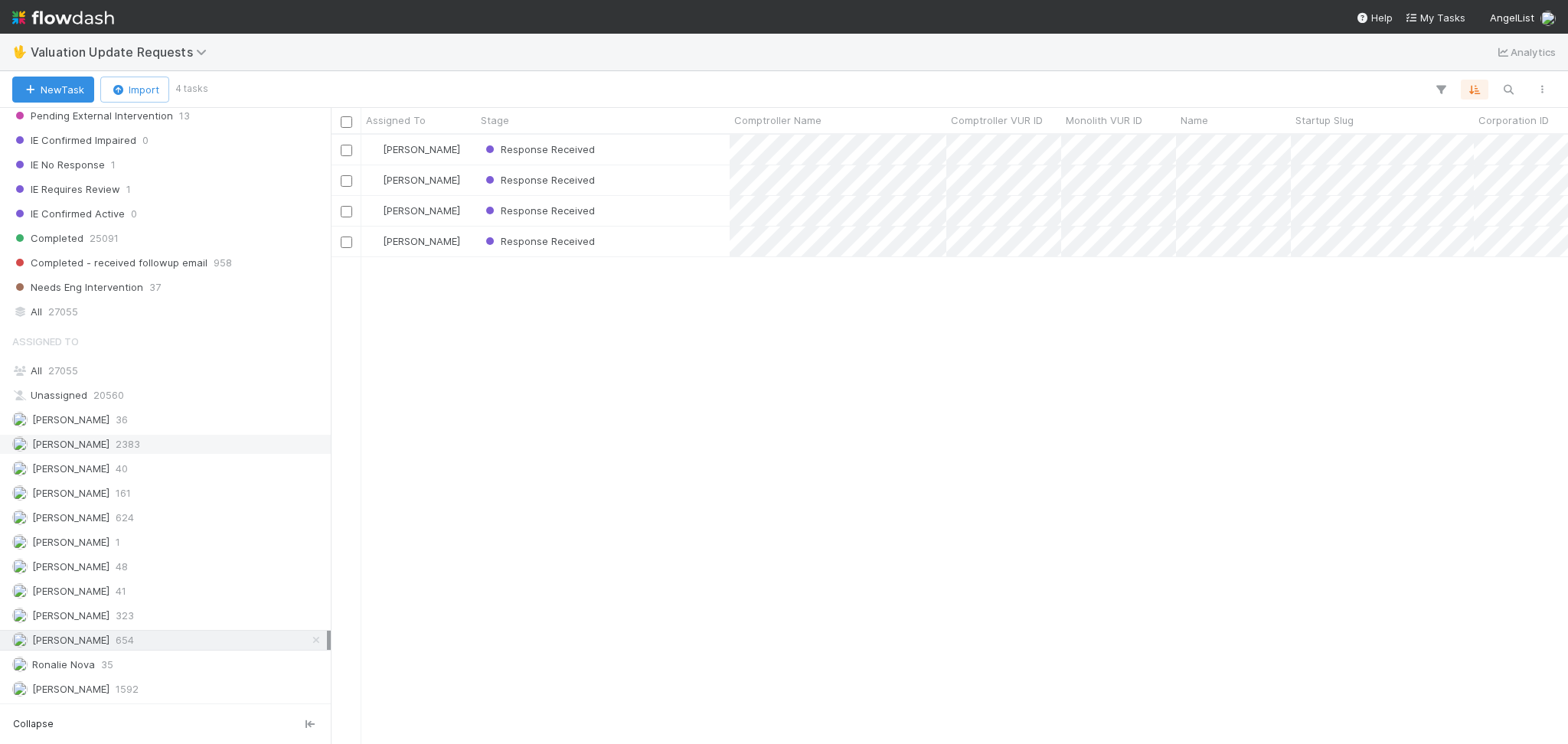
click at [161, 441] on div "Febbie Cervantes 2383" at bounding box center [169, 444] width 315 height 19
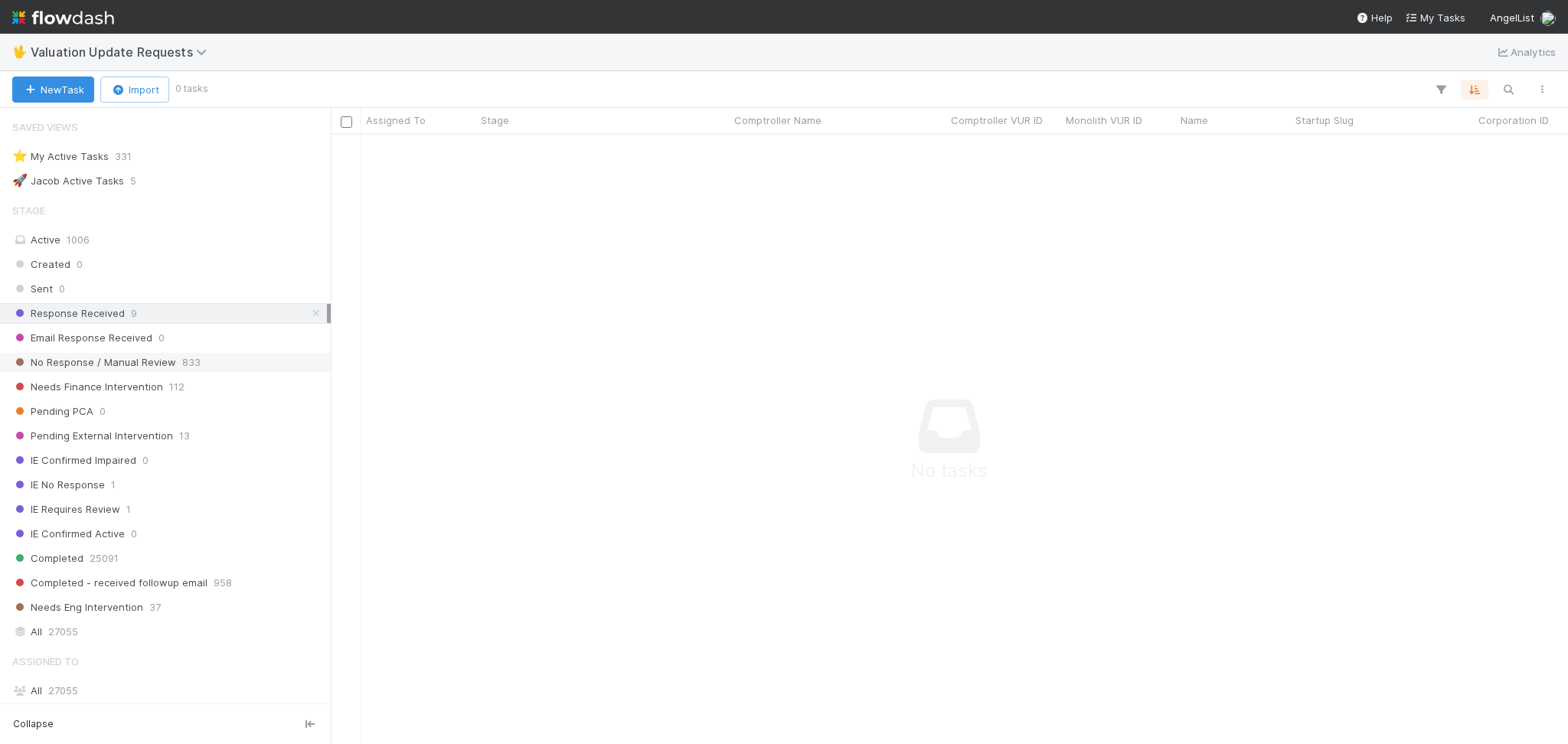
click at [248, 360] on div "No Response / Manual Review 833" at bounding box center [169, 362] width 315 height 19
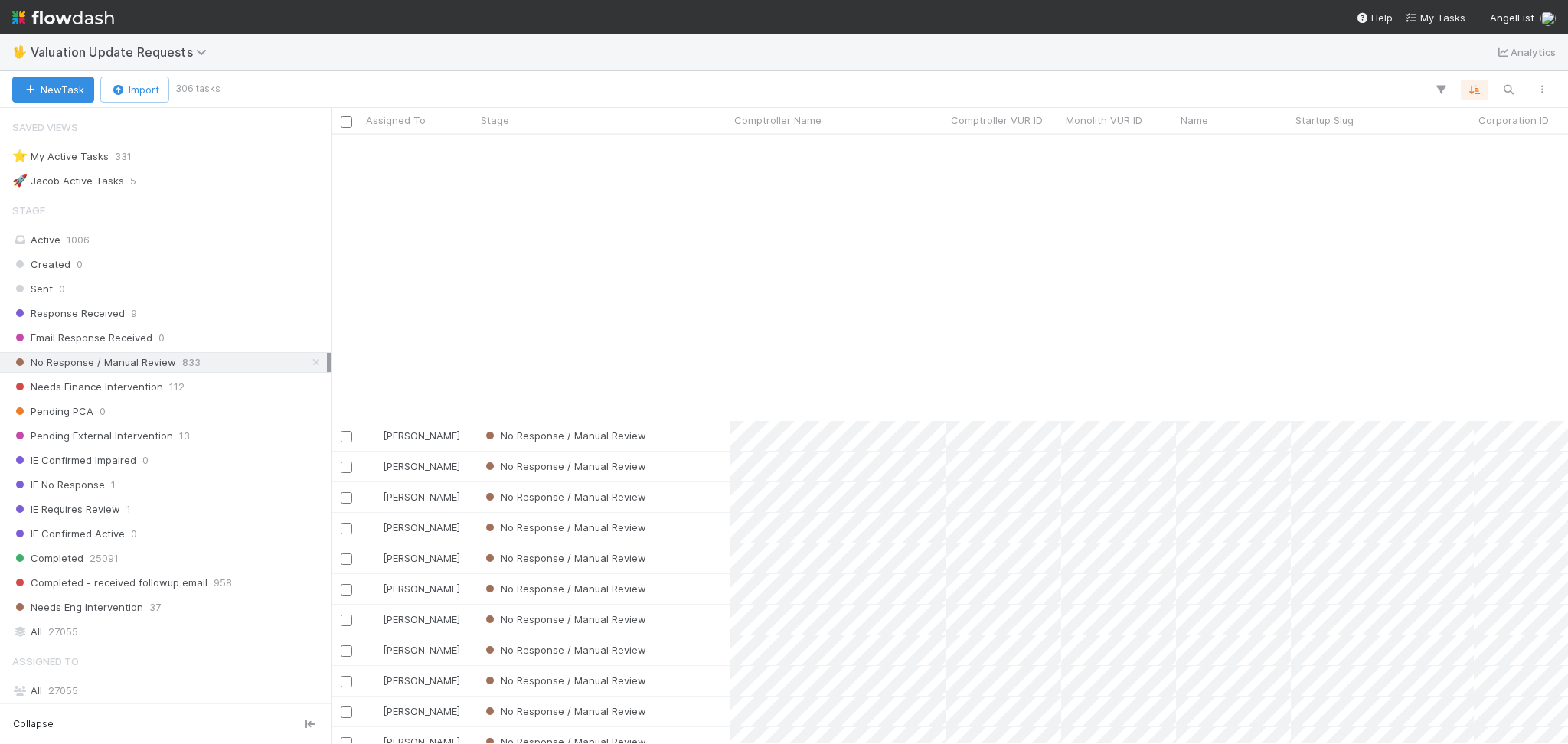
scroll to position [613, 0]
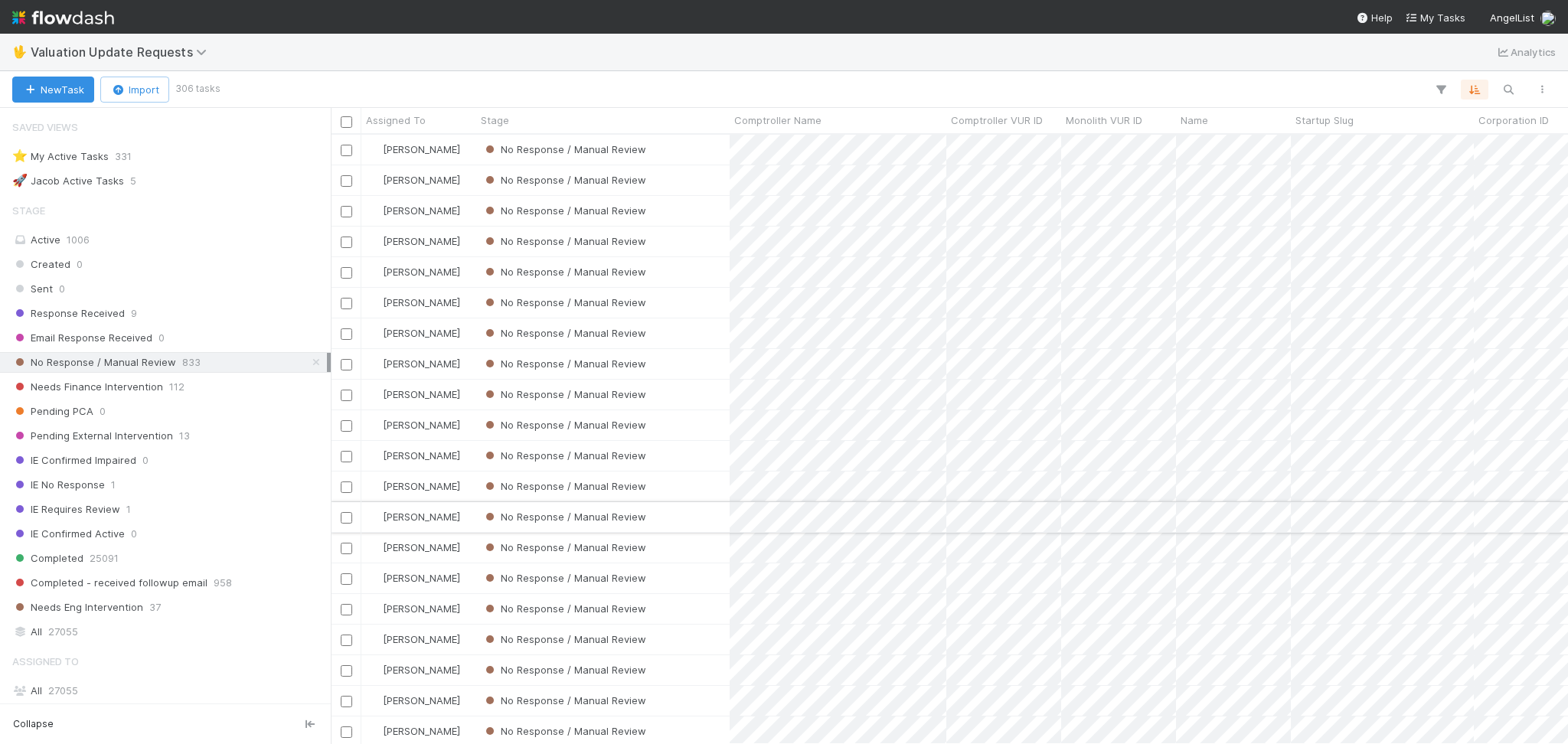
click at [681, 517] on div "No Response / Manual Review" at bounding box center [603, 517] width 254 height 30
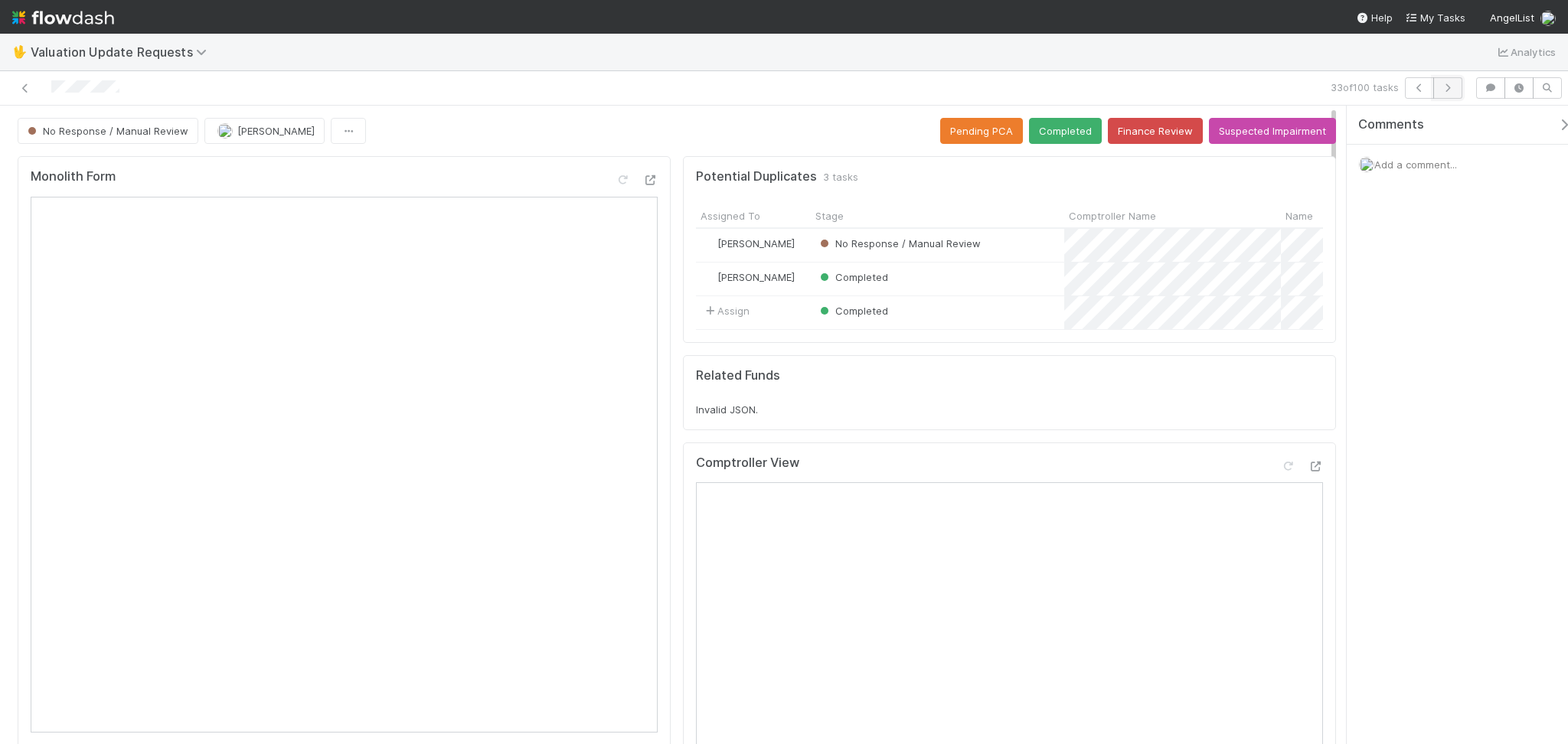
click at [1442, 93] on button "button" at bounding box center [1447, 88] width 29 height 22
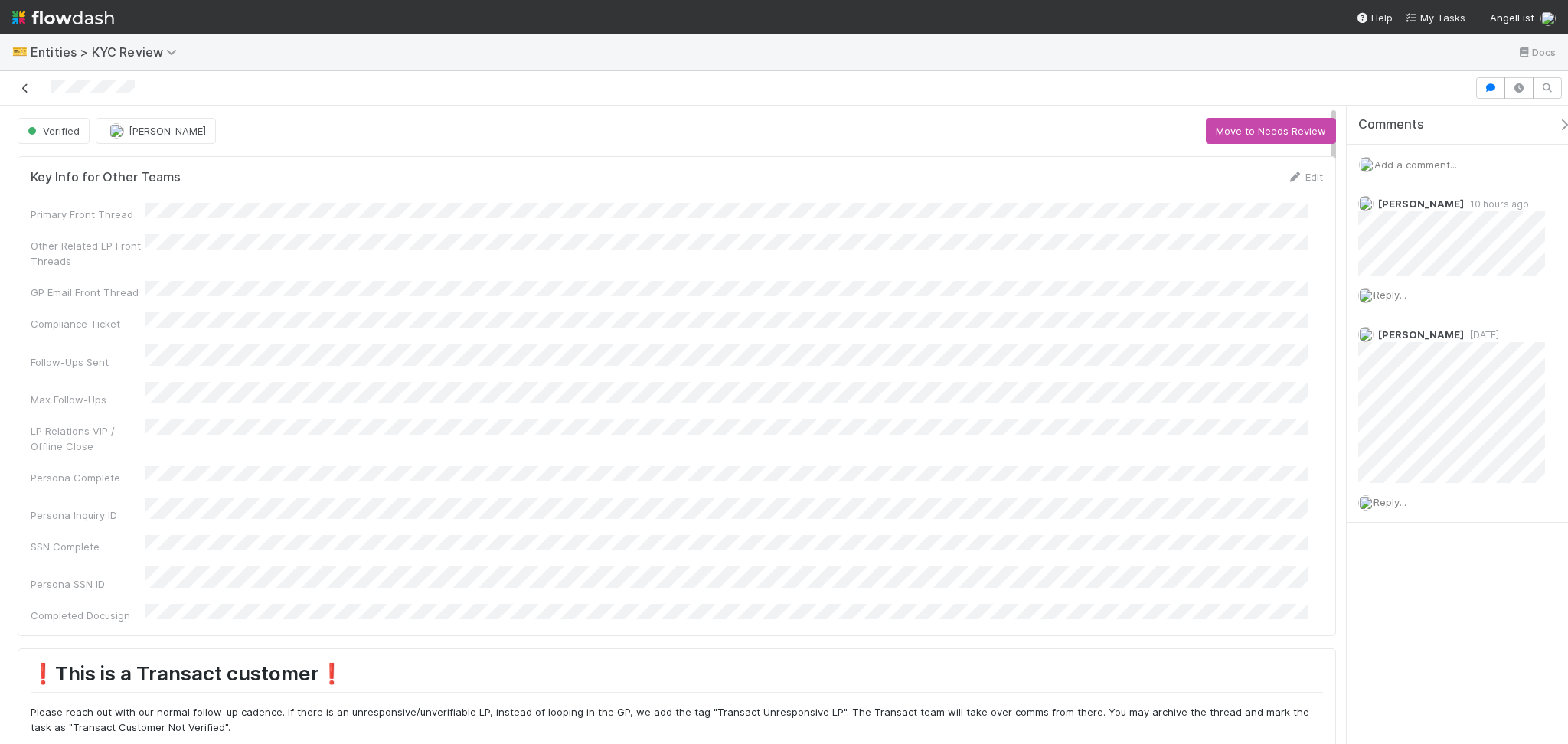
click at [29, 86] on icon at bounding box center [26, 89] width 16 height 10
